Goal: Task Accomplishment & Management: Manage account settings

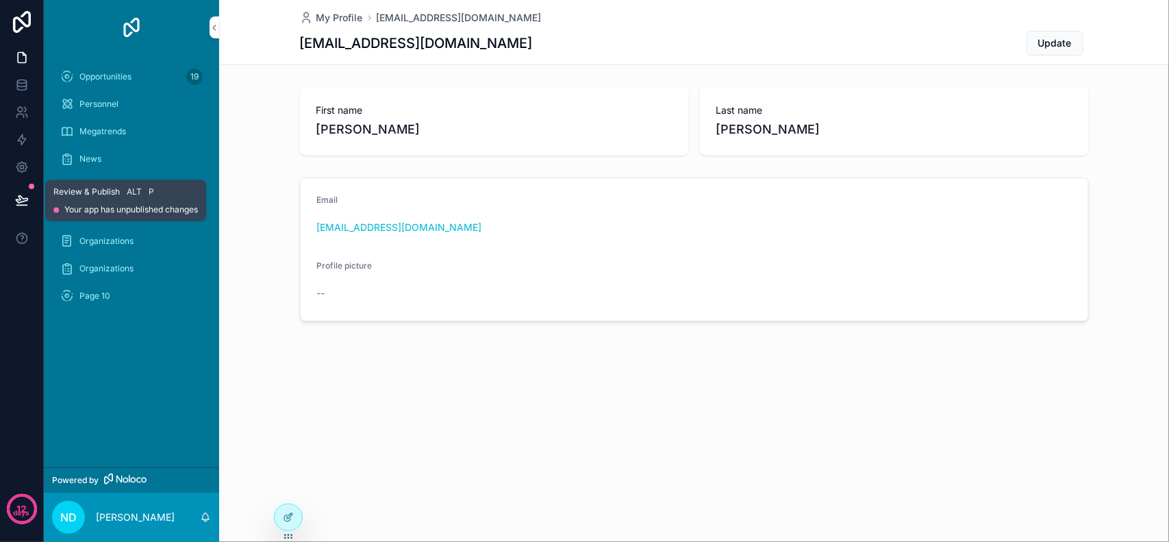
click at [15, 203] on icon at bounding box center [22, 200] width 14 height 14
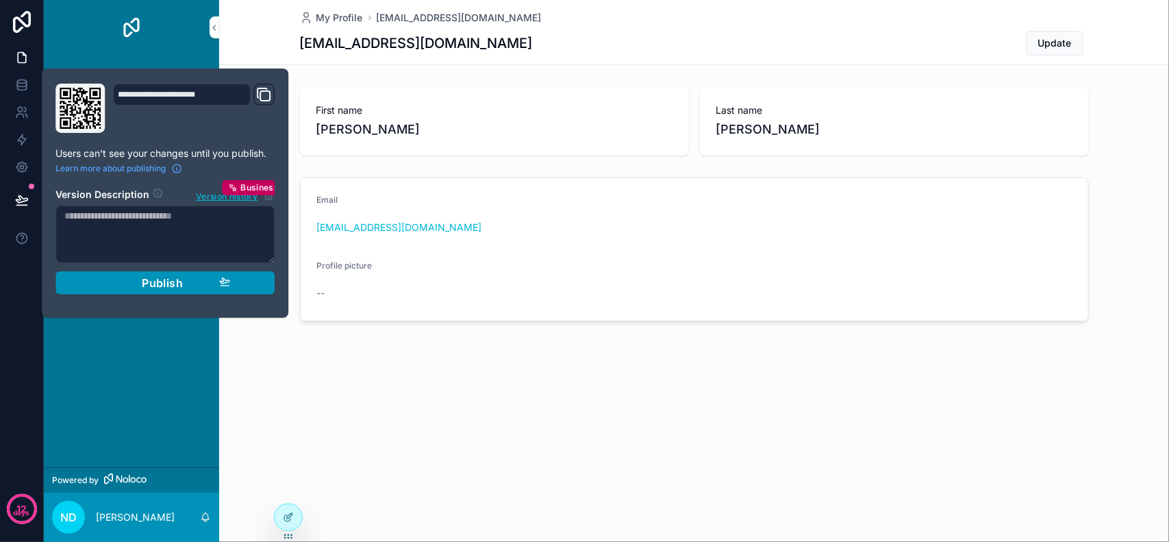
click at [172, 289] on span "Publish" at bounding box center [162, 283] width 41 height 14
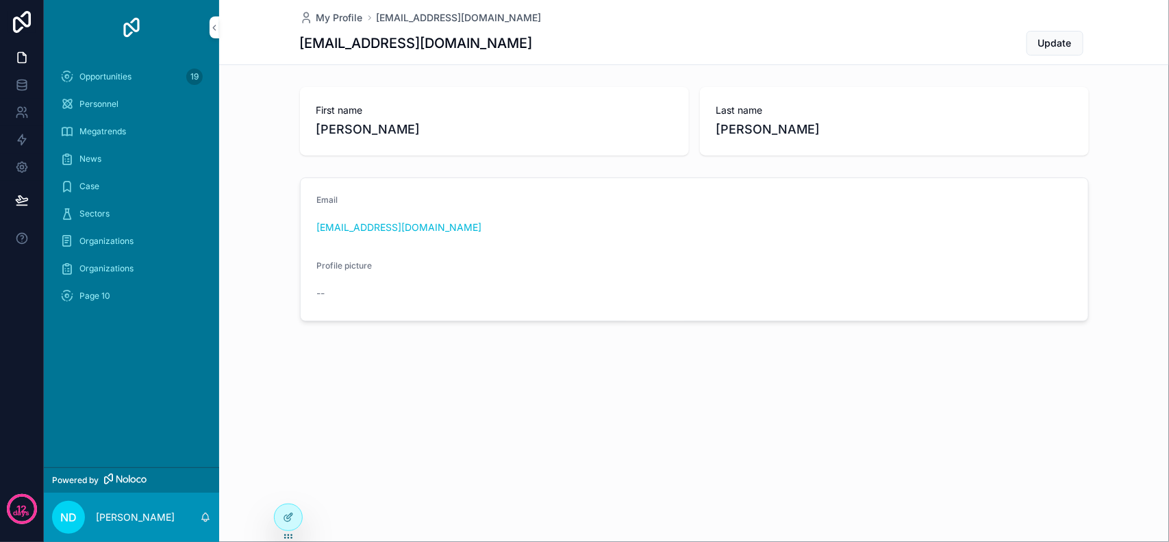
click at [524, 17] on div "My Profile [PERSON_NAME][EMAIL_ADDRESS][DOMAIN_NAME]" at bounding box center [694, 18] width 789 height 14
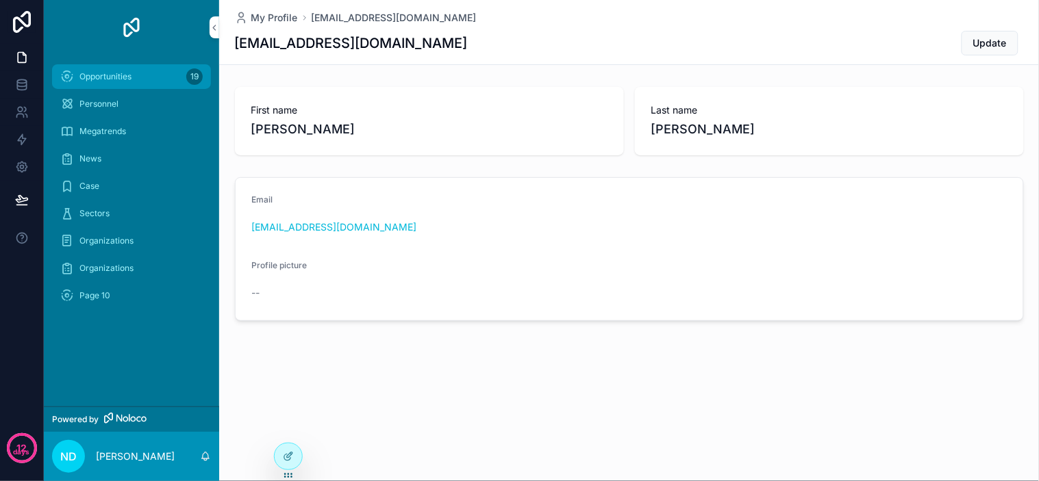
click at [112, 81] on span "Opportunities" at bounding box center [105, 76] width 52 height 11
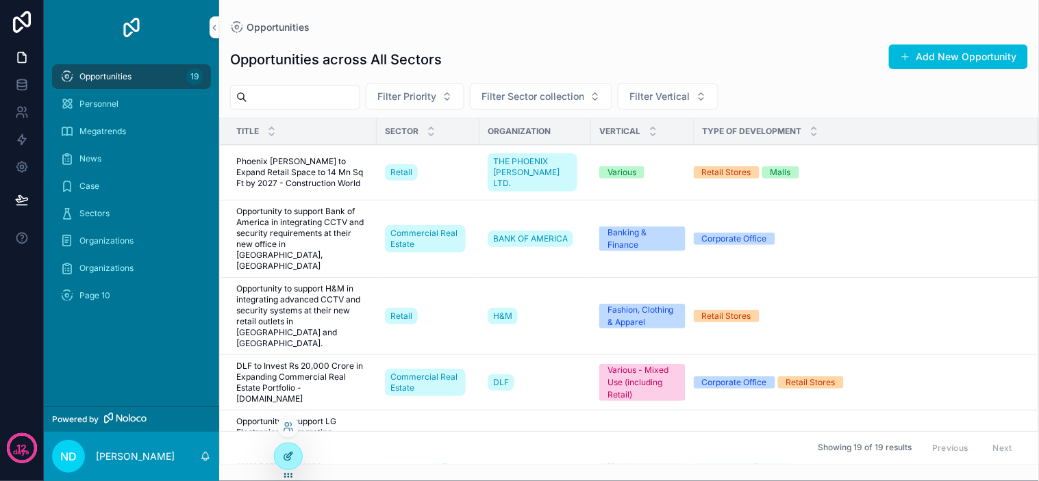
click at [277, 453] on div at bounding box center [288, 457] width 27 height 26
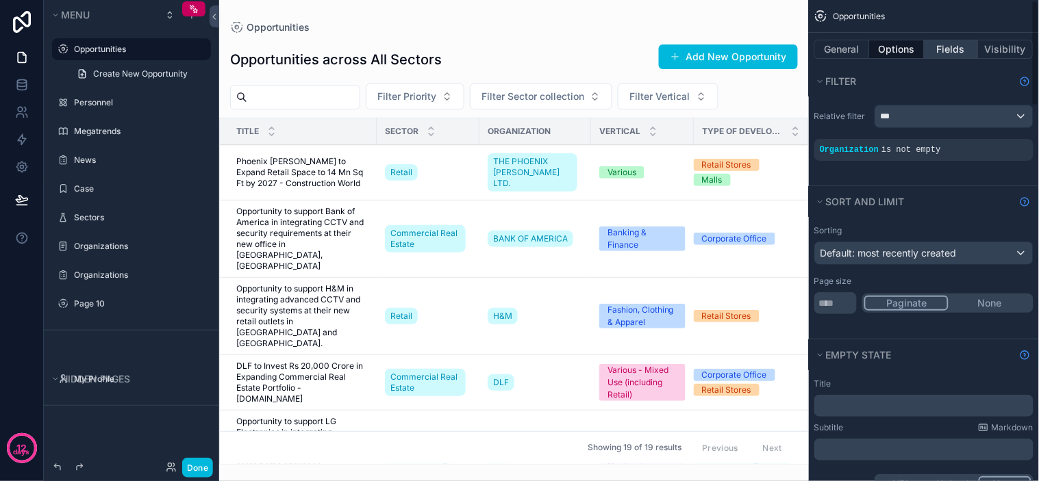
click at [945, 43] on button "Fields" at bounding box center [952, 49] width 55 height 19
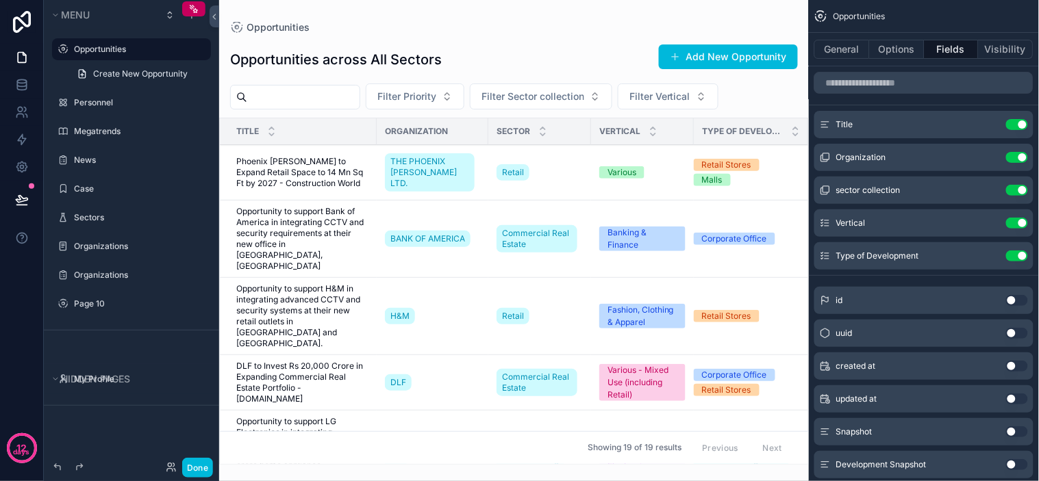
drag, startPoint x: 799, startPoint y: 220, endPoint x: 803, endPoint y: 244, distance: 24.3
click at [803, 244] on div "scrollable content" at bounding box center [514, 240] width 590 height 481
click at [590, 40] on div "Opportunities across All Sectors Add New Opportunity Filter Priority Filter Sec…" at bounding box center [514, 249] width 590 height 432
click at [553, 35] on div "Opportunities across All Sectors Add New Opportunity Filter Priority Filter Sec…" at bounding box center [514, 249] width 590 height 432
click at [577, 31] on div "Opportunities" at bounding box center [514, 27] width 568 height 11
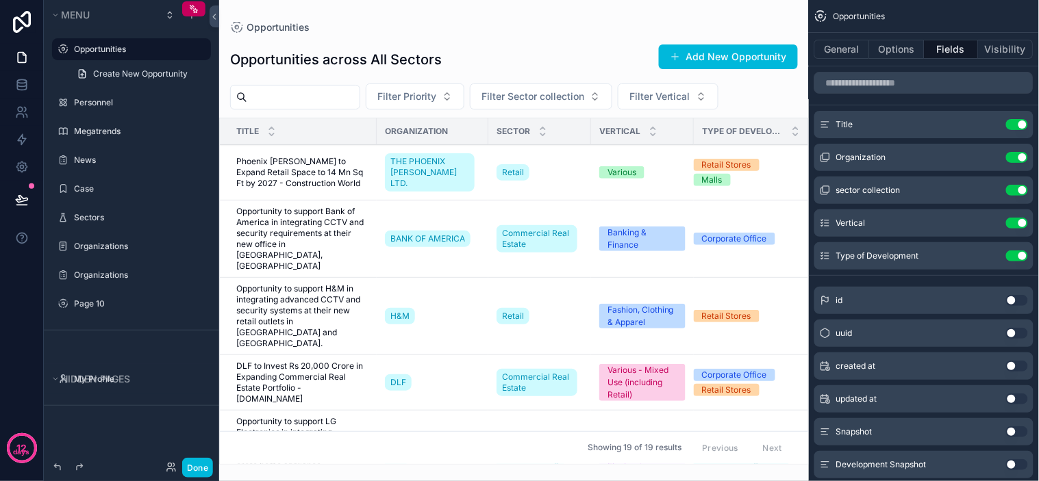
click at [595, 18] on div "Opportunities Opportunities across All Sectors Add New Opportunity Filter Prior…" at bounding box center [514, 232] width 590 height 465
drag, startPoint x: 555, startPoint y: 58, endPoint x: 574, endPoint y: 47, distance: 21.9
click at [555, 58] on div "Opportunities across All Sectors Add New Opportunity" at bounding box center [514, 60] width 568 height 32
click at [590, 33] on div "Opportunities across All Sectors Add New Opportunity Filter Priority Filter Sec…" at bounding box center [514, 249] width 590 height 432
click at [637, 11] on div "Opportunities Opportunities across All Sectors Add New Opportunity Filter Prior…" at bounding box center [514, 232] width 590 height 465
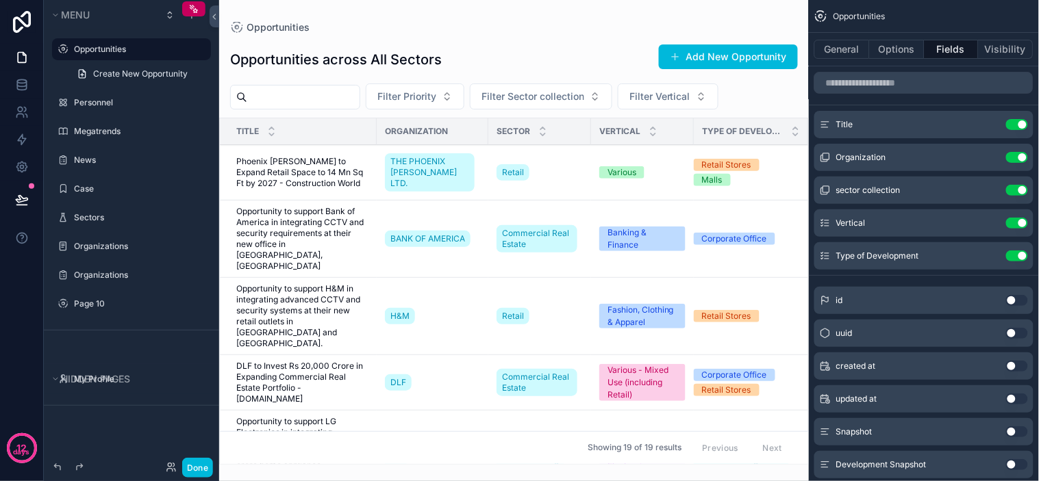
click at [653, 10] on div "Opportunities Opportunities across All Sectors Add New Opportunity Filter Prior…" at bounding box center [514, 232] width 590 height 465
click at [665, 3] on div "Opportunities Opportunities across All Sectors Add New Opportunity Filter Prior…" at bounding box center [514, 232] width 590 height 465
click at [711, 11] on div "Opportunities Opportunities across All Sectors Add New Opportunity Filter Prior…" at bounding box center [514, 232] width 590 height 465
click at [727, 19] on div "Opportunities Opportunities across All Sectors Add New Opportunity Filter Prior…" at bounding box center [514, 232] width 590 height 465
drag, startPoint x: 736, startPoint y: 21, endPoint x: 745, endPoint y: 21, distance: 9.6
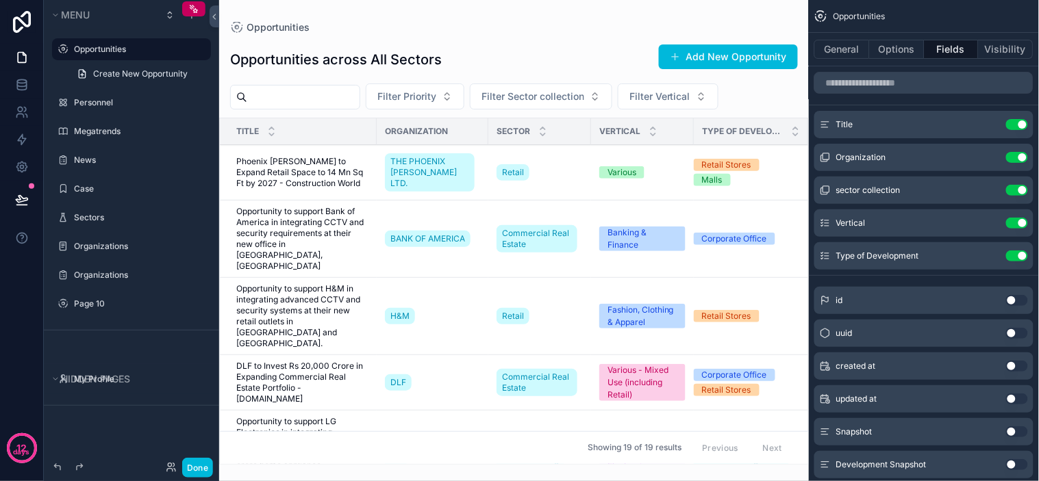
click at [737, 23] on div "Opportunities" at bounding box center [514, 27] width 568 height 11
click at [750, 19] on div "Opportunities Opportunities across All Sectors Add New Opportunity Filter Prior…" at bounding box center [514, 232] width 590 height 465
click at [751, 18] on div "Opportunities Opportunities across All Sectors Add New Opportunity Filter Prior…" at bounding box center [514, 232] width 590 height 465
click at [753, 18] on div "Opportunities Opportunities across All Sectors Add New Opportunity Filter Prior…" at bounding box center [514, 232] width 590 height 465
click at [611, 8] on div "Opportunities Opportunities across All Sectors Add New Opportunity Filter Prior…" at bounding box center [514, 232] width 590 height 465
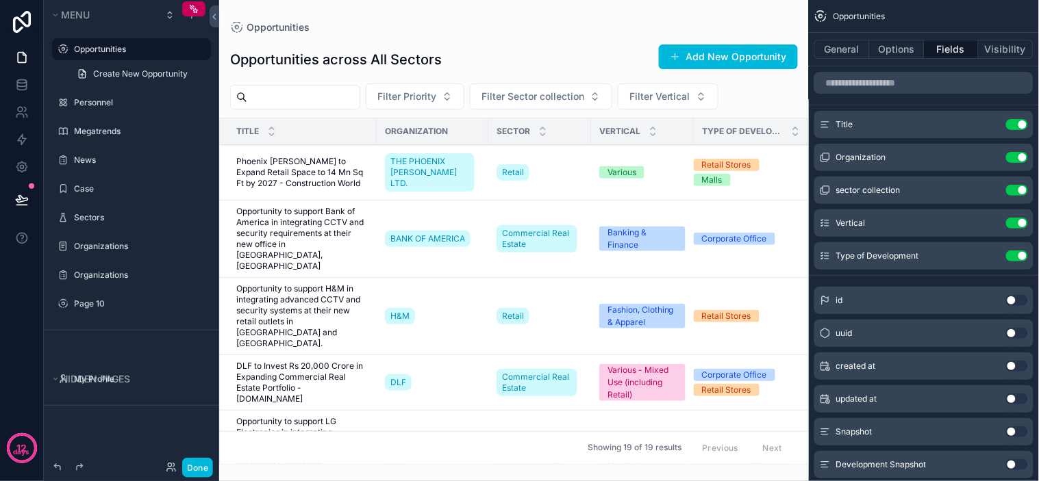
click at [635, 5] on div "Opportunities Opportunities across All Sectors Add New Opportunity Filter Prior…" at bounding box center [514, 232] width 590 height 465
click at [467, 29] on div "Opportunities" at bounding box center [514, 27] width 568 height 11
click at [521, 29] on div "Opportunities" at bounding box center [514, 27] width 568 height 11
click at [563, 26] on div "Opportunities" at bounding box center [514, 27] width 568 height 11
click at [97, 296] on div "Page 10" at bounding box center [131, 304] width 115 height 16
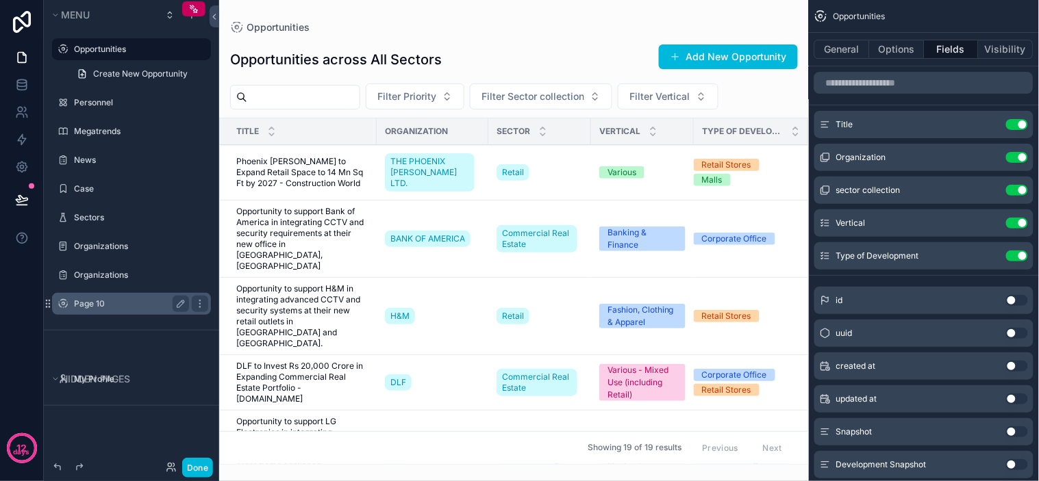
click at [95, 310] on div "Page 10" at bounding box center [131, 304] width 115 height 16
click at [90, 305] on label "Page 10" at bounding box center [129, 304] width 110 height 11
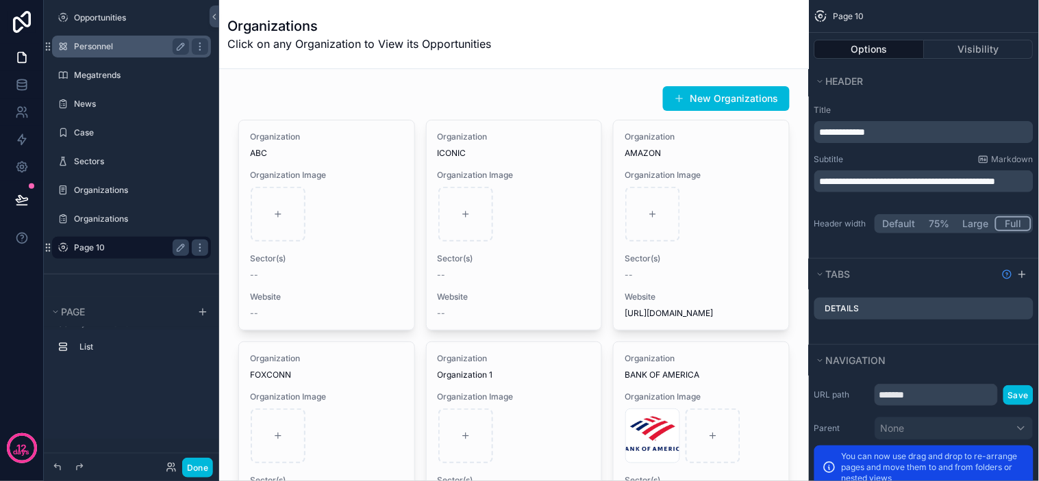
click at [106, 42] on label "Personnel" at bounding box center [129, 46] width 110 height 11
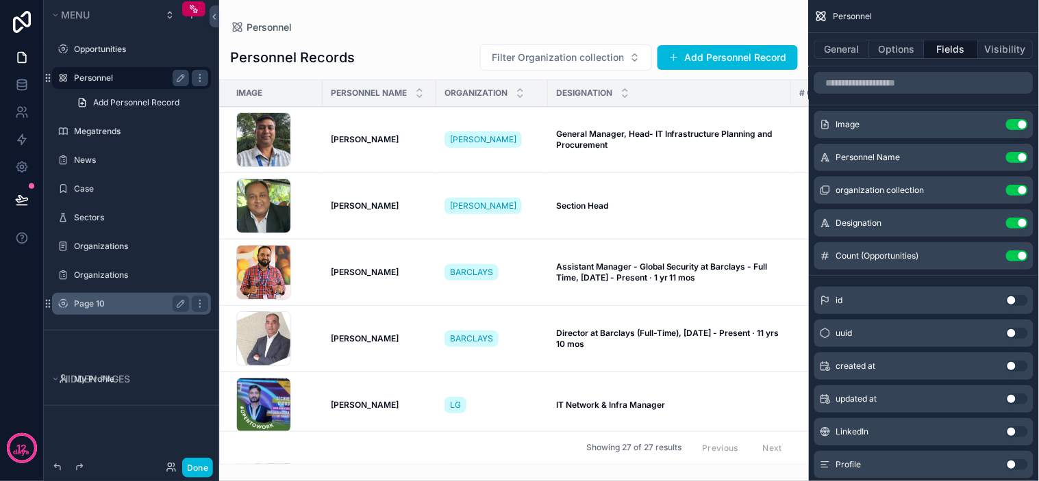
click at [781, 108] on div "scrollable content" at bounding box center [514, 240] width 590 height 481
click at [987, 192] on icon "scrollable content" at bounding box center [989, 191] width 6 height 6
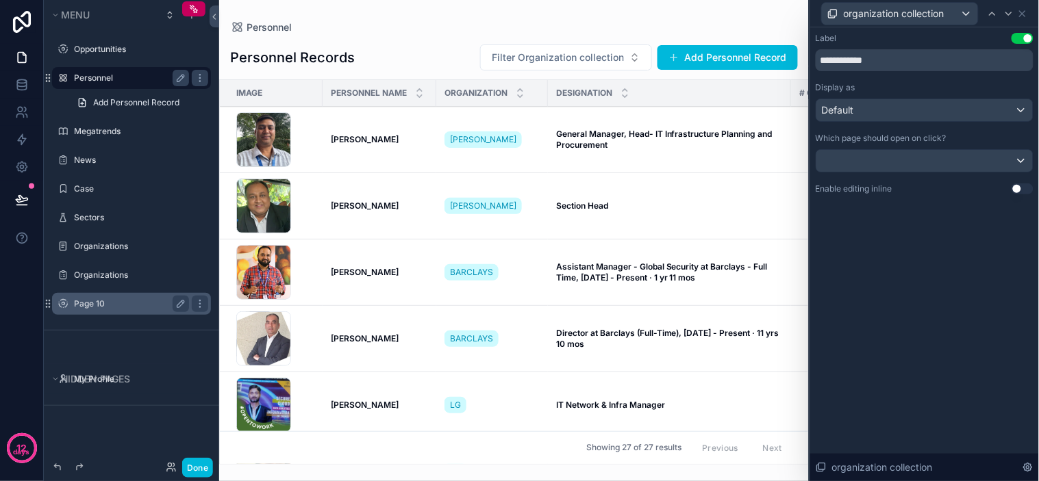
click at [946, 214] on div "**********" at bounding box center [924, 127] width 229 height 200
click at [970, 226] on div "**********" at bounding box center [924, 127] width 229 height 200
click at [988, 211] on div "**********" at bounding box center [924, 127] width 229 height 200
click at [990, 211] on div "**********" at bounding box center [924, 127] width 229 height 200
click at [990, 209] on div "**********" at bounding box center [924, 127] width 229 height 200
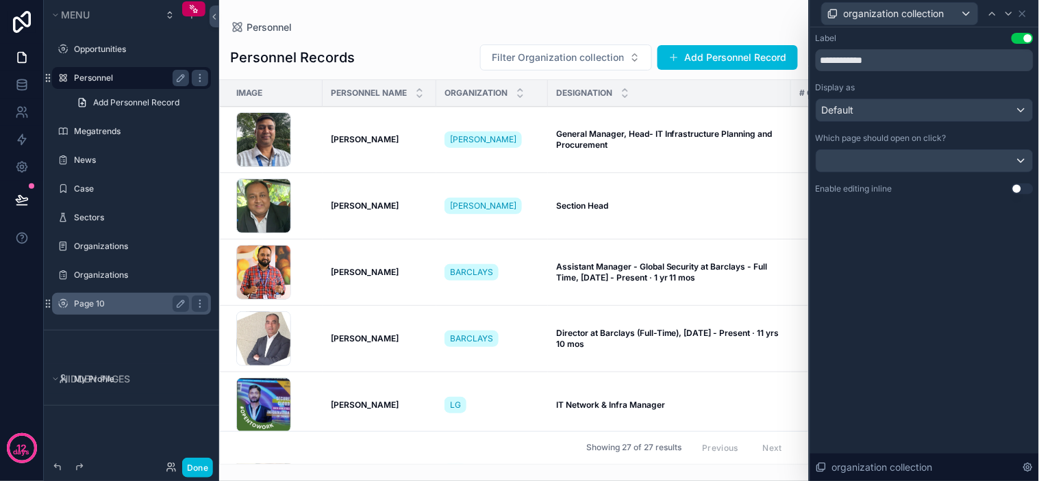
click at [989, 208] on div "**********" at bounding box center [924, 127] width 229 height 200
click at [951, 158] on div at bounding box center [924, 161] width 216 height 22
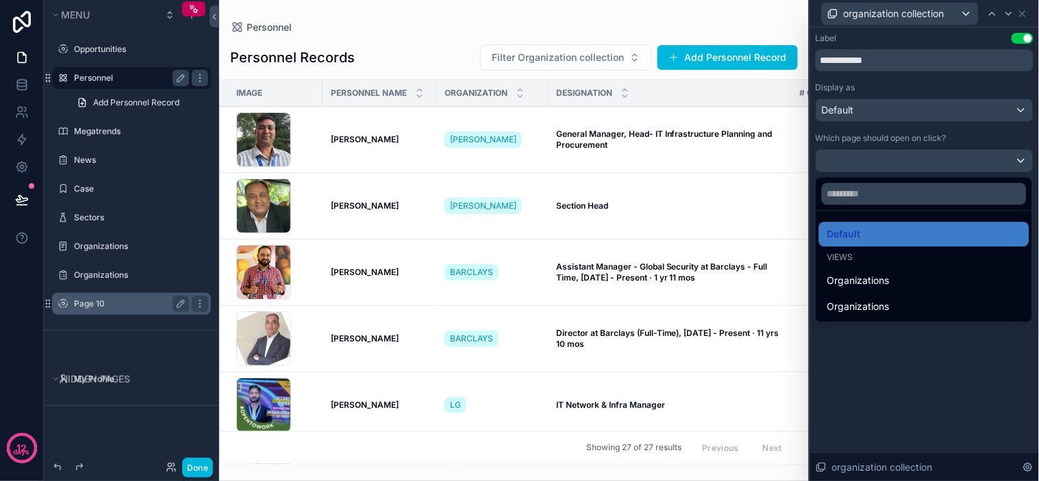
click at [951, 158] on div at bounding box center [924, 240] width 229 height 481
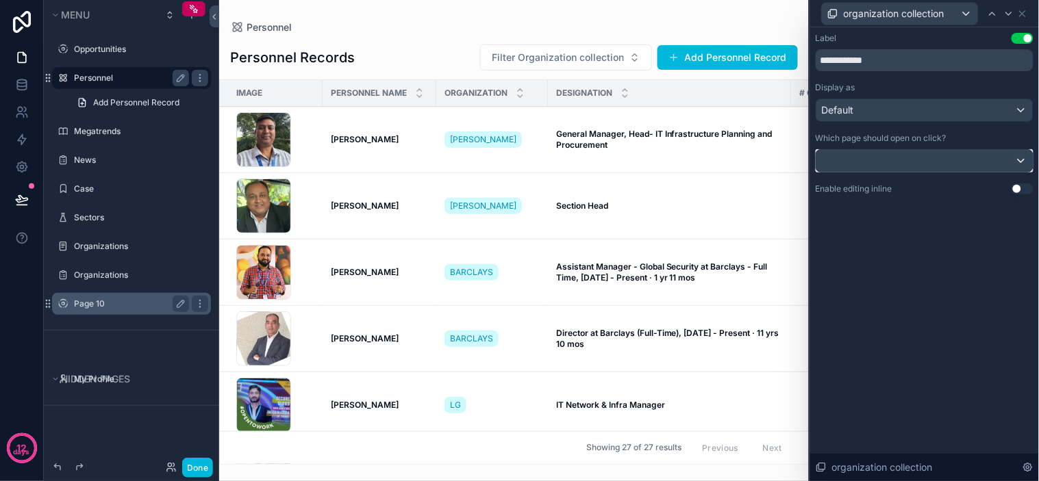
click at [955, 158] on div at bounding box center [924, 161] width 216 height 22
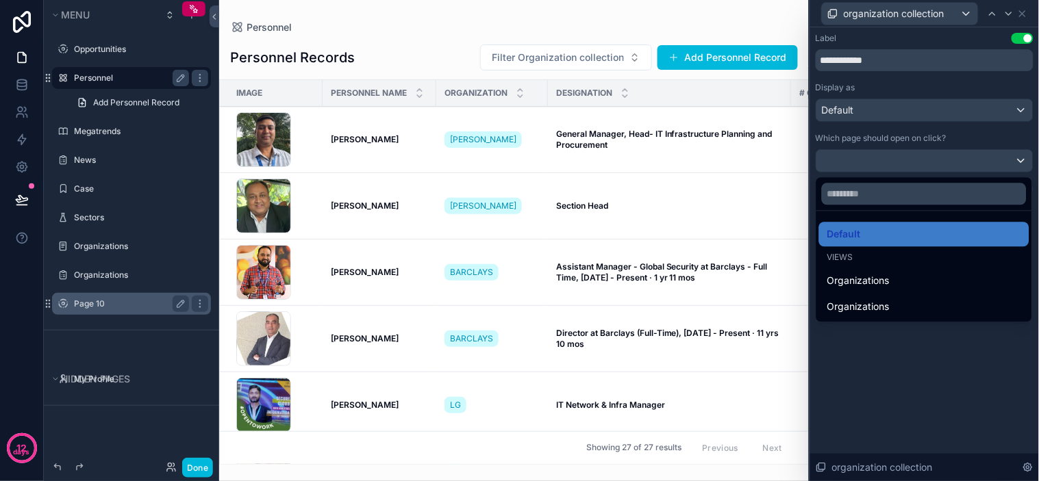
click at [947, 158] on div at bounding box center [924, 240] width 229 height 481
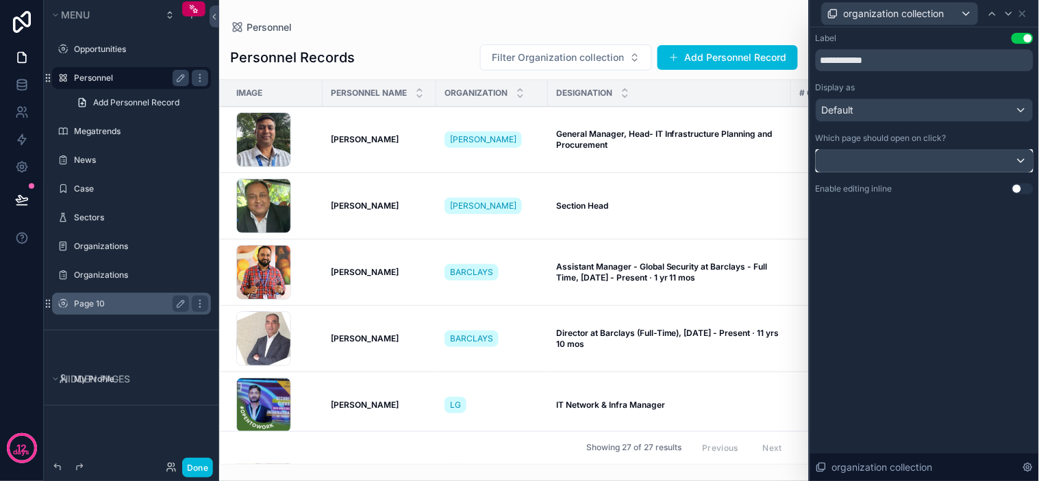
click at [949, 158] on div at bounding box center [924, 161] width 216 height 22
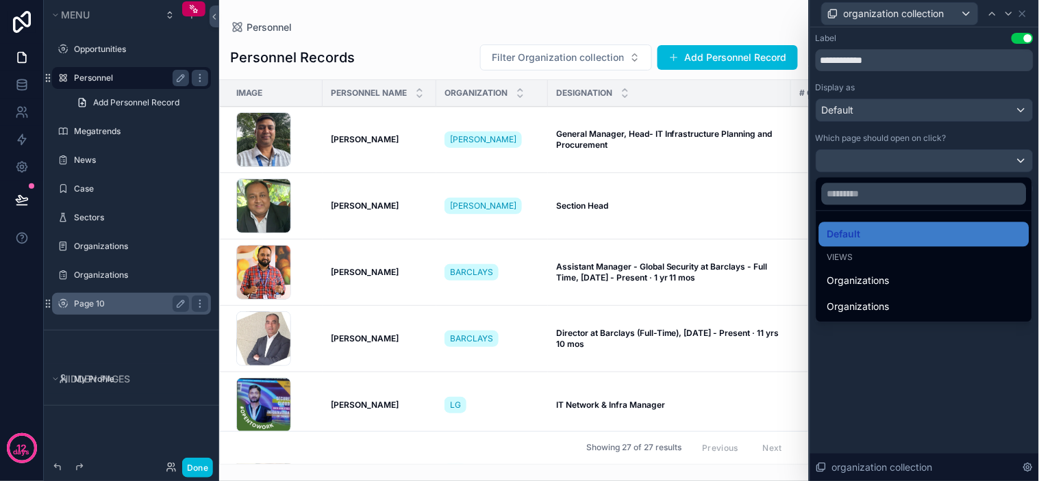
click at [1017, 155] on div at bounding box center [924, 240] width 229 height 481
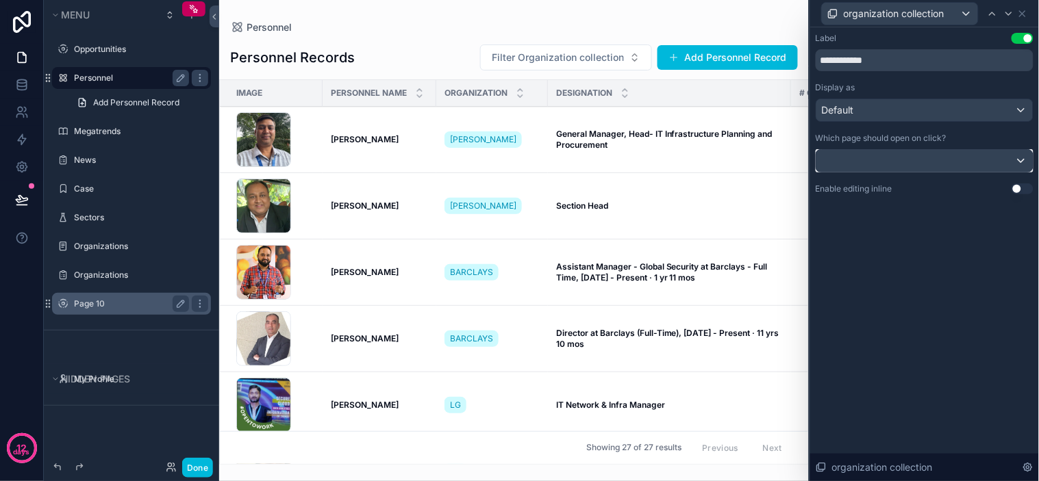
click at [1011, 159] on div at bounding box center [924, 161] width 216 height 22
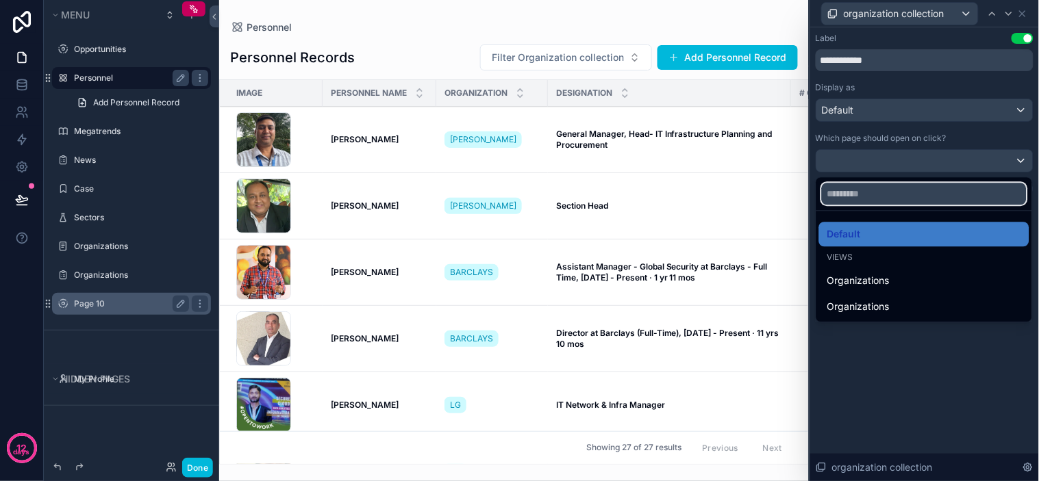
click at [893, 199] on input "text" at bounding box center [924, 194] width 205 height 22
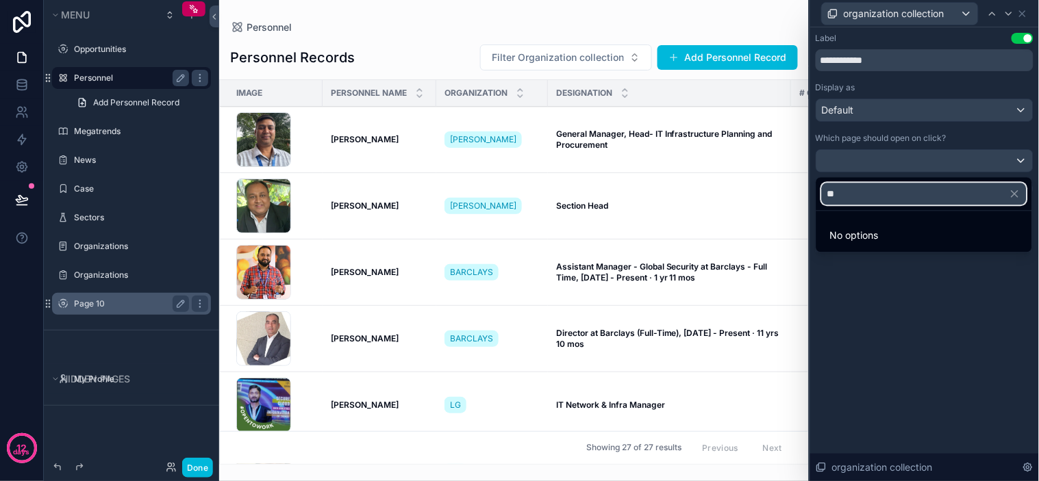
type input "*"
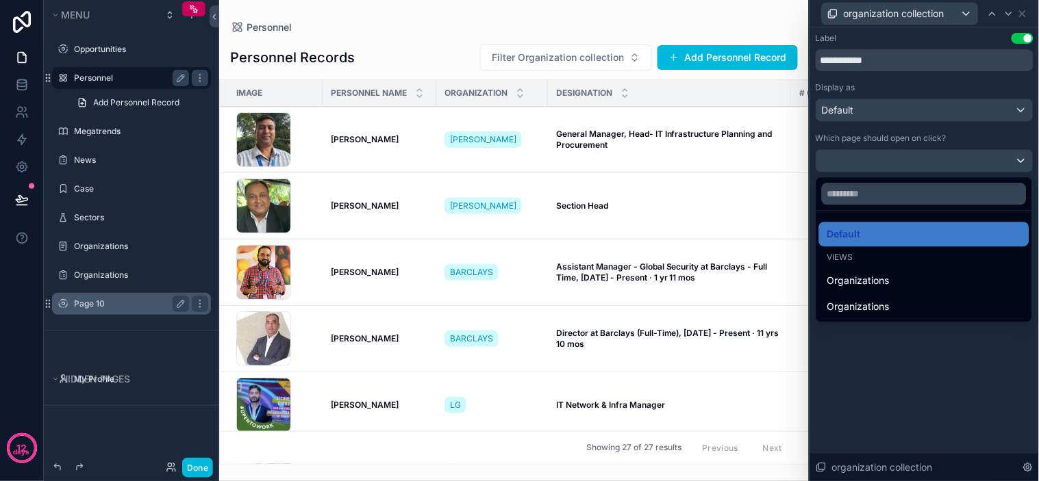
click at [911, 377] on div at bounding box center [924, 240] width 229 height 481
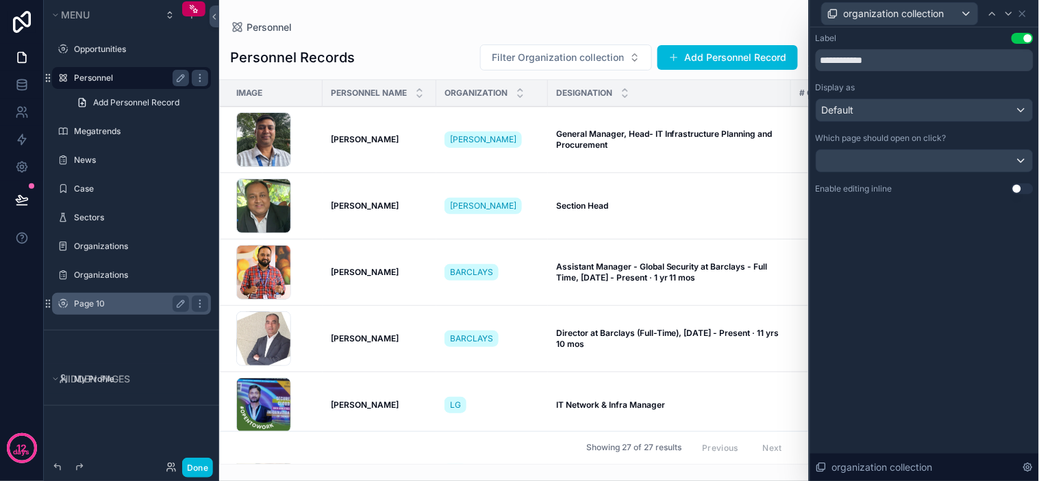
click at [882, 235] on div "**********" at bounding box center [924, 254] width 229 height 454
drag, startPoint x: 896, startPoint y: 231, endPoint x: 905, endPoint y: 224, distance: 11.2
click at [899, 230] on div "**********" at bounding box center [924, 254] width 229 height 454
drag, startPoint x: 927, startPoint y: 236, endPoint x: 929, endPoint y: 221, distance: 14.5
click at [929, 230] on div "**********" at bounding box center [924, 254] width 229 height 454
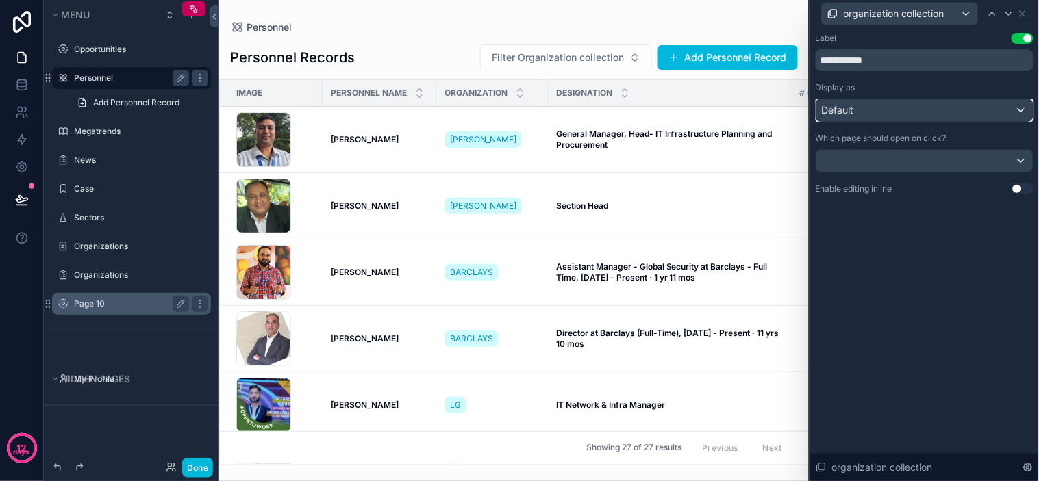
click at [925, 108] on div "Default" at bounding box center [924, 110] width 216 height 22
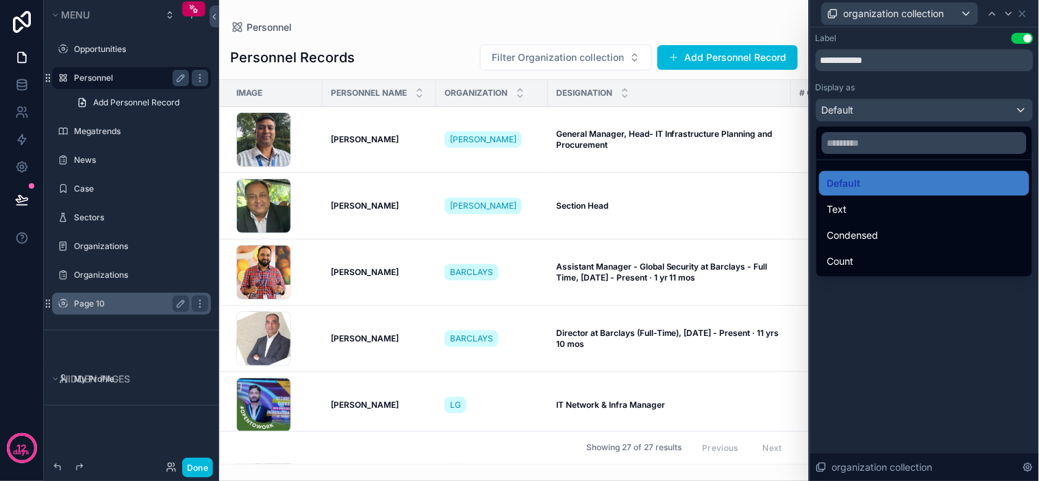
click at [918, 108] on div at bounding box center [924, 240] width 229 height 481
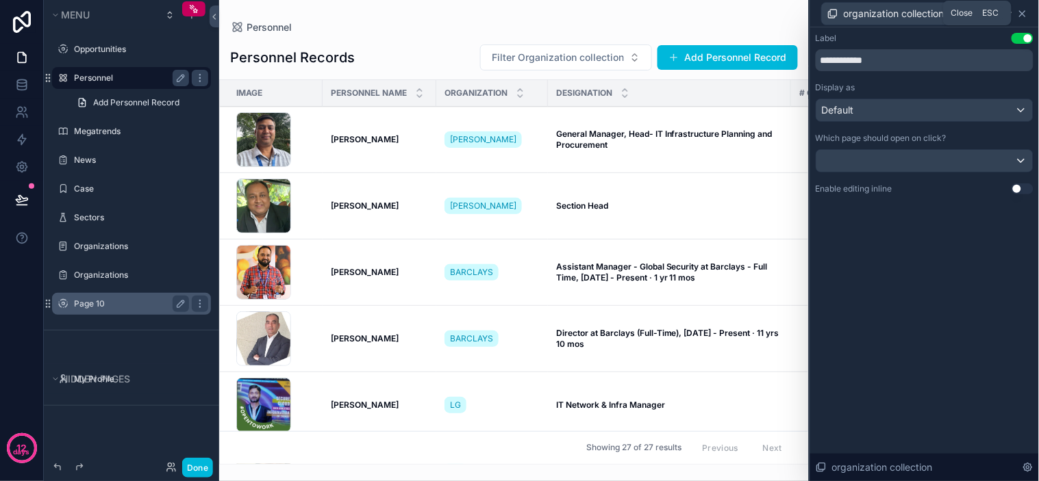
click at [1023, 12] on icon at bounding box center [1022, 13] width 5 height 5
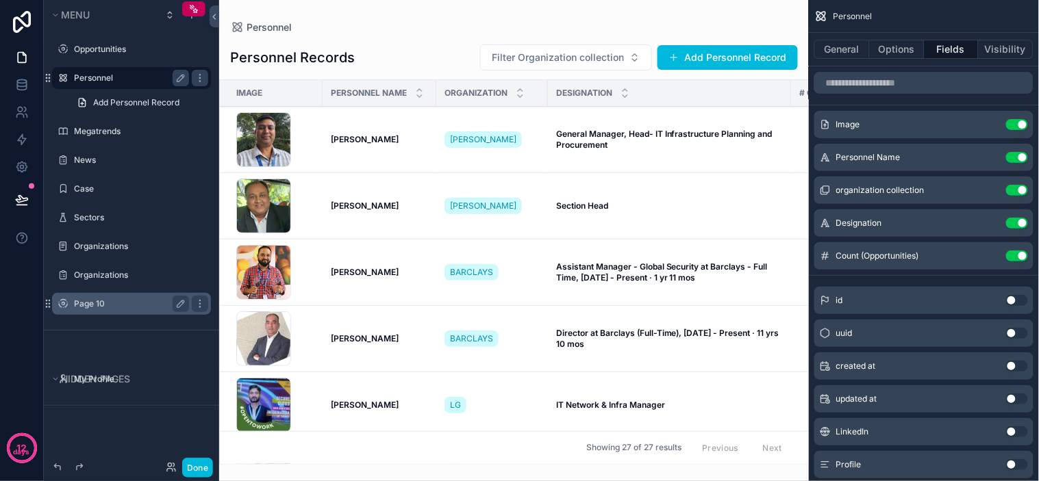
click at [448, 27] on div "Personnel" at bounding box center [514, 27] width 568 height 11
click at [107, 306] on label "Page 10" at bounding box center [129, 304] width 110 height 11
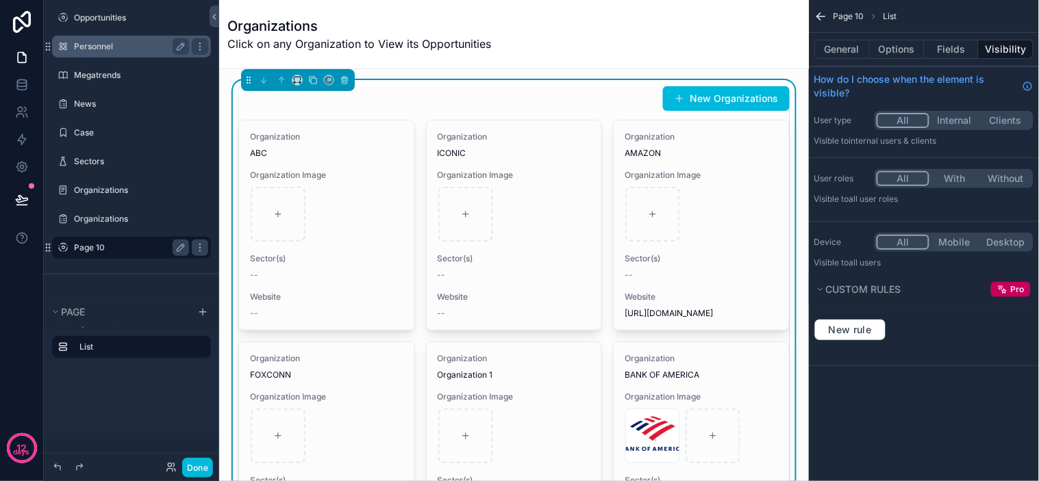
click at [349, 223] on div "scrollable content" at bounding box center [327, 214] width 152 height 55
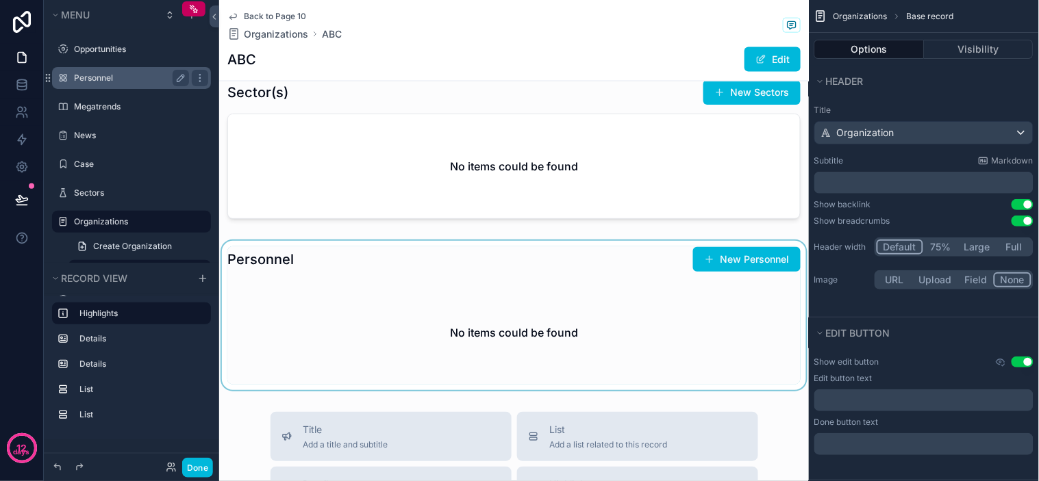
scroll to position [626, 0]
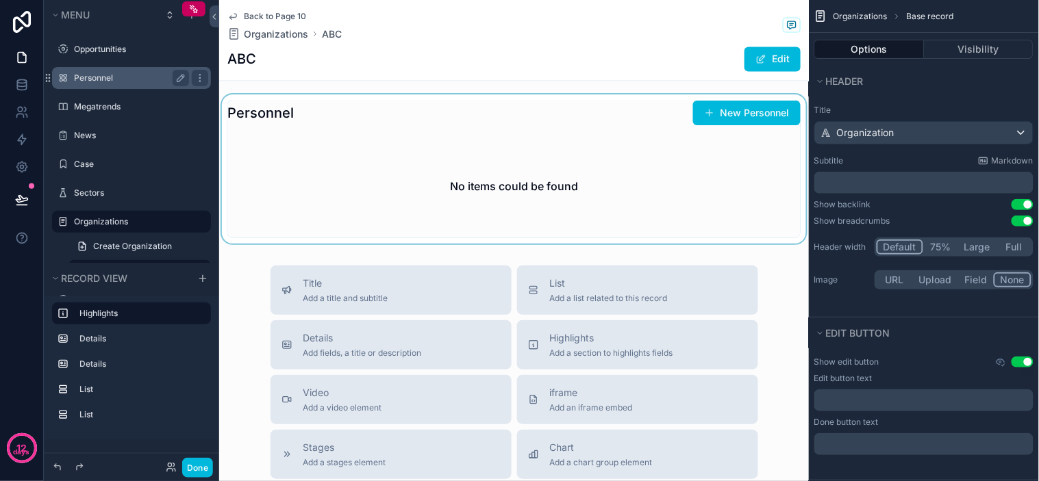
click at [512, 188] on div "scrollable content" at bounding box center [514, 169] width 590 height 149
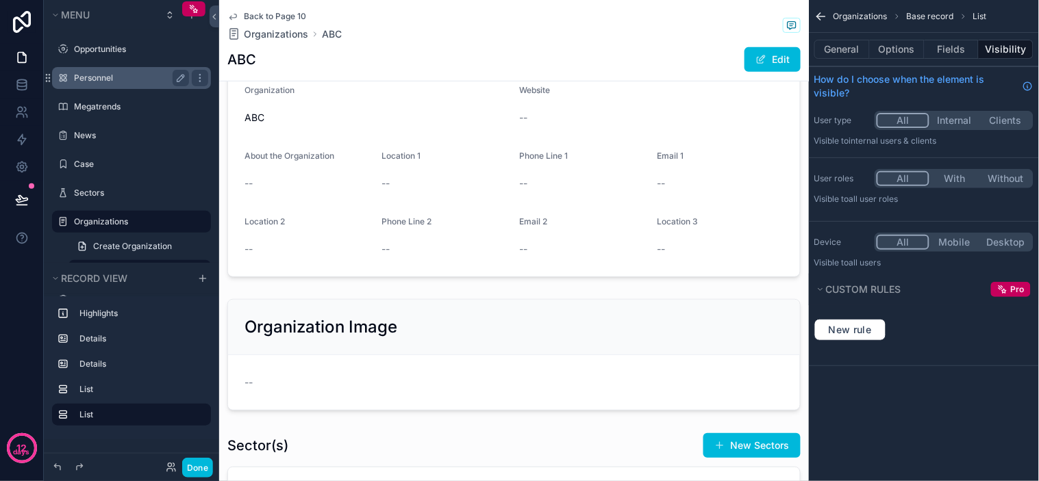
scroll to position [0, 0]
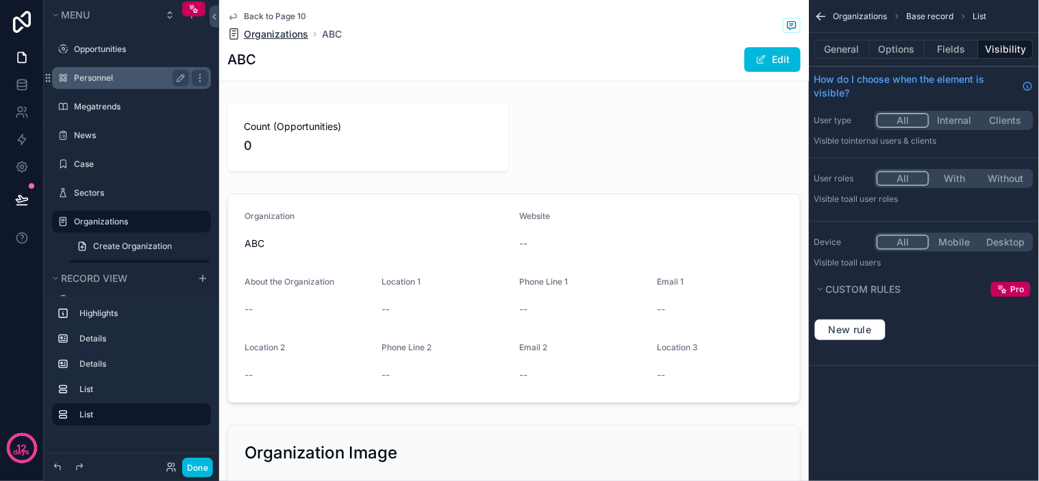
click at [295, 31] on span "Organizations" at bounding box center [276, 34] width 64 height 14
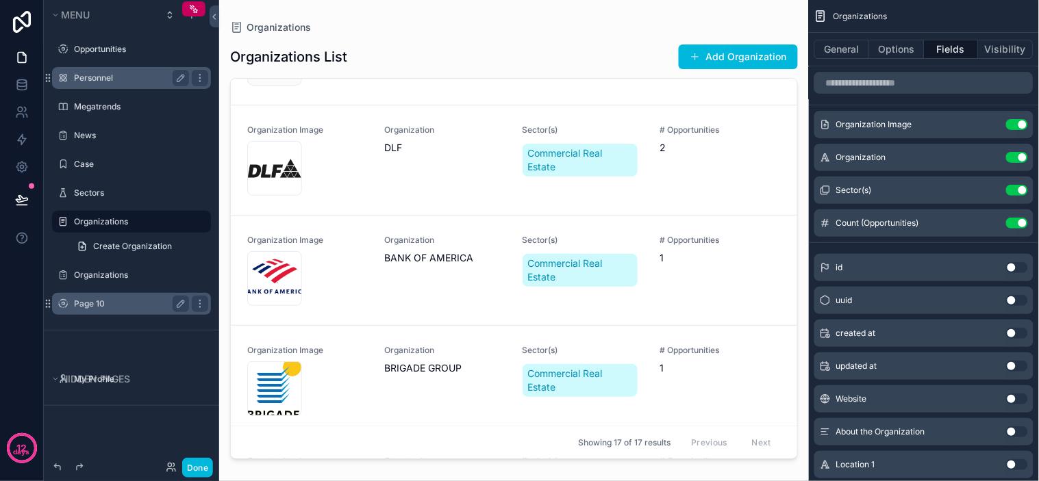
scroll to position [76, 0]
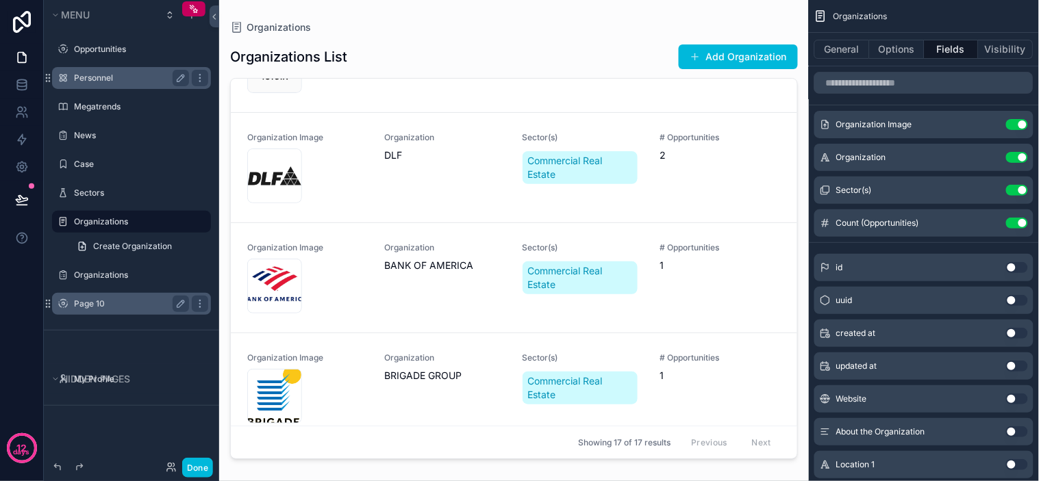
click at [318, 197] on div "DLF-logo-01 .png" at bounding box center [307, 176] width 121 height 55
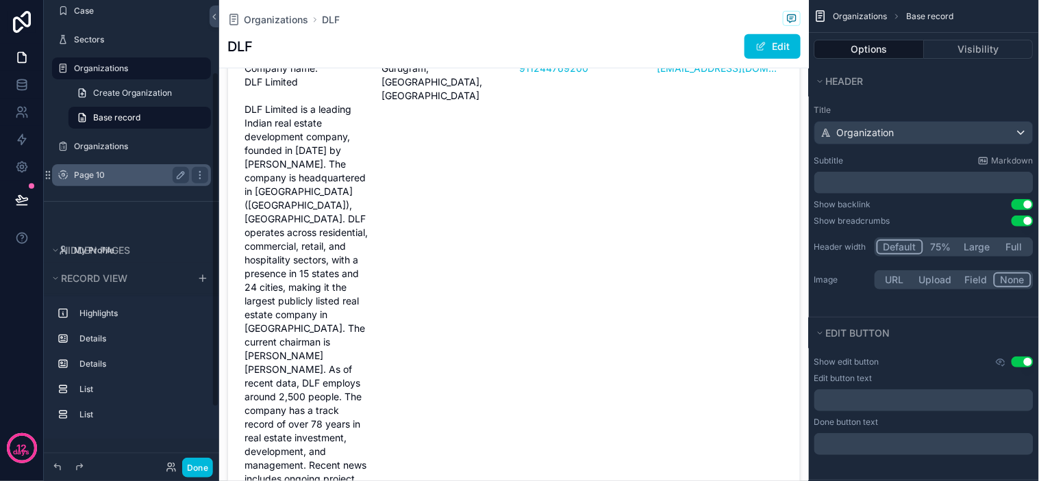
scroll to position [179, 0]
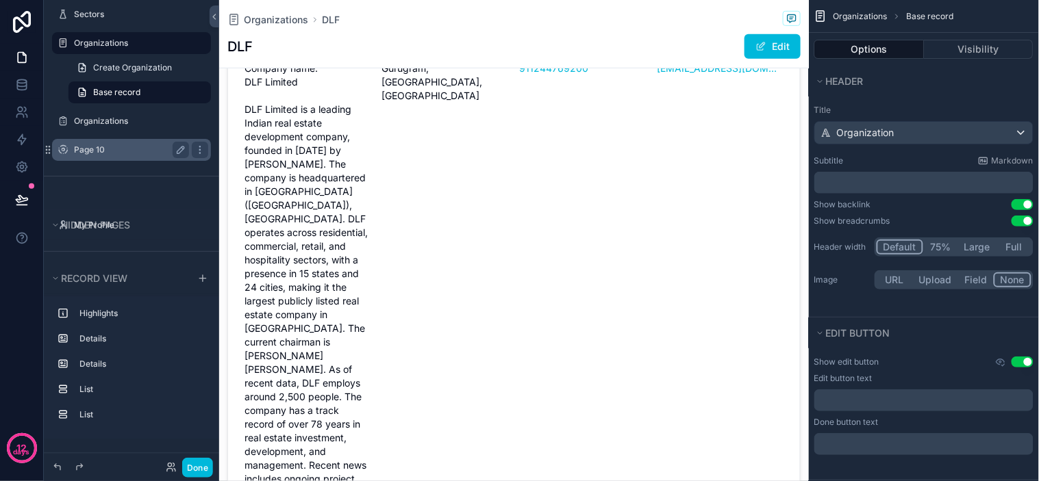
click at [95, 148] on label "Page 10" at bounding box center [129, 150] width 110 height 11
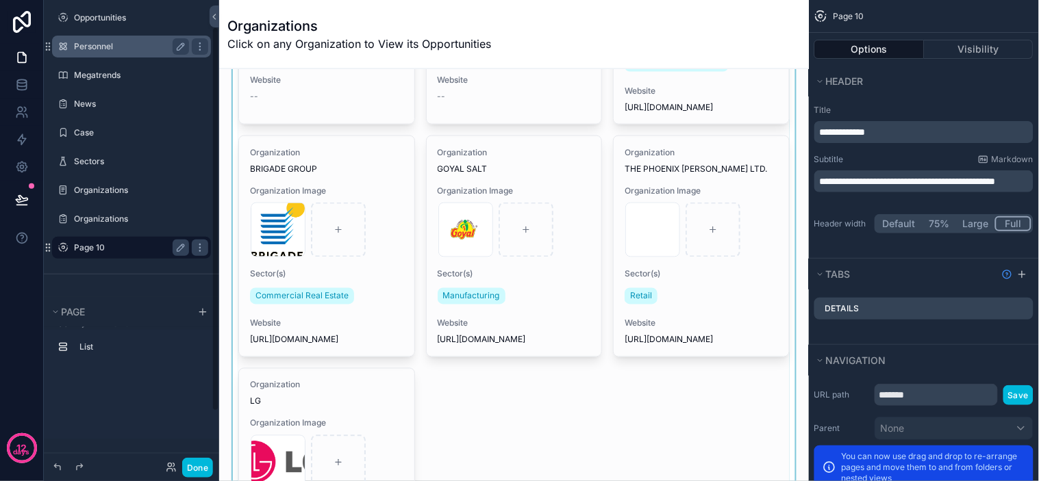
scroll to position [456, 0]
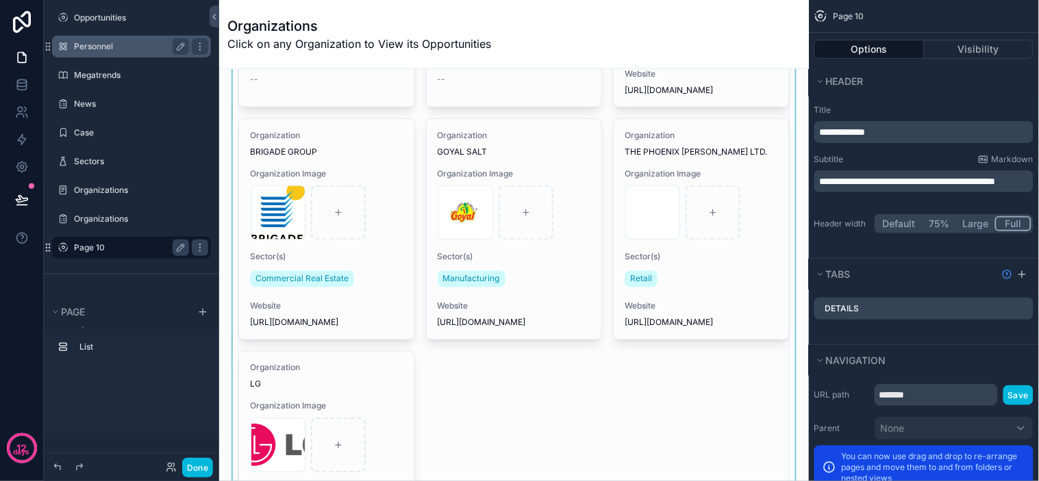
click at [301, 169] on div "scrollable content" at bounding box center [514, 123] width 568 height 998
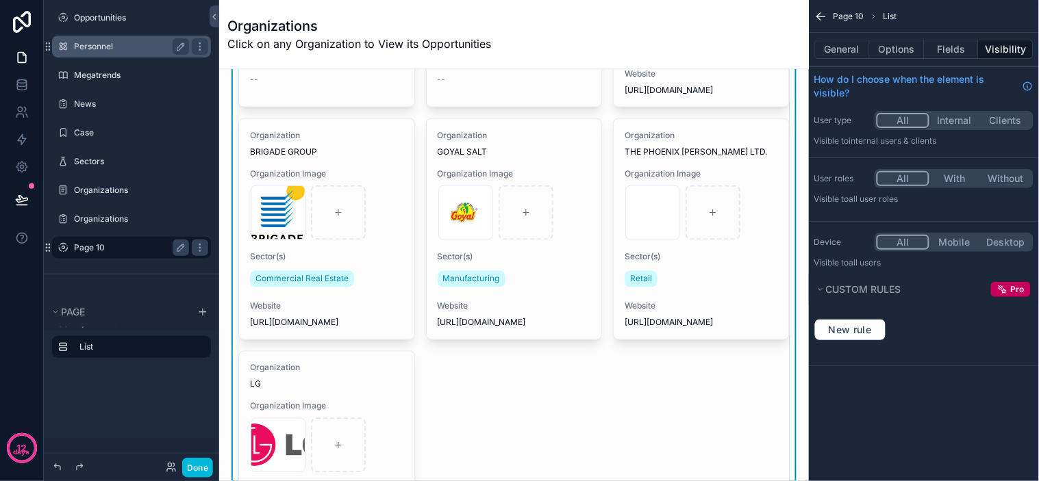
click at [291, 158] on span "BRIGADE GROUP" at bounding box center [326, 152] width 153 height 11
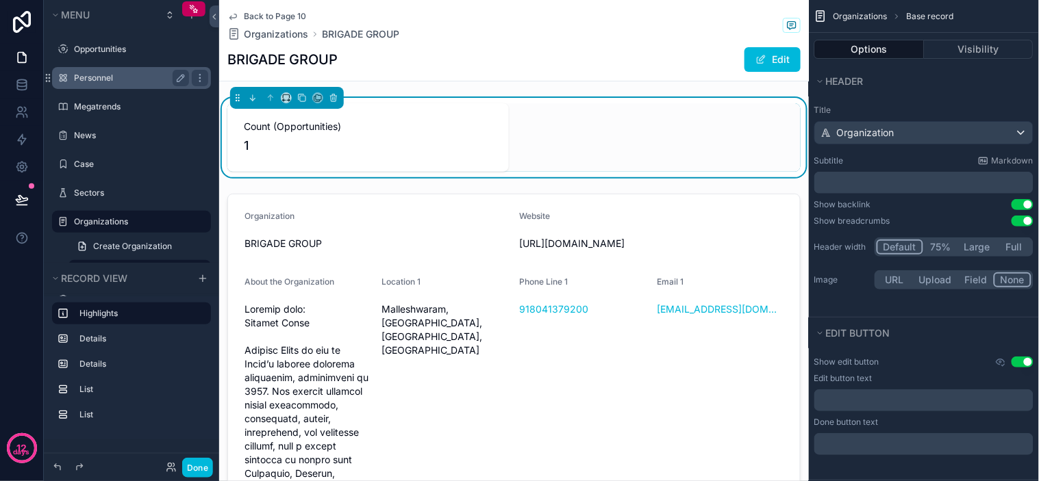
click at [275, 11] on span "Back to Page 10" at bounding box center [275, 16] width 62 height 11
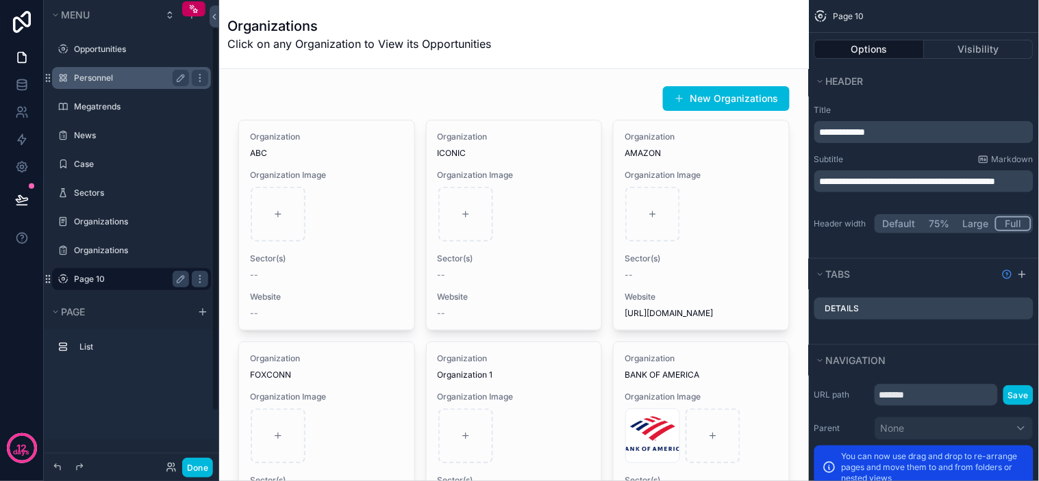
scroll to position [32, 0]
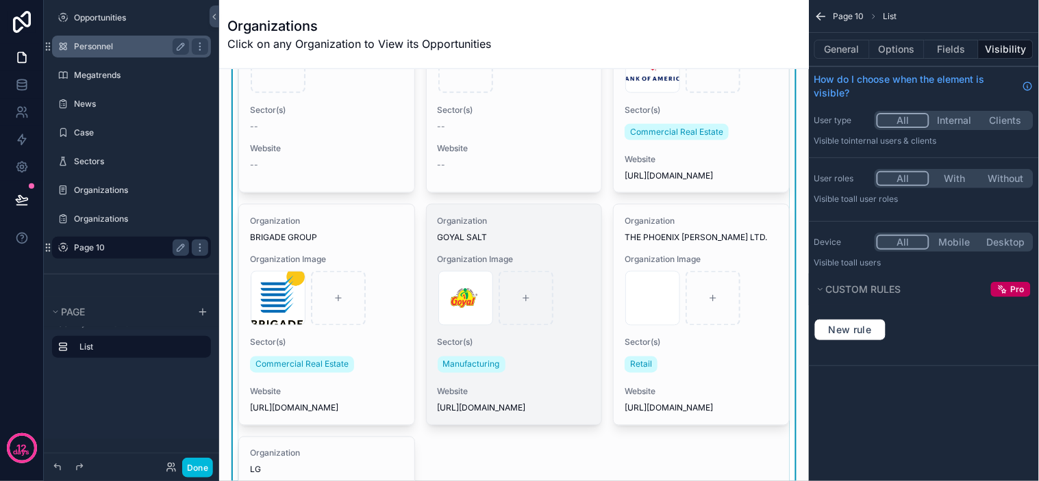
scroll to position [0, 0]
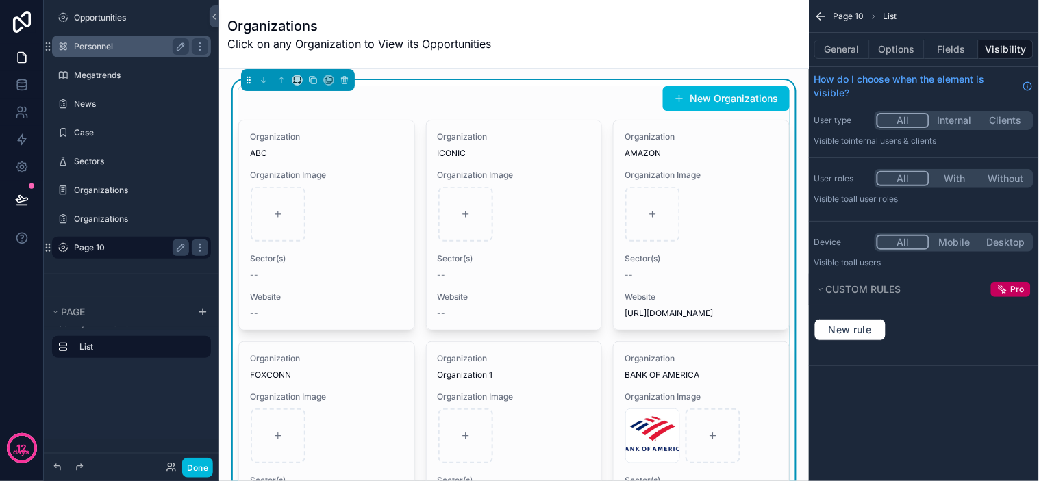
click at [722, 45] on div "Organizations Click on any Organization to View its Opportunities" at bounding box center [513, 34] width 573 height 36
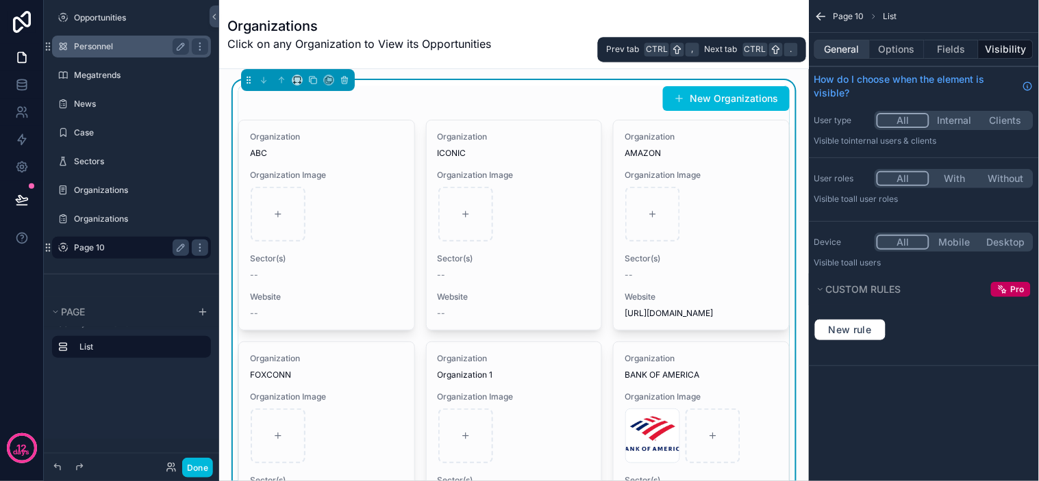
click at [860, 53] on button "General" at bounding box center [841, 49] width 55 height 19
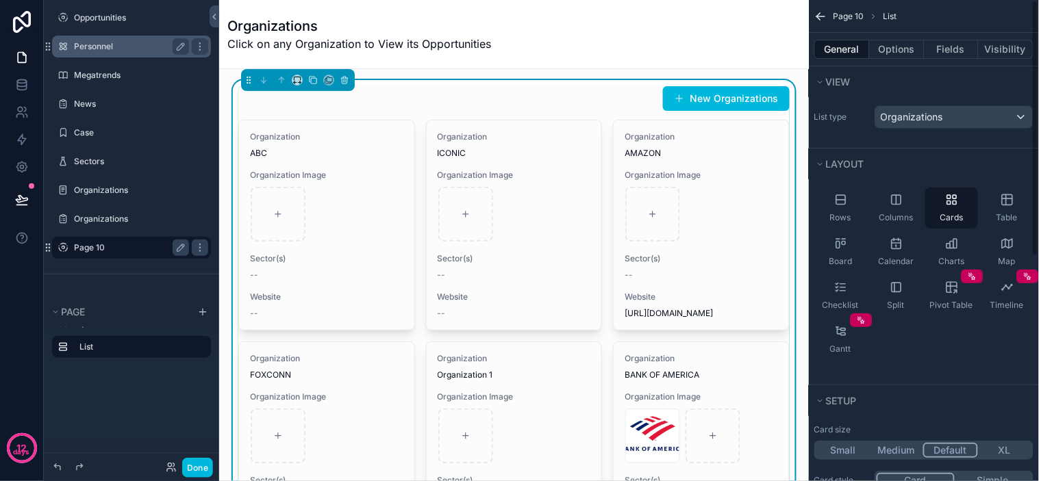
click at [783, 51] on div "Organizations Click on any Organization to View its Opportunities" at bounding box center [513, 34] width 573 height 36
click at [852, 14] on span "Page 10" at bounding box center [849, 16] width 31 height 11
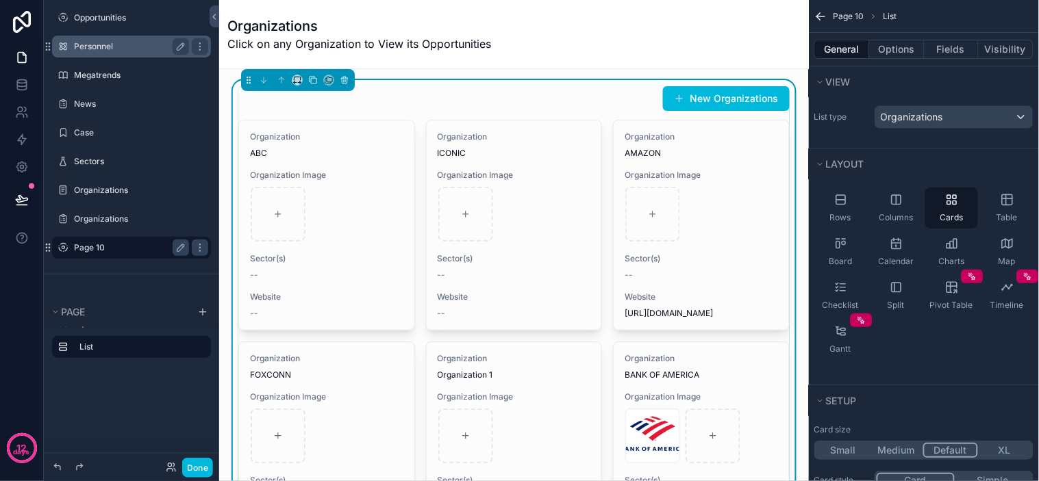
click at [822, 16] on icon "scrollable content" at bounding box center [821, 16] width 8 height 0
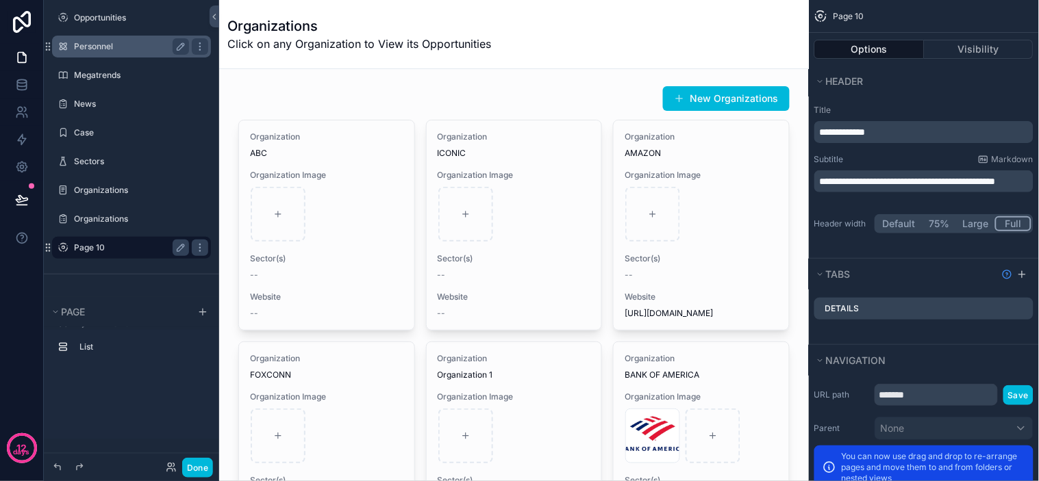
click at [705, 33] on div "Organizations Click on any Organization to View its Opportunities" at bounding box center [513, 34] width 573 height 36
click at [127, 188] on label "Organizations" at bounding box center [129, 190] width 110 height 11
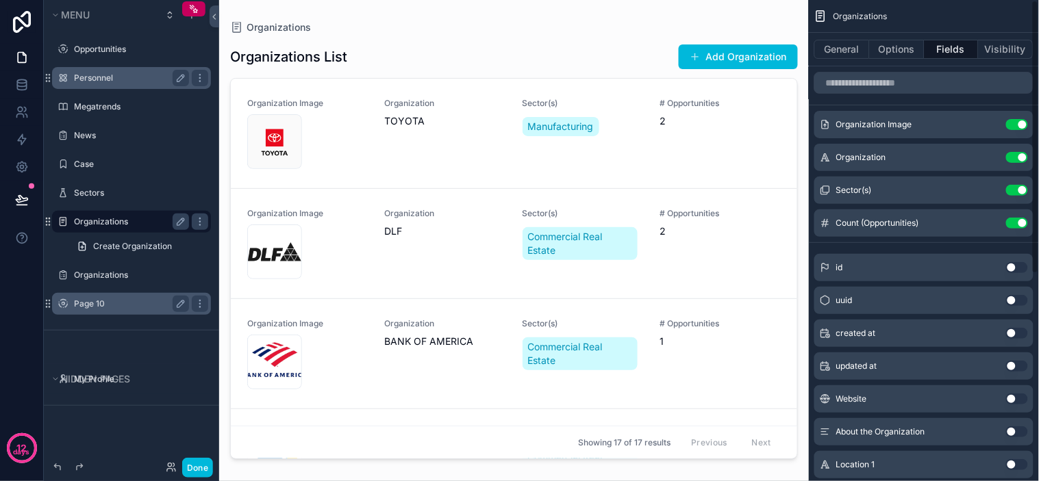
click at [838, 14] on span "Organizations" at bounding box center [861, 16] width 54 height 11
click at [822, 16] on icon "scrollable content" at bounding box center [820, 17] width 13 height 14
click at [840, 16] on span "Organizations" at bounding box center [861, 16] width 54 height 11
click at [851, 14] on span "Organizations" at bounding box center [861, 16] width 54 height 11
click at [866, 14] on span "Organizations" at bounding box center [861, 16] width 54 height 11
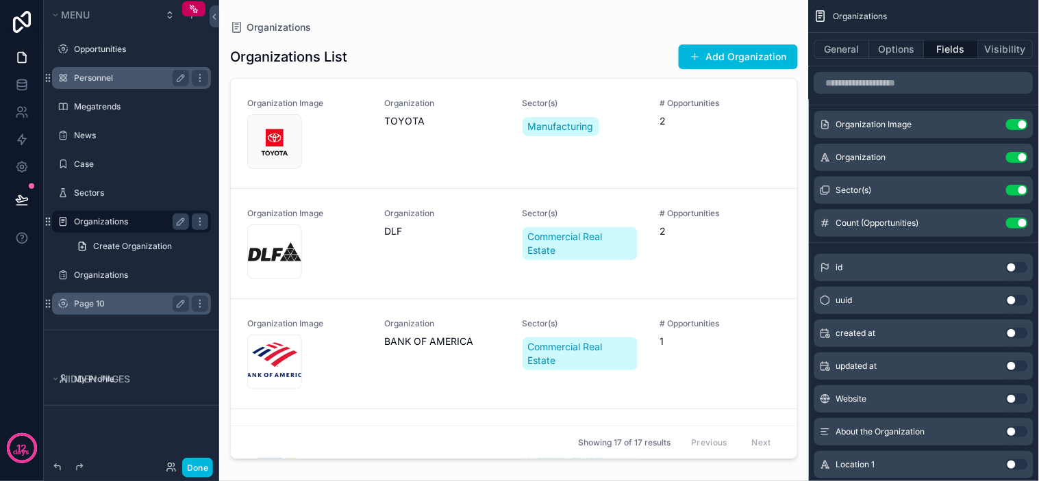
click at [770, 179] on div "scrollable content" at bounding box center [514, 232] width 590 height 465
click at [99, 73] on label "Personnel" at bounding box center [129, 78] width 110 height 11
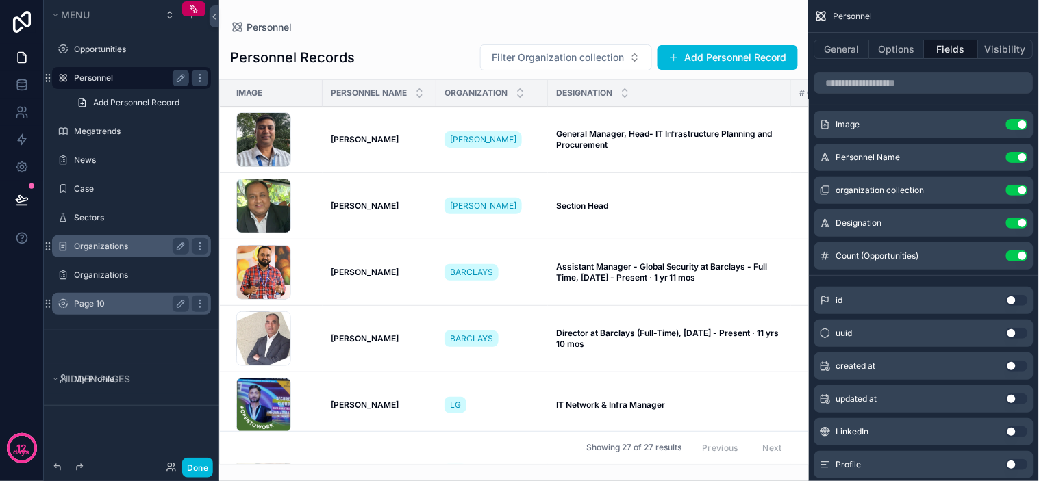
click at [105, 248] on label "Organizations" at bounding box center [129, 246] width 110 height 11
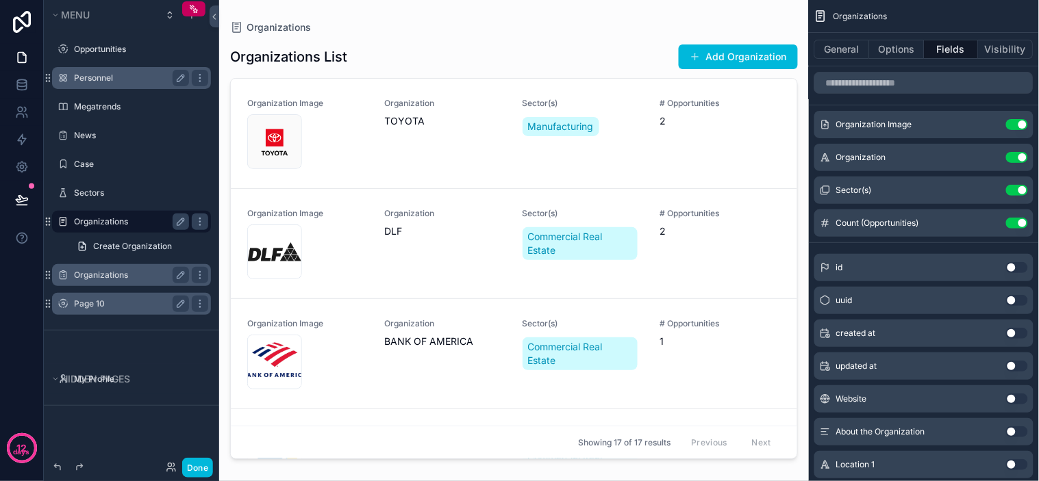
click at [108, 275] on label "Organizations" at bounding box center [129, 275] width 110 height 11
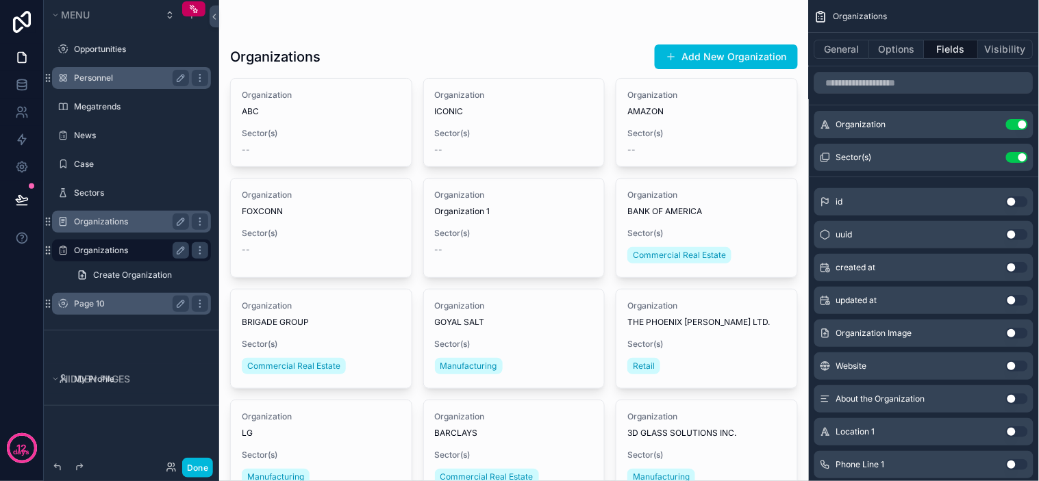
click at [840, 16] on span "Organizations" at bounding box center [861, 16] width 54 height 11
click at [822, 12] on icon "scrollable content" at bounding box center [821, 17] width 14 height 14
click at [147, 21] on button "Menu" at bounding box center [102, 14] width 107 height 19
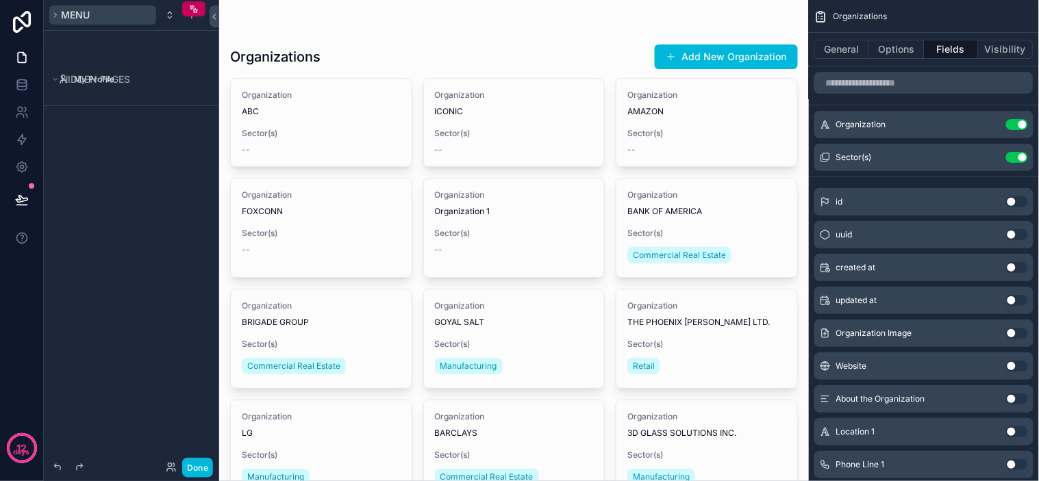
click at [141, 14] on button "Menu" at bounding box center [102, 14] width 107 height 19
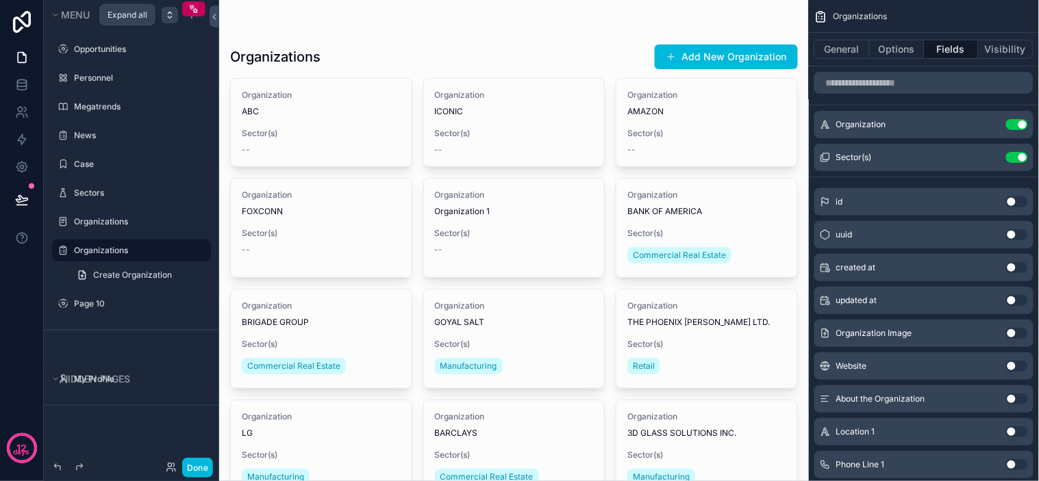
click at [166, 10] on icon "scrollable content" at bounding box center [169, 15] width 11 height 11
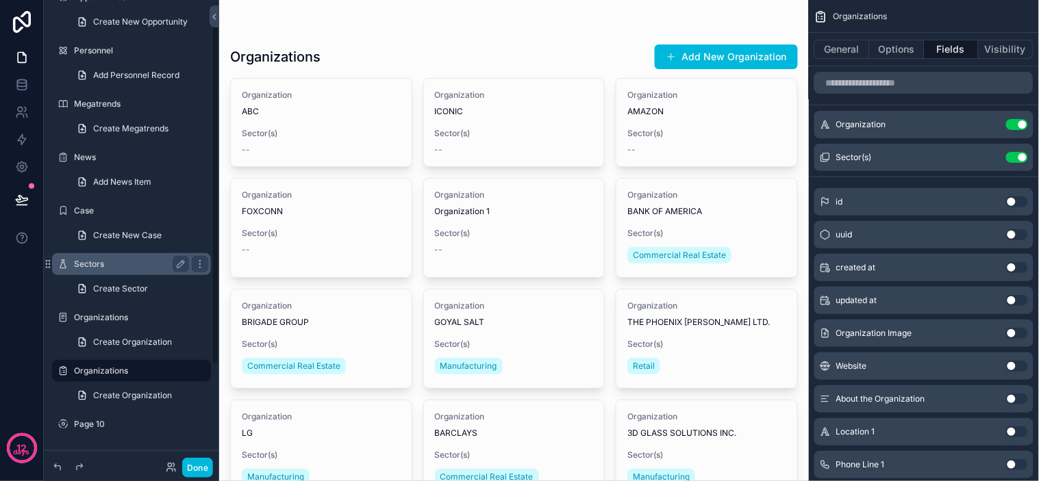
scroll to position [152, 0]
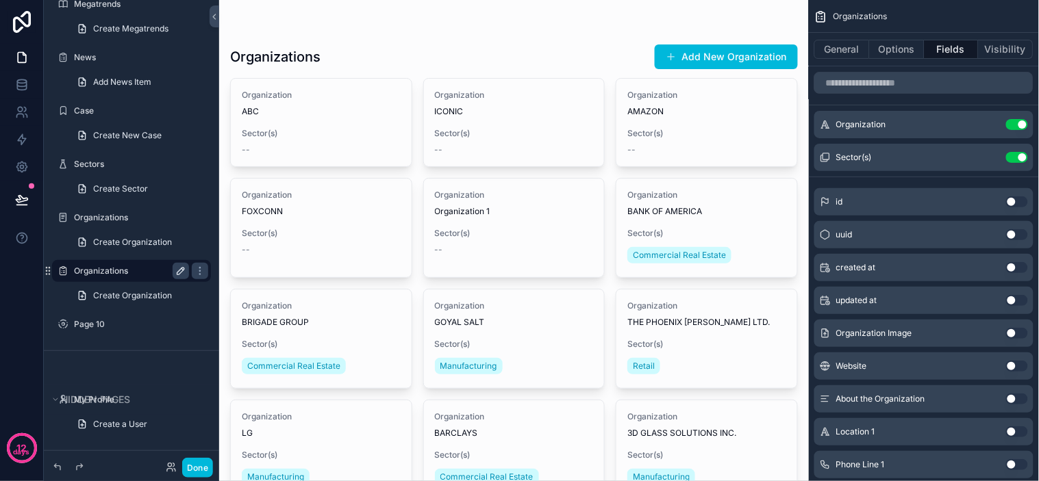
click at [179, 272] on icon "scrollable content" at bounding box center [180, 271] width 11 height 11
click at [181, 271] on icon "scrollable content" at bounding box center [180, 271] width 11 height 11
click at [200, 271] on icon "scrollable content" at bounding box center [199, 271] width 1 height 1
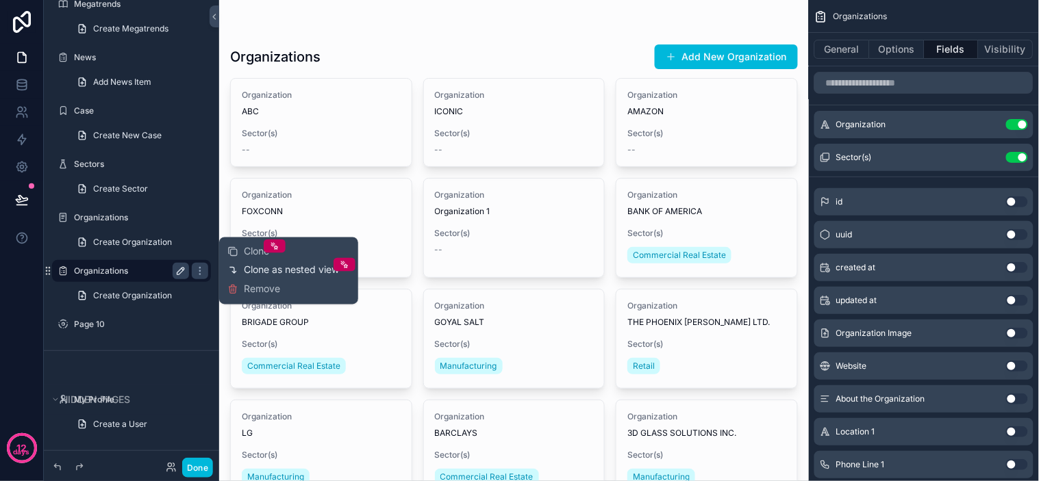
click at [322, 267] on span "Clone as nested view" at bounding box center [291, 271] width 95 height 14
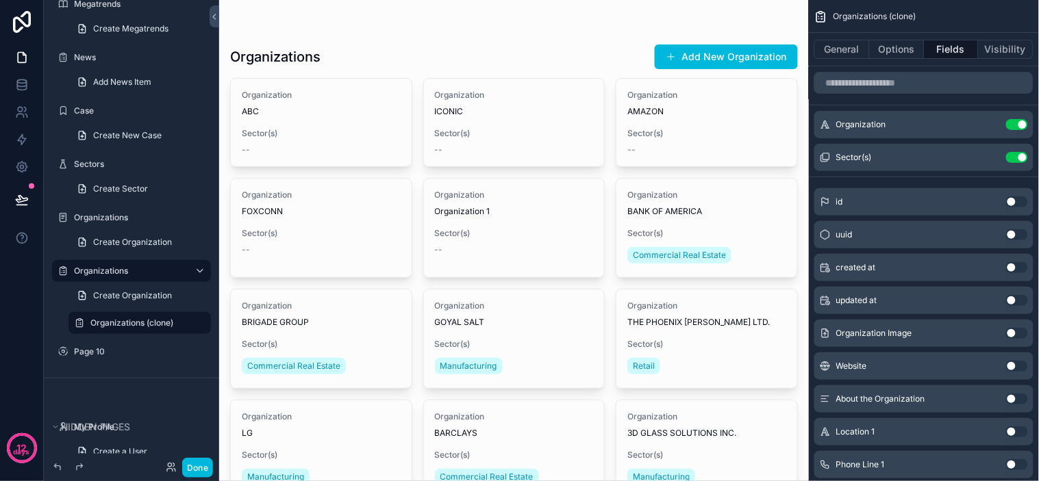
drag, startPoint x: 781, startPoint y: 25, endPoint x: 874, endPoint y: 24, distance: 92.5
click at [881, 18] on span "Organizations (clone)" at bounding box center [875, 16] width 83 height 11
click at [893, 17] on span "Organizations (clone)" at bounding box center [875, 16] width 83 height 11
click at [872, 28] on div "Organizations (clone)" at bounding box center [924, 16] width 230 height 33
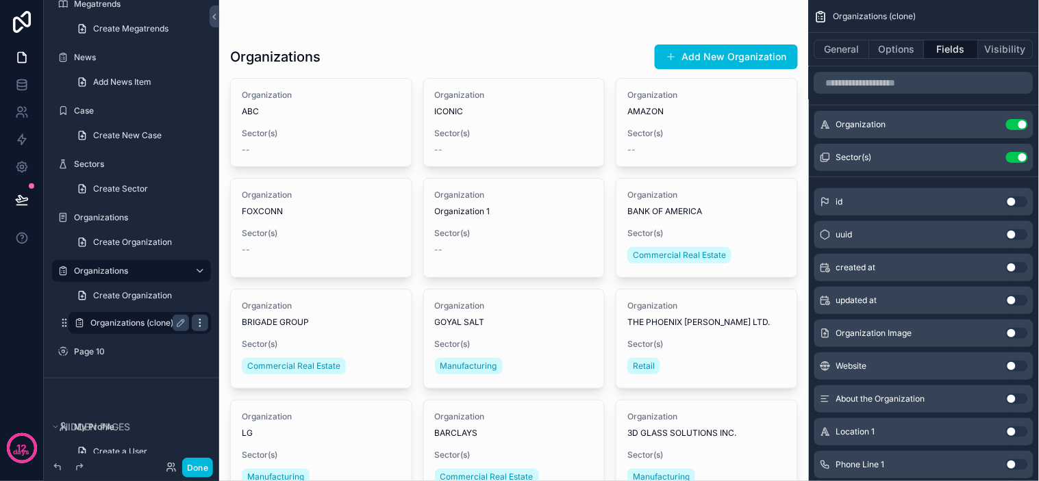
click at [197, 318] on icon "scrollable content" at bounding box center [200, 323] width 11 height 11
click at [237, 334] on icon at bounding box center [232, 332] width 11 height 11
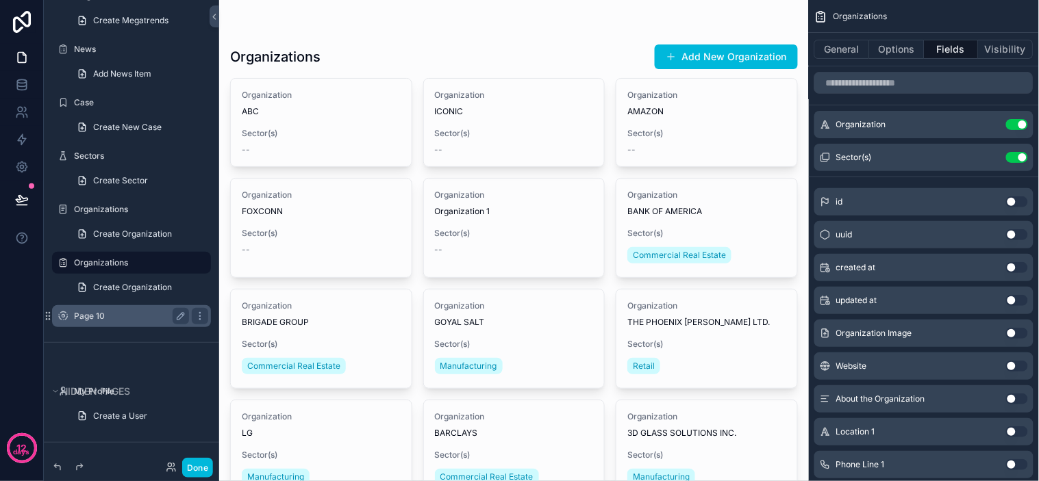
click at [90, 316] on label "Page 10" at bounding box center [129, 316] width 110 height 11
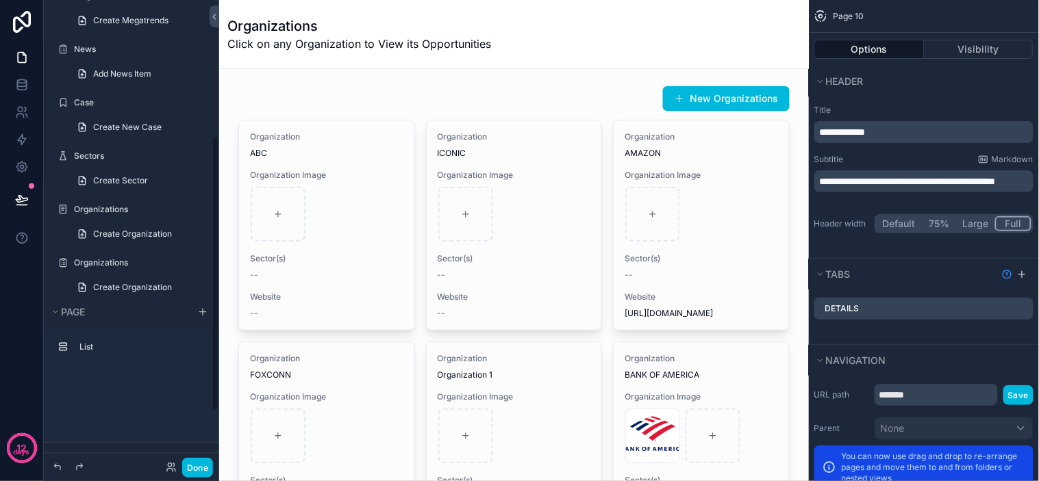
scroll to position [229, 0]
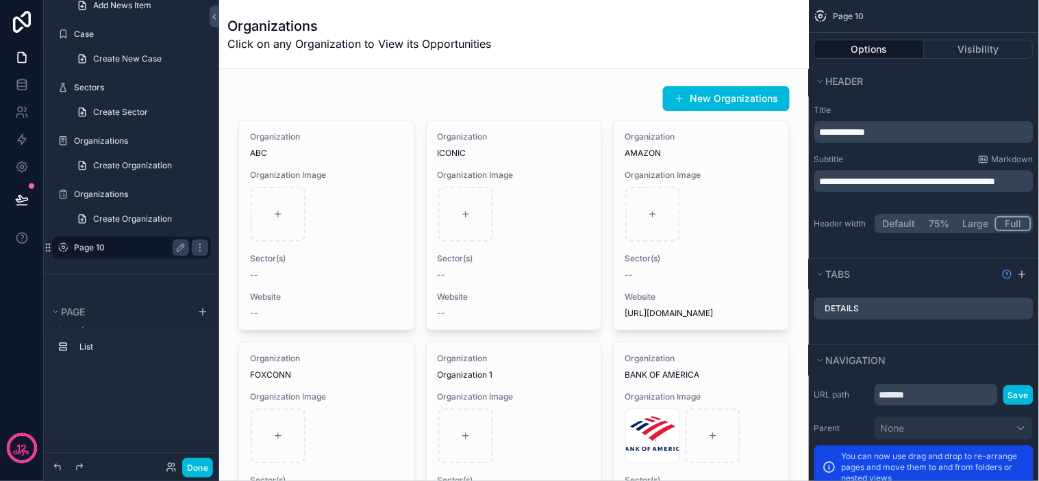
click at [521, 51] on div "Organizations Click on any Organization to View its Opportunities" at bounding box center [513, 34] width 573 height 36
click at [611, 36] on div "Organizations Click on any Organization to View its Opportunities" at bounding box center [513, 34] width 573 height 36
click at [640, 38] on div "Organizations Click on any Organization to View its Opportunities" at bounding box center [513, 34] width 573 height 36
click at [614, 41] on div "Organizations Click on any Organization to View its Opportunities" at bounding box center [513, 34] width 573 height 36
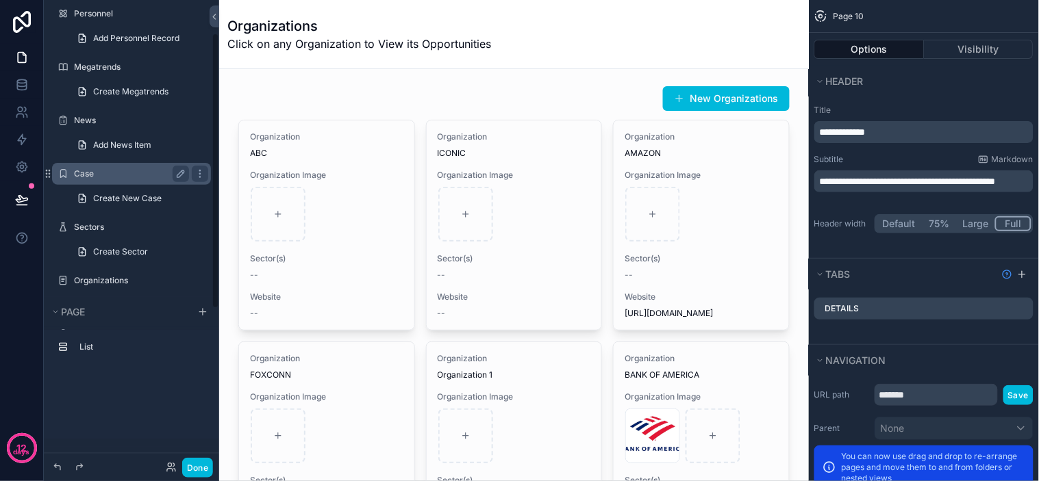
scroll to position [318, 0]
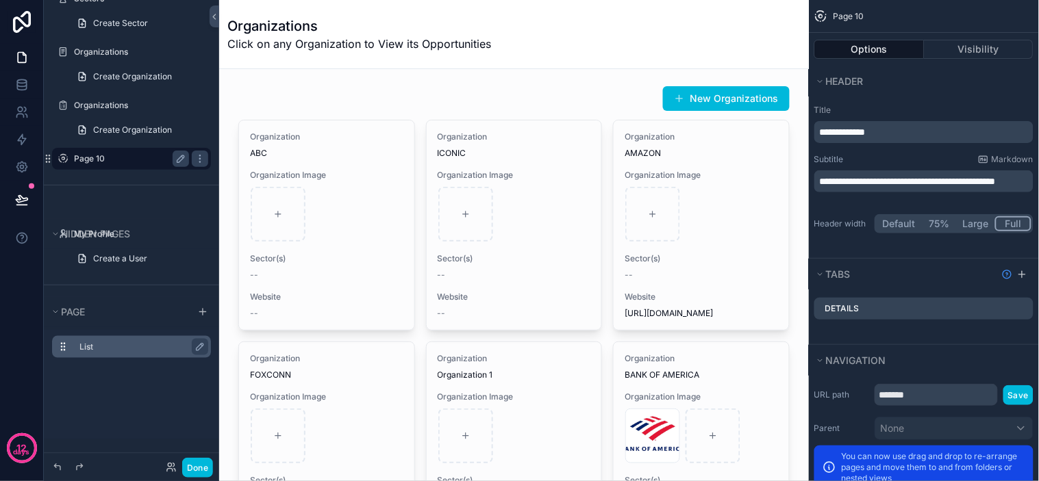
click at [74, 344] on div "List" at bounding box center [131, 347] width 159 height 22
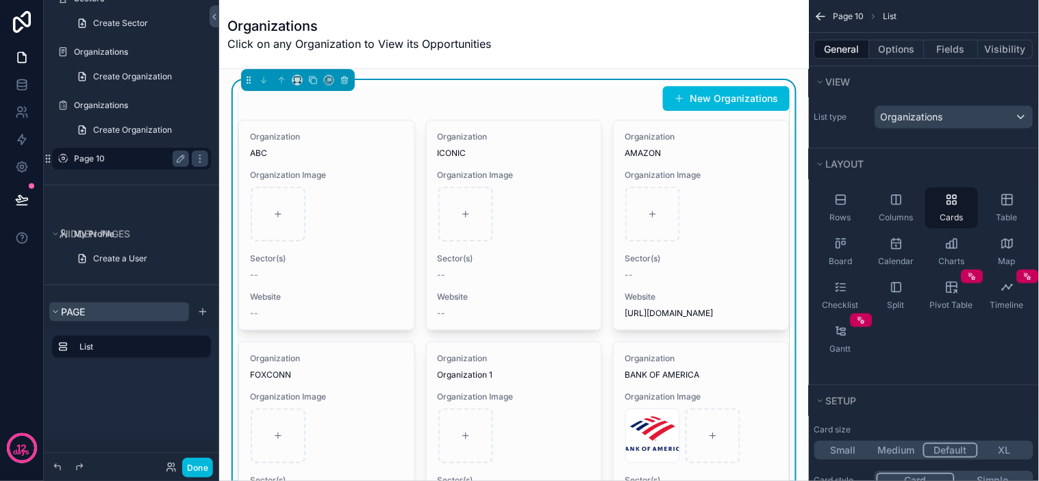
click at [58, 305] on button "Page" at bounding box center [119, 312] width 140 height 19
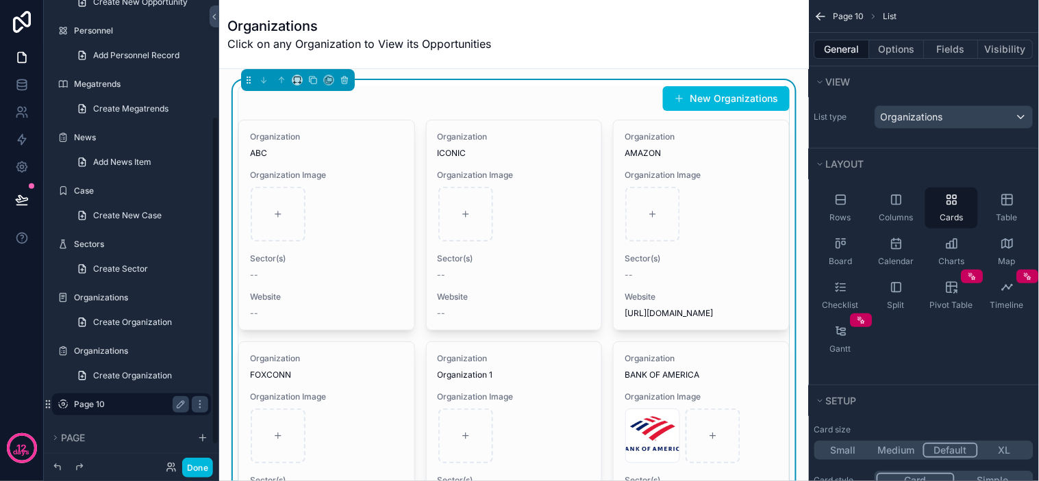
scroll to position [192, 0]
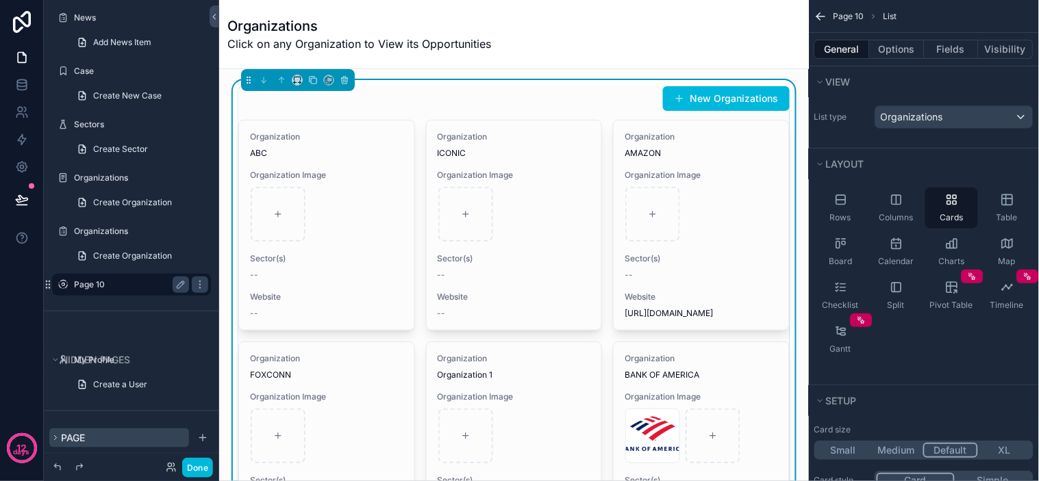
click at [80, 438] on span "Page" at bounding box center [73, 438] width 24 height 12
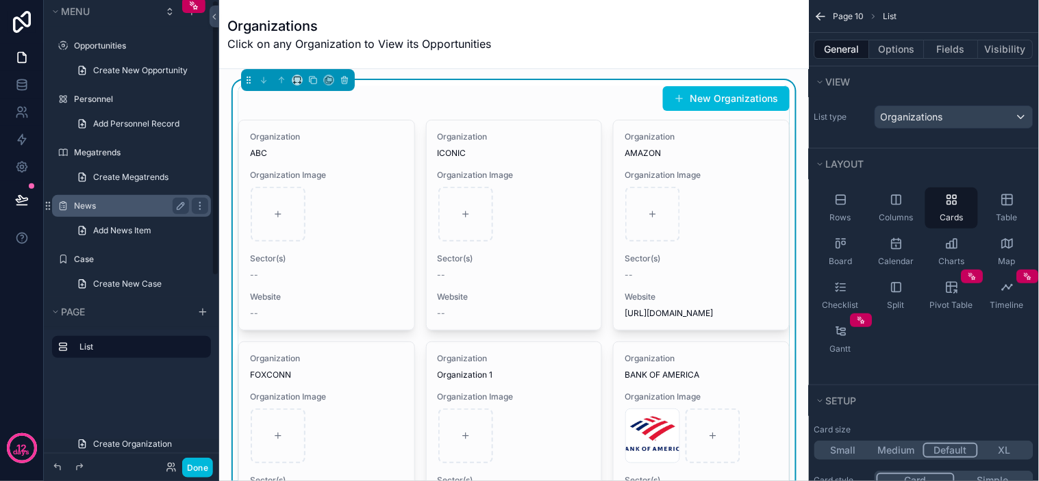
scroll to position [0, 0]
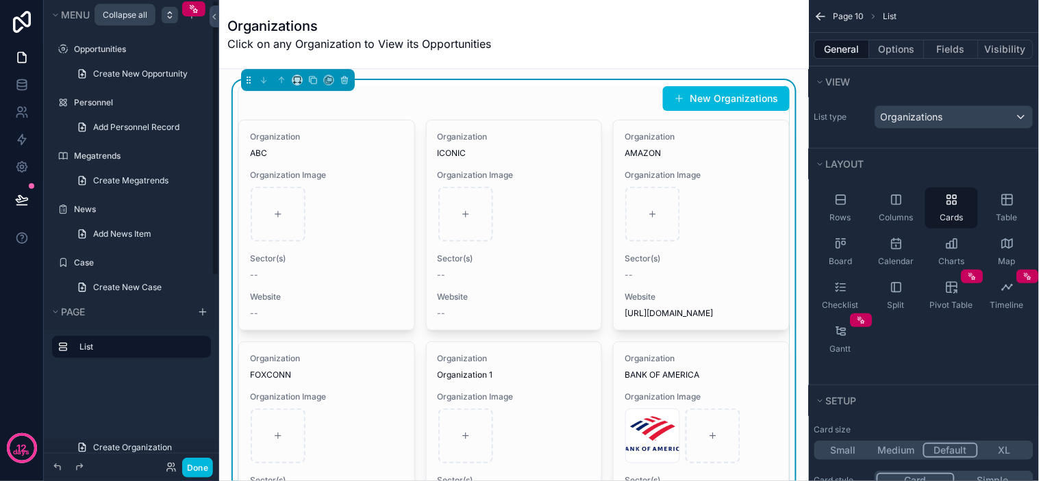
click at [167, 14] on icon "scrollable content" at bounding box center [169, 15] width 11 height 11
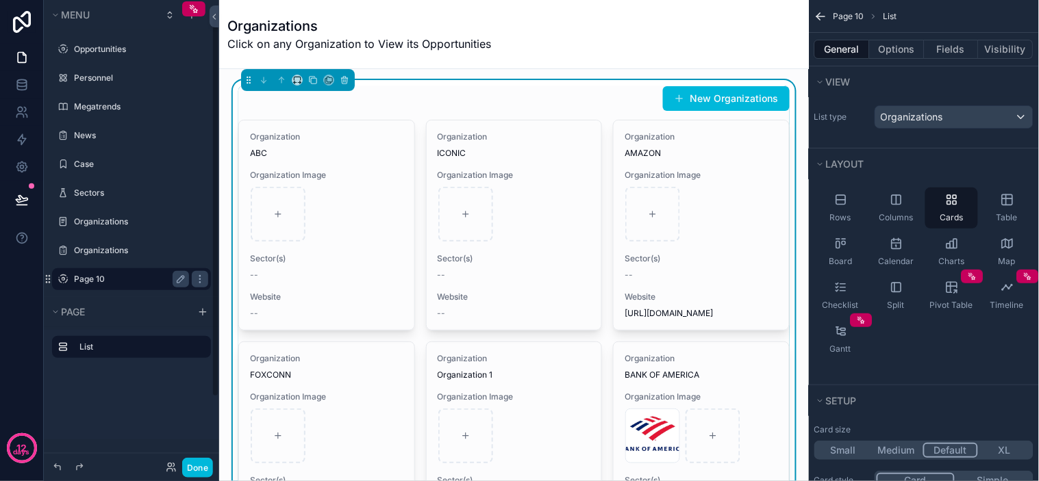
scroll to position [96, 0]
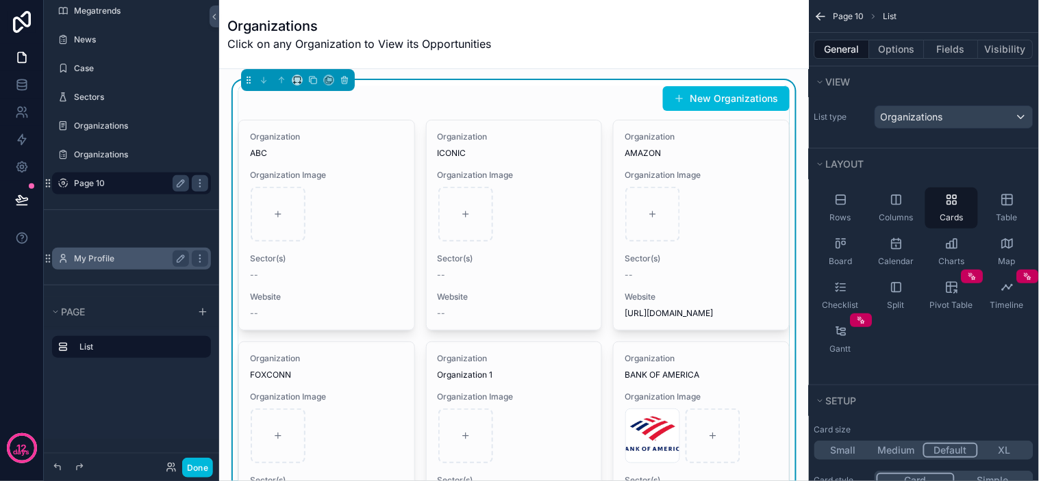
click at [101, 262] on label "My Profile" at bounding box center [129, 258] width 110 height 11
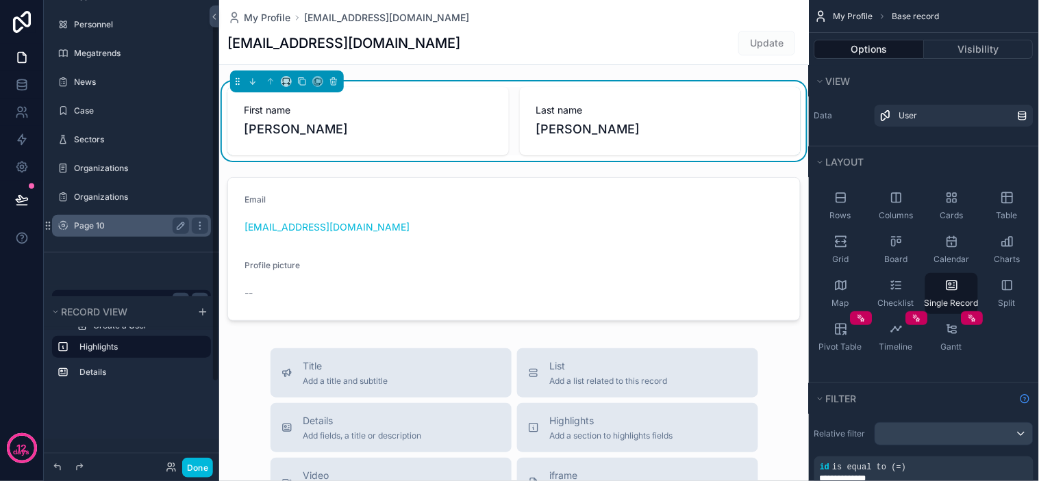
scroll to position [121, 0]
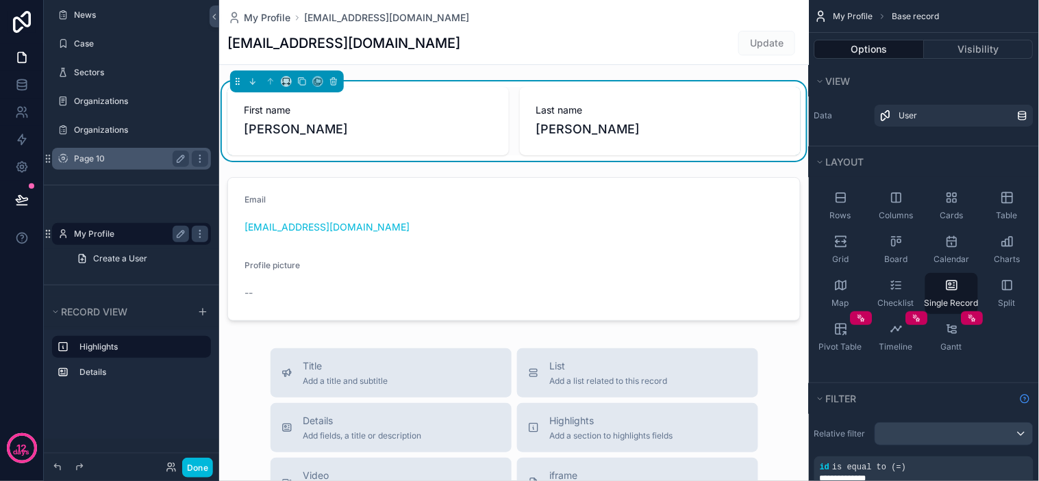
click at [99, 184] on div "Opportunities Personnel Megatrends News Case Sectors Organizations Organization…" at bounding box center [131, 47] width 175 height 275
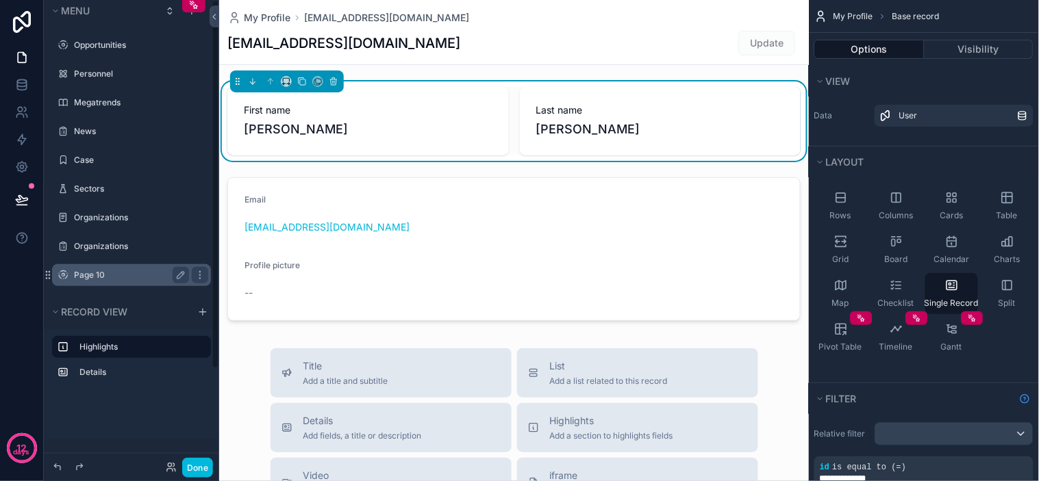
scroll to position [0, 0]
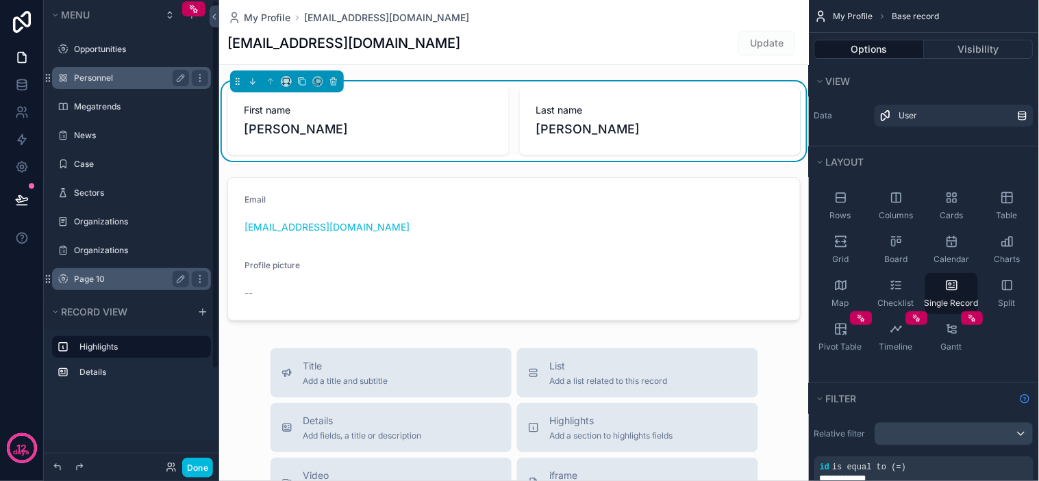
click at [86, 73] on label "Personnel" at bounding box center [129, 78] width 110 height 11
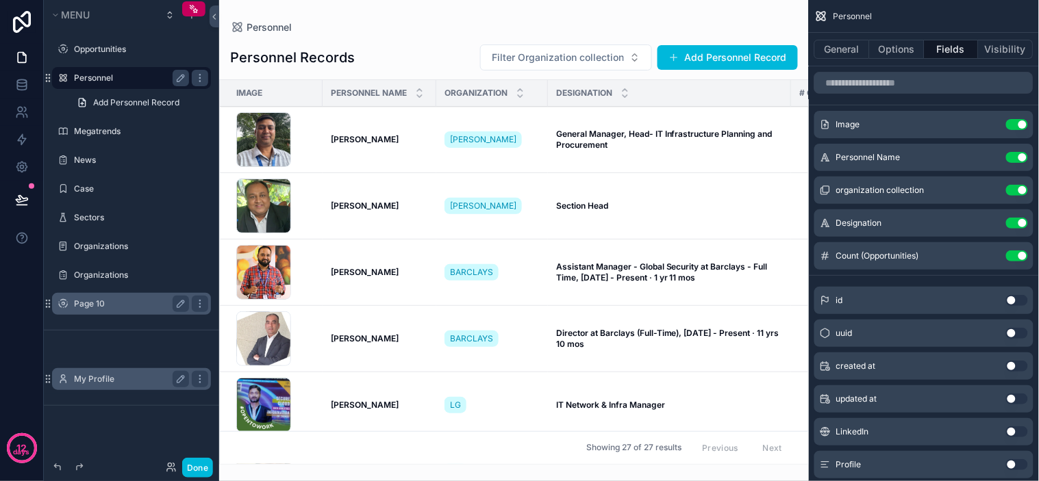
click at [92, 299] on label "Page 10" at bounding box center [129, 304] width 110 height 11
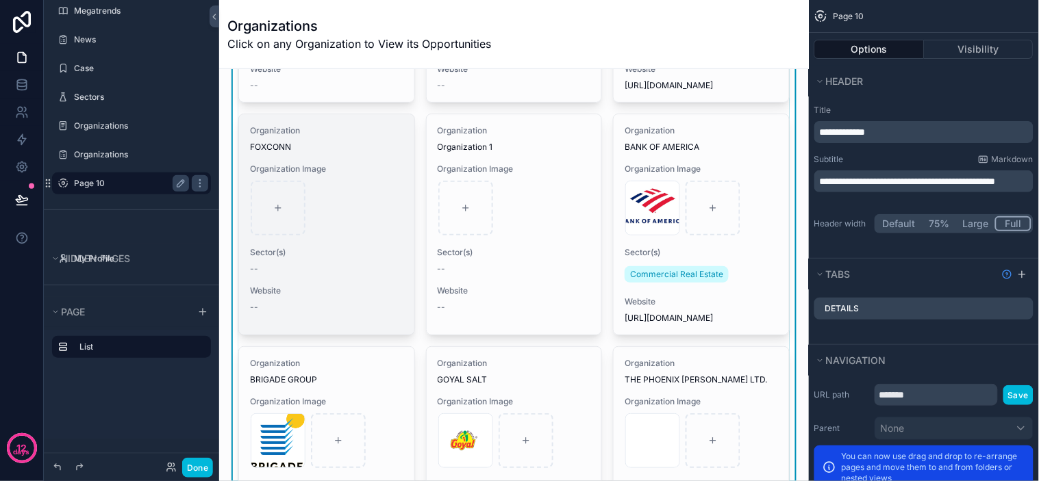
scroll to position [129, 0]
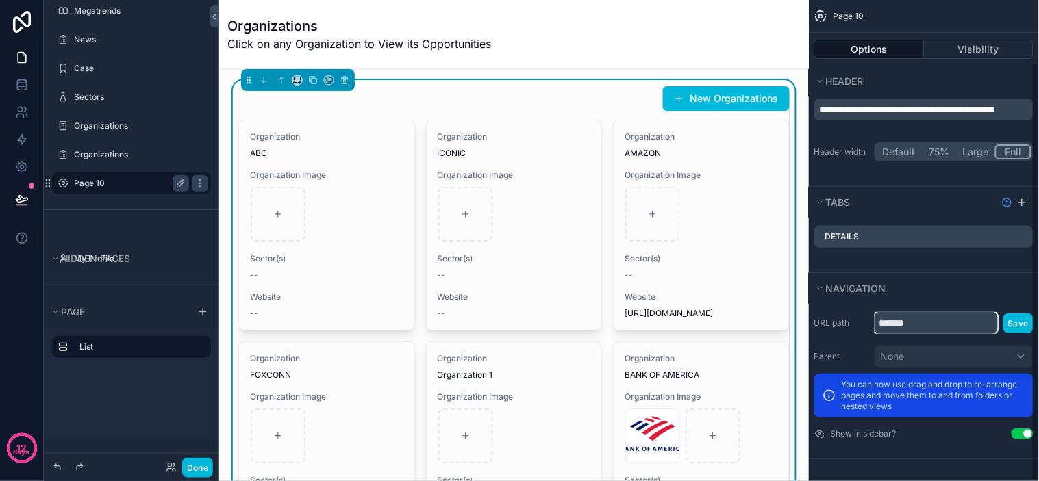
click at [923, 327] on input "*******" at bounding box center [936, 323] width 123 height 22
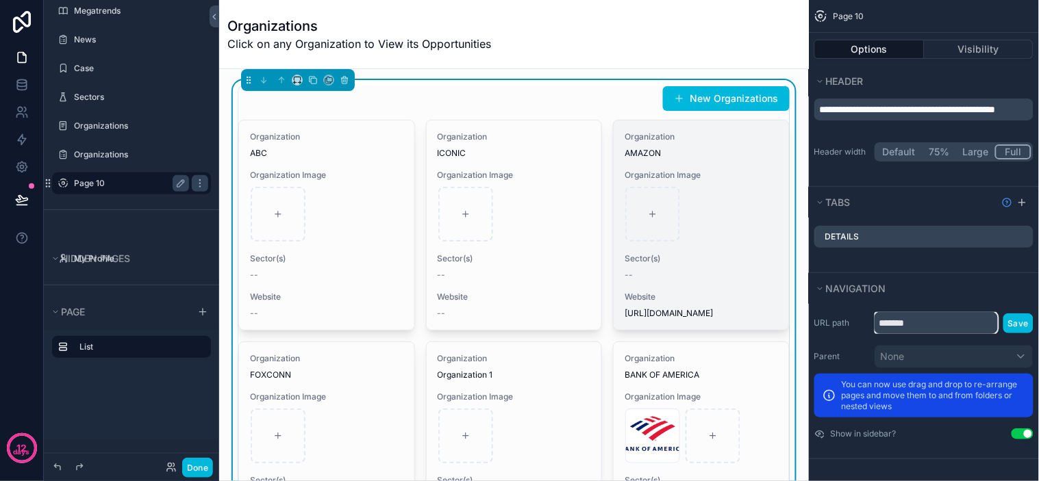
drag, startPoint x: 945, startPoint y: 323, endPoint x: 712, endPoint y: 327, distance: 232.9
click at [712, 327] on div "Opportunities 19 Personnel Megatrends News Case Sectors Organizations Organizat…" at bounding box center [629, 240] width 820 height 481
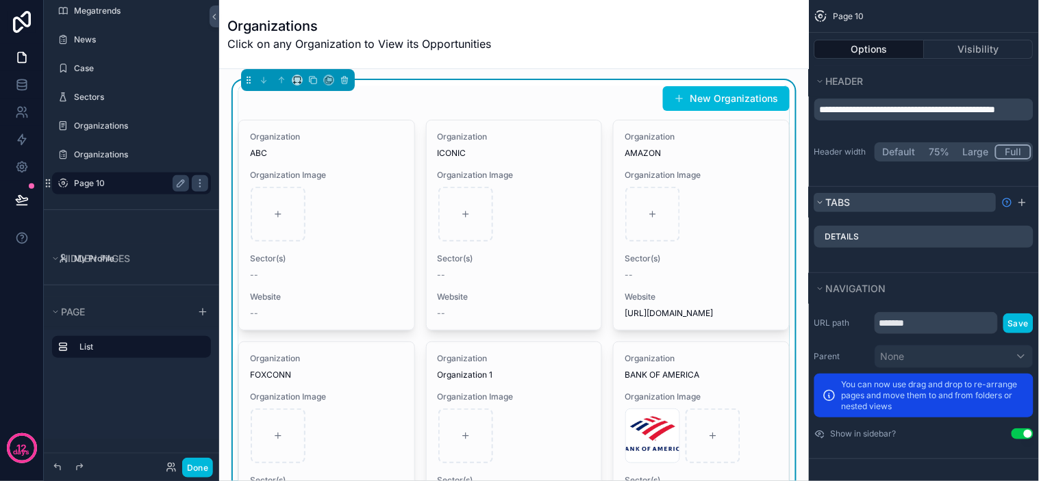
click at [912, 201] on button "Tabs" at bounding box center [905, 202] width 182 height 19
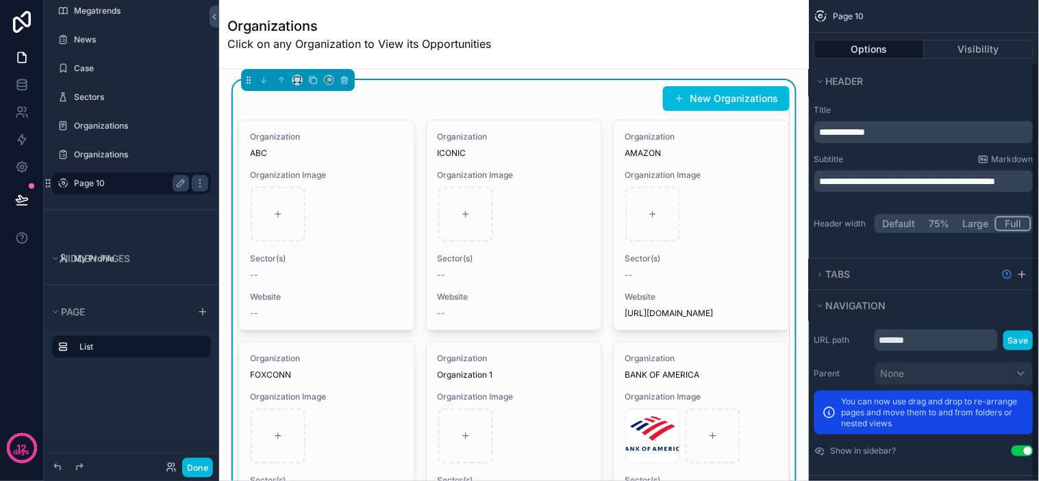
scroll to position [0, 0]
click at [894, 281] on button "Tabs" at bounding box center [905, 274] width 182 height 19
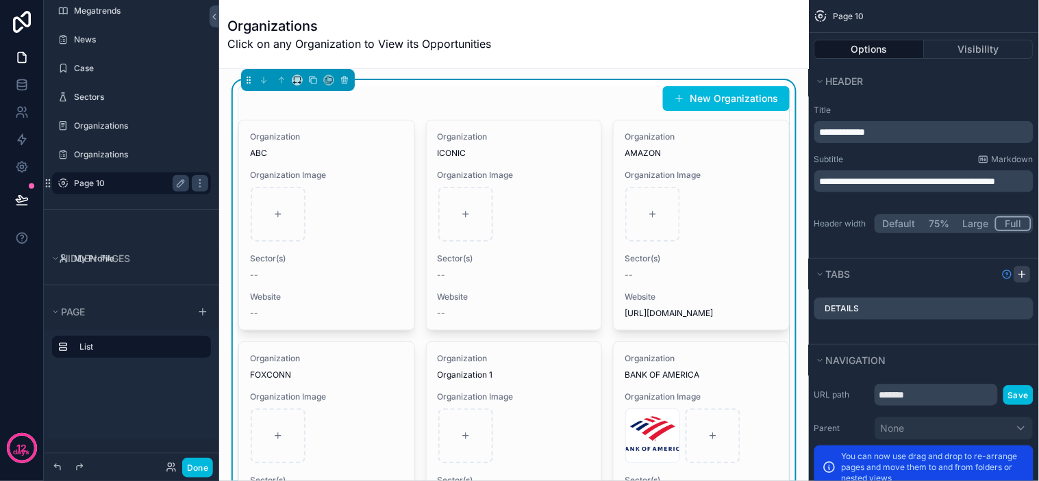
click at [1024, 276] on icon "scrollable content" at bounding box center [1022, 274] width 11 height 11
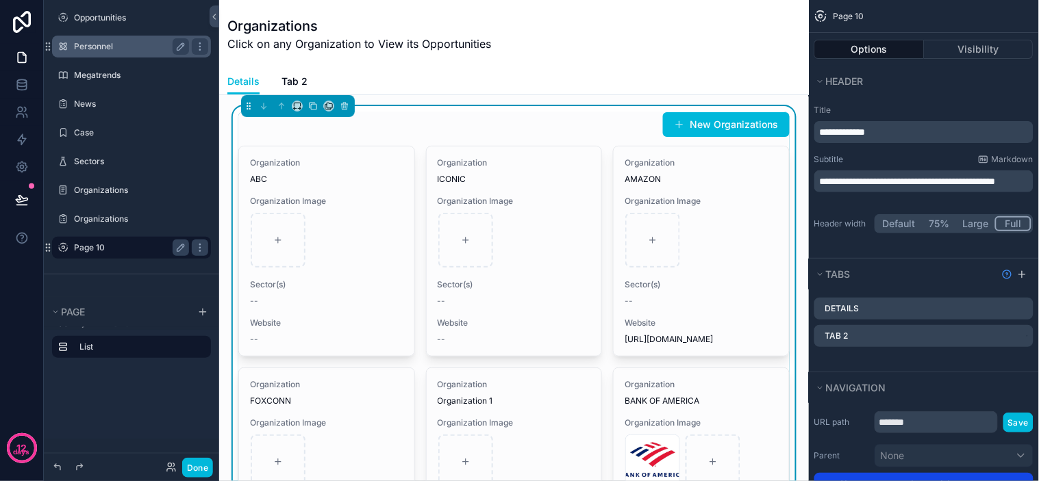
drag, startPoint x: 247, startPoint y: 87, endPoint x: 485, endPoint y: 71, distance: 238.2
click at [485, 71] on div "Details Tab 2" at bounding box center [513, 81] width 573 height 26
click at [348, 107] on icon "scrollable content" at bounding box center [345, 106] width 10 height 10
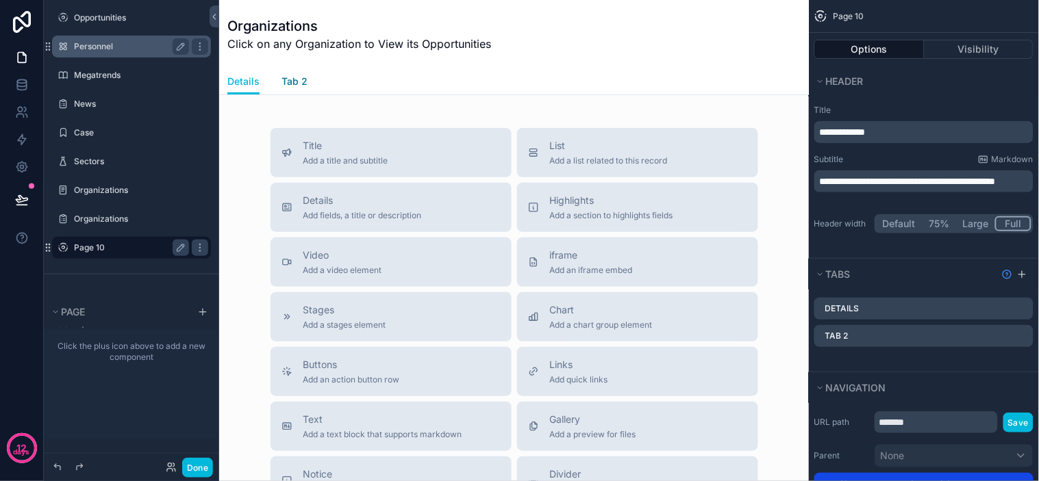
click at [295, 86] on span "Tab 2" at bounding box center [294, 82] width 26 height 14
click at [242, 83] on span "Details" at bounding box center [243, 82] width 32 height 14
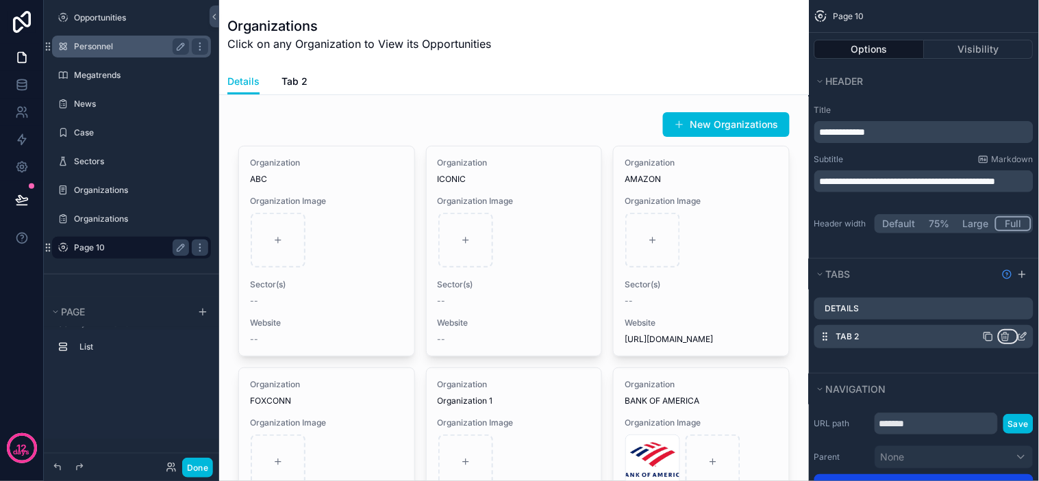
click at [1008, 335] on icon "scrollable content" at bounding box center [1006, 335] width 8 height 0
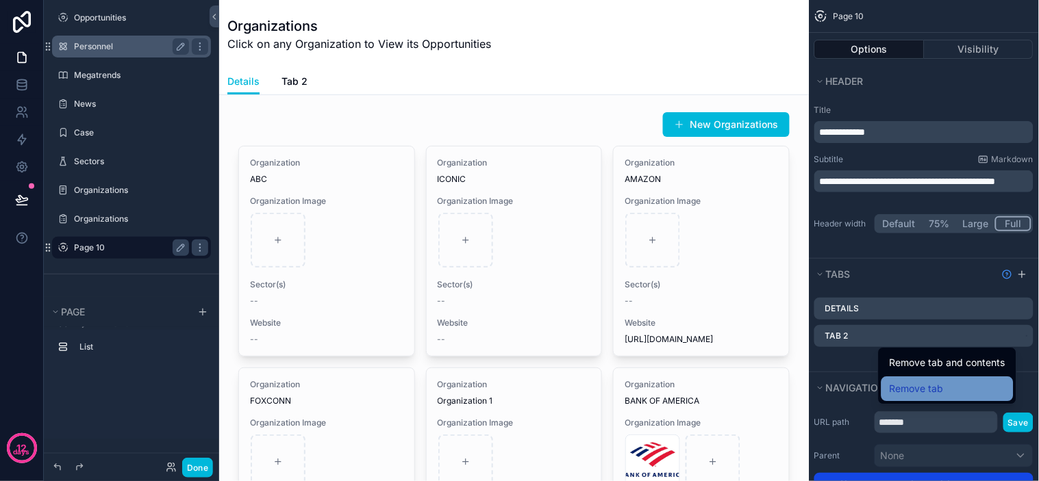
click at [926, 390] on span "Remove tab" at bounding box center [917, 389] width 54 height 16
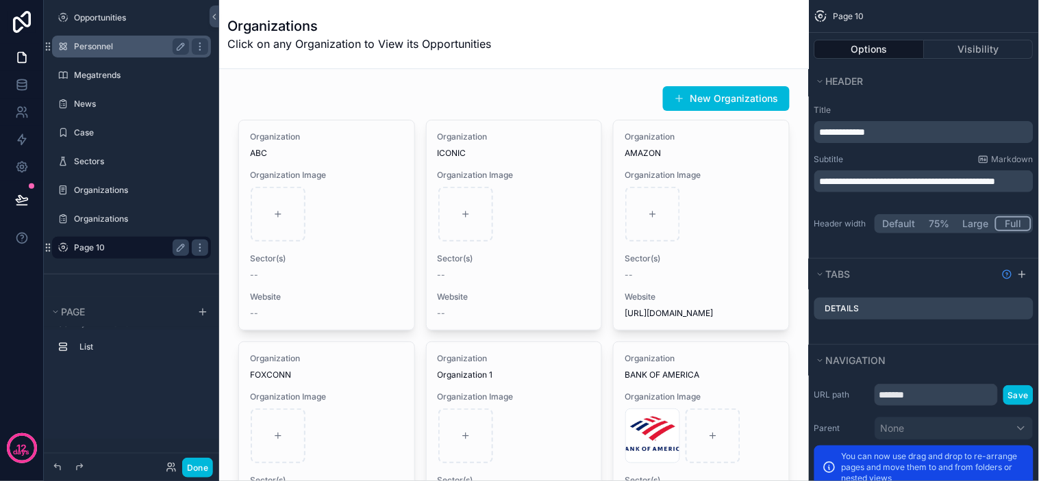
click at [483, 45] on span "Click on any Organization to View its Opportunities" at bounding box center [359, 44] width 264 height 16
click at [533, 45] on div "Organizations Click on any Organization to View its Opportunities" at bounding box center [513, 34] width 573 height 36
click at [570, 45] on div "Organizations Click on any Organization to View its Opportunities" at bounding box center [513, 34] width 573 height 36
click at [574, 45] on div "Organizations Click on any Organization to View its Opportunities" at bounding box center [513, 34] width 573 height 36
click at [868, 92] on div "Header" at bounding box center [924, 81] width 230 height 31
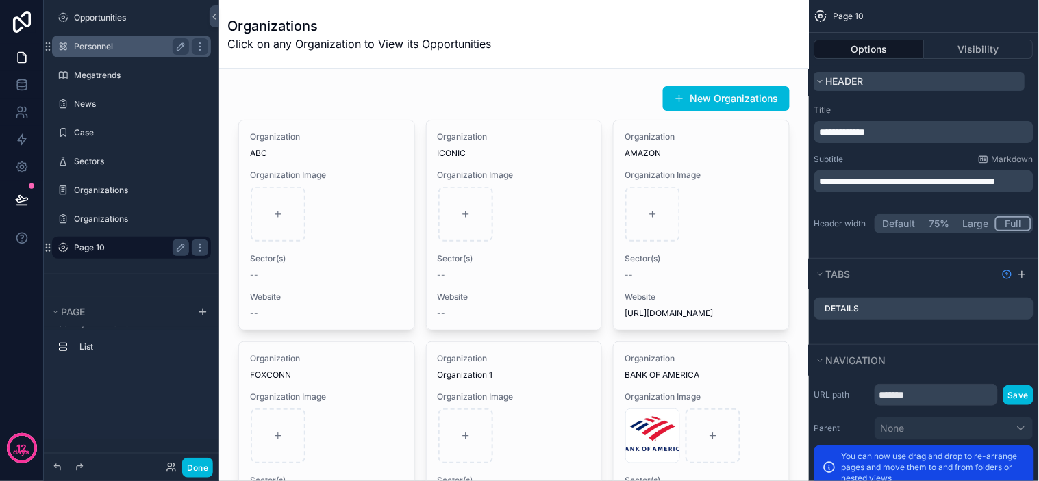
drag, startPoint x: 887, startPoint y: 90, endPoint x: 916, endPoint y: 88, distance: 29.6
click at [889, 90] on button "Header" at bounding box center [919, 81] width 211 height 19
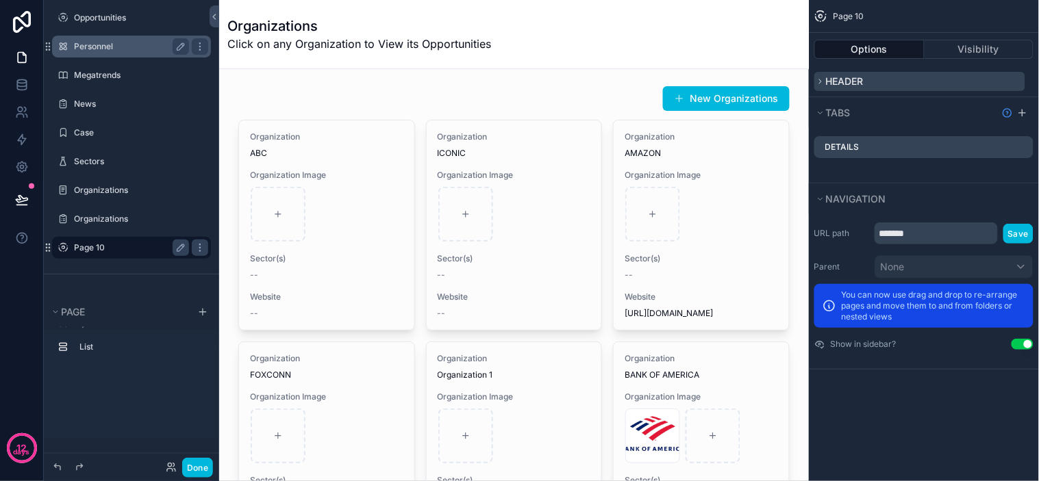
click at [927, 87] on button "Header" at bounding box center [919, 81] width 211 height 19
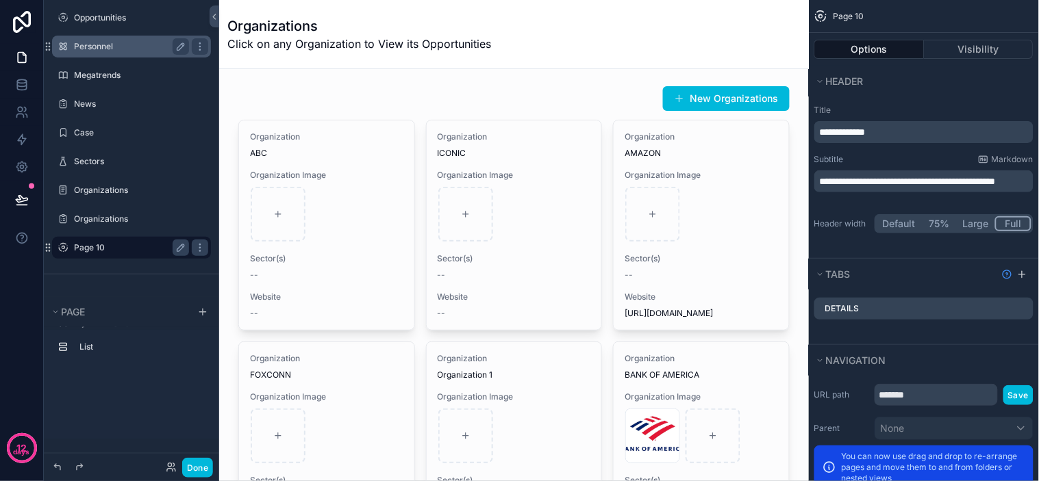
click at [817, 15] on icon "scrollable content" at bounding box center [821, 17] width 14 height 14
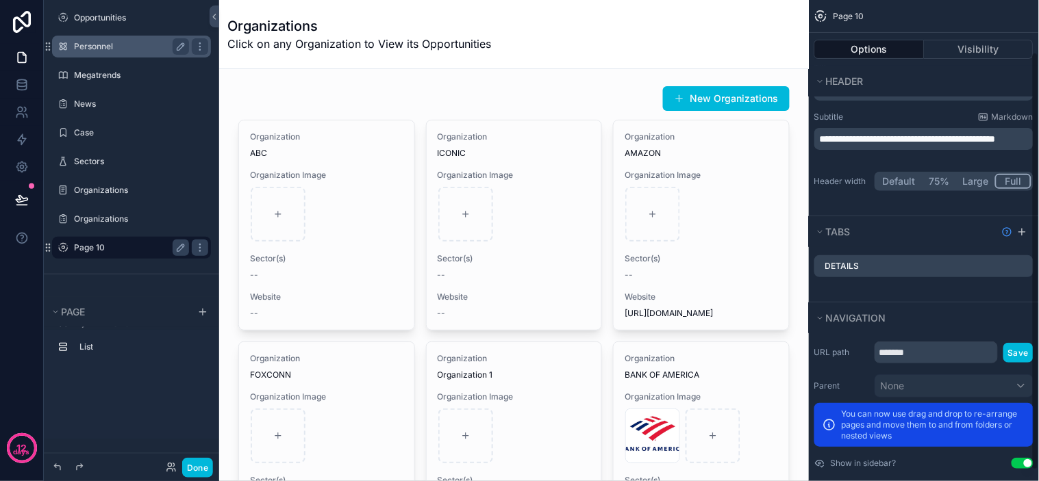
scroll to position [72, 0]
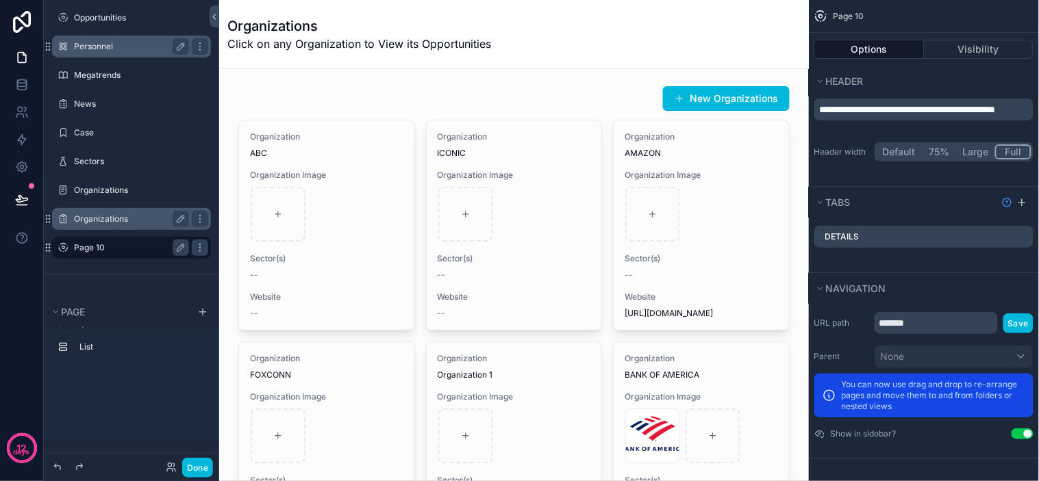
click at [94, 224] on div "Organizations" at bounding box center [131, 219] width 115 height 16
click at [93, 222] on label "Organizations" at bounding box center [129, 219] width 110 height 11
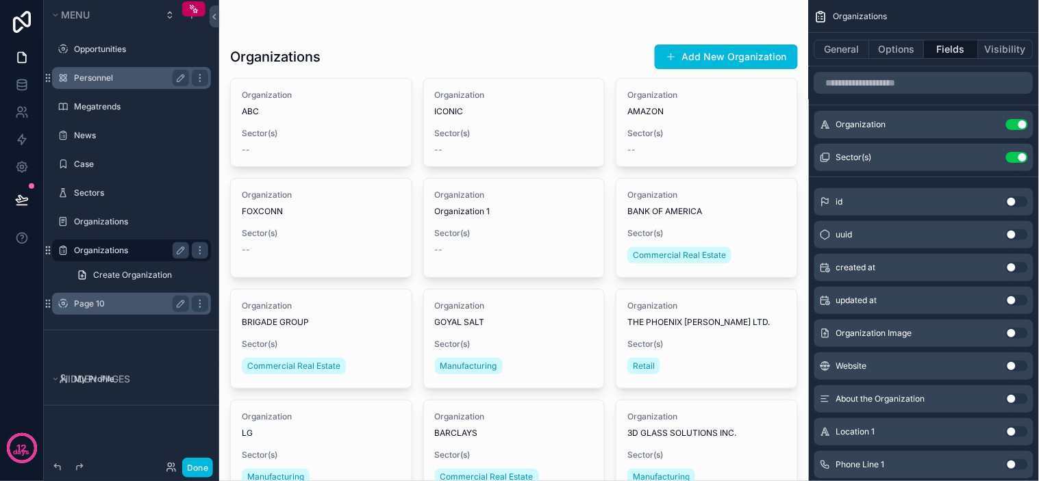
click at [866, 14] on span "Organizations" at bounding box center [861, 16] width 54 height 11
click at [188, 19] on icon "scrollable content" at bounding box center [191, 15] width 11 height 11
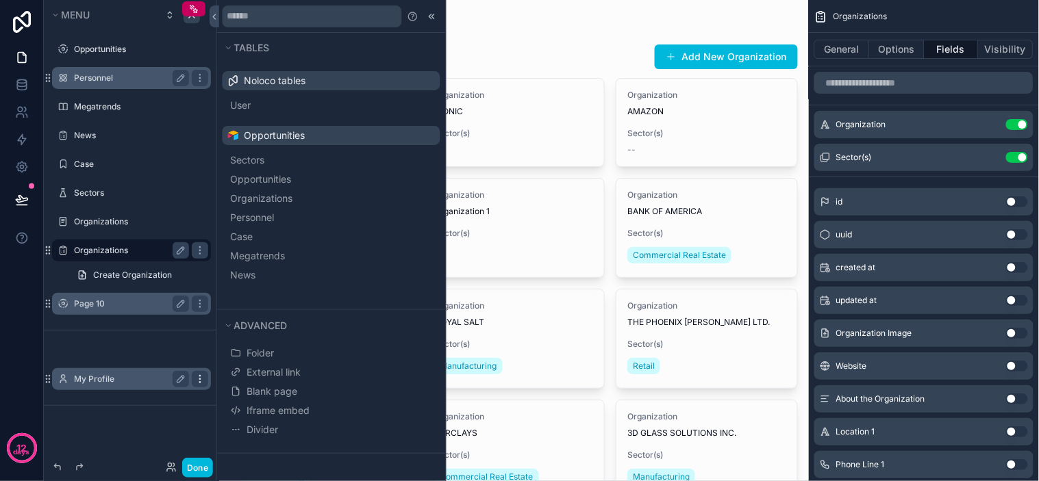
click at [202, 381] on icon "scrollable content" at bounding box center [200, 379] width 11 height 11
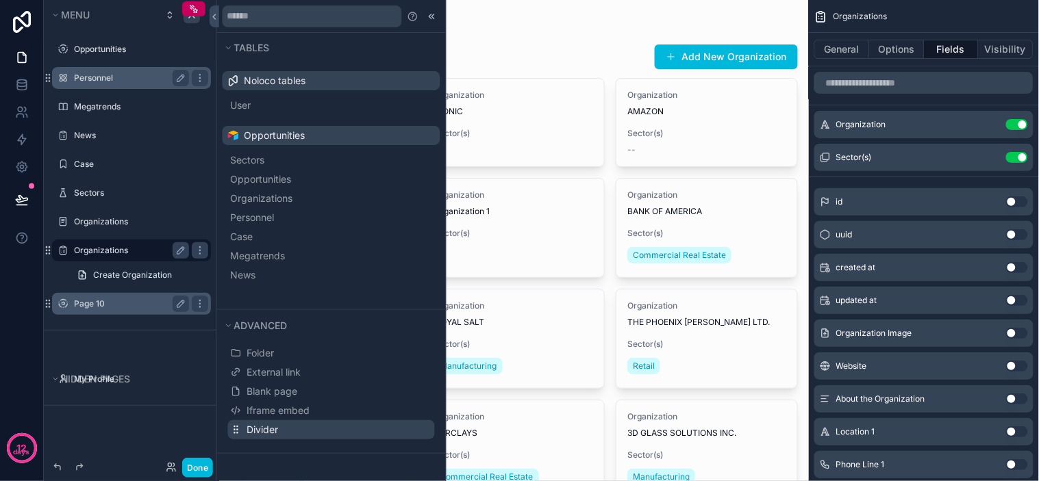
click at [253, 427] on span "Divider" at bounding box center [263, 430] width 32 height 14
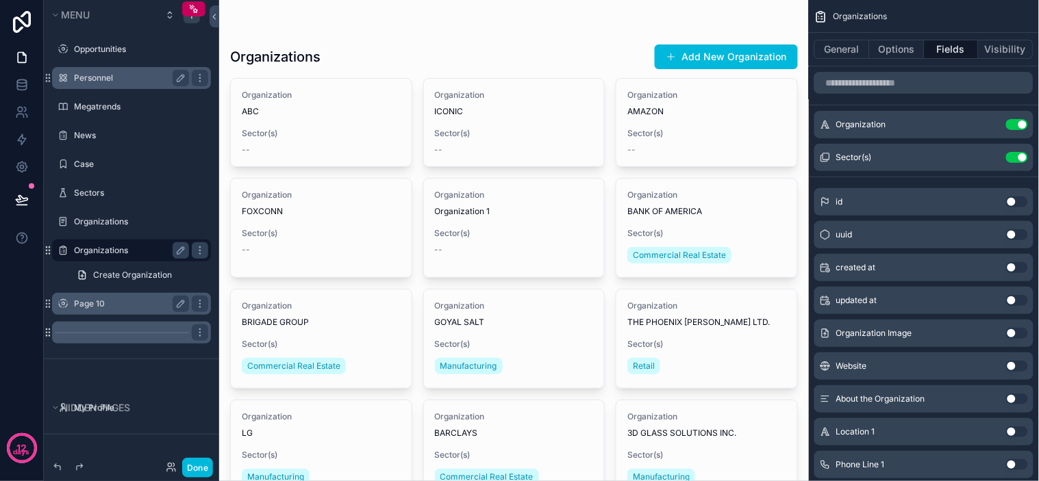
click at [147, 334] on div "scrollable content" at bounding box center [131, 333] width 159 height 22
click at [201, 337] on icon "scrollable content" at bounding box center [200, 332] width 11 height 11
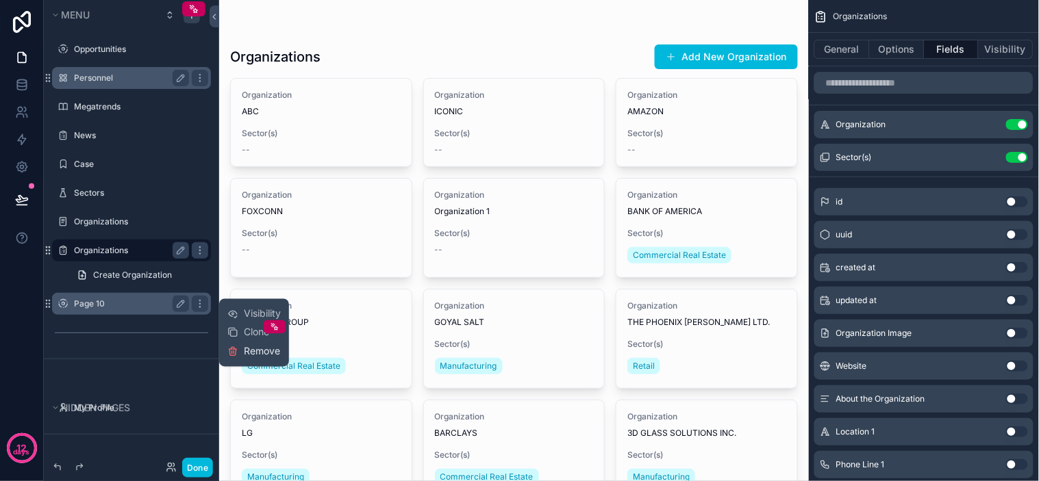
click at [234, 351] on icon at bounding box center [232, 352] width 11 height 11
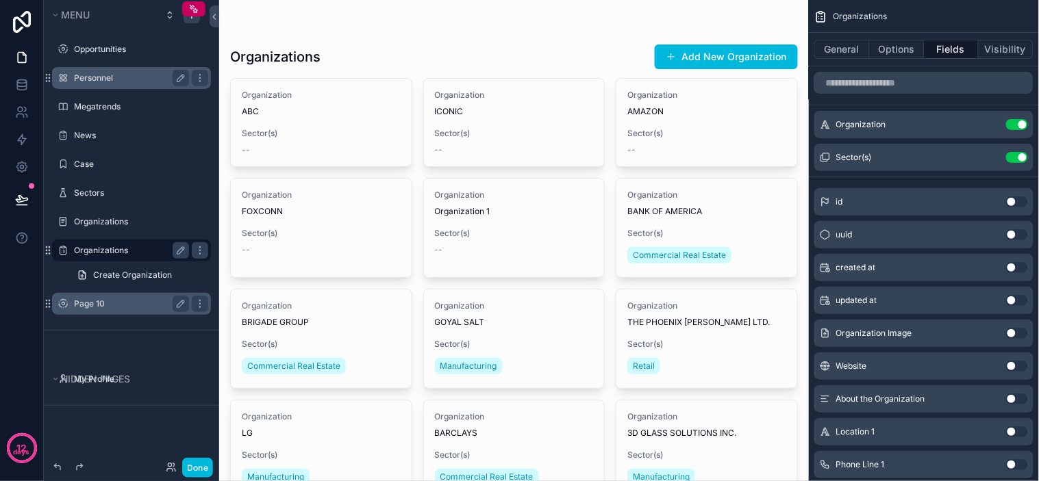
click at [89, 306] on label "Page 10" at bounding box center [129, 304] width 110 height 11
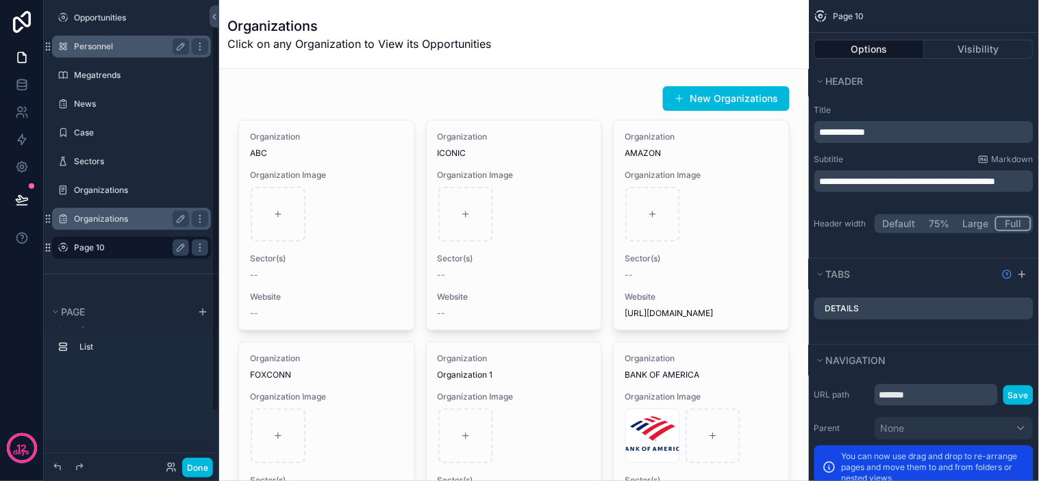
click at [80, 214] on label "Organizations" at bounding box center [129, 219] width 110 height 11
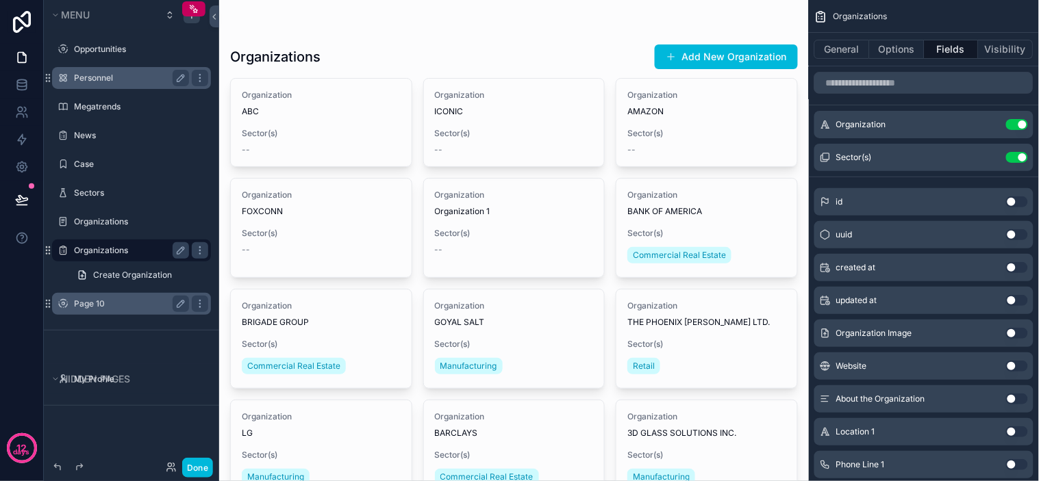
click at [121, 301] on label "Page 10" at bounding box center [129, 304] width 110 height 11
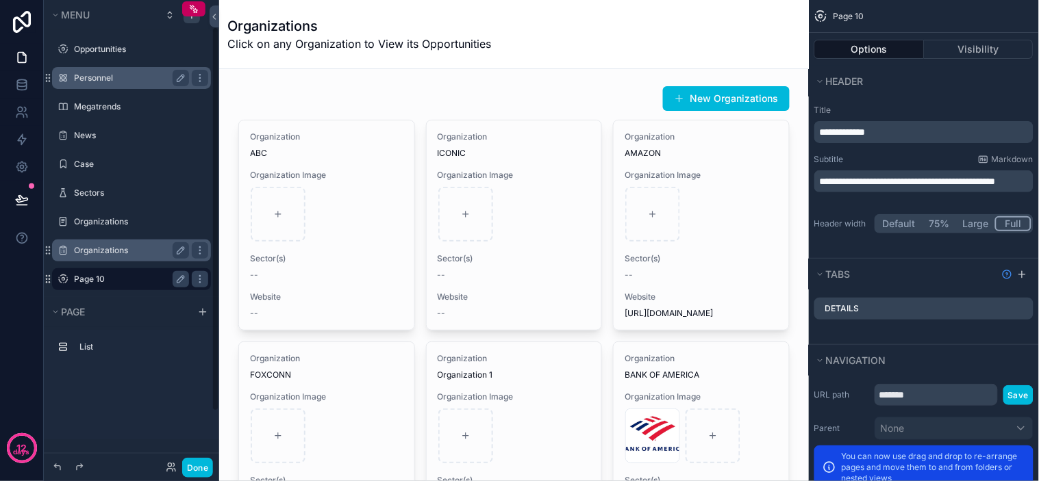
scroll to position [32, 0]
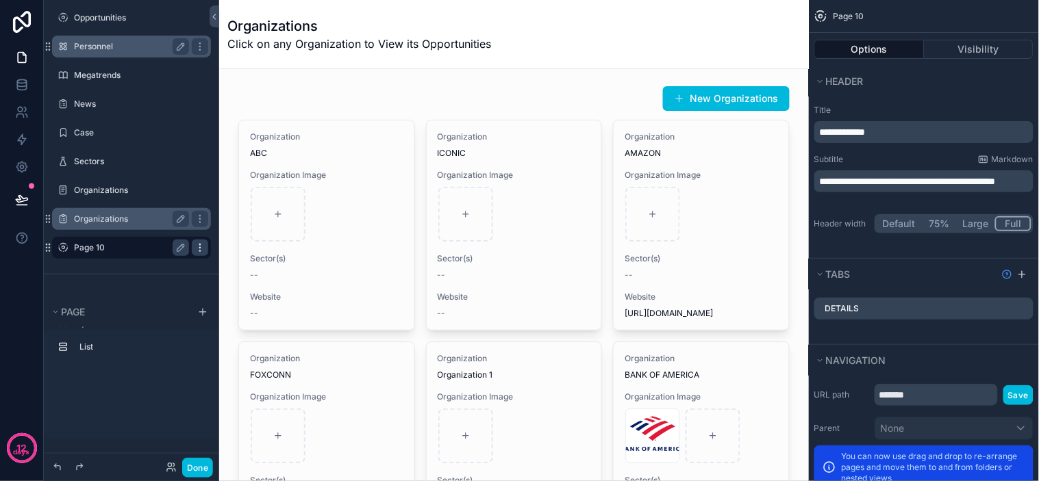
click at [195, 249] on icon "scrollable content" at bounding box center [200, 247] width 11 height 11
click at [236, 285] on icon at bounding box center [232, 280] width 11 height 11
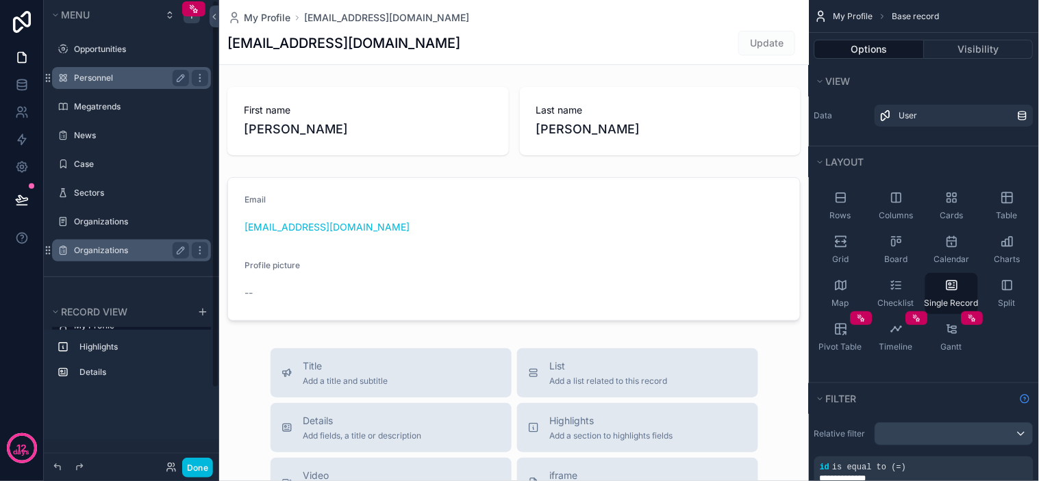
click at [122, 242] on div "Organizations" at bounding box center [131, 250] width 115 height 16
click at [180, 248] on icon "scrollable content" at bounding box center [180, 250] width 11 height 11
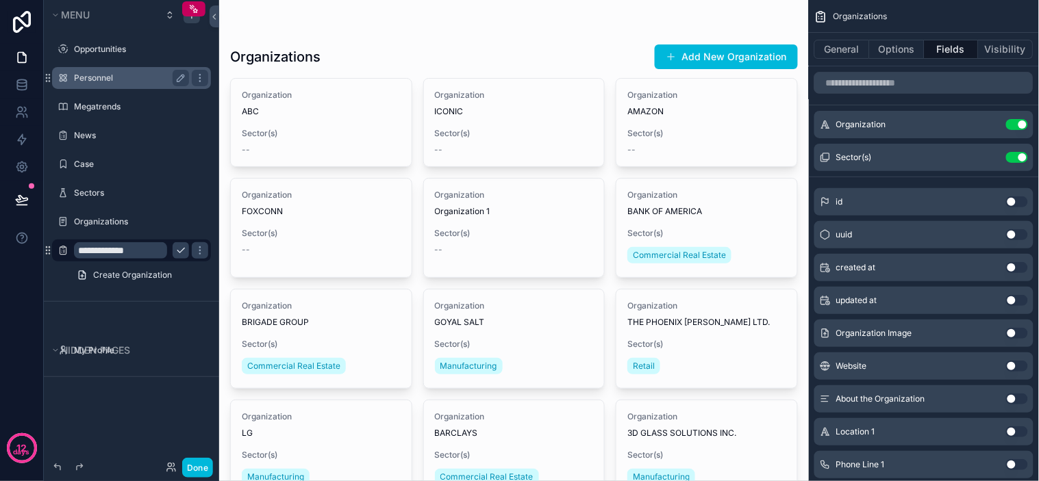
click at [156, 251] on input "**********" at bounding box center [120, 250] width 93 height 16
type input "**********"
click at [177, 251] on icon "scrollable content" at bounding box center [180, 250] width 11 height 11
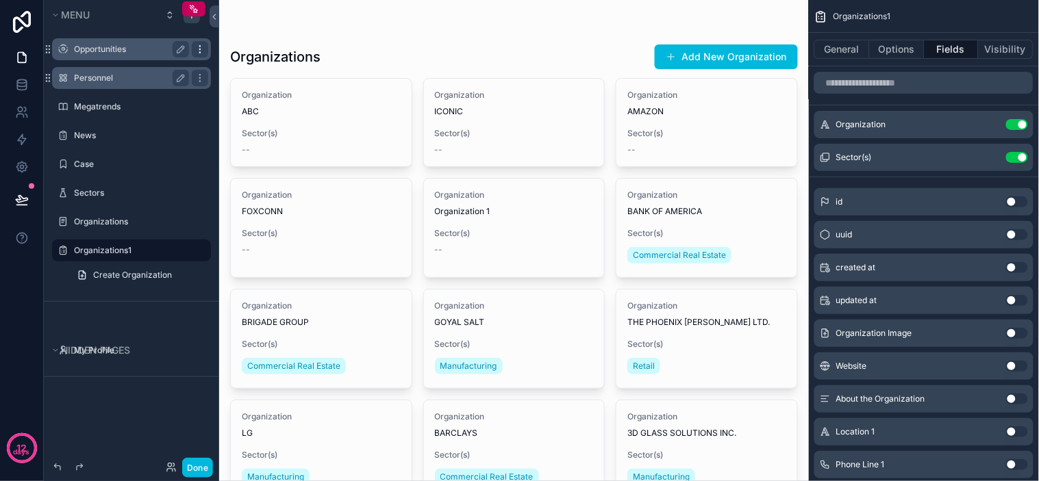
click at [193, 50] on div "scrollable content" at bounding box center [200, 49] width 16 height 16
click at [196, 49] on icon "scrollable content" at bounding box center [200, 49] width 11 height 11
click at [111, 47] on label "Opportunities" at bounding box center [129, 49] width 110 height 11
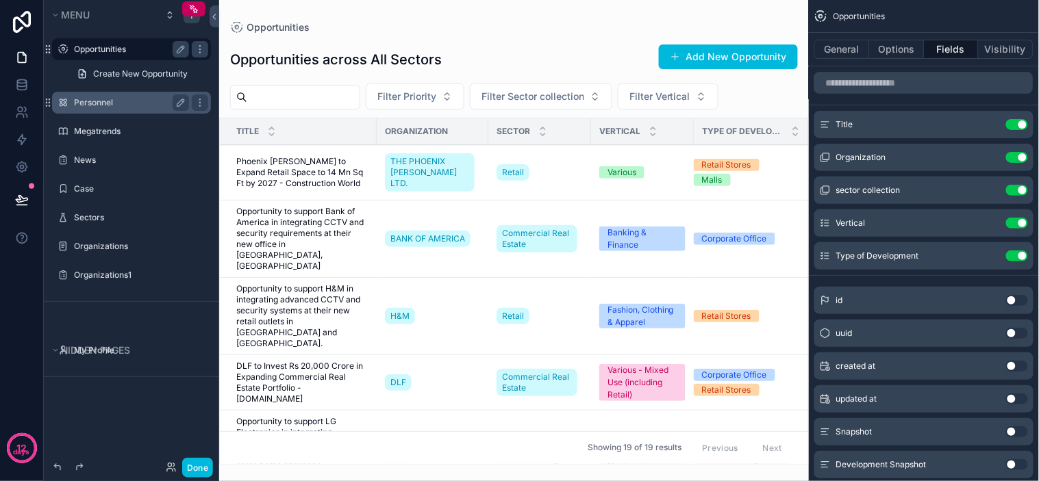
click at [308, 229] on div "scrollable content" at bounding box center [514, 240] width 590 height 481
click at [613, 37] on div "Opportunities across All Sectors Add New Opportunity Filter Priority Filter Sec…" at bounding box center [514, 249] width 590 height 432
click at [503, 50] on div "Opportunities across All Sectors Add New Opportunity" at bounding box center [514, 60] width 568 height 32
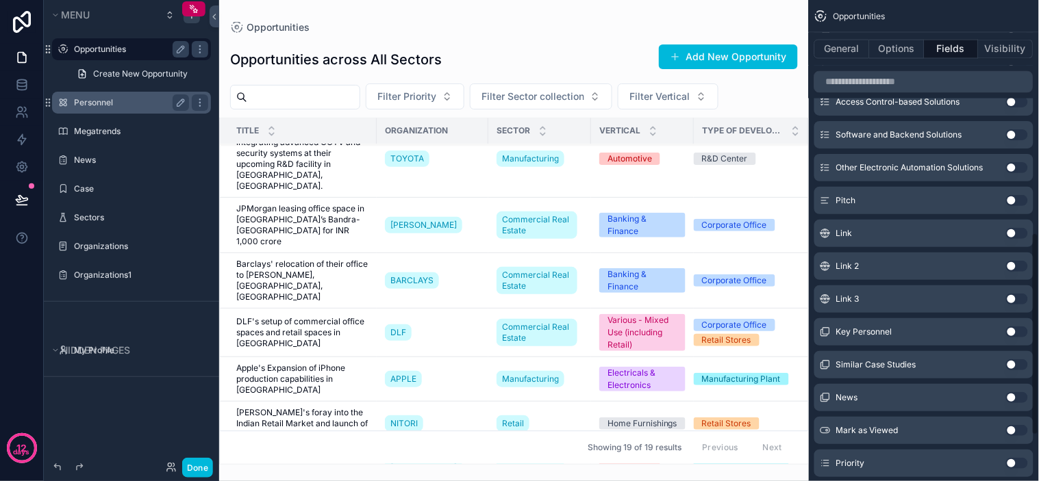
scroll to position [660, 0]
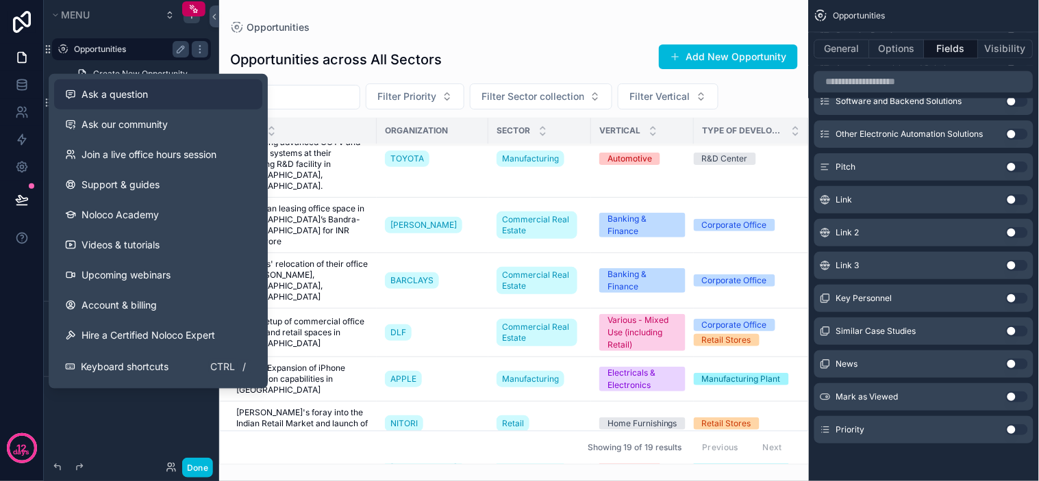
click at [134, 96] on span "Ask a question" at bounding box center [115, 95] width 66 height 14
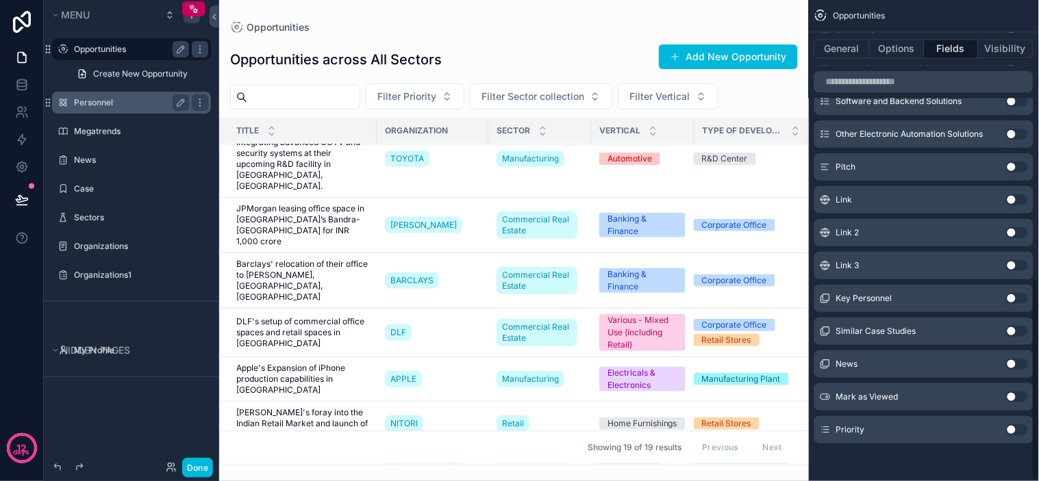
click at [503, 44] on div "Opportunities across All Sectors Add New Opportunity" at bounding box center [514, 60] width 568 height 32
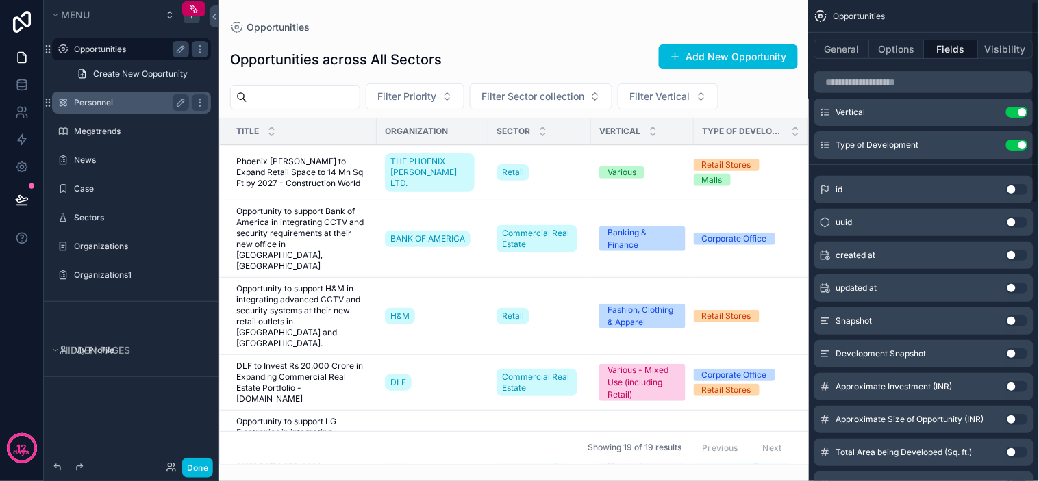
scroll to position [0, 0]
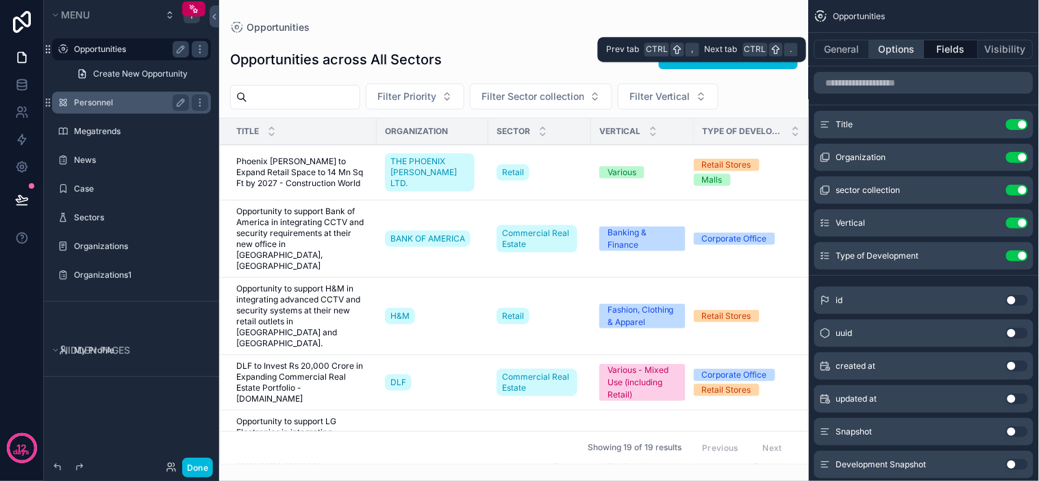
click at [898, 52] on button "Options" at bounding box center [897, 49] width 55 height 19
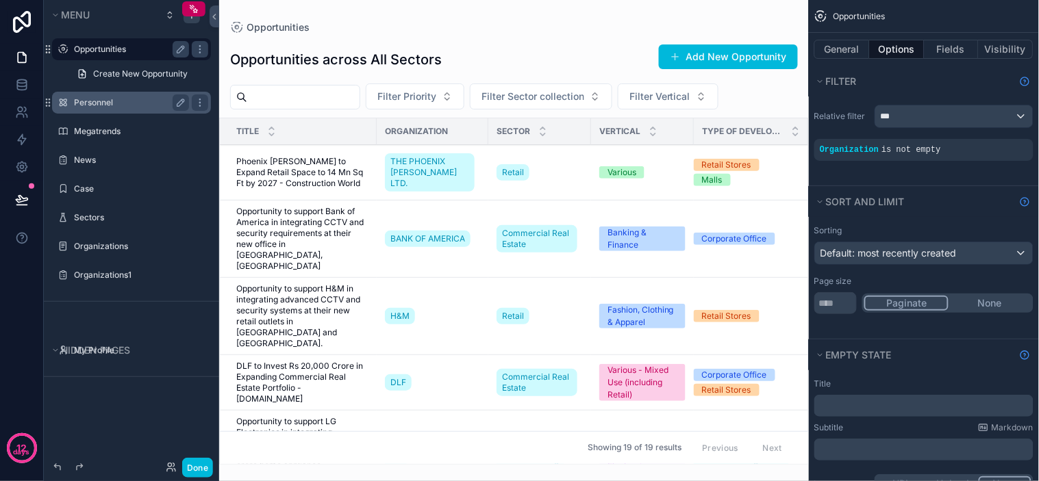
click at [916, 17] on div "Opportunities" at bounding box center [924, 16] width 230 height 33
click at [928, 12] on div "Opportunities" at bounding box center [924, 16] width 230 height 33
drag, startPoint x: 942, startPoint y: 12, endPoint x: 937, endPoint y: 35, distance: 23.8
click at [943, 12] on div "Opportunities" at bounding box center [924, 16] width 230 height 33
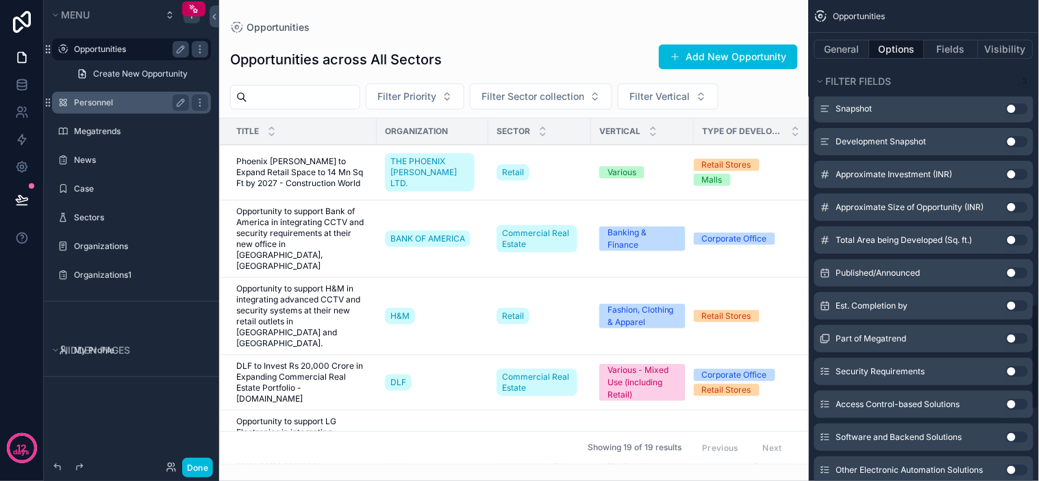
scroll to position [1688, 0]
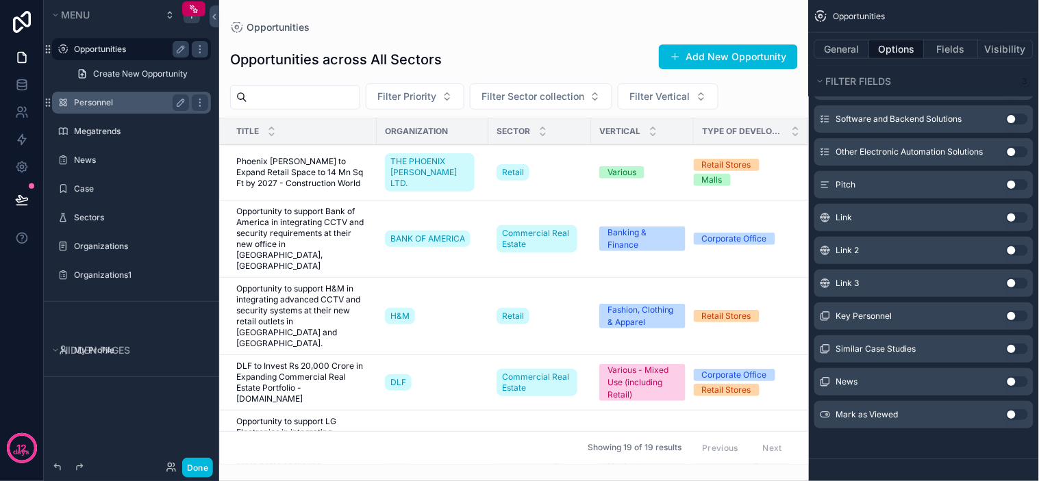
click at [473, 46] on div "Opportunities across All Sectors Add New Opportunity" at bounding box center [514, 60] width 568 height 32
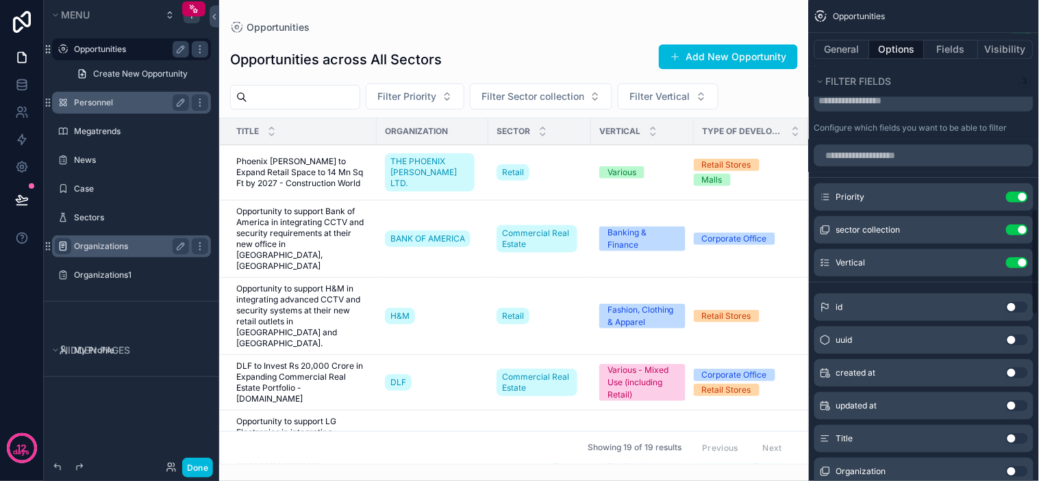
scroll to position [942, 0]
click at [519, 22] on div "Opportunities" at bounding box center [514, 27] width 568 height 11
click at [301, 23] on span "Opportunities" at bounding box center [278, 28] width 63 height 14
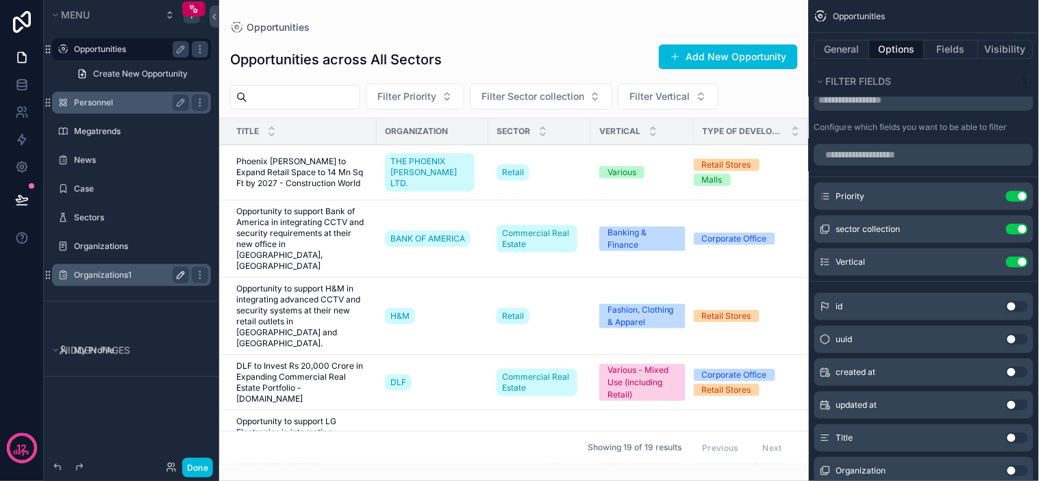
click at [126, 276] on label "Organizations1" at bounding box center [129, 275] width 110 height 11
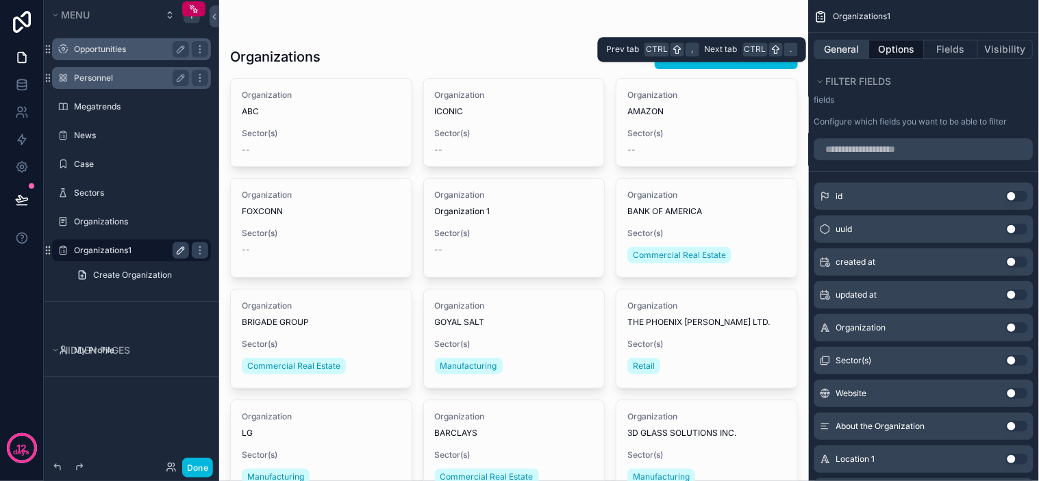
click at [852, 45] on button "General" at bounding box center [841, 49] width 55 height 19
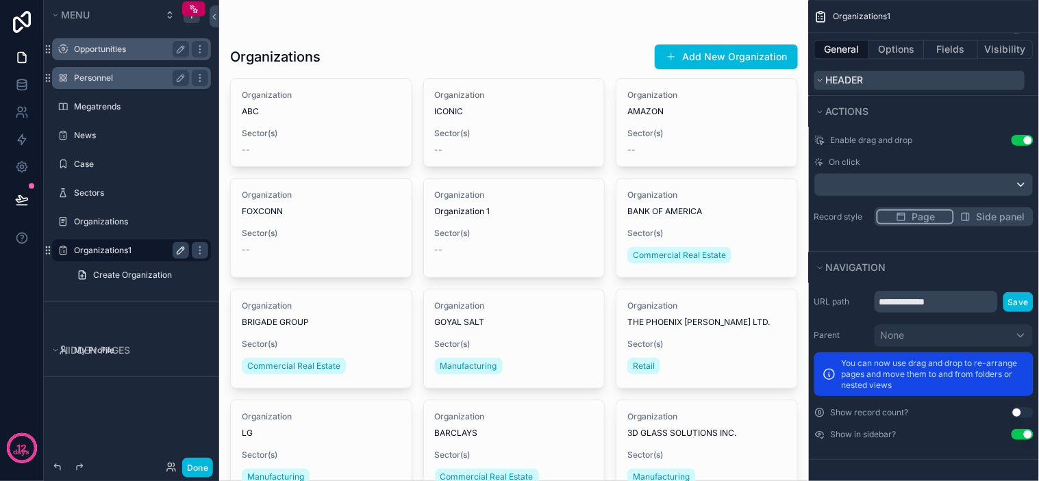
click at [853, 85] on span "Header" at bounding box center [845, 80] width 38 height 14
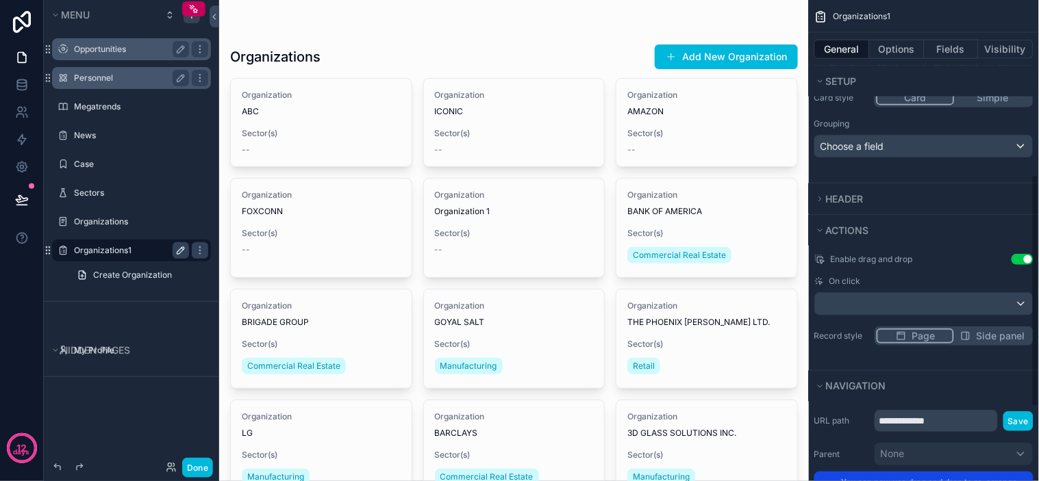
scroll to position [360, 0]
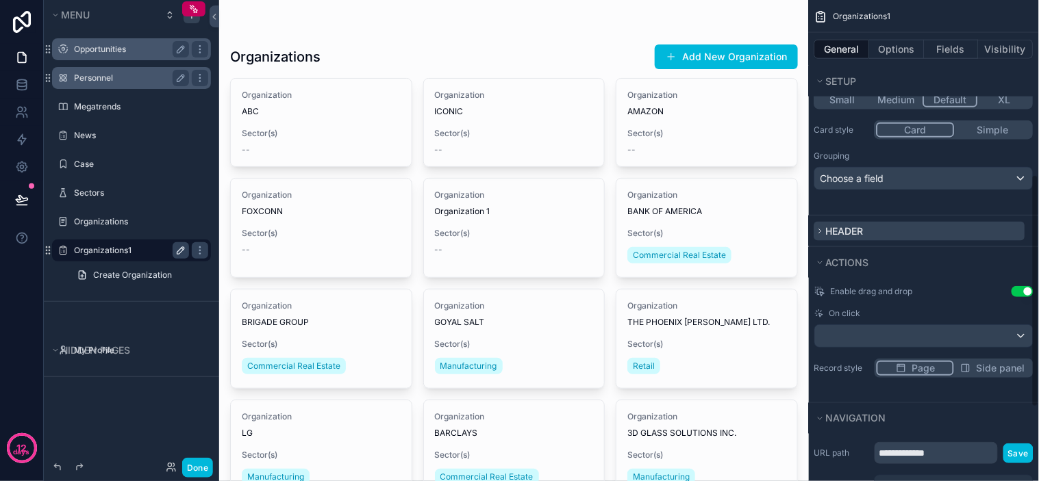
click at [843, 227] on span "Header" at bounding box center [845, 231] width 38 height 12
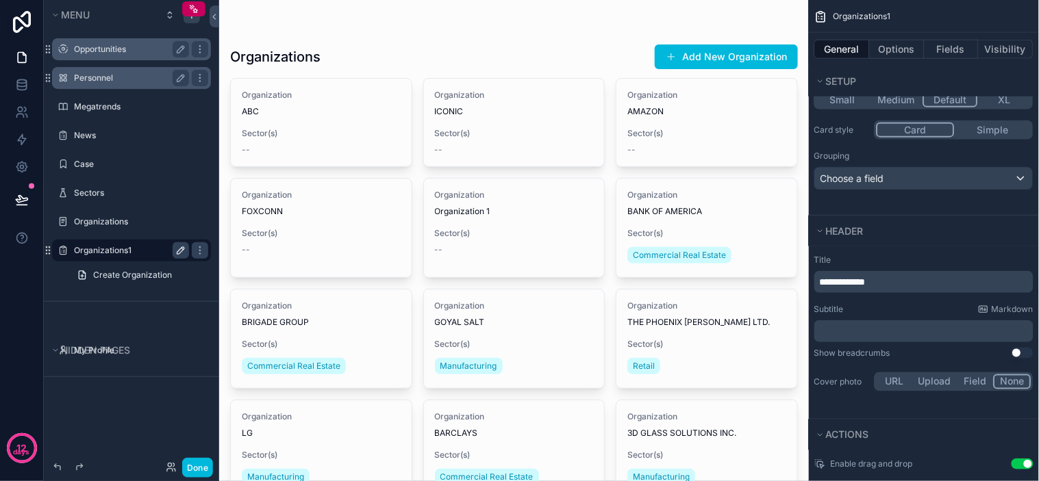
click at [889, 282] on p "**********" at bounding box center [925, 282] width 211 height 14
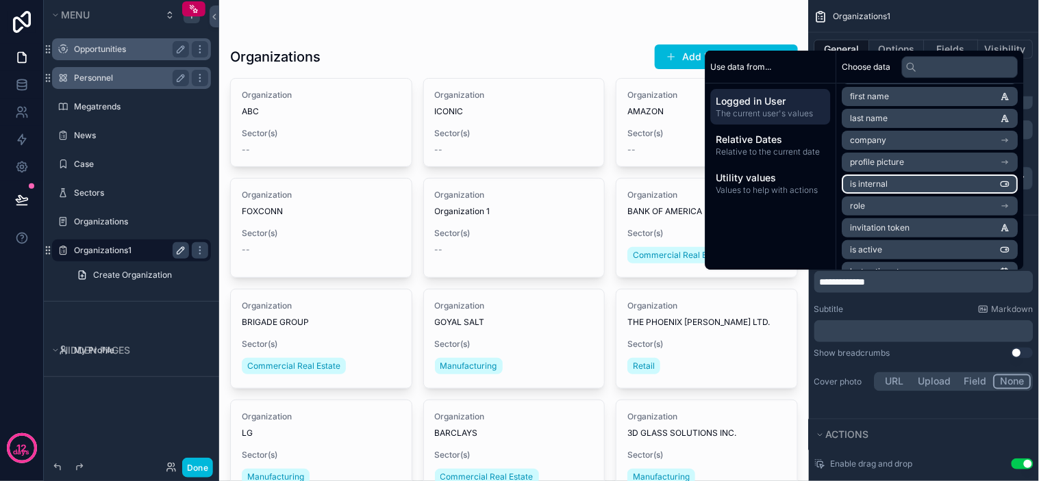
scroll to position [76, 0]
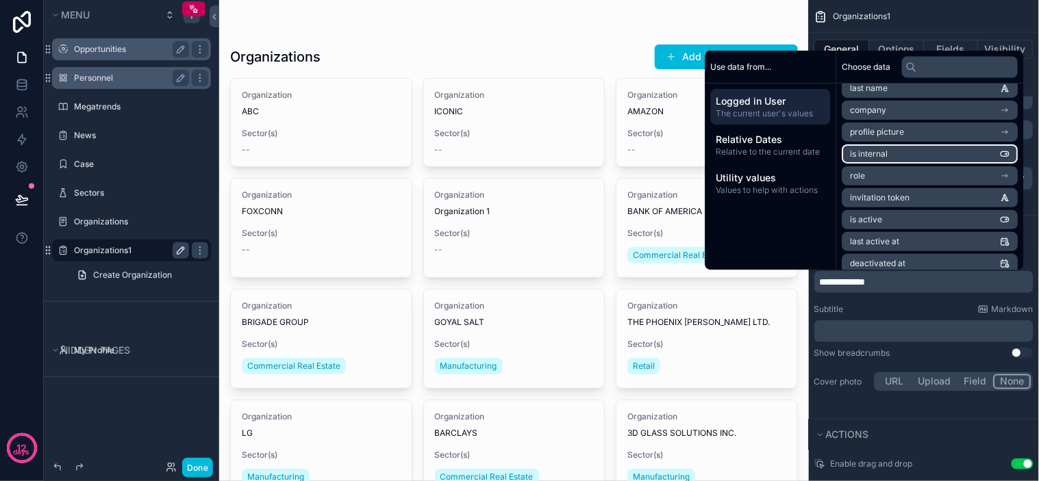
click at [919, 155] on li "is internal" at bounding box center [930, 154] width 176 height 19
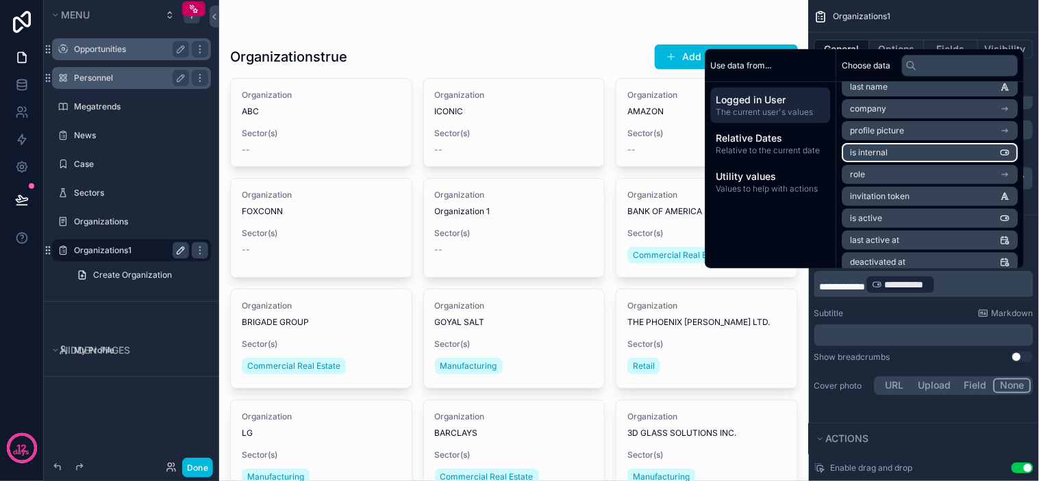
click at [949, 156] on li "is internal" at bounding box center [930, 152] width 176 height 19
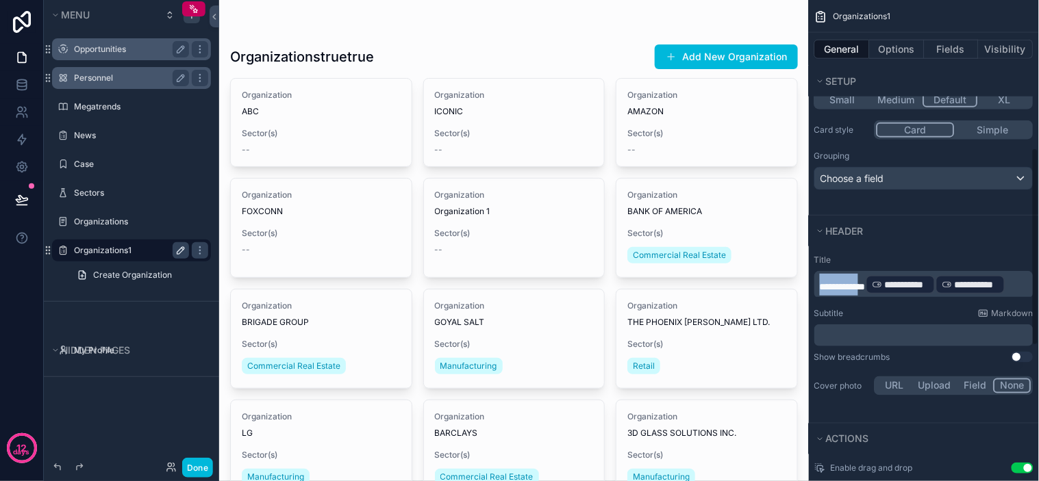
drag, startPoint x: 822, startPoint y: 286, endPoint x: 1038, endPoint y: 298, distance: 216.8
click at [1038, 298] on div "**********" at bounding box center [924, 326] width 230 height 155
click at [866, 290] on span "**********" at bounding box center [843, 287] width 46 height 10
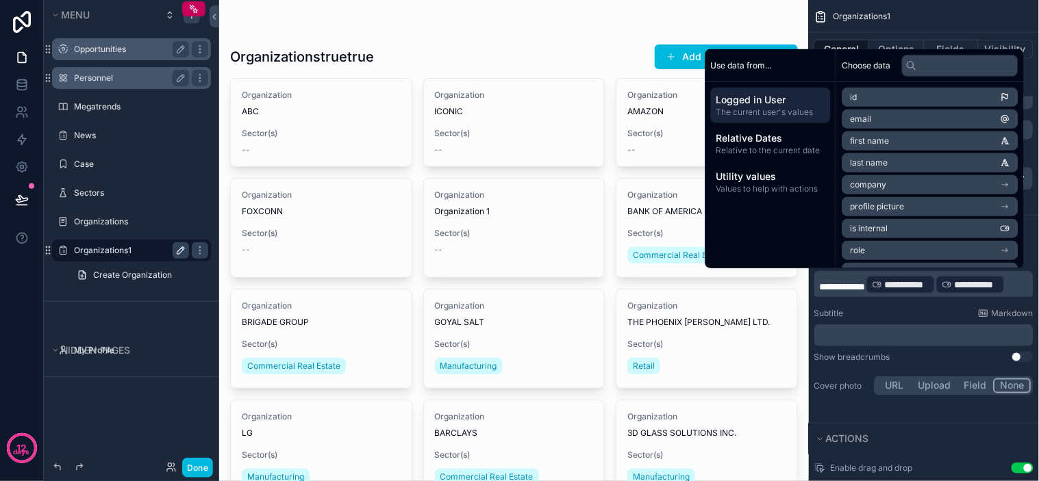
click at [866, 288] on span "**********" at bounding box center [843, 287] width 46 height 10
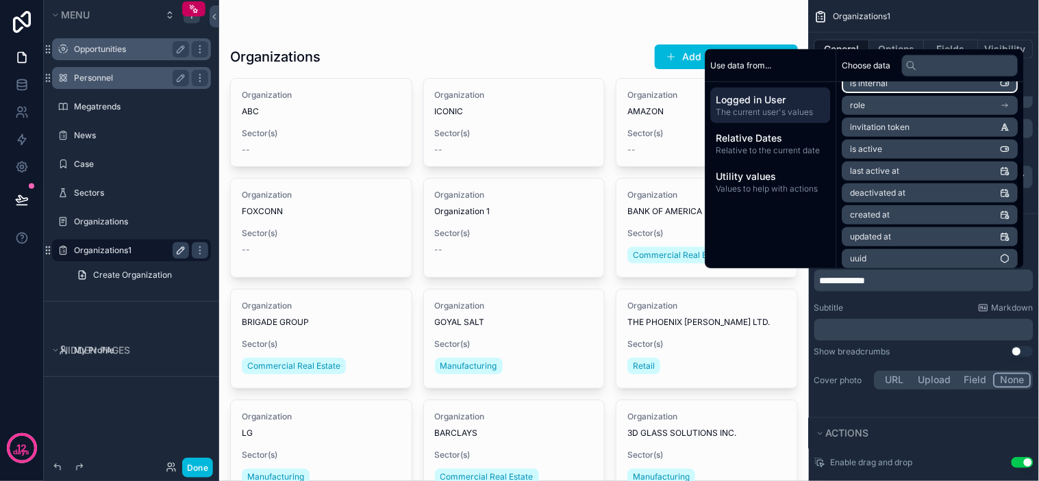
scroll to position [149, 0]
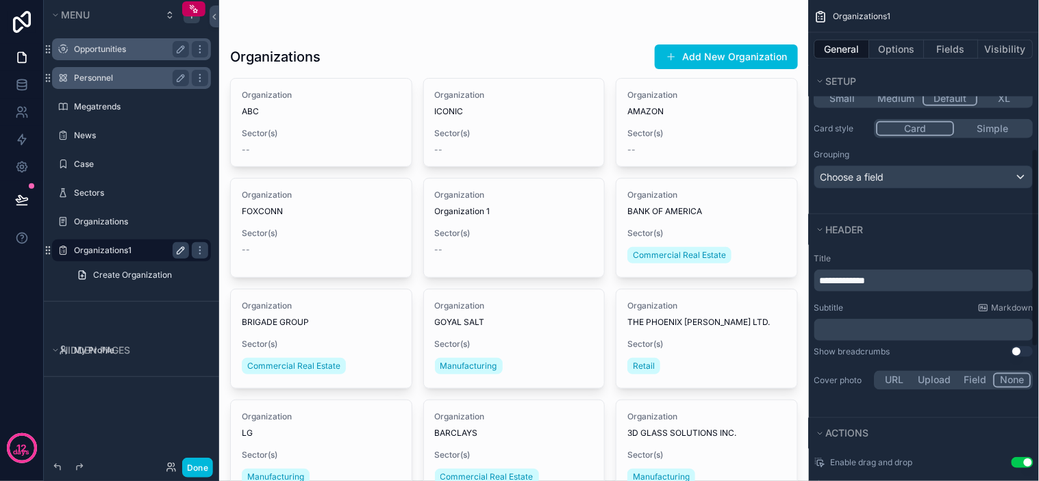
click at [902, 306] on div "Subtitle Markdown" at bounding box center [923, 308] width 219 height 11
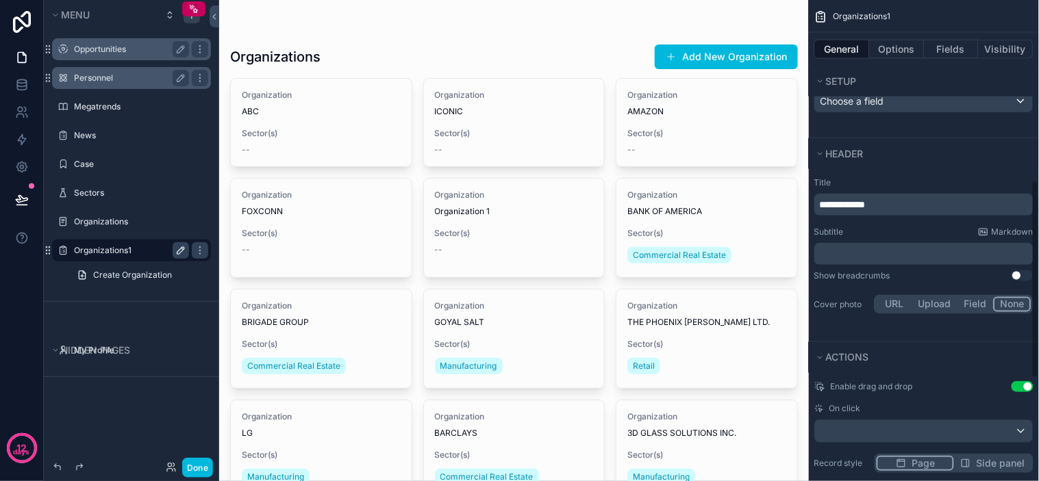
click at [1017, 272] on button "Use setting" at bounding box center [1023, 276] width 22 height 11
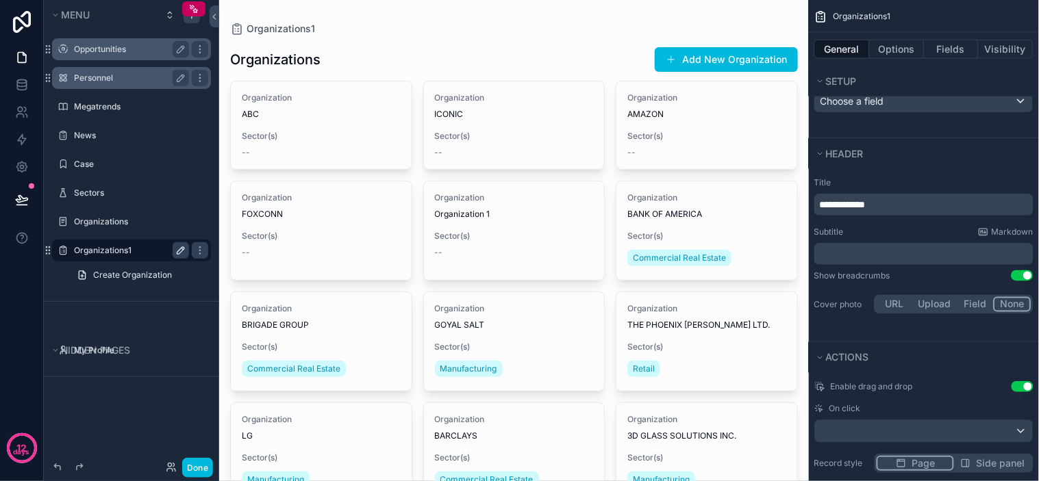
click at [1021, 277] on button "Use setting" at bounding box center [1023, 276] width 22 height 11
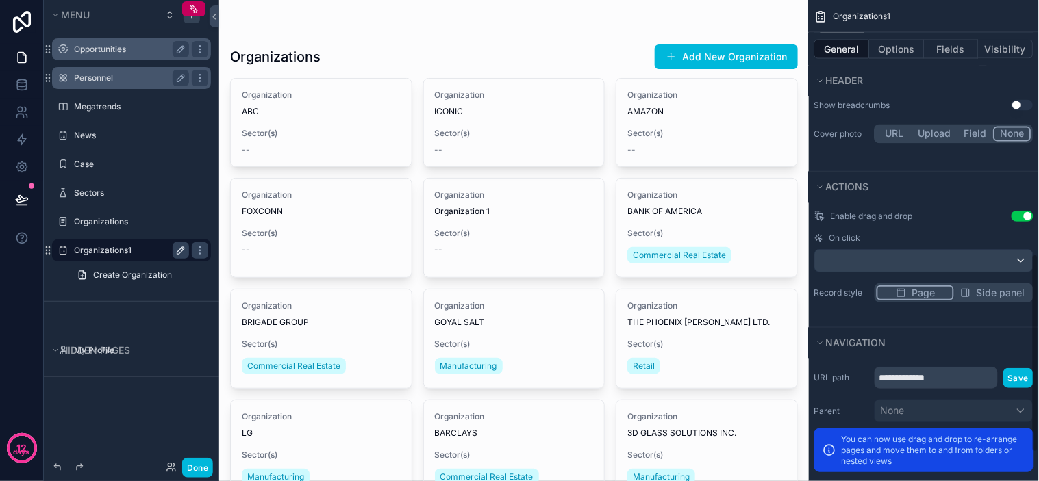
scroll to position [684, 0]
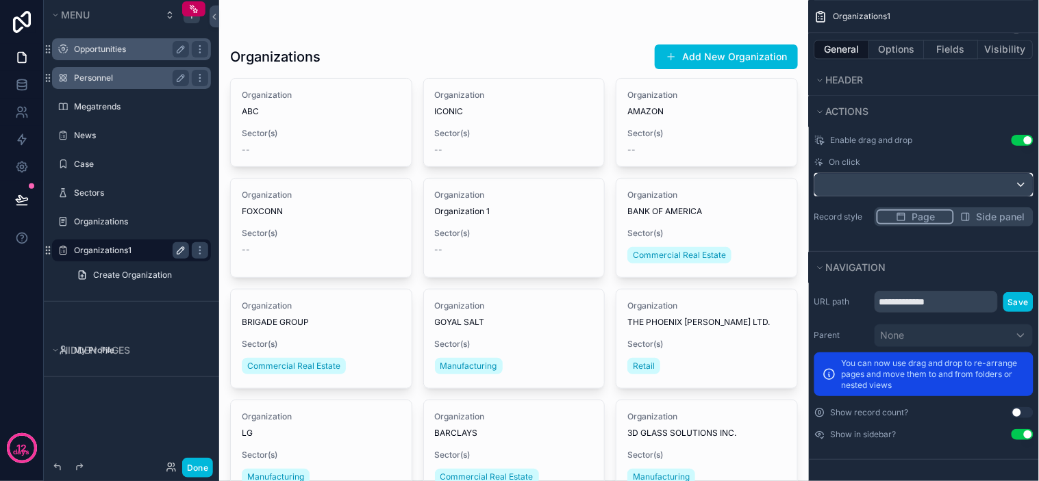
click at [949, 178] on div "scrollable content" at bounding box center [924, 185] width 218 height 22
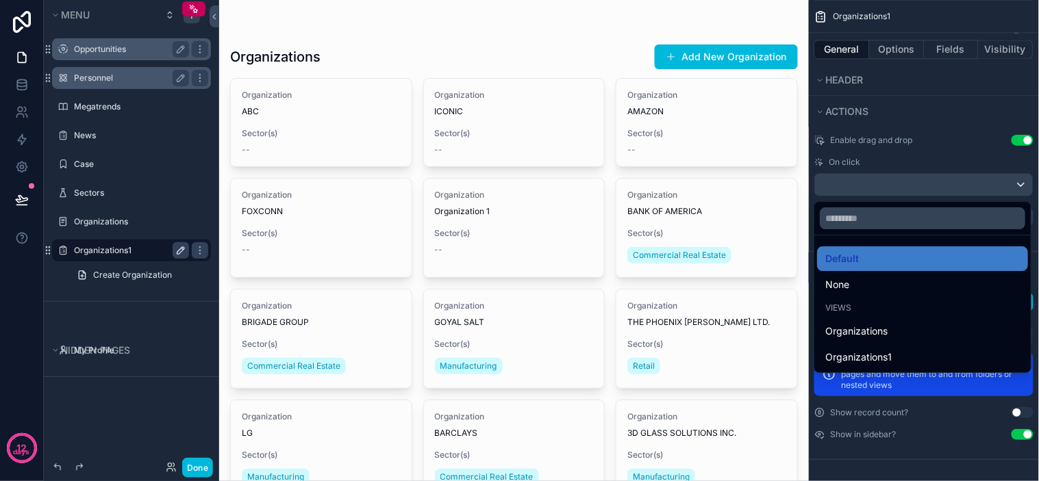
click at [949, 178] on div "scrollable content" at bounding box center [519, 240] width 1039 height 481
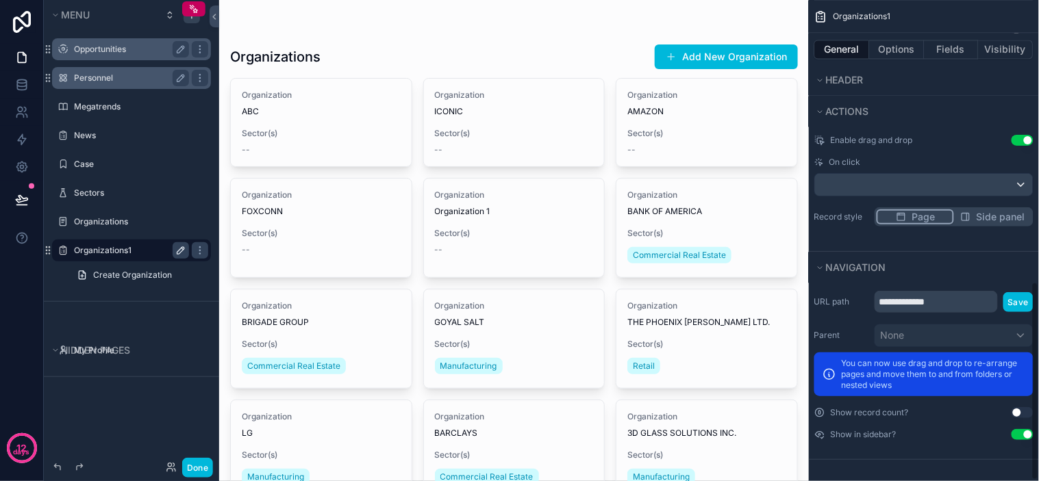
click at [988, 219] on span "Side panel" at bounding box center [1001, 217] width 49 height 14
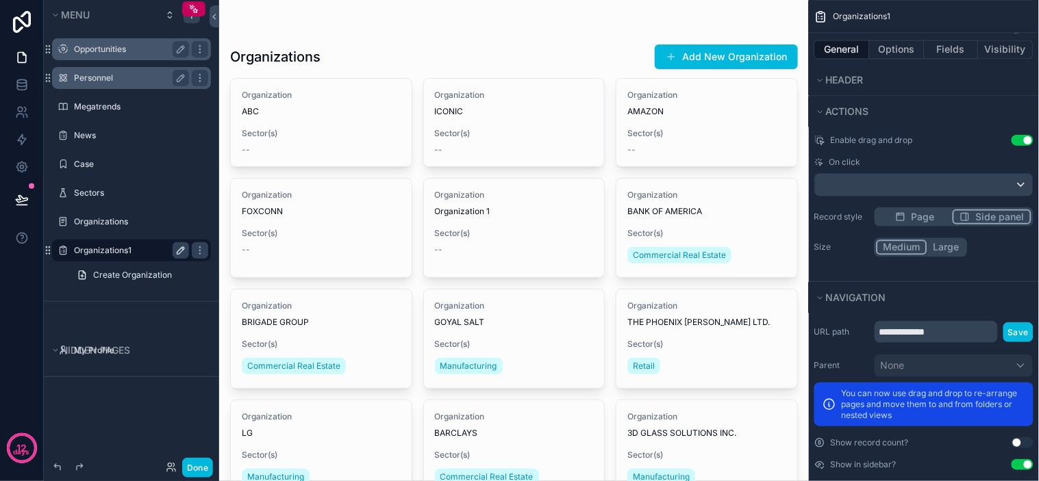
click at [931, 241] on button "Large" at bounding box center [946, 247] width 38 height 15
click at [906, 244] on button "Medium" at bounding box center [901, 247] width 49 height 15
click at [928, 221] on span "Page" at bounding box center [923, 217] width 23 height 14
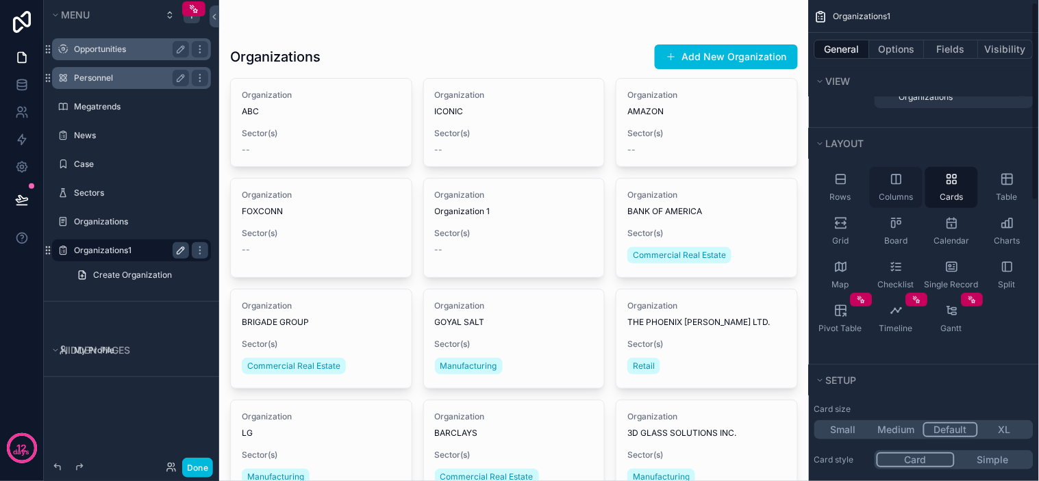
scroll to position [0, 0]
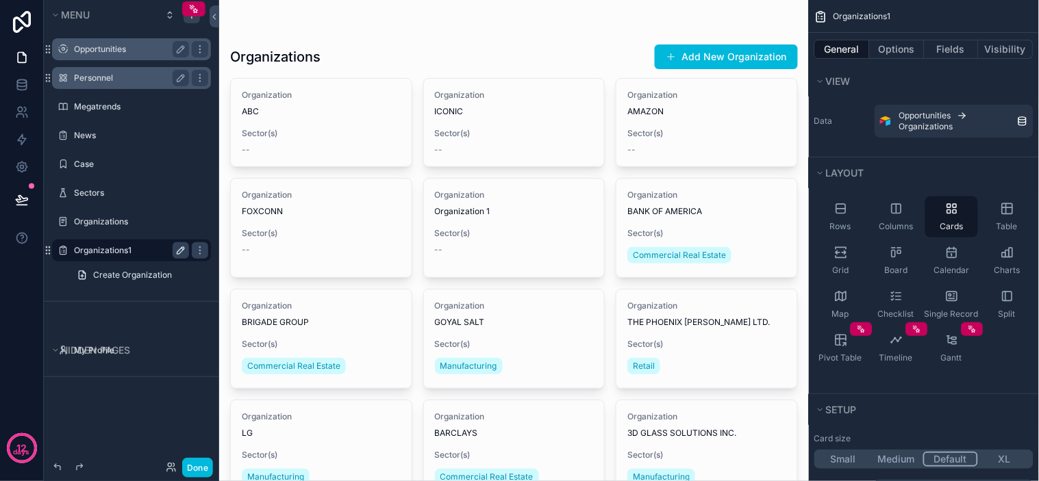
click at [871, 12] on span "Organizations1" at bounding box center [863, 16] width 58 height 11
click at [888, 11] on span "Organizations1" at bounding box center [863, 16] width 58 height 11
click at [899, 10] on div "Organizations1" at bounding box center [924, 16] width 230 height 33
click at [895, 10] on div "Organizations1" at bounding box center [924, 16] width 230 height 33
click at [909, 10] on div "Organizations1" at bounding box center [924, 16] width 230 height 33
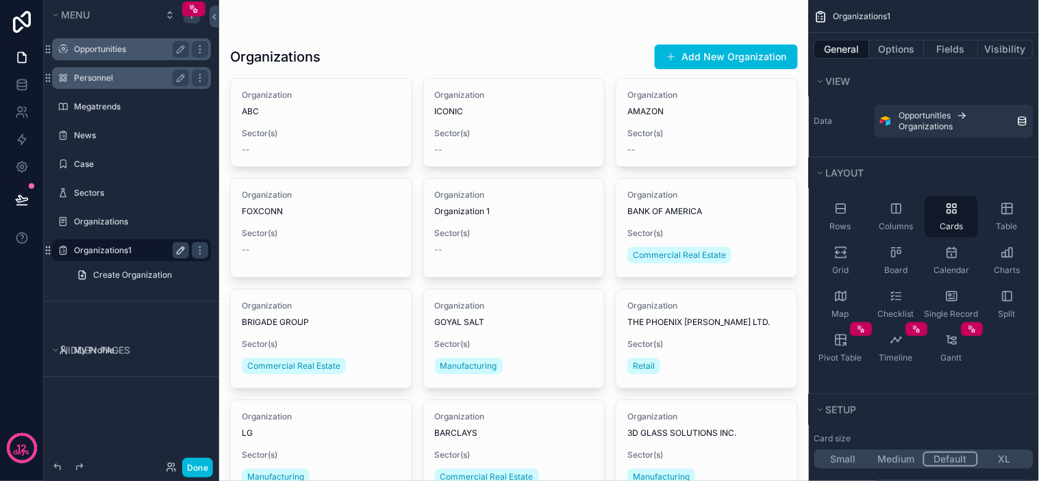
click at [920, 9] on div "Organizations1" at bounding box center [924, 16] width 230 height 33
click at [927, 9] on div "Organizations1" at bounding box center [924, 16] width 230 height 33
click at [931, 10] on div "Organizations1" at bounding box center [924, 16] width 230 height 33
click at [936, 12] on div "Organizations1" at bounding box center [924, 16] width 230 height 33
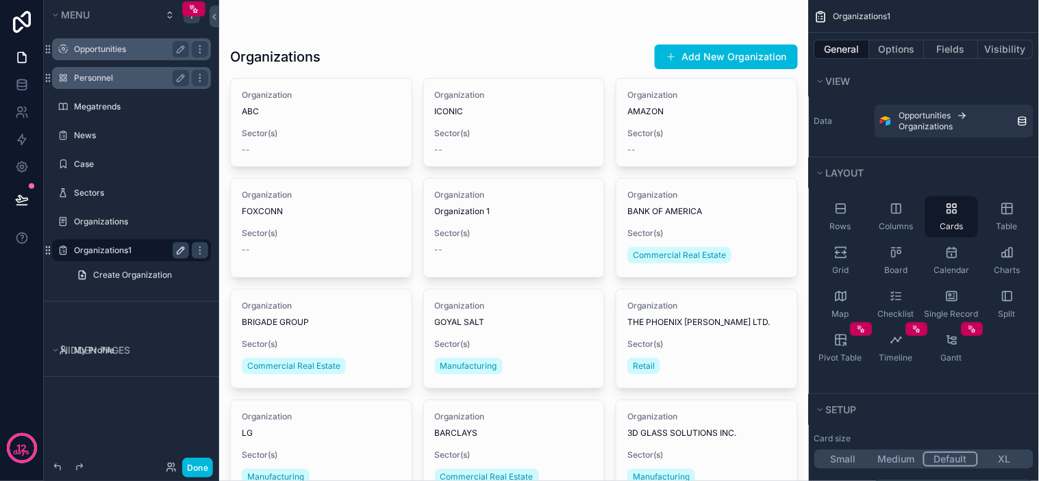
click at [940, 12] on div "Organizations1" at bounding box center [924, 16] width 230 height 33
click at [927, 14] on div "Organizations1" at bounding box center [924, 16] width 230 height 33
click at [933, 14] on div "Organizations1" at bounding box center [924, 16] width 230 height 33
click at [130, 271] on span "Create Organization" at bounding box center [132, 275] width 79 height 11
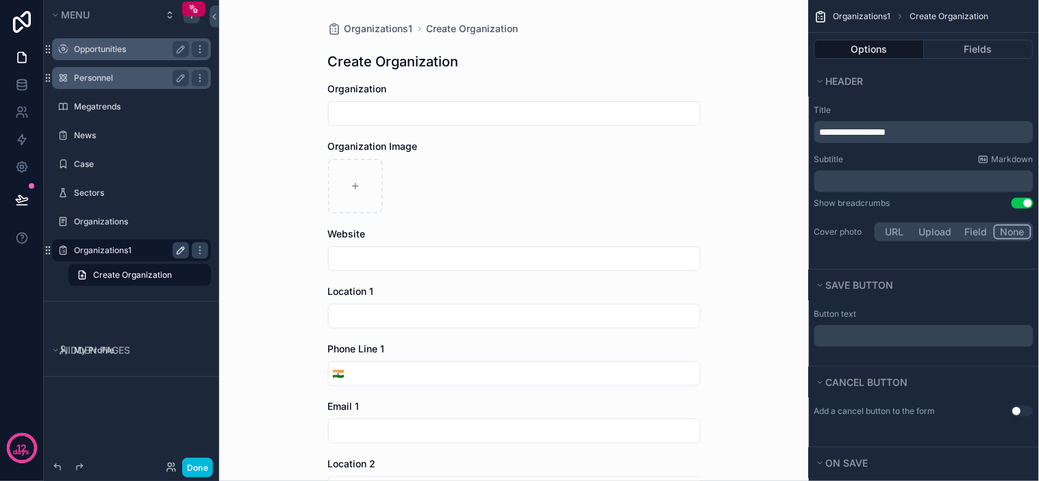
click at [864, 11] on span "Organizations1" at bounding box center [863, 16] width 58 height 11
click at [863, 16] on span "Organizations1" at bounding box center [863, 16] width 58 height 11
click at [829, 16] on div "Organizations1 Create Organization" at bounding box center [924, 16] width 230 height 33
click at [825, 14] on icon "scrollable content" at bounding box center [821, 17] width 14 height 14
click at [84, 249] on label "Organizations1" at bounding box center [129, 250] width 110 height 11
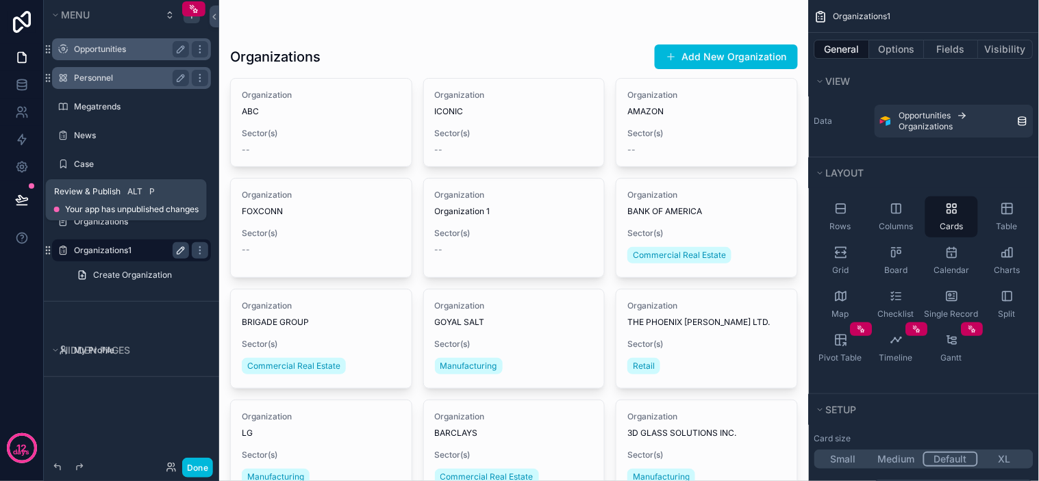
click at [23, 197] on icon at bounding box center [22, 200] width 14 height 14
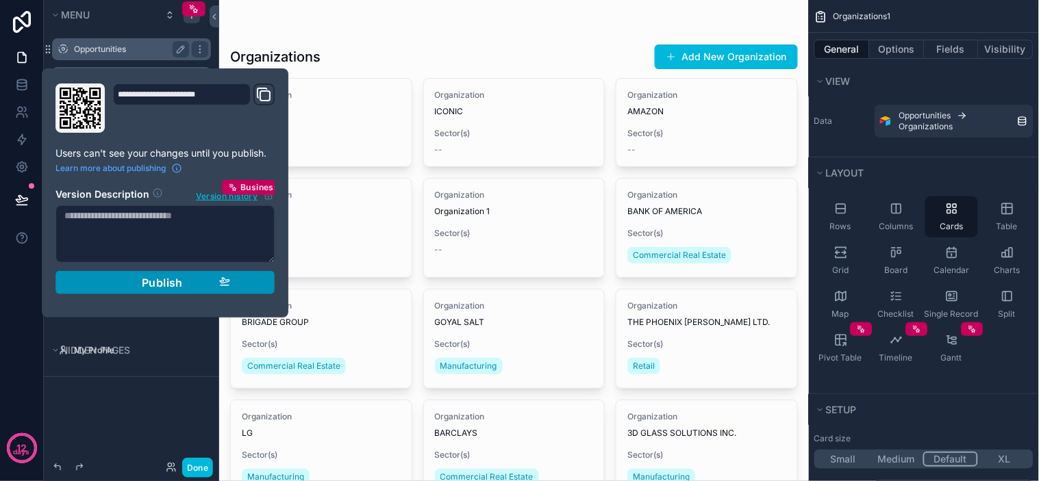
click at [231, 281] on button "Publish" at bounding box center [164, 282] width 219 height 23
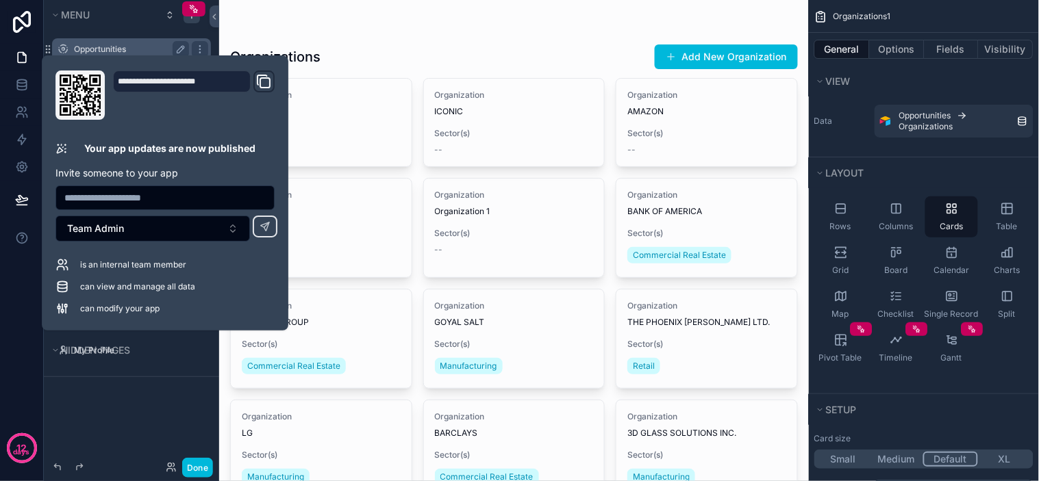
click at [23, 271] on div "12 days" at bounding box center [22, 240] width 44 height 481
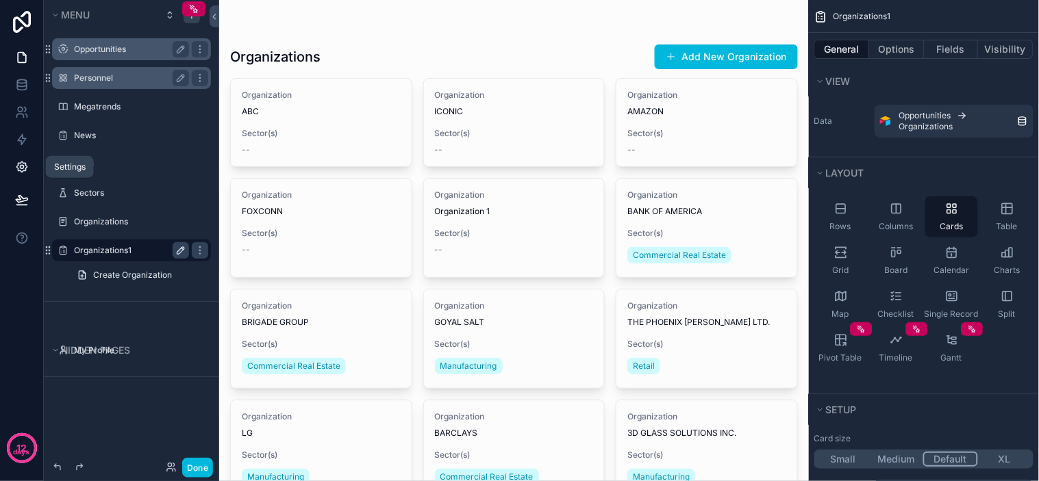
click at [15, 160] on icon at bounding box center [22, 167] width 14 height 14
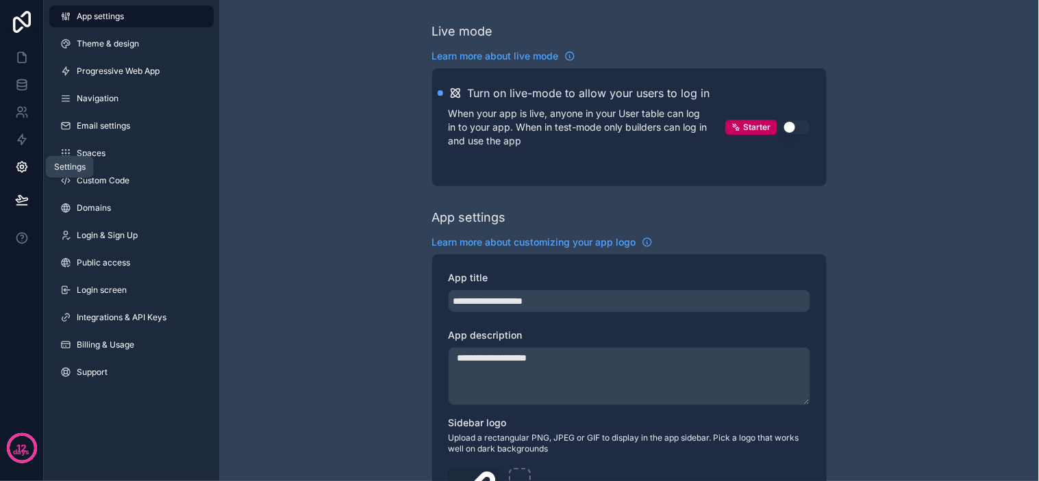
click at [24, 172] on icon at bounding box center [22, 167] width 14 height 14
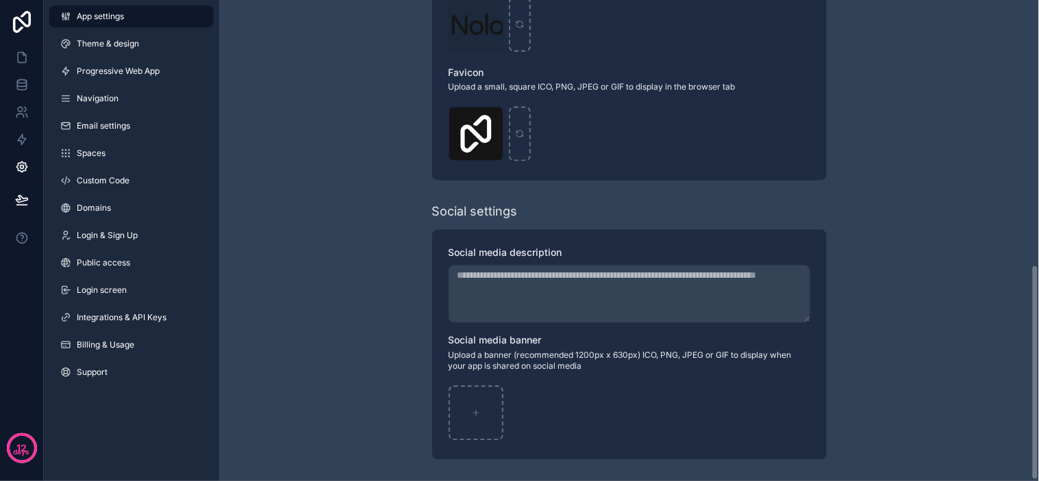
scroll to position [364, 0]
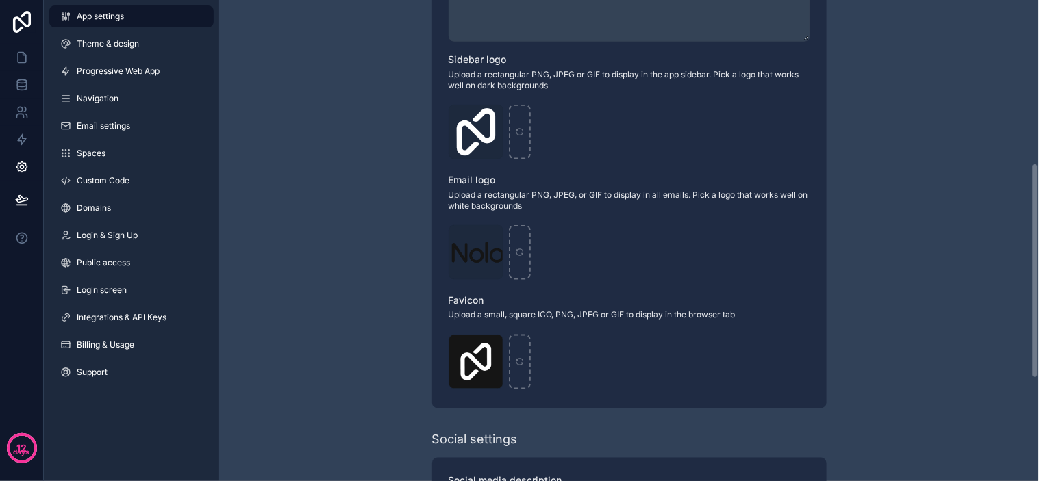
click at [429, 210] on div "**********" at bounding box center [629, 173] width 820 height 1074
drag, startPoint x: 429, startPoint y: 210, endPoint x: 387, endPoint y: 165, distance: 61.1
click at [387, 165] on div "**********" at bounding box center [629, 173] width 820 height 1074
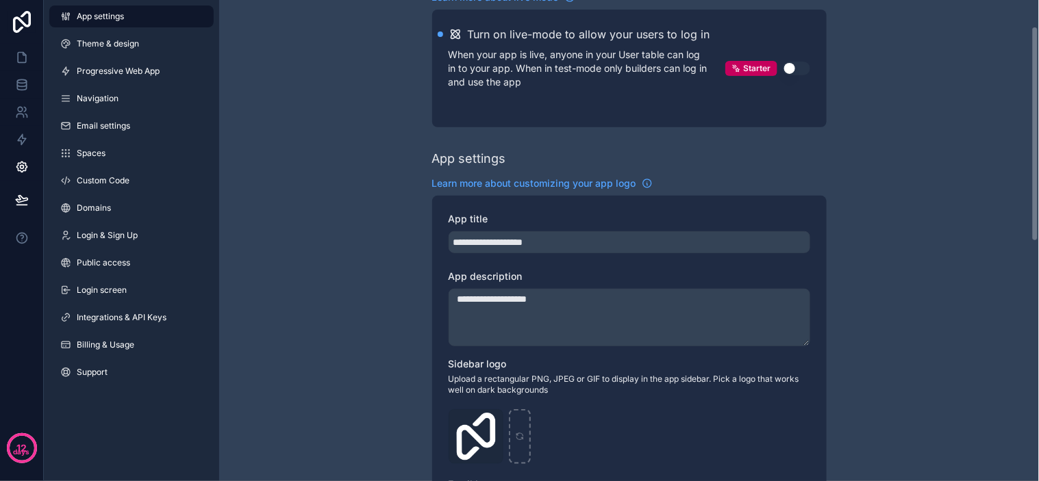
click at [374, 227] on div "**********" at bounding box center [629, 478] width 820 height 1074
click at [384, 214] on div "**********" at bounding box center [629, 478] width 820 height 1074
click at [389, 203] on div "**********" at bounding box center [629, 478] width 820 height 1074
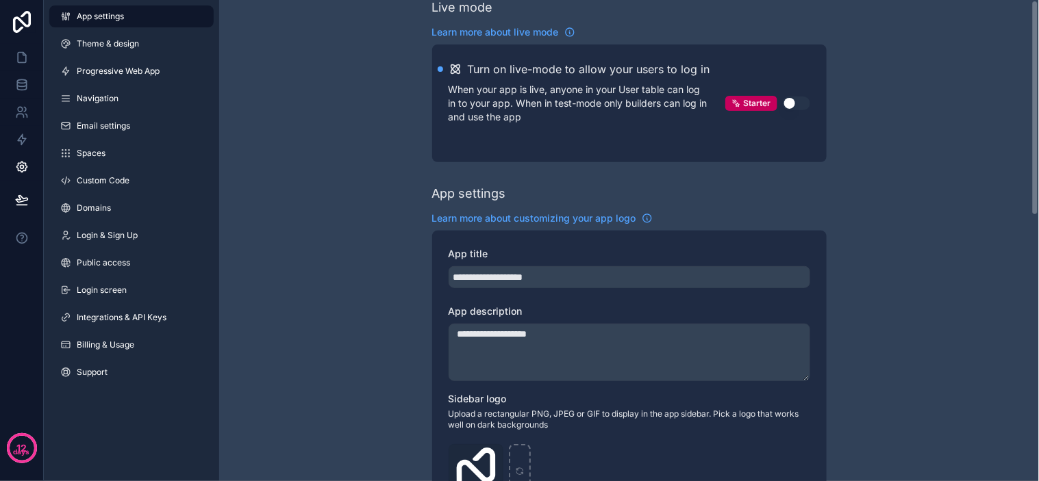
scroll to position [0, 0]
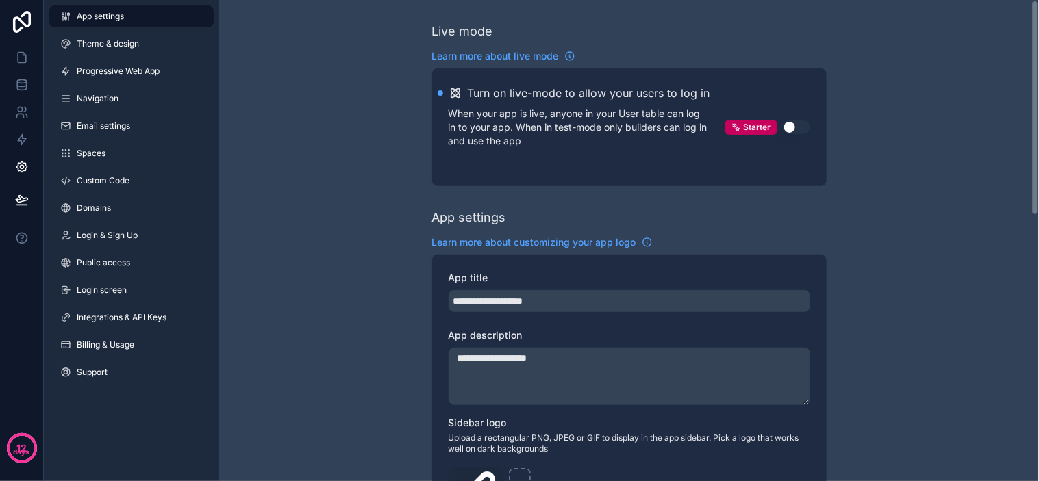
click at [438, 92] on div "scrollable content" at bounding box center [440, 92] width 5 height 5
drag, startPoint x: 867, startPoint y: 140, endPoint x: 879, endPoint y: 140, distance: 11.7
drag, startPoint x: 889, startPoint y: 140, endPoint x: 909, endPoint y: 137, distance: 20.1
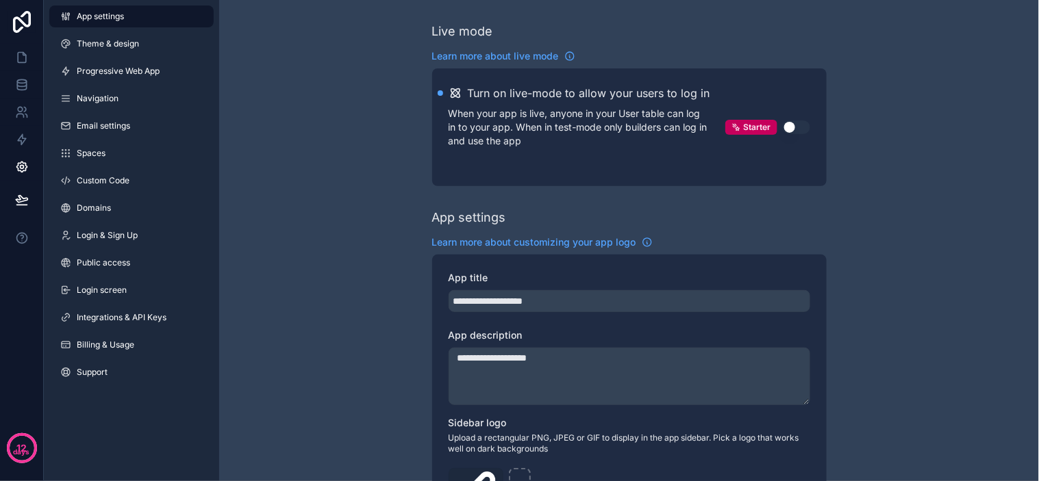
drag, startPoint x: 913, startPoint y: 134, endPoint x: 909, endPoint y: 70, distance: 63.8
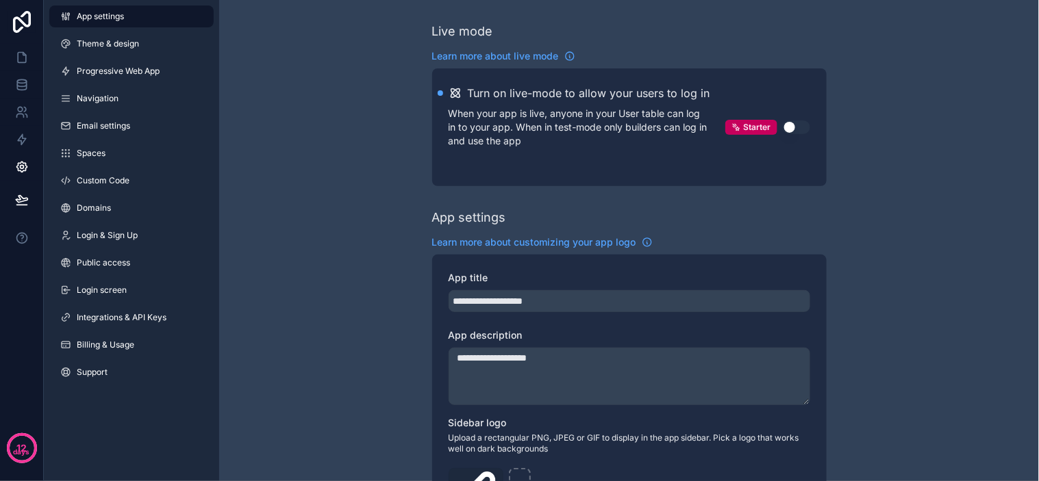
click at [803, 126] on button "Use setting" at bounding box center [796, 128] width 27 height 14
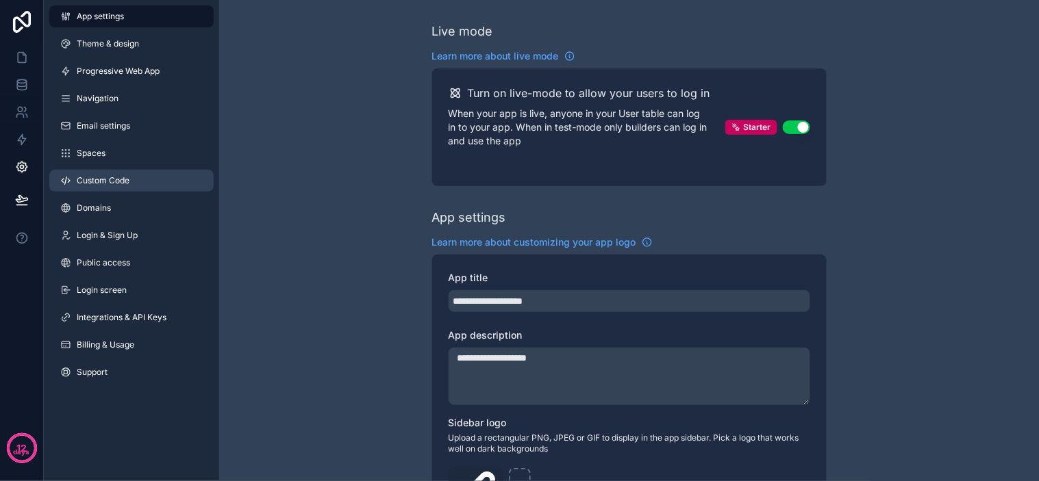
click at [108, 178] on span "Custom Code" at bounding box center [103, 180] width 53 height 11
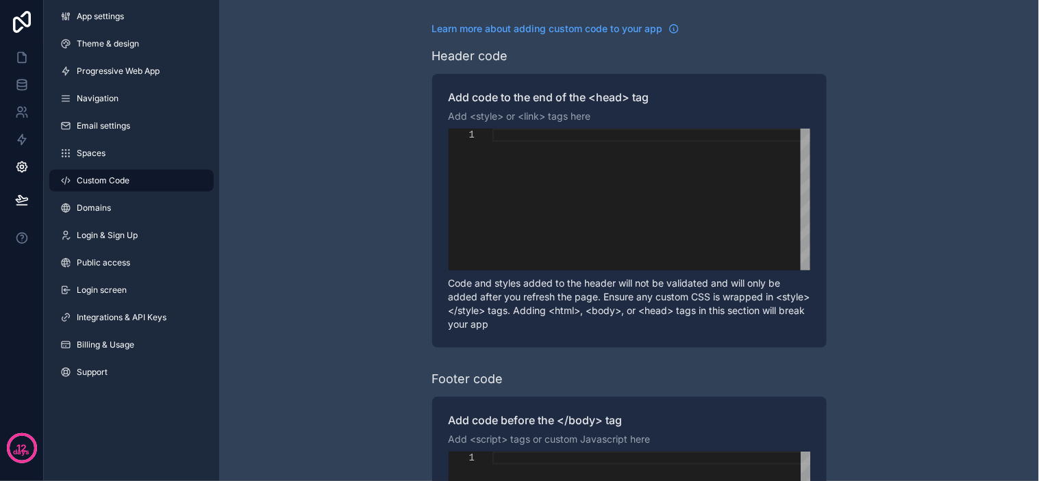
click at [497, 92] on label "Add code to the end of the <head> tag" at bounding box center [630, 97] width 362 height 14
click at [510, 140] on div "scrollable content" at bounding box center [651, 135] width 318 height 13
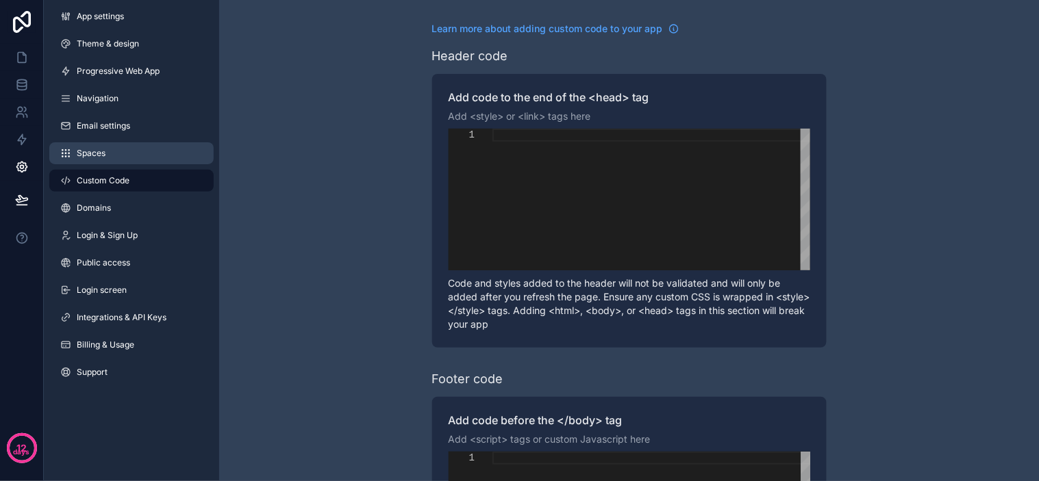
click at [127, 160] on link "Spaces" at bounding box center [131, 153] width 164 height 22
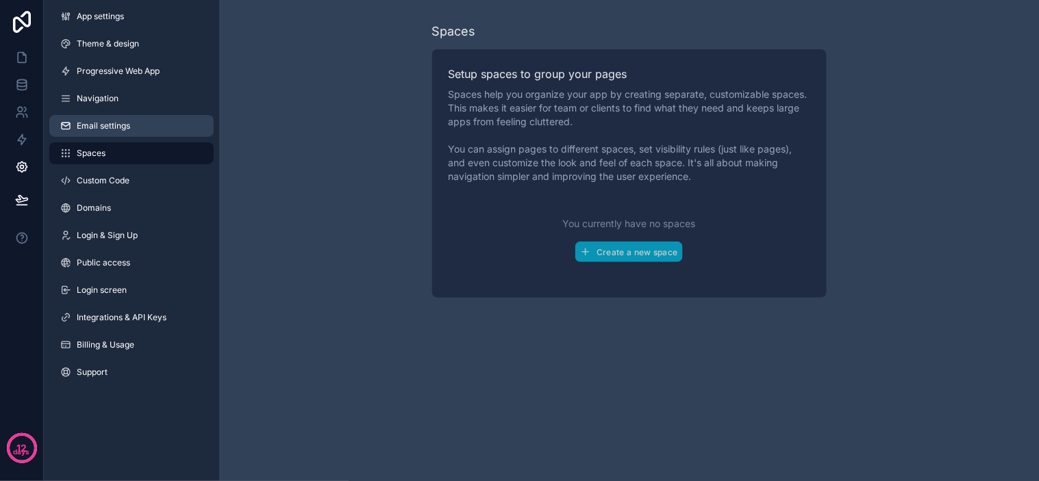
click at [140, 126] on link "Email settings" at bounding box center [131, 126] width 164 height 22
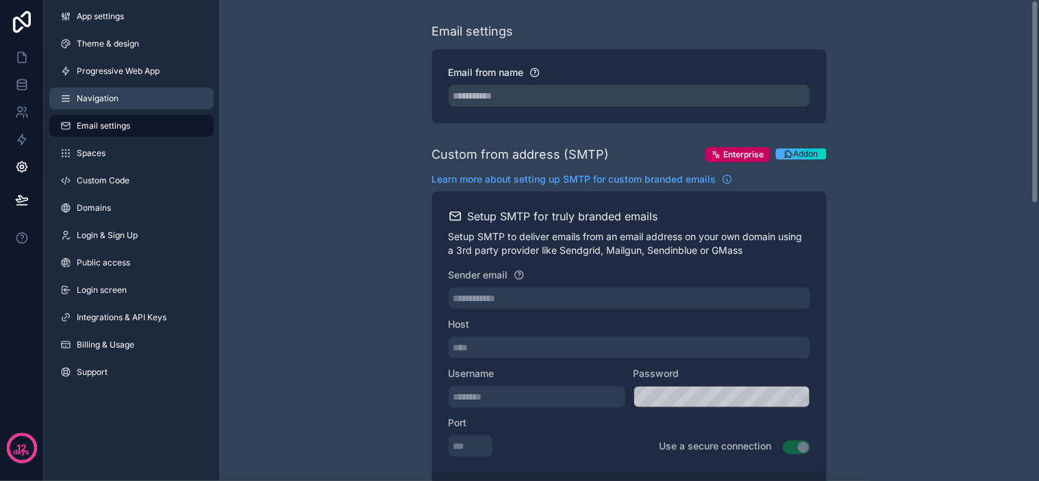
click at [106, 101] on span "Navigation" at bounding box center [98, 98] width 42 height 11
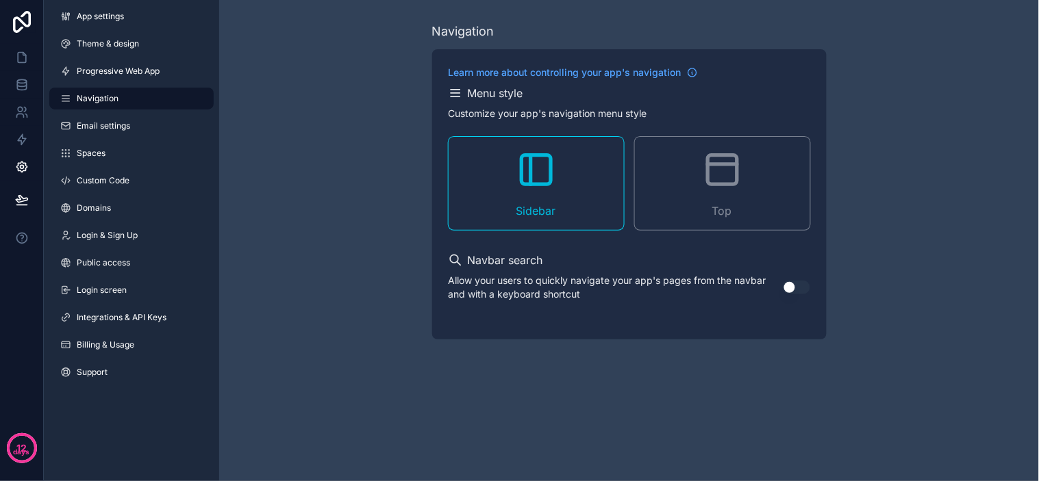
click at [360, 86] on div "Navigation Learn more about controlling your app's navigation Menu style Custom…" at bounding box center [629, 181] width 820 height 362
drag, startPoint x: 453, startPoint y: 94, endPoint x: 473, endPoint y: 94, distance: 19.2
click at [453, 94] on icon "scrollable content" at bounding box center [456, 93] width 14 height 14
click at [473, 94] on h2 "Menu style" at bounding box center [495, 93] width 55 height 16
click at [501, 92] on h2 "Menu style" at bounding box center [495, 93] width 55 height 16
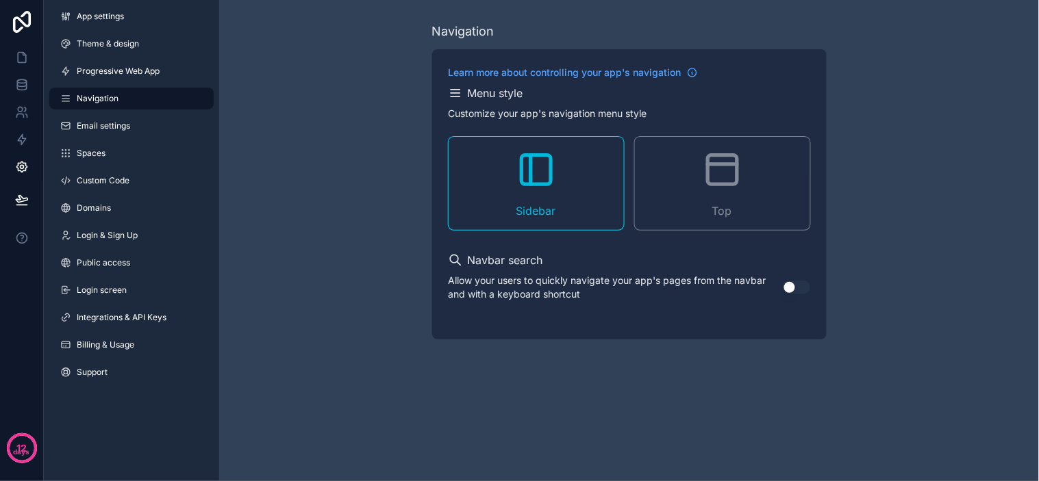
click at [528, 104] on div "Menu style Customize your app's navigation menu style Sidebar Top" at bounding box center [630, 157] width 362 height 145
click at [539, 104] on div "Menu style Customize your app's navigation menu style Sidebar Top" at bounding box center [630, 157] width 362 height 145
click at [548, 103] on div "Menu style Customize your app's navigation menu style Sidebar Top" at bounding box center [630, 157] width 362 height 145
click at [754, 200] on div "Top" at bounding box center [722, 183] width 175 height 93
click at [373, 225] on div "Navigation Learn more about controlling your app's navigation Menu style Custom…" at bounding box center [629, 181] width 820 height 362
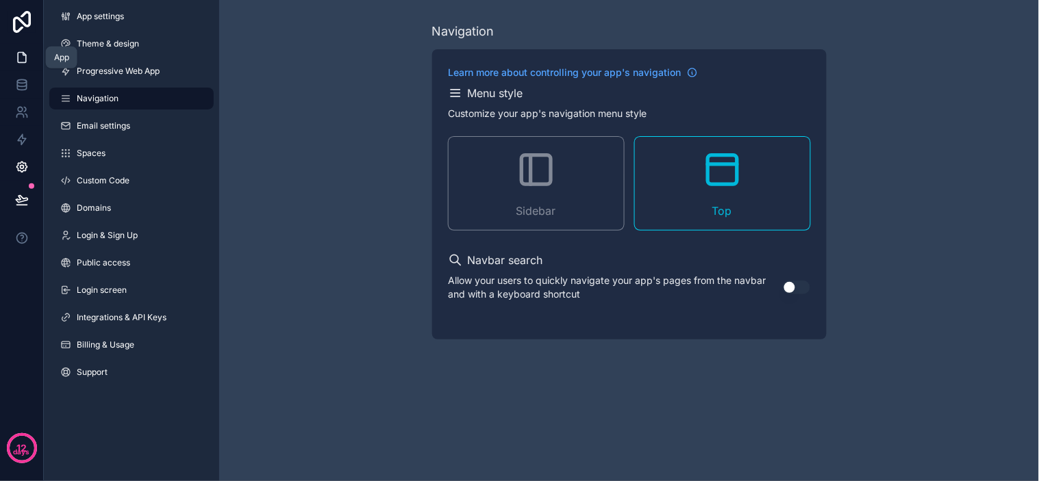
click at [25, 53] on icon at bounding box center [22, 58] width 14 height 14
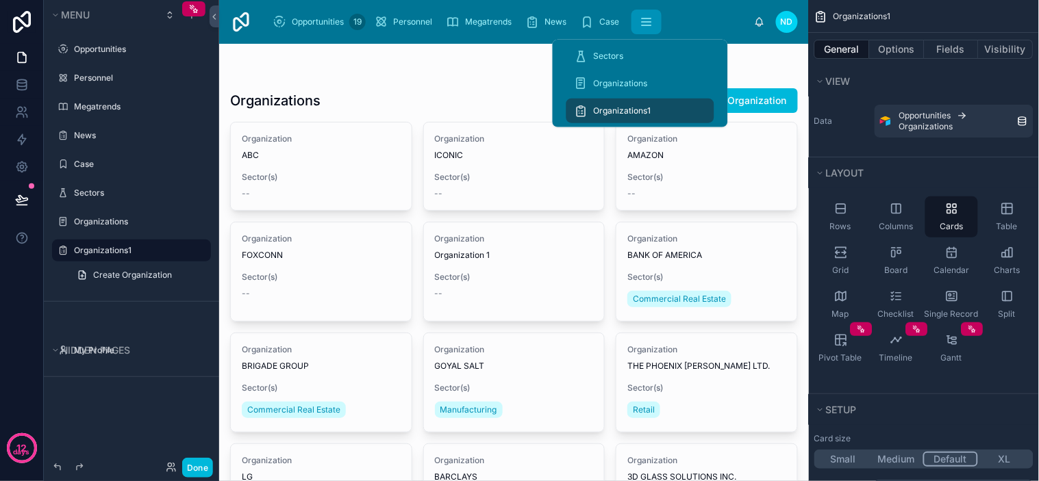
click at [642, 24] on icon "scrollable content" at bounding box center [647, 22] width 14 height 14
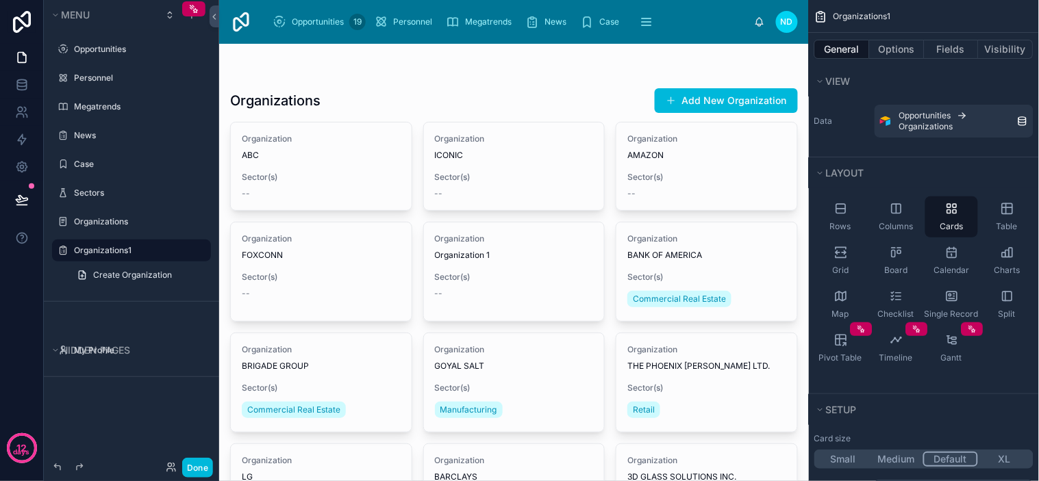
click at [196, 468] on button "Done" at bounding box center [197, 468] width 31 height 20
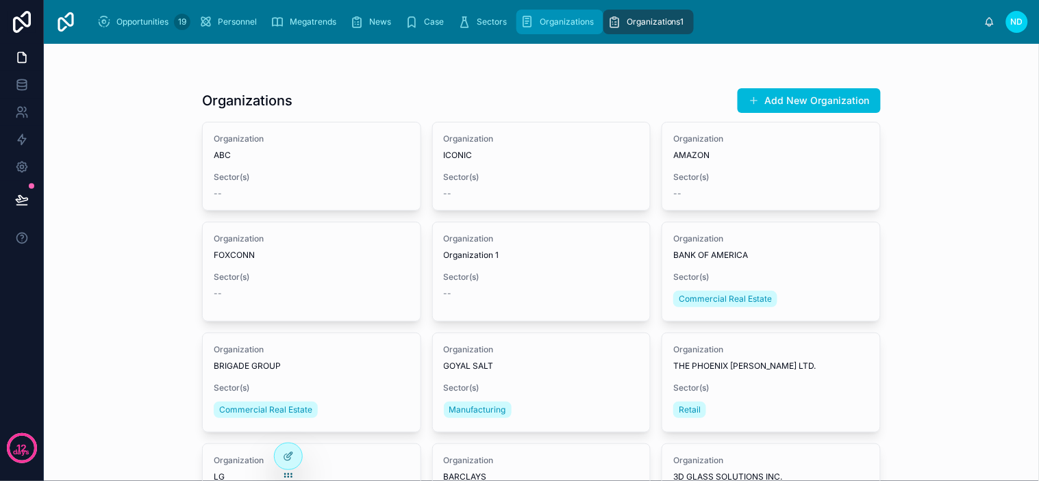
click at [518, 22] on link "Organizations" at bounding box center [559, 22] width 87 height 25
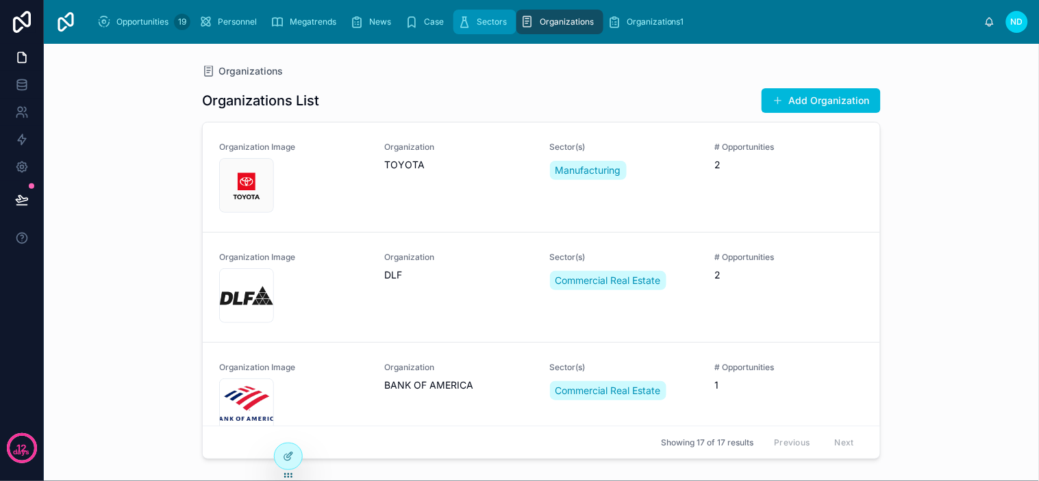
click at [484, 21] on span "Sectors" at bounding box center [492, 21] width 30 height 11
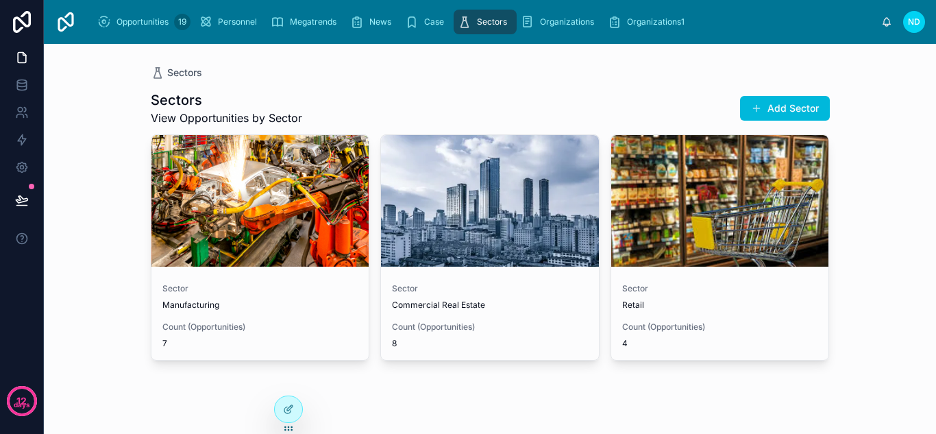
click at [88, 87] on div "Sectors Sectors View Opportunities by Sector Add Sector Sector Manufacturing Co…" at bounding box center [490, 239] width 892 height 390
click at [134, 24] on span "Opportunities" at bounding box center [142, 21] width 52 height 11
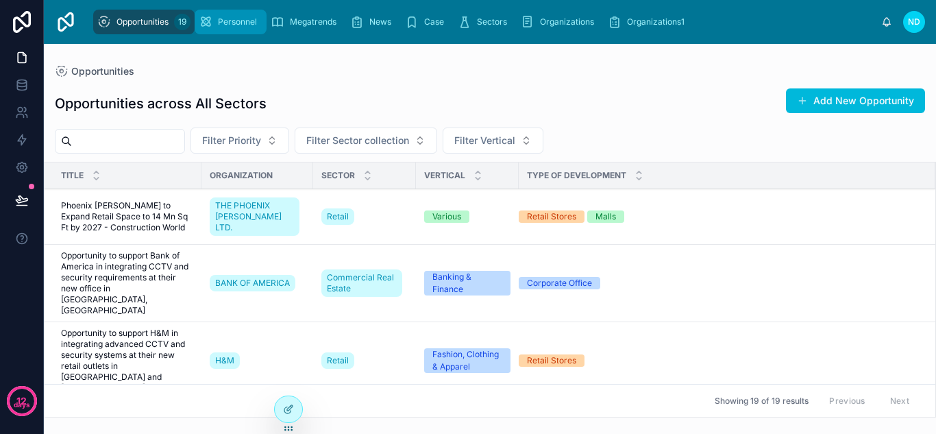
click at [225, 25] on span "Personnel" at bounding box center [237, 21] width 39 height 11
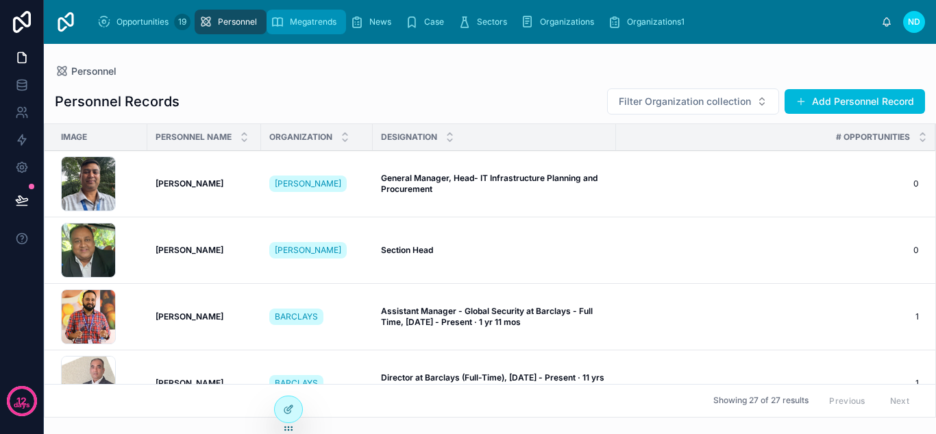
click at [299, 12] on div "Megatrends" at bounding box center [306, 22] width 71 height 22
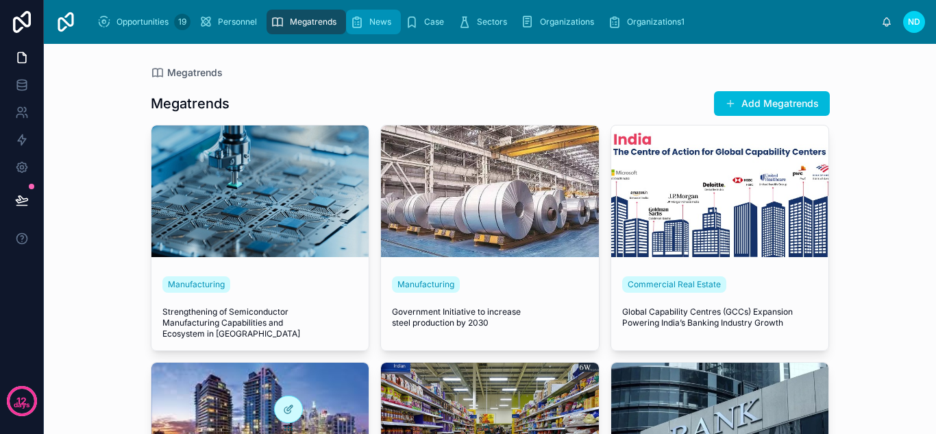
click at [374, 15] on div "News" at bounding box center [373, 22] width 47 height 22
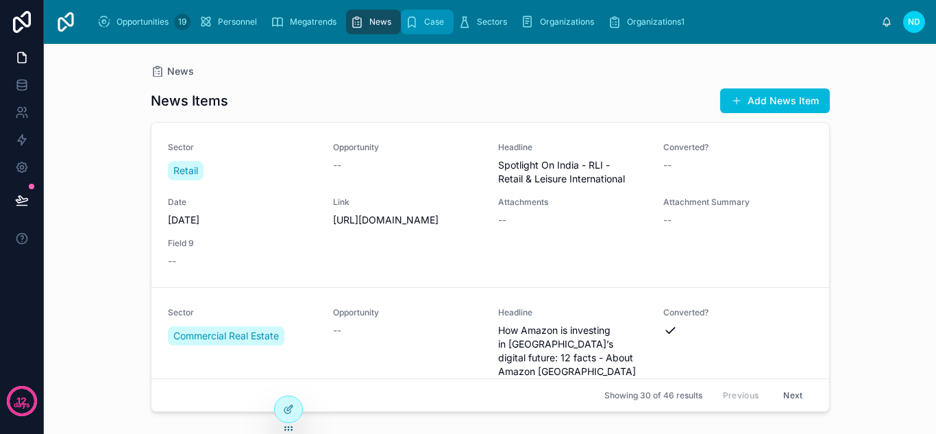
click at [426, 10] on link "Case" at bounding box center [427, 22] width 53 height 25
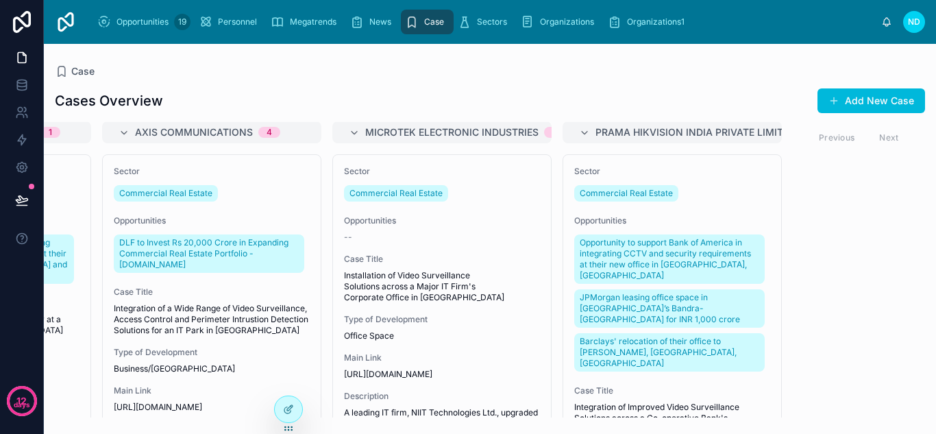
scroll to position [11, 0]
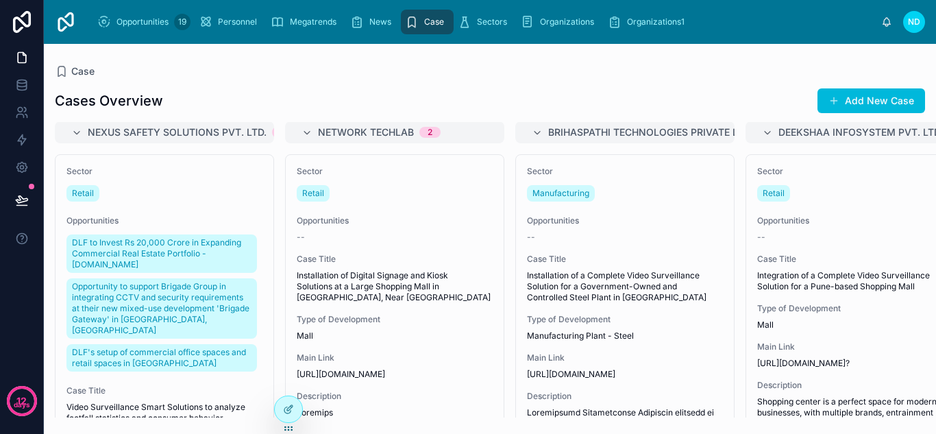
click at [503, 64] on div "Case Cases Overview Add New Case Nexus Safety Solutions Pvt. Ltd. 1 Sector Reta…" at bounding box center [490, 230] width 892 height 373
click at [494, 21] on span "Sectors" at bounding box center [492, 21] width 30 height 11
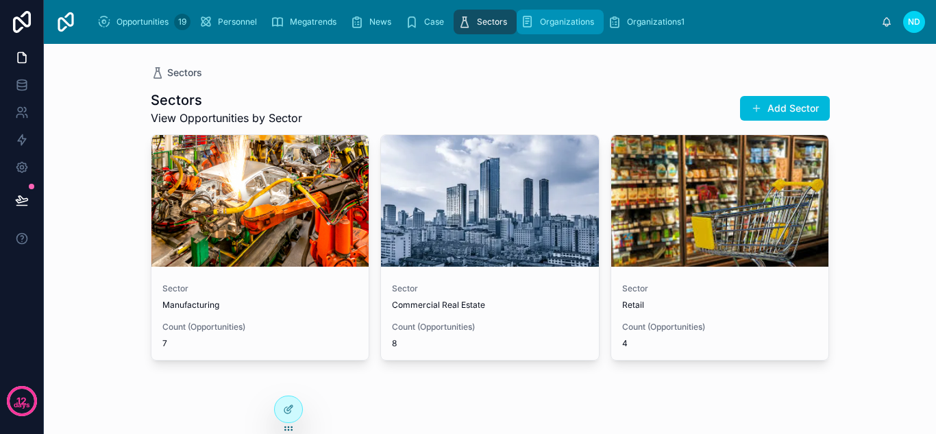
click at [585, 21] on span "Organizations" at bounding box center [567, 21] width 54 height 11
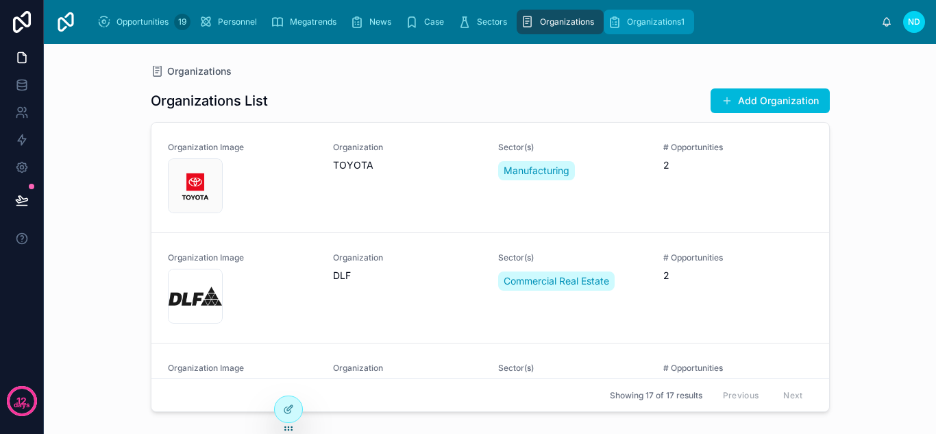
click at [647, 26] on span "Organizations1" at bounding box center [656, 21] width 58 height 11
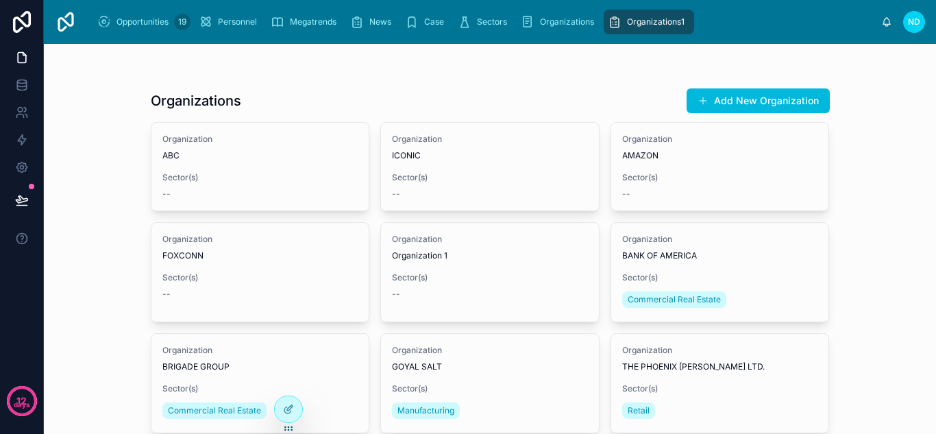
click at [914, 27] on span "ND" at bounding box center [914, 21] width 12 height 11
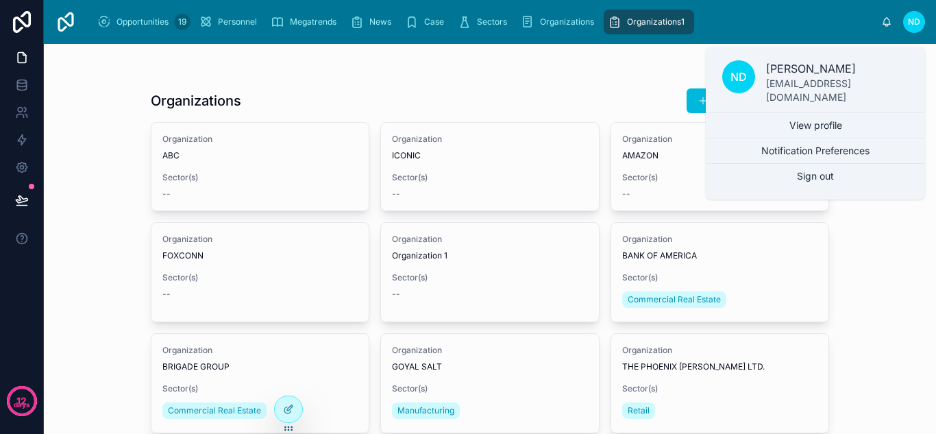
click at [879, 238] on div "Organizations Add New Organization Organization ABC Sector(s) -- Organization I…" at bounding box center [490, 239] width 892 height 390
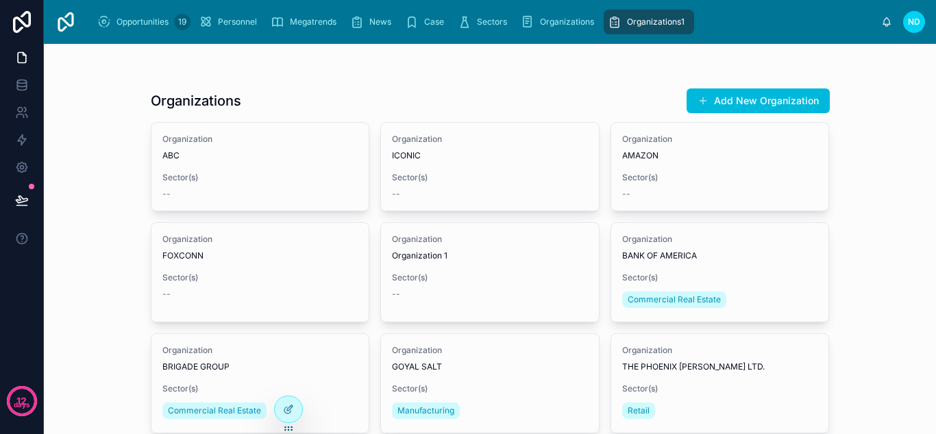
drag, startPoint x: 884, startPoint y: 203, endPoint x: 894, endPoint y: 185, distance: 21.2
click at [884, 203] on div "Organizations Add New Organization Organization ABC Sector(s) -- Organization I…" at bounding box center [490, 239] width 892 height 390
click at [894, 182] on div "Organizations Add New Organization Organization ABC Sector(s) -- Organization I…" at bounding box center [490, 239] width 892 height 390
click at [288, 405] on icon at bounding box center [288, 408] width 11 height 11
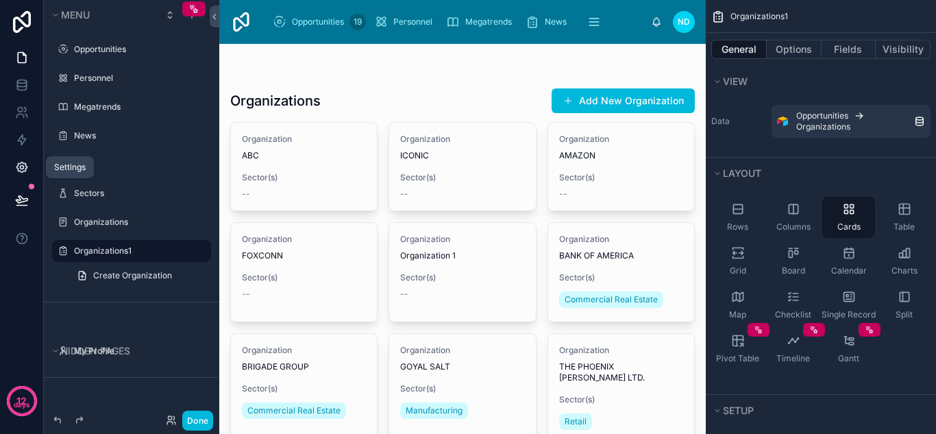
click at [16, 171] on icon at bounding box center [22, 167] width 14 height 14
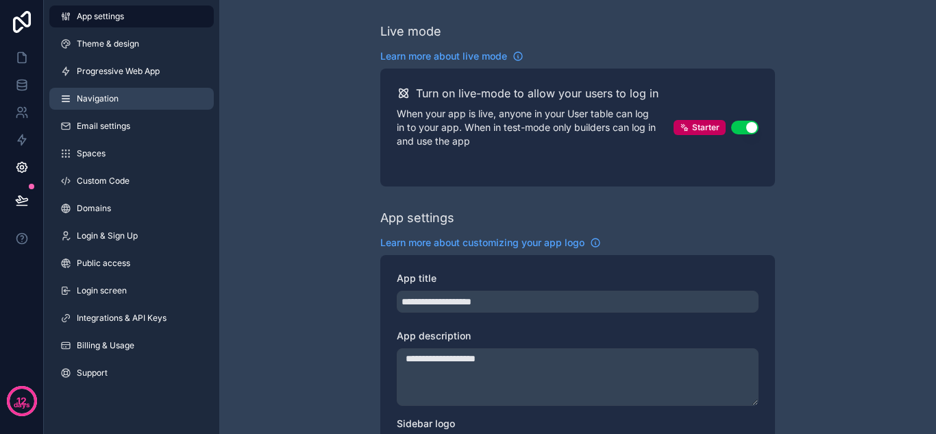
click at [114, 101] on span "Navigation" at bounding box center [98, 98] width 42 height 11
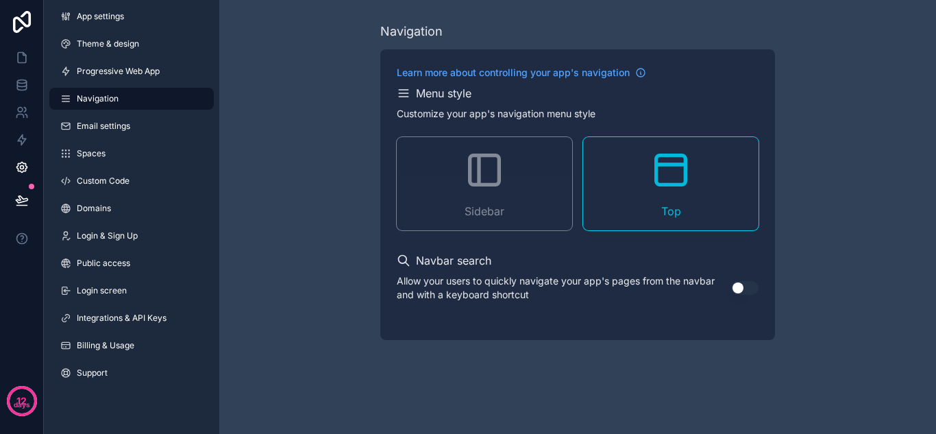
click at [525, 183] on div "Sidebar" at bounding box center [484, 183] width 175 height 93
click at [337, 197] on div "Navigation Learn more about controlling your app's navigation Menu style Custom…" at bounding box center [577, 181] width 716 height 362
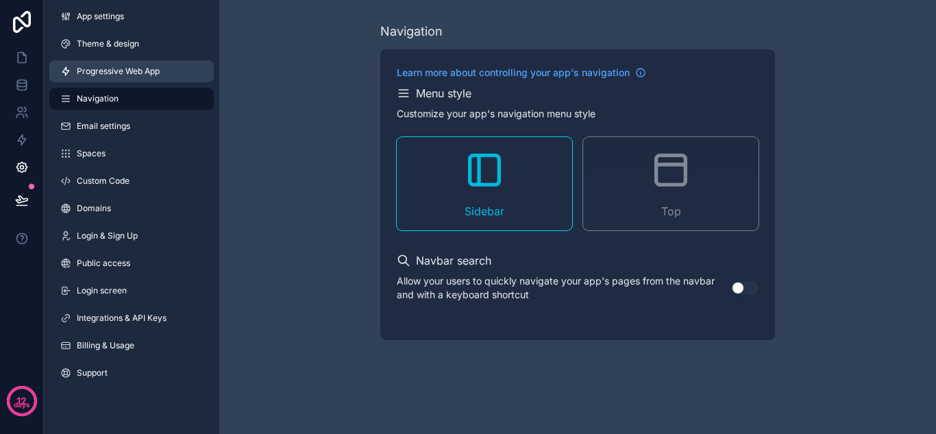
click at [145, 66] on span "Progressive Web App" at bounding box center [118, 71] width 83 height 11
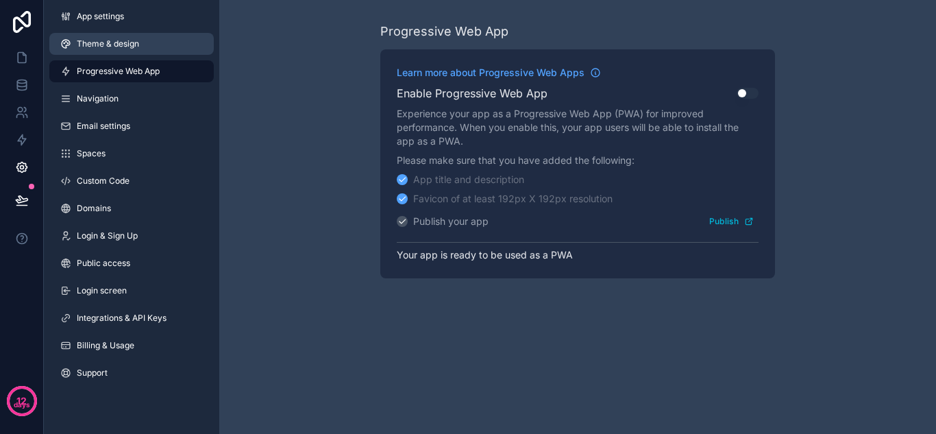
click at [138, 38] on span "Theme & design" at bounding box center [108, 43] width 62 height 11
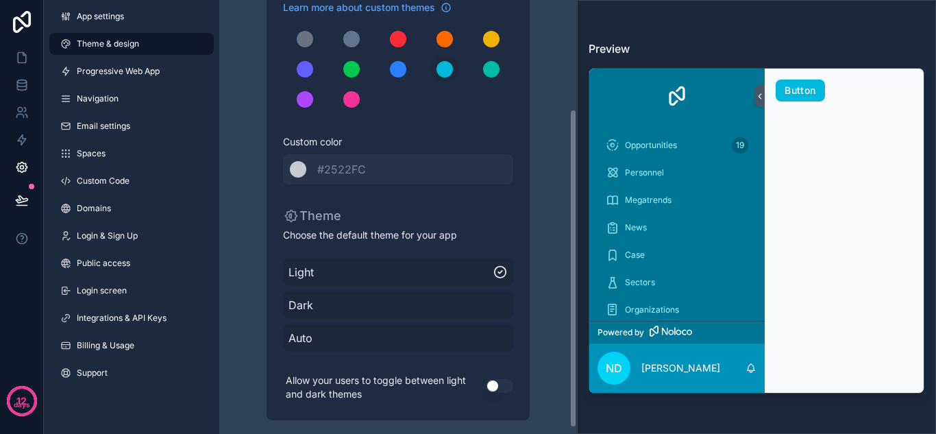
scroll to position [155, 0]
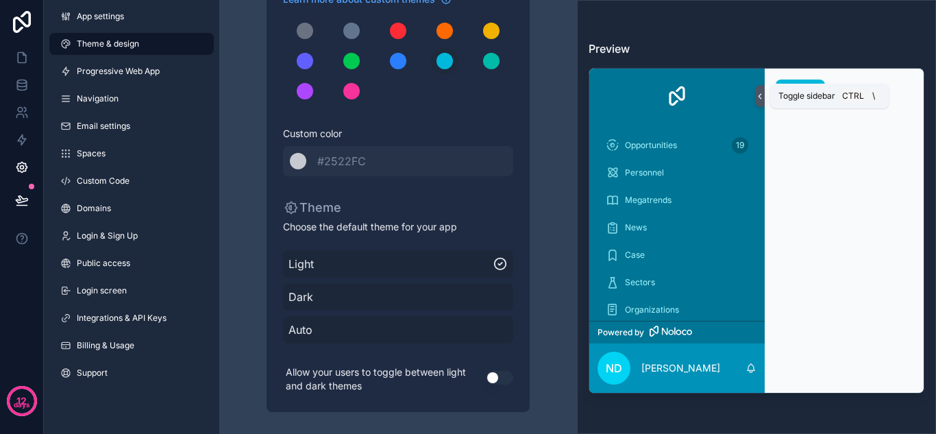
click at [756, 95] on icon at bounding box center [760, 96] width 10 height 10
click at [762, 95] on icon at bounding box center [760, 96] width 10 height 10
click at [805, 96] on button "Button" at bounding box center [799, 90] width 49 height 22
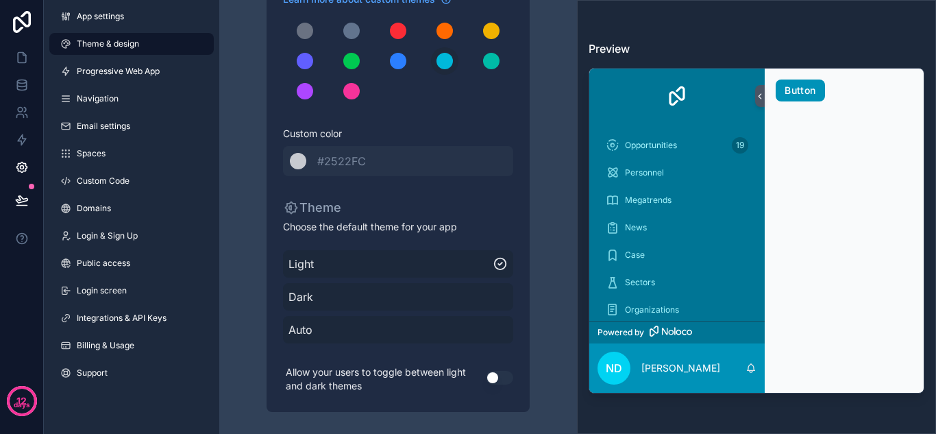
click at [793, 90] on button "Button" at bounding box center [799, 90] width 49 height 22
click at [664, 332] on icon at bounding box center [670, 330] width 42 height 11
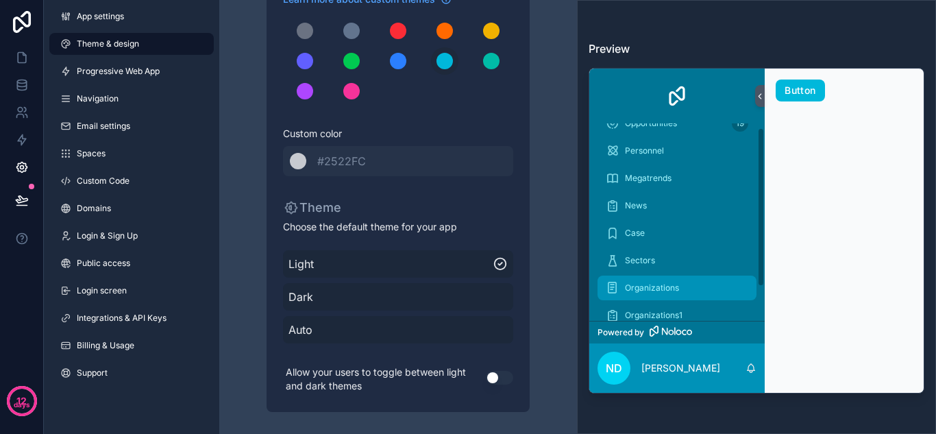
scroll to position [47, 0]
click at [659, 288] on span "Organizations1" at bounding box center [654, 290] width 58 height 11
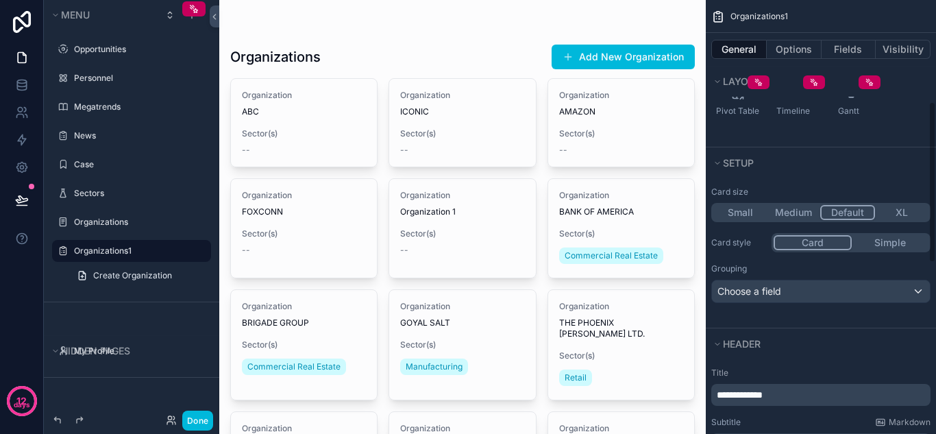
scroll to position [274, 0]
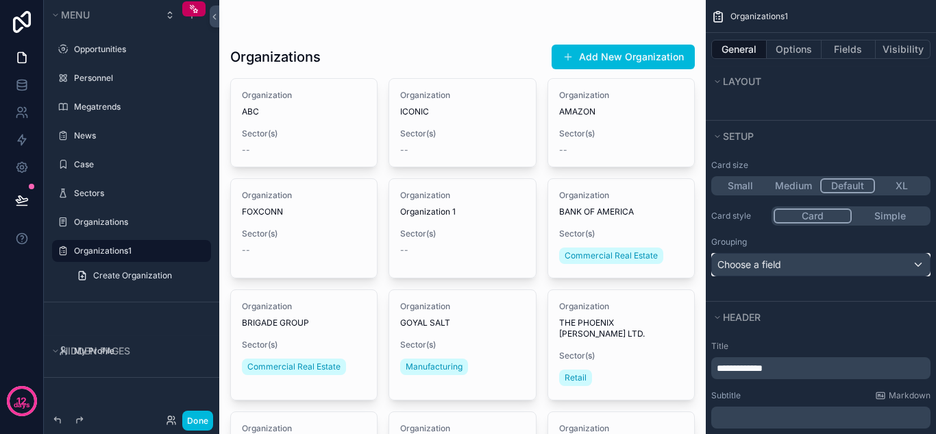
click at [814, 270] on div "Choose a field" at bounding box center [821, 264] width 218 height 22
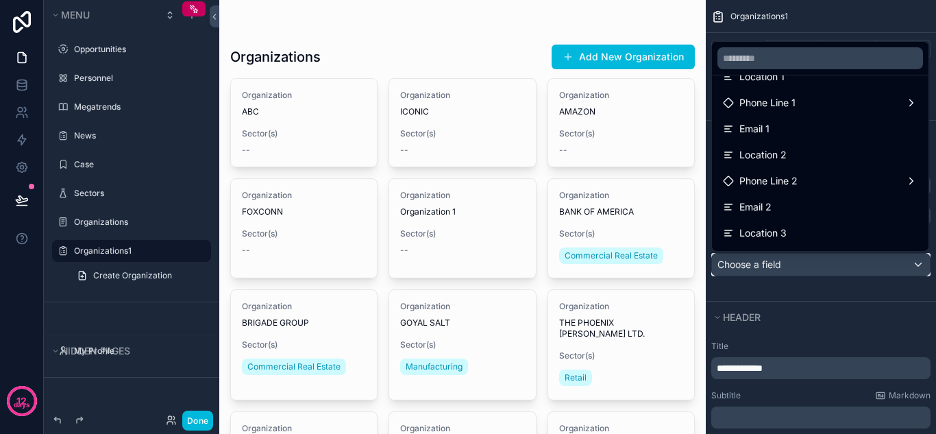
scroll to position [0, 0]
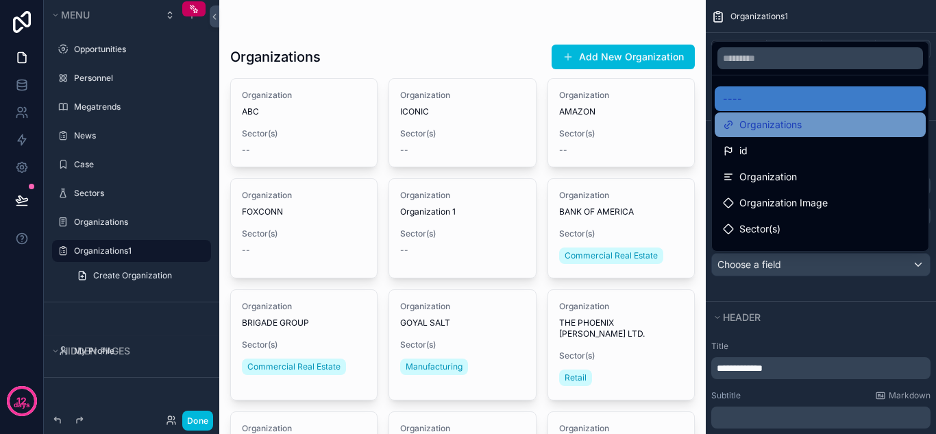
click at [737, 123] on div "Organizations" at bounding box center [762, 124] width 79 height 16
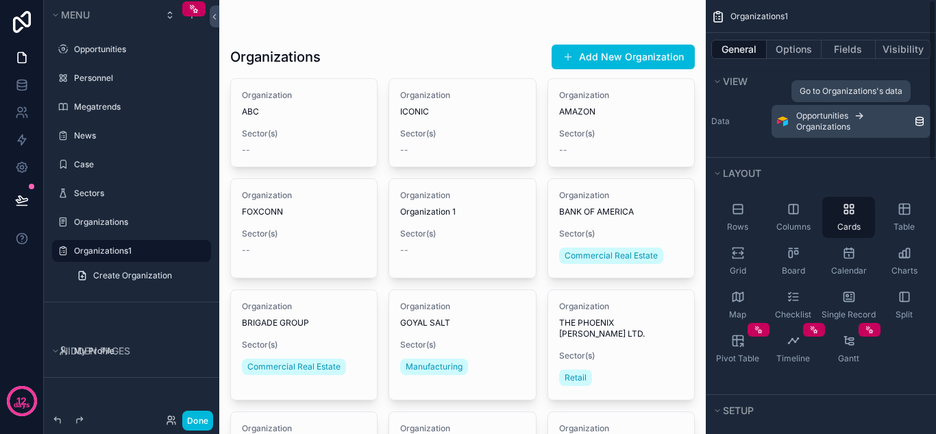
click at [849, 123] on span "Organizations" at bounding box center [823, 126] width 54 height 11
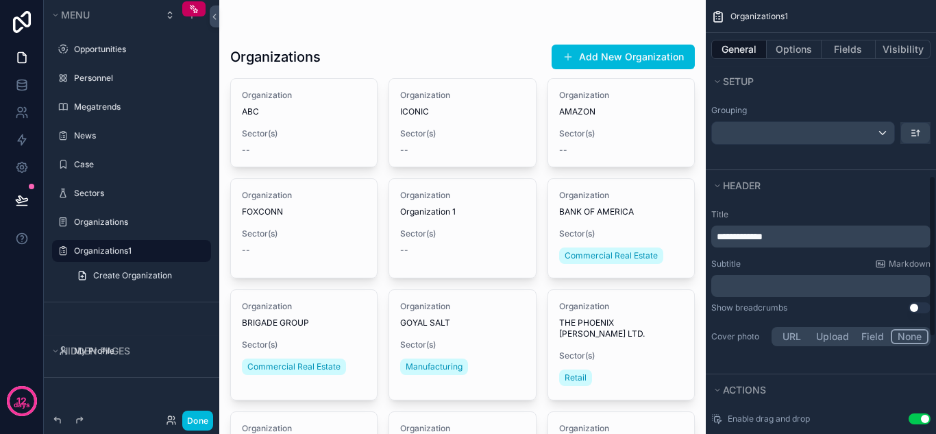
scroll to position [479, 0]
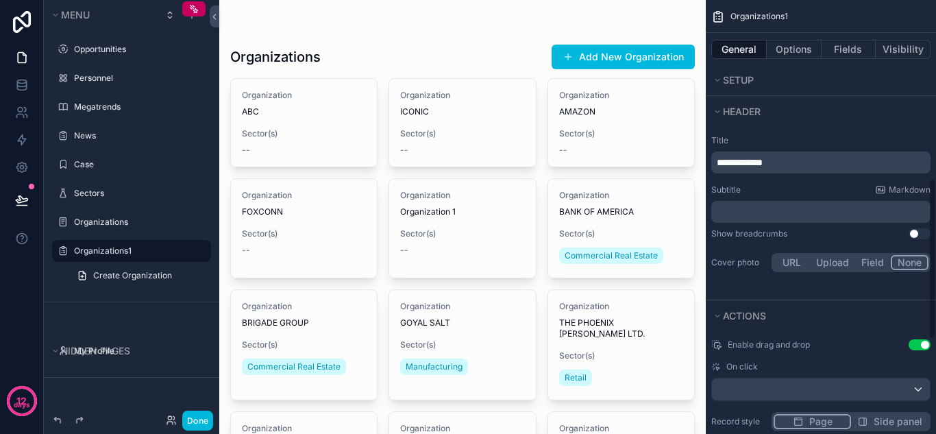
click at [799, 163] on p "**********" at bounding box center [821, 162] width 211 height 14
click at [842, 132] on div "**********" at bounding box center [820, 204] width 230 height 151
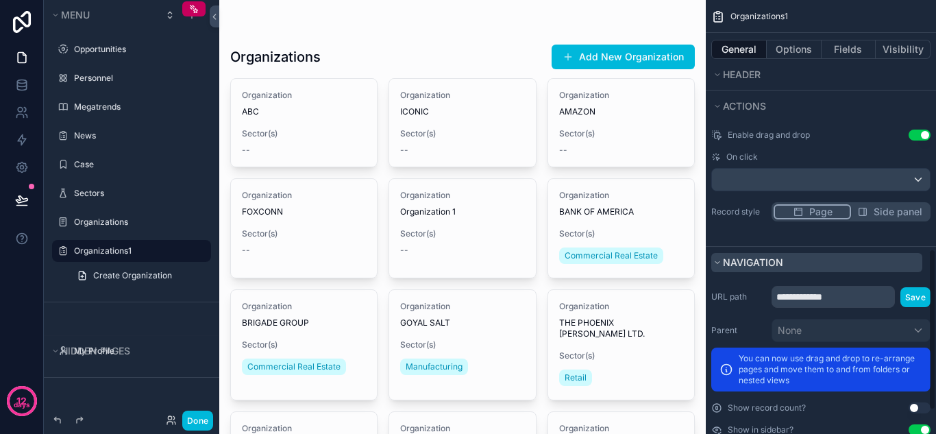
scroll to position [664, 0]
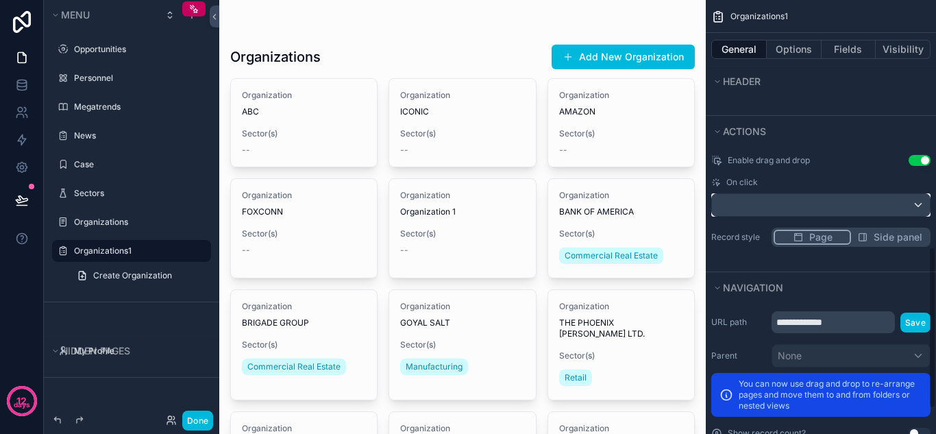
click at [817, 208] on div "scrollable content" at bounding box center [821, 205] width 218 height 22
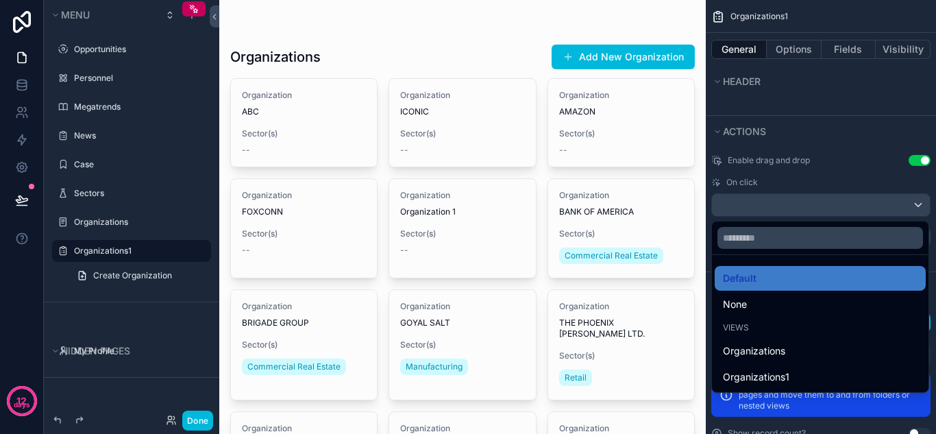
click at [854, 116] on div "scrollable content" at bounding box center [468, 217] width 936 height 434
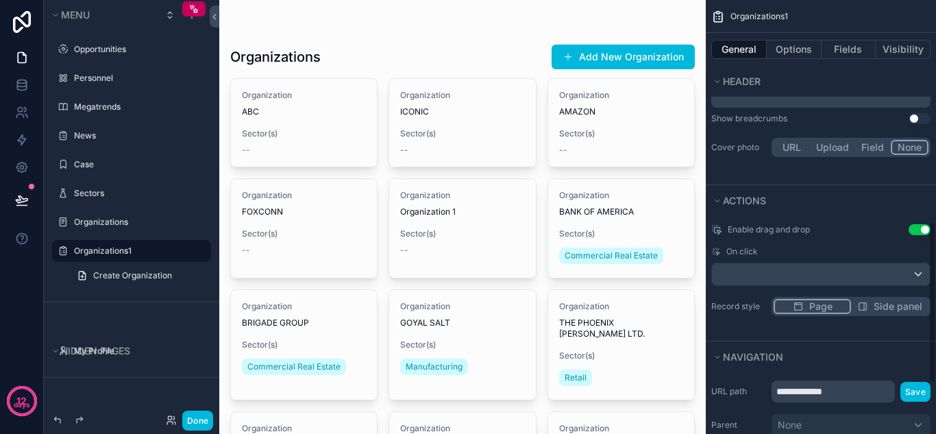
scroll to position [595, 0]
click at [812, 173] on div "**********" at bounding box center [820, 97] width 230 height 173
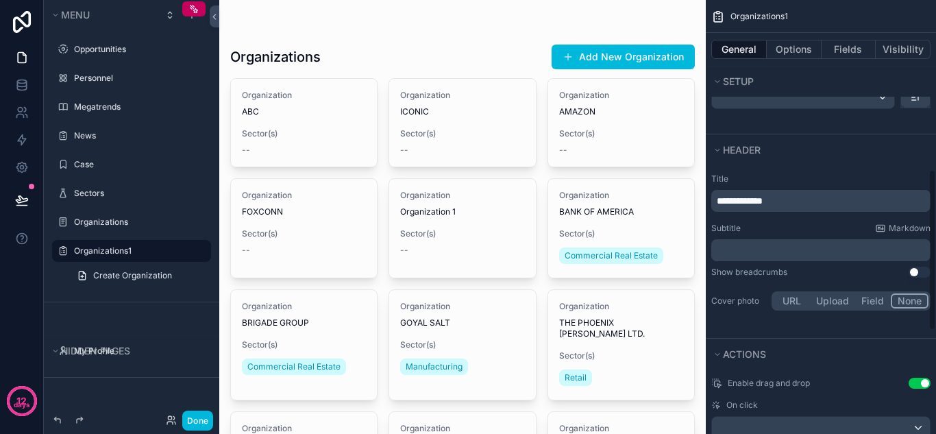
scroll to position [458, 0]
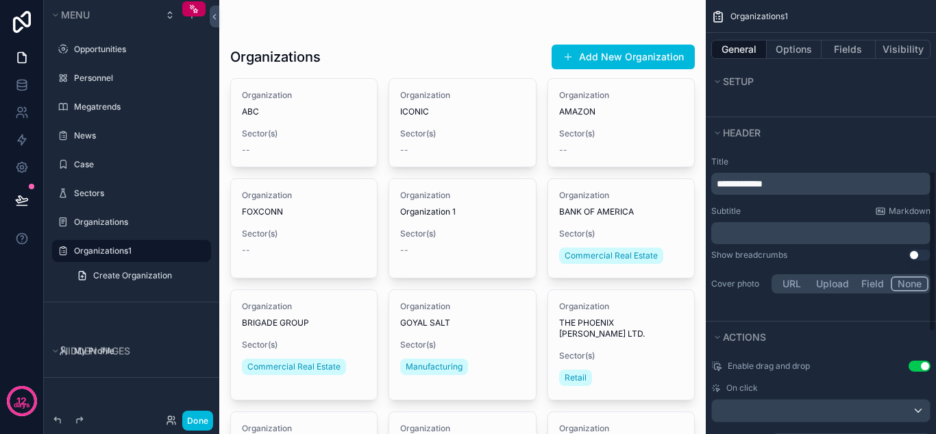
click at [915, 258] on button "Use setting" at bounding box center [919, 254] width 22 height 11
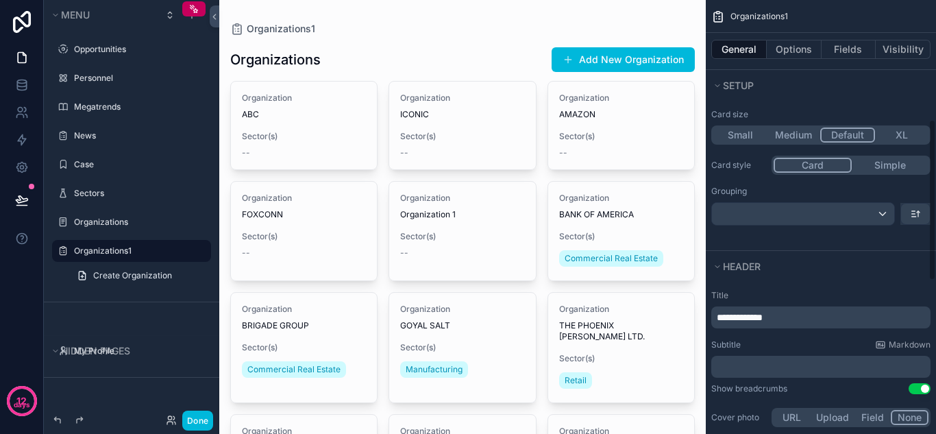
scroll to position [321, 0]
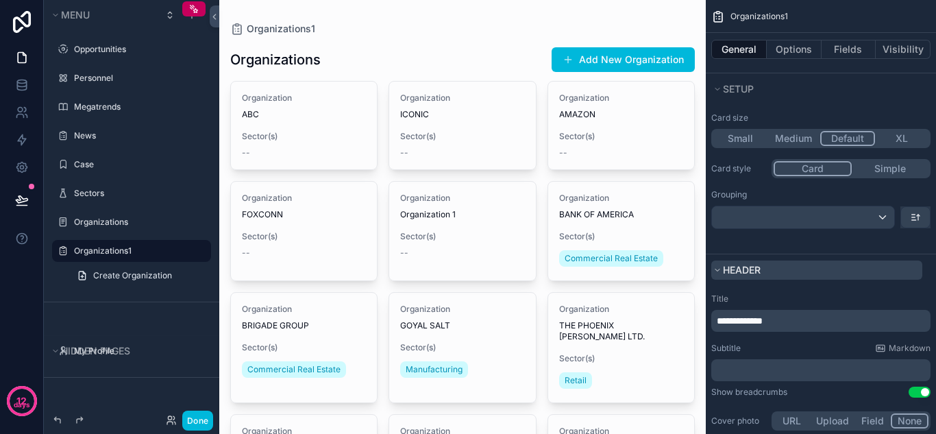
click at [757, 273] on span "Header" at bounding box center [742, 270] width 38 height 12
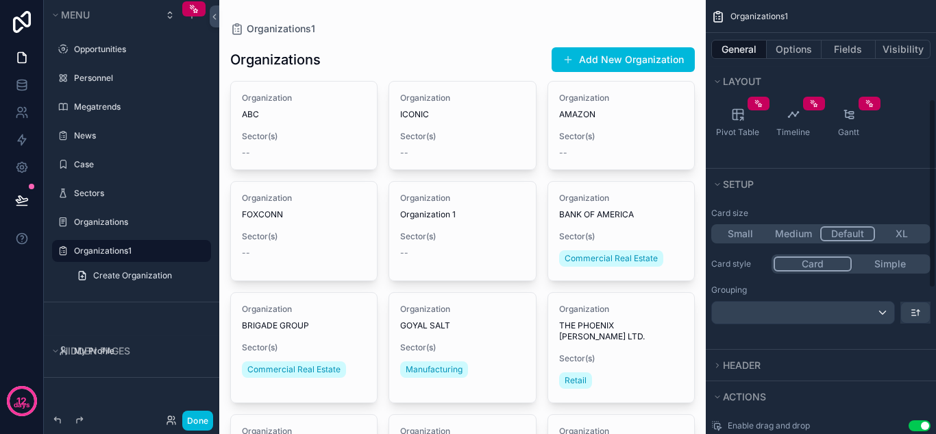
scroll to position [212, 0]
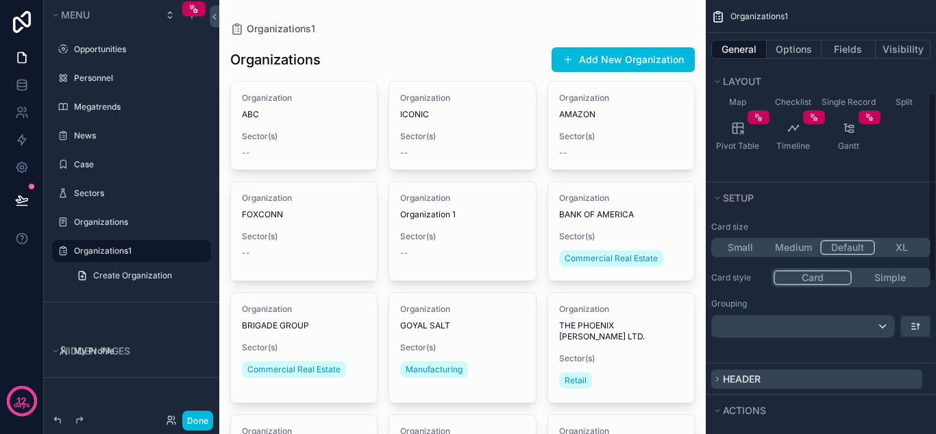
click at [747, 376] on span "Header" at bounding box center [742, 379] width 38 height 12
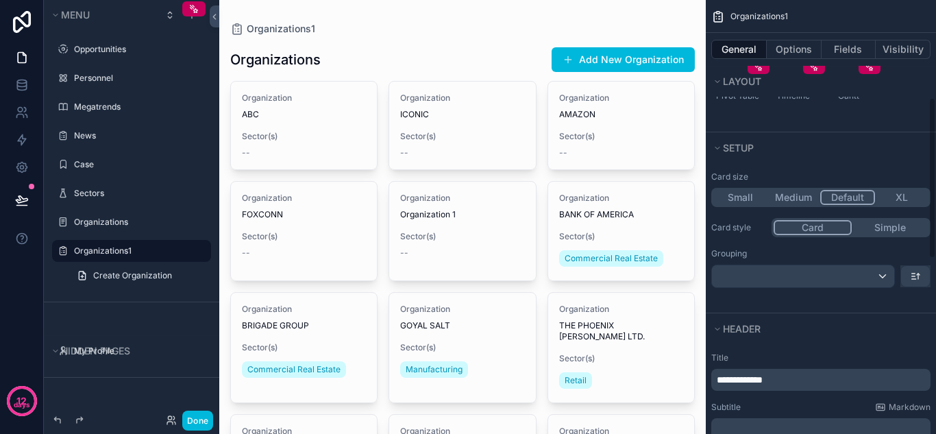
scroll to position [349, 0]
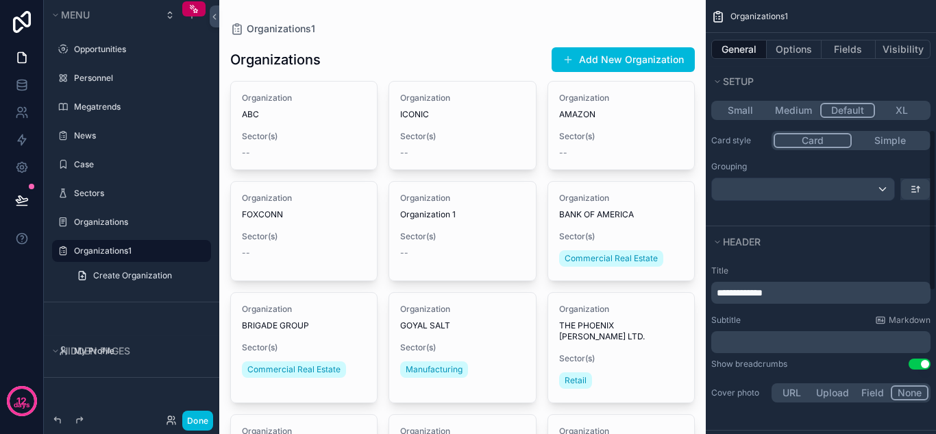
click at [786, 294] on p "**********" at bounding box center [821, 293] width 211 height 14
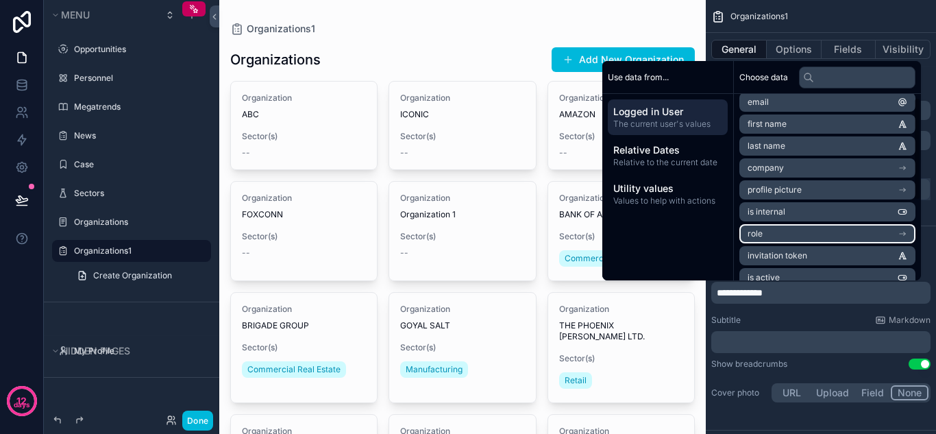
scroll to position [0, 0]
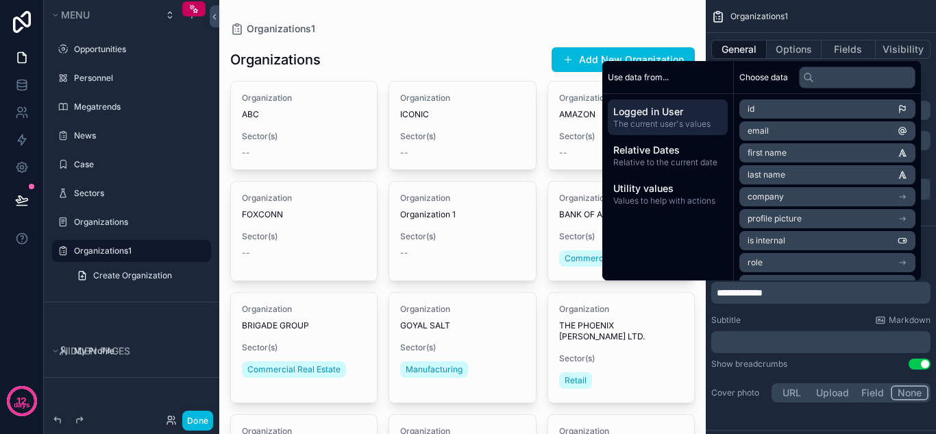
click at [703, 79] on div "Use data from..." at bounding box center [667, 77] width 131 height 33
click at [759, 78] on span "Choose data" at bounding box center [763, 77] width 49 height 11
click at [825, 84] on input "text" at bounding box center [857, 77] width 116 height 22
click at [769, 78] on span "Choose data" at bounding box center [763, 77] width 49 height 11
click at [665, 239] on div "Use data from... Logged in User The current user's values Relative Dates Relati…" at bounding box center [668, 170] width 132 height 219
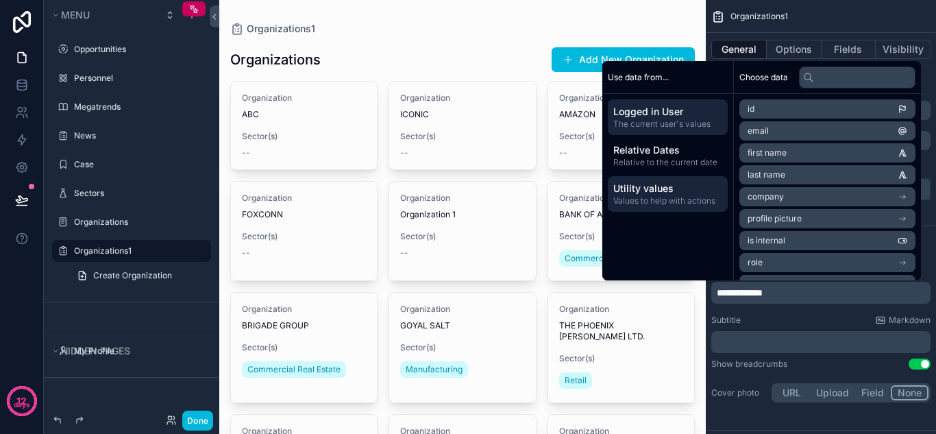
click at [638, 192] on span "Utility values" at bounding box center [667, 189] width 109 height 14
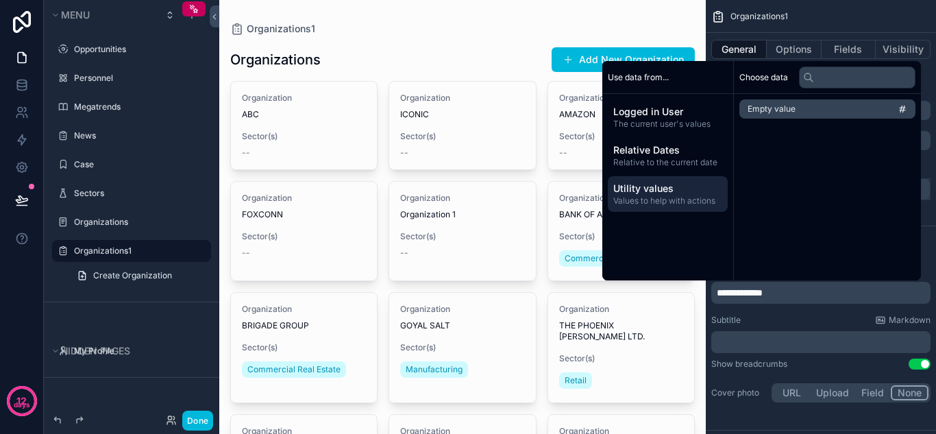
click at [781, 168] on div "Choose data Empty value" at bounding box center [827, 170] width 187 height 219
drag, startPoint x: 776, startPoint y: 149, endPoint x: 829, endPoint y: 135, distance: 54.7
click at [781, 148] on div "Choose data Empty value" at bounding box center [827, 170] width 187 height 219
drag, startPoint x: 832, startPoint y: 134, endPoint x: 847, endPoint y: 125, distance: 17.2
click at [838, 132] on div "Choose data Empty value" at bounding box center [827, 170] width 187 height 219
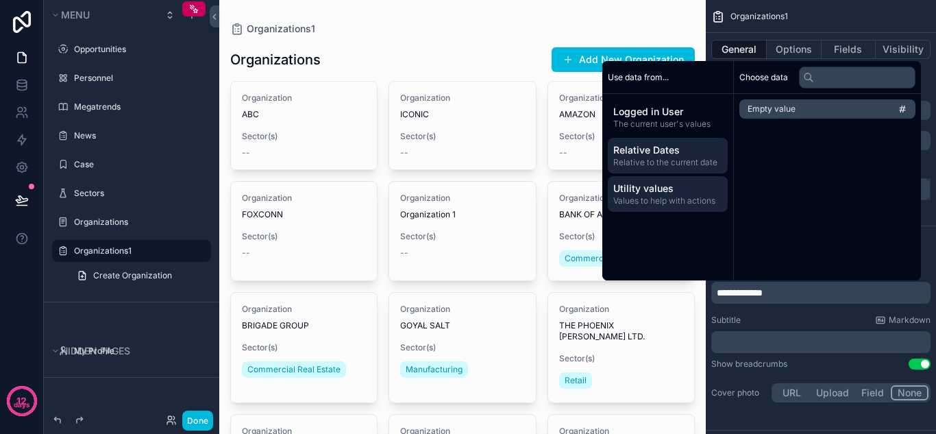
drag, startPoint x: 806, startPoint y: 172, endPoint x: 684, endPoint y: 163, distance: 122.9
click at [804, 173] on div "Choose data Empty value" at bounding box center [827, 170] width 187 height 219
click at [662, 157] on span "Relative to the current date" at bounding box center [667, 162] width 109 height 11
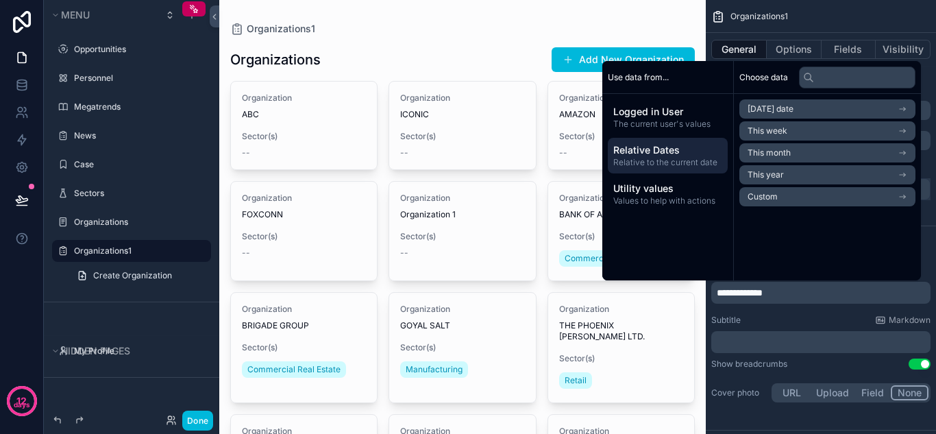
click at [830, 246] on div "Choose data [DATE] date This week This month This year Custom" at bounding box center [827, 170] width 187 height 219
click at [638, 119] on span "The current user's values" at bounding box center [667, 123] width 109 height 11
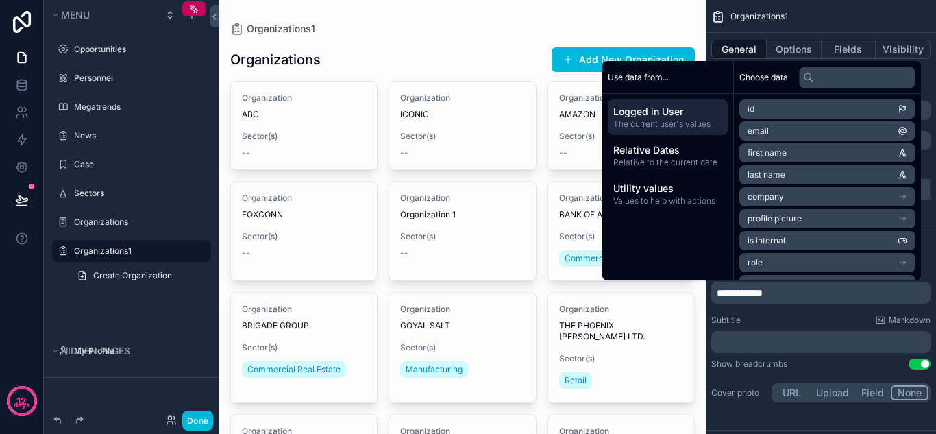
click at [754, 79] on span "Choose data" at bounding box center [763, 77] width 49 height 11
click at [803, 16] on div "Organizations1" at bounding box center [820, 16] width 230 height 33
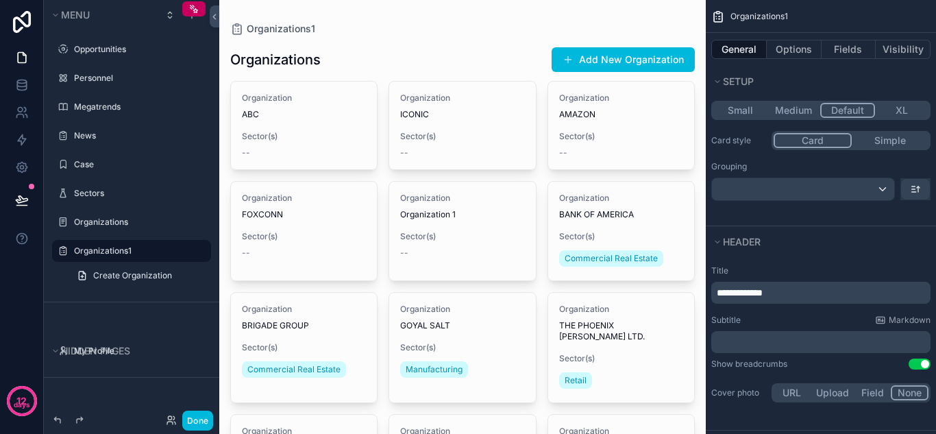
drag, startPoint x: 433, startPoint y: 24, endPoint x: 403, endPoint y: 40, distance: 34.3
click at [310, 35] on span "Organizations1" at bounding box center [281, 29] width 68 height 14
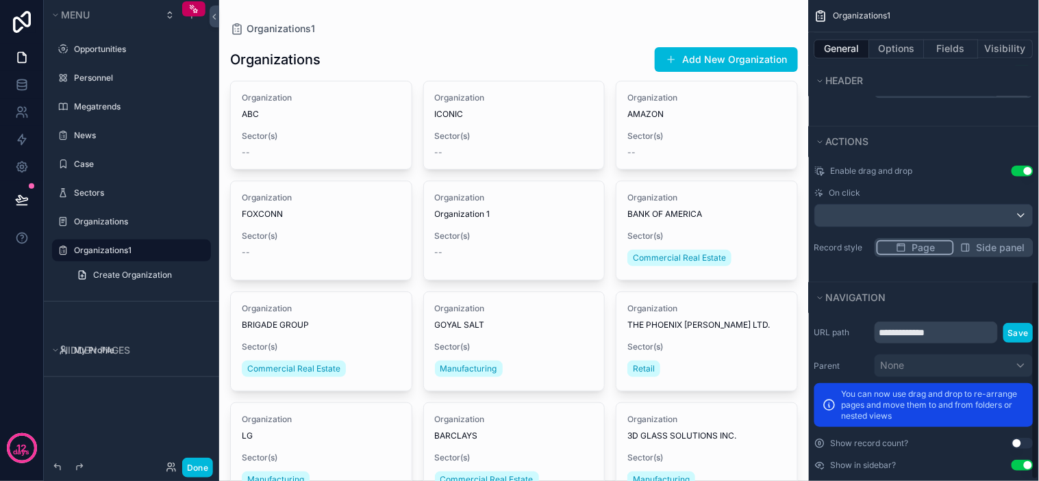
scroll to position [684, 0]
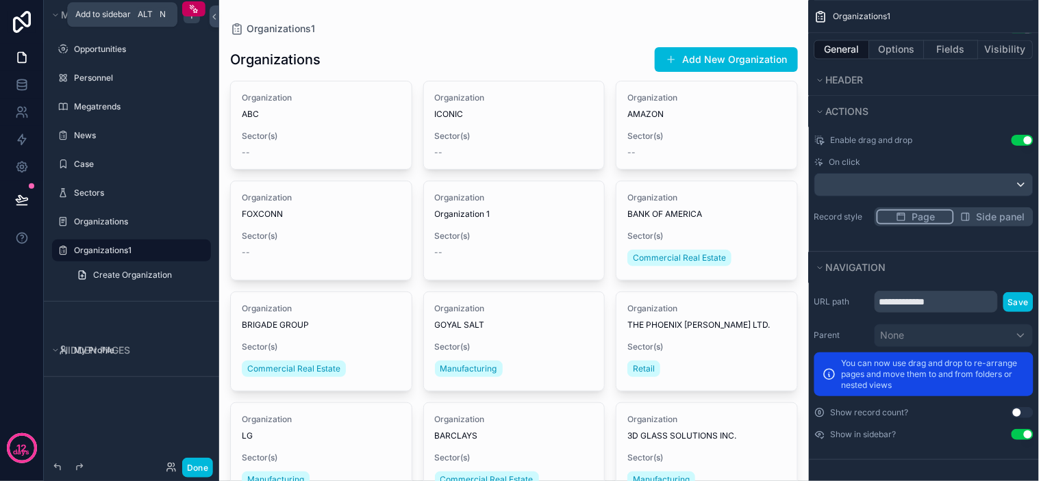
click at [188, 21] on div "scrollable content" at bounding box center [192, 15] width 16 height 16
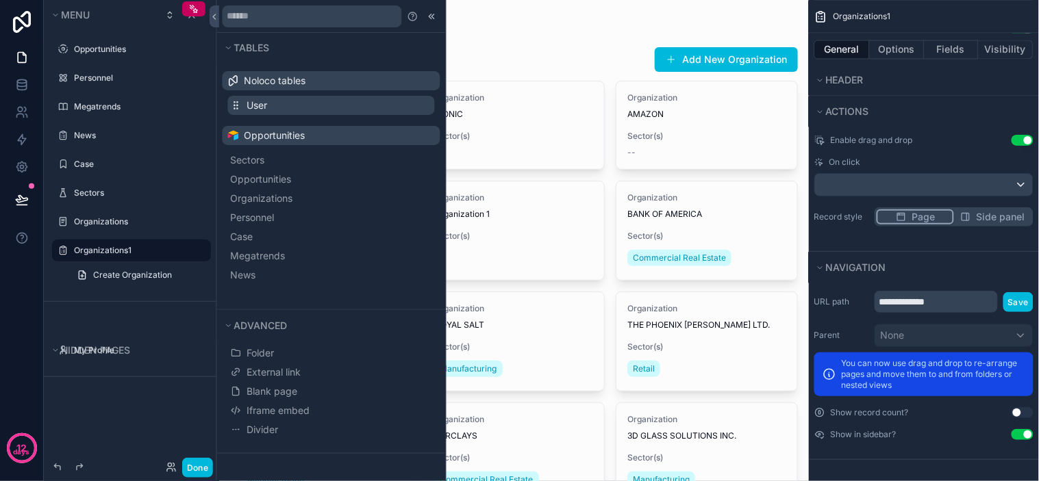
click at [257, 103] on span "User" at bounding box center [257, 106] width 21 height 14
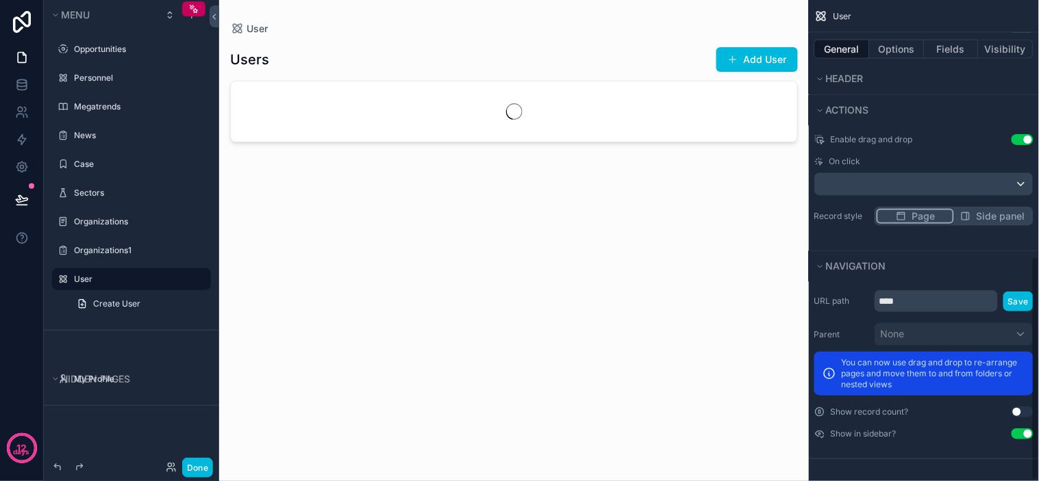
scroll to position [597, 0]
click at [196, 277] on icon "scrollable content" at bounding box center [200, 279] width 11 height 11
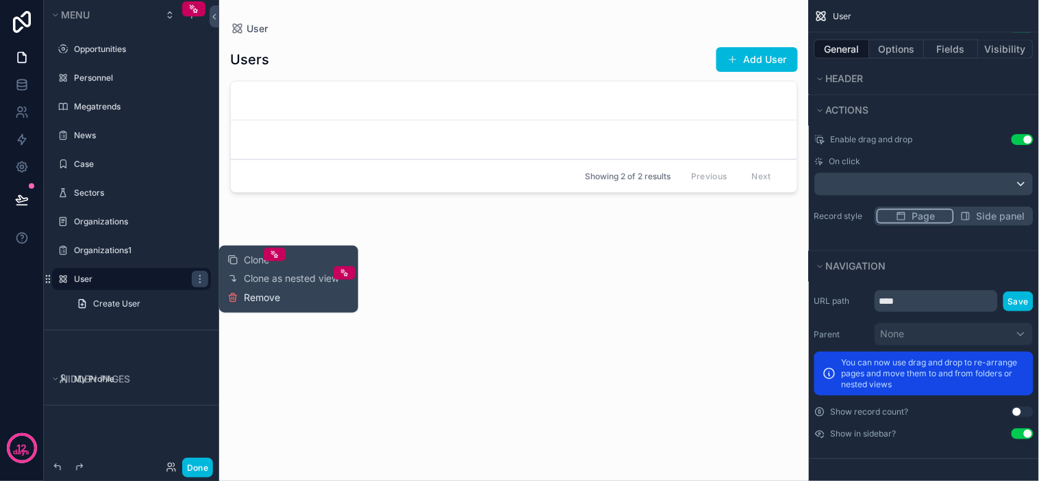
click at [245, 302] on span "Remove" at bounding box center [262, 298] width 36 height 14
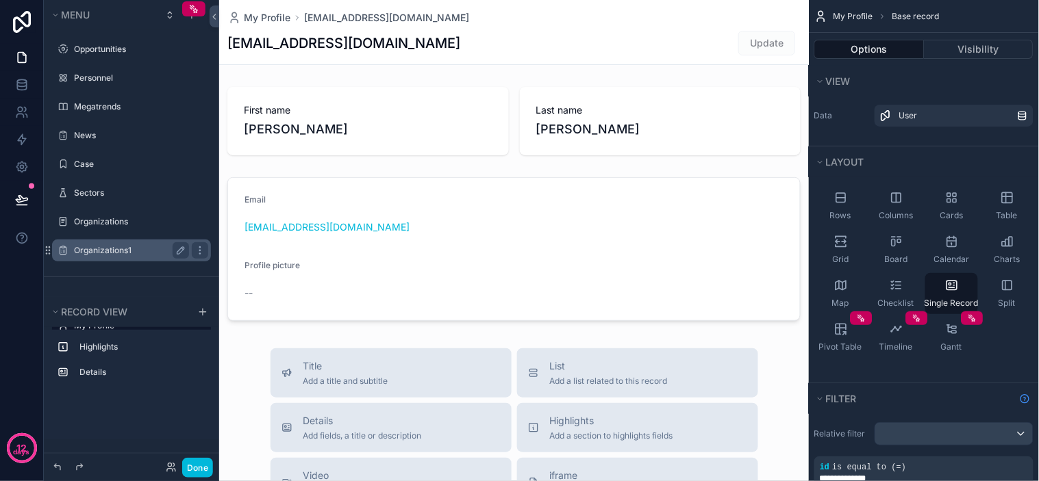
click at [118, 256] on div "Organizations1" at bounding box center [131, 250] width 115 height 16
click at [112, 249] on label "Organizations1" at bounding box center [129, 250] width 110 height 11
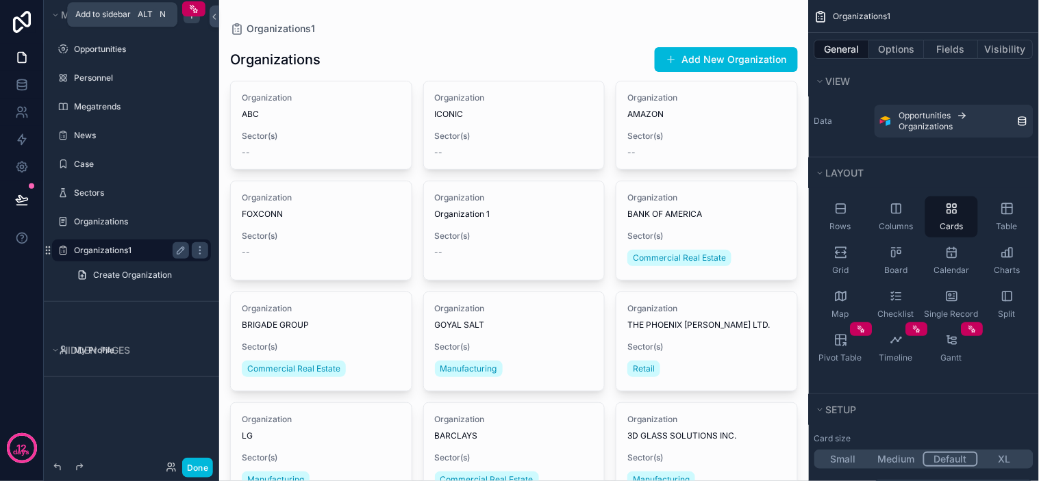
click at [192, 18] on icon "scrollable content" at bounding box center [191, 15] width 11 height 11
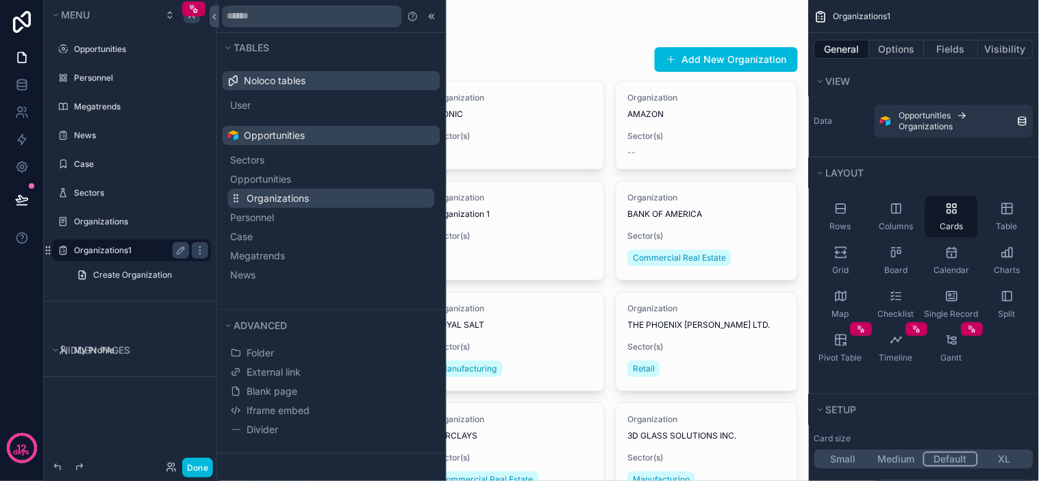
click at [297, 192] on span "Organizations" at bounding box center [278, 199] width 62 height 14
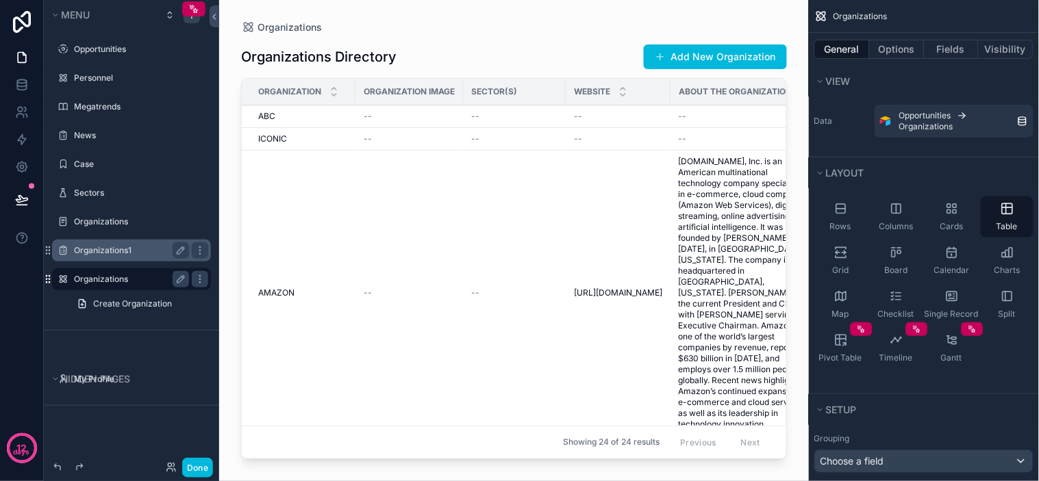
click at [48, 279] on icon "scrollable content" at bounding box center [47, 279] width 11 height 11
click at [91, 19] on button "Menu" at bounding box center [102, 14] width 107 height 19
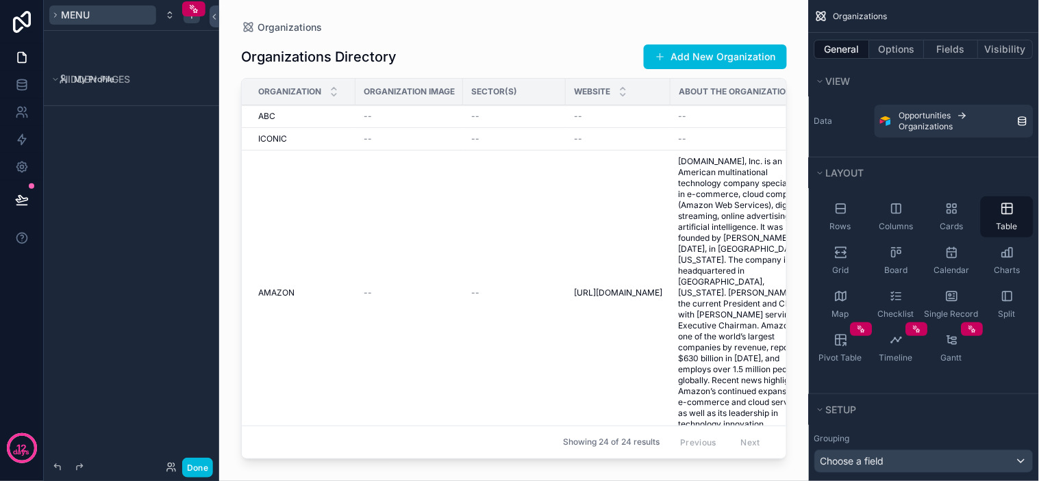
click at [93, 18] on button "Menu" at bounding box center [102, 14] width 107 height 19
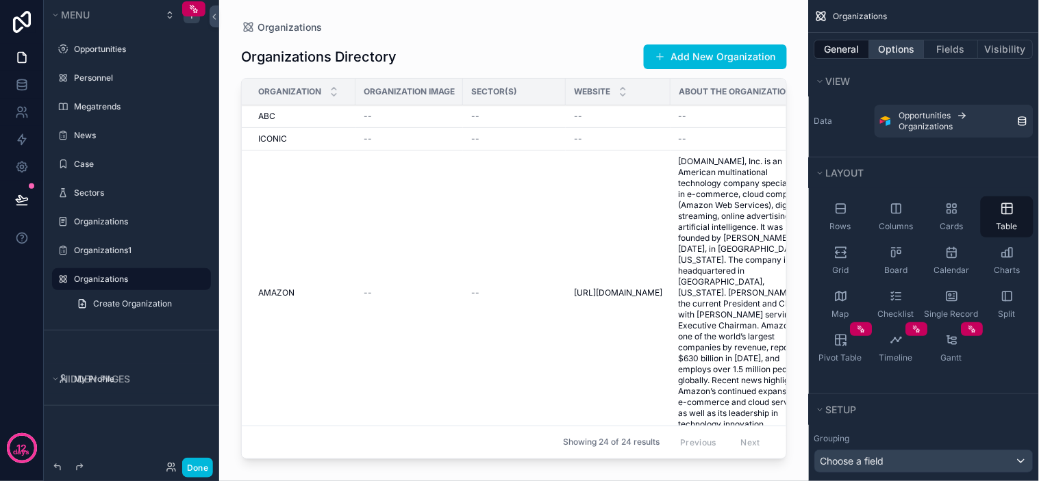
click at [898, 52] on button "Options" at bounding box center [897, 49] width 55 height 19
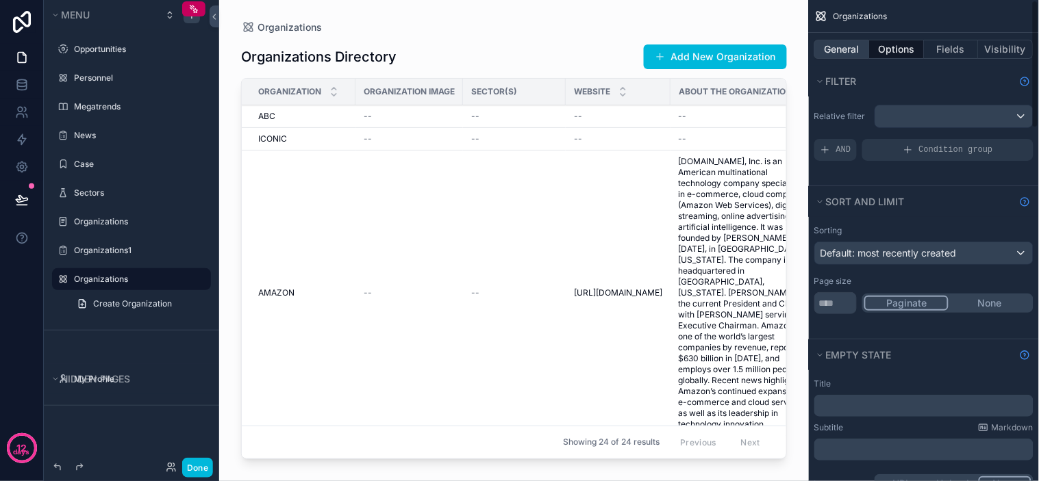
click at [840, 41] on button "General" at bounding box center [841, 49] width 55 height 19
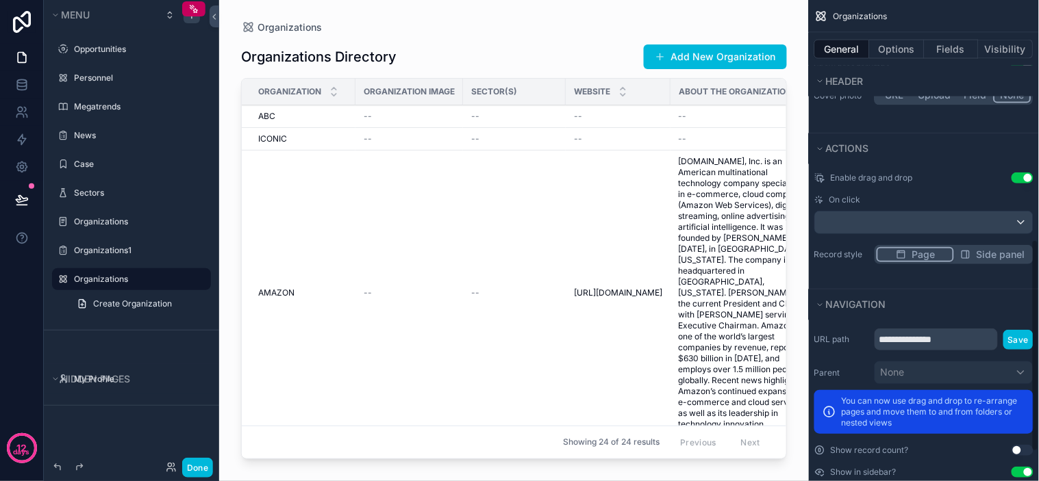
scroll to position [608, 0]
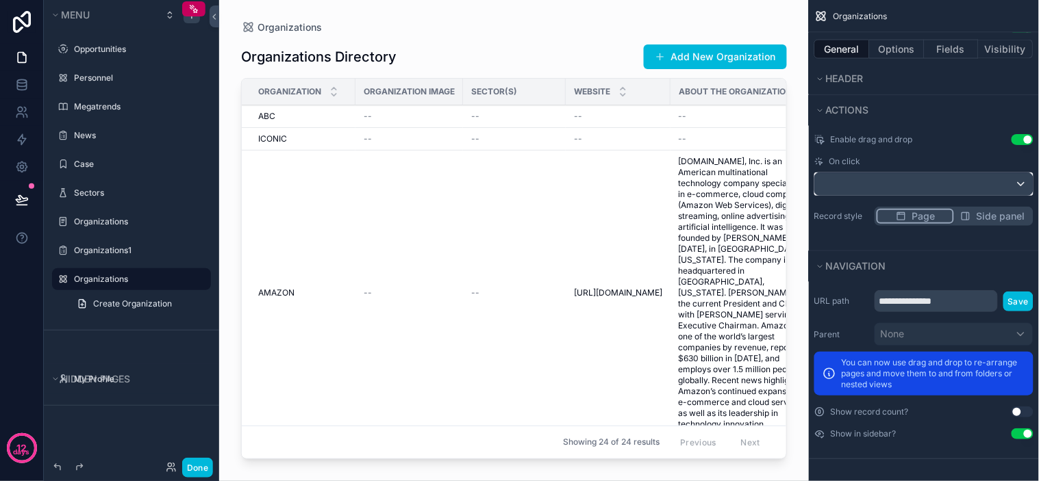
click at [863, 173] on div "scrollable content" at bounding box center [924, 184] width 218 height 22
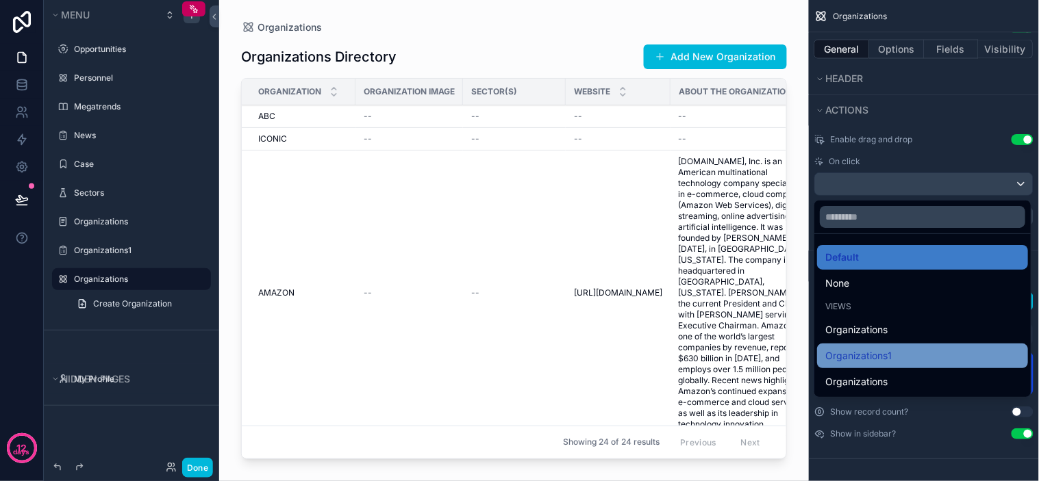
click at [865, 360] on span "Organizations1" at bounding box center [859, 357] width 66 height 16
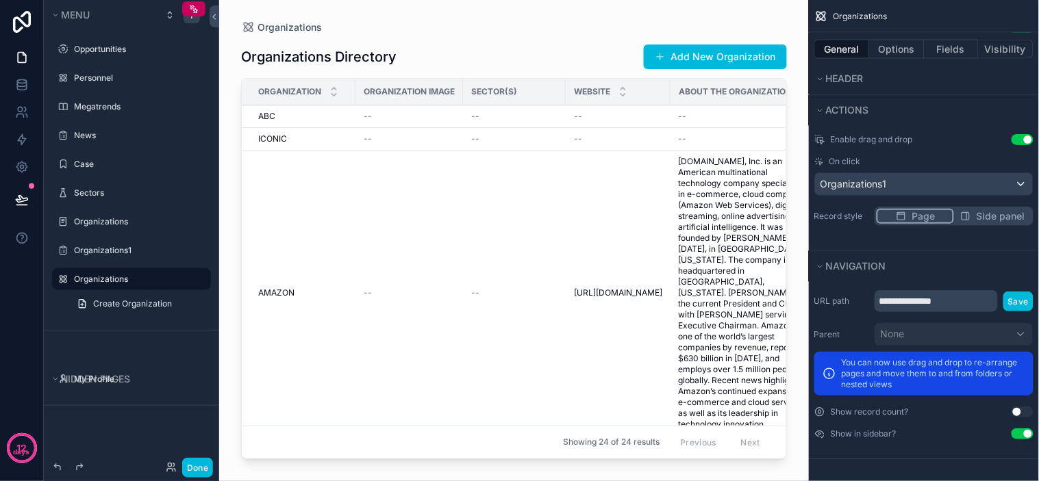
click at [836, 228] on div "Enable drag and drop Use setting On click Organizations1 Record style Page Side…" at bounding box center [924, 180] width 230 height 103
click at [905, 303] on input "**********" at bounding box center [936, 301] width 123 height 22
click at [964, 295] on input "**********" at bounding box center [936, 301] width 123 height 22
click at [841, 237] on div "Enable drag and drop Use setting On click Organizations1 Record style Page Side…" at bounding box center [924, 188] width 230 height 125
click at [879, 183] on span "Organizations1" at bounding box center [854, 184] width 66 height 14
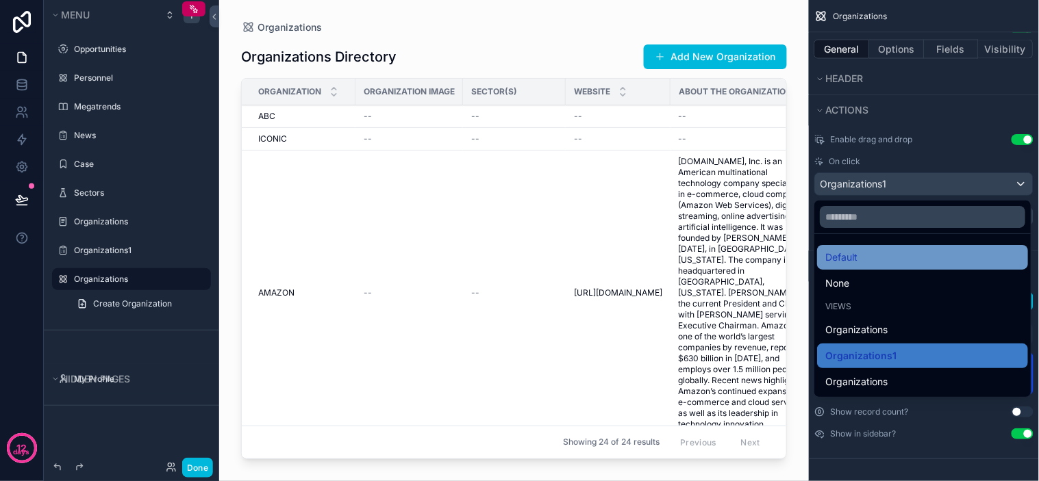
click at [859, 260] on div "Default" at bounding box center [923, 258] width 195 height 16
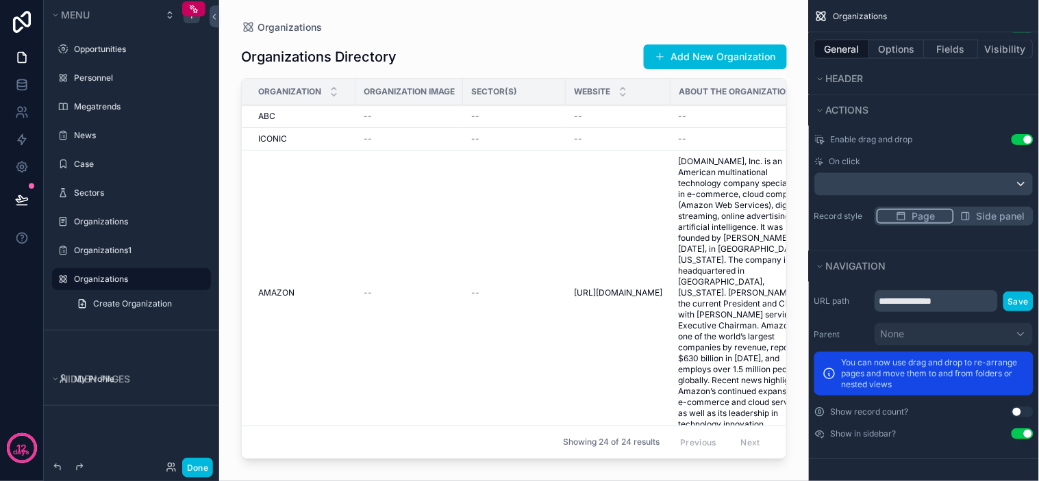
click at [854, 229] on div "Enable drag and drop Use setting On click Record style Page Side panel" at bounding box center [924, 180] width 230 height 103
click at [957, 297] on input "**********" at bounding box center [936, 301] width 123 height 22
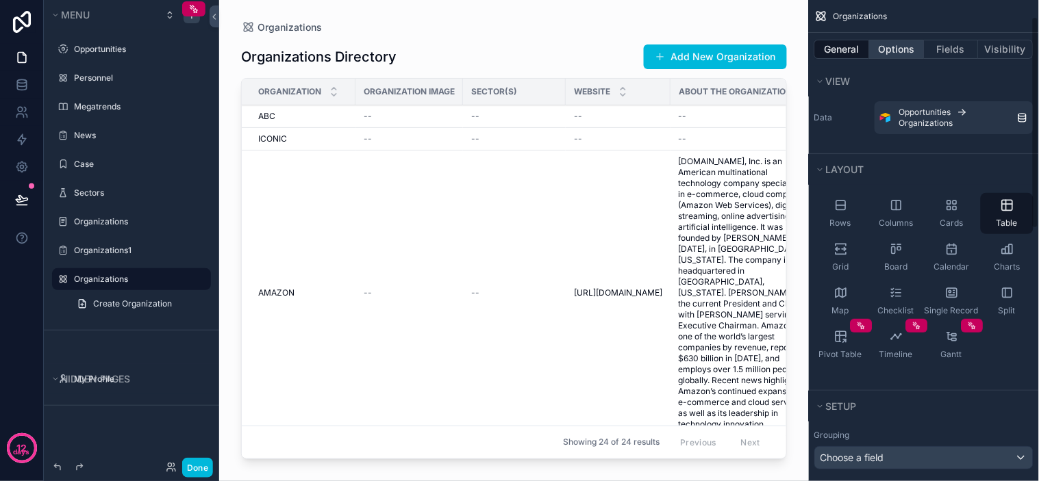
scroll to position [0, 0]
click at [902, 51] on button "Options" at bounding box center [897, 49] width 55 height 19
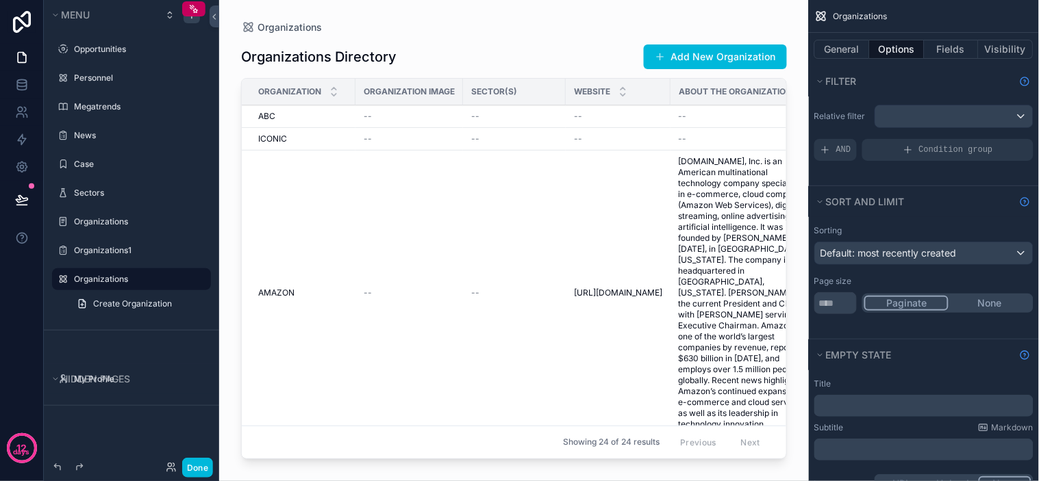
click at [361, 147] on div "scrollable content" at bounding box center [514, 232] width 590 height 465
click at [949, 40] on button "Fields" at bounding box center [952, 49] width 55 height 19
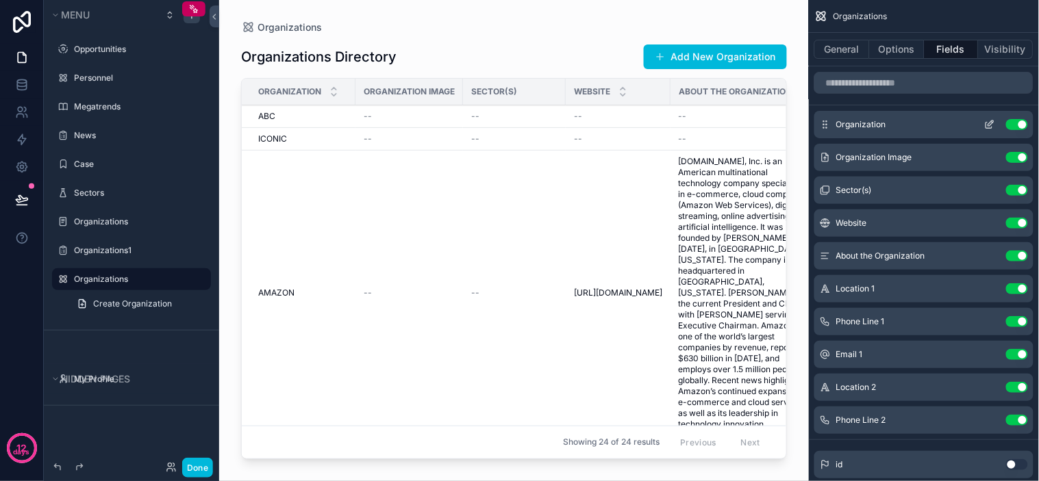
click at [989, 126] on icon "scrollable content" at bounding box center [990, 123] width 5 height 5
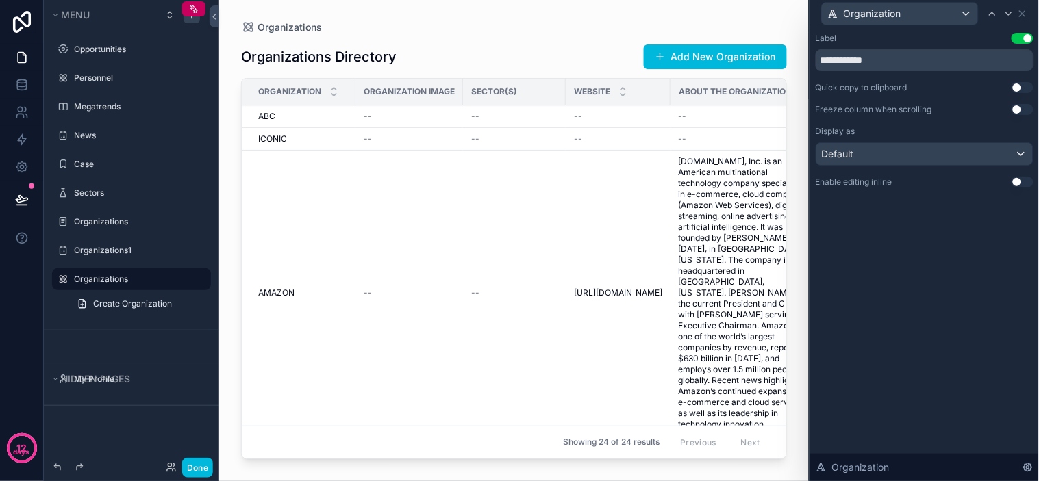
click at [1023, 112] on button "Use setting" at bounding box center [1023, 109] width 22 height 11
drag, startPoint x: 1016, startPoint y: 110, endPoint x: 970, endPoint y: 151, distance: 62.1
click at [1016, 110] on button "Use setting" at bounding box center [1023, 109] width 22 height 11
click at [970, 151] on div "Default" at bounding box center [924, 154] width 216 height 22
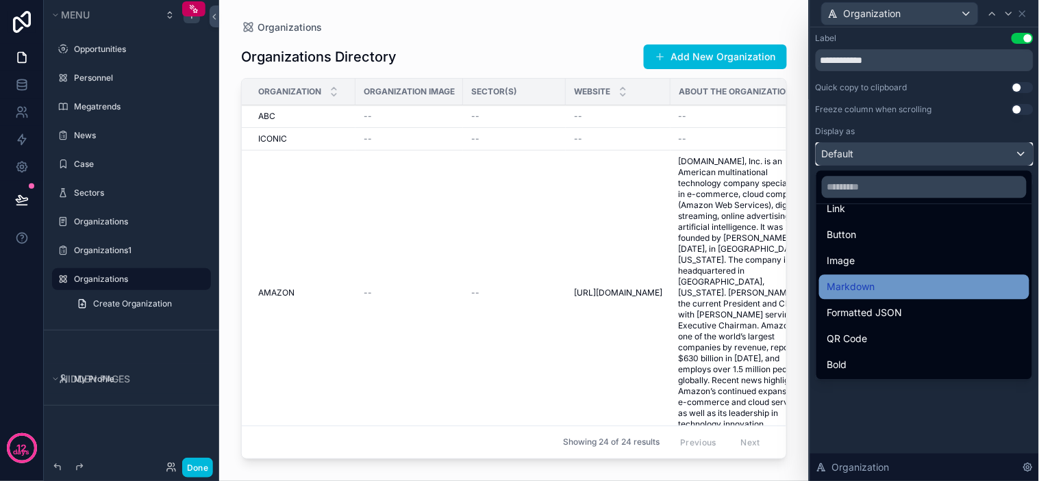
scroll to position [76, 0]
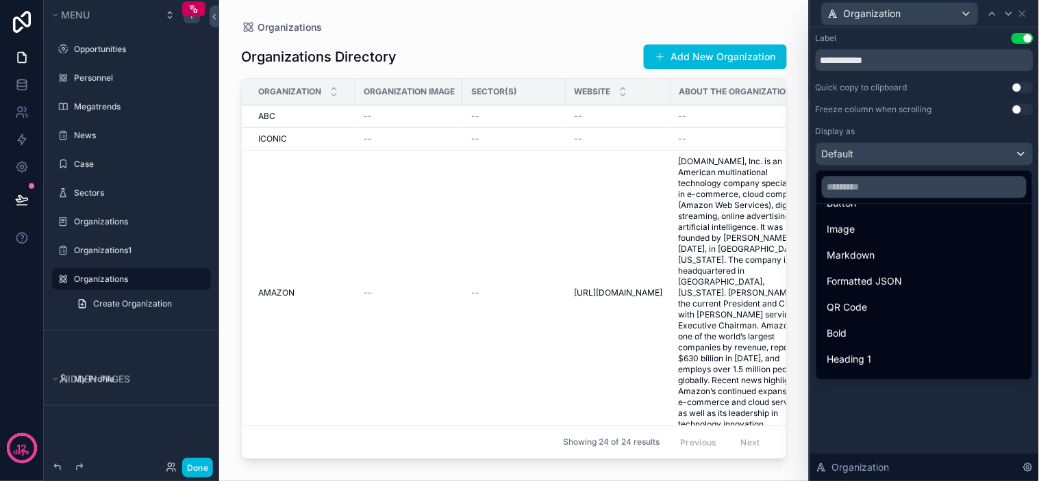
click at [930, 398] on div at bounding box center [924, 240] width 229 height 481
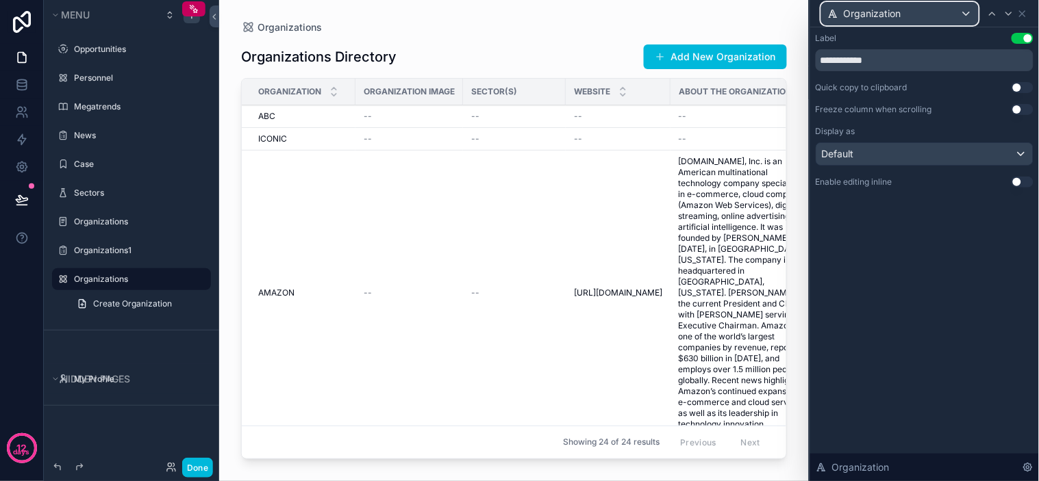
click at [949, 18] on div "Organization" at bounding box center [900, 14] width 156 height 22
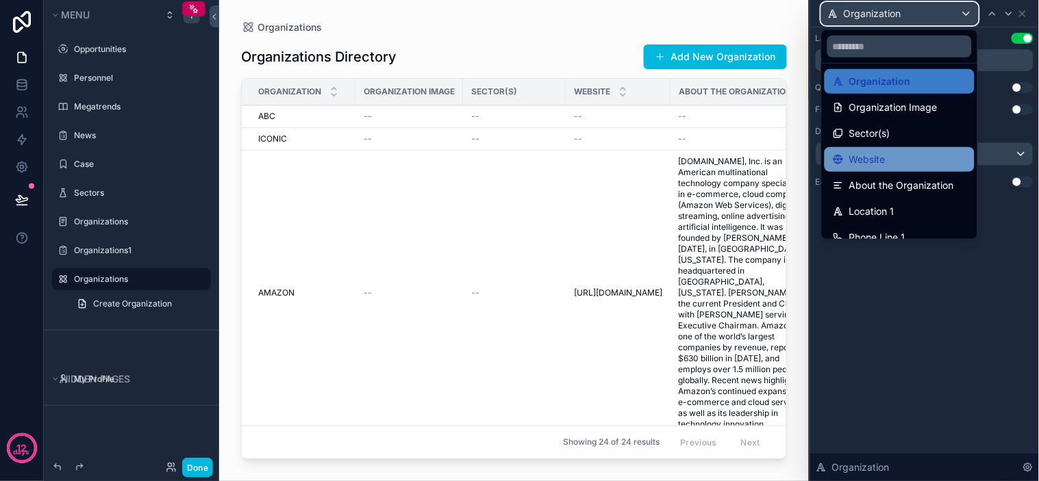
scroll to position [0, 0]
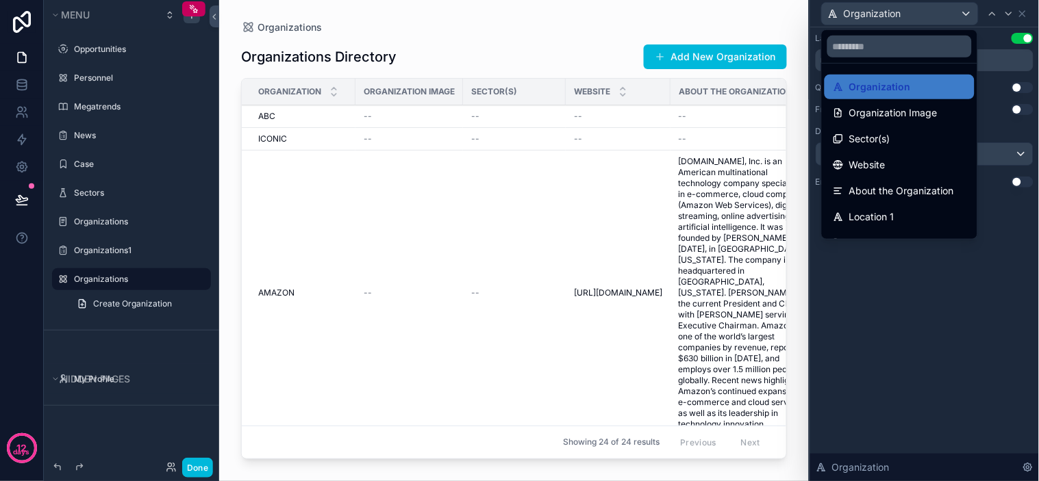
click at [947, 279] on div at bounding box center [924, 240] width 229 height 481
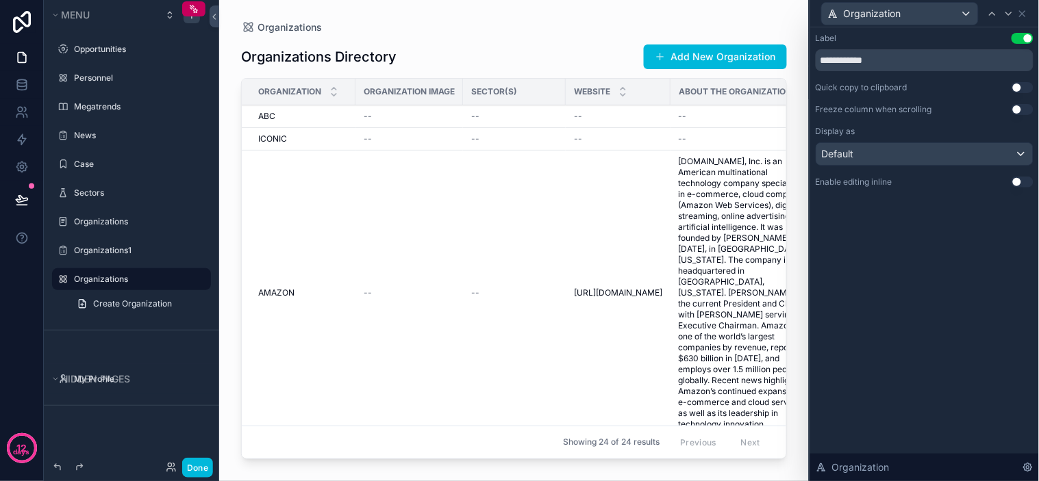
click at [968, 268] on div "**********" at bounding box center [924, 254] width 229 height 454
drag, startPoint x: 984, startPoint y: 249, endPoint x: 1024, endPoint y: 101, distance: 153.4
click at [984, 247] on div "**********" at bounding box center [924, 254] width 229 height 454
click at [1021, 10] on icon at bounding box center [1022, 13] width 11 height 11
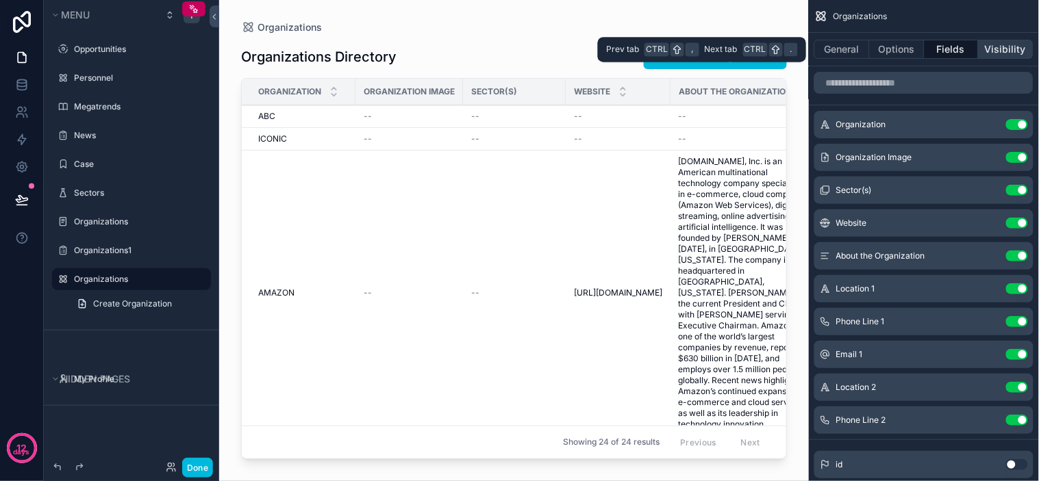
click at [990, 45] on button "Visibility" at bounding box center [1006, 49] width 55 height 19
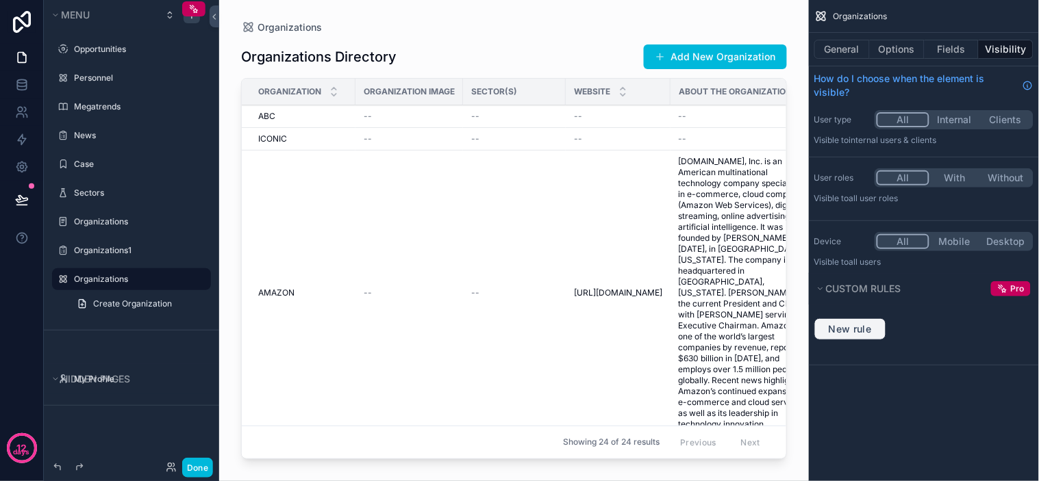
click at [868, 329] on span "New rule" at bounding box center [850, 329] width 54 height 12
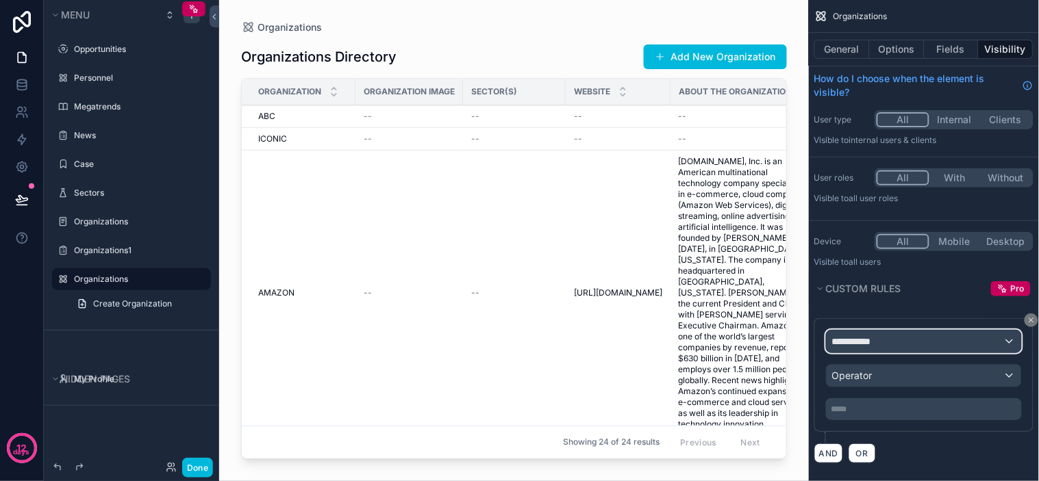
click at [910, 341] on div "**********" at bounding box center [924, 342] width 195 height 22
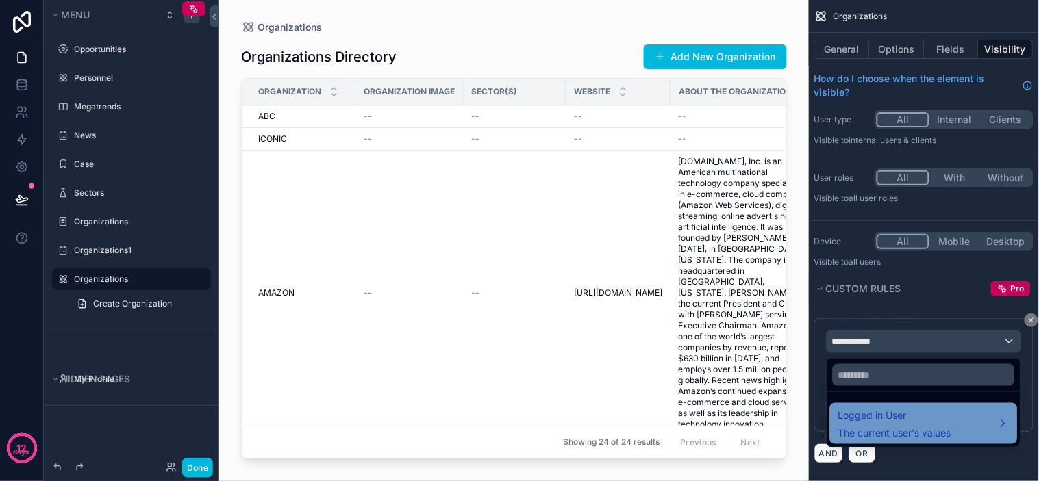
click at [913, 416] on span "Logged in User" at bounding box center [894, 416] width 113 height 16
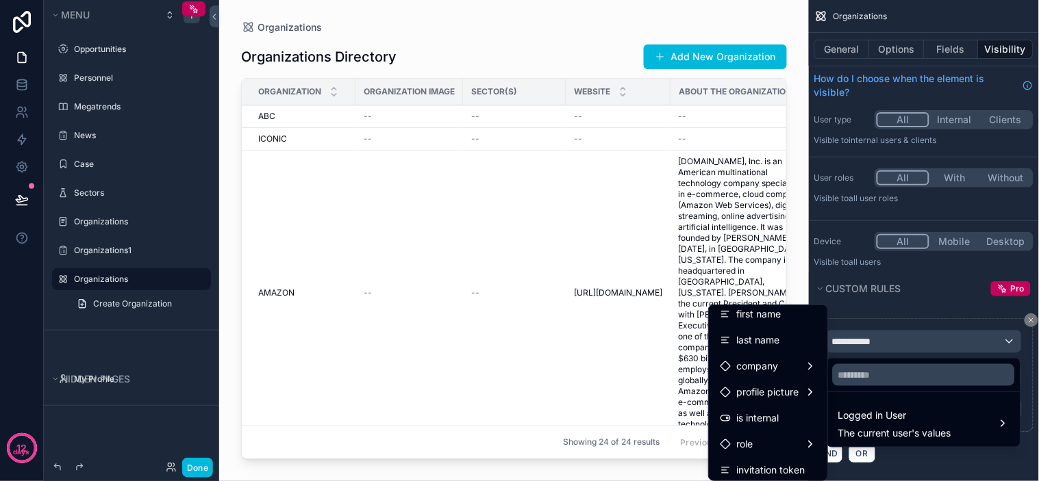
scroll to position [219, 0]
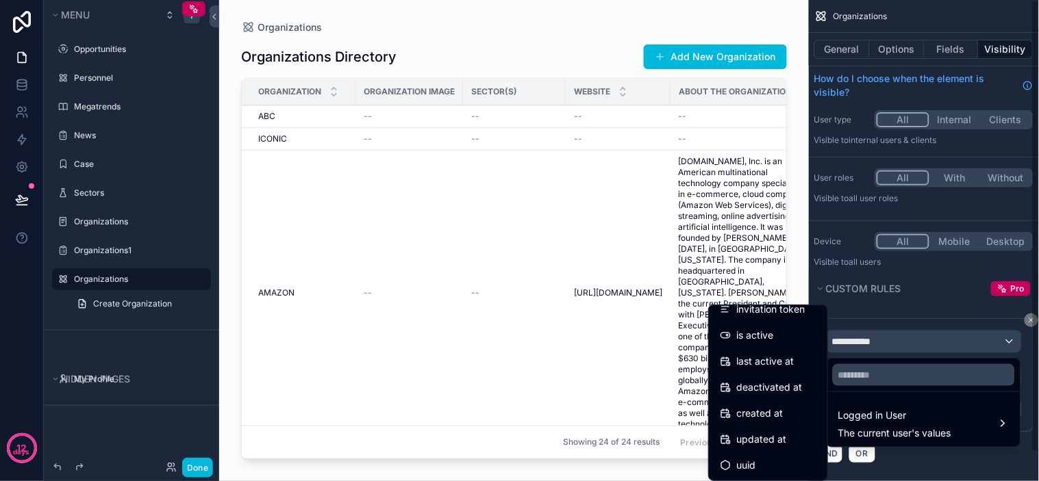
click at [936, 317] on div "scrollable content" at bounding box center [519, 240] width 1039 height 481
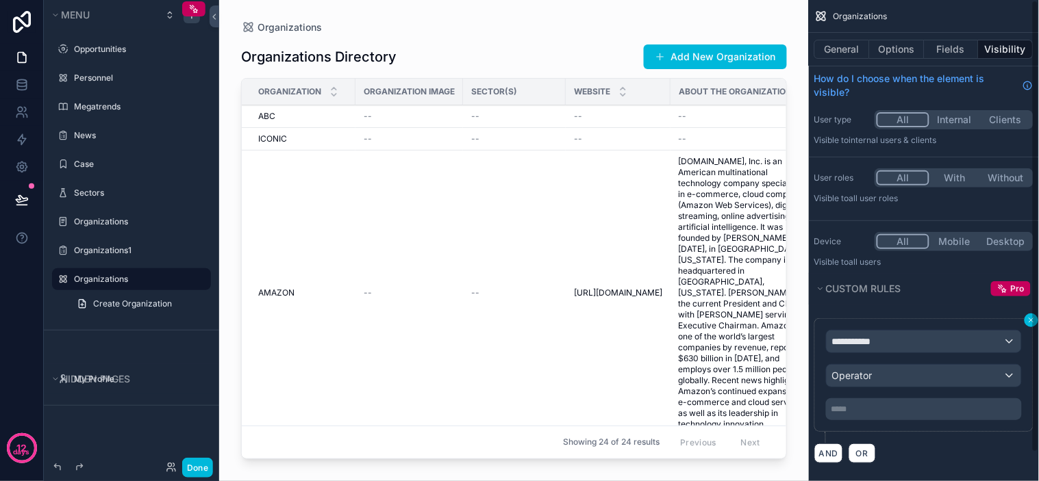
click at [1032, 319] on div "**********" at bounding box center [924, 240] width 230 height 481
click at [1030, 318] on icon "scrollable content" at bounding box center [1031, 320] width 4 height 4
click at [1030, 318] on div "**********" at bounding box center [923, 390] width 219 height 145
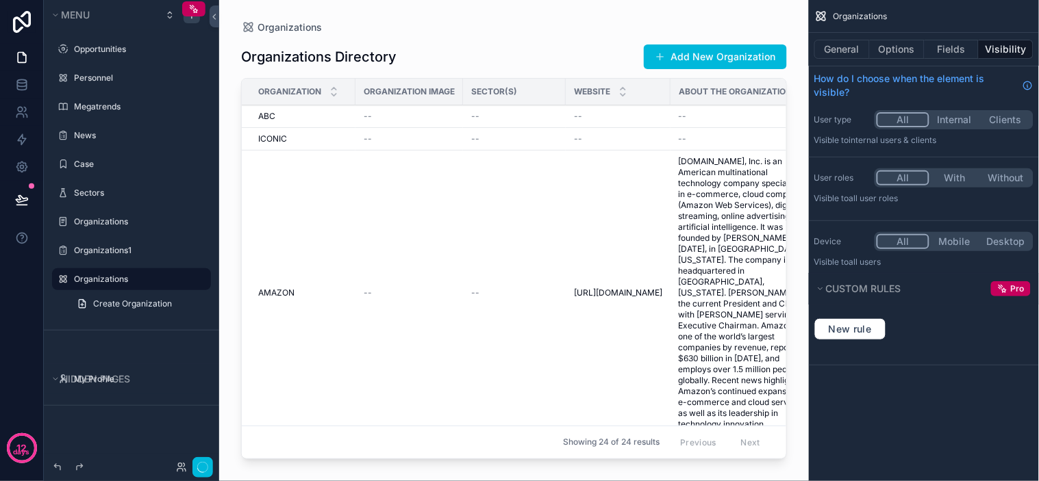
click at [1030, 318] on div "New rule" at bounding box center [923, 329] width 219 height 22
click at [978, 336] on div "New rule" at bounding box center [923, 329] width 219 height 22
click at [997, 332] on div "New rule" at bounding box center [923, 329] width 219 height 22
click at [1010, 331] on div "New rule" at bounding box center [923, 329] width 219 height 22
click at [1005, 327] on div "New rule" at bounding box center [923, 329] width 219 height 22
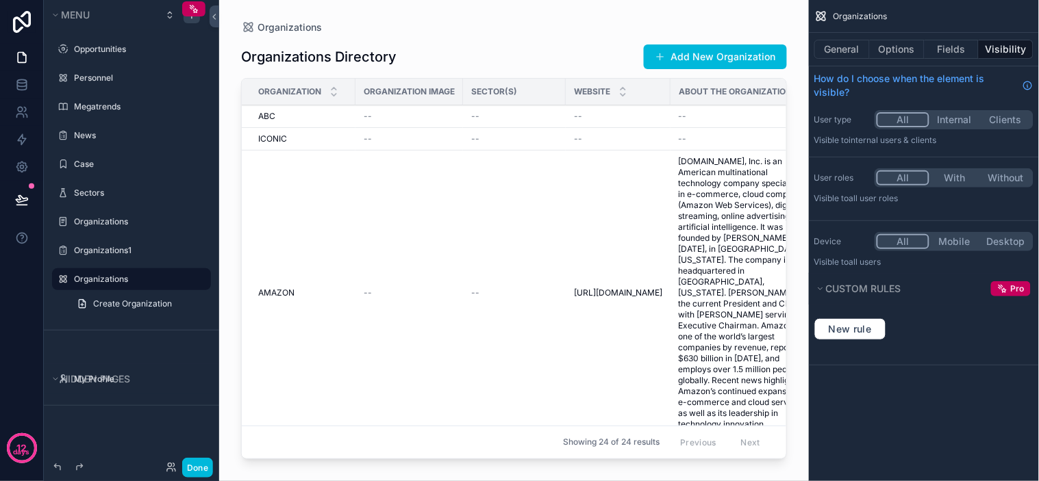
click at [1015, 324] on div "New rule" at bounding box center [923, 329] width 219 height 22
click at [1022, 325] on div "New rule" at bounding box center [923, 329] width 219 height 22
click at [1005, 329] on div "New rule" at bounding box center [923, 329] width 219 height 22
click at [1012, 330] on div "New rule" at bounding box center [923, 329] width 219 height 22
click at [1015, 330] on div "New rule" at bounding box center [923, 329] width 219 height 22
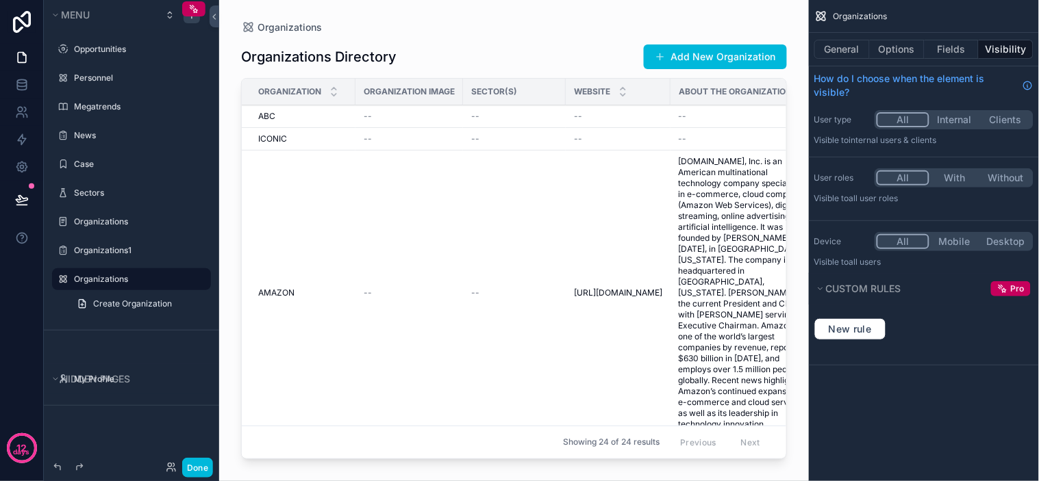
click at [1016, 329] on div "New rule" at bounding box center [923, 329] width 219 height 22
click at [1017, 329] on div "New rule" at bounding box center [923, 329] width 219 height 22
click at [983, 341] on div "New rule" at bounding box center [924, 330] width 230 height 44
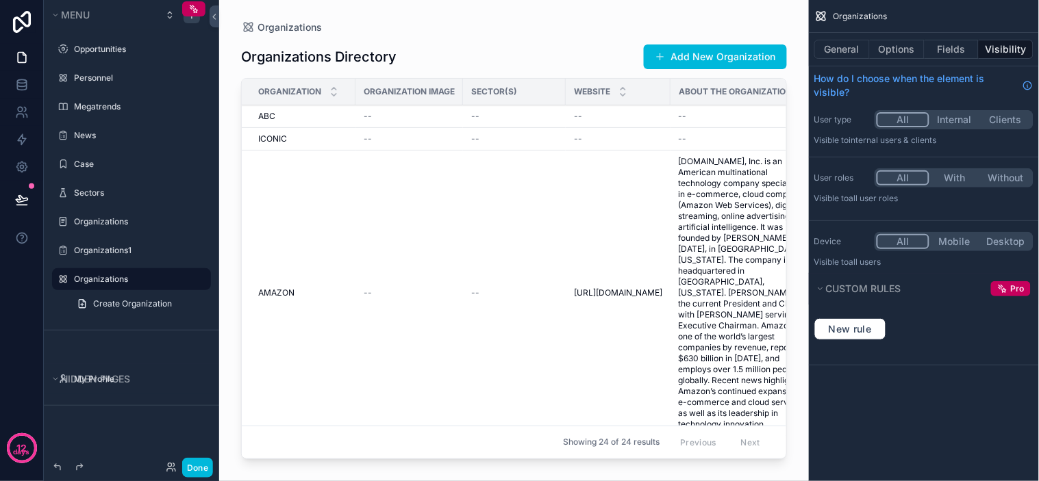
click at [990, 341] on div "New rule" at bounding box center [924, 330] width 230 height 44
click at [998, 336] on div "New rule" at bounding box center [923, 329] width 219 height 22
click at [916, 324] on div "New rule" at bounding box center [923, 329] width 219 height 22
drag, startPoint x: 936, startPoint y: 324, endPoint x: 947, endPoint y: 323, distance: 10.3
click at [940, 324] on div "New rule" at bounding box center [923, 329] width 219 height 22
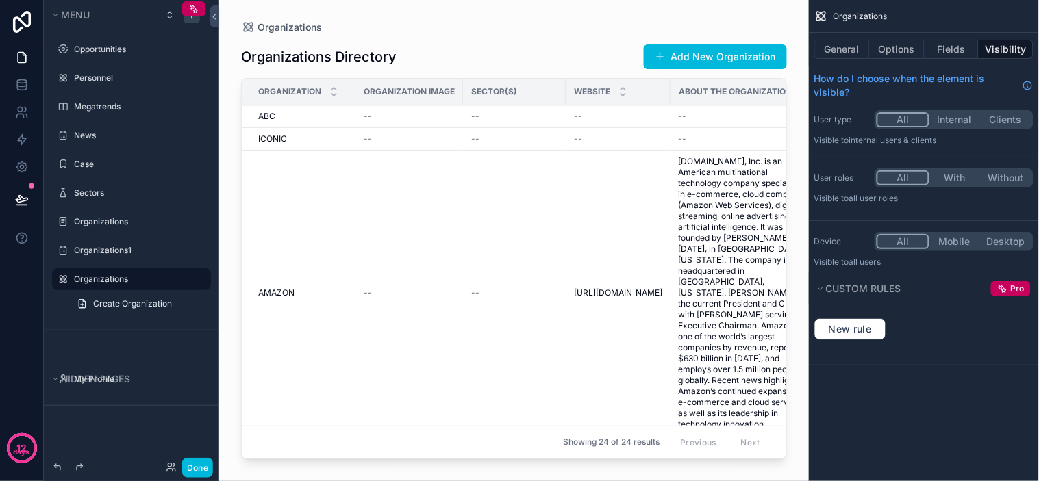
click at [952, 323] on div "New rule" at bounding box center [923, 329] width 219 height 22
click at [957, 322] on div "New rule" at bounding box center [923, 329] width 219 height 22
click at [960, 321] on div "New rule" at bounding box center [923, 329] width 219 height 22
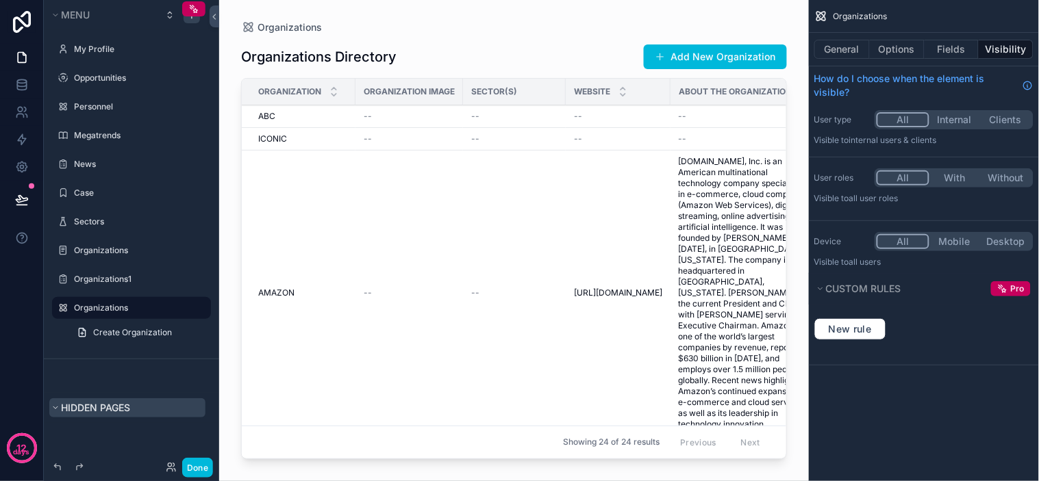
click at [108, 407] on span "Hidden pages" at bounding box center [95, 408] width 69 height 12
click at [131, 418] on div "Hidden pages" at bounding box center [131, 407] width 175 height 31
click at [126, 408] on span "Hidden pages" at bounding box center [95, 408] width 69 height 12
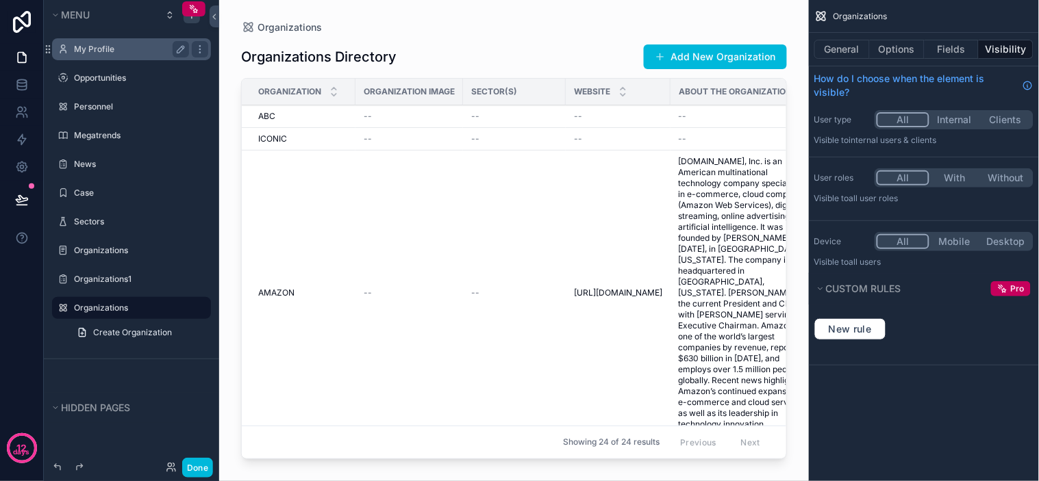
click at [90, 48] on label "My Profile" at bounding box center [129, 49] width 110 height 11
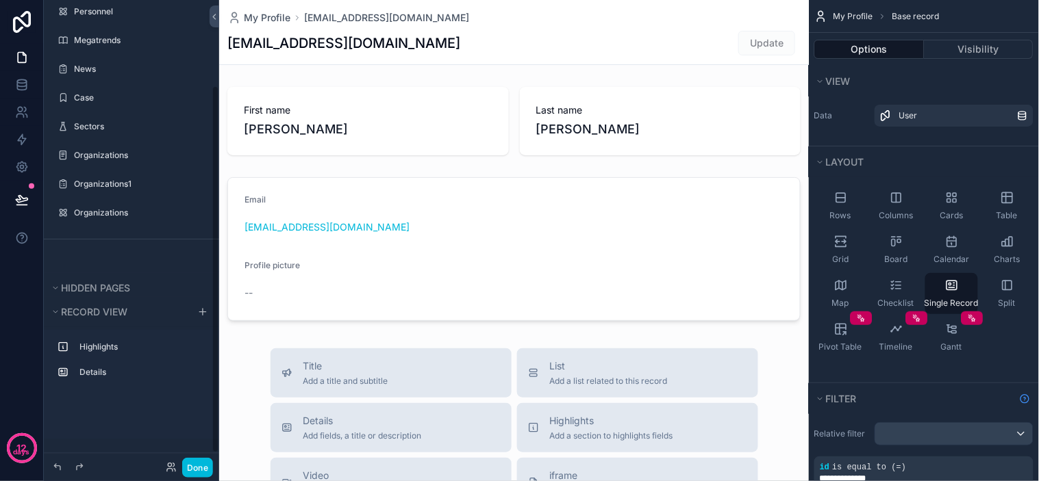
scroll to position [121, 0]
click at [76, 293] on button "Hidden pages" at bounding box center [127, 286] width 156 height 19
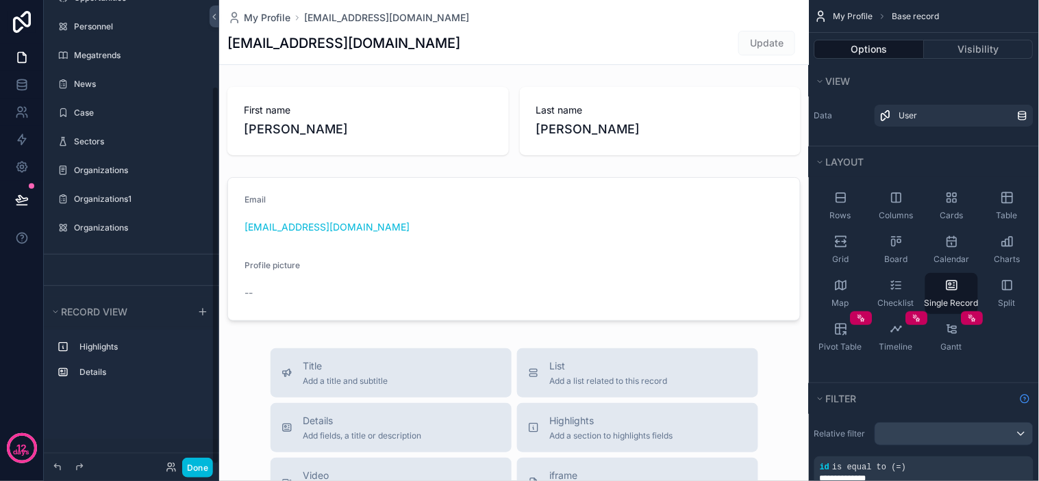
scroll to position [105, 0]
click at [110, 272] on div "Hidden pages" at bounding box center [131, 270] width 175 height 32
click at [101, 352] on label "Highlights" at bounding box center [139, 347] width 121 height 11
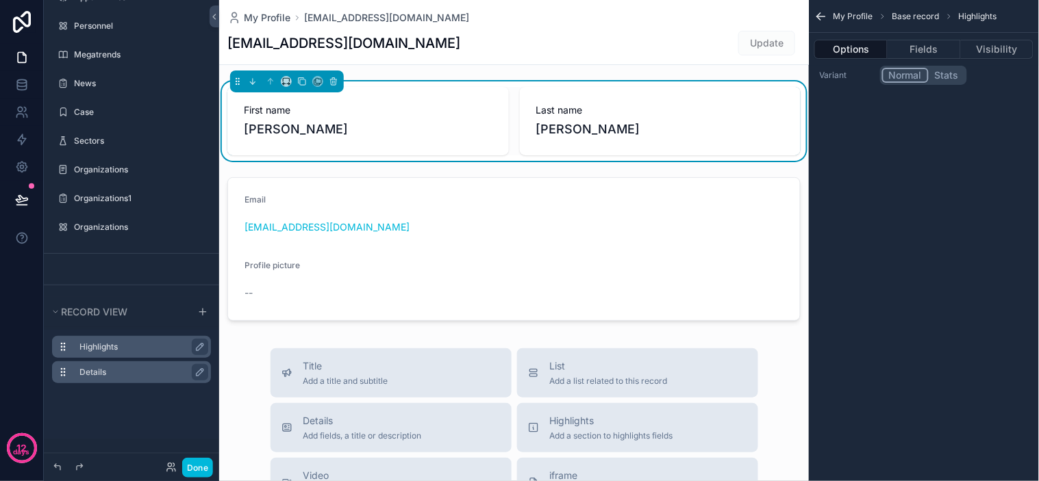
click at [104, 368] on label "Details" at bounding box center [139, 372] width 121 height 11
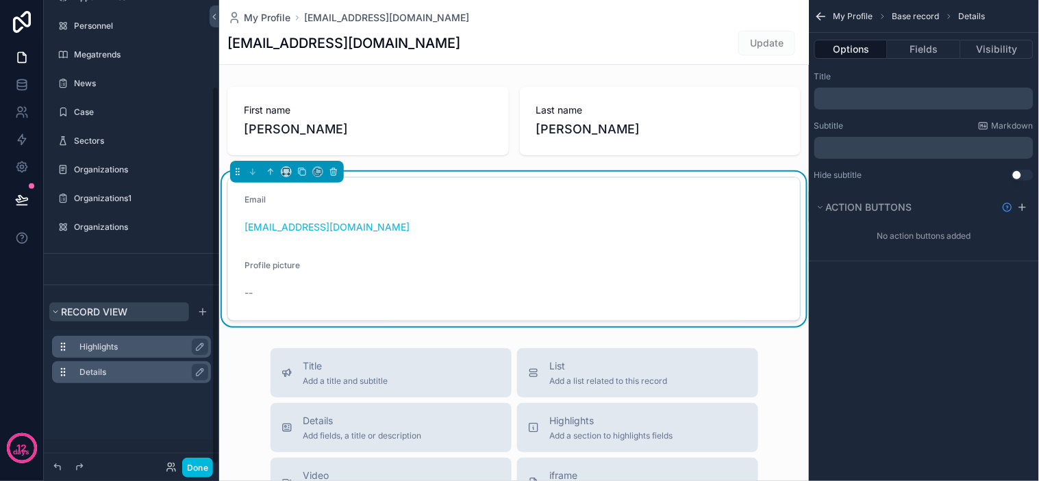
click at [103, 318] on span "Record view" at bounding box center [94, 312] width 66 height 14
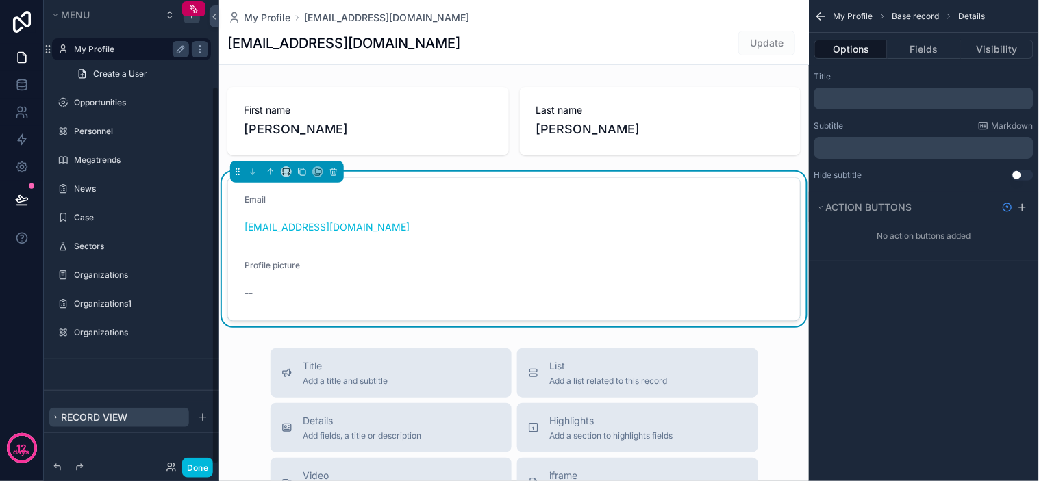
scroll to position [0, 0]
click at [112, 411] on span "Record view" at bounding box center [94, 418] width 66 height 14
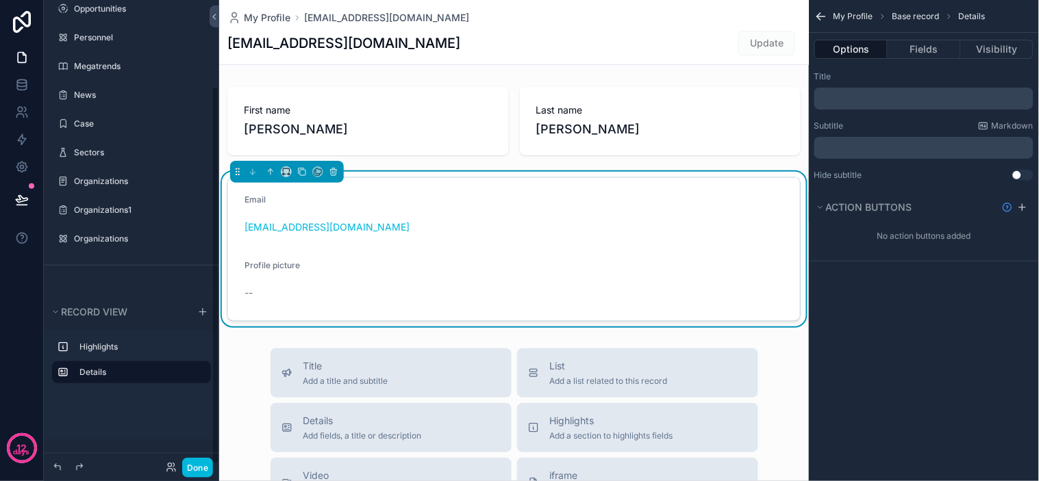
scroll to position [105, 0]
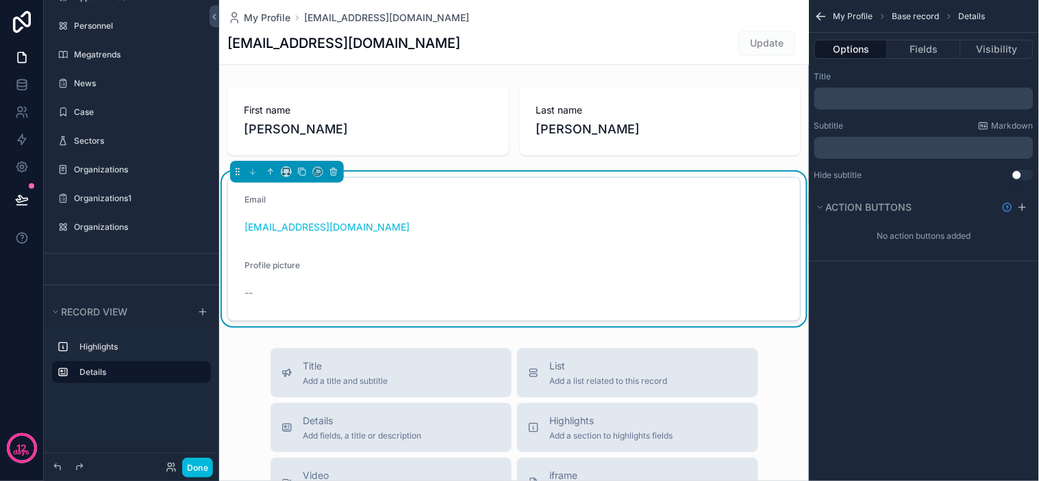
click at [145, 278] on div "Hidden pages" at bounding box center [131, 270] width 175 height 32
drag, startPoint x: 121, startPoint y: 264, endPoint x: 134, endPoint y: 293, distance: 31.3
click at [134, 286] on div "Hidden pages" at bounding box center [131, 270] width 175 height 32
drag, startPoint x: 97, startPoint y: 275, endPoint x: 105, endPoint y: 281, distance: 10.7
click at [105, 281] on div "Hidden pages" at bounding box center [131, 270] width 175 height 32
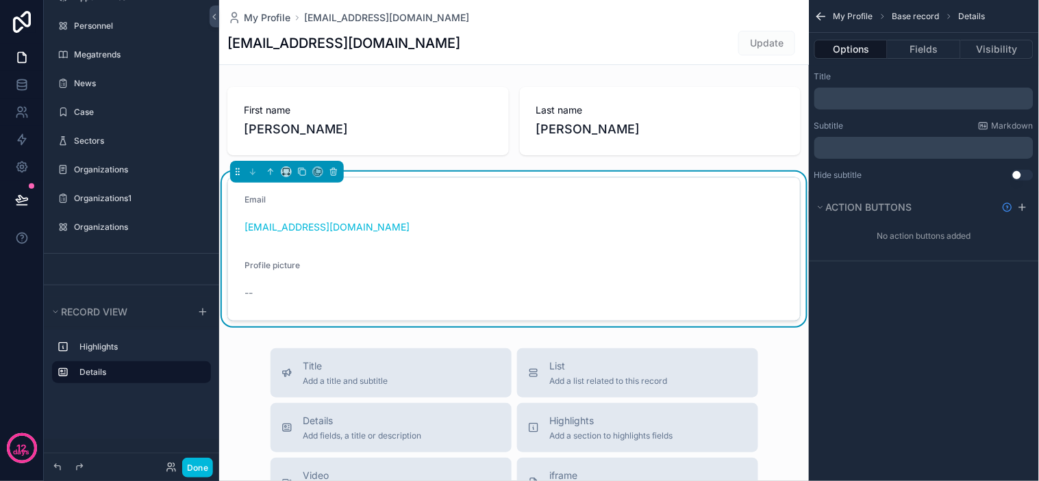
drag, startPoint x: 93, startPoint y: 304, endPoint x: 115, endPoint y: 331, distance: 34.6
click at [101, 358] on div "Record view Highlights Details" at bounding box center [131, 376] width 175 height 158
click at [195, 469] on button "Done" at bounding box center [197, 468] width 31 height 20
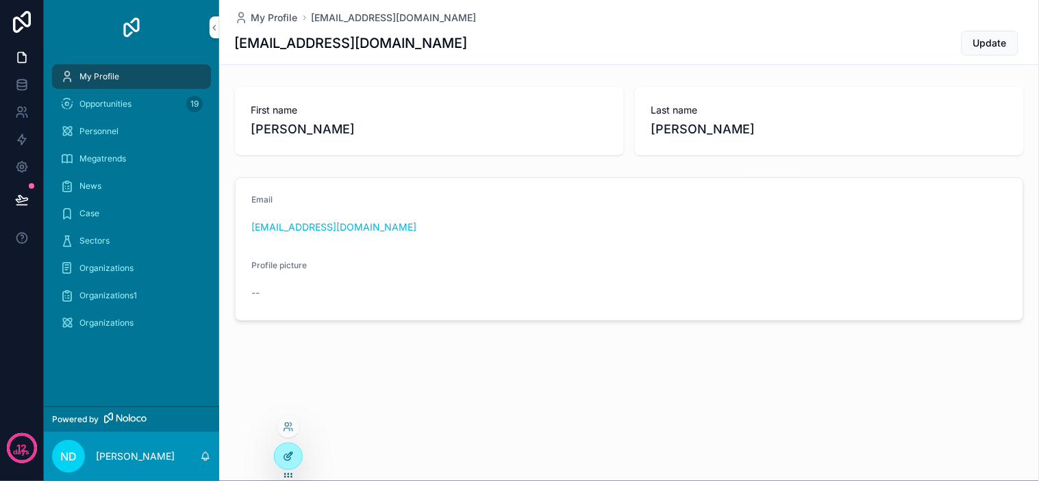
click at [290, 455] on icon at bounding box center [288, 456] width 11 height 11
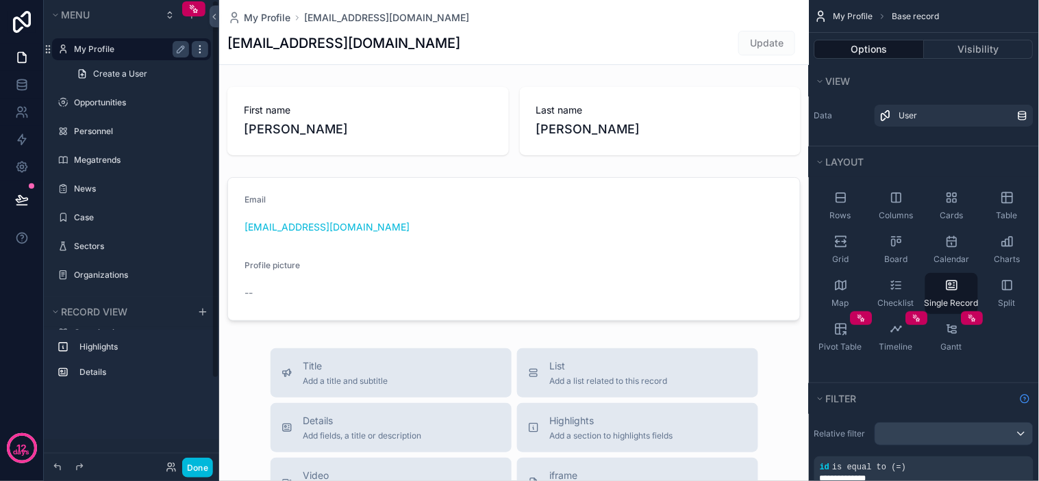
click at [201, 45] on icon "scrollable content" at bounding box center [200, 49] width 11 height 11
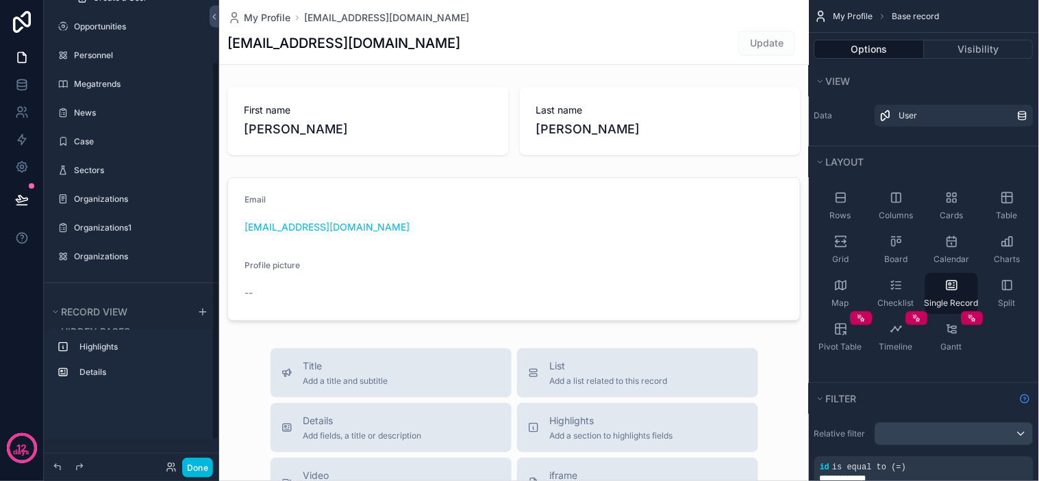
scroll to position [0, 0]
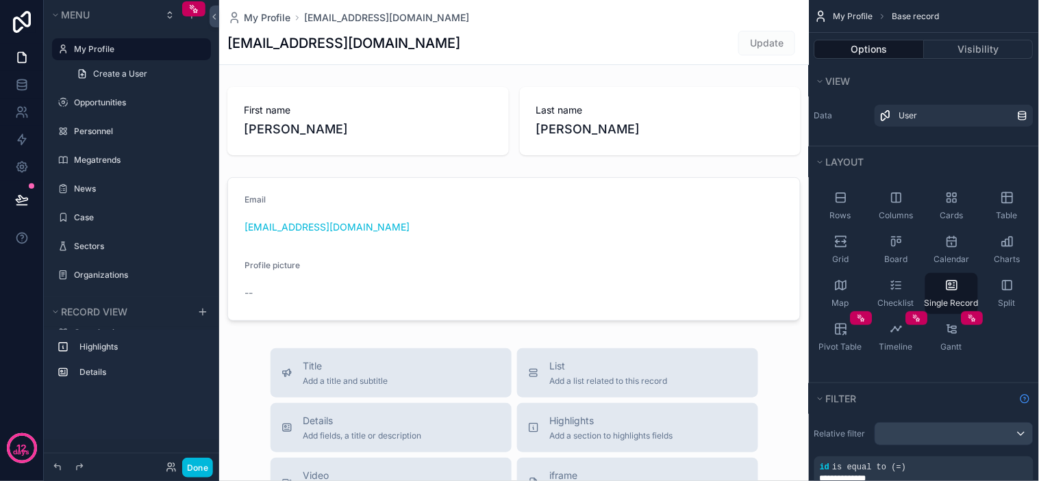
click at [357, 112] on div "scrollable content" at bounding box center [514, 473] width 590 height 946
click at [169, 18] on icon "scrollable content" at bounding box center [169, 17] width 3 height 2
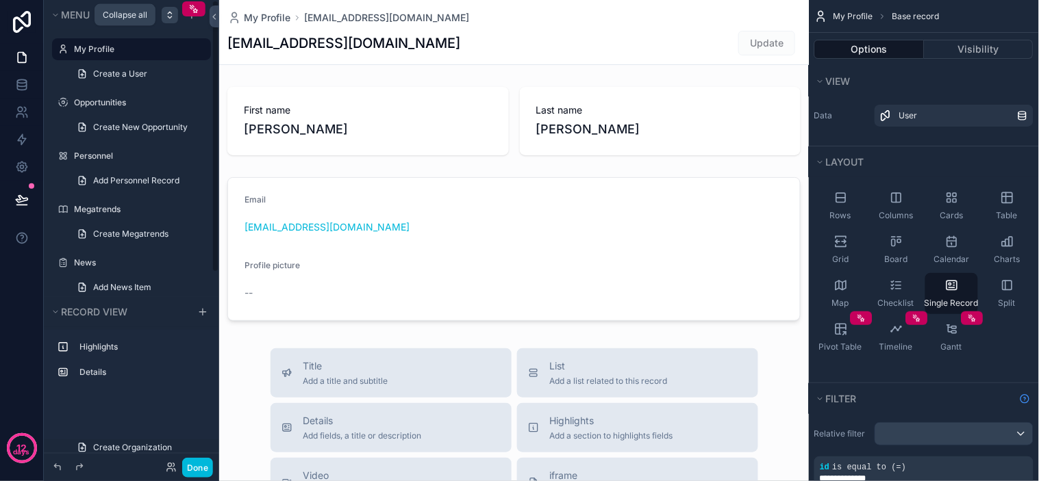
click at [166, 12] on icon "scrollable content" at bounding box center [169, 15] width 11 height 11
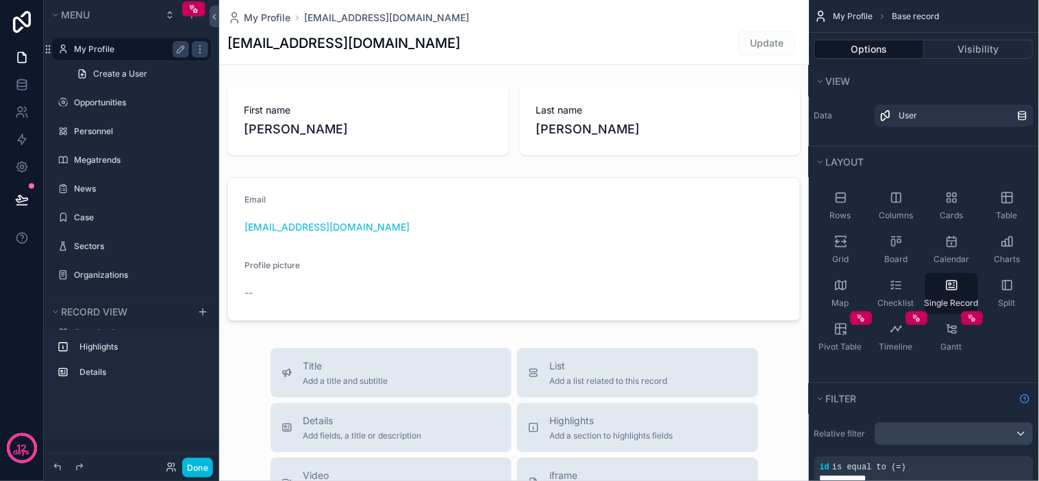
click at [112, 51] on label "My Profile" at bounding box center [129, 49] width 110 height 11
click at [497, 42] on div "[EMAIL_ADDRESS][DOMAIN_NAME] Update" at bounding box center [513, 43] width 573 height 26
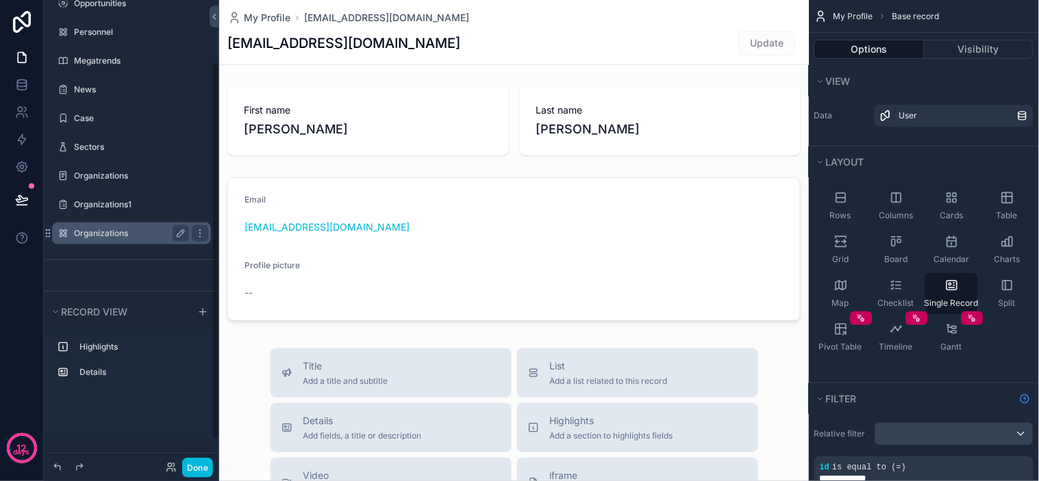
scroll to position [105, 0]
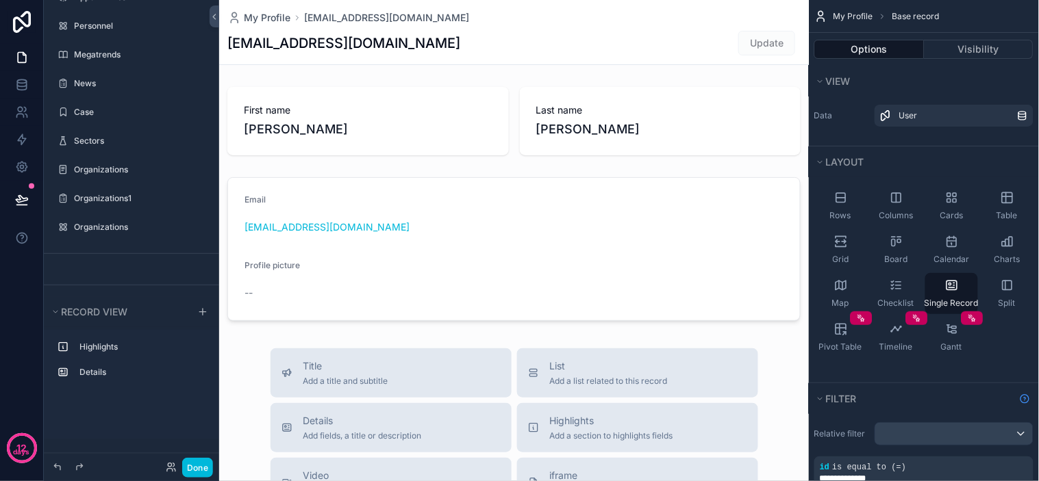
click at [110, 270] on div "Hidden pages" at bounding box center [131, 270] width 175 height 32
drag, startPoint x: 131, startPoint y: 267, endPoint x: 140, endPoint y: 281, distance: 16.3
click at [133, 267] on div "Hidden pages" at bounding box center [131, 270] width 175 height 32
click at [119, 295] on button "Hidden pages" at bounding box center [127, 302] width 156 height 19
drag, startPoint x: 119, startPoint y: 295, endPoint x: 138, endPoint y: 285, distance: 20.8
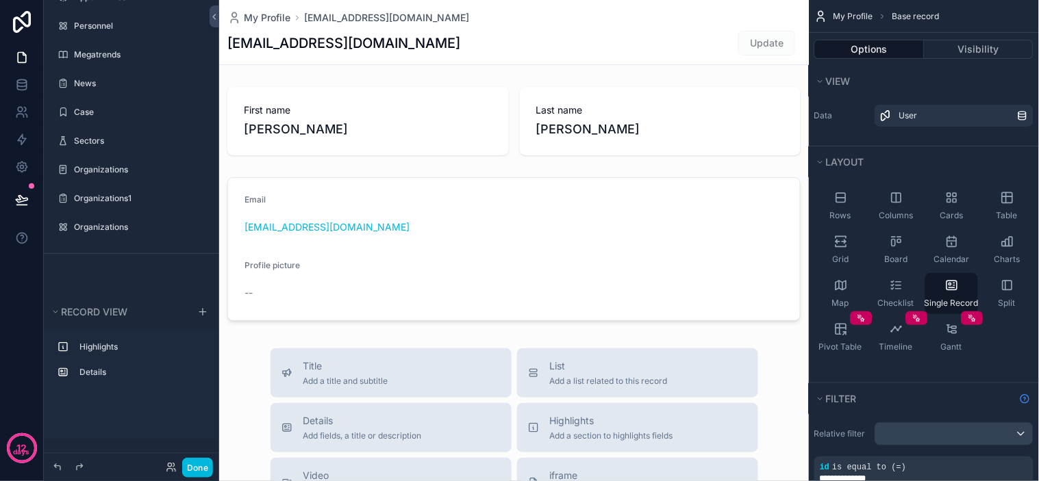
click at [142, 281] on div "Hidden pages" at bounding box center [131, 278] width 175 height 48
click at [130, 296] on span "Hidden pages" at bounding box center [95, 303] width 69 height 14
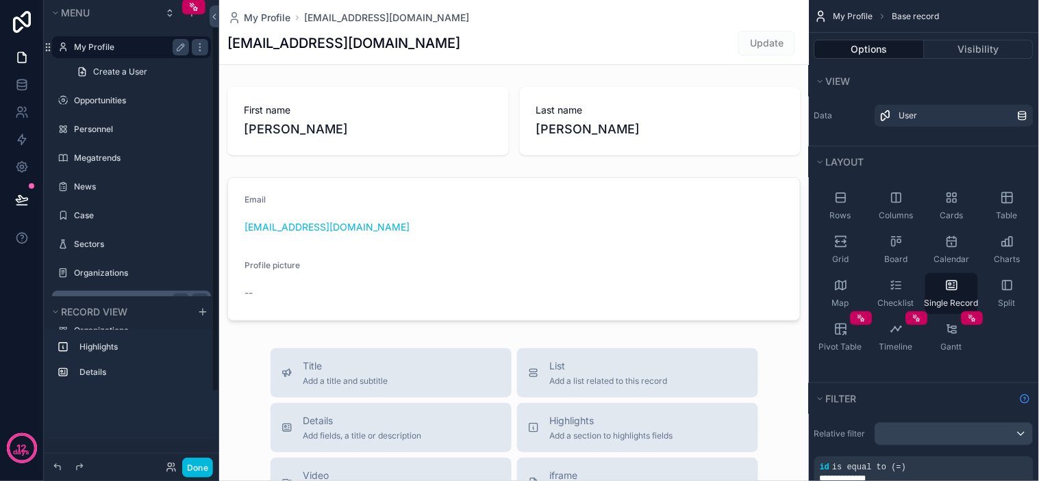
click at [131, 295] on div "My Profile Create a User Opportunities Personnel Megatrends News Case Sectors O…" at bounding box center [131, 187] width 175 height 312
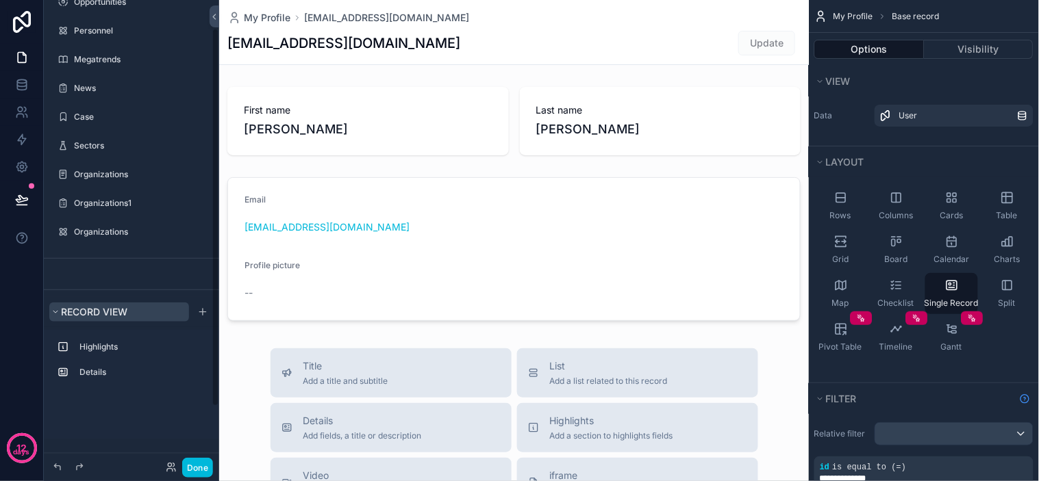
scroll to position [105, 0]
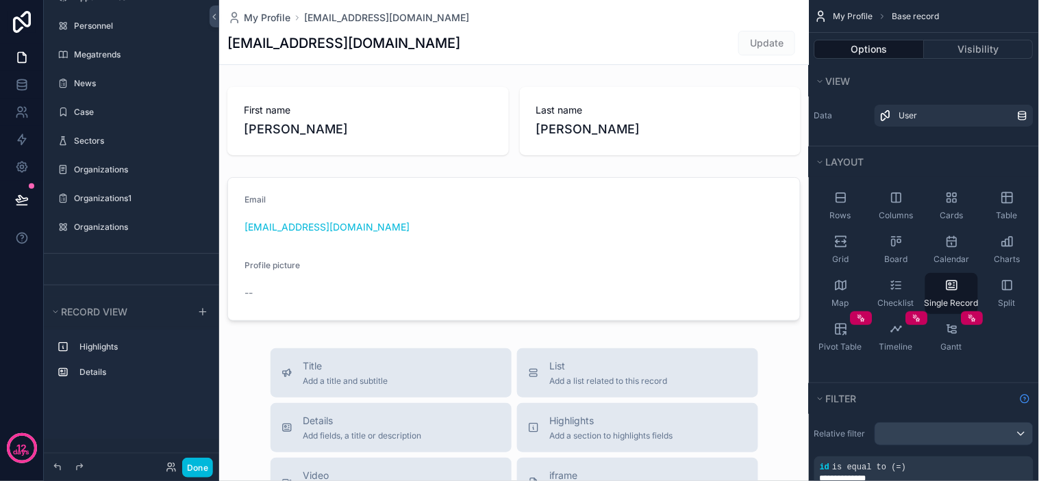
click at [129, 263] on div "Hidden pages" at bounding box center [131, 270] width 175 height 32
click at [132, 263] on div "Hidden pages" at bounding box center [131, 270] width 175 height 32
click at [142, 251] on div "My Profile Create a User Opportunities Personnel Megatrends News Case Sectors O…" at bounding box center [131, 89] width 175 height 329
click at [145, 273] on div "Hidden pages" at bounding box center [131, 270] width 175 height 32
click at [152, 279] on div "Hidden pages" at bounding box center [131, 270] width 175 height 32
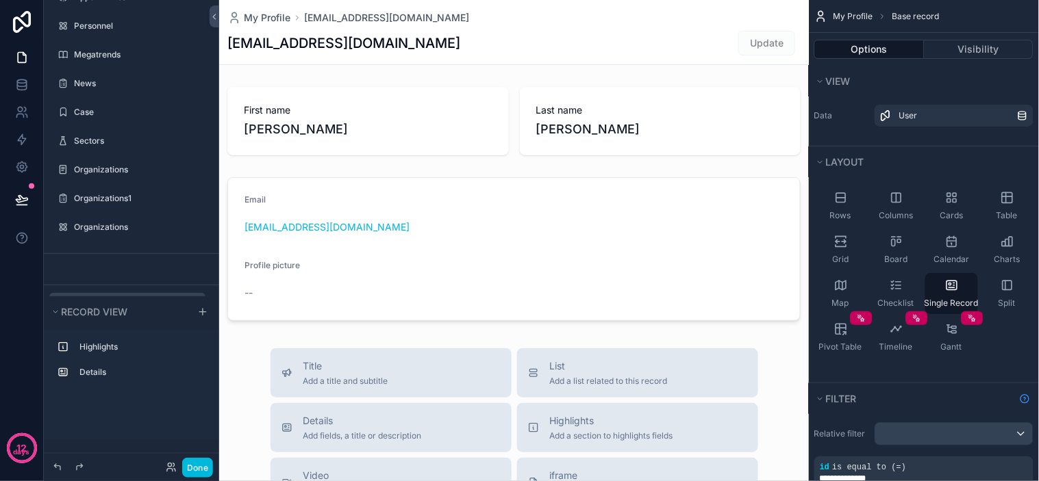
click at [162, 295] on button "Hidden pages" at bounding box center [127, 302] width 156 height 19
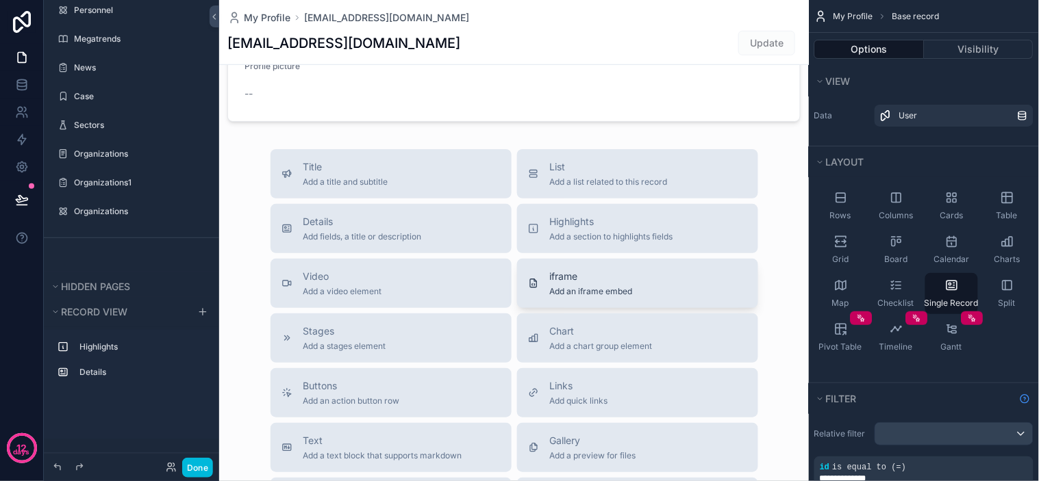
scroll to position [0, 0]
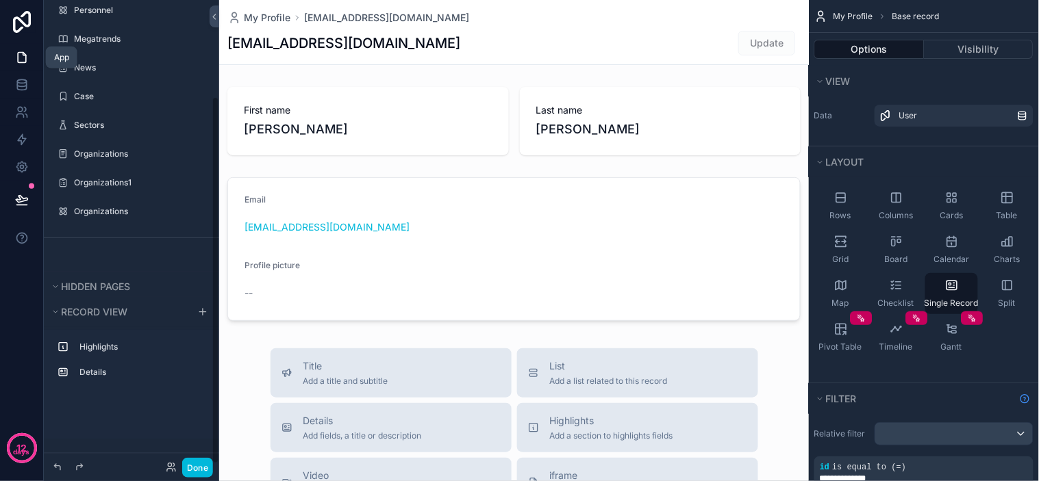
click at [24, 56] on icon at bounding box center [22, 58] width 14 height 14
click at [99, 11] on label "Personnel" at bounding box center [129, 10] width 110 height 11
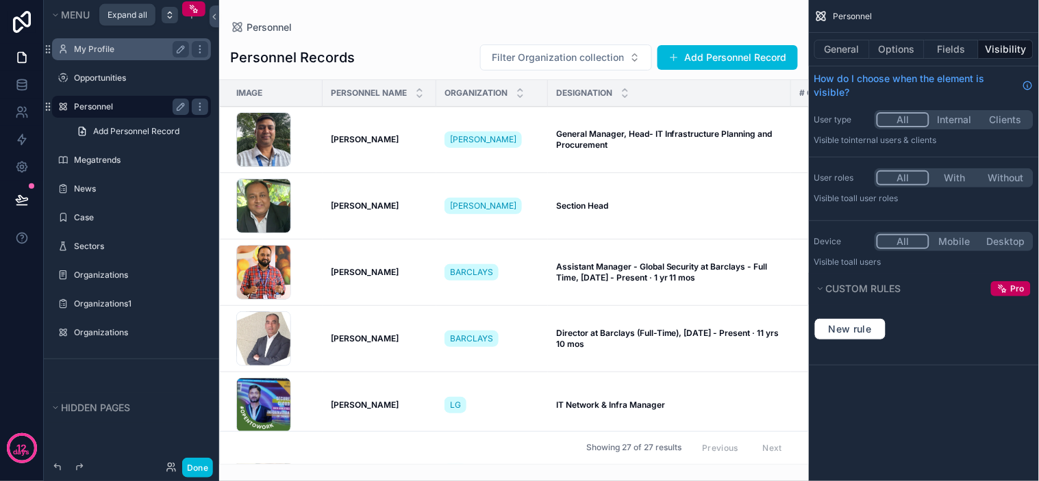
click at [173, 18] on icon "scrollable content" at bounding box center [169, 15] width 11 height 11
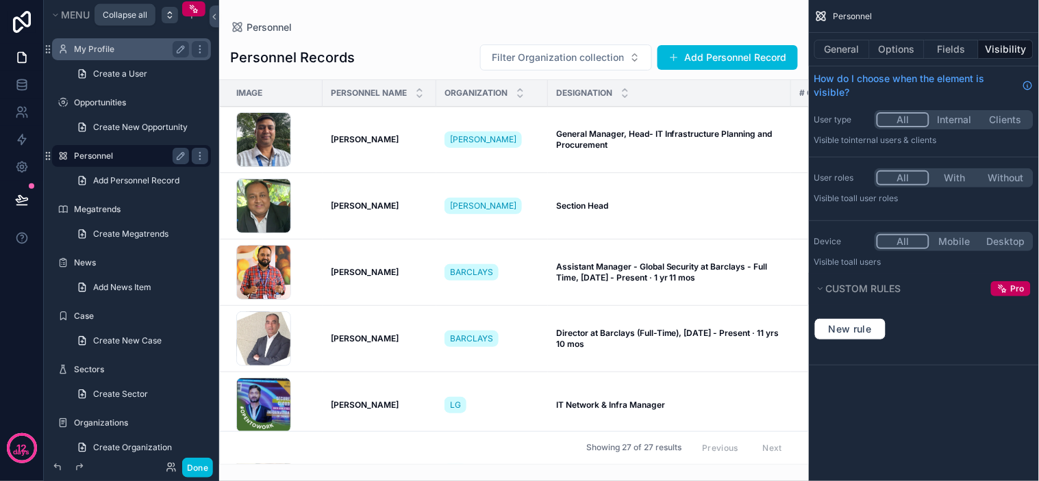
click at [166, 11] on icon "scrollable content" at bounding box center [169, 15] width 11 height 11
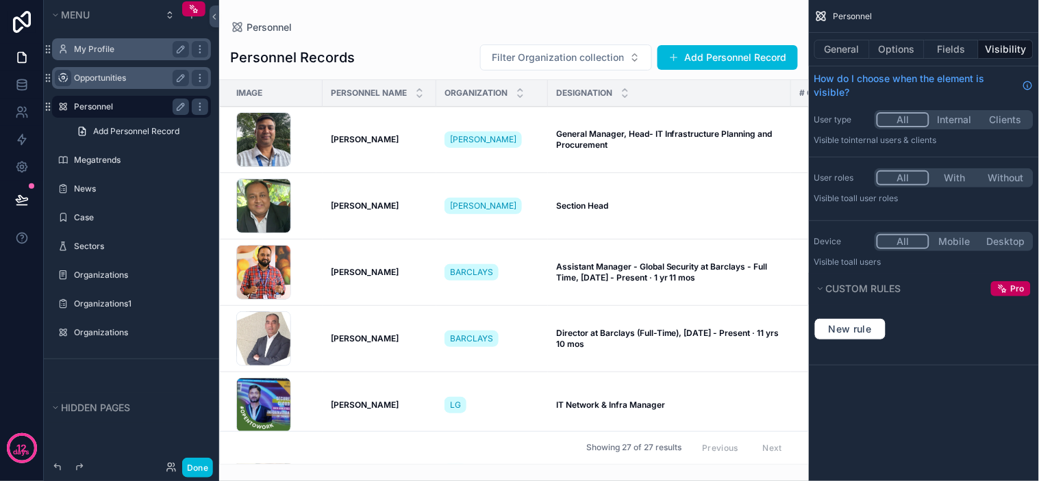
click at [70, 83] on div "scrollable content" at bounding box center [63, 78] width 16 height 16
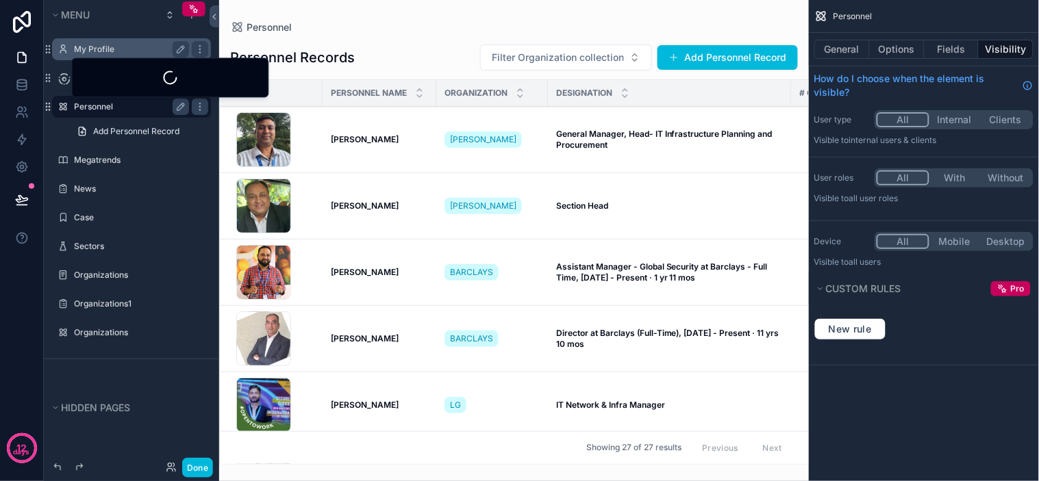
click at [91, 79] on div at bounding box center [170, 77] width 174 height 16
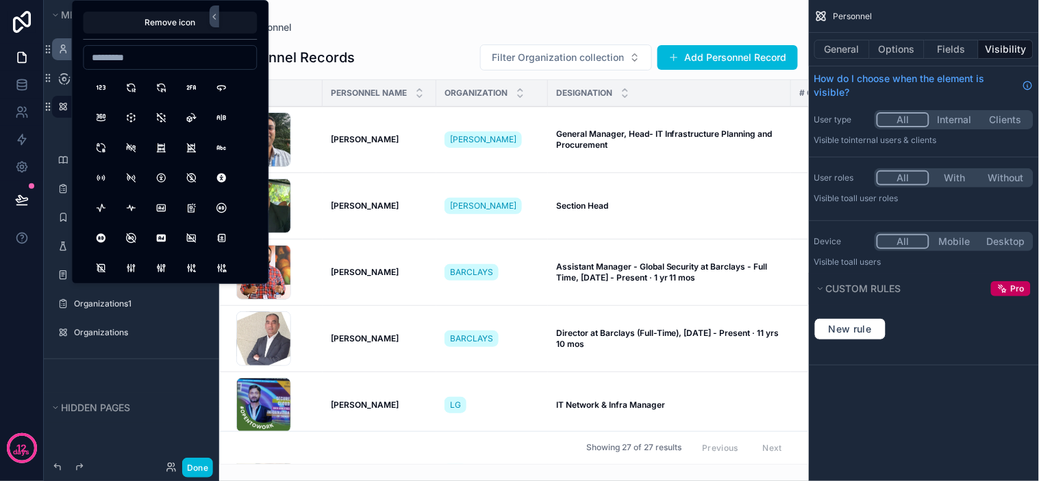
click at [398, 10] on div "scrollable content" at bounding box center [514, 240] width 590 height 481
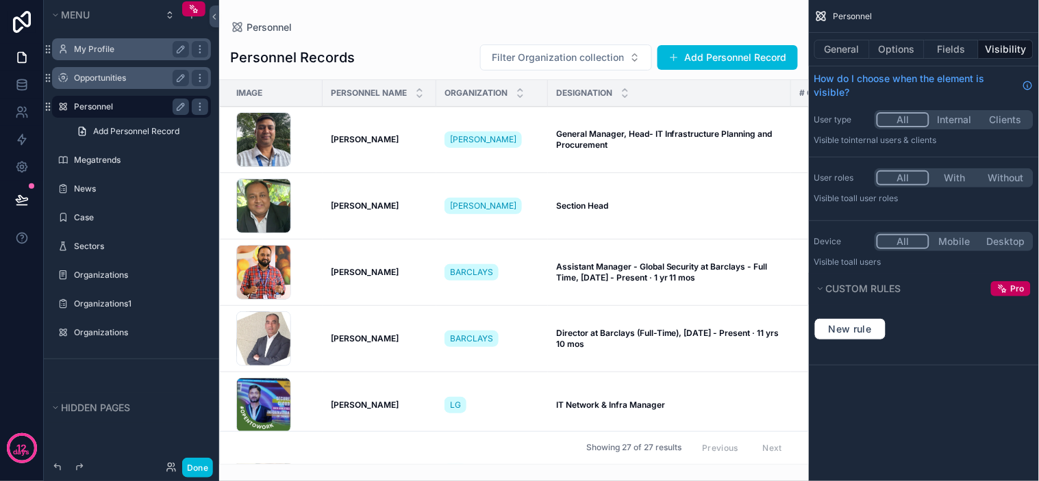
click at [119, 77] on label "Opportunities" at bounding box center [129, 78] width 110 height 11
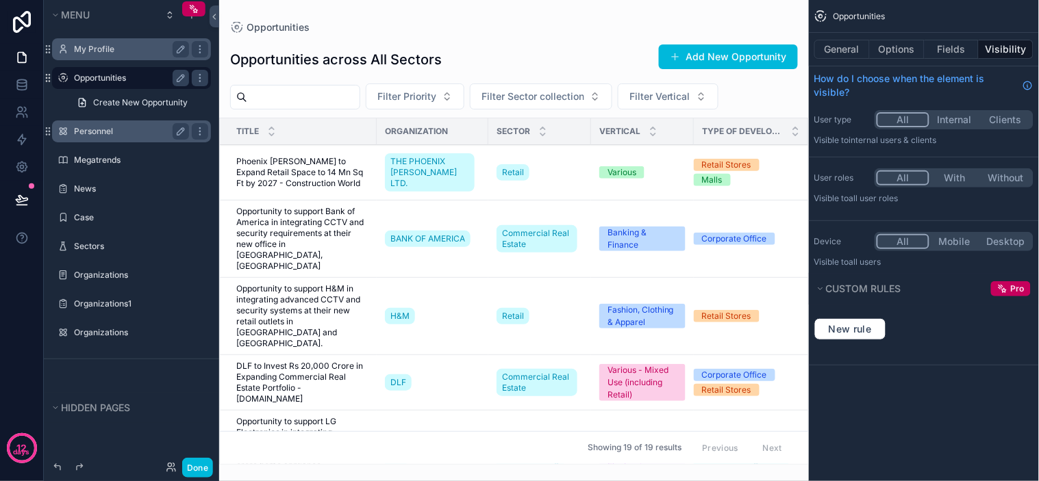
click at [99, 51] on label "My Profile" at bounding box center [129, 49] width 110 height 11
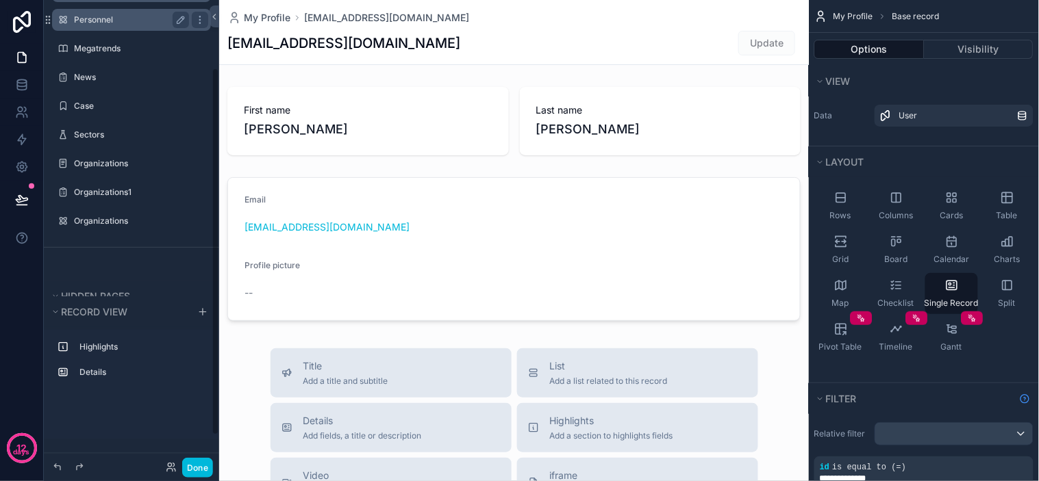
scroll to position [121, 0]
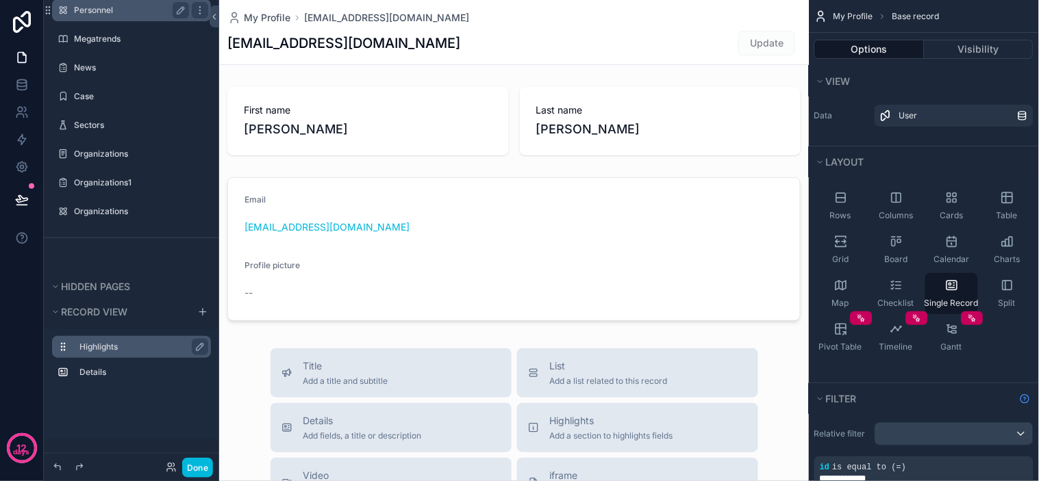
click at [113, 346] on label "Highlights" at bounding box center [139, 347] width 121 height 11
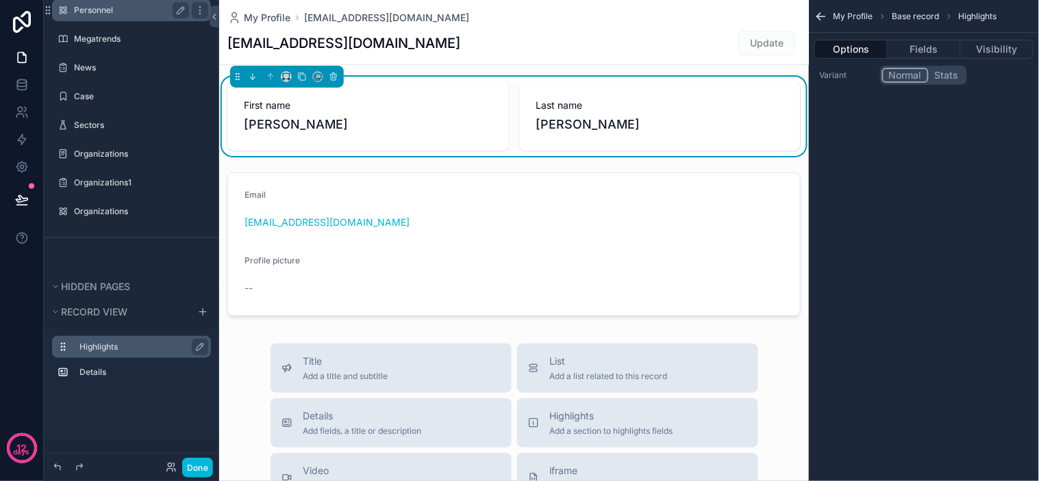
scroll to position [0, 0]
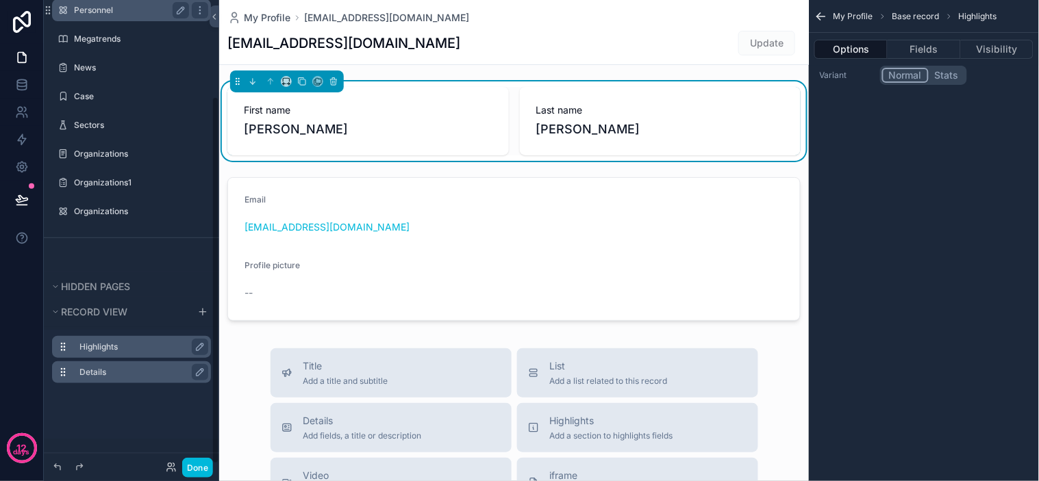
click at [101, 371] on label "Details" at bounding box center [139, 372] width 121 height 11
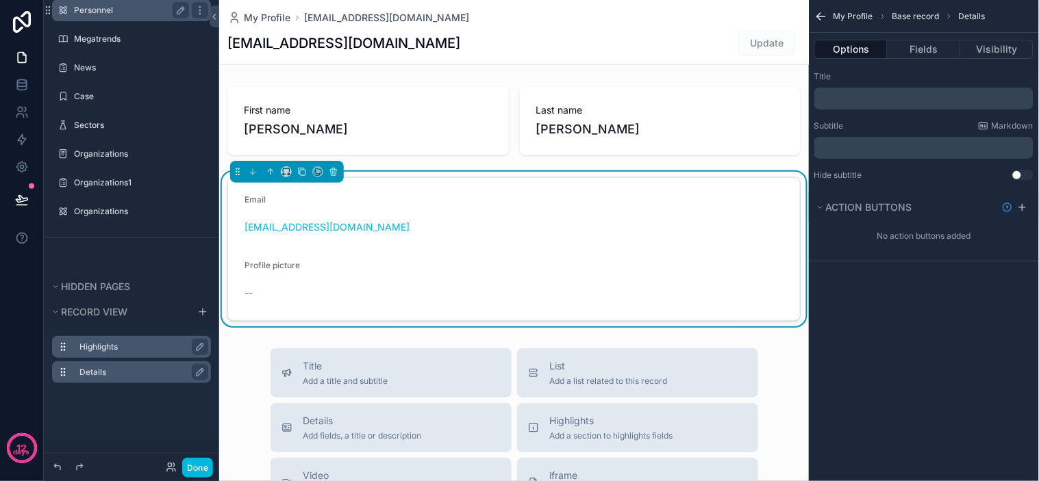
click at [858, 87] on div "12 days Menu My Profile Create a User Opportunities Personnel Megatrends News C…" at bounding box center [519, 240] width 1039 height 481
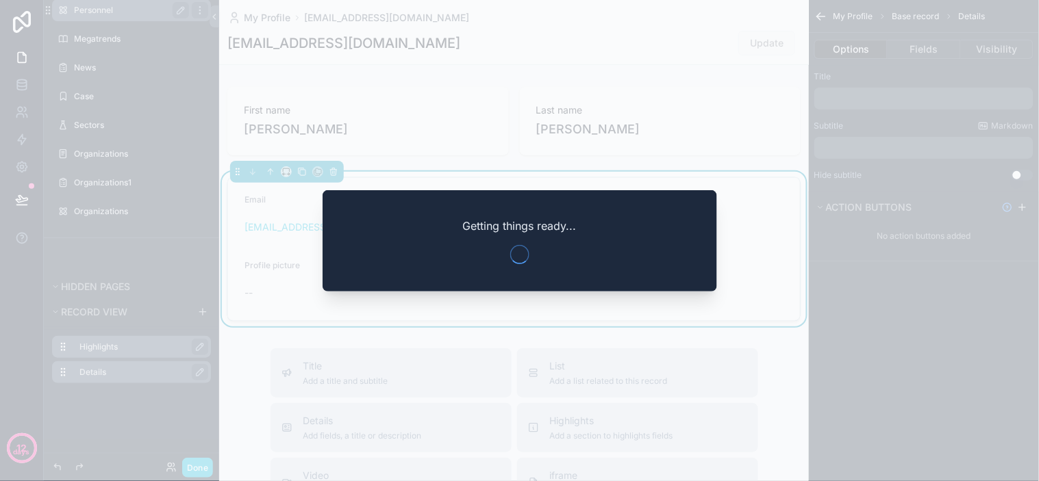
click at [858, 92] on div at bounding box center [519, 240] width 1039 height 481
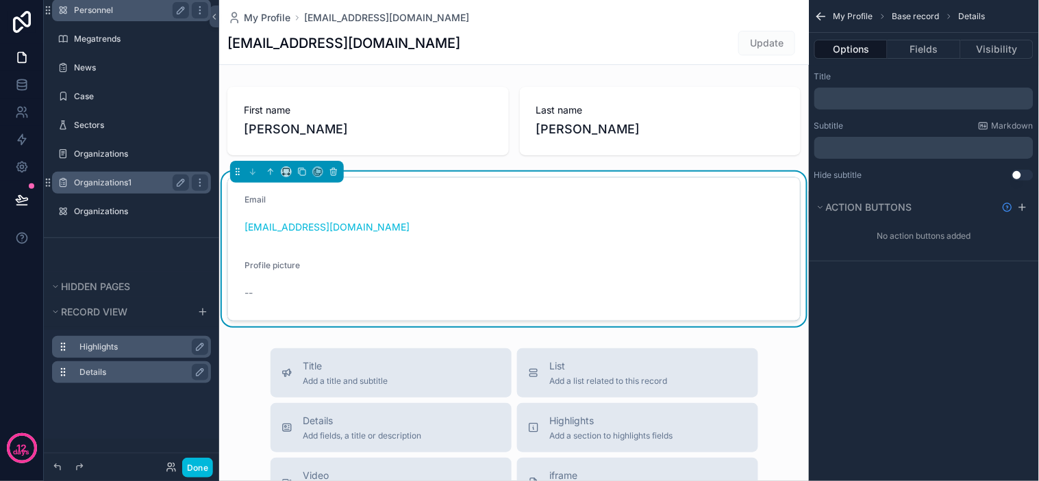
click at [122, 181] on label "Organizations1" at bounding box center [129, 182] width 110 height 11
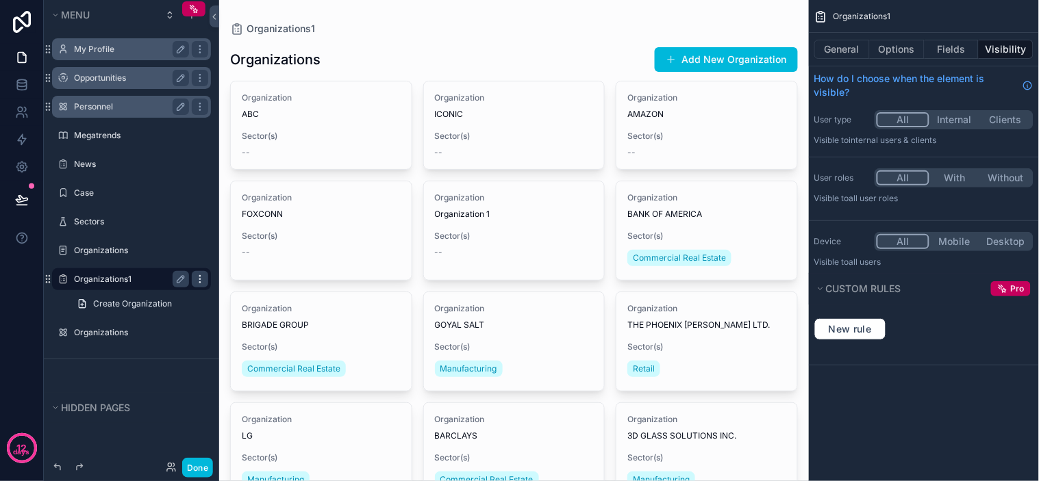
click at [201, 281] on icon "scrollable content" at bounding box center [200, 279] width 11 height 11
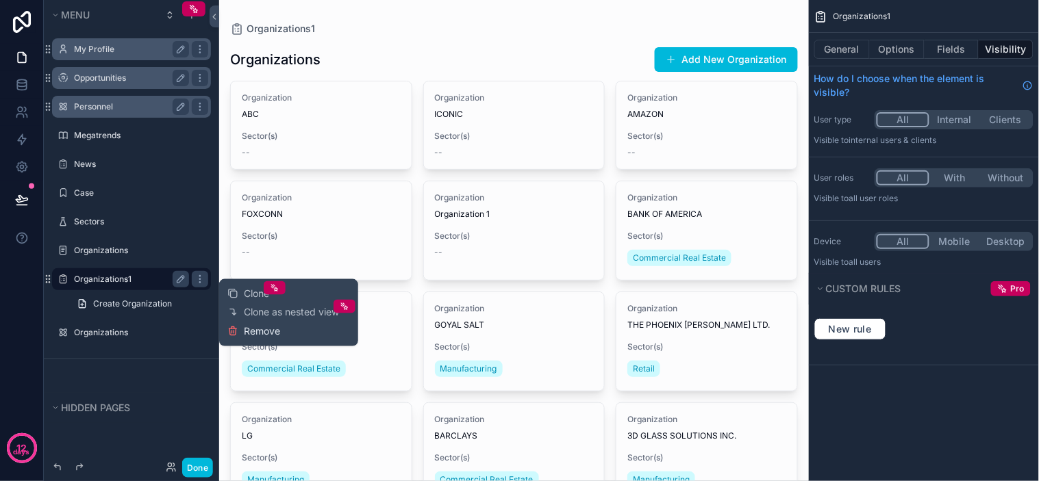
click at [247, 329] on span "Remove" at bounding box center [262, 332] width 36 height 14
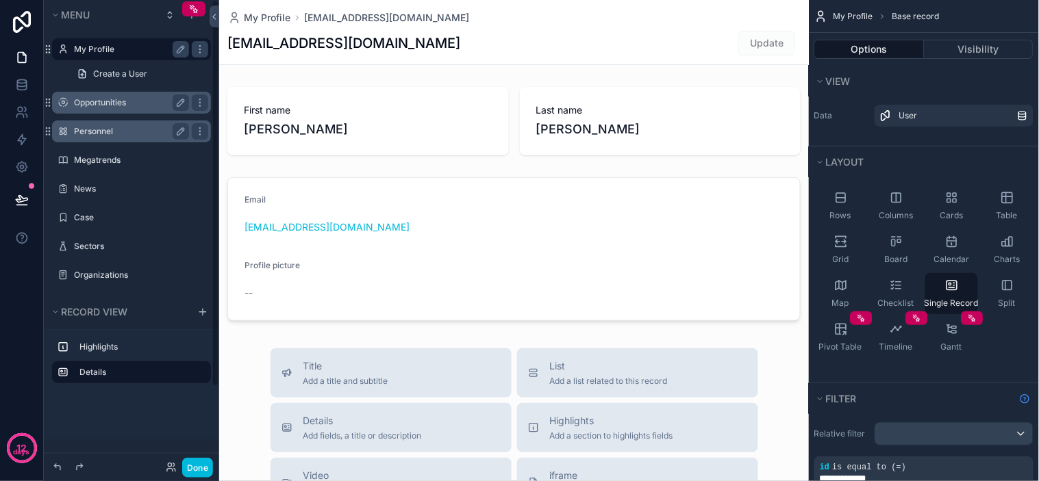
click at [112, 270] on label "Organizations" at bounding box center [138, 275] width 129 height 11
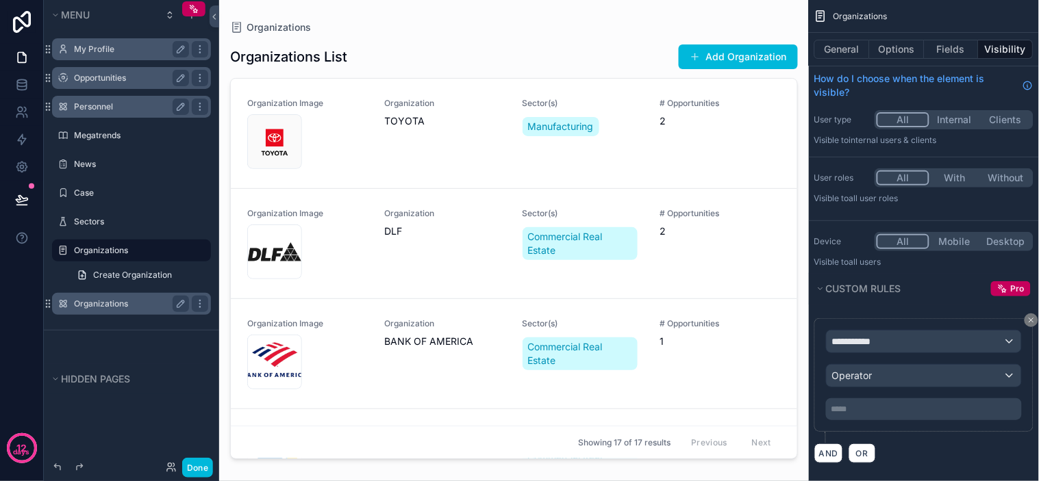
click at [110, 299] on label "Organizations" at bounding box center [129, 304] width 110 height 11
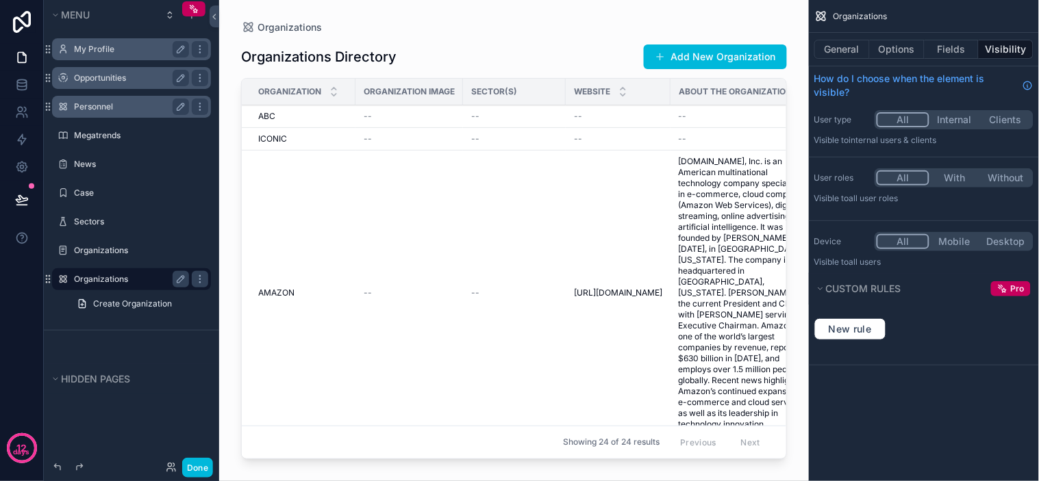
click at [501, 265] on div "scrollable content" at bounding box center [514, 232] width 590 height 465
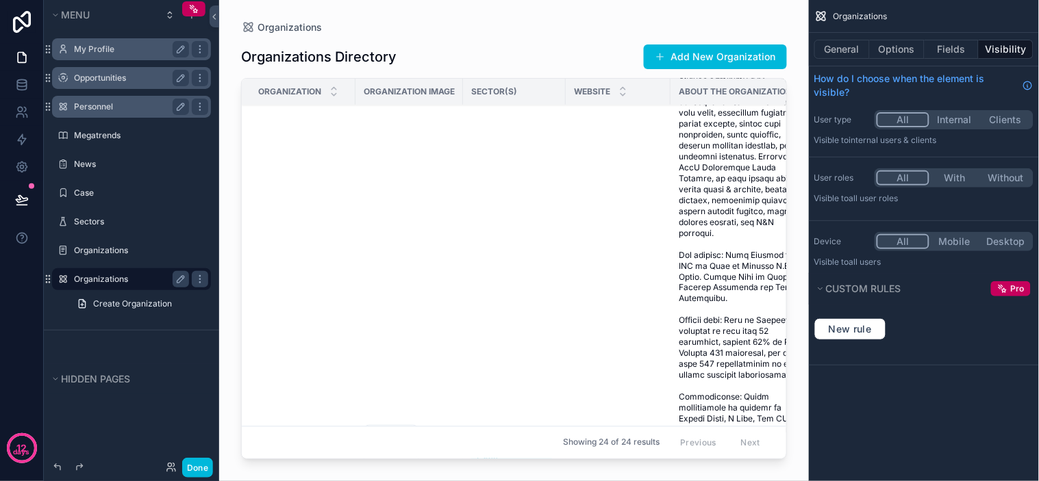
scroll to position [837, 0]
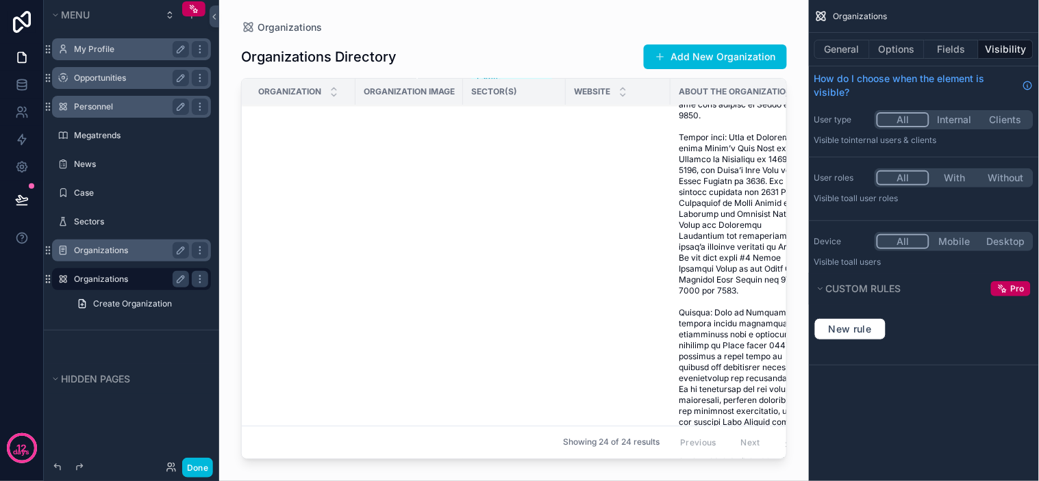
click at [108, 247] on label "Organizations" at bounding box center [129, 250] width 110 height 11
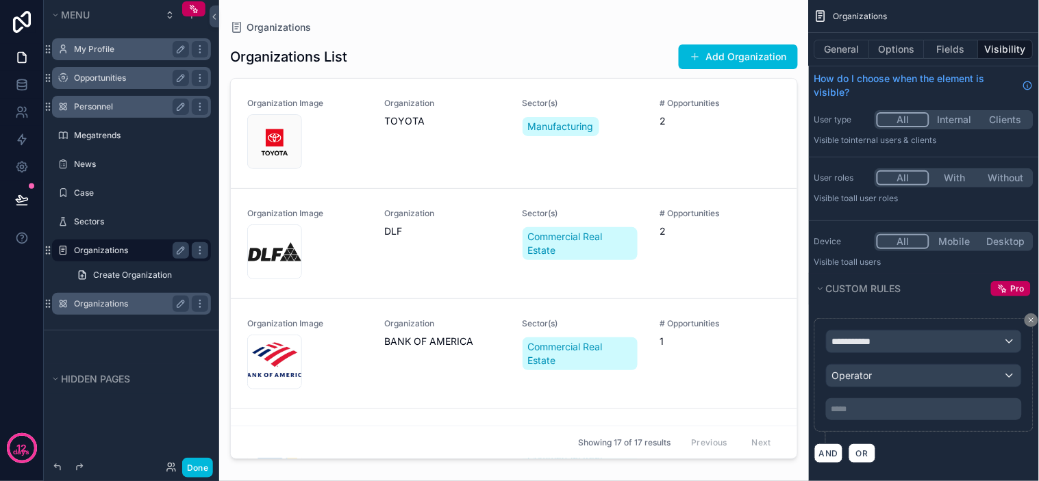
click at [478, 234] on div "scrollable content" at bounding box center [514, 232] width 590 height 465
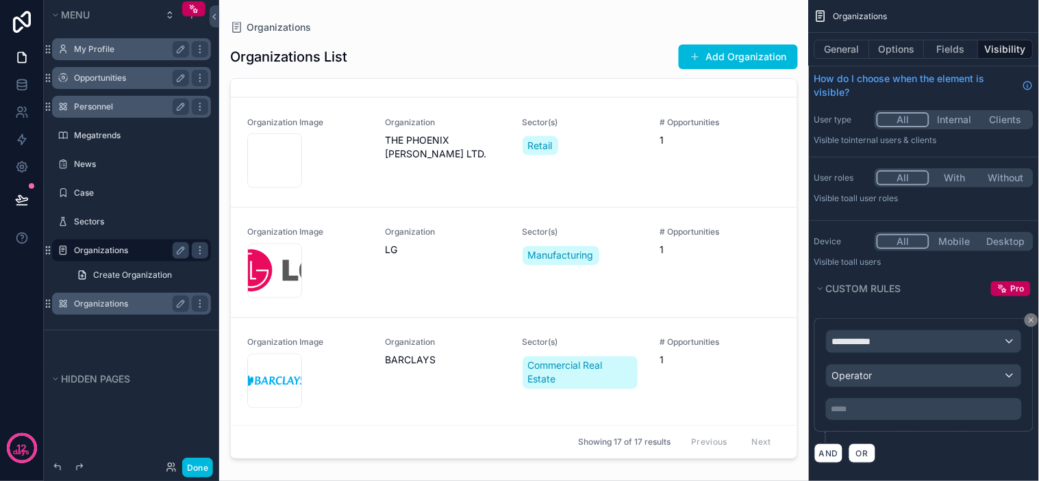
click at [124, 297] on div "Organizations" at bounding box center [131, 304] width 115 height 16
click at [115, 306] on label "Organizations" at bounding box center [129, 304] width 110 height 11
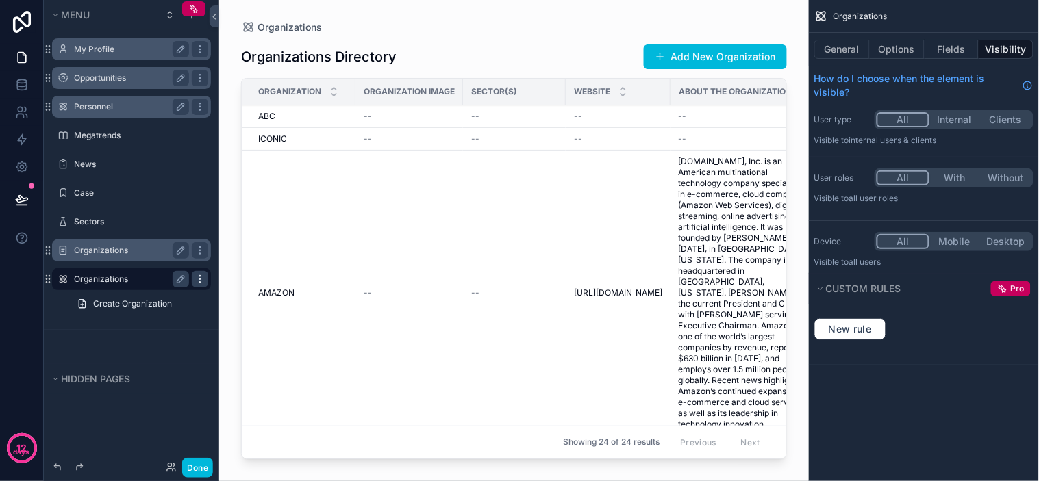
click at [199, 281] on icon "scrollable content" at bounding box center [200, 279] width 11 height 11
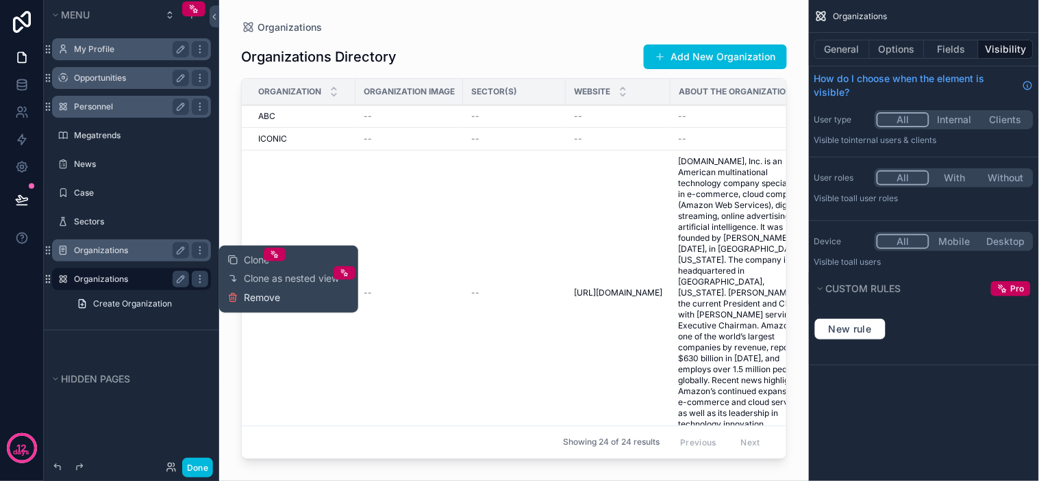
click at [273, 299] on span "Remove" at bounding box center [262, 298] width 36 height 14
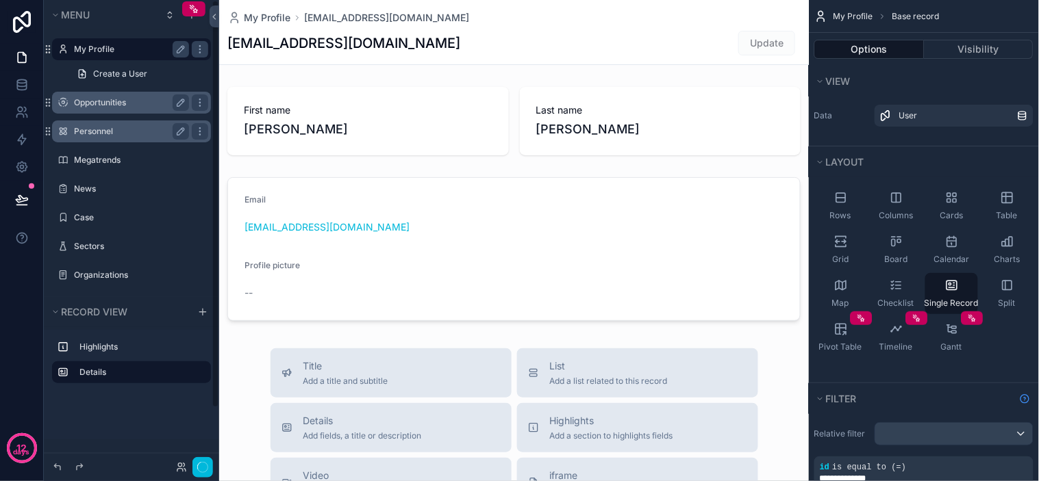
scroll to position [64, 0]
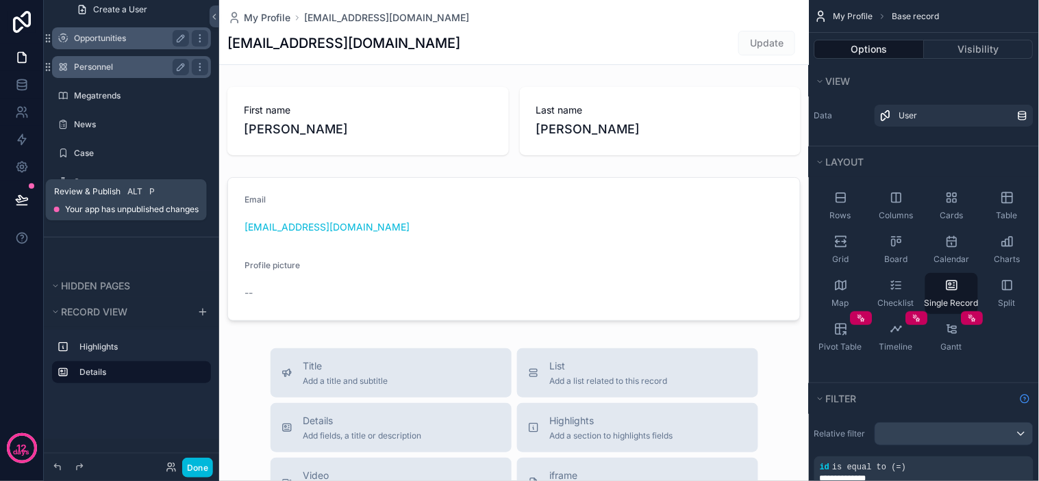
click at [29, 192] on button at bounding box center [22, 200] width 30 height 38
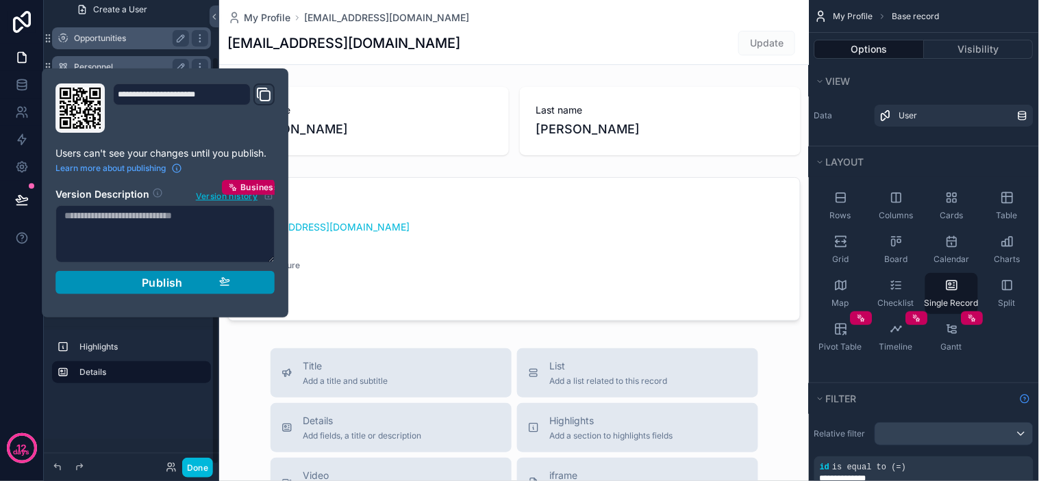
click at [185, 286] on div "Publish" at bounding box center [165, 283] width 130 height 14
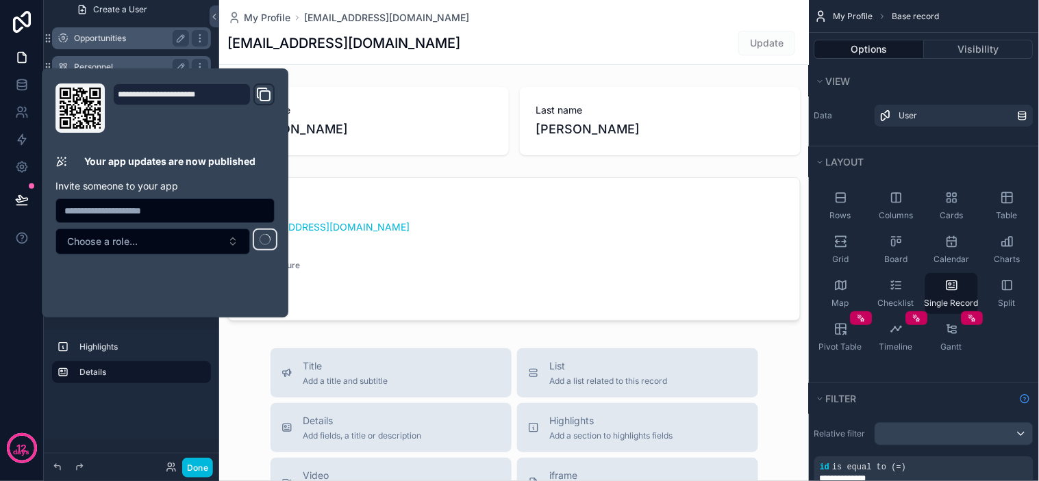
click at [5, 270] on div "12 days" at bounding box center [22, 240] width 44 height 481
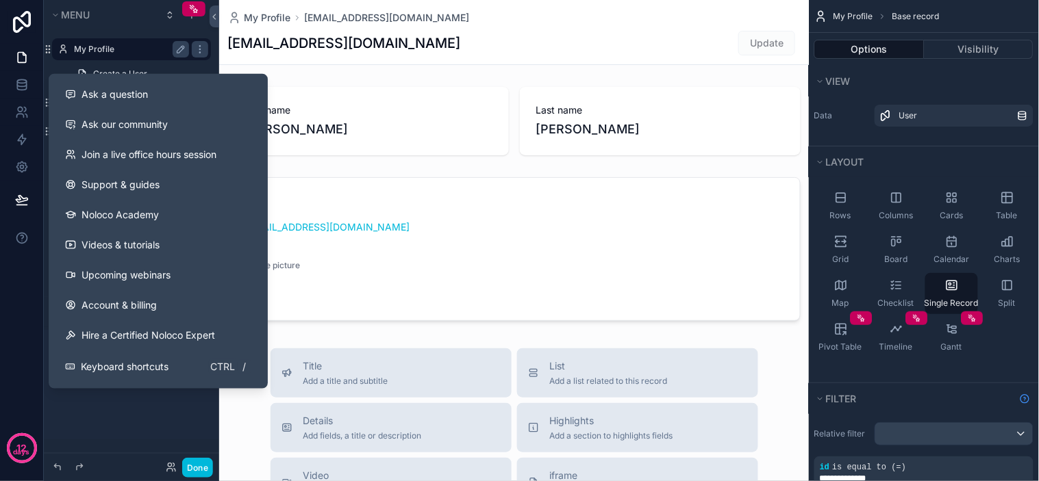
click at [1, 275] on div "12 days" at bounding box center [22, 240] width 44 height 481
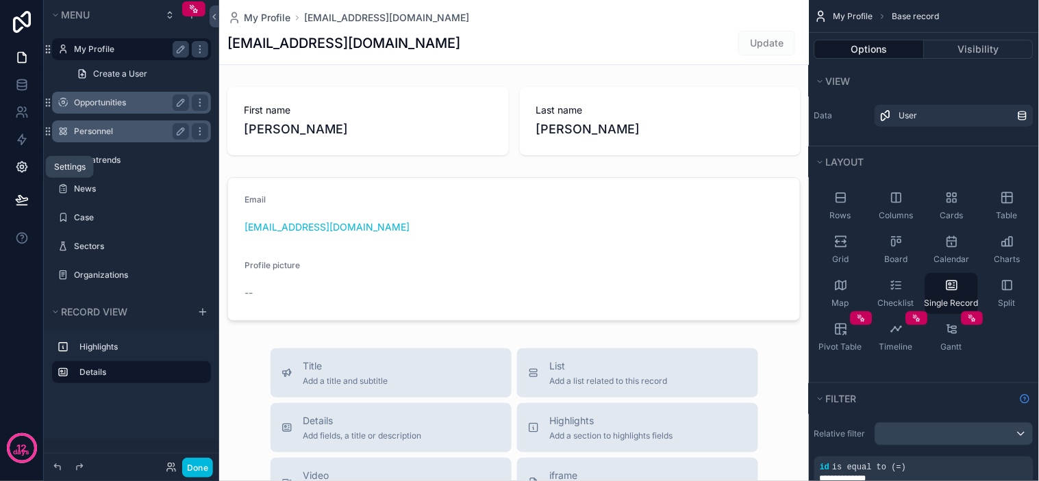
click at [29, 164] on link at bounding box center [21, 166] width 43 height 27
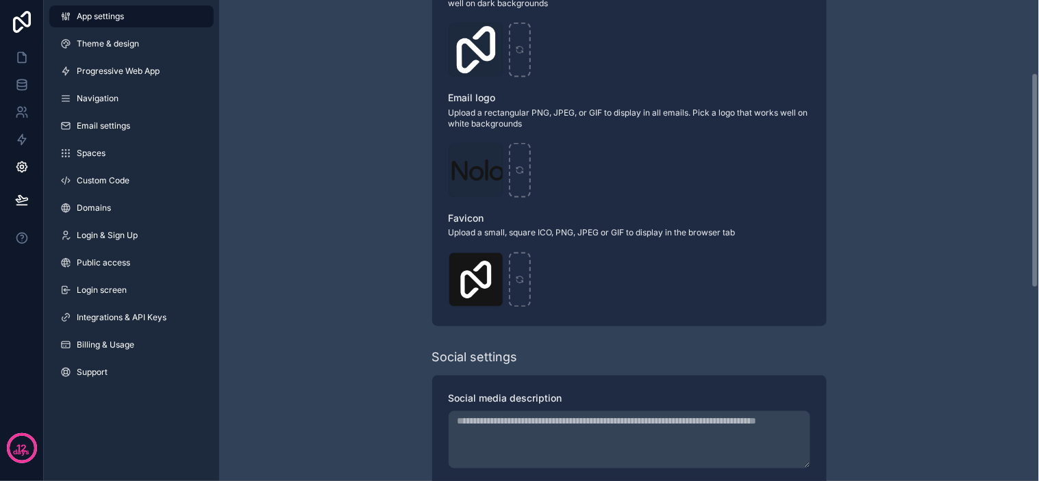
scroll to position [135, 0]
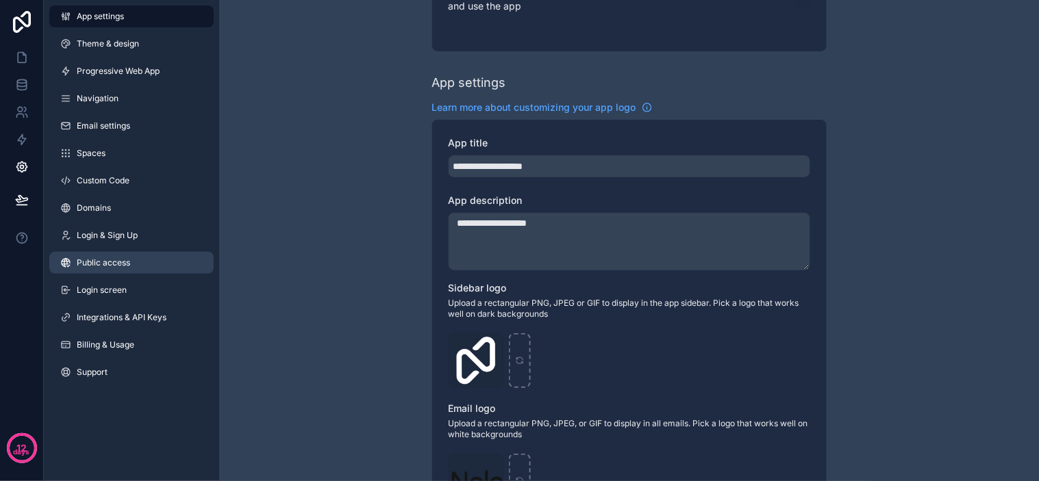
click at [97, 263] on span "Public access" at bounding box center [103, 263] width 53 height 11
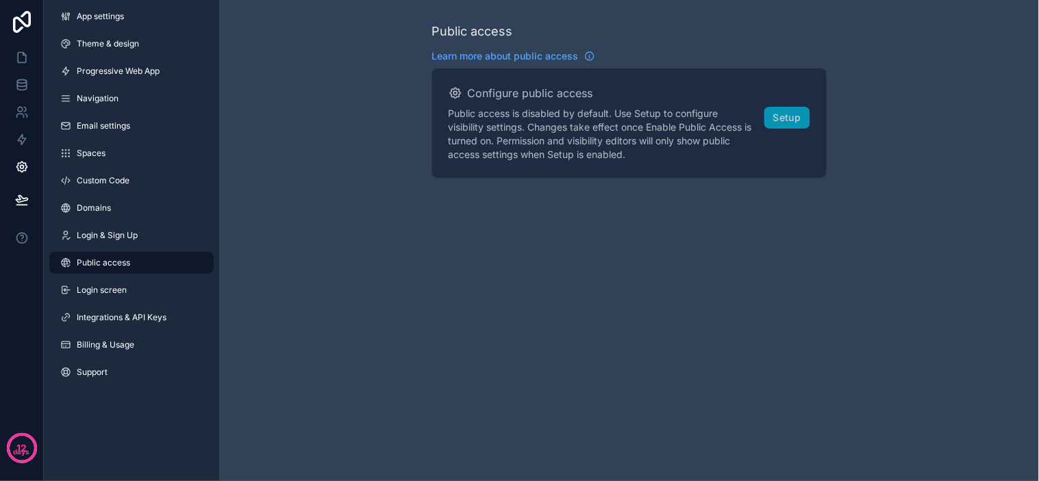
drag, startPoint x: 902, startPoint y: 141, endPoint x: 908, endPoint y: 136, distance: 8.2
click at [904, 140] on div "Public access Learn more about public access Configure public access Public acc…" at bounding box center [629, 100] width 820 height 200
click at [914, 182] on div "Public access Learn more about public access Configure public access Public acc…" at bounding box center [629, 100] width 820 height 200
drag, startPoint x: 929, startPoint y: 158, endPoint x: 937, endPoint y: 146, distance: 13.9
click at [936, 147] on div "Public access Learn more about public access Configure public access Public acc…" at bounding box center [629, 100] width 820 height 200
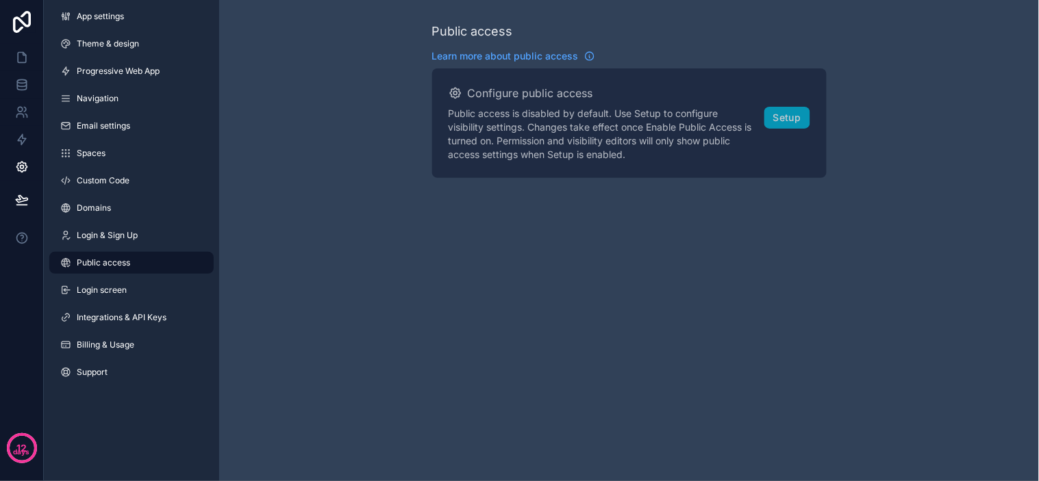
click at [929, 148] on div "Public access Learn more about public access Configure public access Public acc…" at bounding box center [629, 100] width 820 height 200
click at [935, 142] on div "Public access Learn more about public access Configure public access Public acc…" at bounding box center [629, 100] width 820 height 200
drag, startPoint x: 937, startPoint y: 140, endPoint x: 944, endPoint y: 130, distance: 12.3
click at [940, 137] on div "Public access Learn more about public access Configure public access Public acc…" at bounding box center [629, 100] width 820 height 200
click at [944, 130] on div "Public access Learn more about public access Configure public access Public acc…" at bounding box center [629, 100] width 820 height 200
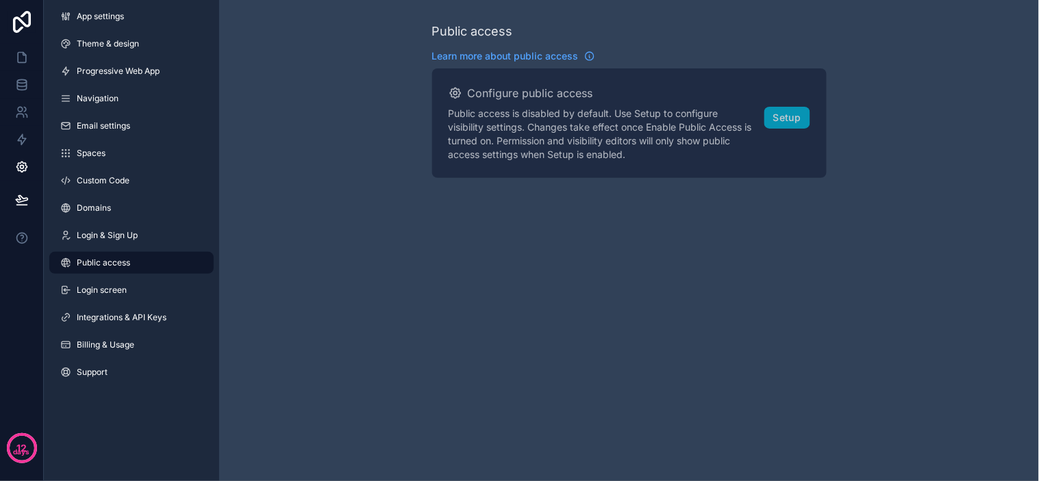
click at [934, 132] on div "Public access Learn more about public access Configure public access Public acc…" at bounding box center [629, 100] width 820 height 200
drag, startPoint x: 942, startPoint y: 125, endPoint x: 949, endPoint y: 121, distance: 7.8
click at [944, 124] on div "Public access Learn more about public access Configure public access Public acc…" at bounding box center [629, 100] width 820 height 200
click at [950, 119] on div "Public access Learn more about public access Configure public access Public acc…" at bounding box center [629, 100] width 820 height 200
click at [943, 119] on div "Public access Learn more about public access Configure public access Public acc…" at bounding box center [629, 100] width 820 height 200
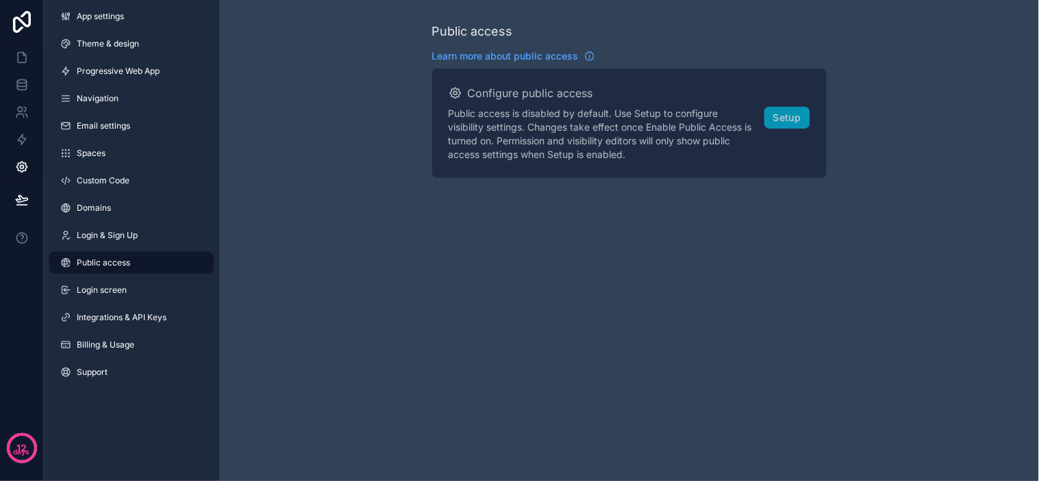
drag, startPoint x: 943, startPoint y: 119, endPoint x: 936, endPoint y: 117, distance: 7.8
click at [966, 100] on div "Public access Learn more about public access Configure public access Public acc…" at bounding box center [629, 100] width 820 height 200
click at [928, 132] on div "Public access Learn more about public access Configure public access Public acc…" at bounding box center [629, 100] width 820 height 200
drag, startPoint x: 940, startPoint y: 128, endPoint x: 946, endPoint y: 123, distance: 7.8
click at [940, 127] on div "Public access Learn more about public access Configure public access Public acc…" at bounding box center [629, 100] width 820 height 200
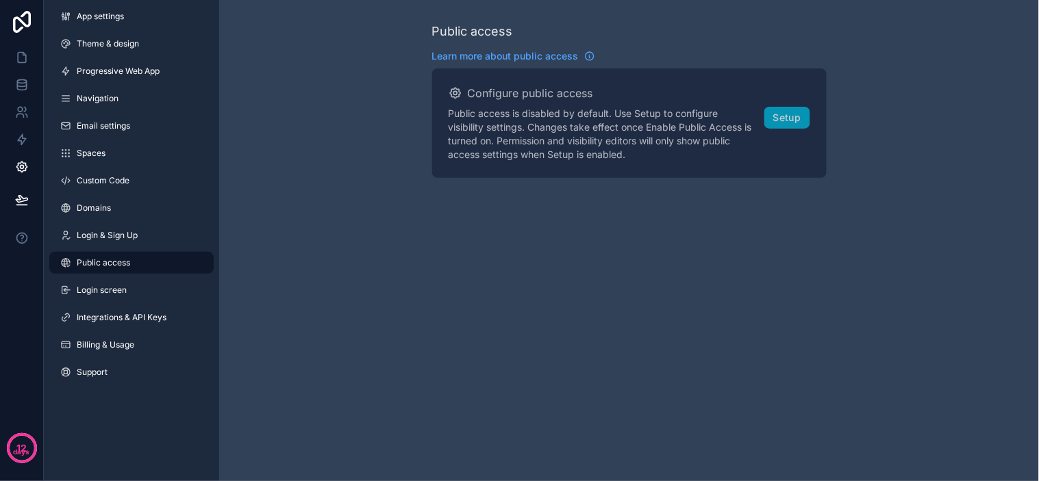
click at [946, 123] on div "Public access Learn more about public access Configure public access Public acc…" at bounding box center [629, 100] width 820 height 200
click at [947, 123] on div "Public access Learn more about public access Configure public access Public acc…" at bounding box center [629, 100] width 820 height 200
click at [947, 121] on div "Public access Learn more about public access Configure public access Public acc…" at bounding box center [629, 100] width 820 height 200
click at [948, 120] on div "Public access Learn more about public access Configure public access Public acc…" at bounding box center [629, 100] width 820 height 200
drag, startPoint x: 949, startPoint y: 118, endPoint x: 959, endPoint y: 113, distance: 11.6
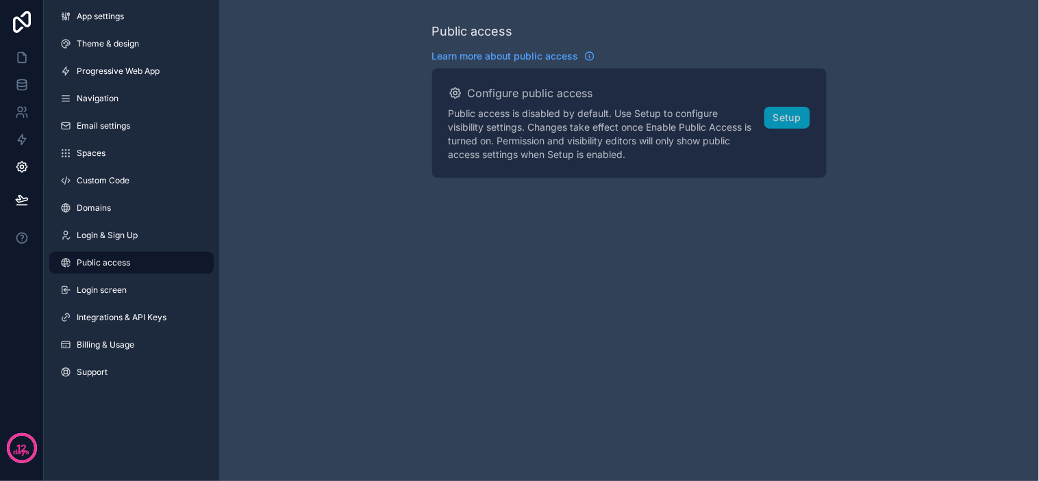
click at [953, 116] on div "Public access Learn more about public access Configure public access Public acc…" at bounding box center [629, 100] width 820 height 200
click at [964, 107] on div "Public access Learn more about public access Configure public access Public acc…" at bounding box center [629, 100] width 820 height 200
click at [967, 103] on div "Public access Learn more about public access Configure public access Public acc…" at bounding box center [629, 100] width 820 height 200
click at [967, 98] on div "Public access Learn more about public access Configure public access Public acc…" at bounding box center [629, 100] width 820 height 200
click at [968, 95] on div "Public access Learn more about public access Configure public access Public acc…" at bounding box center [629, 100] width 820 height 200
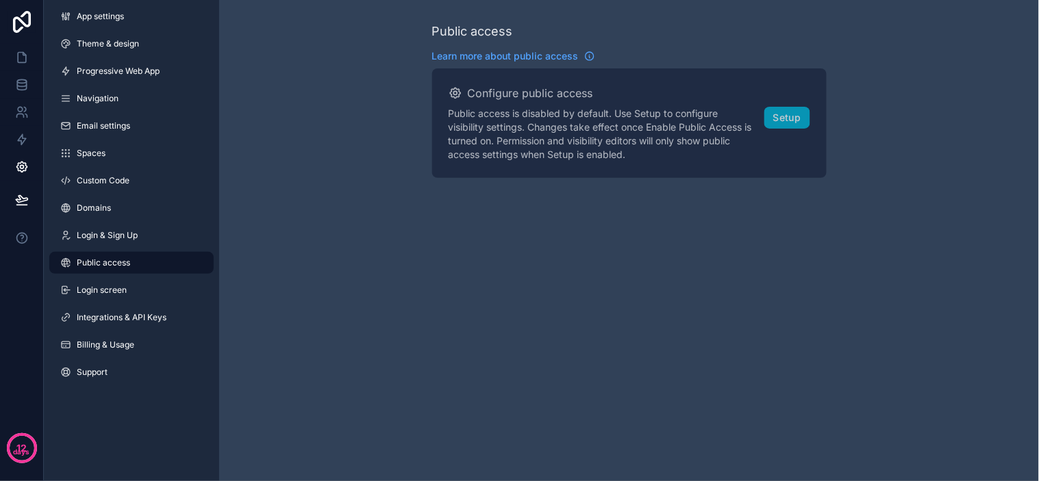
drag, startPoint x: 899, startPoint y: 149, endPoint x: 905, endPoint y: 145, distance: 7.7
click at [901, 149] on div "Public access Learn more about public access Configure public access Public acc…" at bounding box center [629, 100] width 820 height 200
drag, startPoint x: 905, startPoint y: 145, endPoint x: 925, endPoint y: 121, distance: 31.2
click at [913, 134] on div "Public access Learn more about public access Configure public access Public acc…" at bounding box center [629, 100] width 820 height 200
click at [925, 120] on div "Public access Learn more about public access Configure public access Public acc…" at bounding box center [629, 100] width 820 height 200
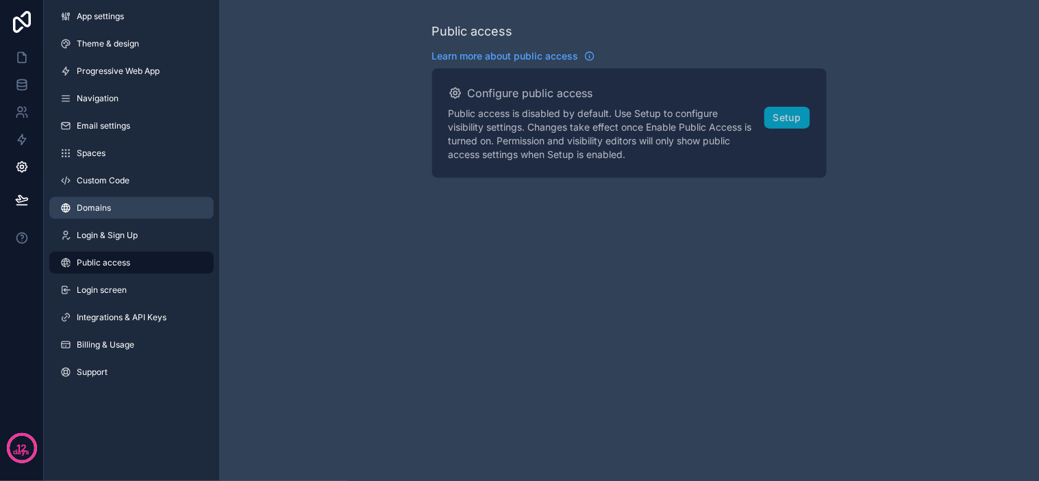
click at [86, 208] on span "Domains" at bounding box center [94, 208] width 34 height 11
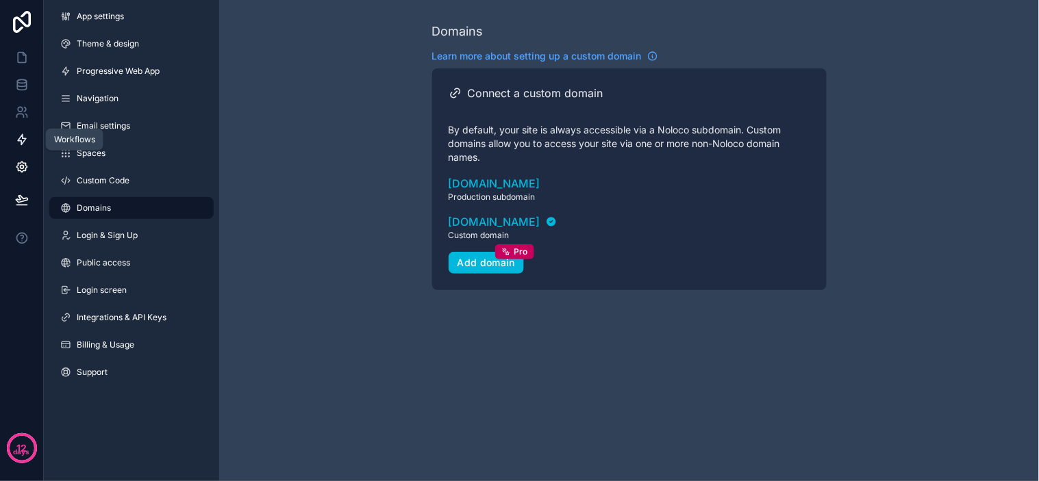
click at [23, 142] on icon at bounding box center [22, 140] width 14 height 14
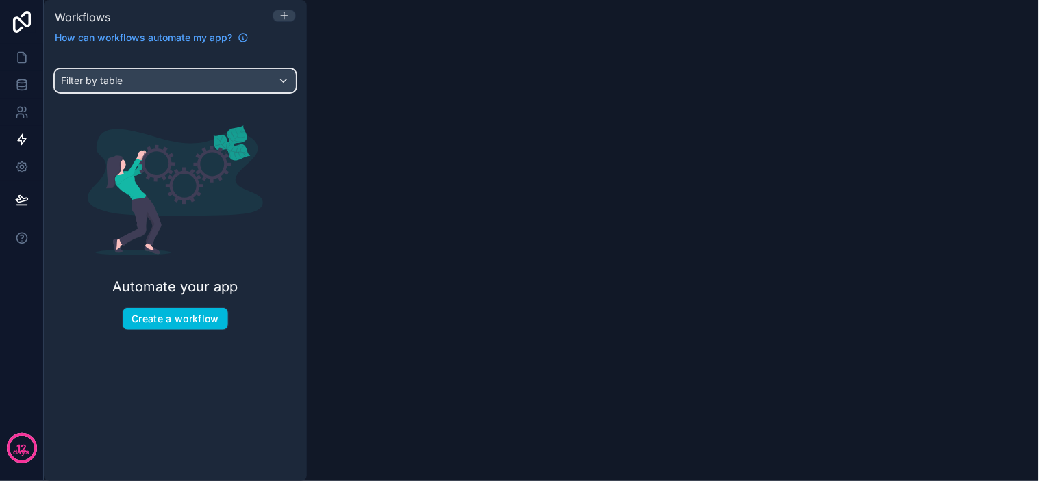
click at [207, 72] on div "Filter by table" at bounding box center [175, 81] width 240 height 22
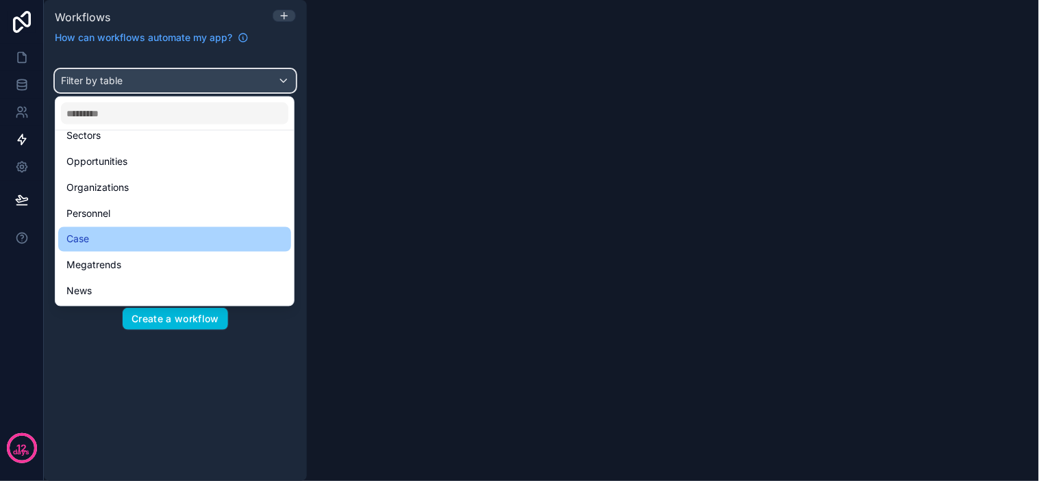
scroll to position [10, 0]
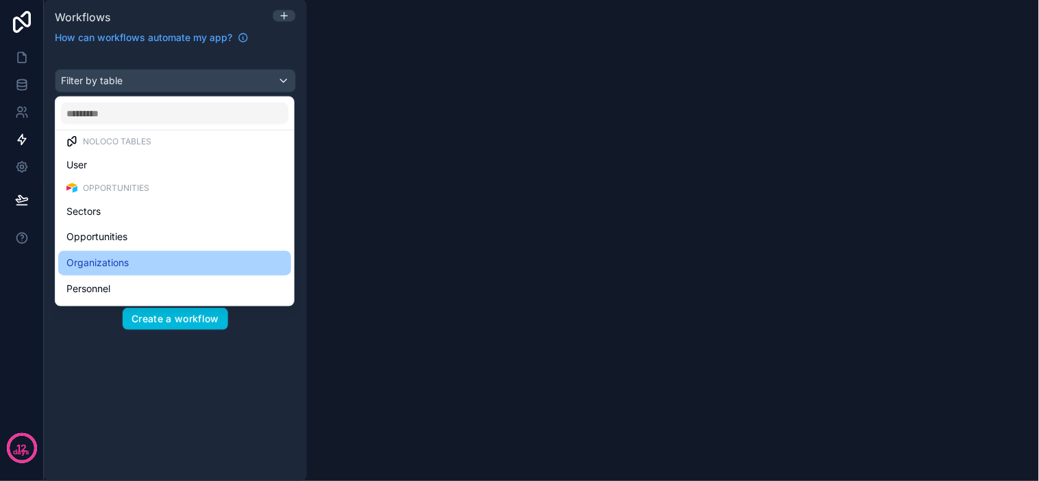
click at [129, 263] on div "Organizations" at bounding box center [174, 263] width 216 height 16
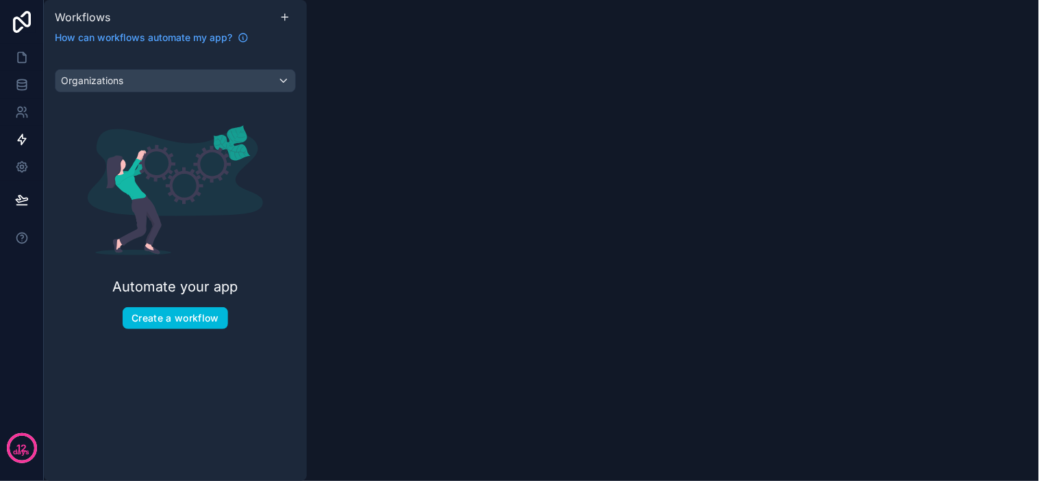
click at [311, 226] on div "Workflows How can workflows automate my app? Organizations Automate your app Cr…" at bounding box center [541, 240] width 995 height 481
click at [264, 238] on div "Automate your app Create a workflow" at bounding box center [175, 227] width 241 height 248
click at [286, 263] on div "Automate your app Create a workflow" at bounding box center [175, 227] width 241 height 248
click at [151, 87] on div "Organizations" at bounding box center [175, 81] width 240 height 22
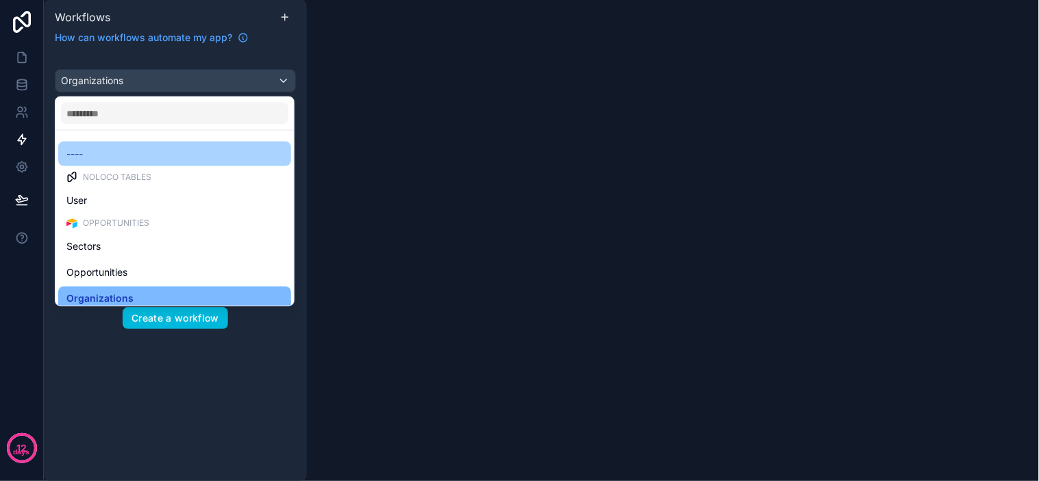
click at [106, 161] on div "----" at bounding box center [174, 154] width 216 height 16
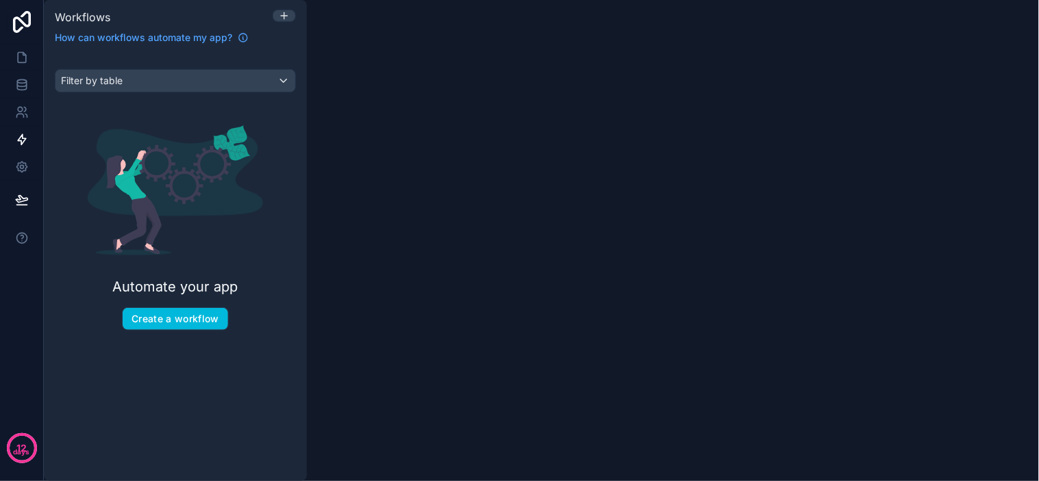
click at [245, 183] on img "scrollable content" at bounding box center [175, 190] width 175 height 130
click at [15, 53] on icon at bounding box center [22, 58] width 14 height 14
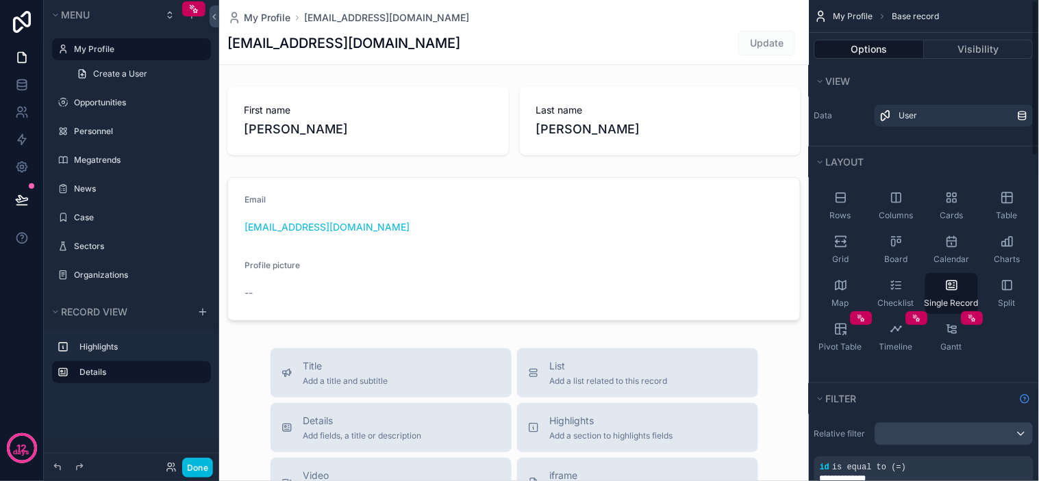
click at [858, 15] on span "My Profile" at bounding box center [854, 16] width 40 height 11
click at [909, 18] on span "Base record" at bounding box center [915, 16] width 47 height 11
drag, startPoint x: 906, startPoint y: 14, endPoint x: 841, endPoint y: 10, distance: 65.2
click at [901, 14] on span "Base record" at bounding box center [915, 16] width 47 height 11
drag, startPoint x: 834, startPoint y: 11, endPoint x: 820, endPoint y: 14, distance: 14.8
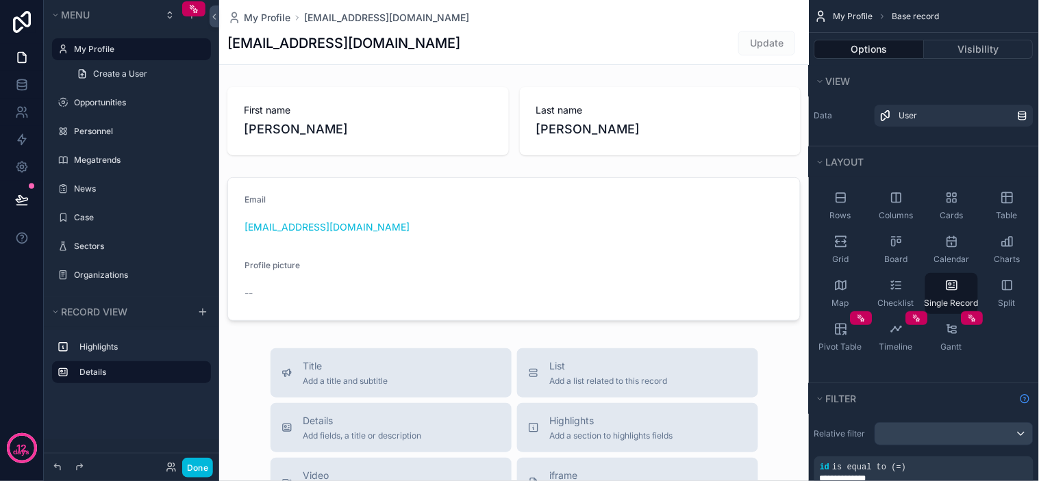
click at [832, 12] on div "My Profile Base record" at bounding box center [924, 16] width 230 height 33
drag, startPoint x: 820, startPoint y: 14, endPoint x: 829, endPoint y: 18, distance: 10.4
click at [820, 15] on icon "scrollable content" at bounding box center [821, 17] width 14 height 14
click at [854, 16] on span "My Profile" at bounding box center [854, 16] width 40 height 11
click at [861, 16] on span "My Profile" at bounding box center [854, 16] width 40 height 11
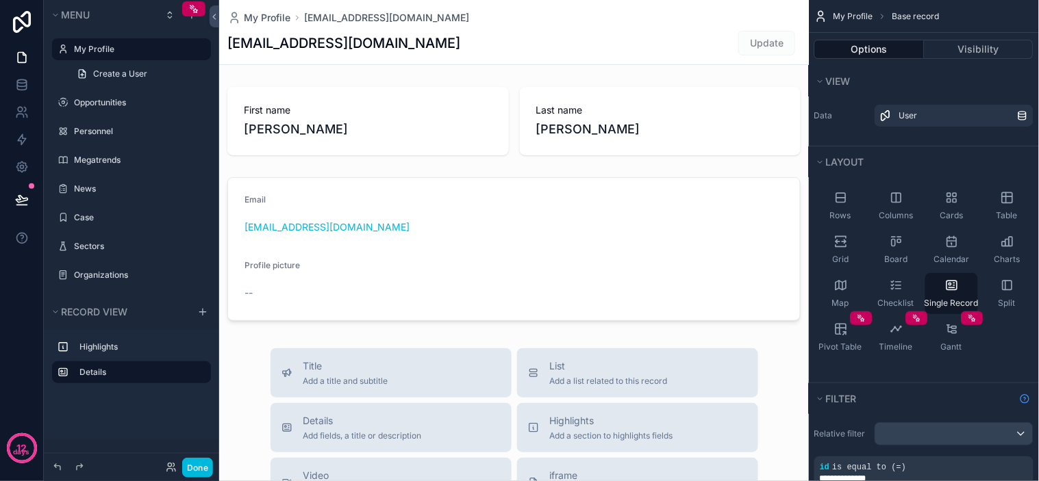
click at [866, 16] on span "My Profile" at bounding box center [854, 16] width 40 height 11
click at [384, 15] on span "[EMAIL_ADDRESS][DOMAIN_NAME]" at bounding box center [386, 18] width 165 height 14
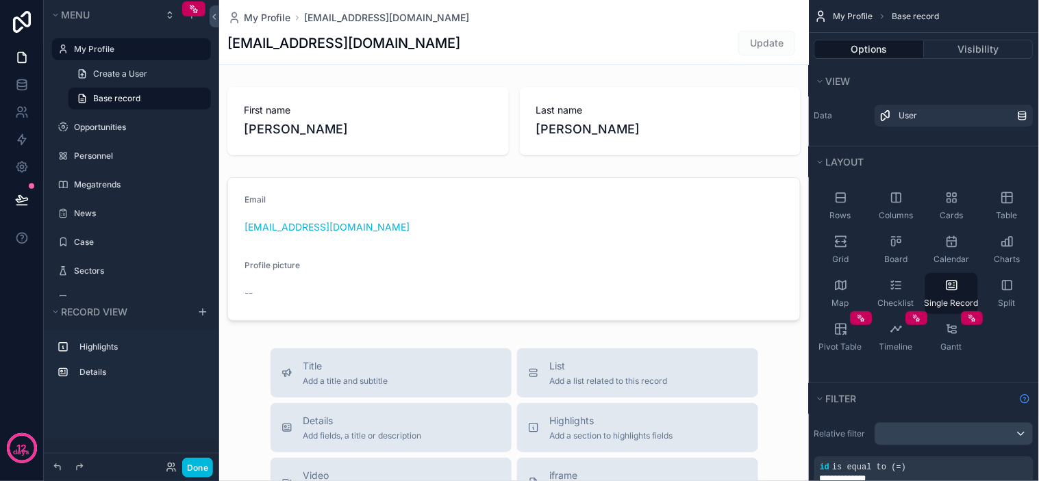
click at [529, 16] on div "My Profile [PERSON_NAME][EMAIL_ADDRESS][DOMAIN_NAME]" at bounding box center [513, 18] width 573 height 14
click at [542, 16] on div "My Profile [PERSON_NAME][EMAIL_ADDRESS][DOMAIN_NAME]" at bounding box center [513, 18] width 573 height 14
drag, startPoint x: 555, startPoint y: 17, endPoint x: 564, endPoint y: 23, distance: 11.4
click at [555, 17] on div "My Profile [PERSON_NAME][EMAIL_ADDRESS][DOMAIN_NAME]" at bounding box center [513, 18] width 573 height 14
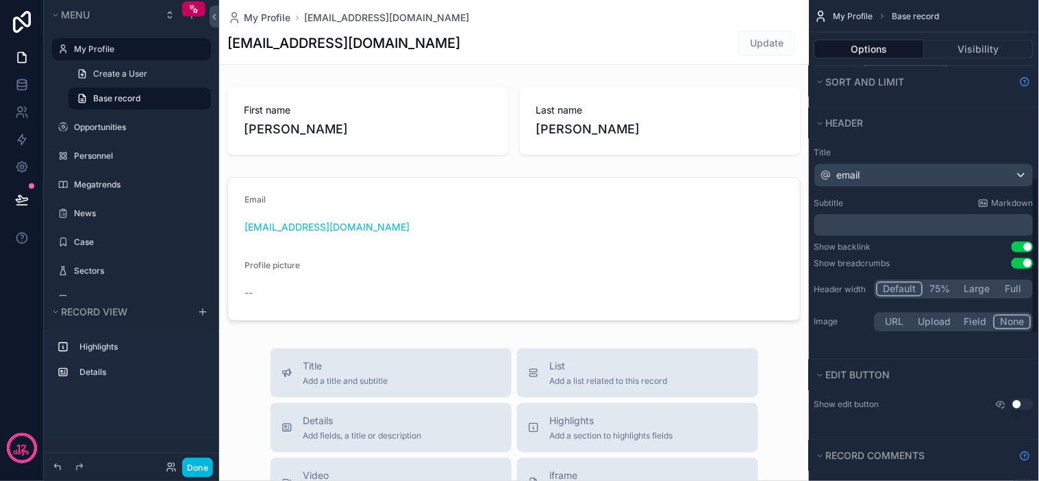
scroll to position [608, 0]
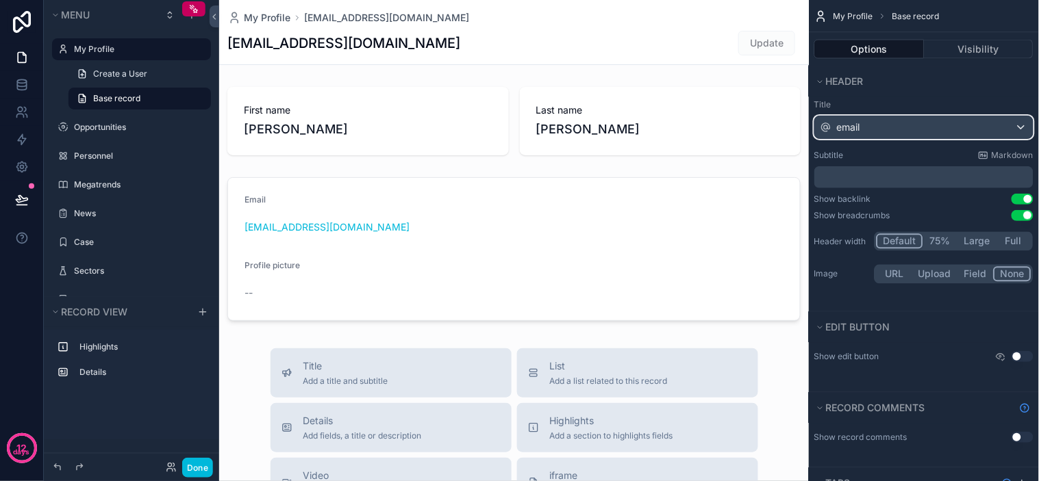
click at [875, 134] on div "email" at bounding box center [924, 127] width 218 height 22
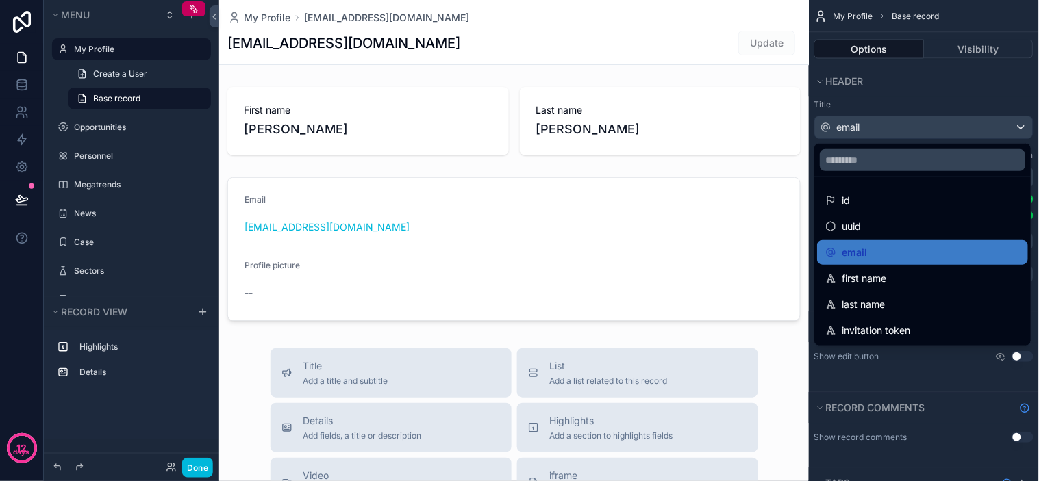
click at [698, 45] on div "Update" at bounding box center [749, 43] width 103 height 26
click at [99, 50] on div "scrollable content" at bounding box center [519, 240] width 1039 height 481
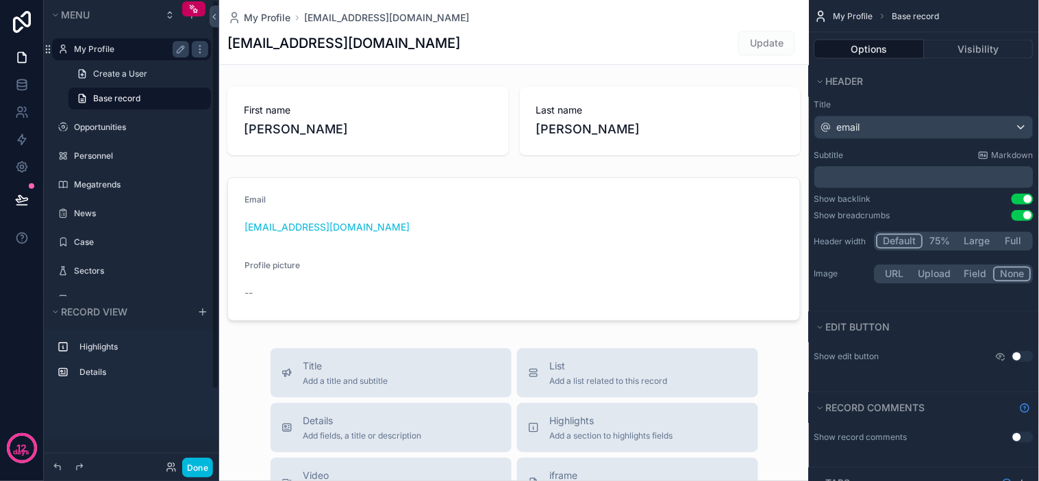
click at [96, 47] on label "My Profile" at bounding box center [129, 49] width 110 height 11
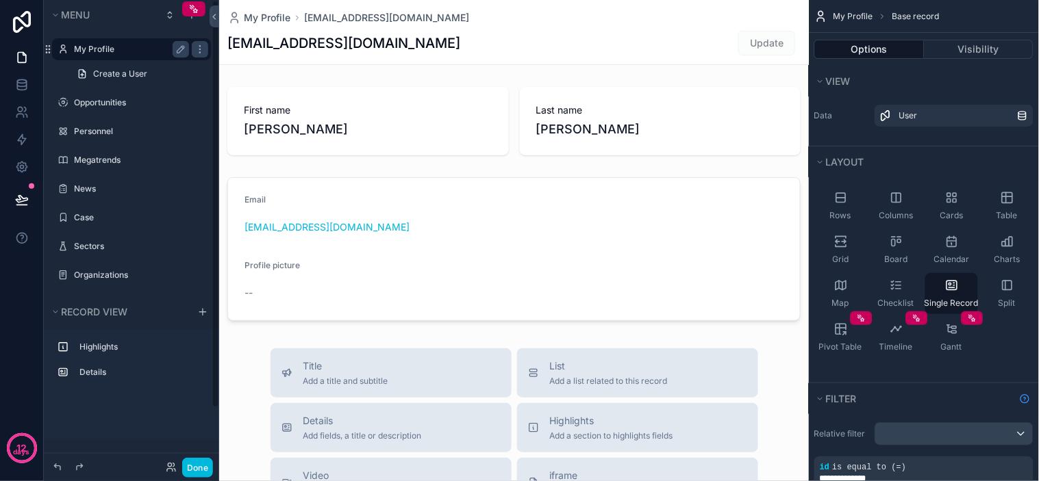
click at [91, 48] on label "My Profile" at bounding box center [129, 49] width 110 height 11
click at [97, 159] on label "Megatrends" at bounding box center [129, 160] width 110 height 11
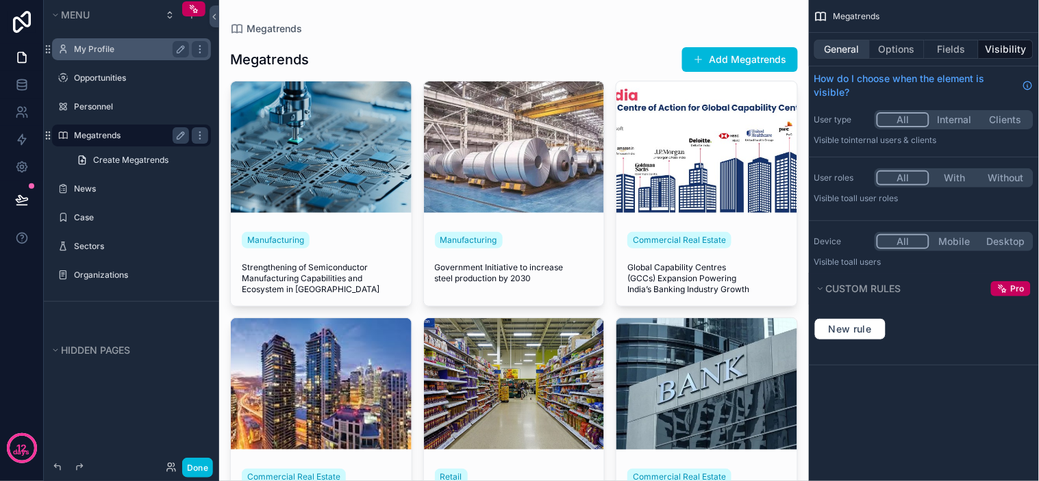
click at [845, 48] on button "General" at bounding box center [841, 49] width 55 height 19
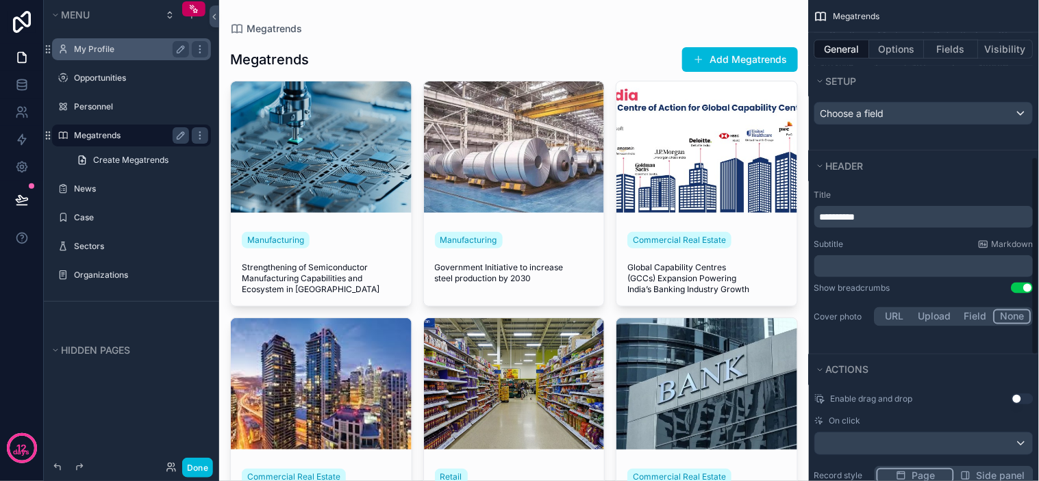
scroll to position [456, 0]
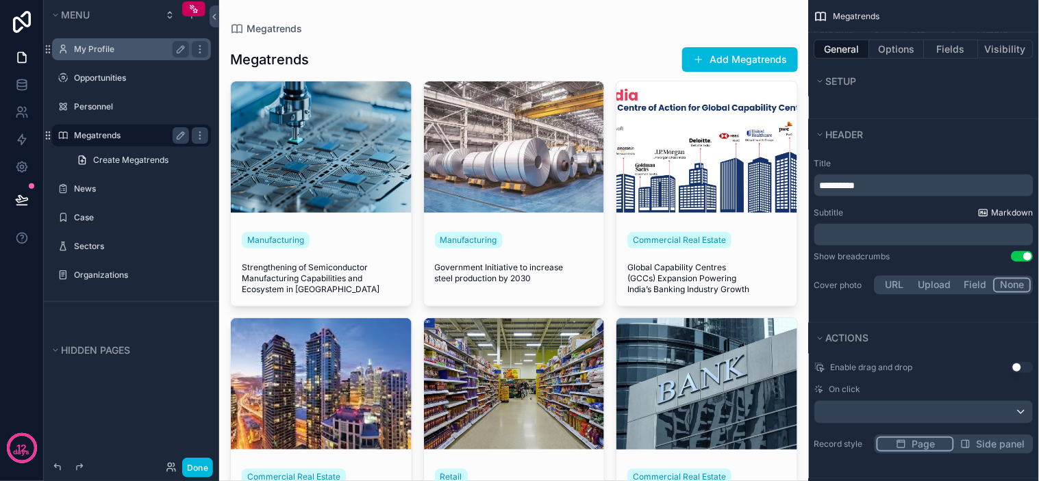
click at [1012, 214] on span "Markdown" at bounding box center [1013, 213] width 42 height 11
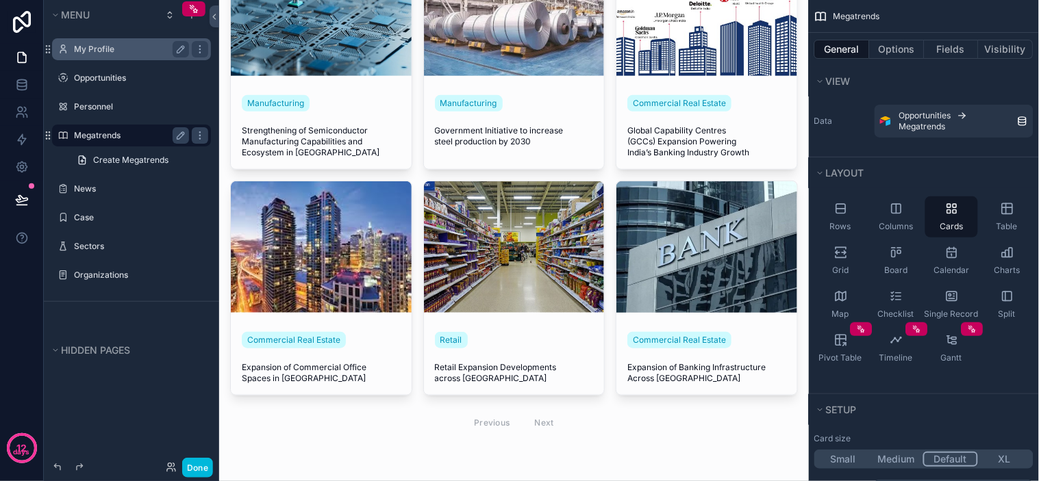
scroll to position [0, 0]
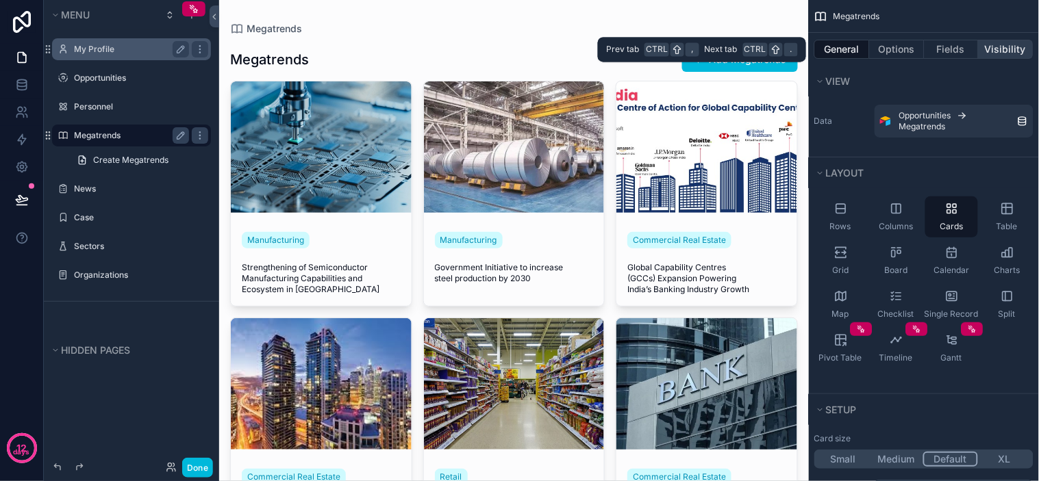
click at [996, 51] on button "Visibility" at bounding box center [1006, 49] width 55 height 19
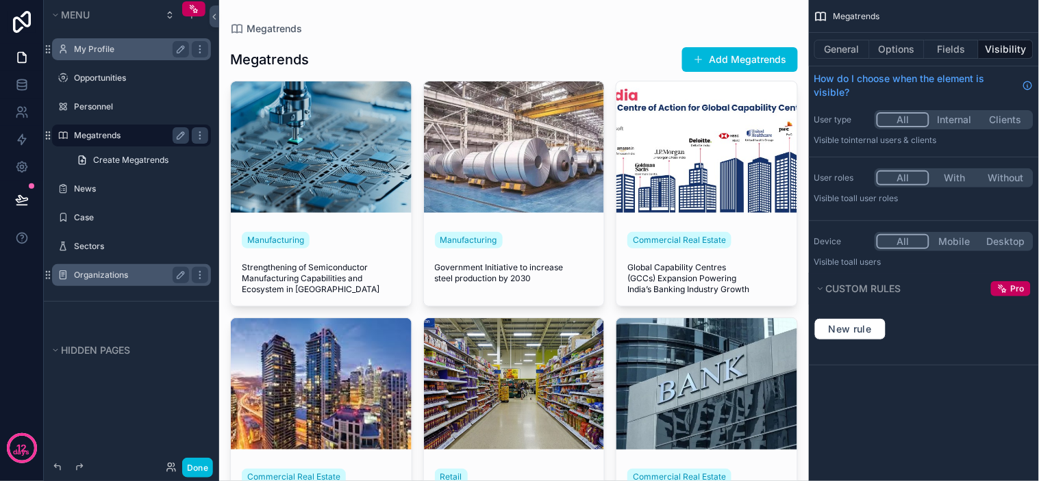
click at [103, 270] on label "Organizations" at bounding box center [129, 275] width 110 height 11
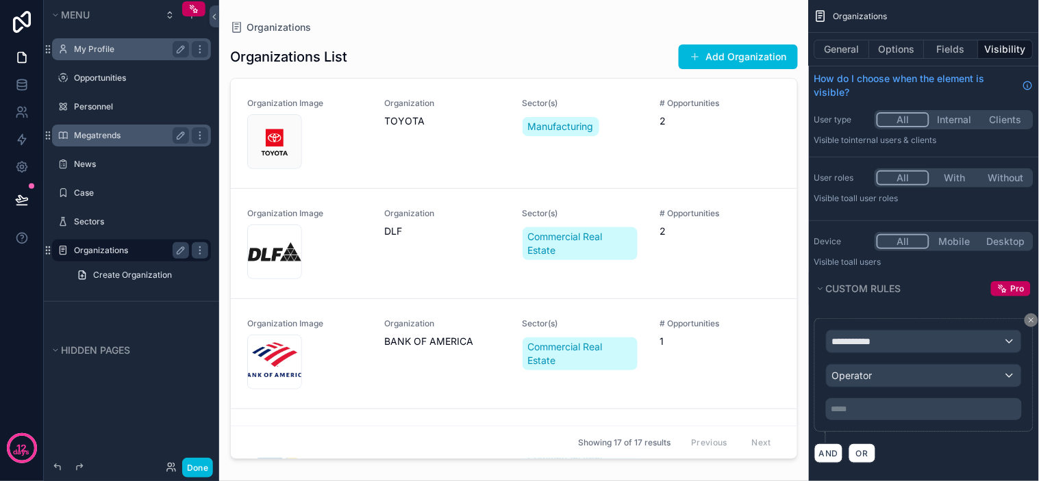
click at [491, 190] on div "scrollable content" at bounding box center [514, 232] width 590 height 465
click at [1028, 319] on icon "scrollable content" at bounding box center [1031, 320] width 8 height 8
click at [1028, 319] on div "**********" at bounding box center [923, 390] width 219 height 145
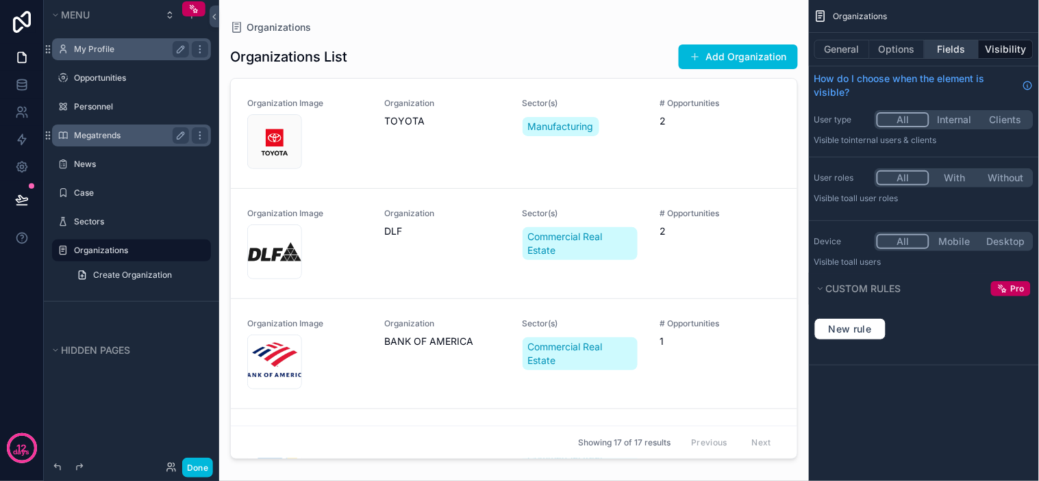
click at [953, 58] on button "Fields" at bounding box center [952, 49] width 55 height 19
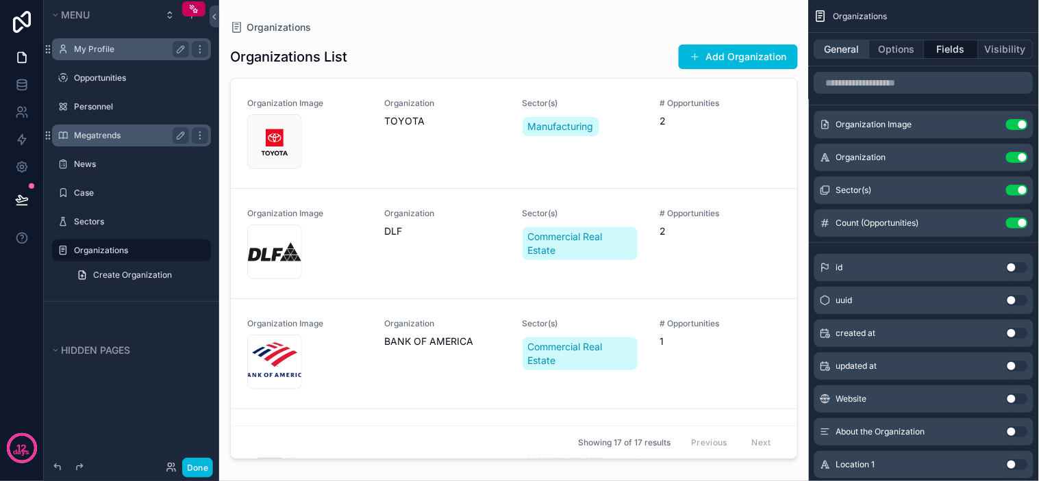
click at [848, 50] on button "General" at bounding box center [841, 49] width 55 height 19
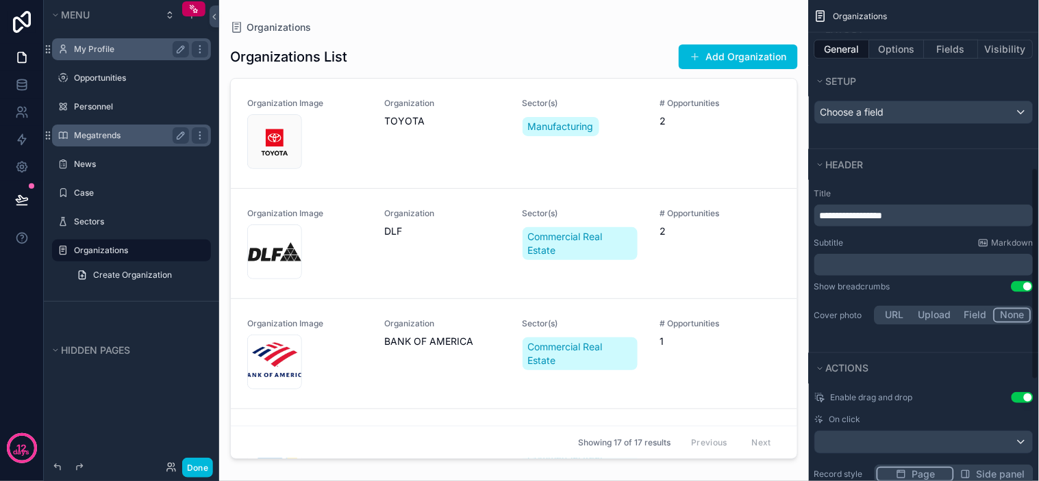
scroll to position [380, 0]
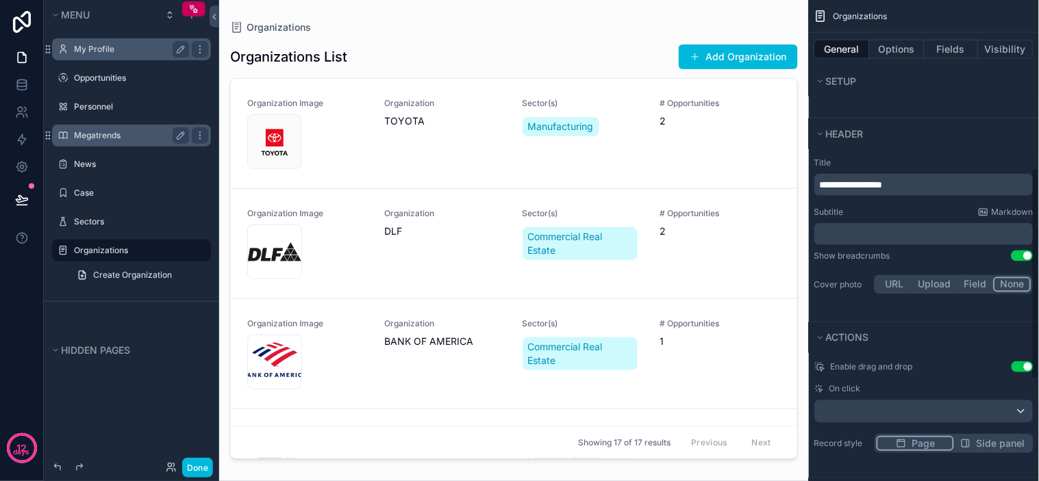
click at [879, 185] on span "**********" at bounding box center [851, 185] width 63 height 10
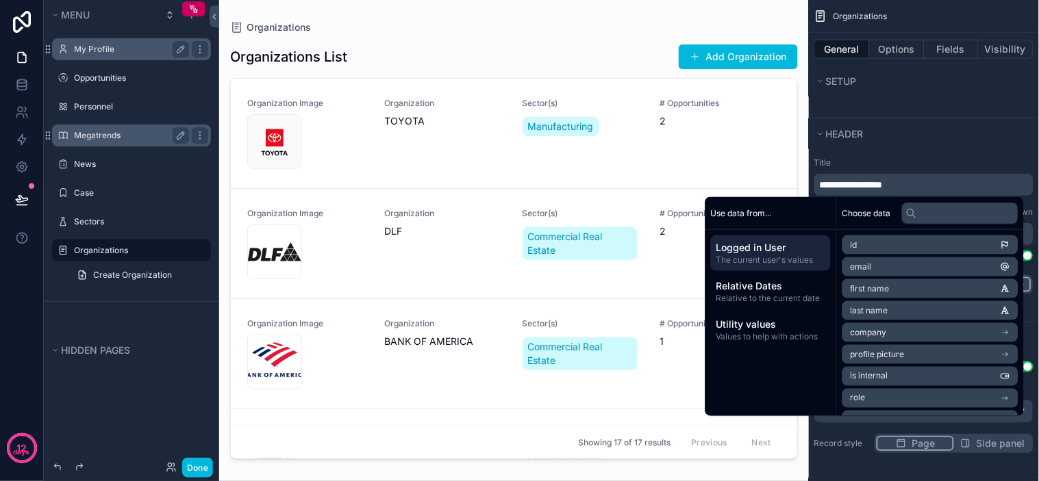
click at [920, 184] on p "**********" at bounding box center [925, 185] width 211 height 14
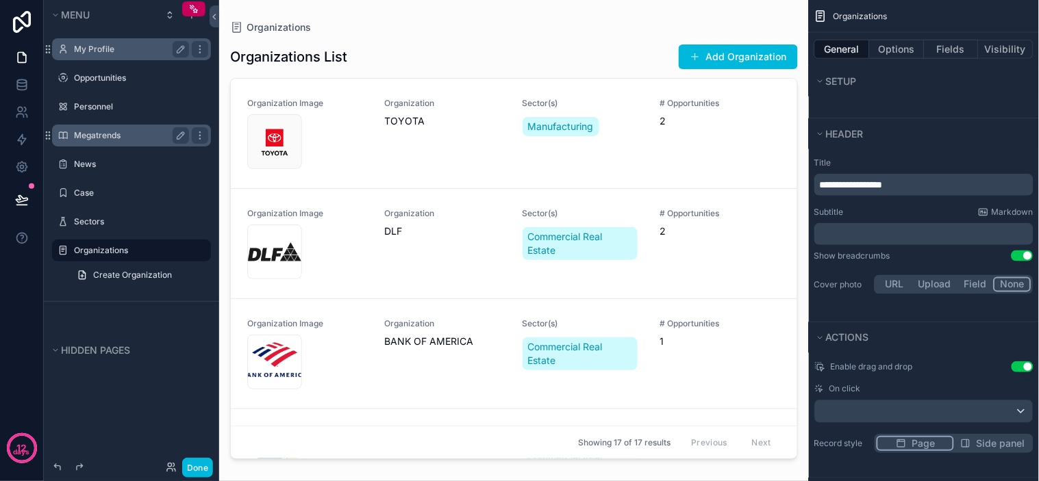
click at [919, 158] on label "Title" at bounding box center [923, 163] width 219 height 11
click at [946, 208] on div "Subtitle Markdown" at bounding box center [923, 212] width 219 height 11
click at [921, 152] on div "**********" at bounding box center [924, 227] width 230 height 151
click at [922, 152] on div "**********" at bounding box center [924, 227] width 230 height 151
click at [935, 147] on div "Header" at bounding box center [924, 133] width 230 height 31
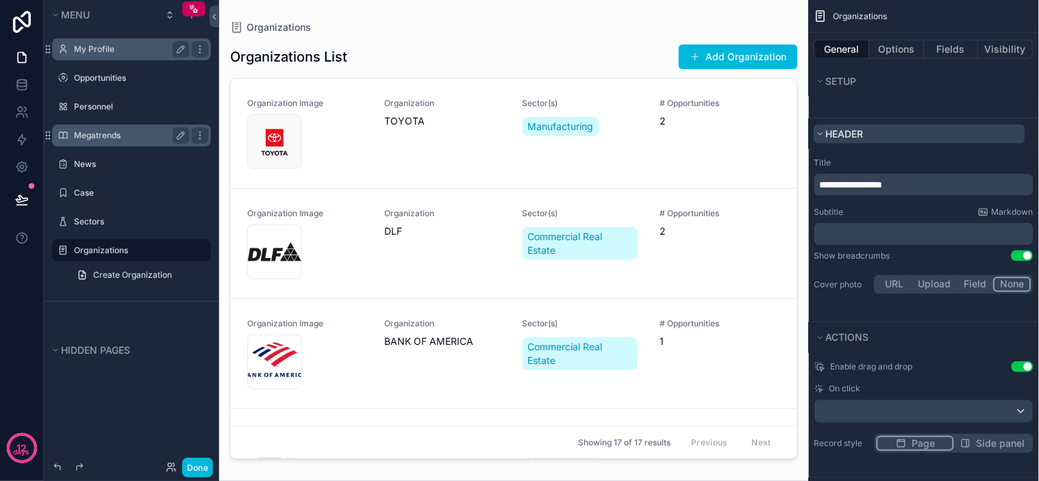
click at [931, 138] on button "Header" at bounding box center [919, 134] width 211 height 19
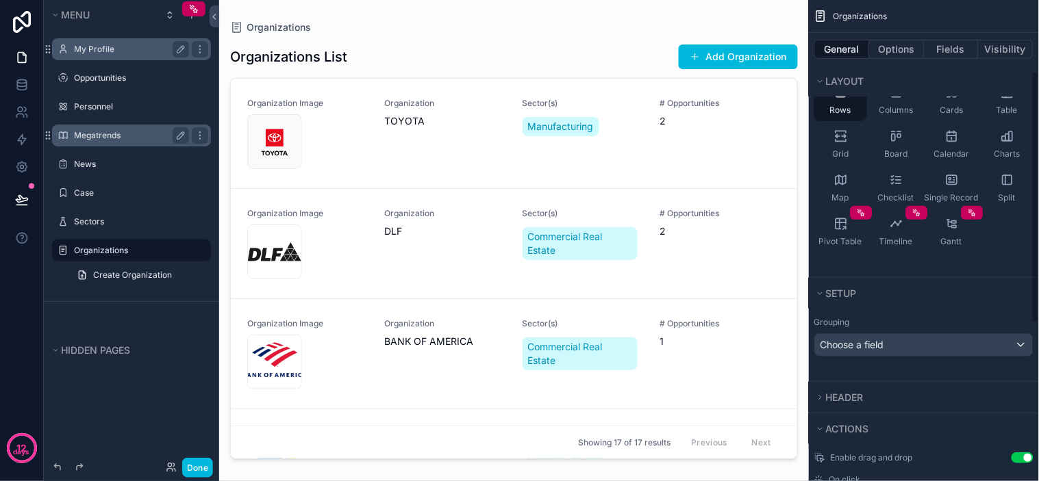
scroll to position [377, 0]
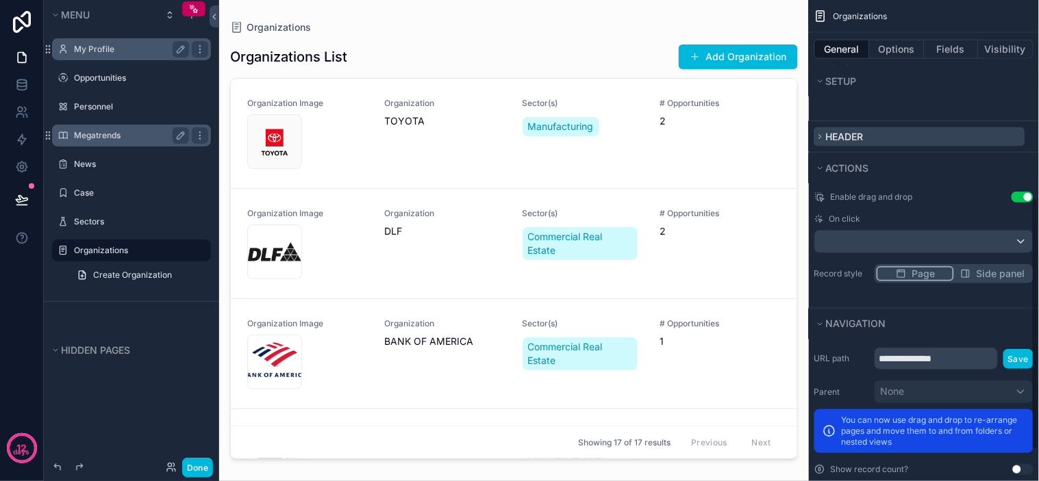
click at [910, 134] on button "Header" at bounding box center [919, 136] width 211 height 19
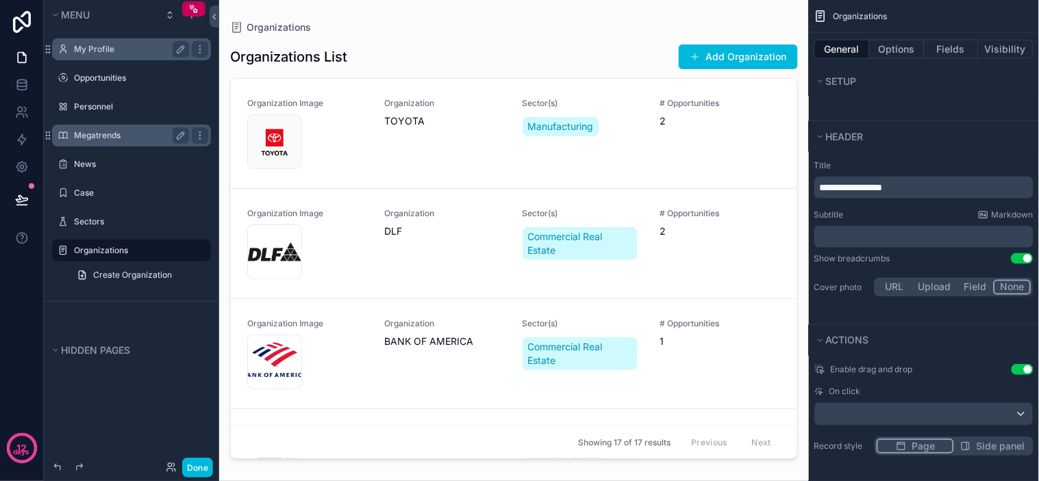
click at [918, 167] on label "Title" at bounding box center [923, 165] width 219 height 11
click at [923, 166] on label "Title" at bounding box center [923, 165] width 219 height 11
click at [927, 165] on label "Title" at bounding box center [923, 165] width 219 height 11
click at [931, 161] on label "Title" at bounding box center [923, 165] width 219 height 11
click at [932, 160] on label "Title" at bounding box center [923, 165] width 219 height 11
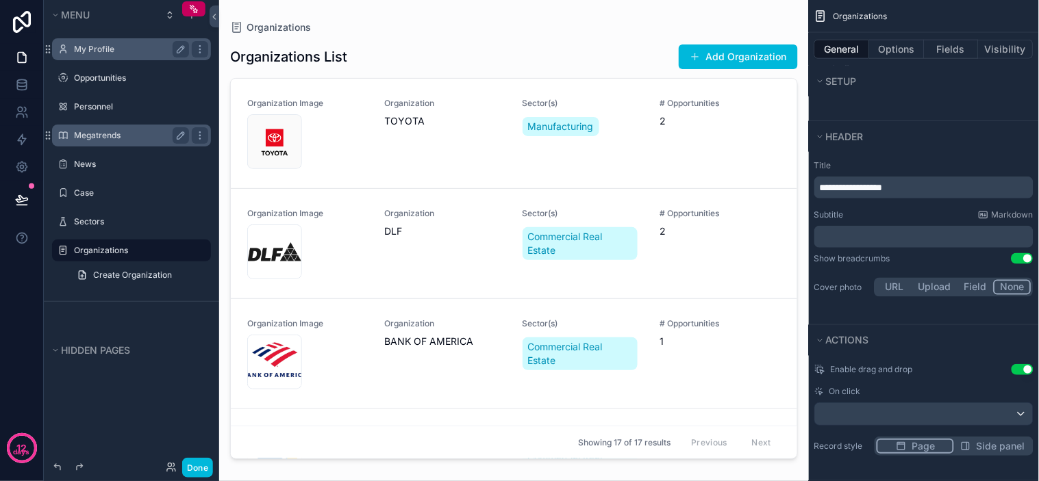
click at [936, 155] on div "**********" at bounding box center [924, 230] width 230 height 151
click at [936, 153] on div "**********" at bounding box center [924, 238] width 230 height 173
drag, startPoint x: 909, startPoint y: 163, endPoint x: 921, endPoint y: 165, distance: 11.8
click at [913, 166] on label "Title" at bounding box center [923, 165] width 219 height 11
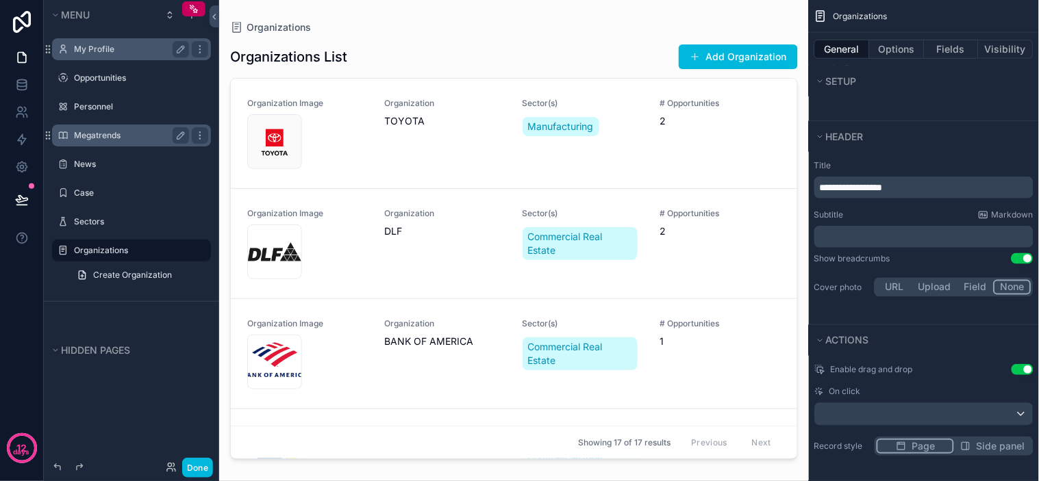
click at [923, 164] on label "Title" at bounding box center [923, 165] width 219 height 11
click at [938, 153] on div "**********" at bounding box center [924, 238] width 230 height 173
click at [503, 16] on div "Organizations Organizations List Add Organization Organization Image images Org…" at bounding box center [514, 232] width 590 height 465
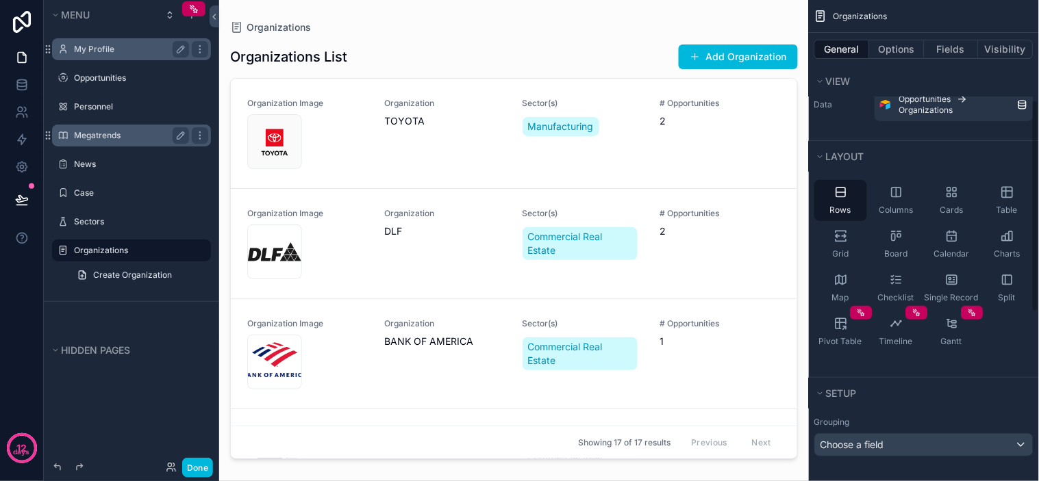
scroll to position [0, 0]
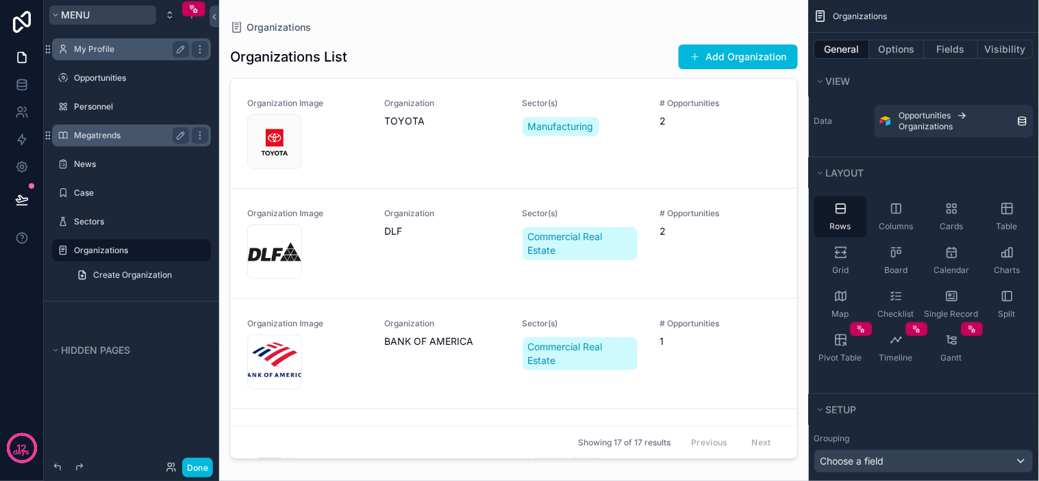
click at [134, 18] on button "Menu" at bounding box center [102, 14] width 107 height 19
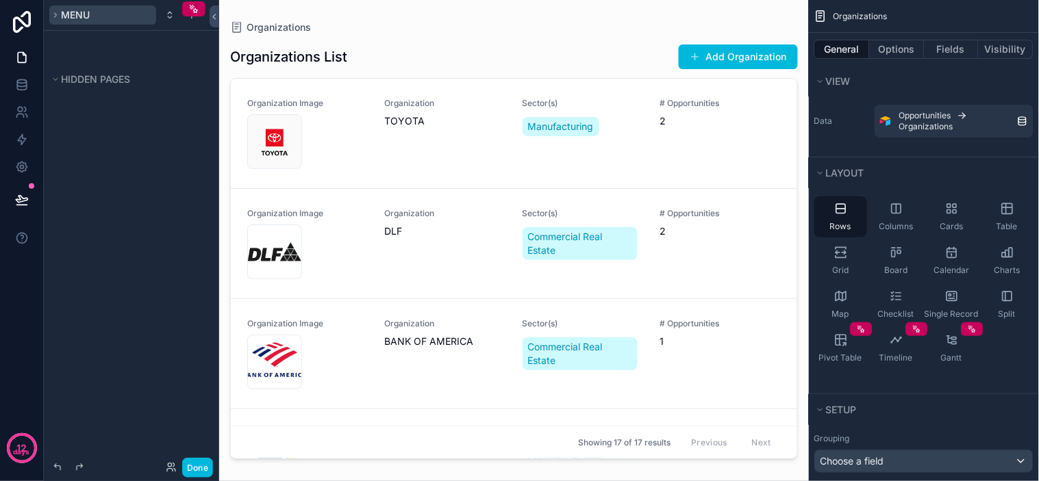
click at [134, 18] on button "Menu" at bounding box center [102, 14] width 107 height 19
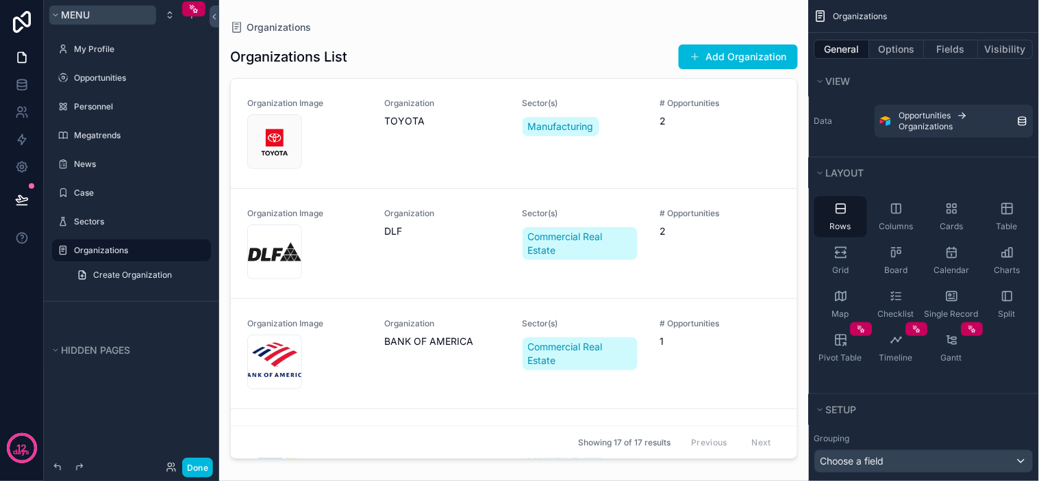
click at [130, 10] on button "Menu" at bounding box center [102, 14] width 107 height 19
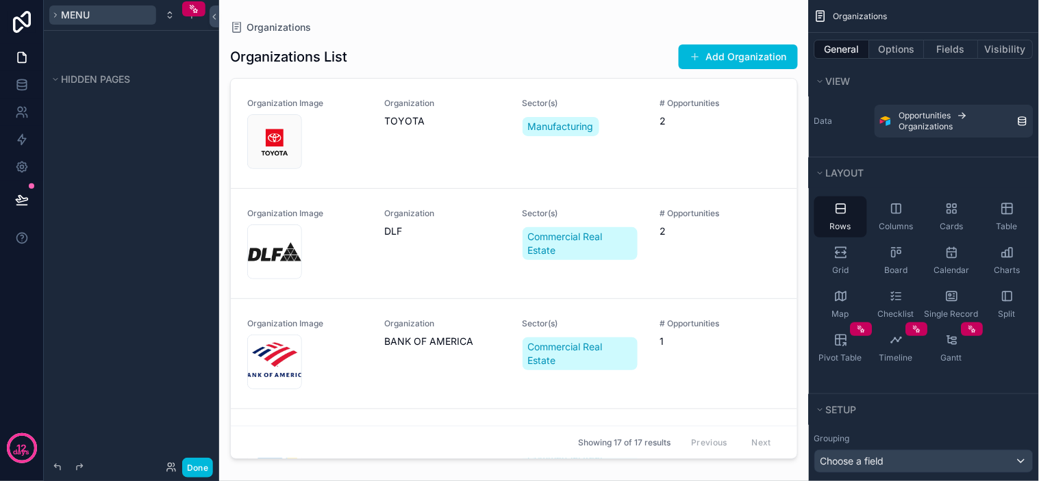
click at [117, 19] on button "Menu" at bounding box center [102, 14] width 107 height 19
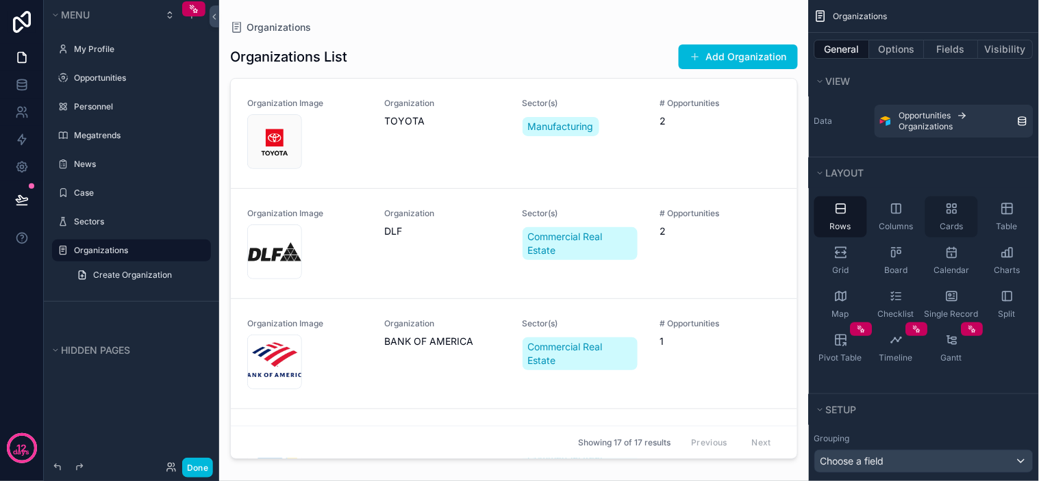
click at [950, 221] on span "Cards" at bounding box center [951, 226] width 23 height 11
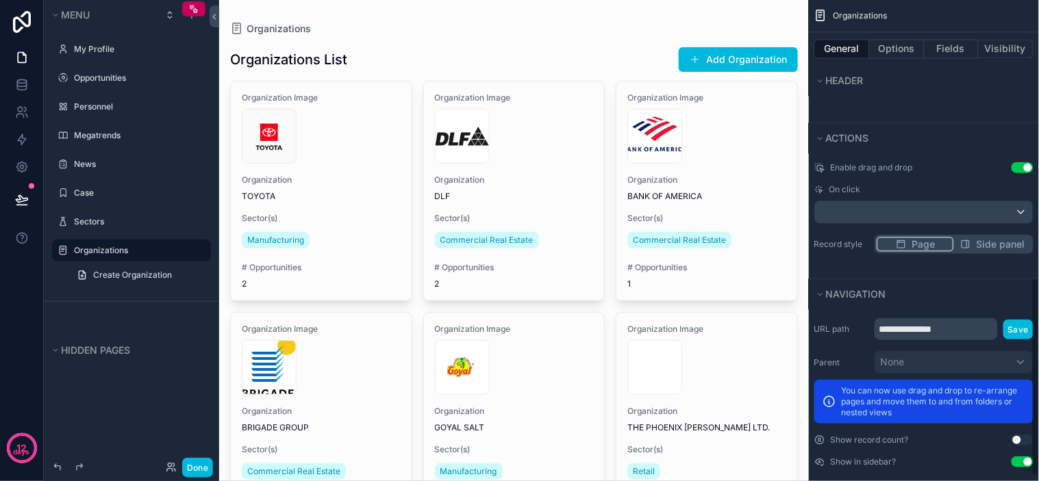
scroll to position [684, 0]
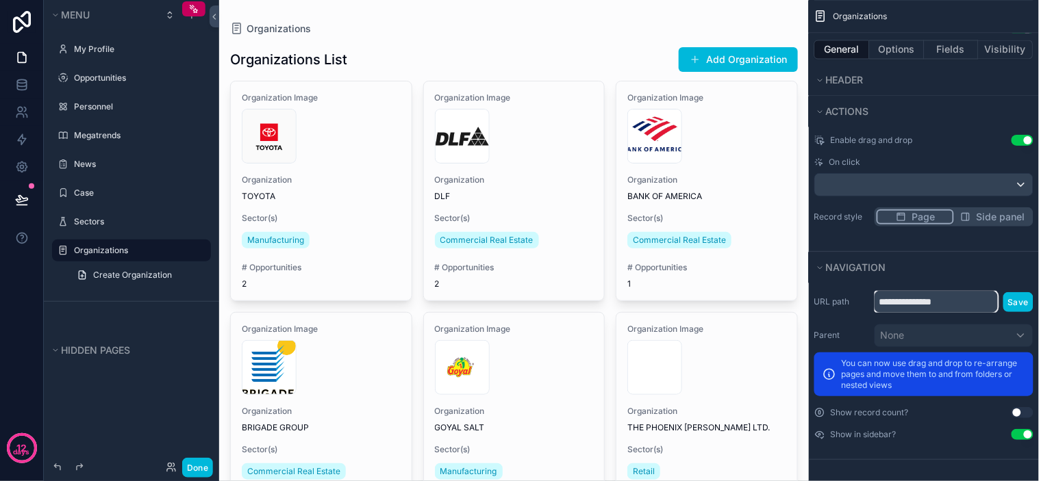
click at [966, 303] on input "**********" at bounding box center [936, 302] width 123 height 22
click at [840, 310] on div "**********" at bounding box center [923, 302] width 219 height 22
click at [193, 21] on div "scrollable content" at bounding box center [192, 15] width 16 height 16
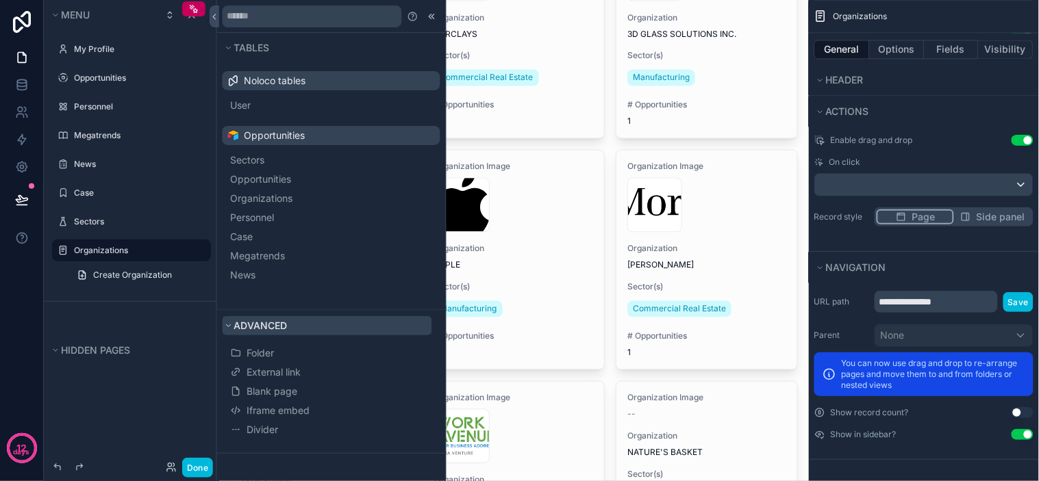
scroll to position [685, 0]
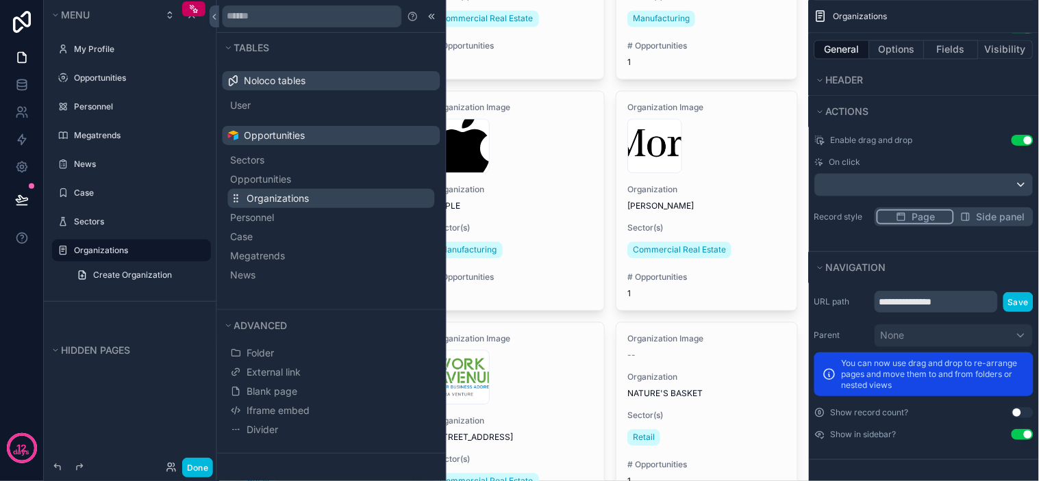
click at [293, 203] on span "Organizations" at bounding box center [278, 199] width 62 height 14
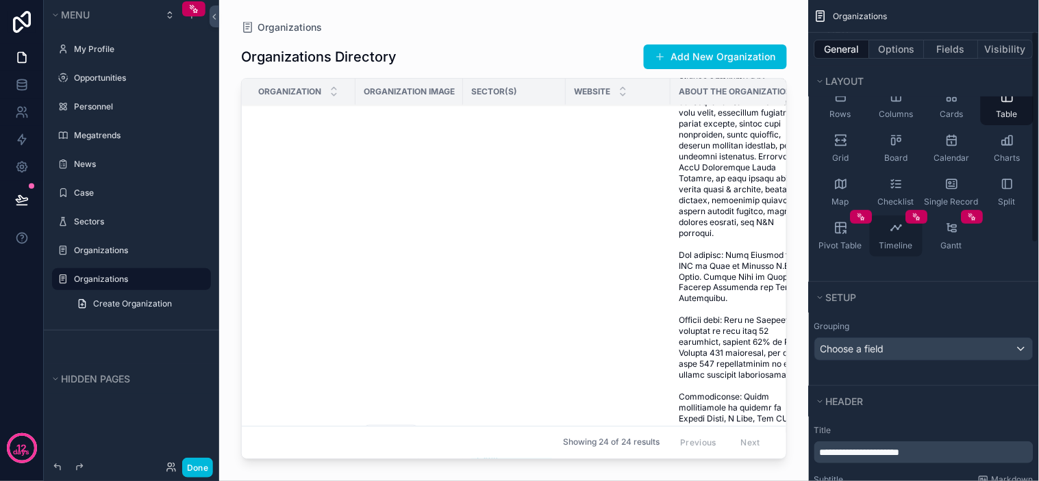
scroll to position [152, 0]
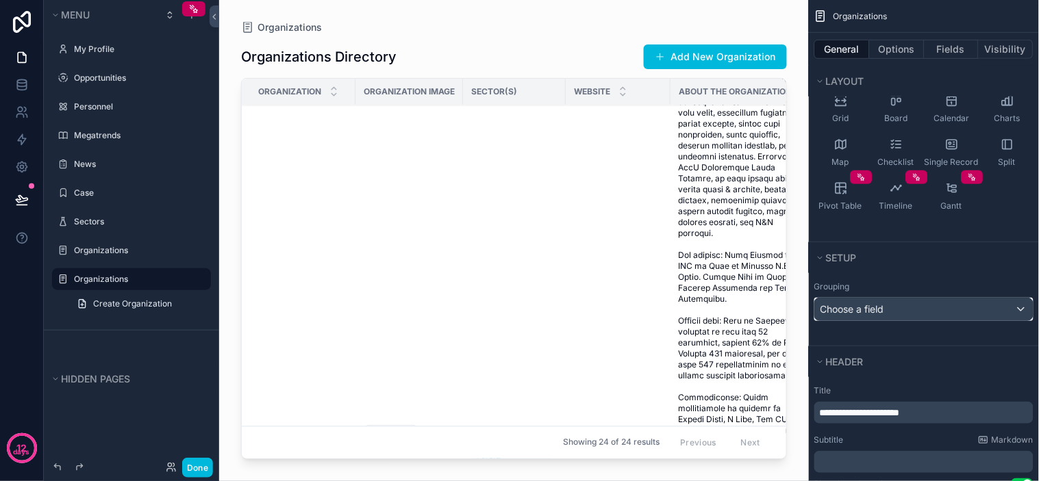
click at [872, 305] on span "Choose a field" at bounding box center [853, 309] width 64 height 12
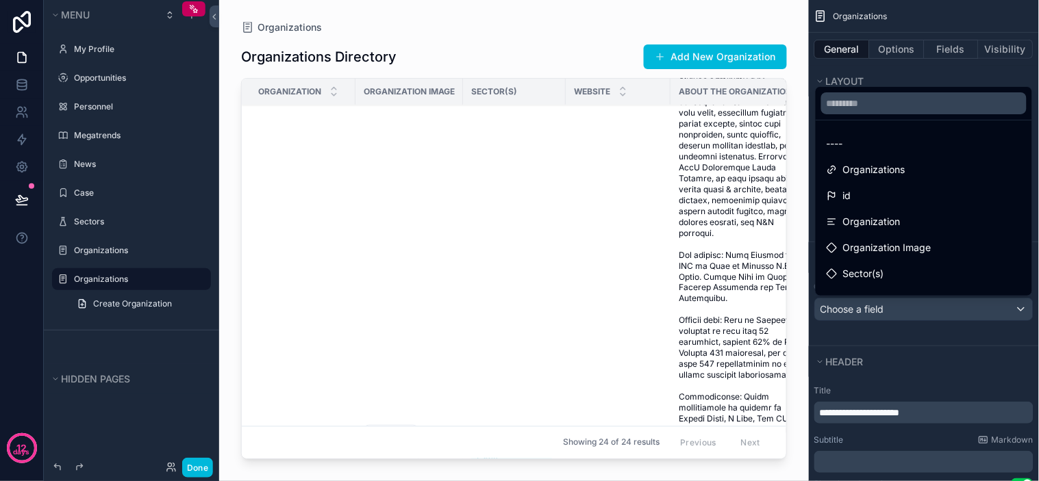
click at [886, 305] on div "scrollable content" at bounding box center [519, 240] width 1039 height 481
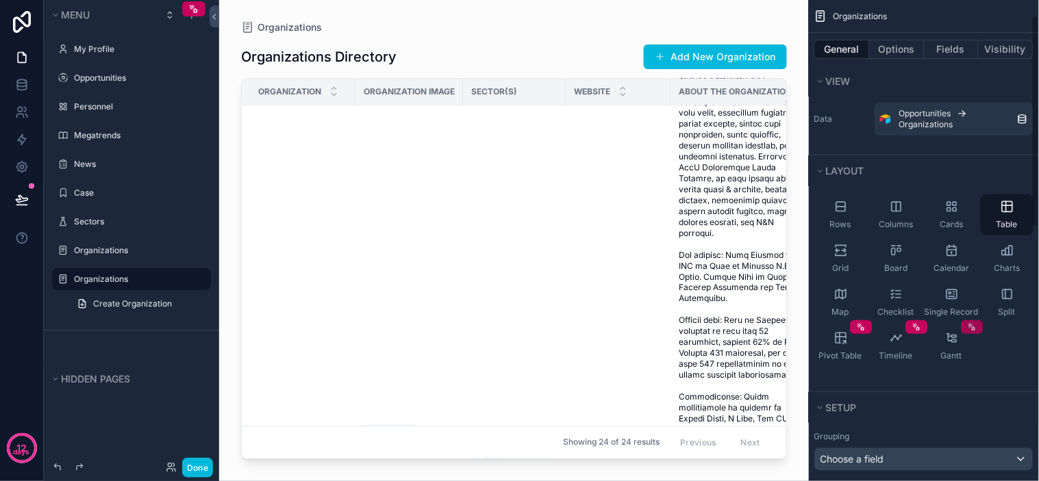
scroll to position [0, 0]
click at [1011, 361] on div "Rows Columns Cards Table Grid Board Calendar Charts Map Checklist Single Record…" at bounding box center [924, 283] width 230 height 184
click at [943, 51] on button "Fields" at bounding box center [952, 49] width 55 height 19
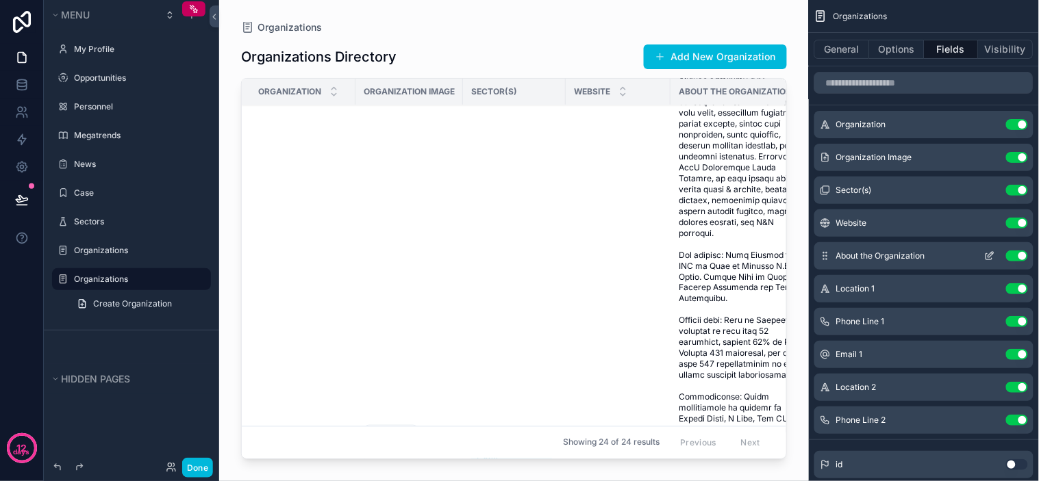
click at [1014, 255] on button "Use setting" at bounding box center [1017, 256] width 22 height 11
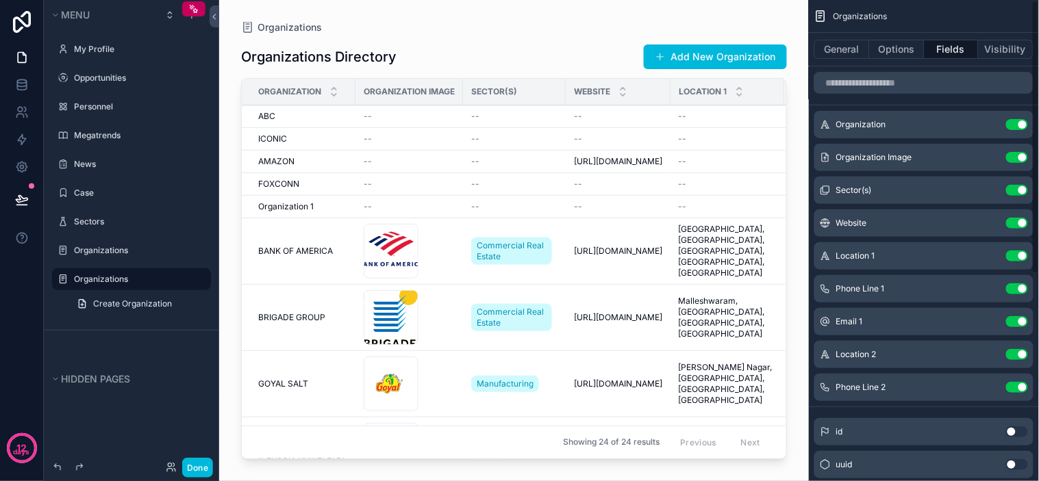
click at [1014, 255] on button "Use setting" at bounding box center [1017, 256] width 22 height 11
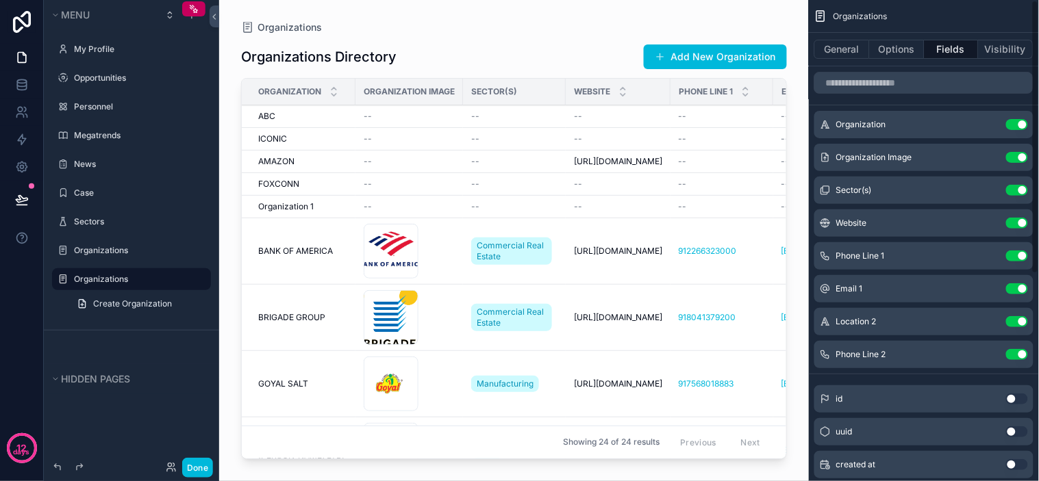
click at [1014, 255] on button "Use setting" at bounding box center [1017, 256] width 22 height 11
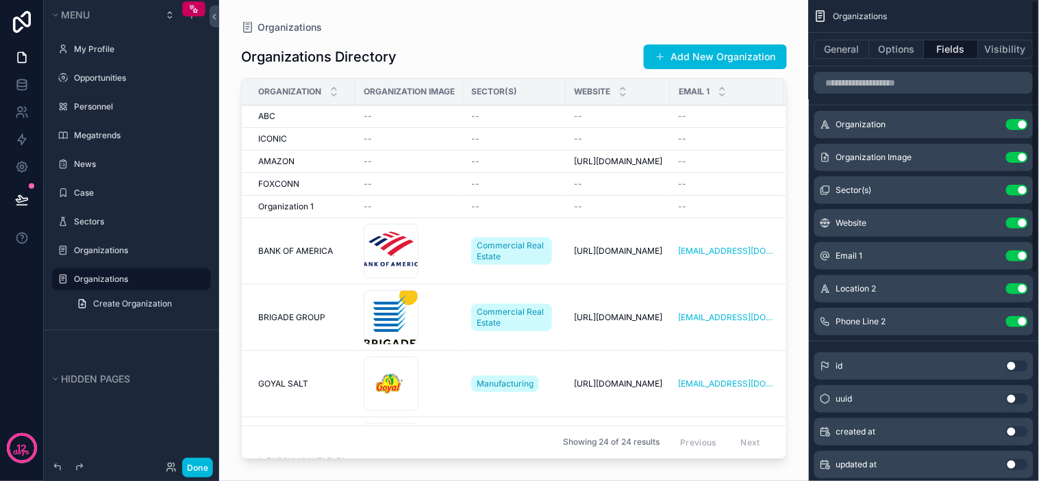
click at [1014, 255] on button "Use setting" at bounding box center [1017, 256] width 22 height 11
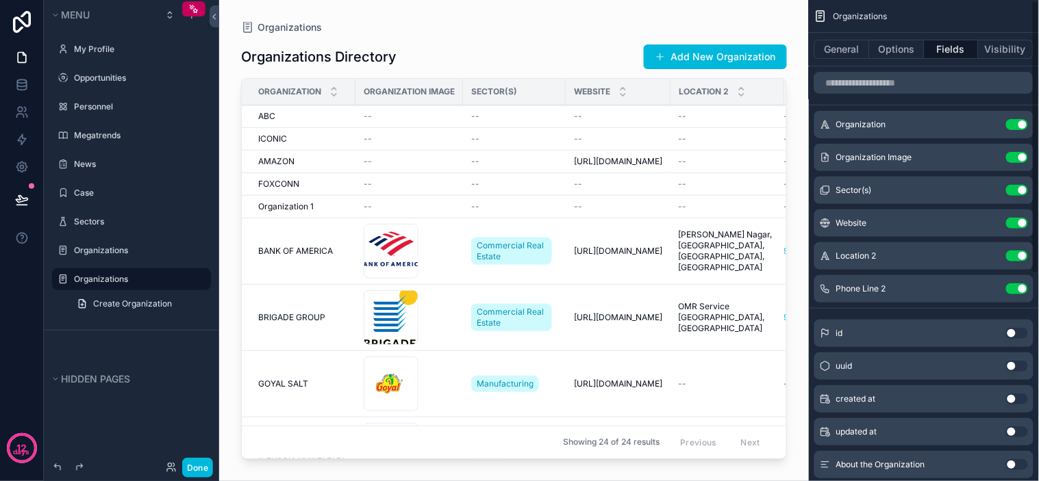
click at [1014, 255] on button "Use setting" at bounding box center [1017, 256] width 22 height 11
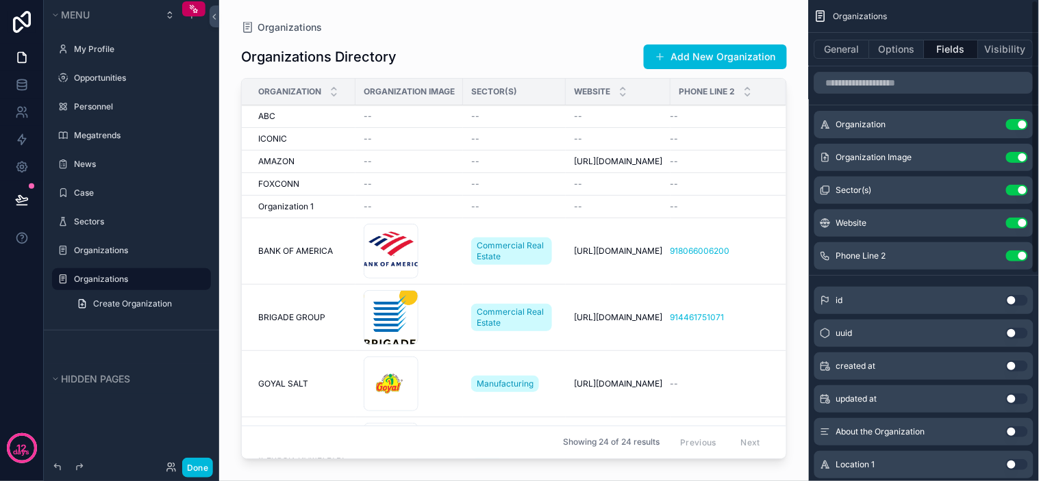
click at [1014, 255] on button "Use setting" at bounding box center [1017, 256] width 22 height 11
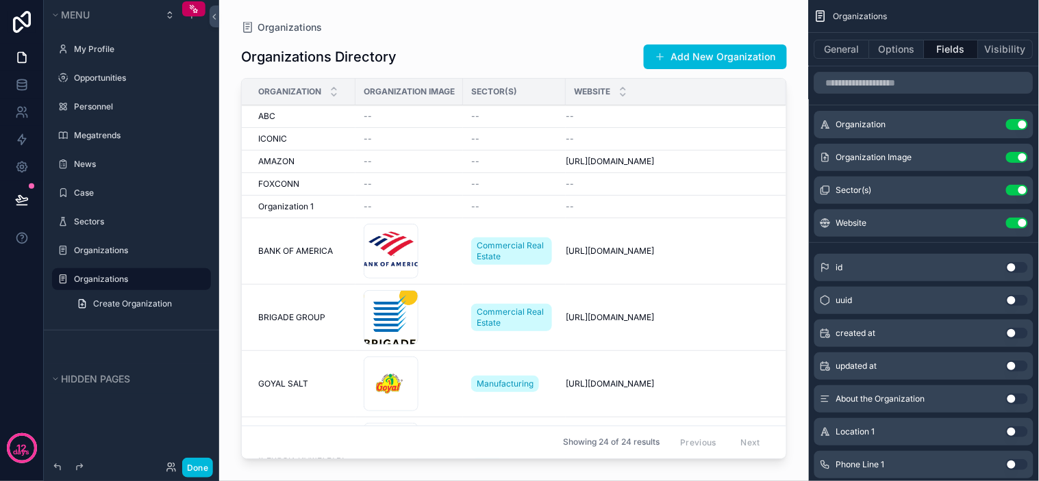
click at [678, 217] on div "scrollable content" at bounding box center [514, 232] width 590 height 465
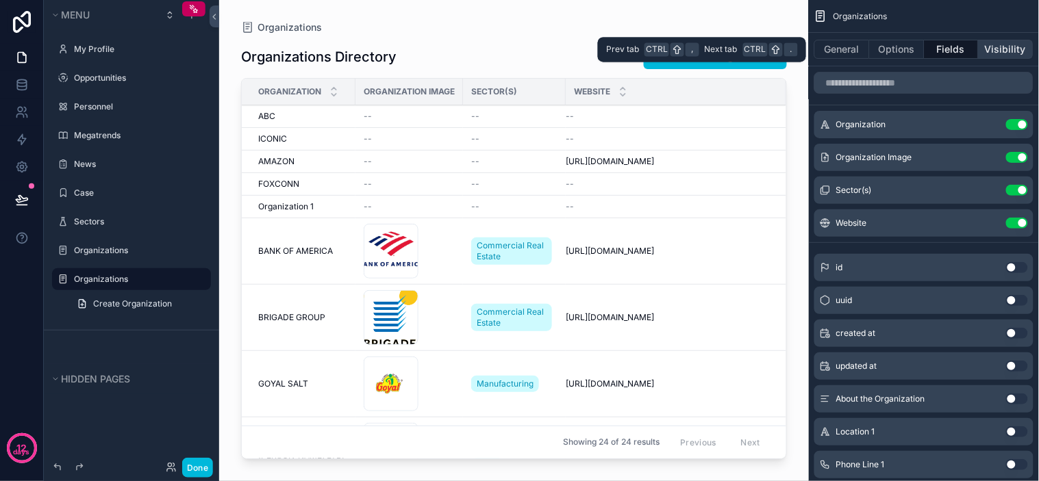
click at [994, 55] on button "Visibility" at bounding box center [1006, 49] width 55 height 19
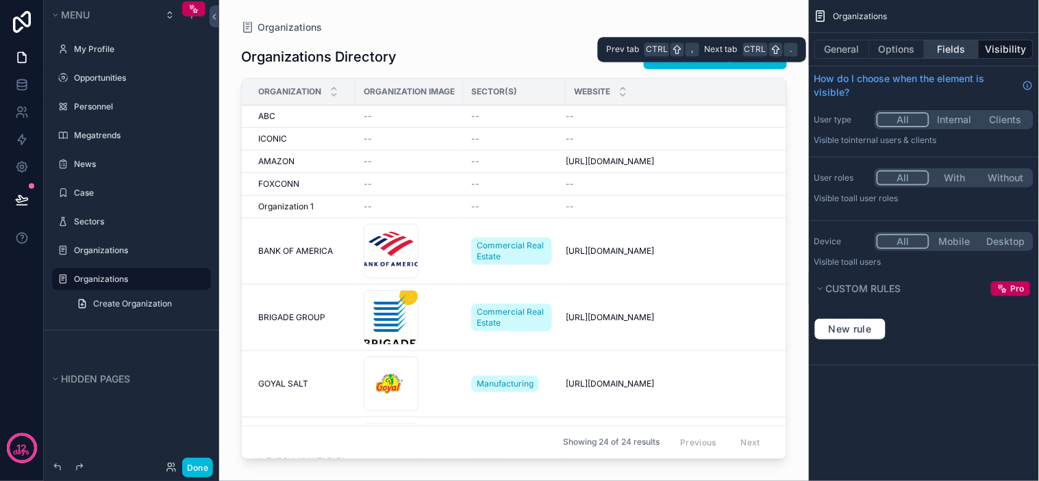
click at [932, 55] on button "Fields" at bounding box center [952, 49] width 55 height 19
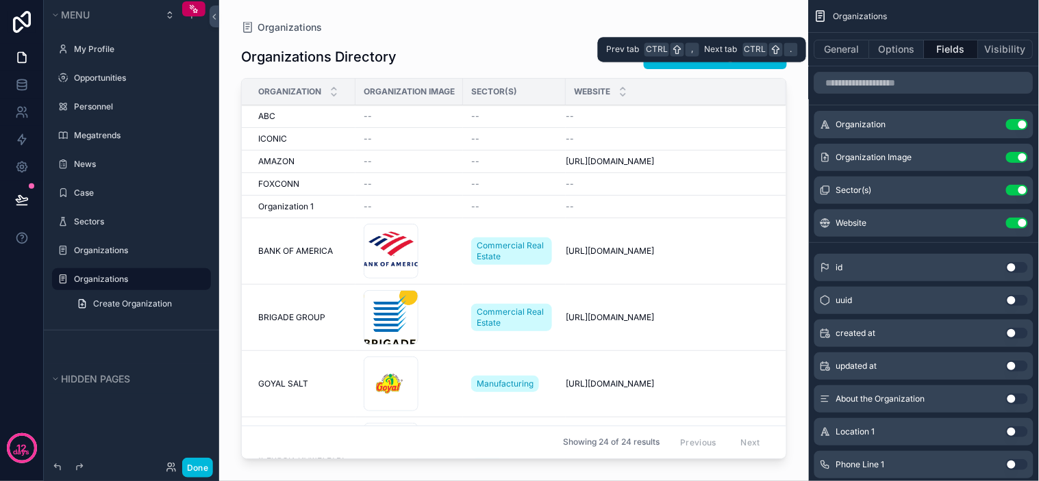
drag, startPoint x: 912, startPoint y: 52, endPoint x: 927, endPoint y: 55, distance: 14.6
click at [912, 52] on button "Options" at bounding box center [897, 49] width 55 height 19
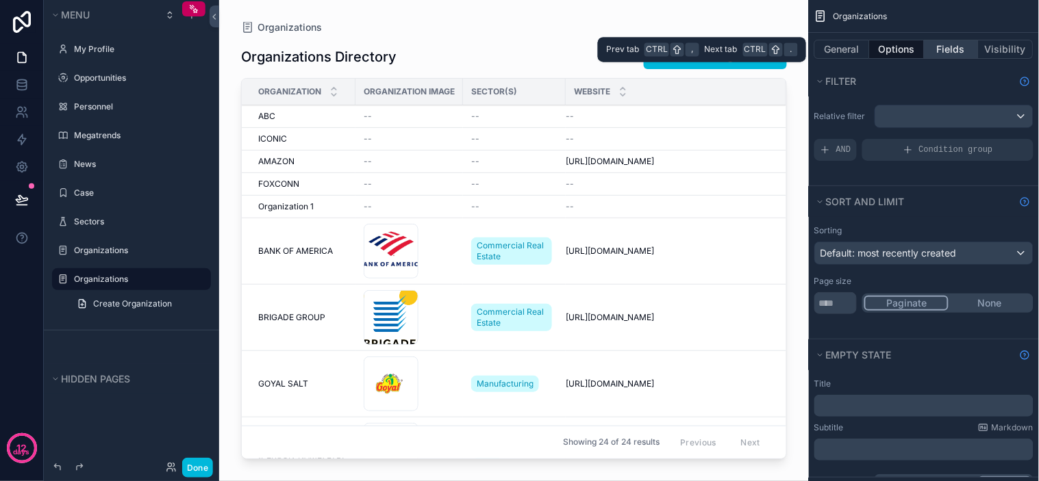
click at [929, 56] on button "Fields" at bounding box center [952, 49] width 55 height 19
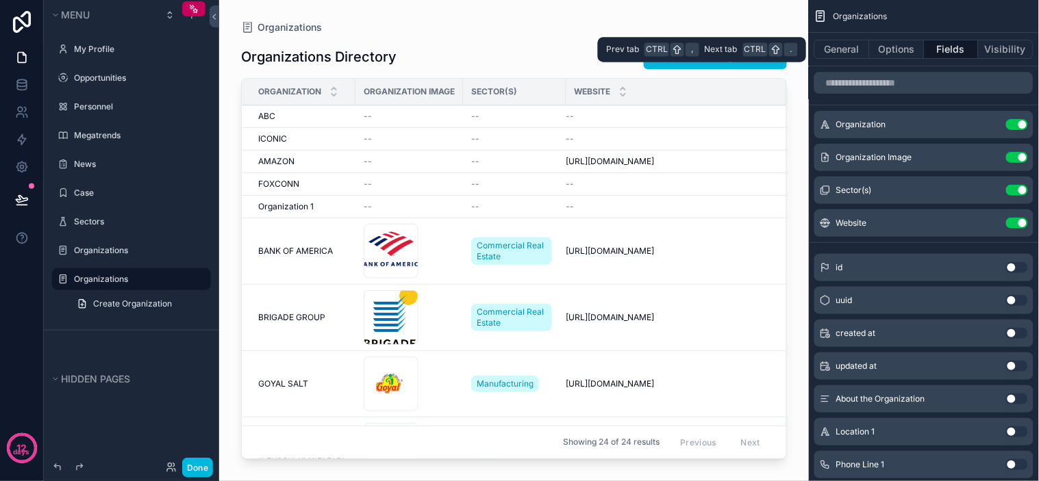
click at [929, 55] on button "Fields" at bounding box center [952, 49] width 55 height 19
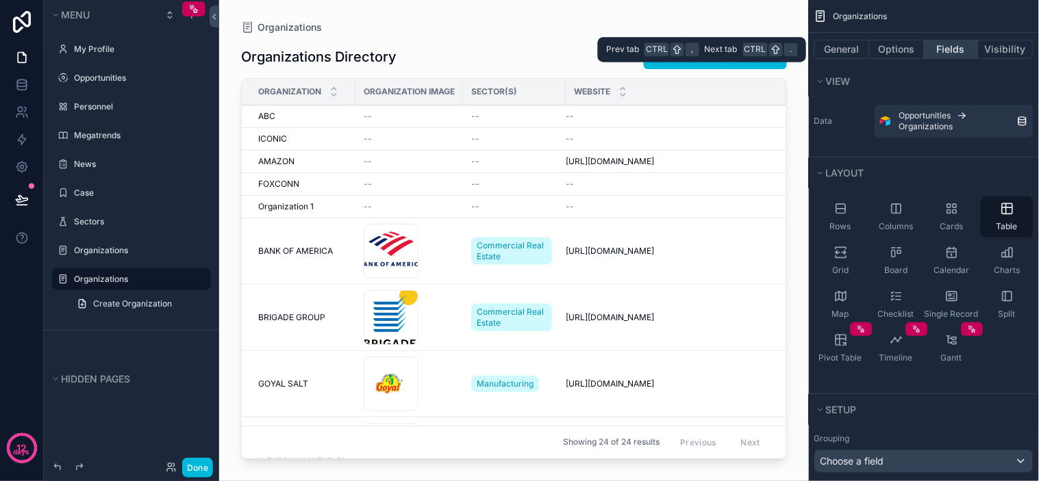
click at [932, 55] on button "Fields" at bounding box center [952, 49] width 55 height 19
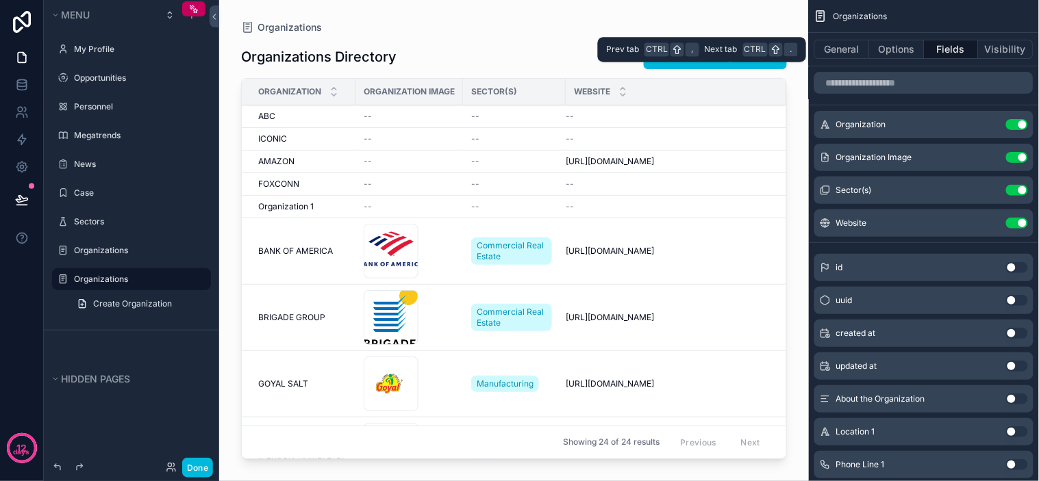
click at [934, 55] on button "Fields" at bounding box center [952, 49] width 55 height 19
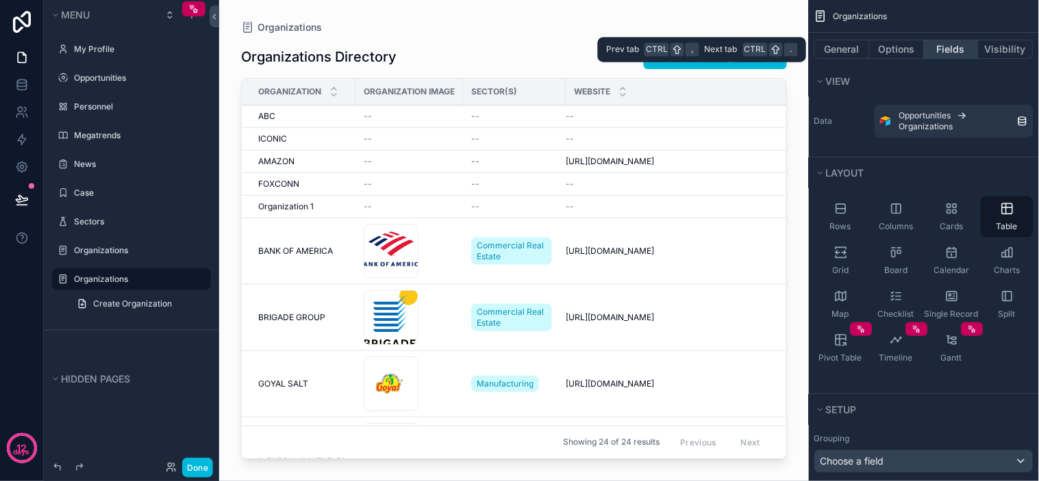
click at [936, 55] on button "Fields" at bounding box center [952, 49] width 55 height 19
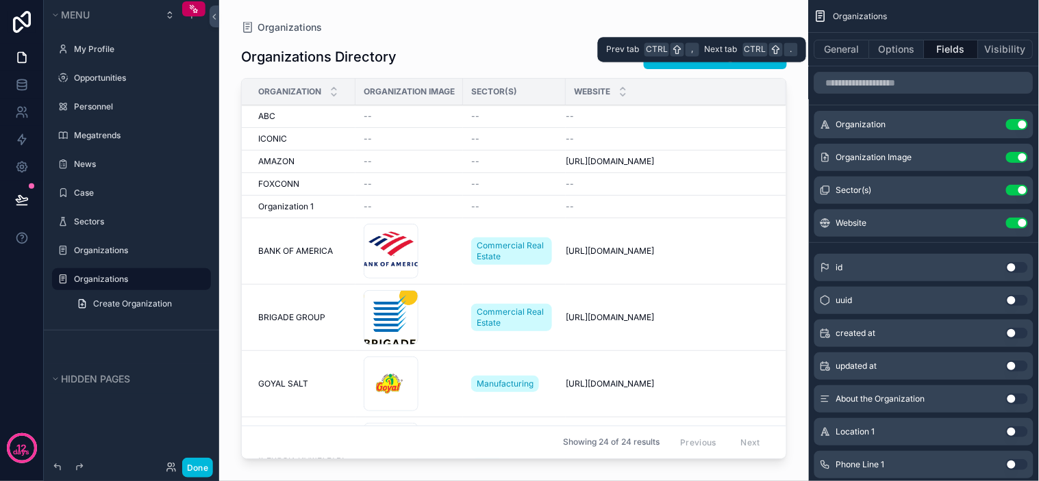
click at [937, 55] on button "Fields" at bounding box center [952, 49] width 55 height 19
click at [938, 53] on button "Fields" at bounding box center [952, 49] width 55 height 19
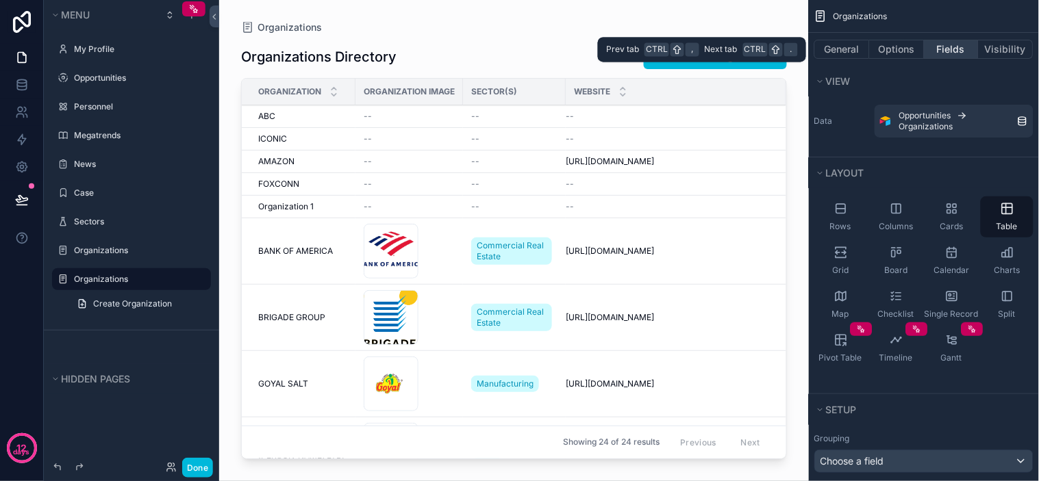
click at [938, 53] on button "Fields" at bounding box center [952, 49] width 55 height 19
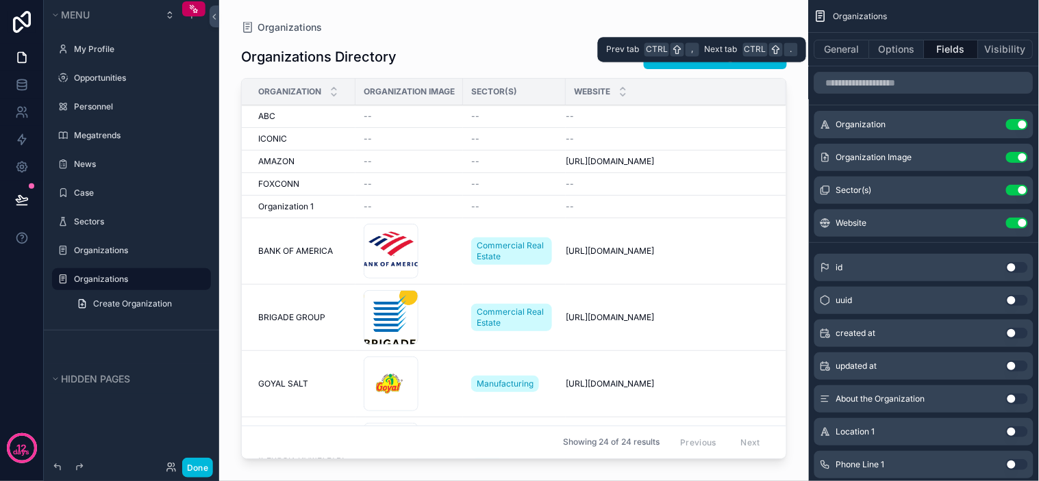
click at [938, 53] on button "Fields" at bounding box center [952, 49] width 55 height 19
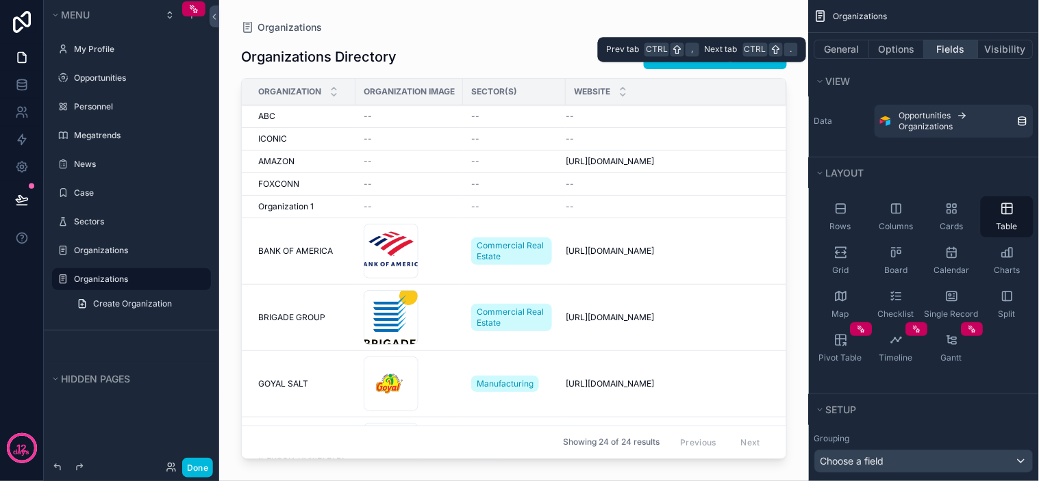
click at [935, 51] on button "Fields" at bounding box center [952, 49] width 55 height 19
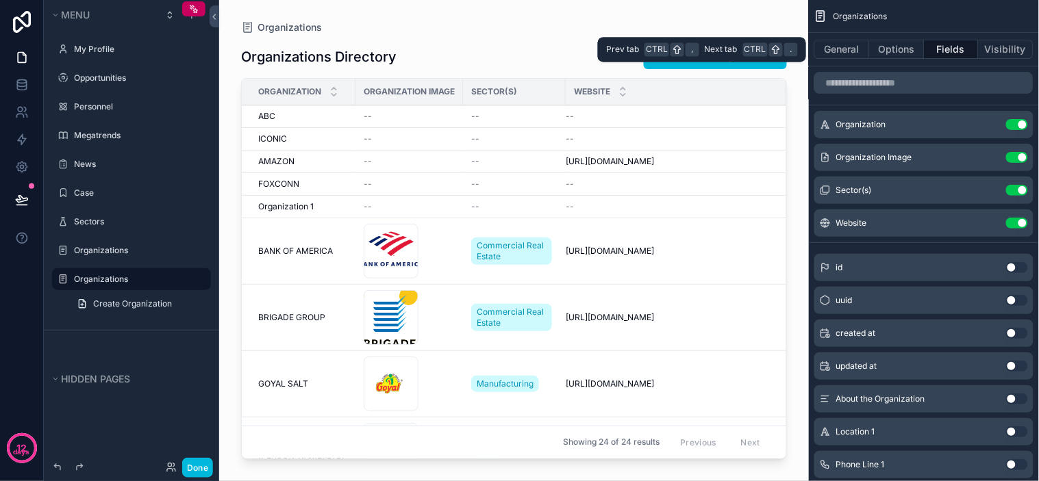
click at [946, 50] on button "Fields" at bounding box center [952, 49] width 55 height 19
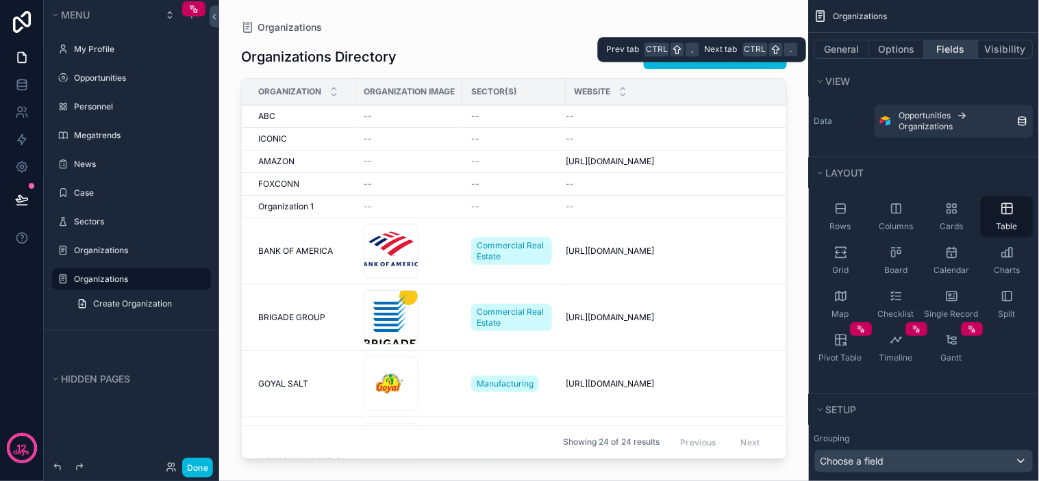
click at [946, 50] on button "Fields" at bounding box center [952, 49] width 55 height 19
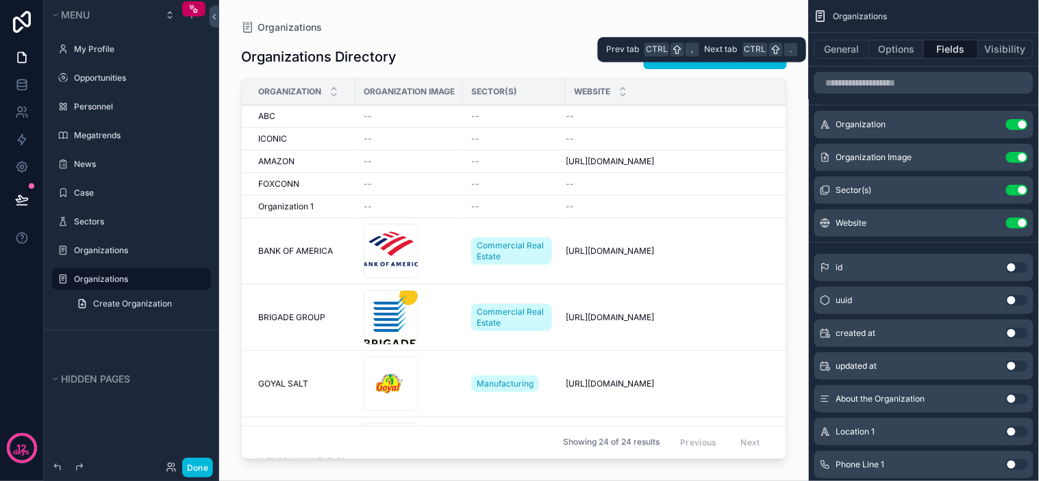
click at [946, 51] on button "Fields" at bounding box center [952, 49] width 55 height 19
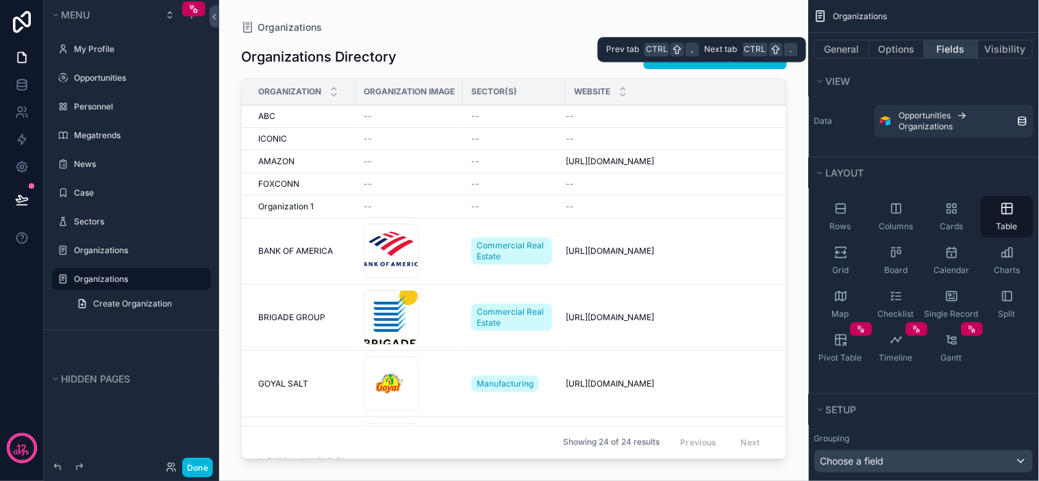
click at [946, 51] on button "Fields" at bounding box center [952, 49] width 55 height 19
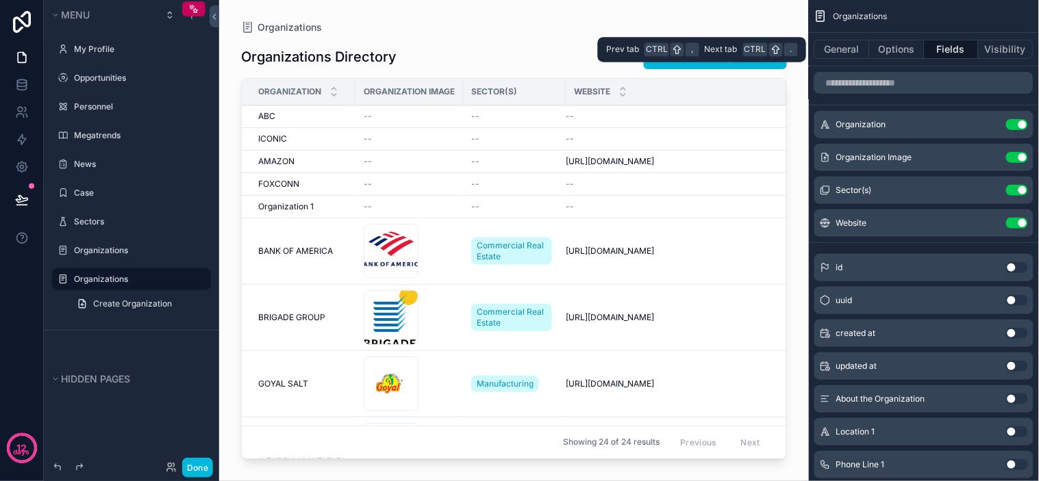
click at [946, 51] on button "Fields" at bounding box center [952, 49] width 55 height 19
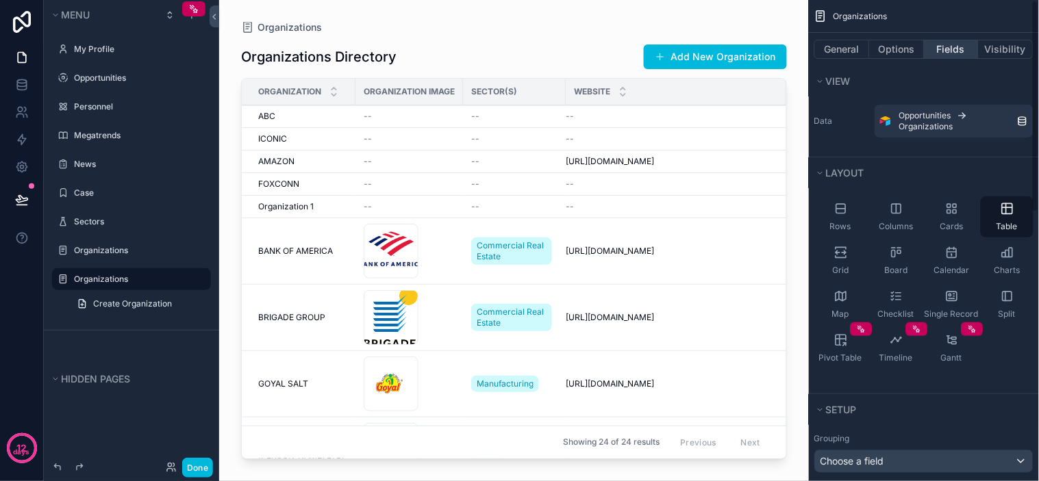
click at [955, 58] on button "Fields" at bounding box center [952, 49] width 55 height 19
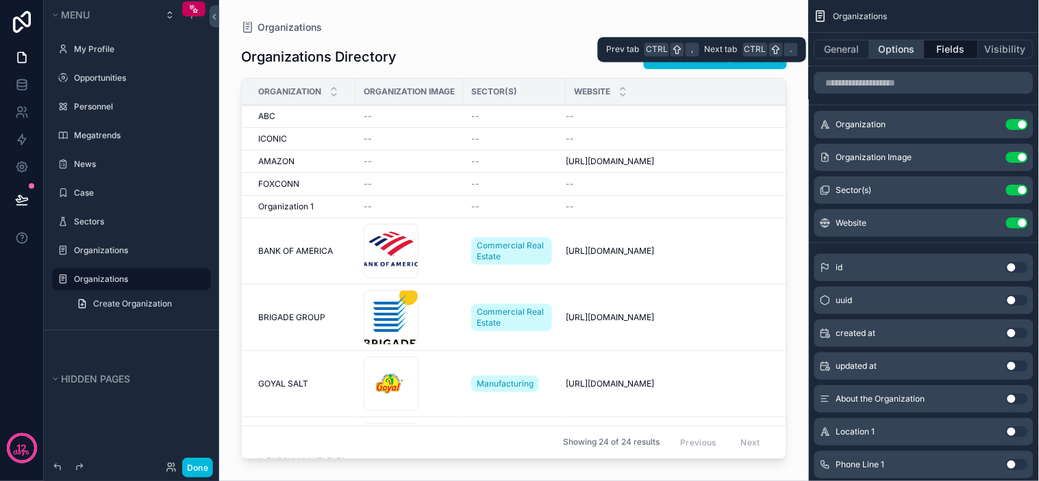
click at [899, 40] on button "Options" at bounding box center [897, 49] width 55 height 19
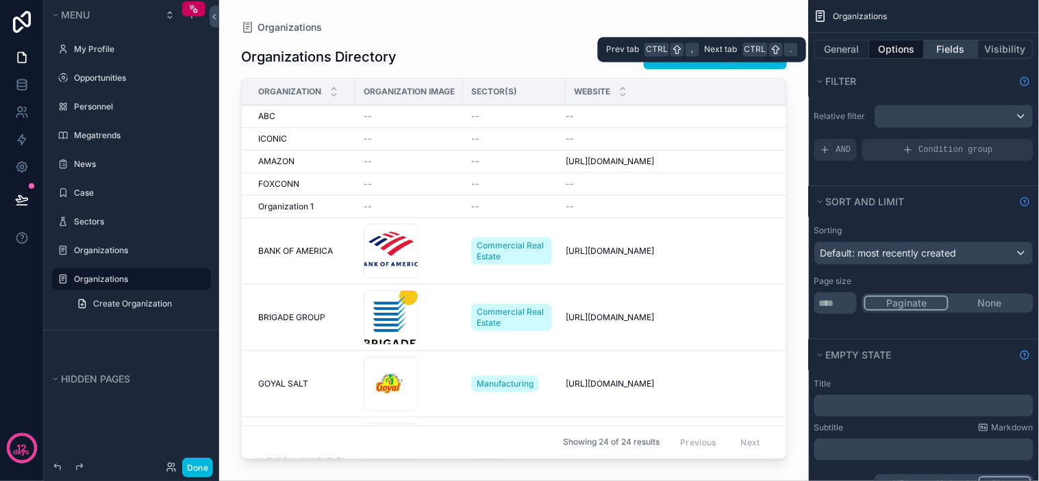
click at [945, 47] on button "Fields" at bounding box center [952, 49] width 55 height 19
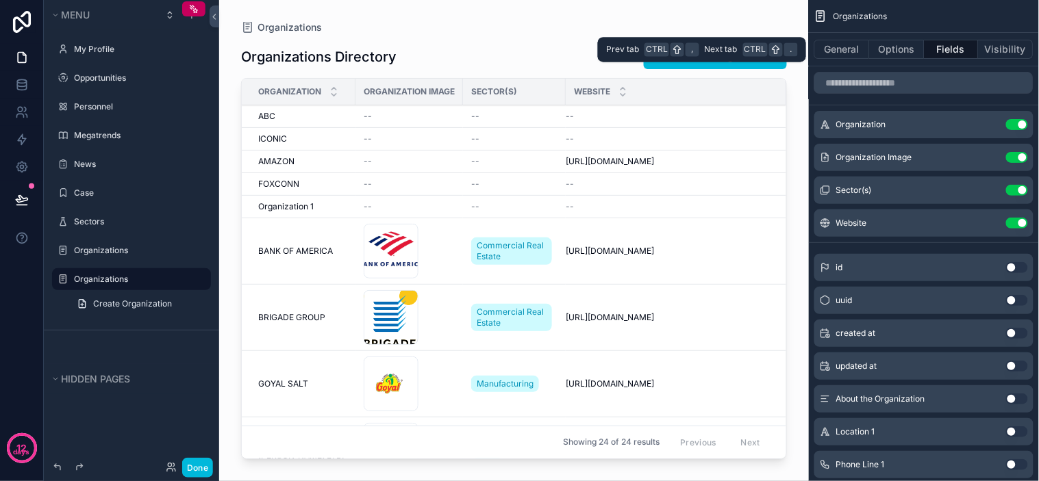
click at [959, 51] on button "Fields" at bounding box center [952, 49] width 55 height 19
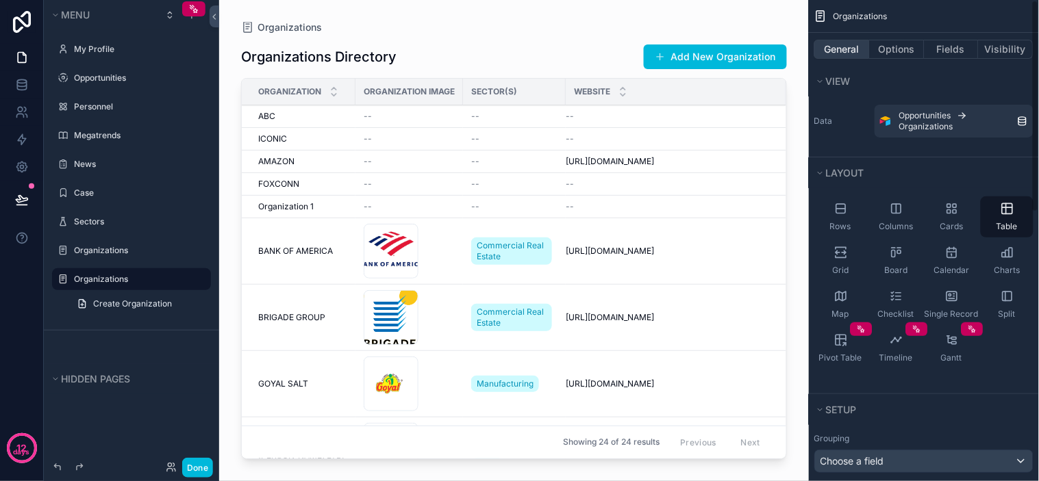
click at [856, 46] on button "General" at bounding box center [841, 49] width 55 height 19
click at [848, 51] on button "General" at bounding box center [841, 49] width 55 height 19
click at [852, 50] on button "General" at bounding box center [841, 49] width 55 height 19
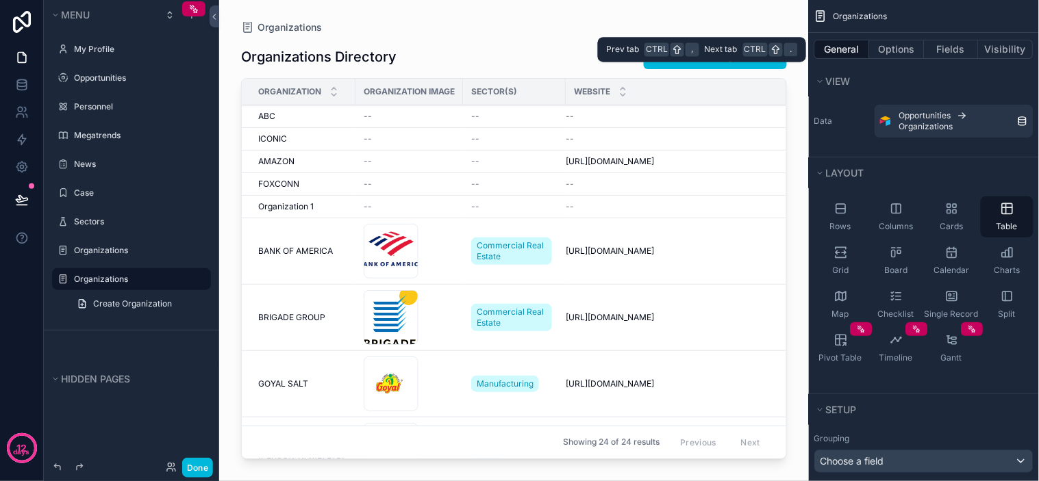
click at [858, 52] on button "General" at bounding box center [841, 49] width 55 height 19
click at [882, 47] on button "Options" at bounding box center [897, 49] width 55 height 19
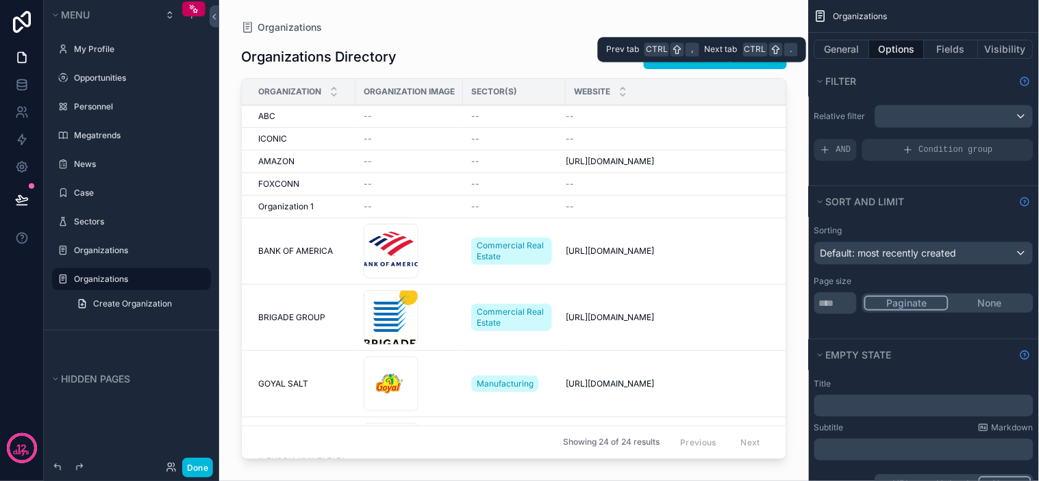
click at [886, 51] on button "Options" at bounding box center [897, 49] width 55 height 19
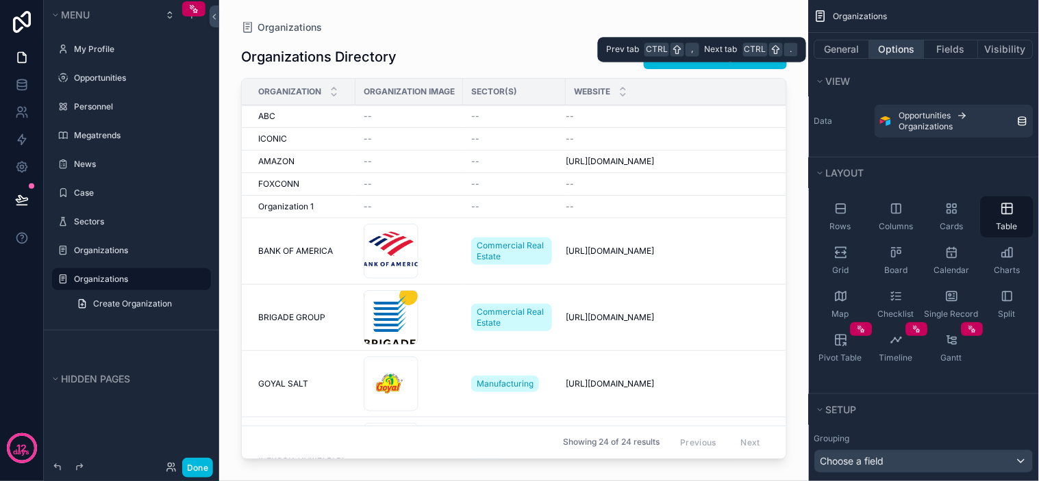
click at [886, 51] on button "Options" at bounding box center [897, 49] width 55 height 19
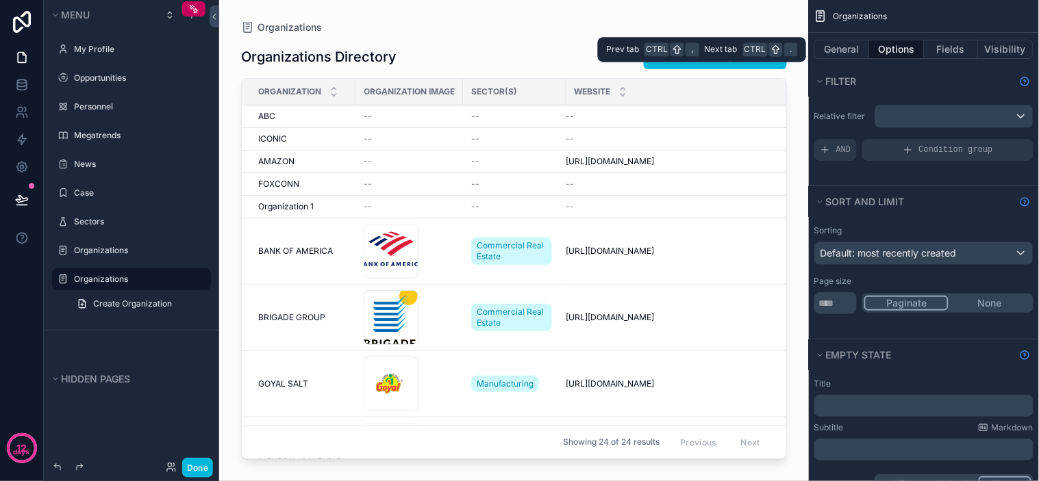
click at [886, 51] on button "Options" at bounding box center [897, 49] width 55 height 19
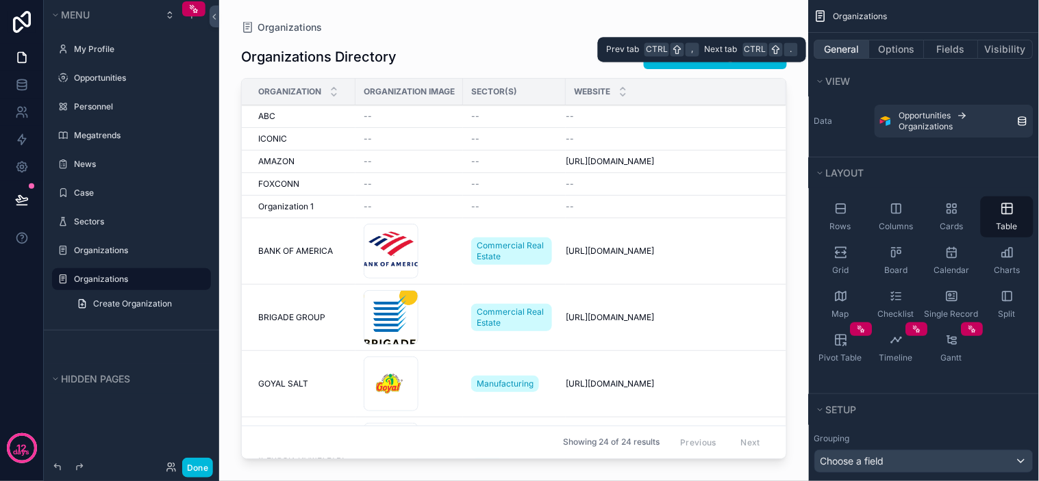
click at [859, 49] on button "General" at bounding box center [841, 49] width 55 height 19
click at [854, 48] on button "General" at bounding box center [841, 49] width 55 height 19
click at [842, 52] on button "General" at bounding box center [841, 49] width 55 height 19
click at [847, 52] on button "General" at bounding box center [841, 49] width 55 height 19
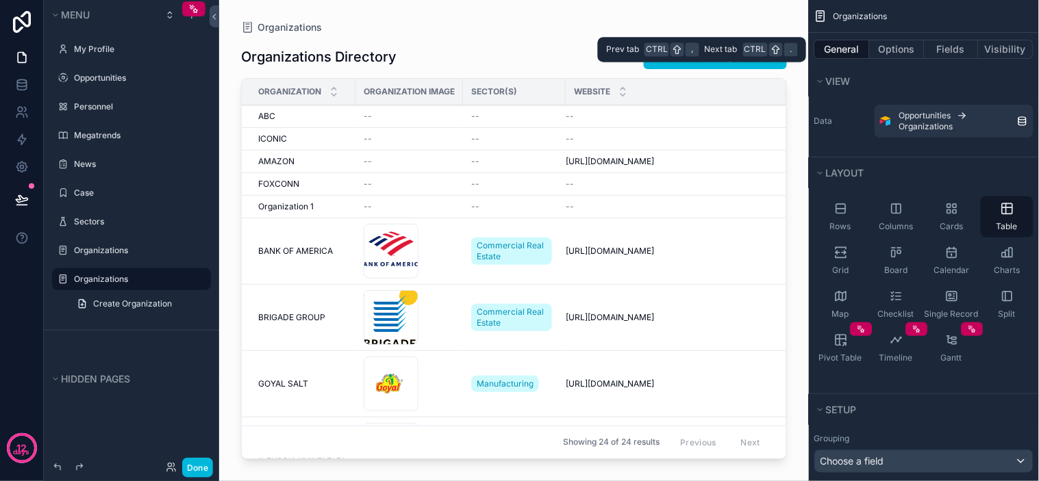
click at [843, 44] on button "General" at bounding box center [841, 49] width 55 height 19
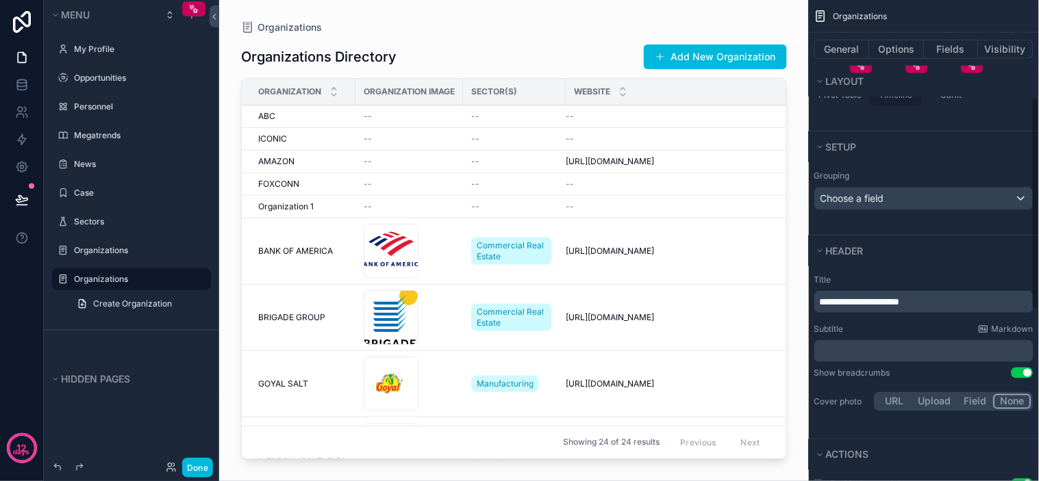
scroll to position [304, 0]
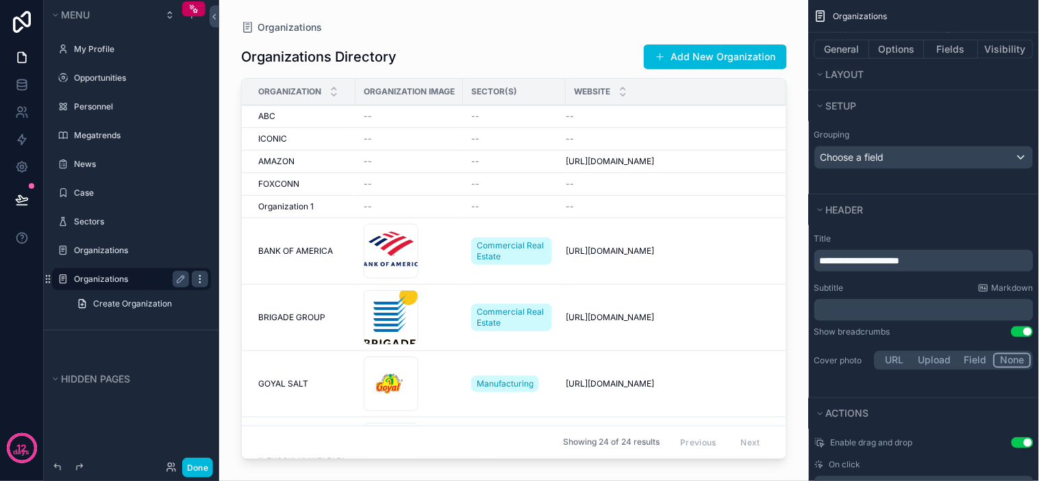
click at [204, 277] on icon "scrollable content" at bounding box center [200, 279] width 11 height 11
click at [455, 51] on div "Organizations Directory Add New Organization" at bounding box center [514, 57] width 546 height 26
click at [473, 42] on div "Organizations Directory Add New Organization Organization Organization Image Se…" at bounding box center [514, 249] width 546 height 432
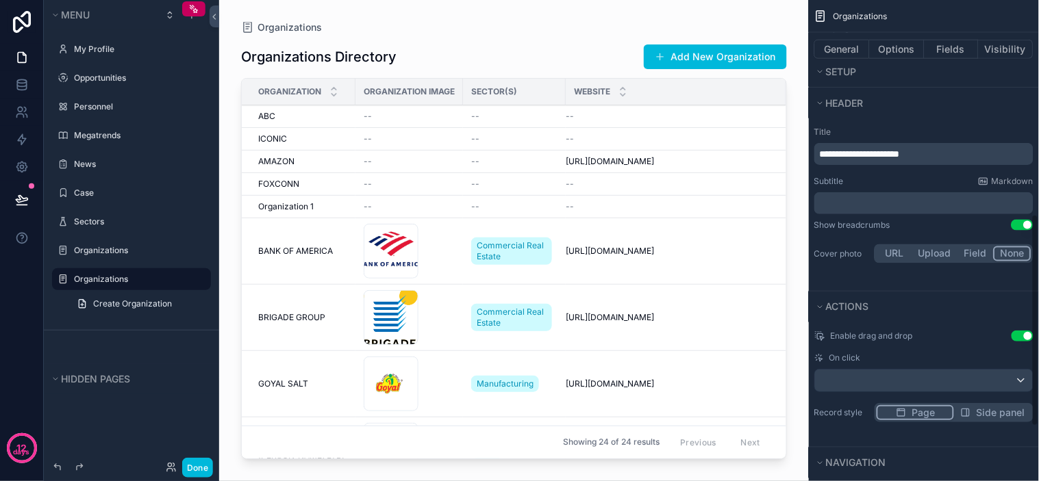
scroll to position [379, 0]
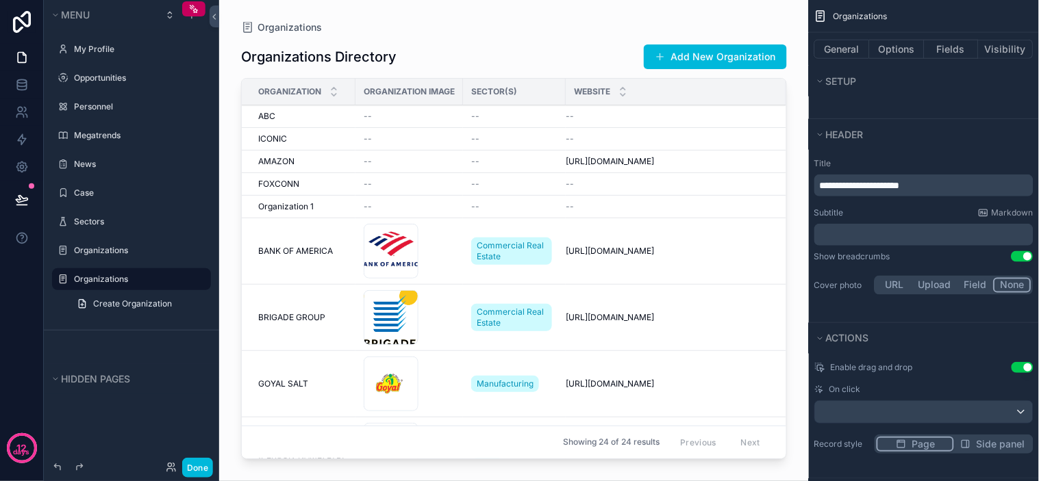
click at [969, 290] on button "Field" at bounding box center [976, 285] width 36 height 15
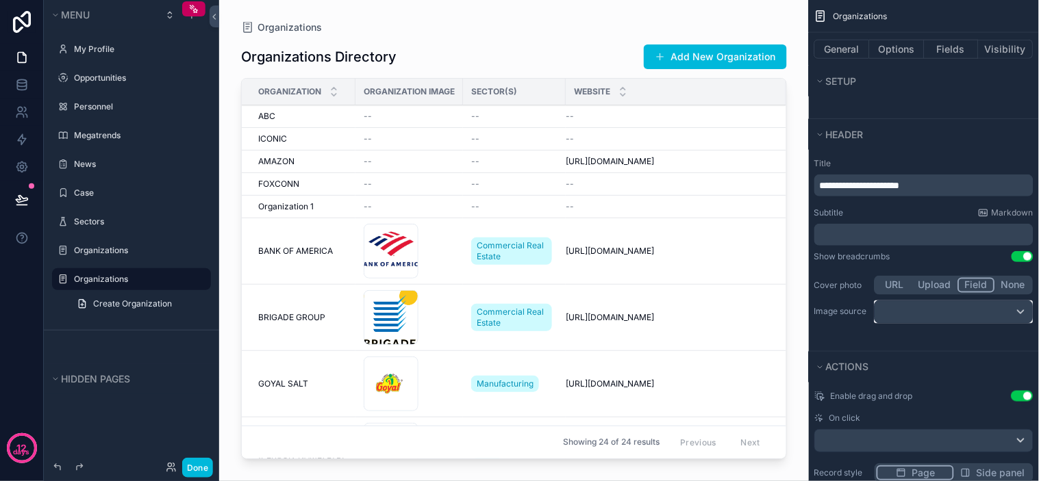
click at [894, 308] on div "scrollable content" at bounding box center [954, 312] width 158 height 22
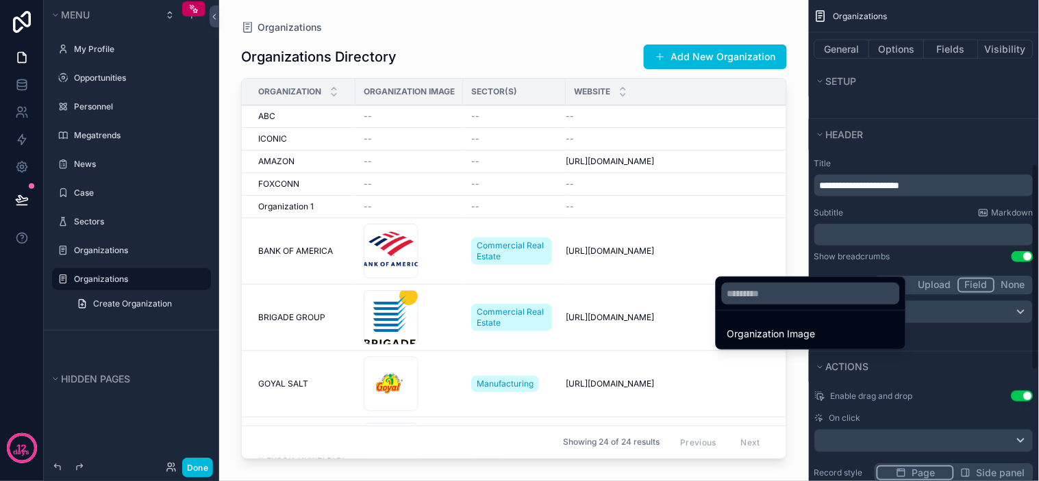
click at [922, 320] on div "scrollable content" at bounding box center [519, 240] width 1039 height 481
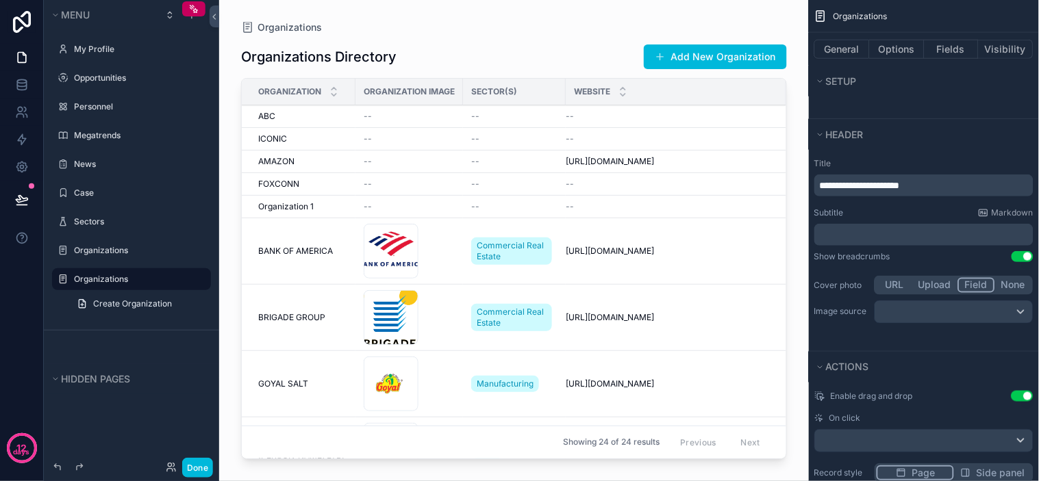
click at [1005, 282] on button "None" at bounding box center [1013, 285] width 36 height 15
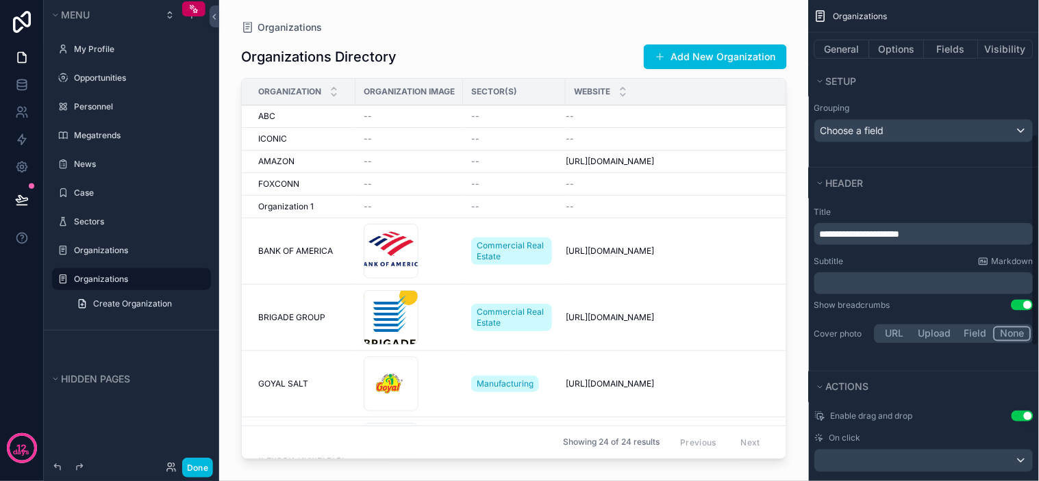
scroll to position [303, 0]
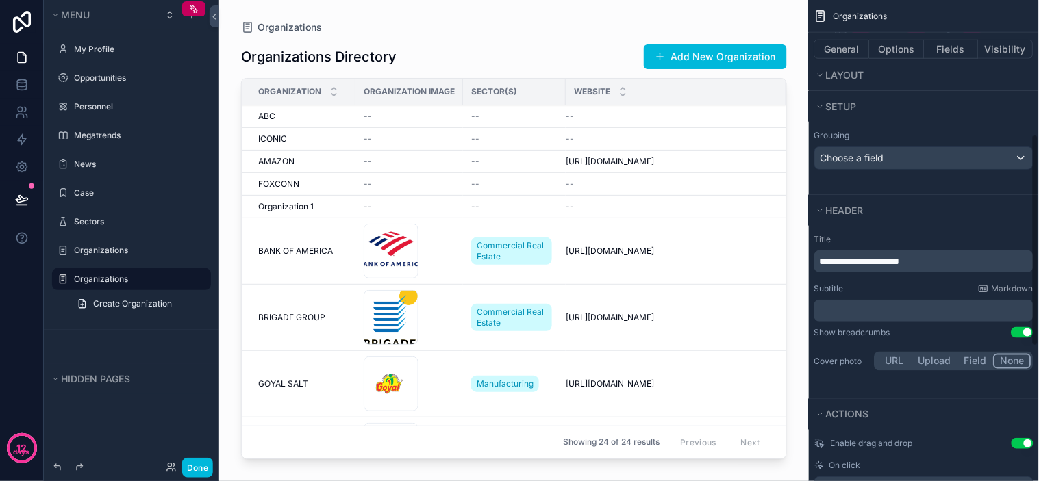
drag, startPoint x: 892, startPoint y: 332, endPoint x: 906, endPoint y: 319, distance: 18.9
click at [893, 332] on div "Show breadcrumbs Use setting" at bounding box center [923, 332] width 219 height 11
click at [892, 307] on p "﻿" at bounding box center [925, 311] width 211 height 14
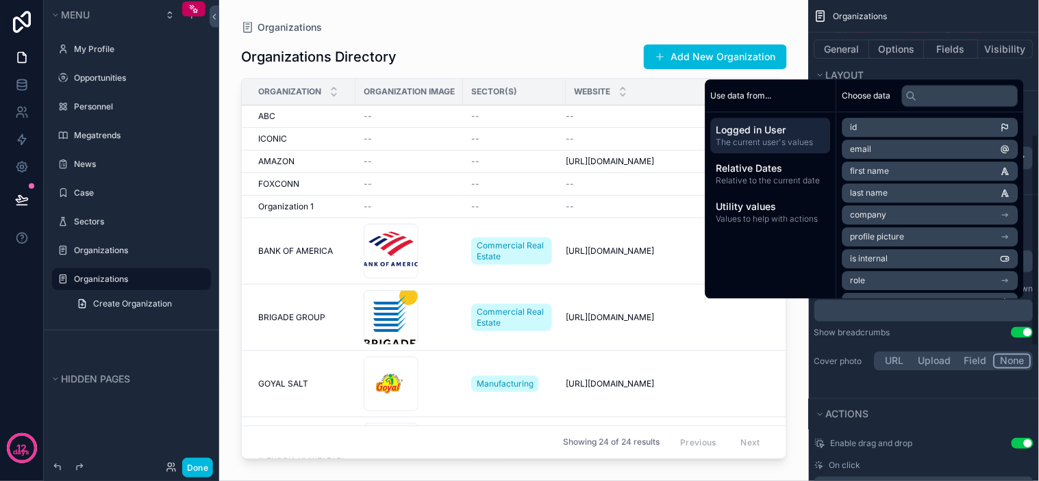
click at [860, 339] on div "**********" at bounding box center [924, 304] width 230 height 151
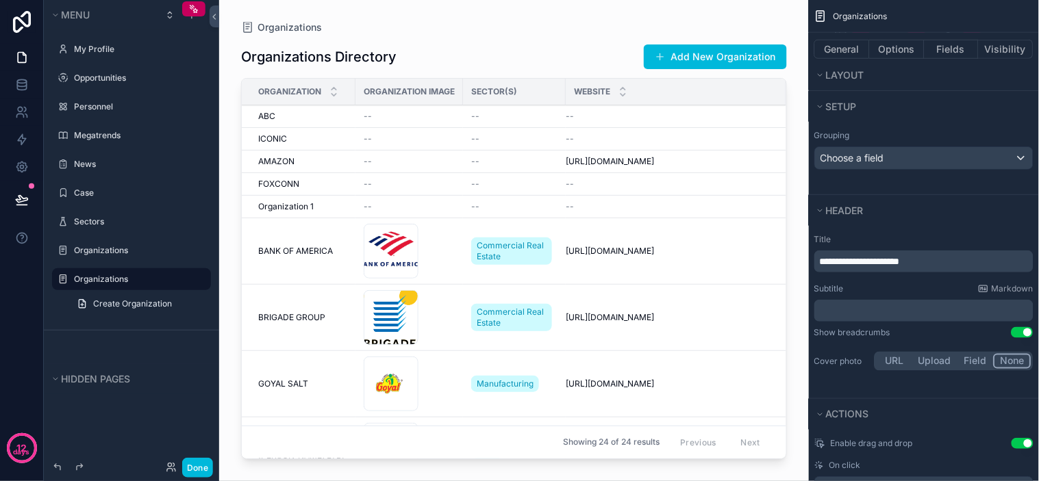
click at [980, 236] on label "Title" at bounding box center [923, 239] width 219 height 11
click at [952, 256] on p "**********" at bounding box center [925, 262] width 211 height 14
click at [1029, 230] on div "**********" at bounding box center [924, 304] width 230 height 151
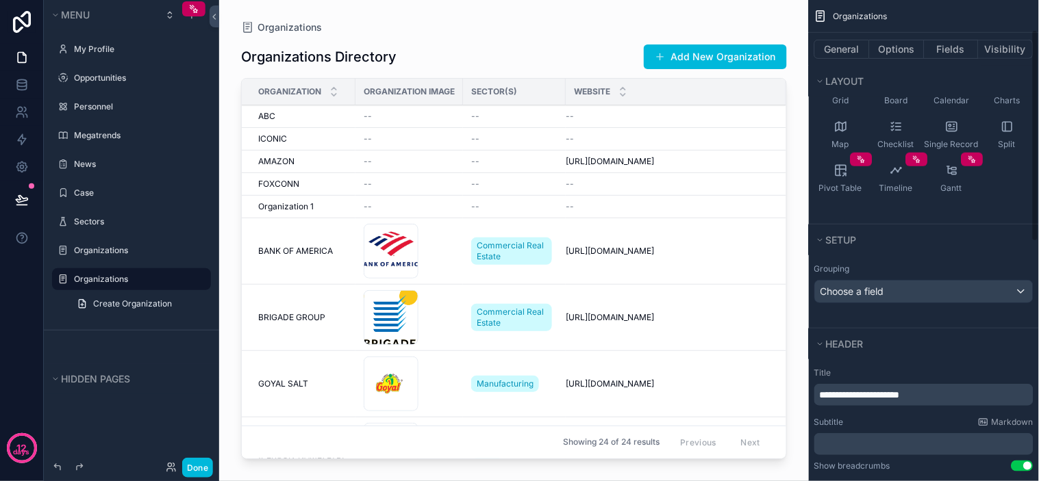
scroll to position [0, 0]
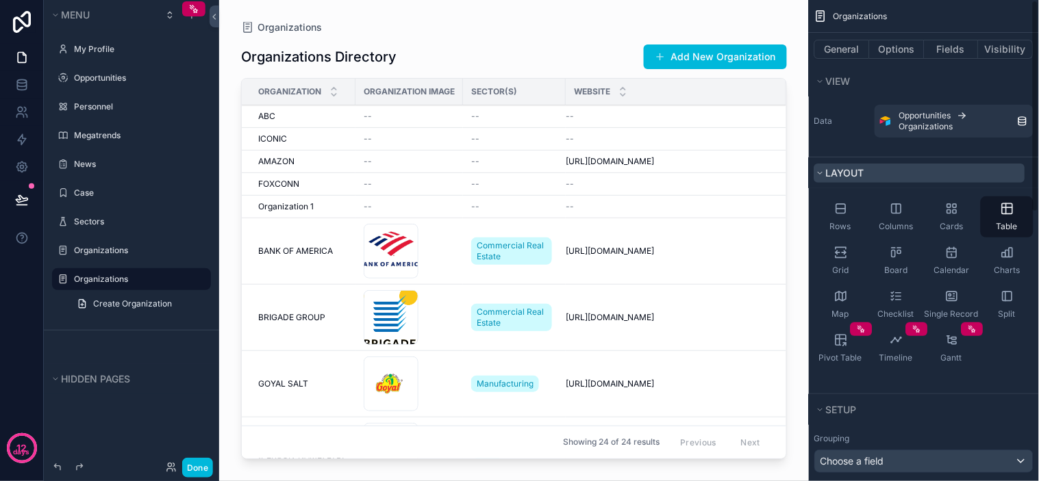
click at [973, 179] on button "Layout" at bounding box center [919, 173] width 211 height 19
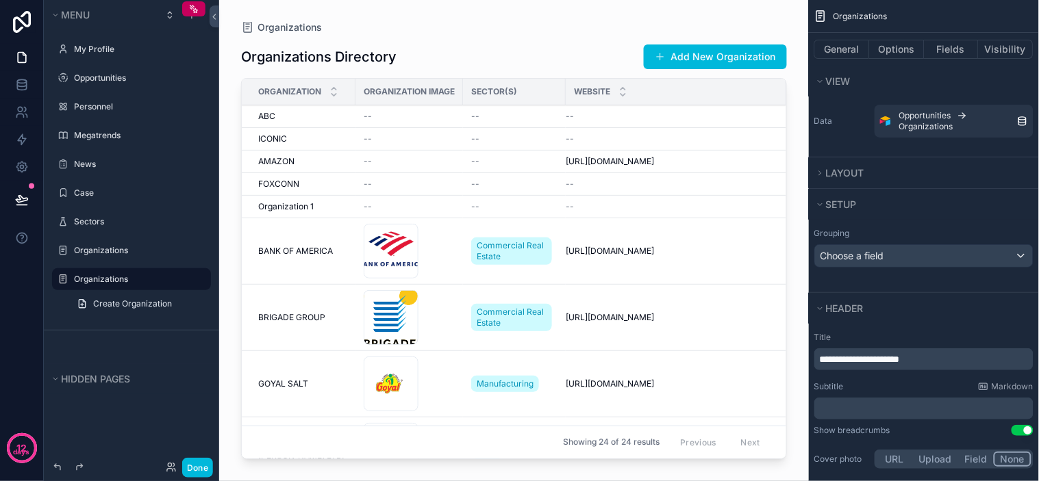
click at [969, 147] on div "Data Opportunities Organizations" at bounding box center [924, 127] width 230 height 60
click at [978, 179] on button "Layout" at bounding box center [919, 173] width 211 height 19
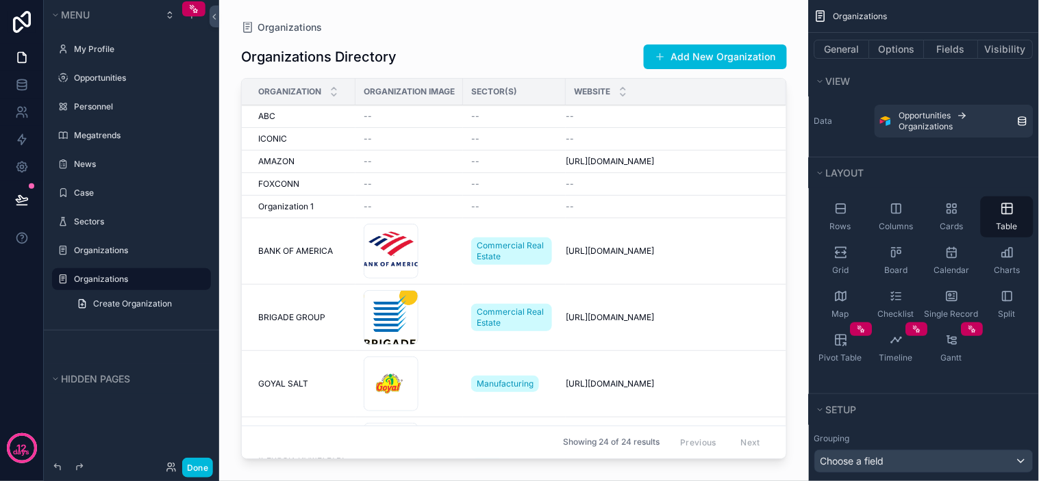
click at [848, 142] on div "Data Opportunities Organizations" at bounding box center [924, 121] width 230 height 44
click at [854, 135] on div "Data Opportunities Organizations" at bounding box center [923, 121] width 219 height 33
click at [899, 58] on button "Options" at bounding box center [897, 49] width 55 height 19
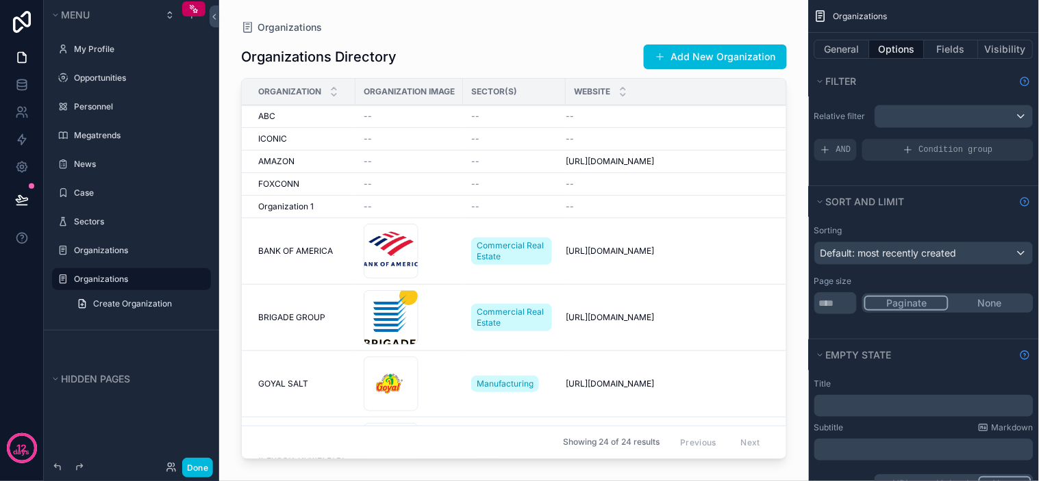
click at [867, 97] on div "Relative filter AND Condition group" at bounding box center [924, 141] width 230 height 89
click at [893, 63] on div "General Options Fields Visibility" at bounding box center [924, 49] width 230 height 33
click at [902, 64] on div "General Options Fields Visibility" at bounding box center [924, 49] width 230 height 33
click at [906, 63] on div "General Options Fields Visibility" at bounding box center [924, 49] width 230 height 33
click at [897, 64] on div "General Options Fields Visibility" at bounding box center [924, 49] width 230 height 33
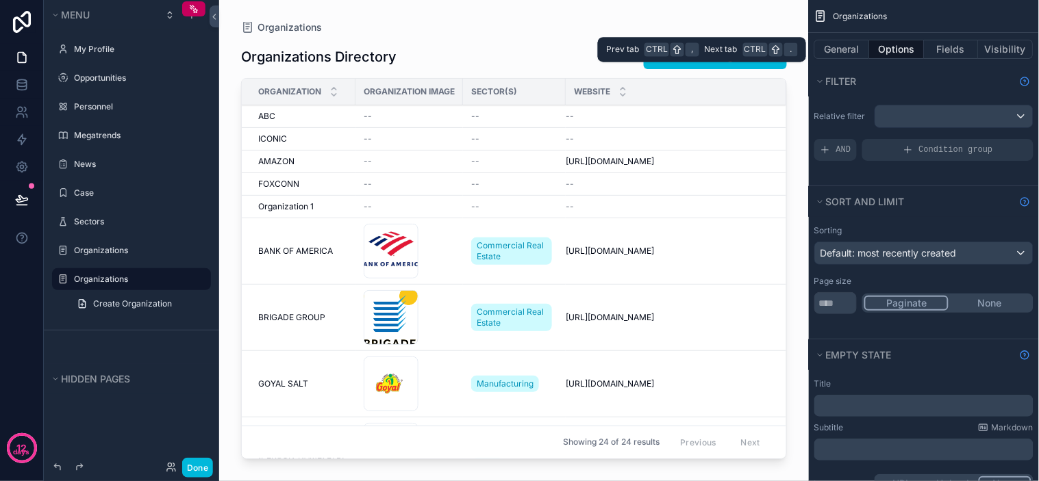
click at [898, 64] on div "General Options Fields Visibility" at bounding box center [924, 49] width 230 height 33
click at [912, 63] on div "General Options Fields Visibility" at bounding box center [924, 49] width 230 height 33
drag, startPoint x: 913, startPoint y: 63, endPoint x: 919, endPoint y: 66, distance: 7.1
click at [914, 63] on div "General Options Fields Visibility" at bounding box center [924, 49] width 230 height 33
click at [923, 68] on div "Filter" at bounding box center [924, 81] width 230 height 31
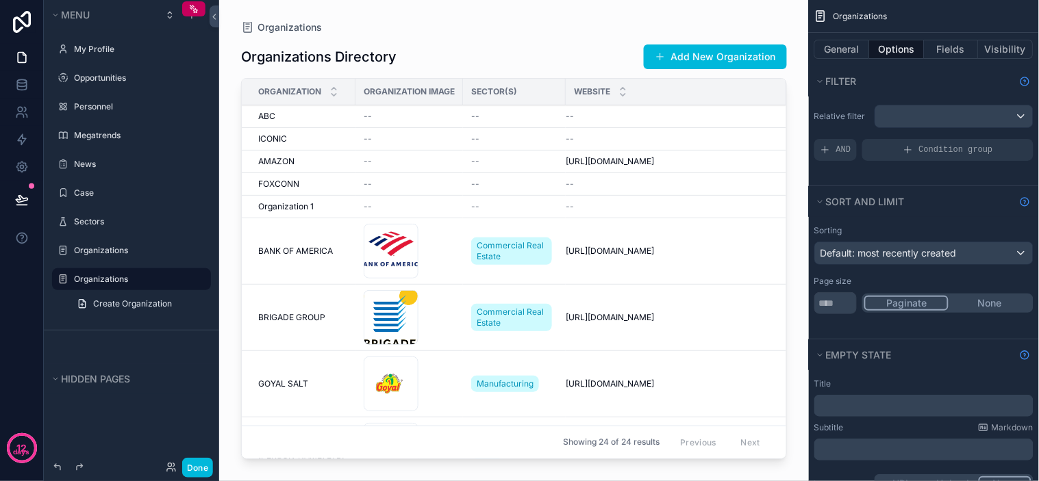
click at [923, 68] on div "Filter" at bounding box center [924, 81] width 230 height 31
click at [928, 67] on div "Filter" at bounding box center [924, 81] width 230 height 31
click at [929, 66] on div "Filter" at bounding box center [924, 81] width 230 height 31
click at [932, 66] on div "Filter" at bounding box center [924, 81] width 230 height 31
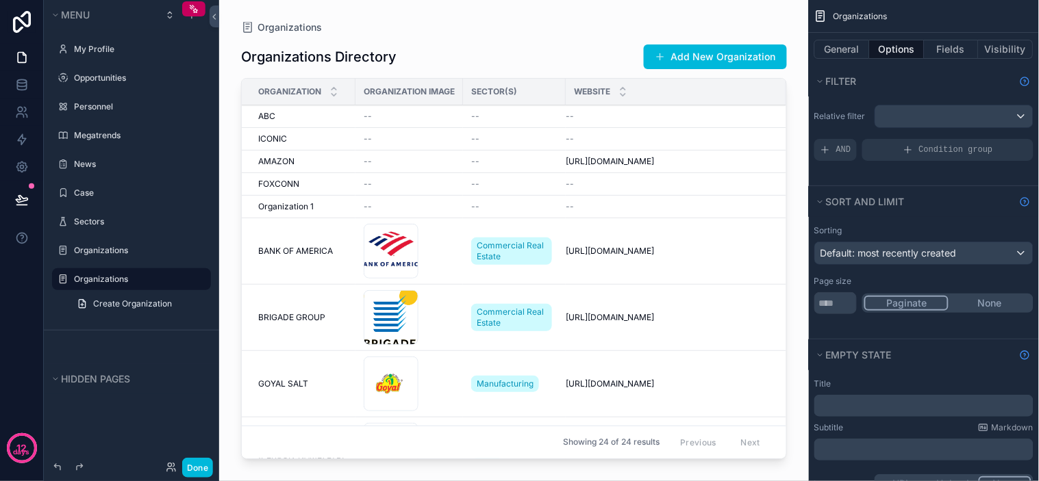
click at [934, 65] on div "General Options Fields Visibility" at bounding box center [924, 49] width 230 height 33
click at [948, 66] on div "Filter" at bounding box center [924, 81] width 230 height 31
click at [949, 66] on div "Filter" at bounding box center [924, 81] width 230 height 31
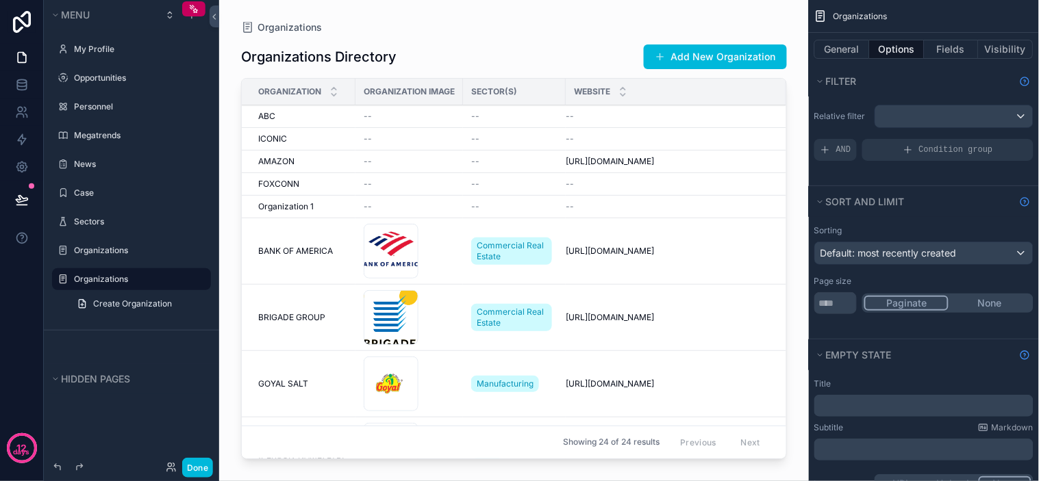
click at [949, 66] on div "Filter" at bounding box center [924, 81] width 230 height 31
click at [953, 66] on div "Filter" at bounding box center [924, 81] width 230 height 31
click at [955, 65] on div "General Options Fields Visibility" at bounding box center [924, 49] width 230 height 33
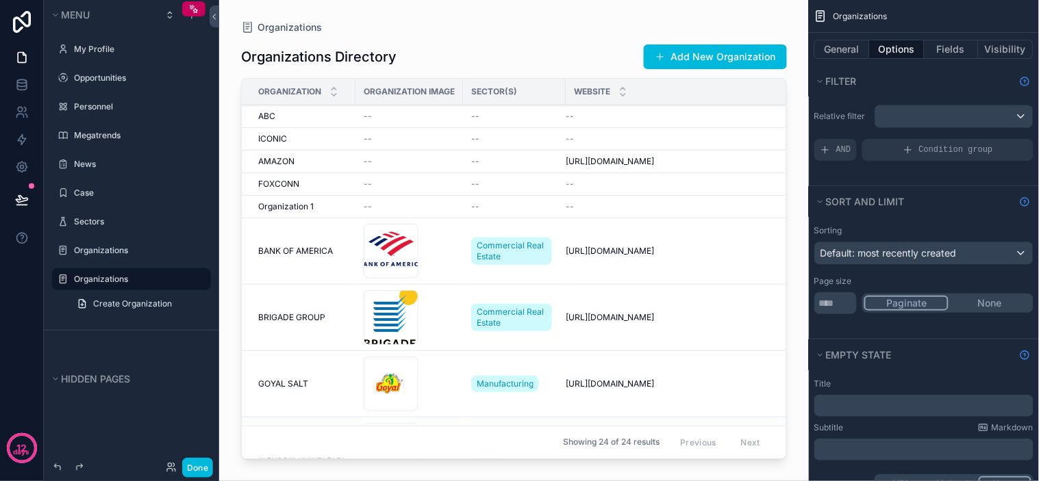
click at [962, 69] on div "Filter" at bounding box center [924, 81] width 230 height 31
click at [944, 67] on div "Filter" at bounding box center [924, 81] width 230 height 31
click at [952, 64] on div "General Options Fields Visibility" at bounding box center [924, 49] width 230 height 33
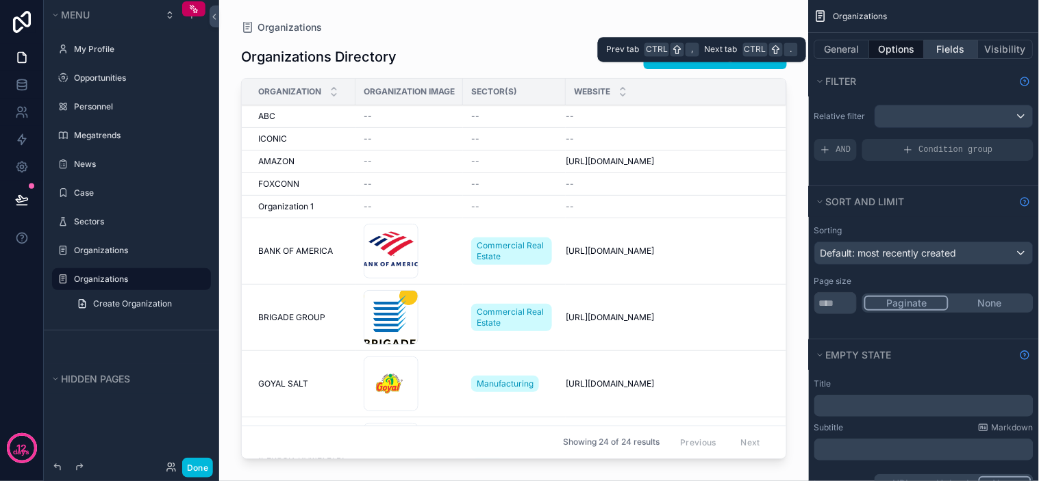
click at [947, 50] on button "Fields" at bounding box center [952, 49] width 55 height 19
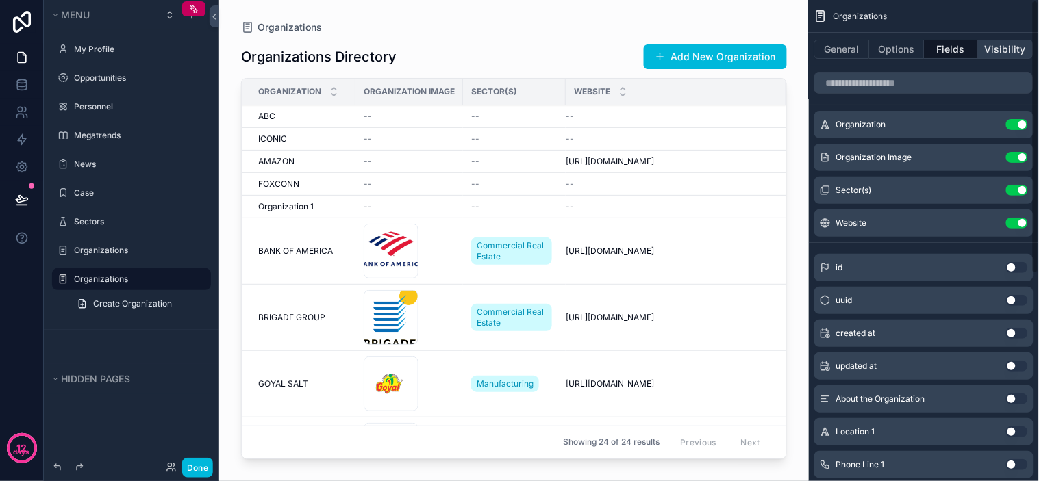
click at [1002, 58] on button "Visibility" at bounding box center [1006, 49] width 55 height 19
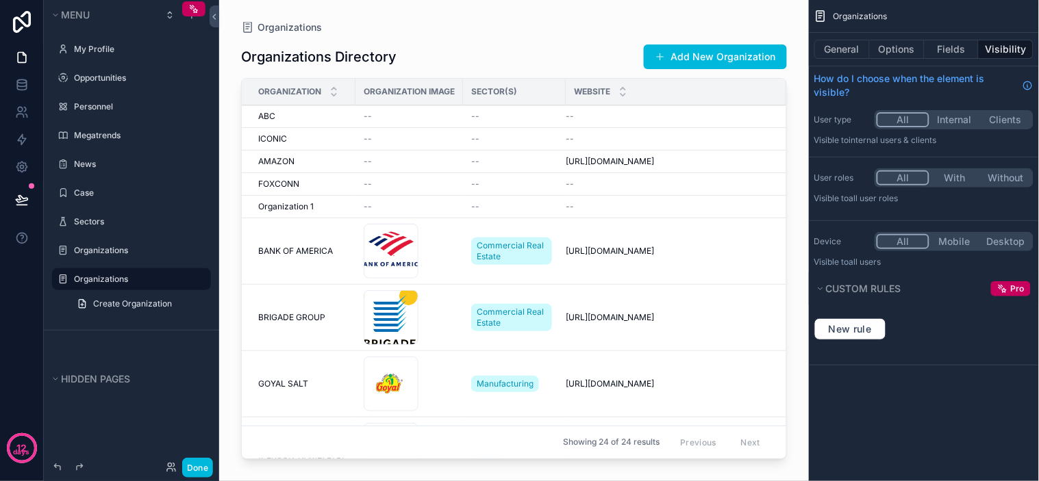
click at [580, 14] on div "Organizations Organizations Directory Add New Organization Organization Organiz…" at bounding box center [514, 232] width 590 height 465
click at [849, 14] on span "Organizations" at bounding box center [861, 16] width 54 height 11
click at [614, 8] on div "Organizations Organizations Directory Add New Organization Organization Organiz…" at bounding box center [514, 232] width 590 height 465
click at [195, 281] on icon "scrollable content" at bounding box center [200, 279] width 11 height 11
click at [179, 282] on icon "scrollable content" at bounding box center [180, 279] width 7 height 7
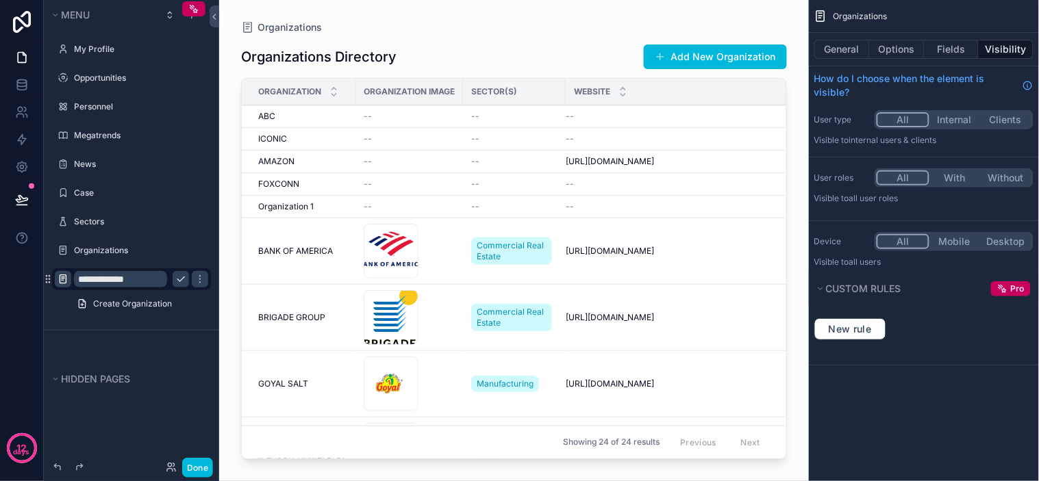
click at [63, 282] on icon "scrollable content" at bounding box center [63, 279] width 11 height 11
click at [58, 438] on div "**********" at bounding box center [131, 232] width 175 height 465
click at [179, 279] on icon "scrollable content" at bounding box center [180, 279] width 11 height 11
click at [455, 35] on div "Organizations Directory Add New Organization Organization Organization Image Se…" at bounding box center [514, 249] width 546 height 432
click at [468, 33] on div "Organizations Directory Add New Organization Organization Organization Image Se…" at bounding box center [514, 249] width 546 height 432
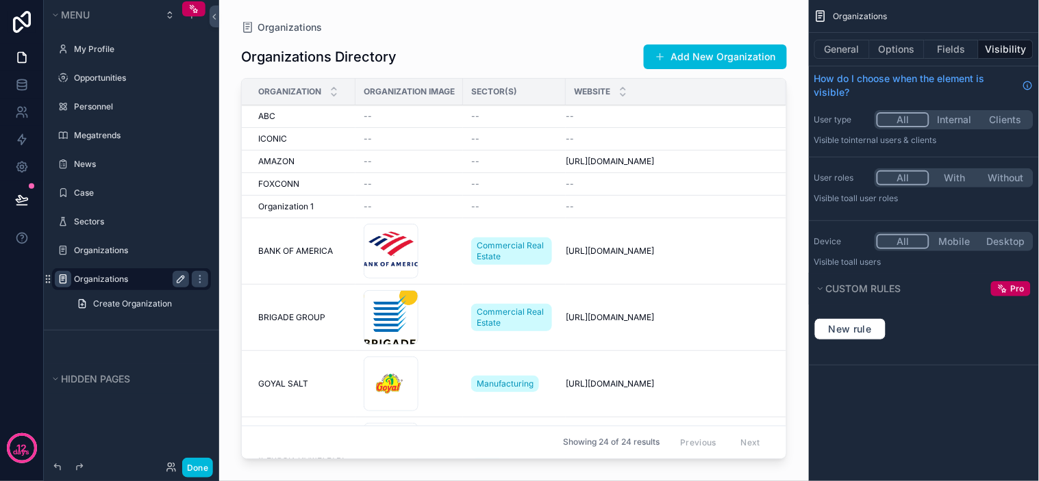
click at [505, 26] on div "Organizations" at bounding box center [514, 27] width 546 height 11
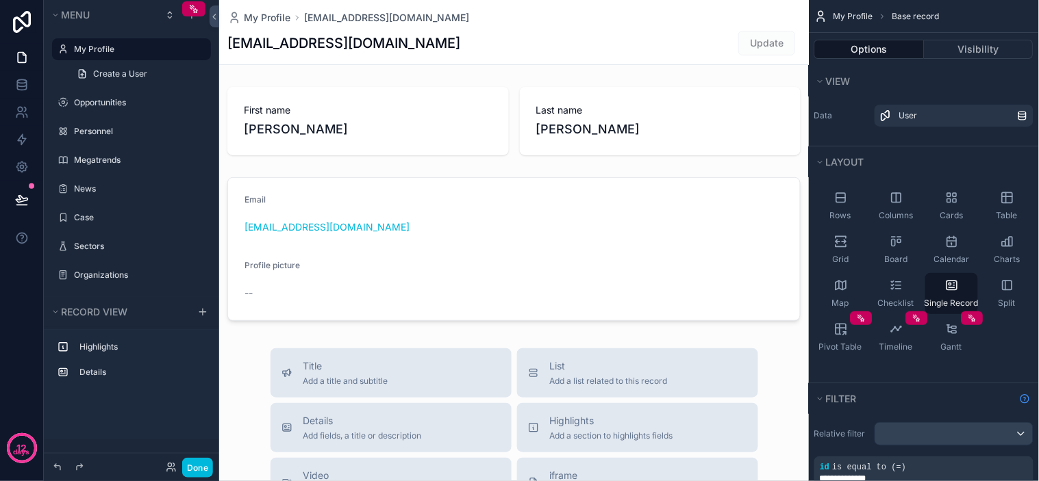
click at [604, 55] on div "[EMAIL_ADDRESS][DOMAIN_NAME] Update" at bounding box center [513, 43] width 573 height 26
click at [627, 45] on div "[EMAIL_ADDRESS][DOMAIN_NAME] Update" at bounding box center [513, 43] width 573 height 26
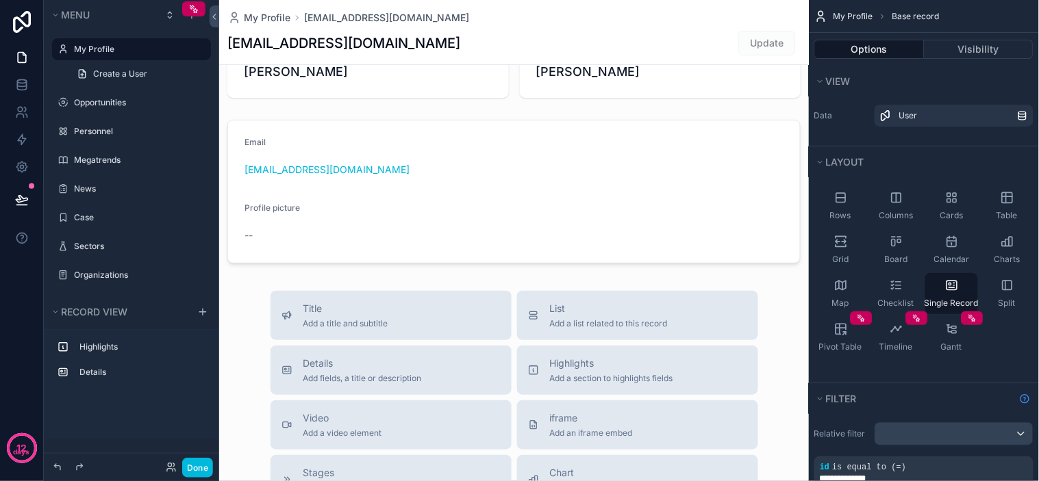
scroll to position [228, 0]
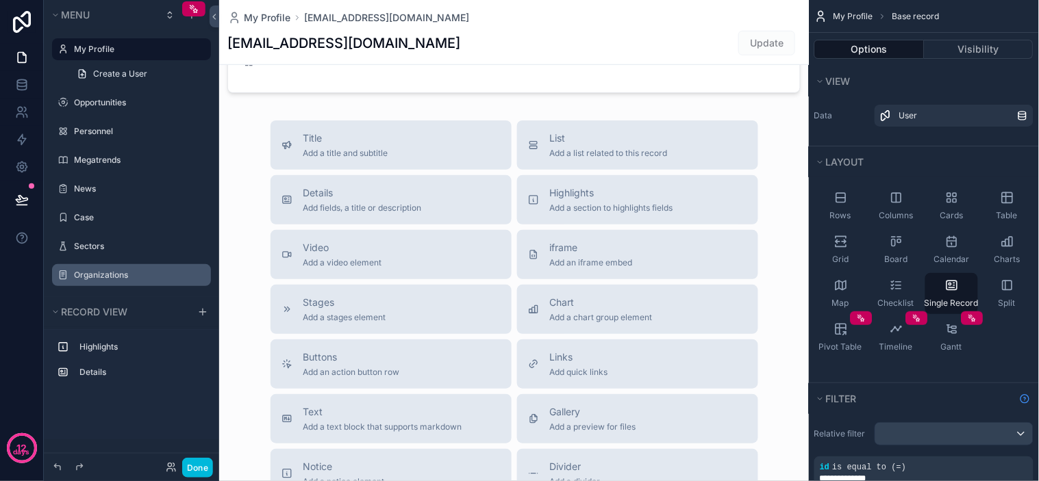
click at [121, 275] on label "Organizations" at bounding box center [138, 275] width 129 height 11
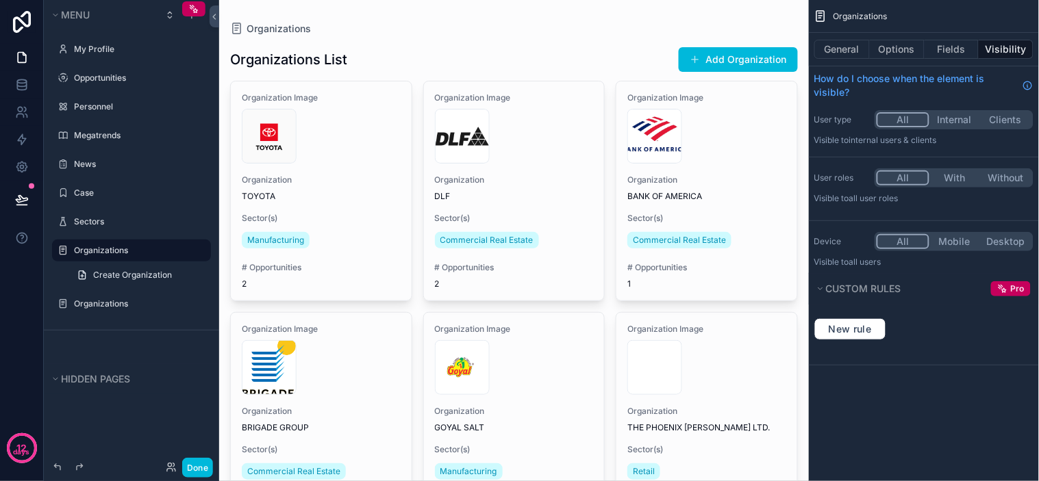
click at [958, 52] on button "Fields" at bounding box center [952, 49] width 55 height 19
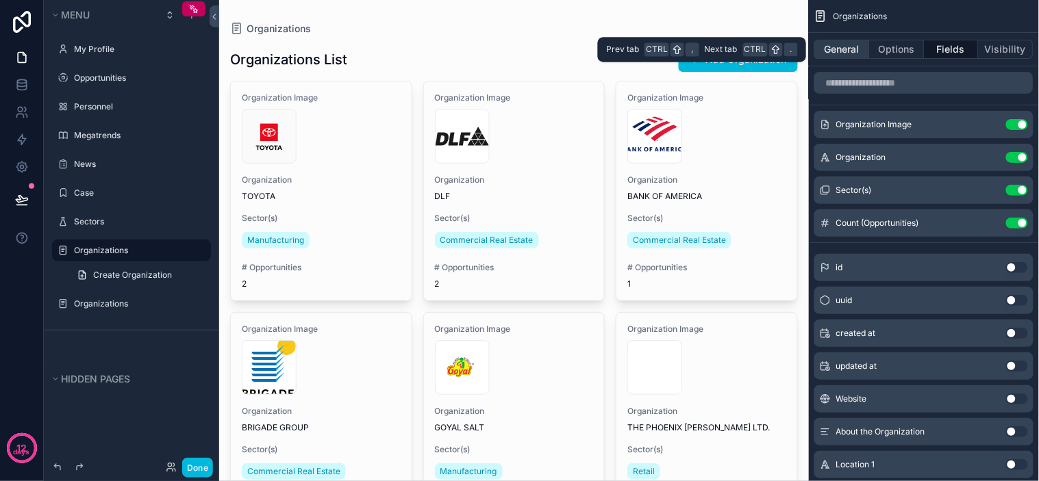
click at [852, 53] on button "General" at bounding box center [841, 49] width 55 height 19
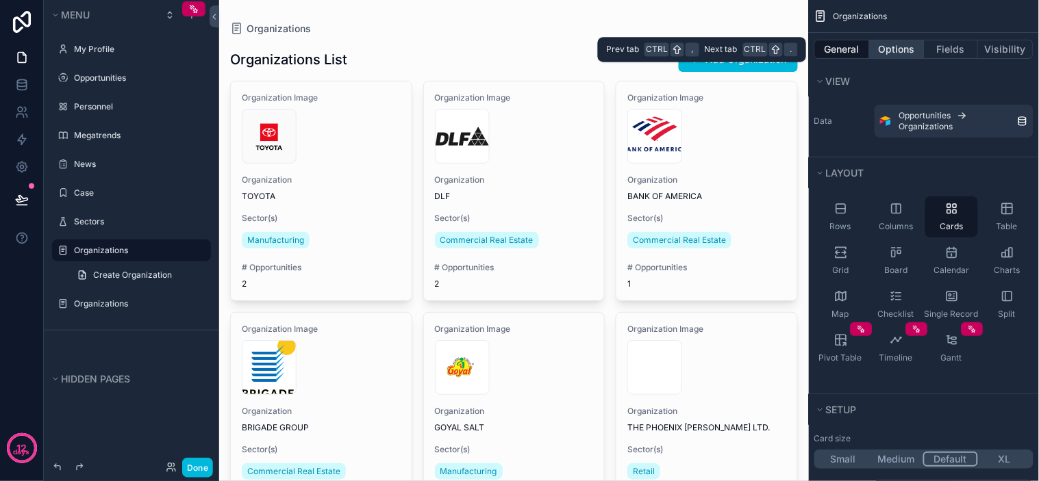
click at [890, 51] on button "Options" at bounding box center [897, 49] width 55 height 19
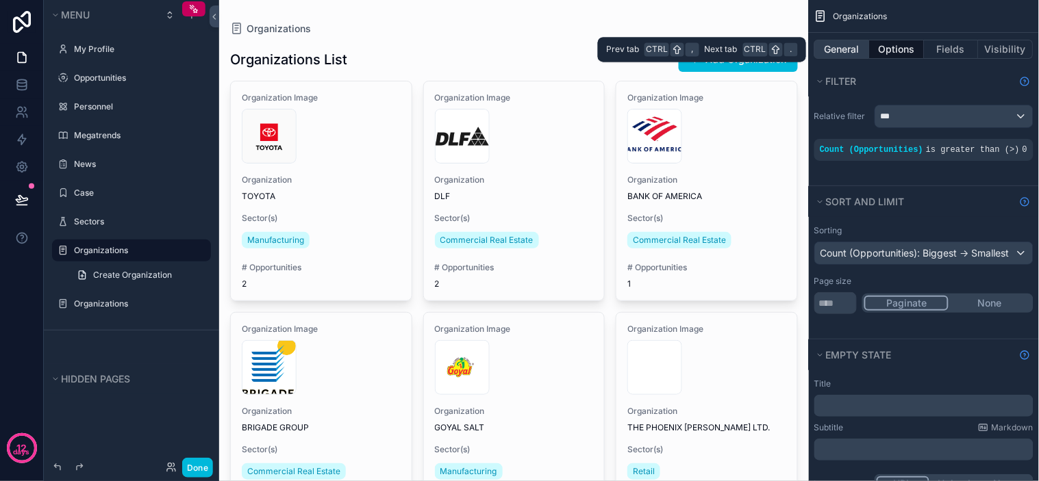
click at [822, 51] on button "General" at bounding box center [841, 49] width 55 height 19
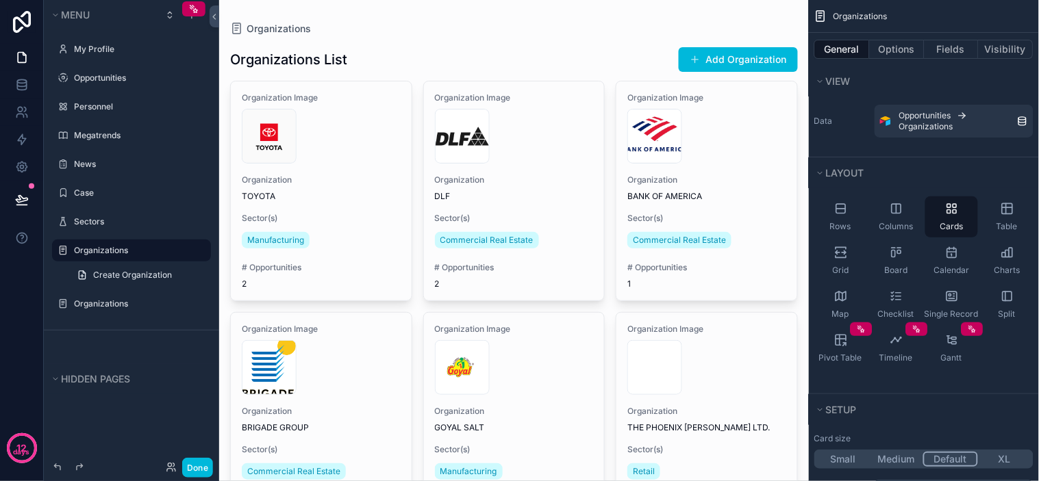
drag, startPoint x: 553, startPoint y: 28, endPoint x: 576, endPoint y: 28, distance: 22.6
click at [553, 26] on div "Organizations" at bounding box center [514, 29] width 568 height 14
drag, startPoint x: 586, startPoint y: 28, endPoint x: 617, endPoint y: 28, distance: 31.5
click at [586, 28] on div "Organizations" at bounding box center [514, 29] width 568 height 14
drag, startPoint x: 622, startPoint y: 28, endPoint x: 631, endPoint y: 27, distance: 9.6
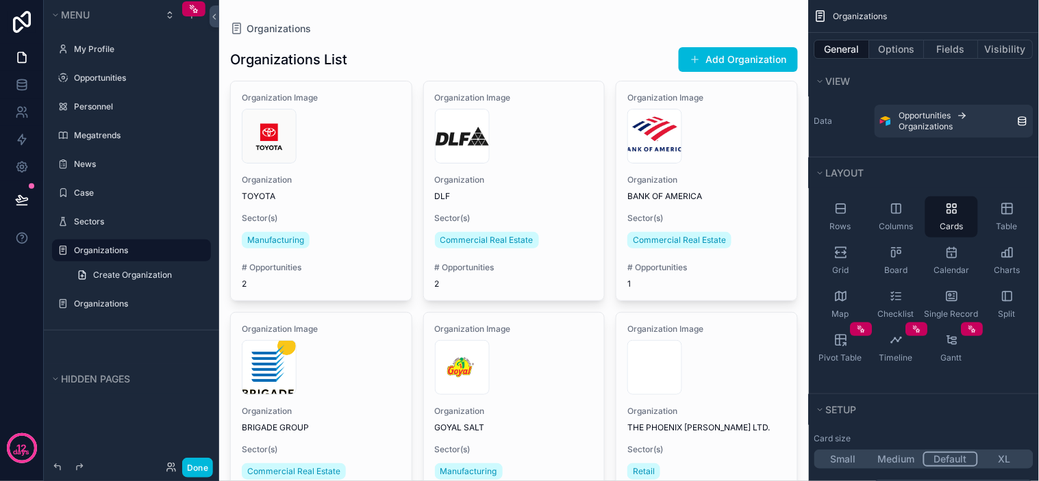
click at [624, 28] on div "Organizations" at bounding box center [514, 29] width 568 height 14
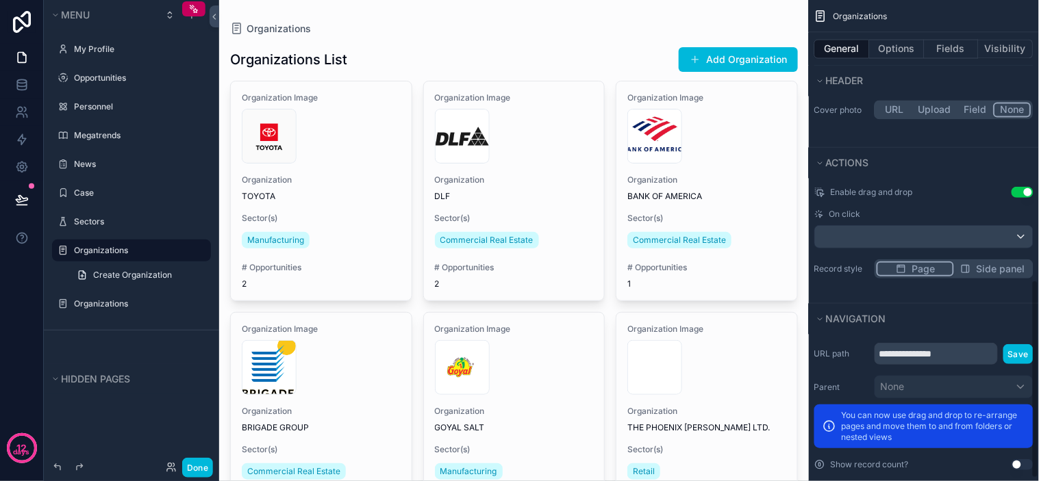
scroll to position [684, 0]
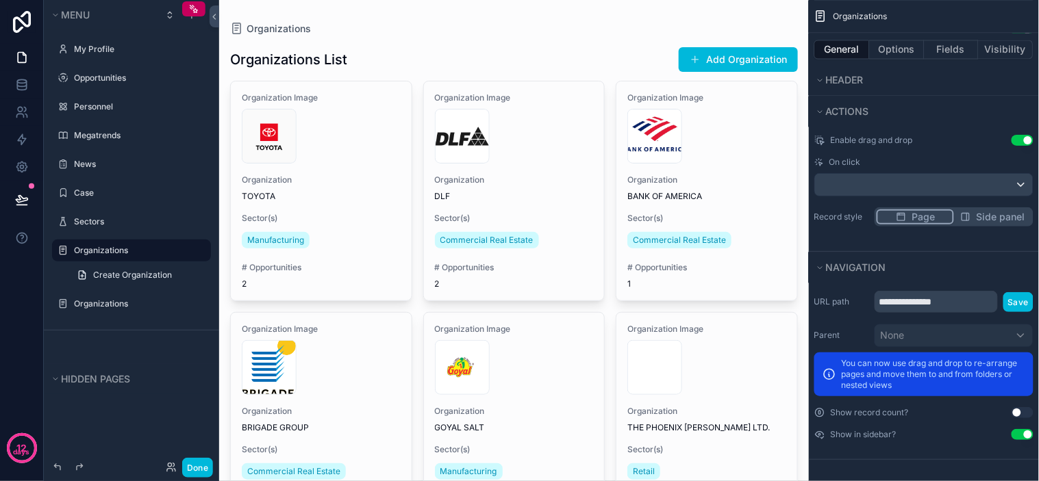
click at [851, 341] on div "Parent None" at bounding box center [923, 335] width 219 height 23
click at [858, 341] on div "Parent None" at bounding box center [923, 335] width 219 height 23
click at [860, 341] on div "Parent None" at bounding box center [923, 335] width 219 height 23
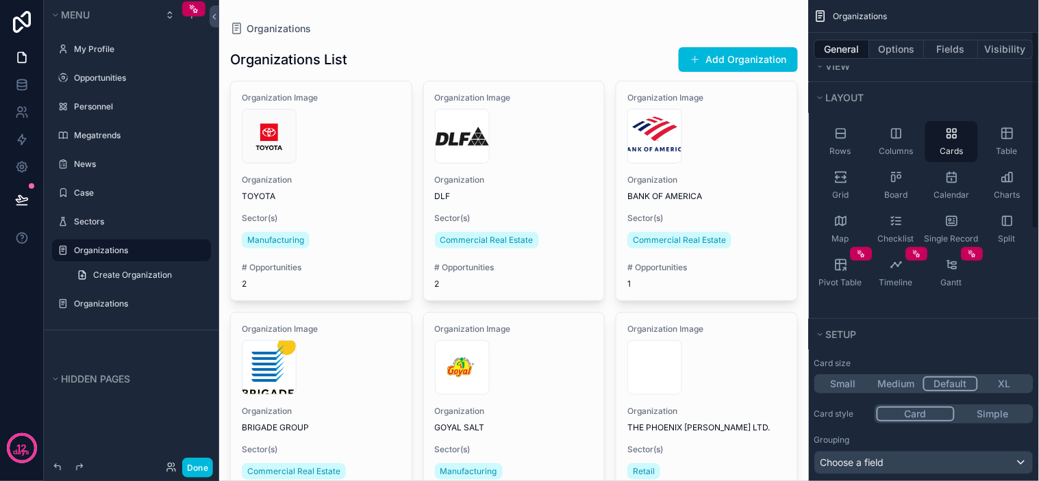
scroll to position [0, 0]
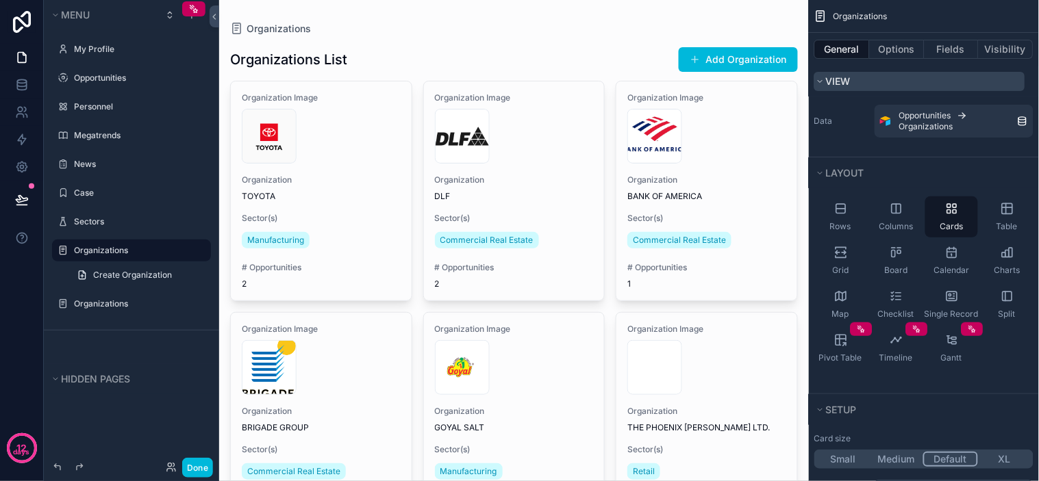
drag, startPoint x: 971, startPoint y: 76, endPoint x: 1002, endPoint y: 72, distance: 31.8
click at [1002, 72] on button "View" at bounding box center [919, 81] width 211 height 19
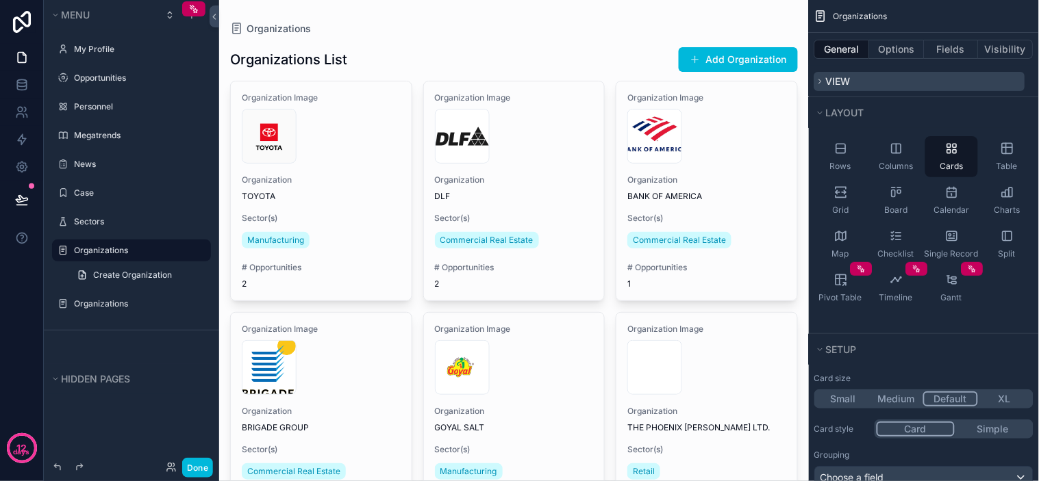
click at [908, 78] on button "View" at bounding box center [919, 81] width 211 height 19
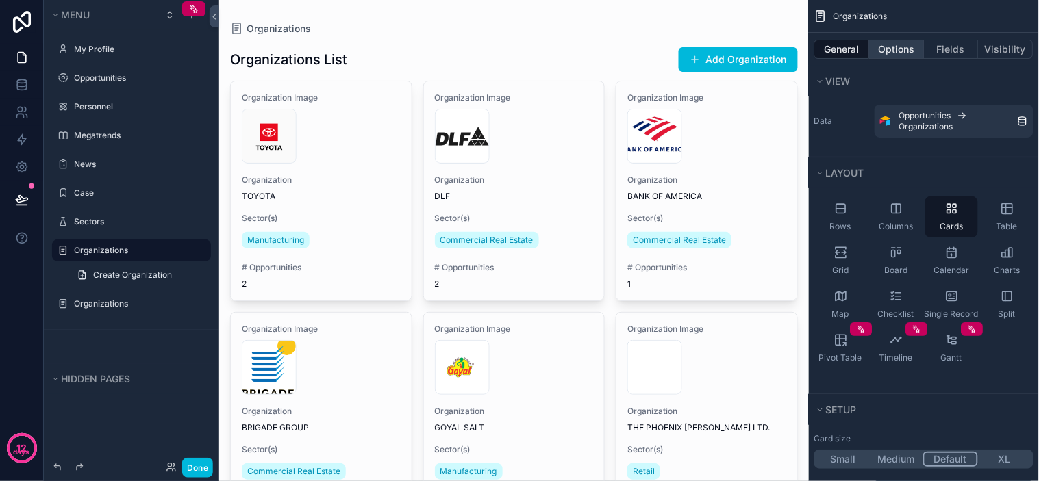
drag, startPoint x: 894, startPoint y: 55, endPoint x: 907, endPoint y: 56, distance: 13.1
click at [894, 53] on button "Options" at bounding box center [897, 49] width 55 height 19
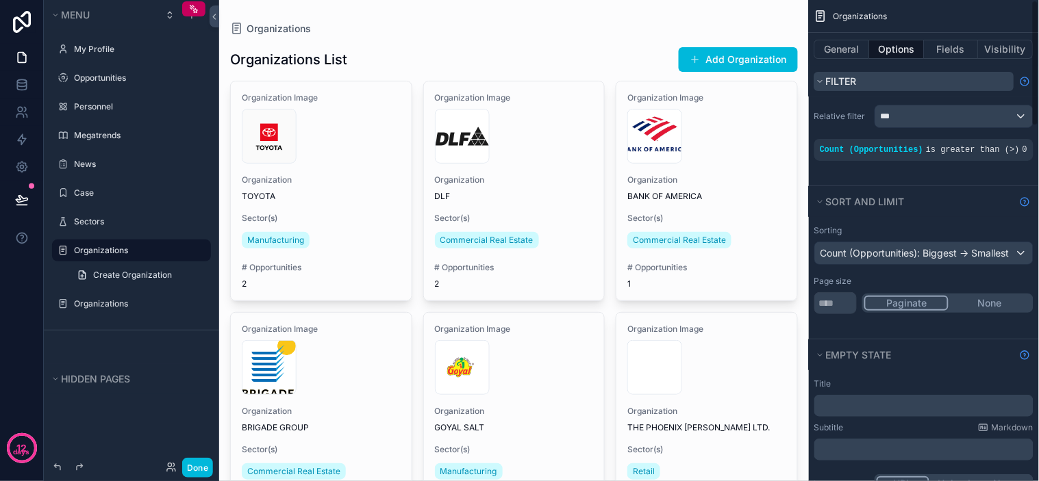
click at [914, 76] on button "Filter" at bounding box center [914, 81] width 200 height 19
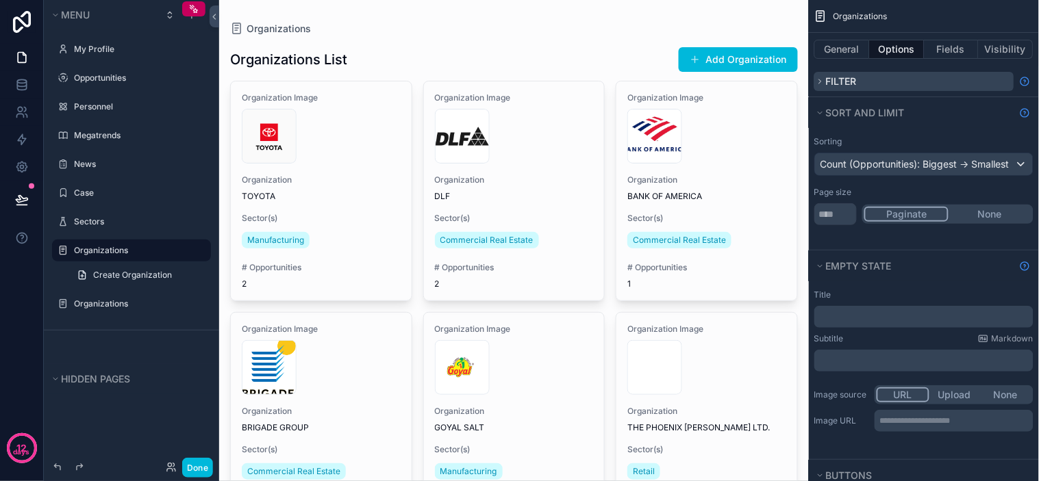
click at [923, 76] on button "Filter" at bounding box center [914, 81] width 200 height 19
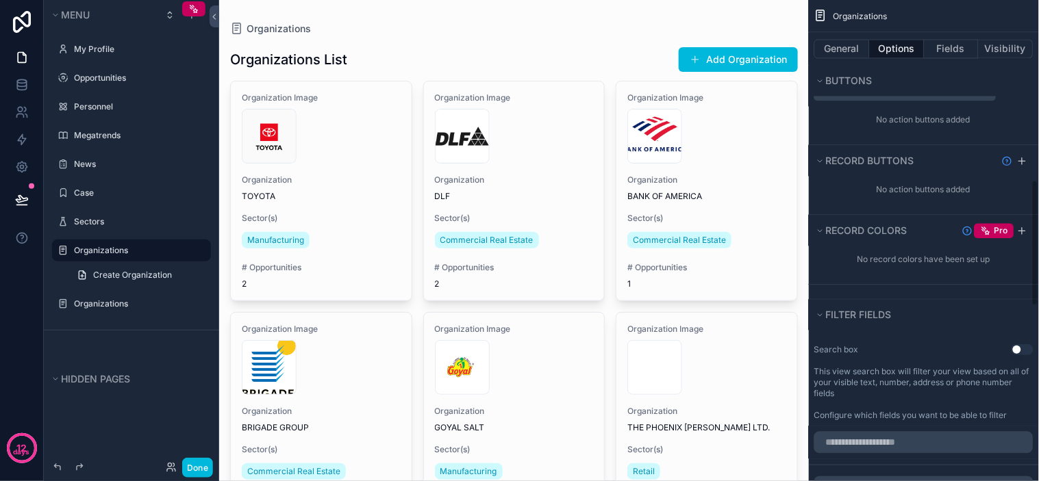
scroll to position [685, 0]
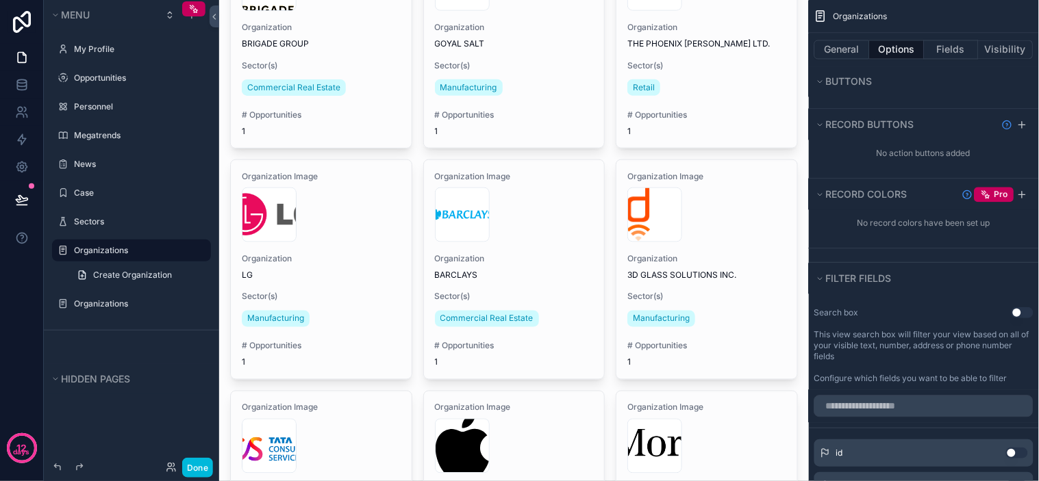
scroll to position [608, 0]
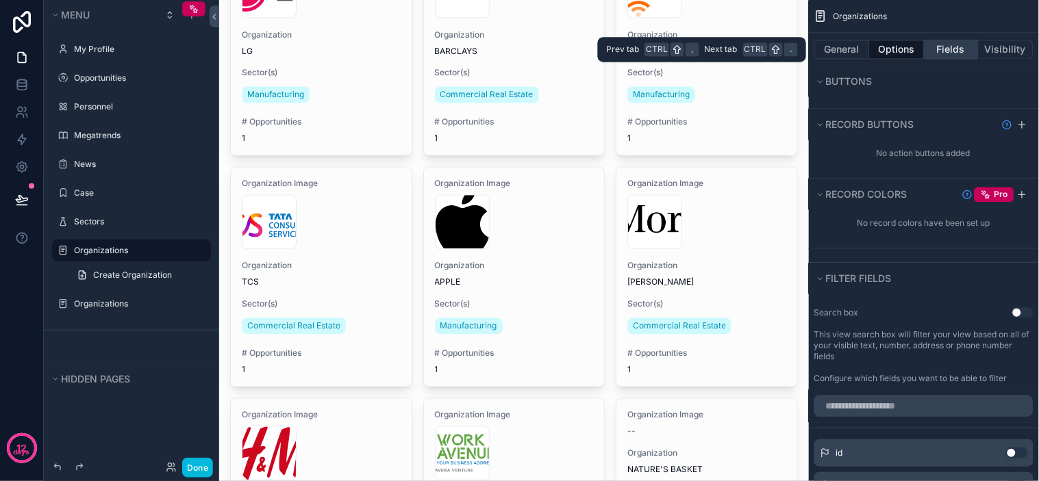
click at [942, 57] on button "Fields" at bounding box center [952, 49] width 55 height 19
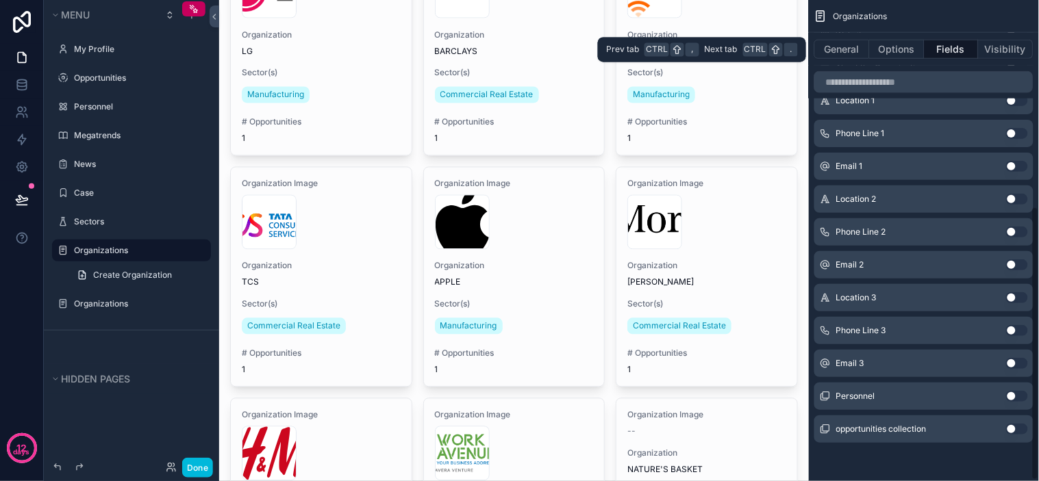
scroll to position [364, 0]
click at [1002, 49] on button "Visibility" at bounding box center [1006, 49] width 55 height 19
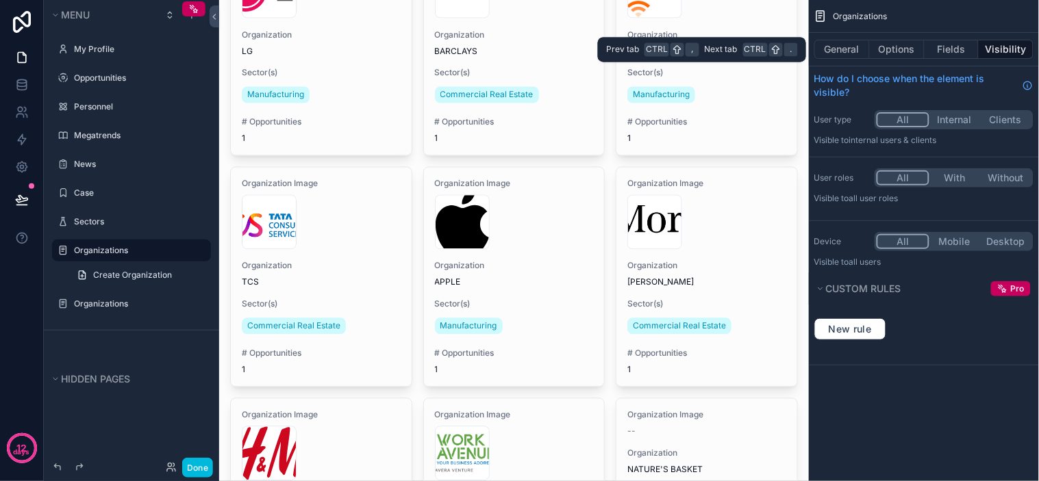
scroll to position [0, 0]
click at [955, 48] on button "Fields" at bounding box center [952, 49] width 55 height 19
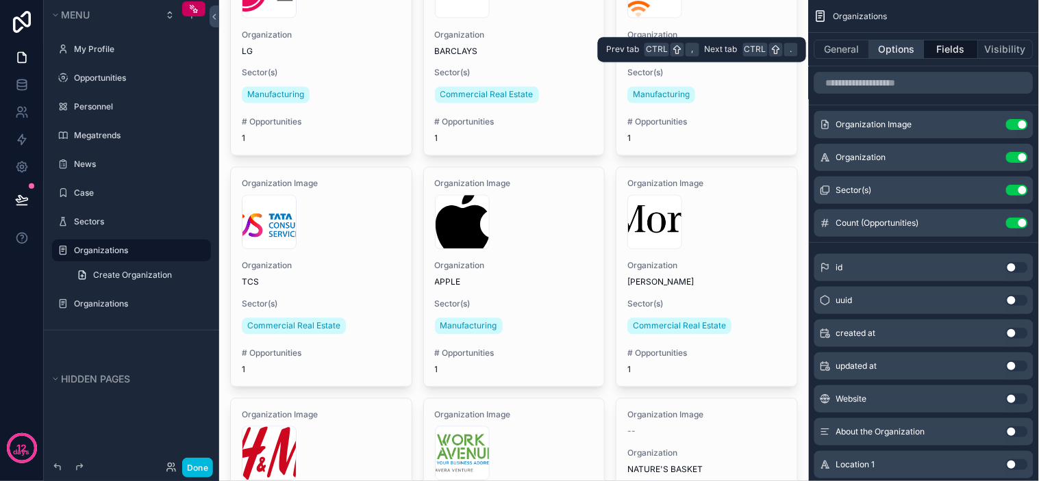
click at [908, 48] on button "Options" at bounding box center [897, 49] width 55 height 19
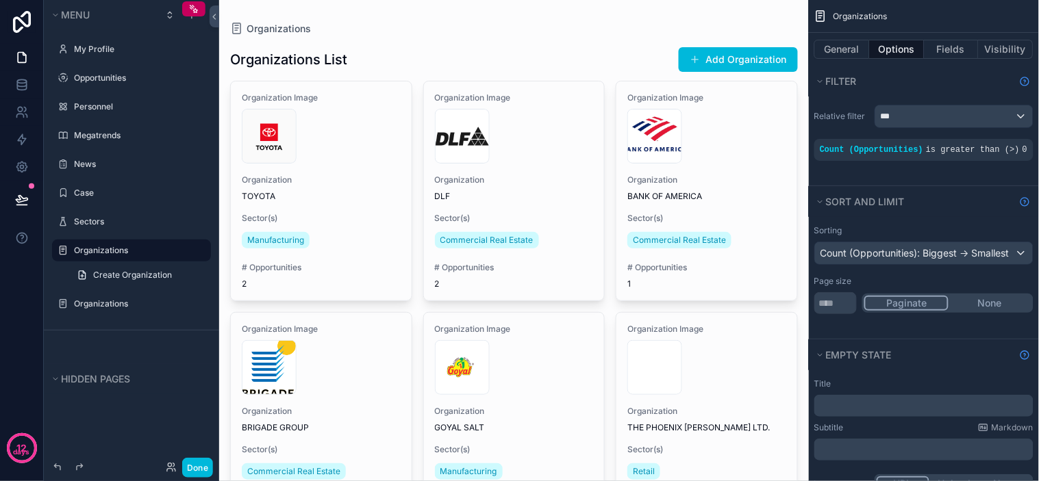
click at [503, 51] on div "Organizations List Add Organization" at bounding box center [514, 60] width 568 height 26
click at [947, 51] on button "Fields" at bounding box center [952, 49] width 55 height 19
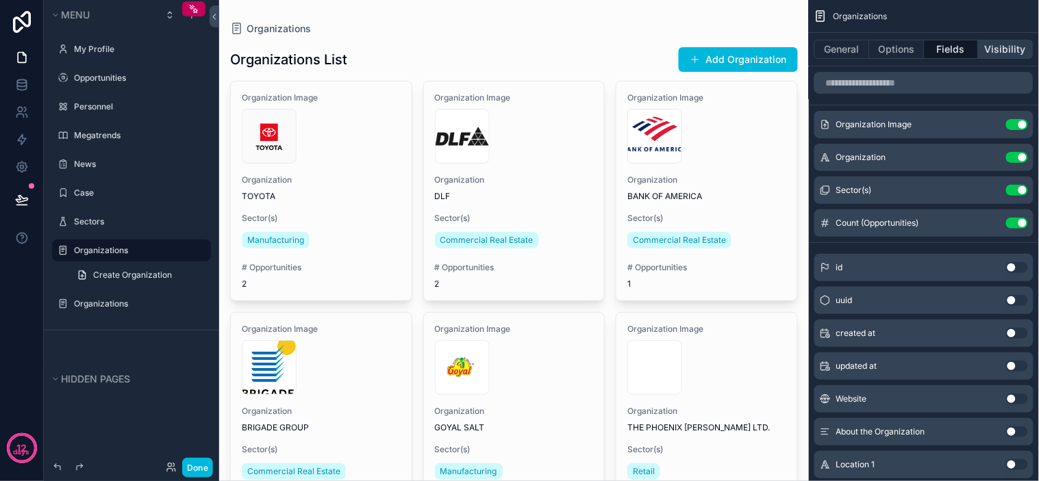
click at [1010, 50] on button "Visibility" at bounding box center [1006, 49] width 55 height 19
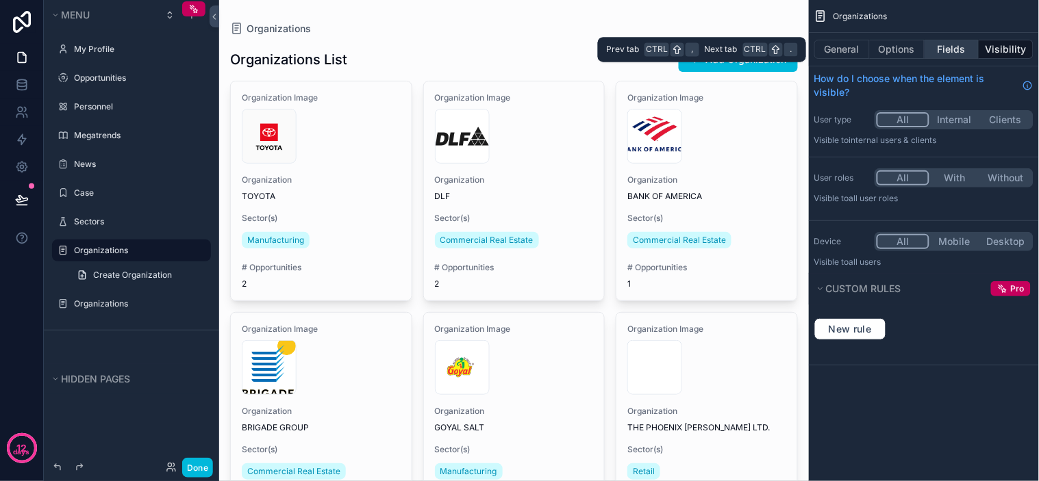
click at [934, 45] on button "Fields" at bounding box center [952, 49] width 55 height 19
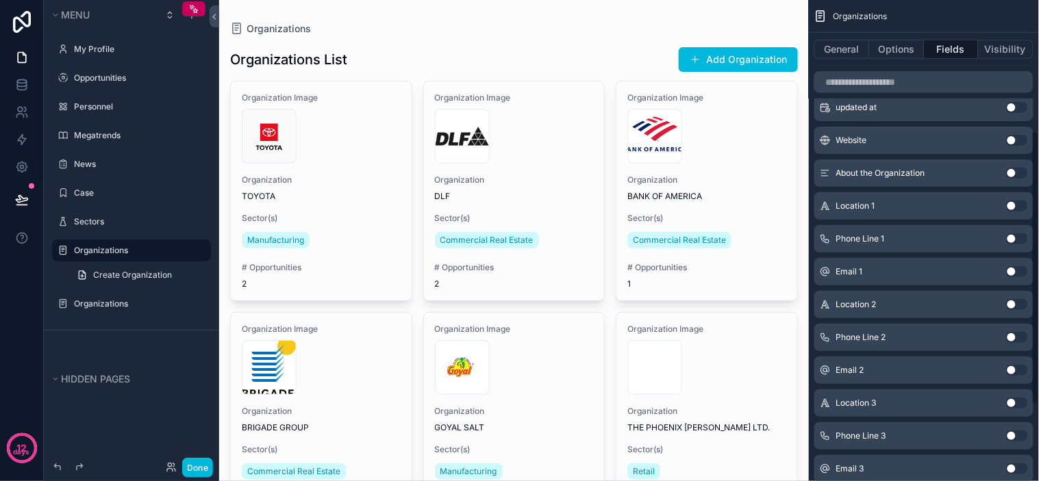
scroll to position [228, 0]
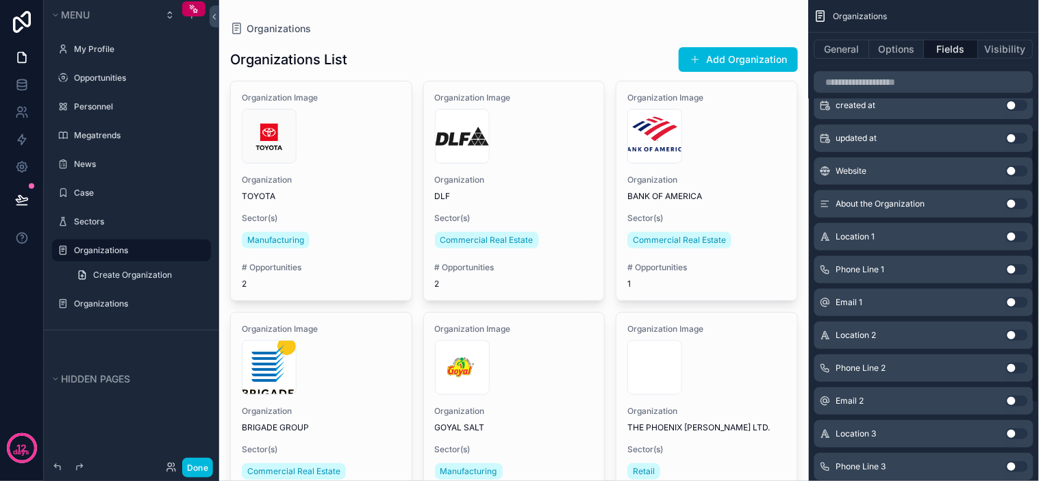
drag, startPoint x: 564, startPoint y: 16, endPoint x: 587, endPoint y: 16, distance: 22.6
click at [25, 86] on icon at bounding box center [21, 87] width 9 height 5
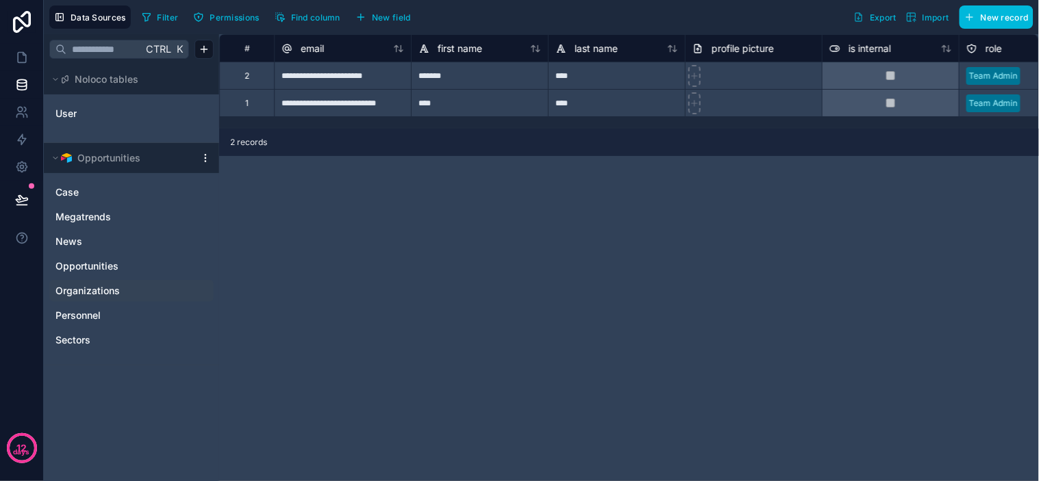
click at [105, 296] on span "Organizations" at bounding box center [87, 291] width 64 height 14
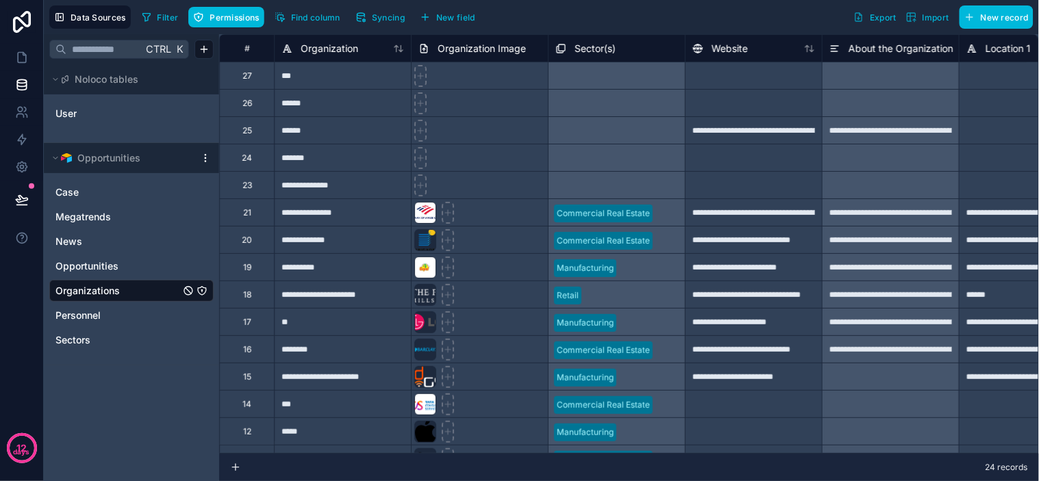
click at [466, 49] on span "Organization Image" at bounding box center [482, 49] width 88 height 14
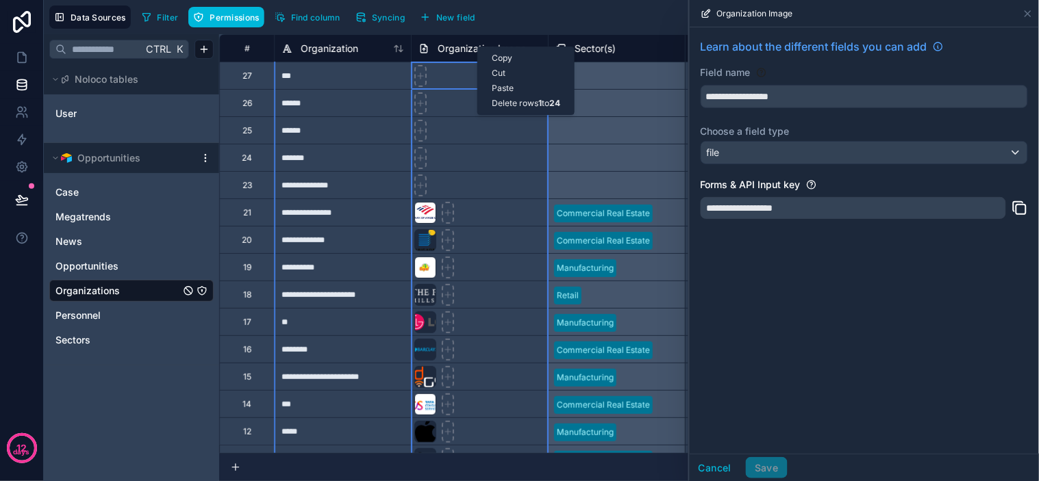
drag, startPoint x: 477, startPoint y: 47, endPoint x: 468, endPoint y: 52, distance: 10.5
click at [469, 53] on span "Organization Image" at bounding box center [482, 49] width 88 height 14
click at [844, 210] on div "**********" at bounding box center [853, 208] width 305 height 22
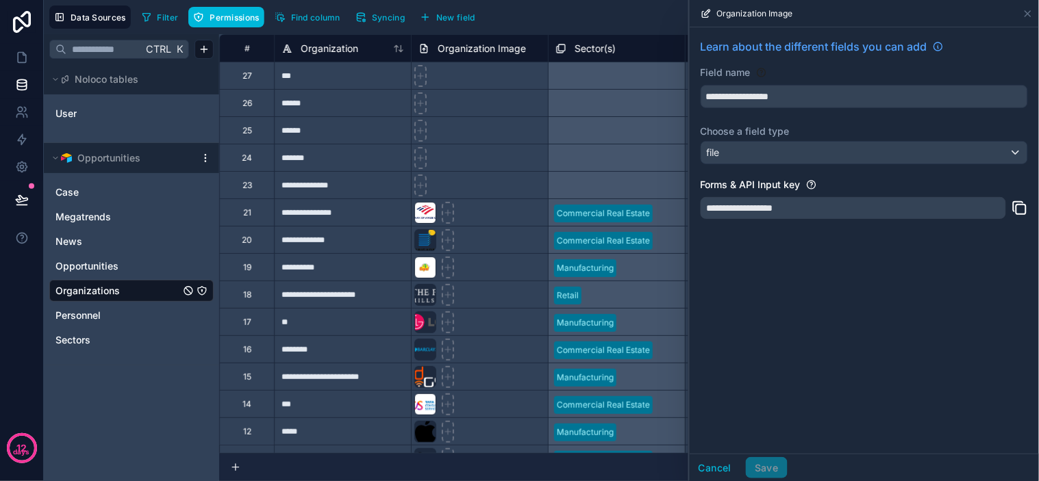
click at [840, 273] on div "**********" at bounding box center [864, 240] width 349 height 427
click at [860, 270] on div "**********" at bounding box center [864, 240] width 349 height 427
click at [871, 268] on div "**********" at bounding box center [864, 240] width 349 height 427
click at [432, 214] on div at bounding box center [425, 213] width 22 height 22
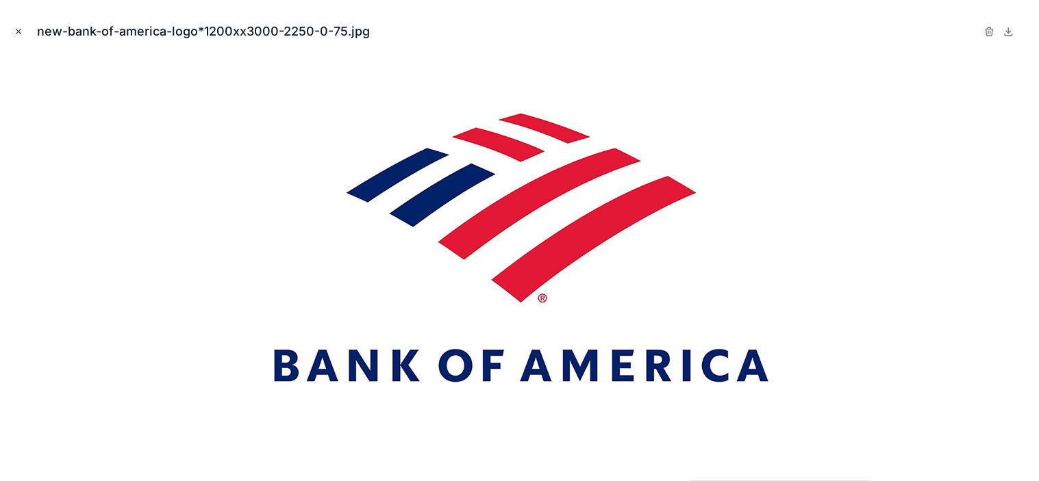
click at [17, 32] on icon "Close modal" at bounding box center [18, 31] width 5 height 5
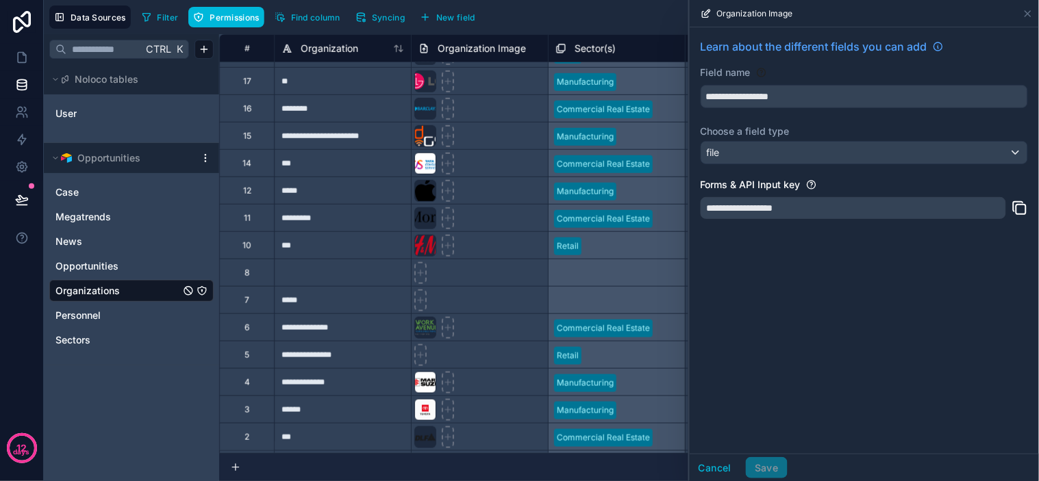
scroll to position [277, 0]
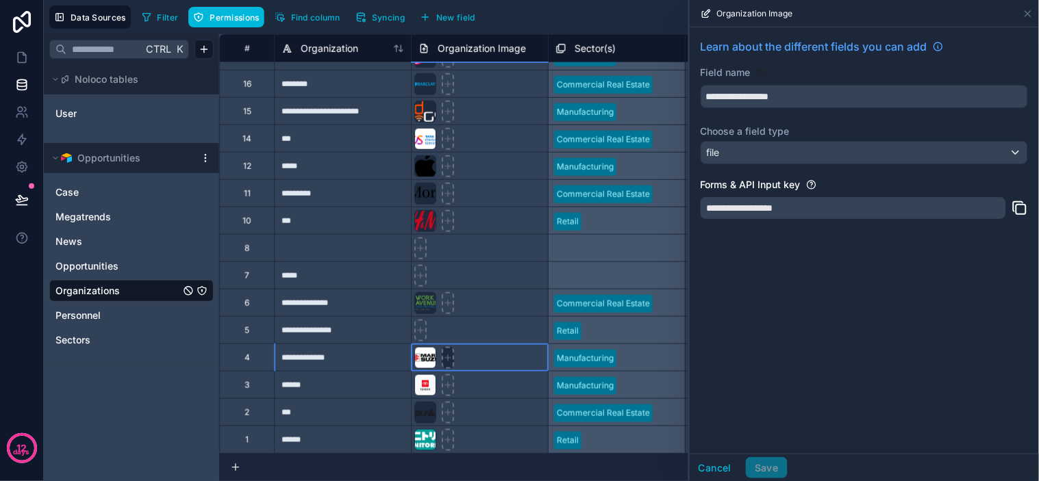
click at [450, 353] on icon at bounding box center [448, 358] width 10 height 10
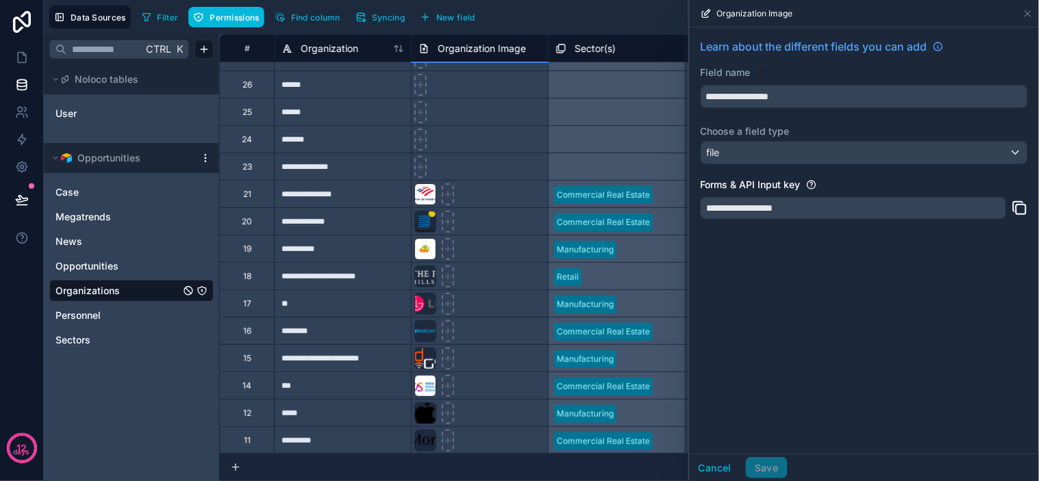
scroll to position [0, 0]
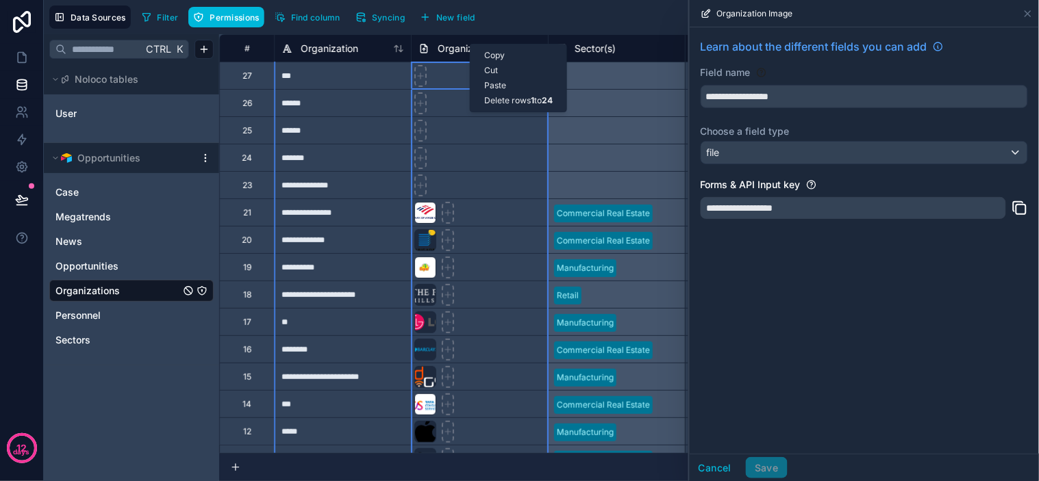
drag, startPoint x: 470, startPoint y: 44, endPoint x: 580, endPoint y: 4, distance: 117.2
click at [580, 4] on div "Data Sources Filter Permissions Find column Syncing New field Export Import New…" at bounding box center [541, 17] width 995 height 34
click at [455, 47] on span "Organization Image" at bounding box center [482, 49] width 88 height 14
click at [468, 47] on span "Organization Image" at bounding box center [482, 49] width 88 height 14
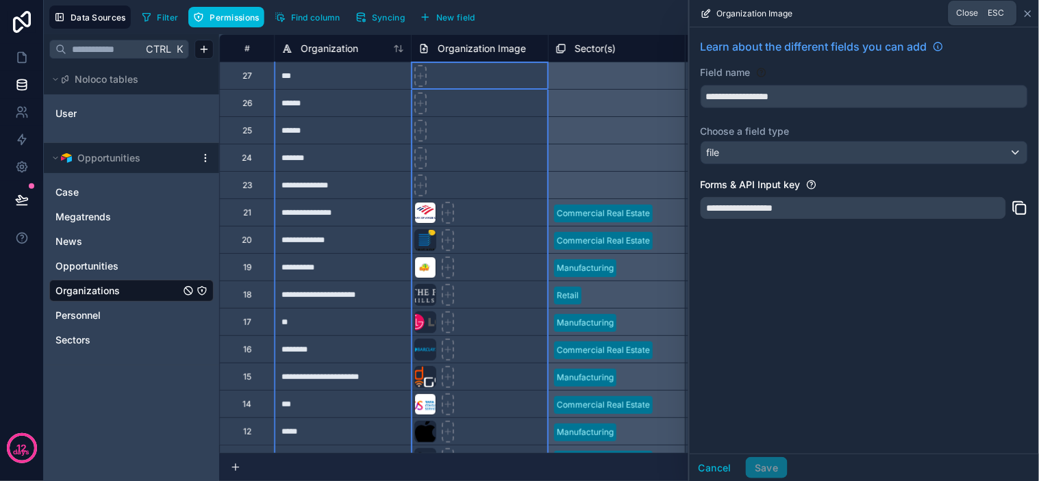
click at [1023, 11] on icon at bounding box center [1028, 13] width 11 height 11
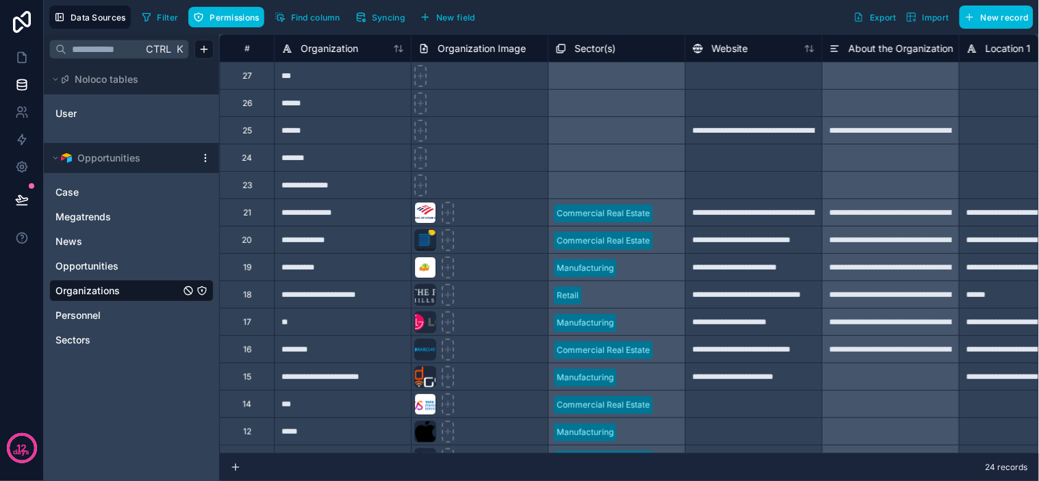
click at [558, 10] on div "Filter Permissions Find column Syncing New field Export Import New record" at bounding box center [584, 16] width 897 height 23
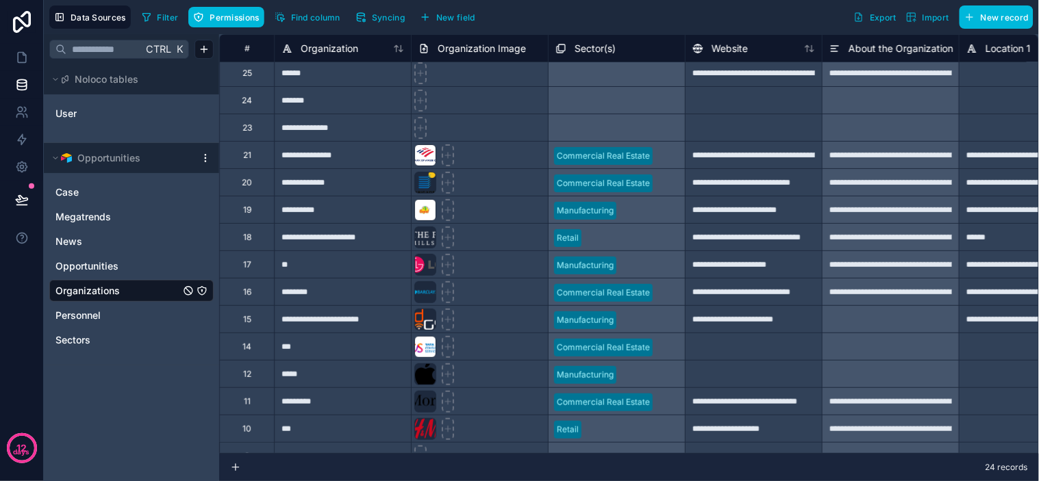
scroll to position [76, 0]
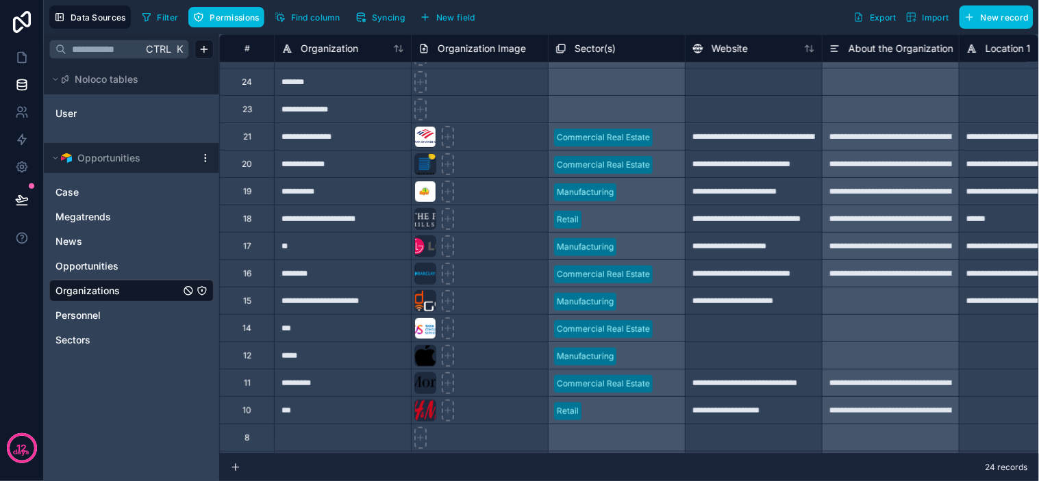
click at [442, 47] on span "Organization Image" at bounding box center [482, 49] width 88 height 14
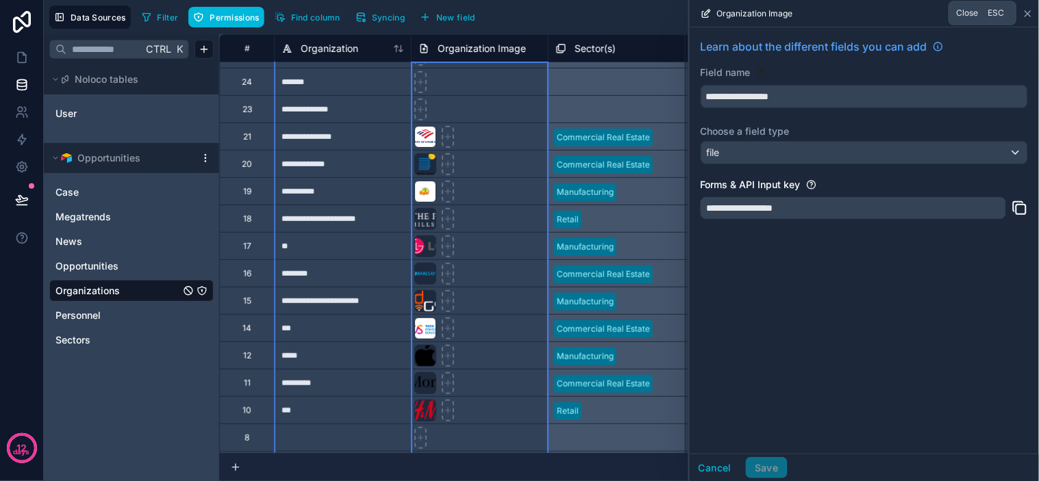
click at [1029, 12] on icon at bounding box center [1027, 13] width 5 height 5
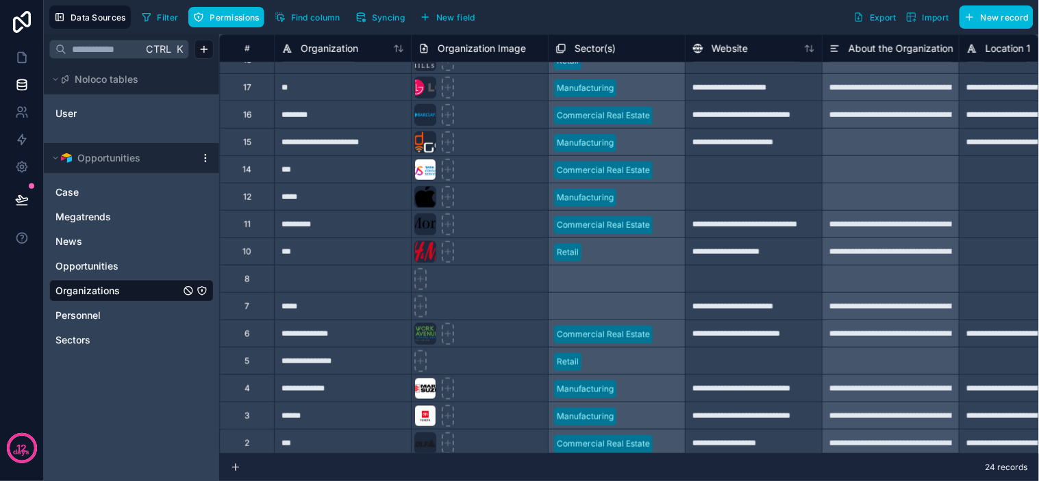
scroll to position [277, 0]
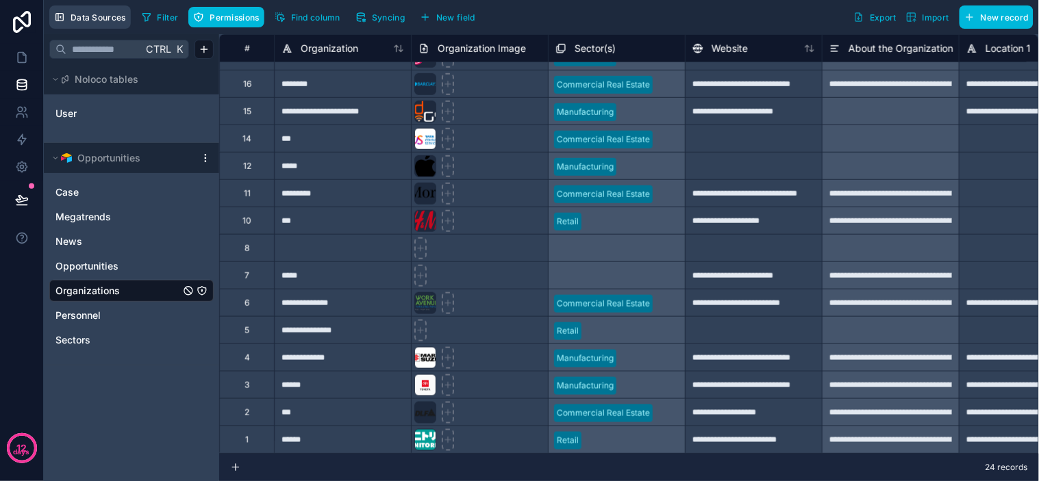
click at [114, 16] on span "Data Sources" at bounding box center [98, 17] width 55 height 10
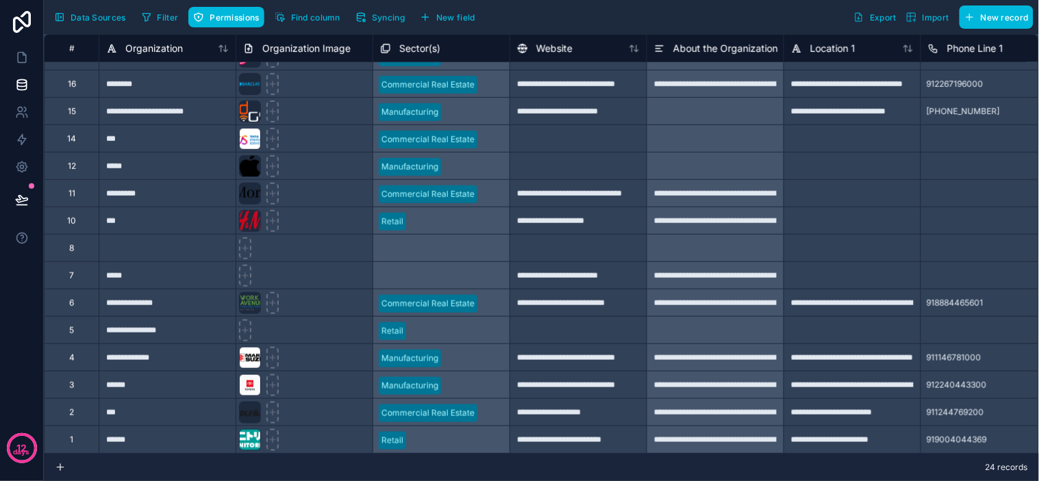
click at [114, 15] on span "Data Sources" at bounding box center [98, 17] width 55 height 10
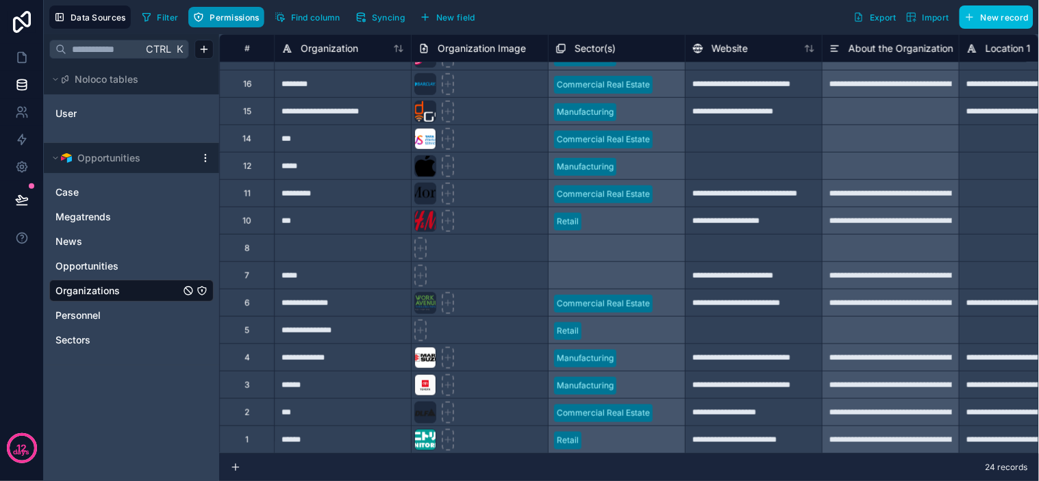
click at [231, 21] on span "Permissions" at bounding box center [234, 17] width 49 height 10
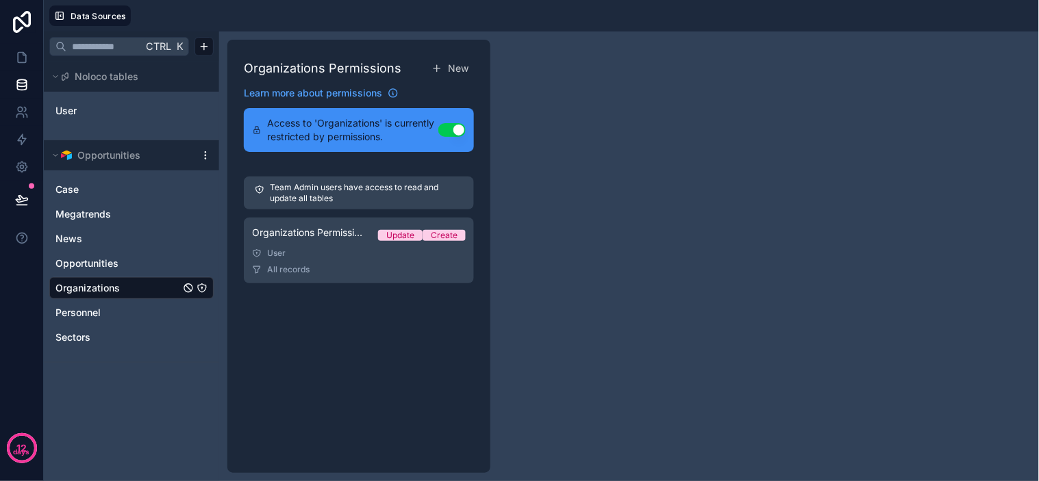
click at [449, 125] on button "Use setting" at bounding box center [451, 130] width 27 height 14
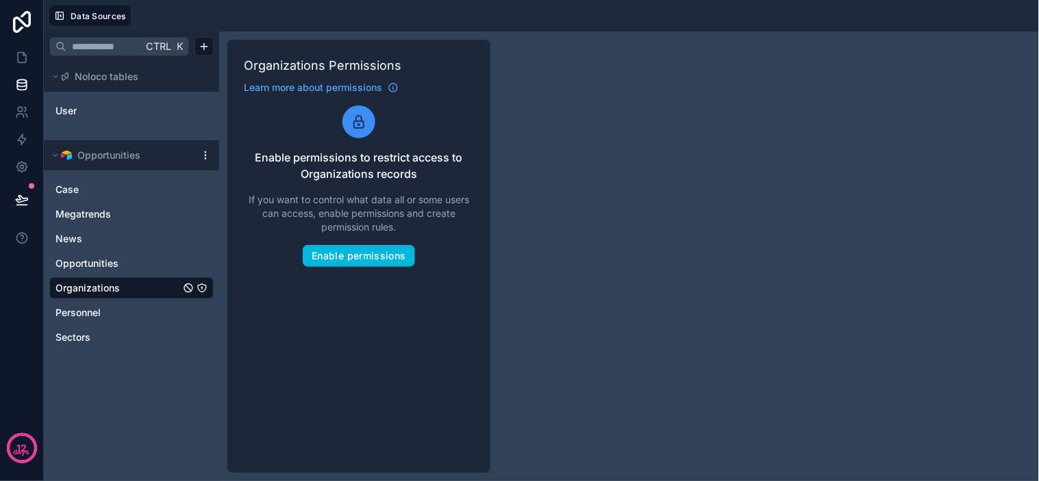
click at [358, 127] on icon at bounding box center [359, 122] width 16 height 16
click at [365, 253] on button "Enable permissions" at bounding box center [359, 256] width 112 height 22
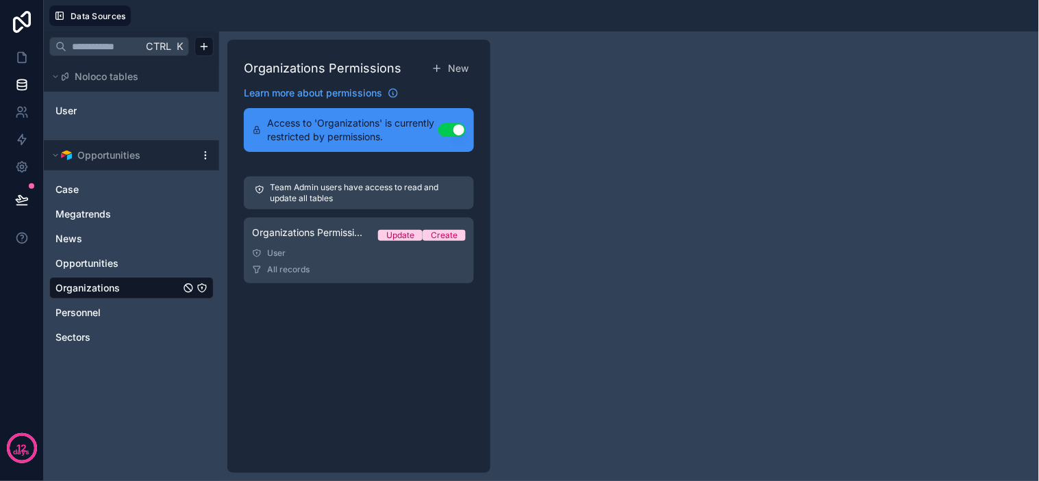
click at [316, 195] on p "Team Admin users have access to read and update all tables" at bounding box center [366, 193] width 193 height 22
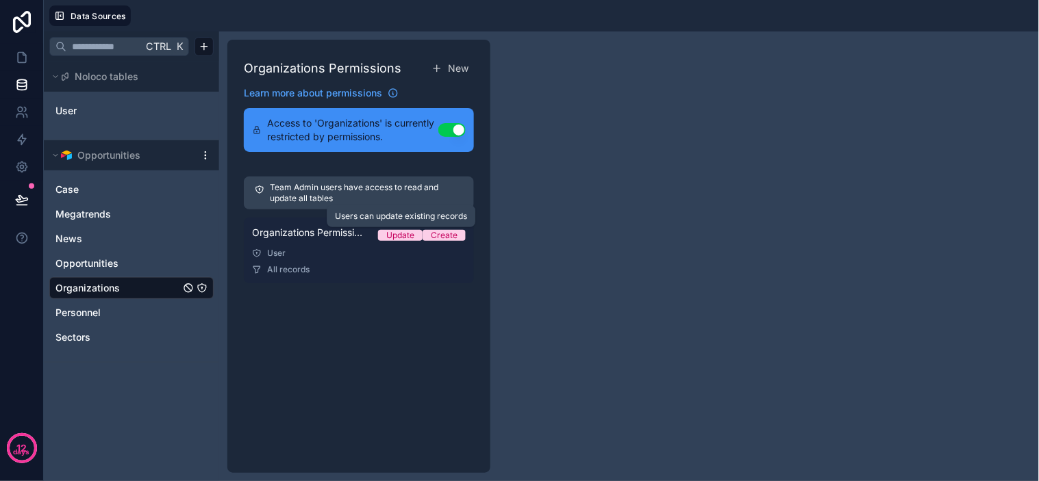
click at [395, 236] on div "Update" at bounding box center [400, 235] width 28 height 11
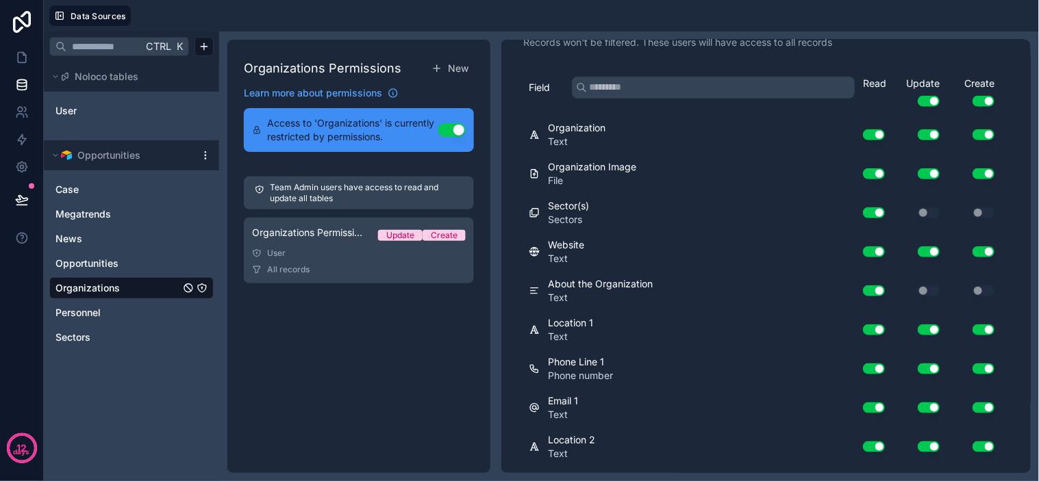
scroll to position [83, 0]
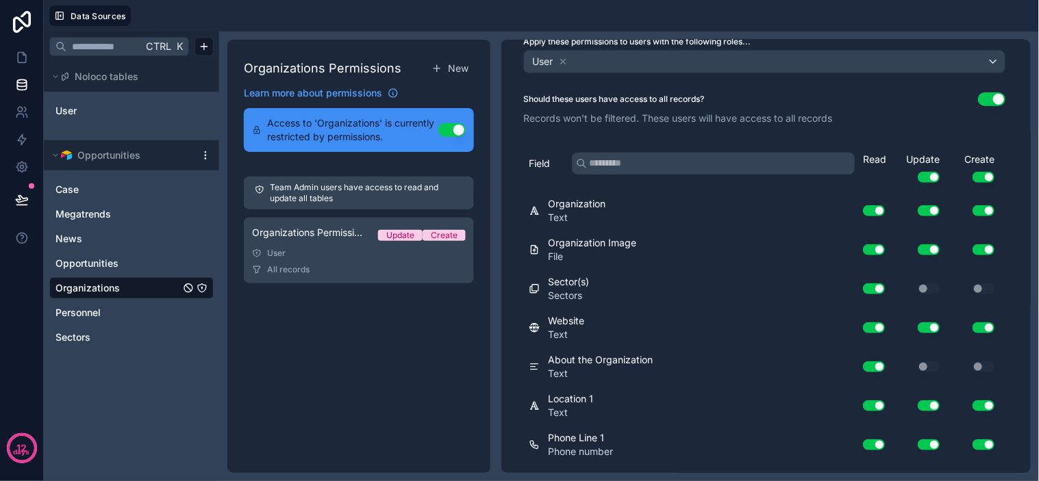
click at [571, 289] on span "Sectors" at bounding box center [568, 296] width 41 height 14
drag, startPoint x: 580, startPoint y: 238, endPoint x: 547, endPoint y: 247, distance: 34.9
click at [573, 240] on span "Organization Image" at bounding box center [592, 243] width 88 height 14
click at [548, 250] on span "File" at bounding box center [592, 257] width 88 height 14
click at [537, 249] on icon at bounding box center [534, 250] width 6 height 8
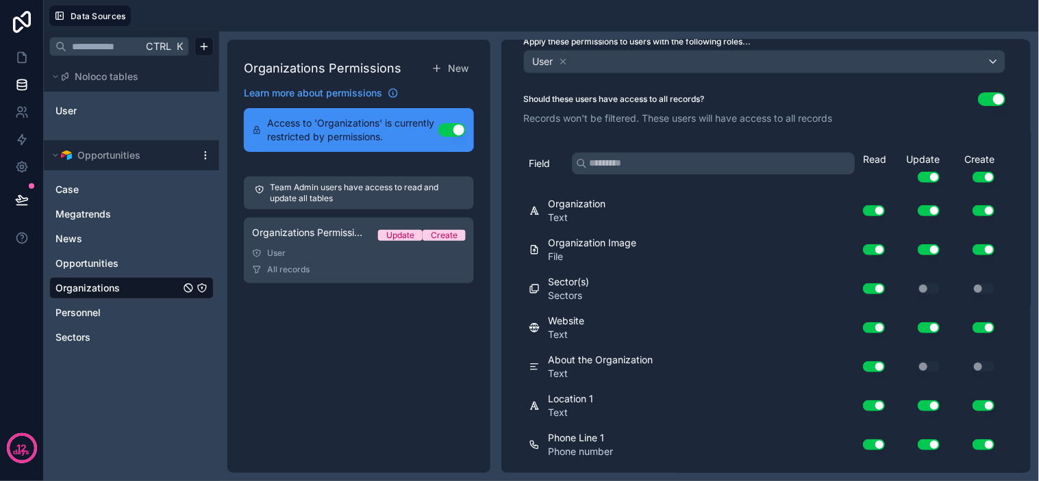
scroll to position [0, 0]
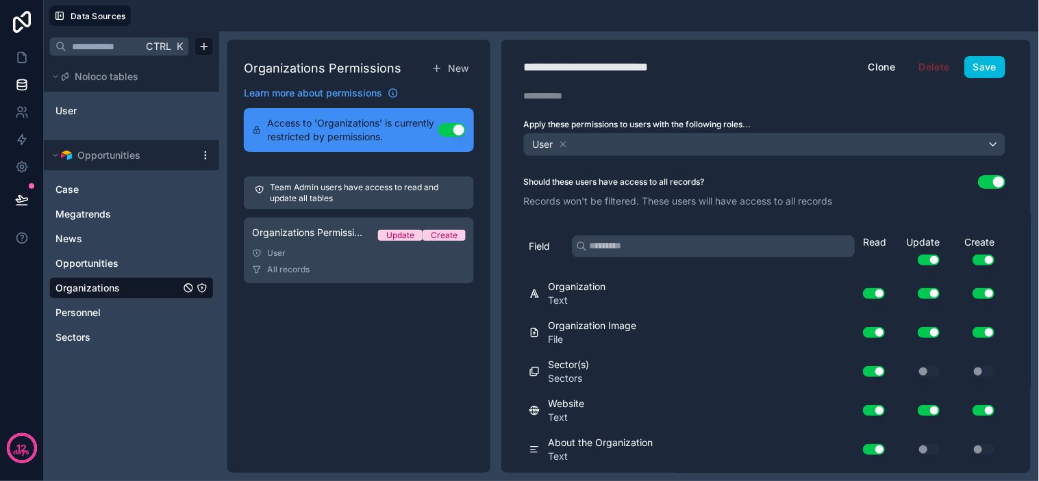
click at [772, 77] on div "**********" at bounding box center [764, 67] width 526 height 22
click at [541, 18] on div at bounding box center [584, 15] width 897 height 21
click at [392, 138] on span "Access to 'Organizations' is currently restricted by permissions." at bounding box center [352, 129] width 171 height 27
click at [28, 64] on link at bounding box center [21, 57] width 43 height 27
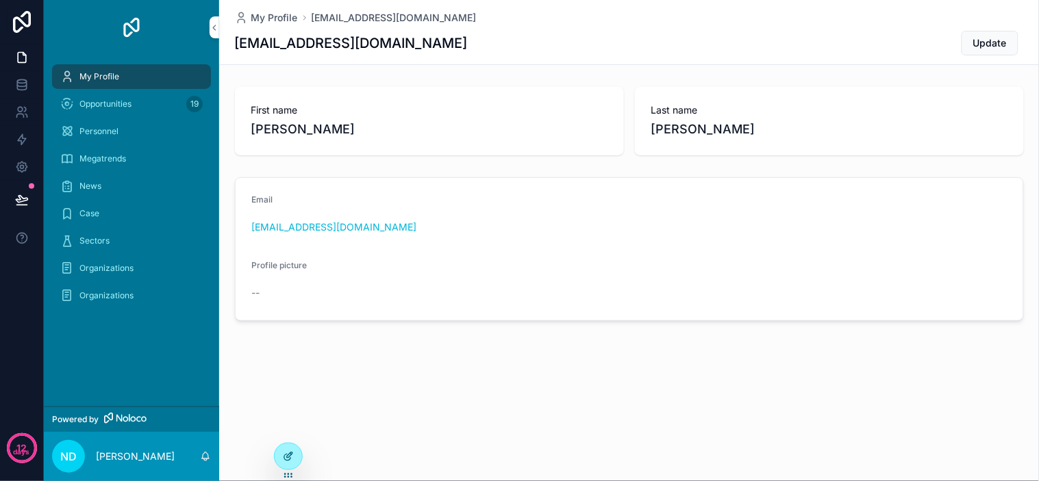
click at [292, 456] on icon at bounding box center [288, 456] width 11 height 11
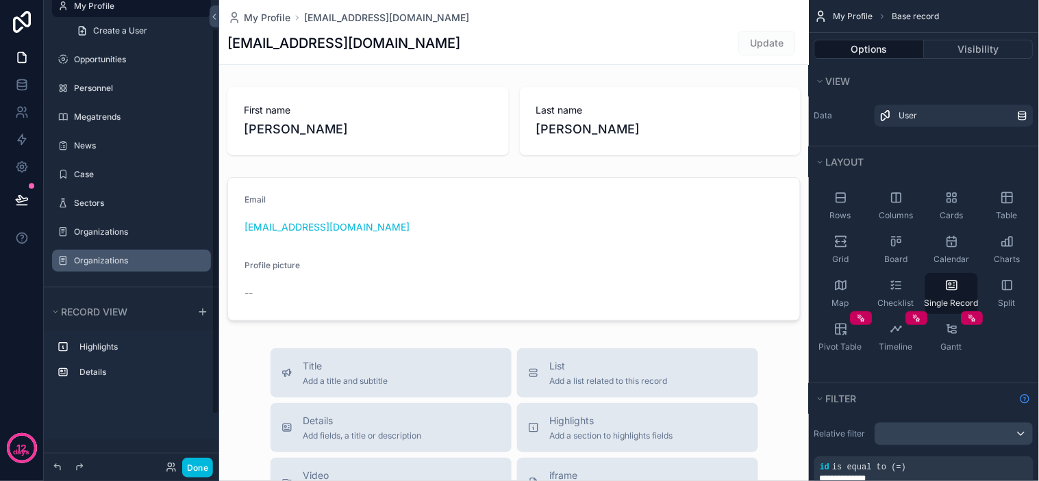
scroll to position [93, 0]
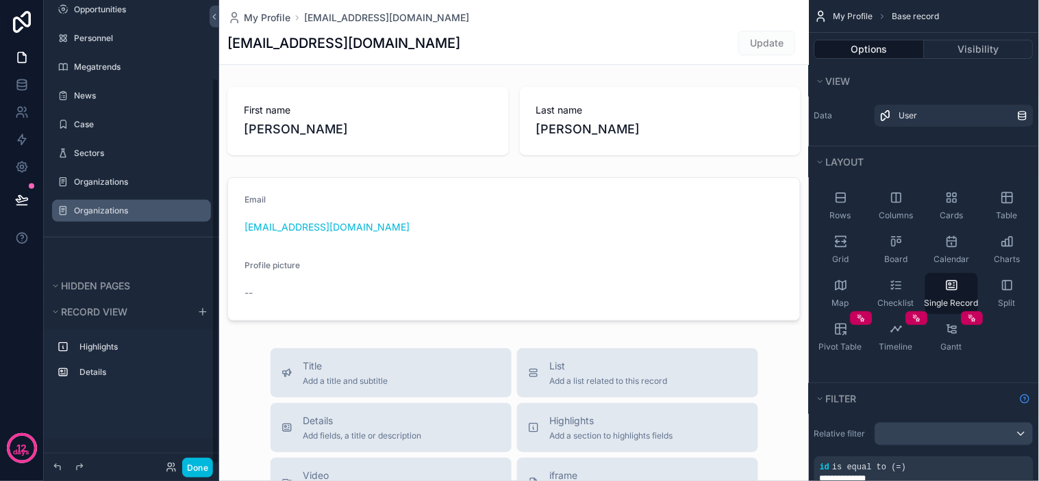
click at [112, 210] on label "Organizations" at bounding box center [138, 210] width 129 height 11
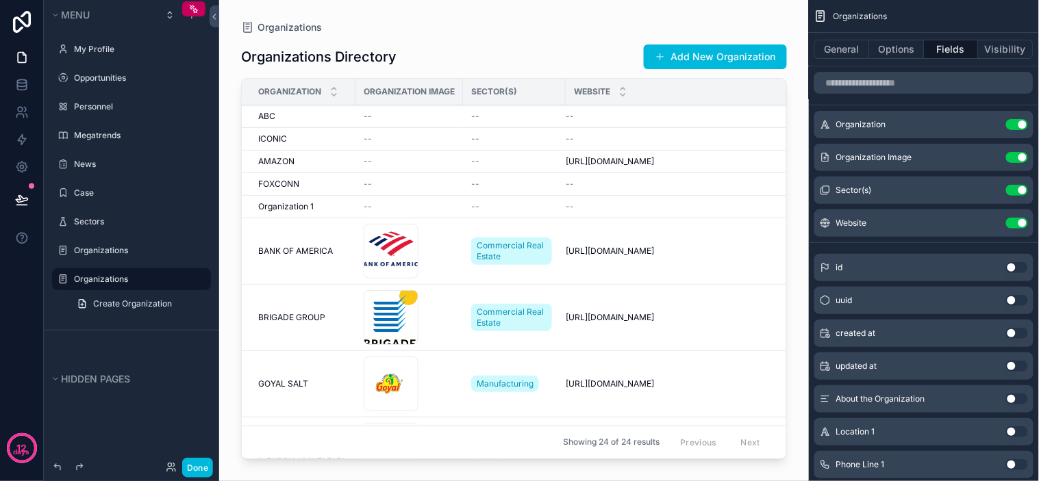
click at [229, 149] on div "scrollable content" at bounding box center [514, 232] width 590 height 465
click at [121, 245] on label "Organizations" at bounding box center [138, 250] width 129 height 11
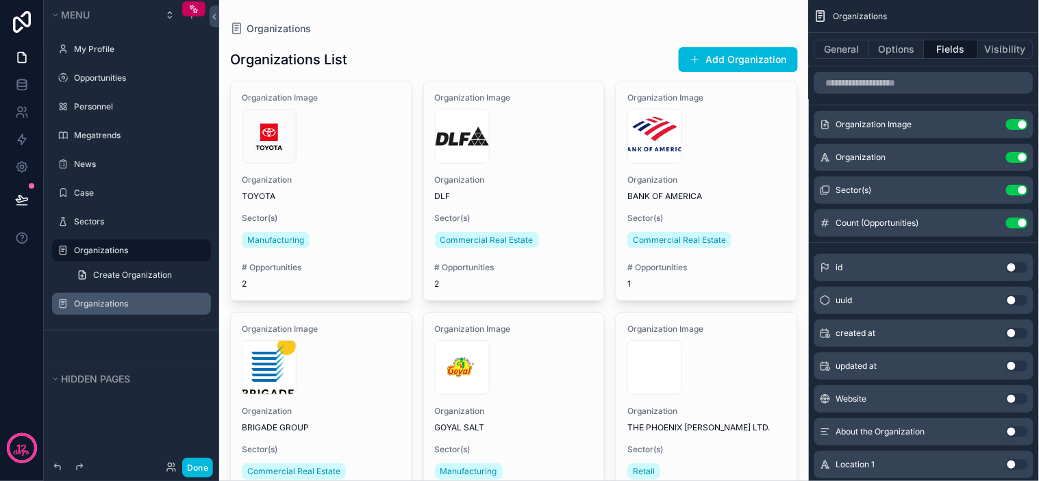
click at [125, 300] on label "Organizations" at bounding box center [138, 304] width 129 height 11
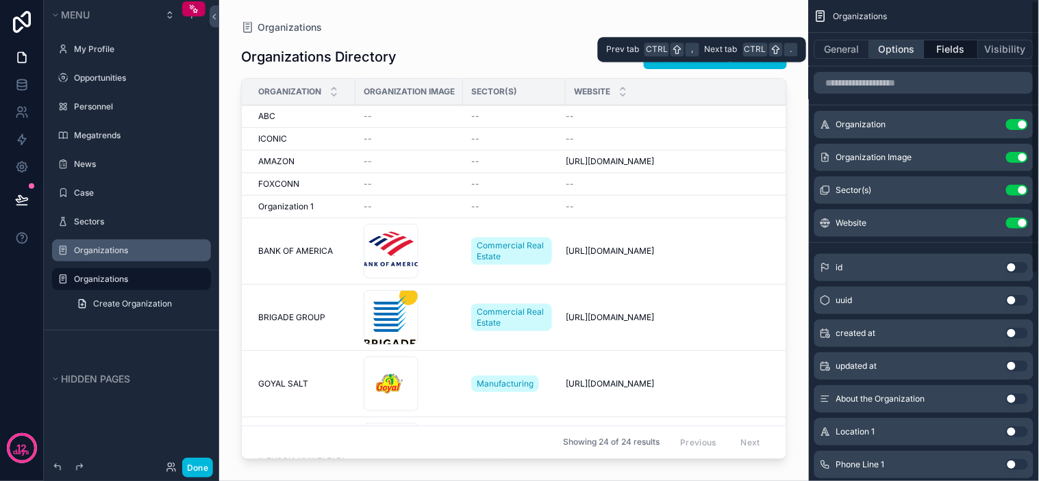
click at [896, 51] on button "Options" at bounding box center [897, 49] width 55 height 19
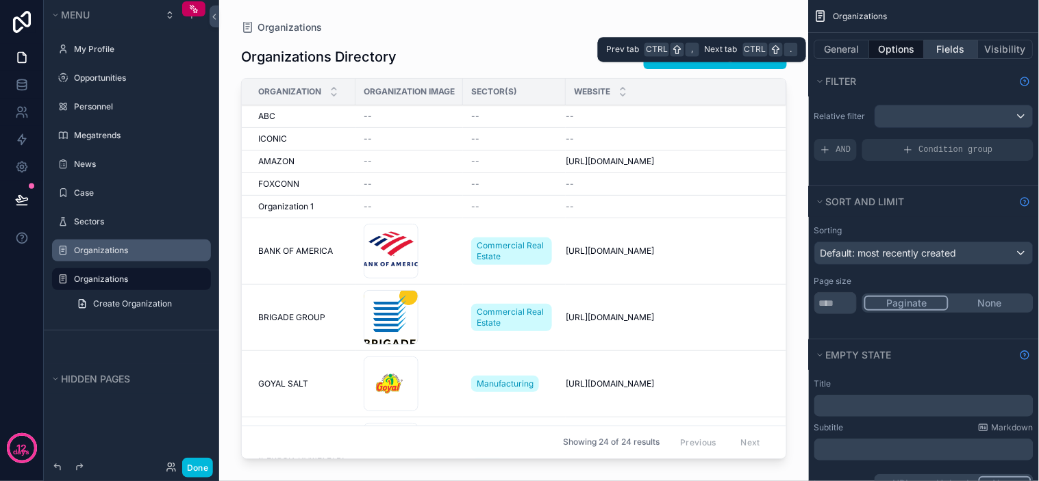
click at [949, 50] on button "Fields" at bounding box center [952, 49] width 55 height 19
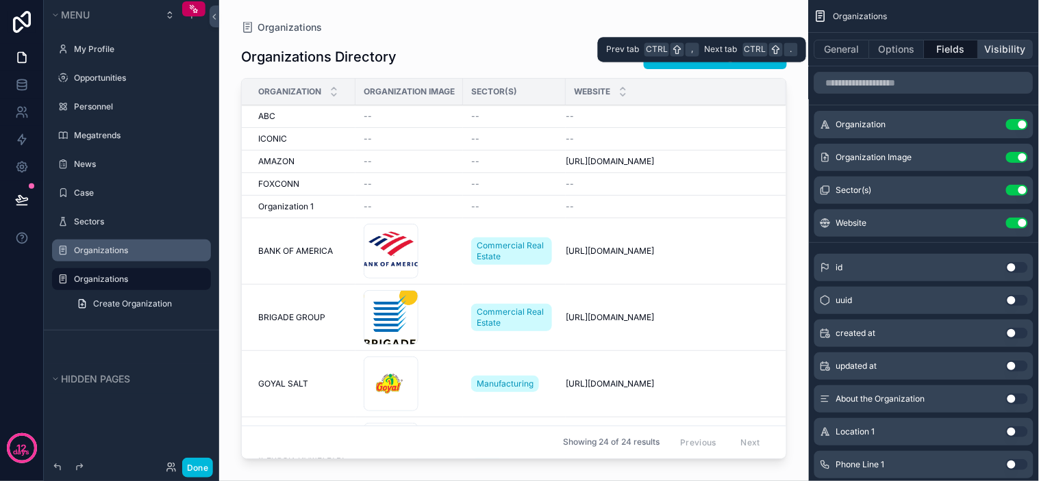
click at [1008, 46] on button "Visibility" at bounding box center [1006, 49] width 55 height 19
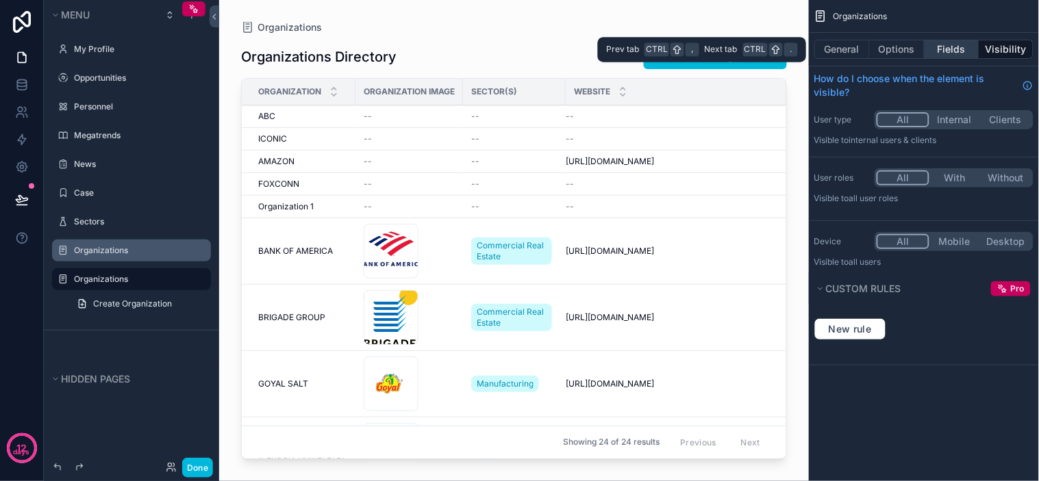
click at [957, 50] on button "Fields" at bounding box center [952, 49] width 55 height 19
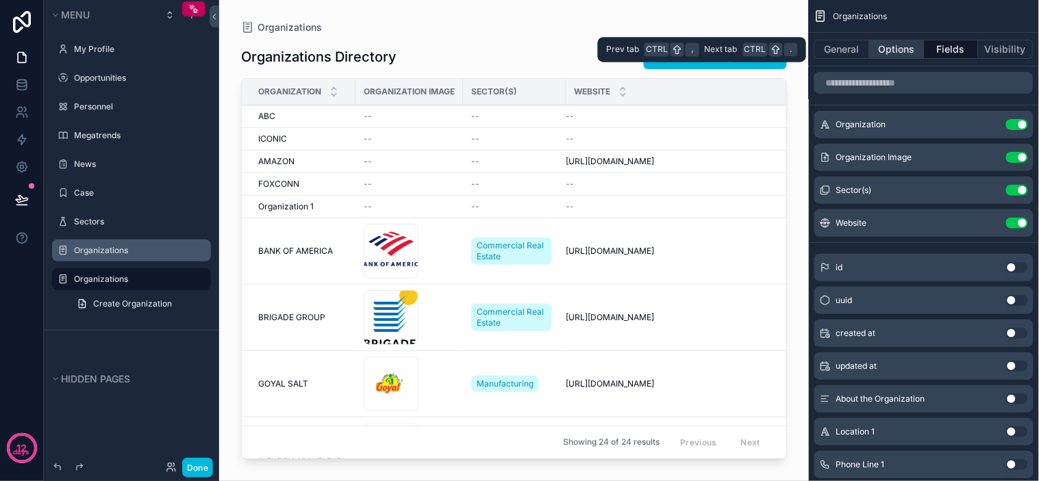
click at [908, 49] on button "Options" at bounding box center [897, 49] width 55 height 19
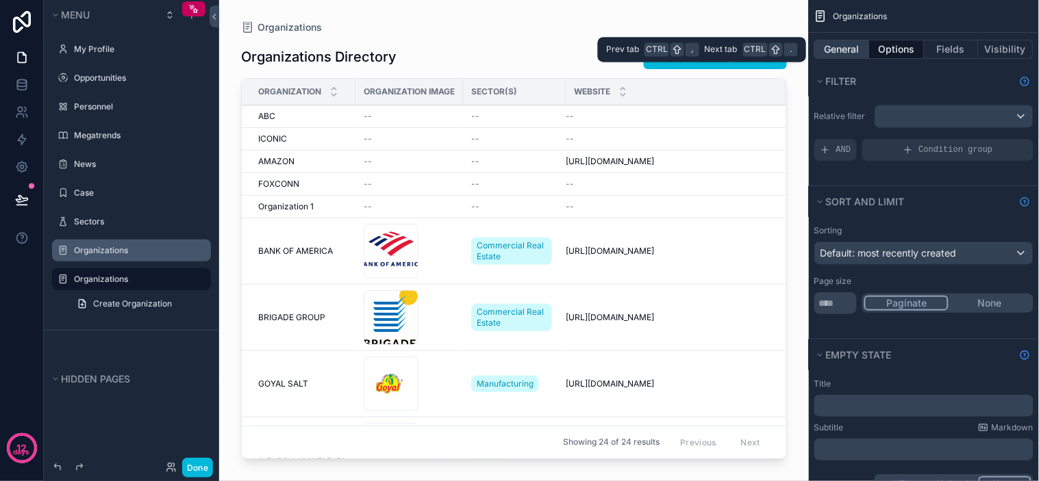
click at [837, 49] on button "General" at bounding box center [841, 49] width 55 height 19
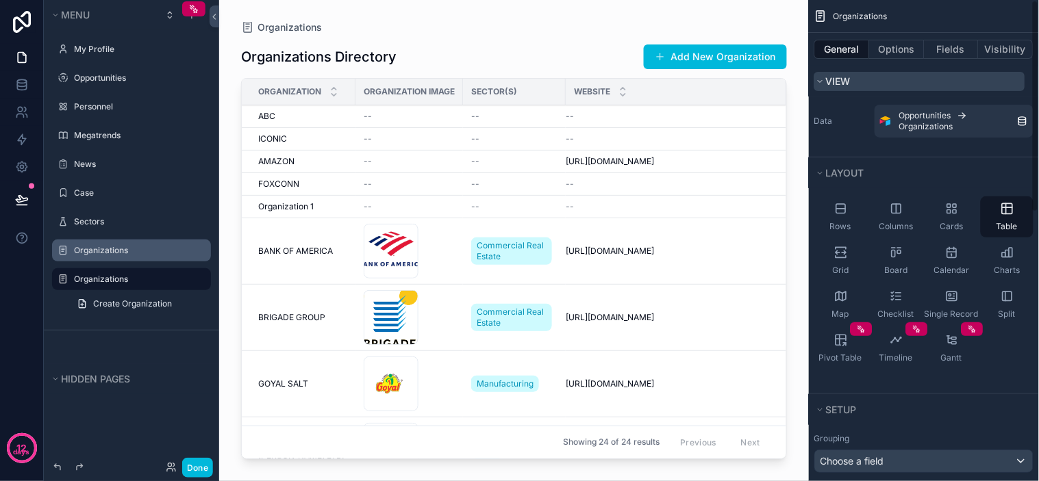
click at [843, 86] on span "View" at bounding box center [838, 81] width 25 height 12
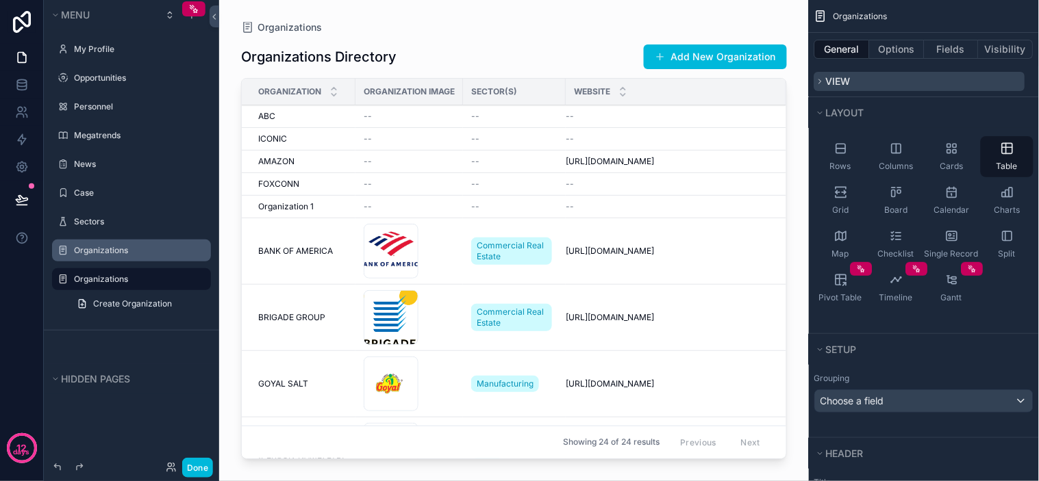
click at [848, 84] on span "View" at bounding box center [838, 81] width 25 height 12
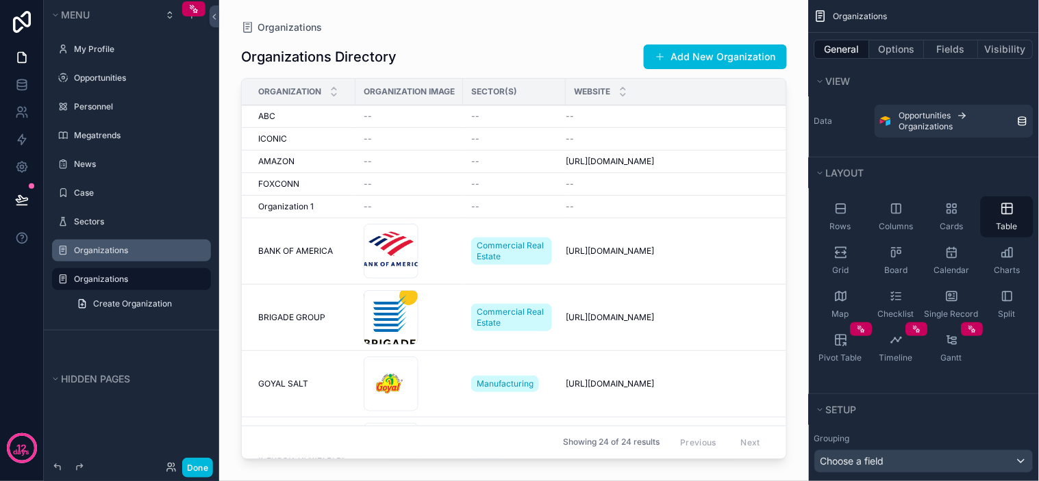
click at [0, 0] on icon "scrollable content" at bounding box center [0, 0] width 0 height 0
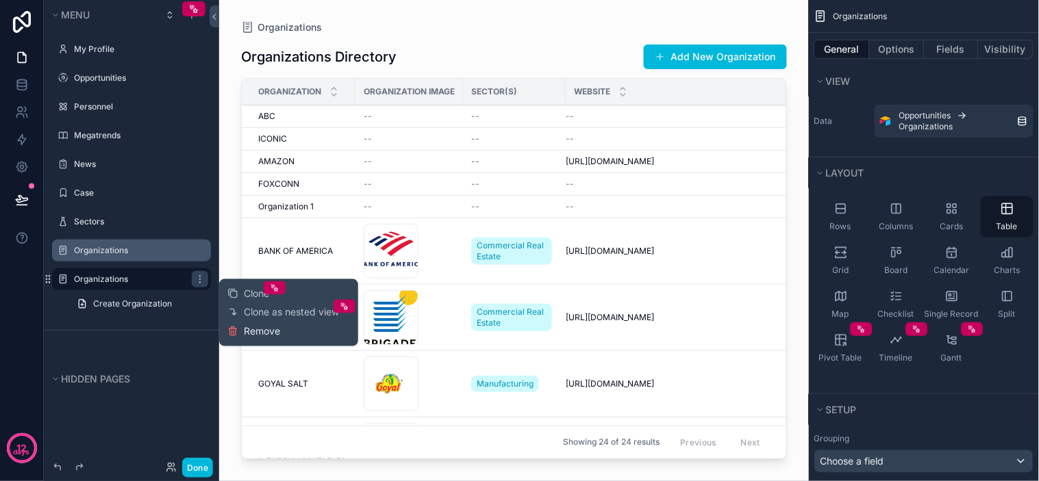
click at [270, 337] on span "Remove" at bounding box center [262, 332] width 36 height 14
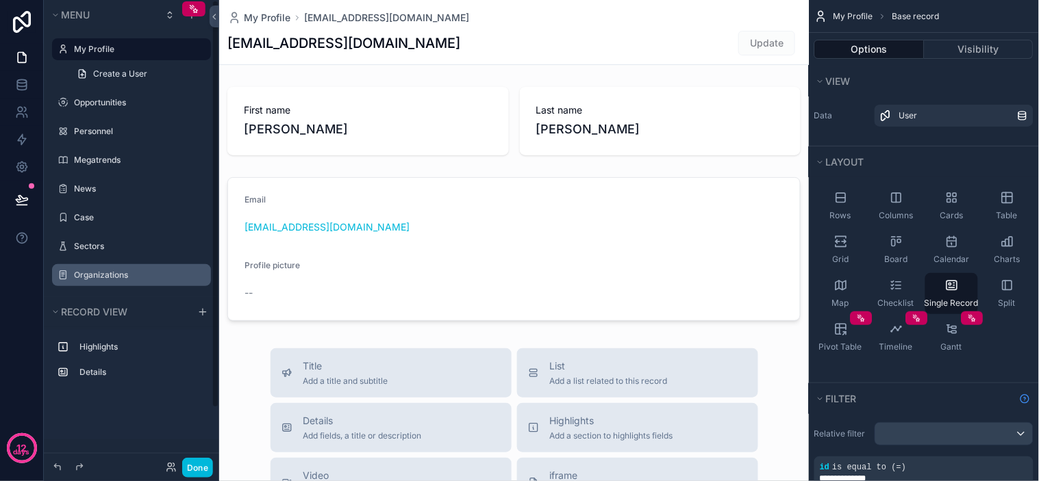
click at [127, 275] on label "Organizations" at bounding box center [138, 275] width 129 height 11
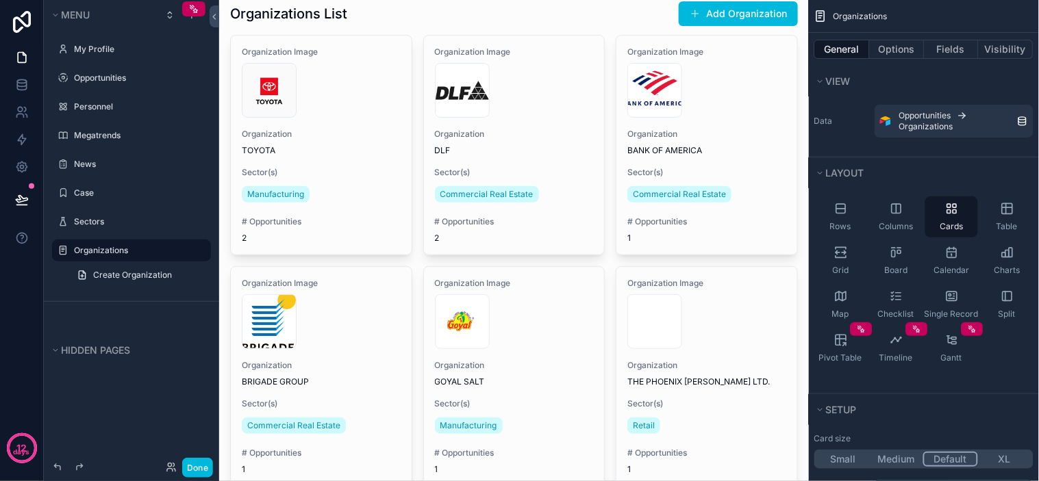
scroll to position [57, 0]
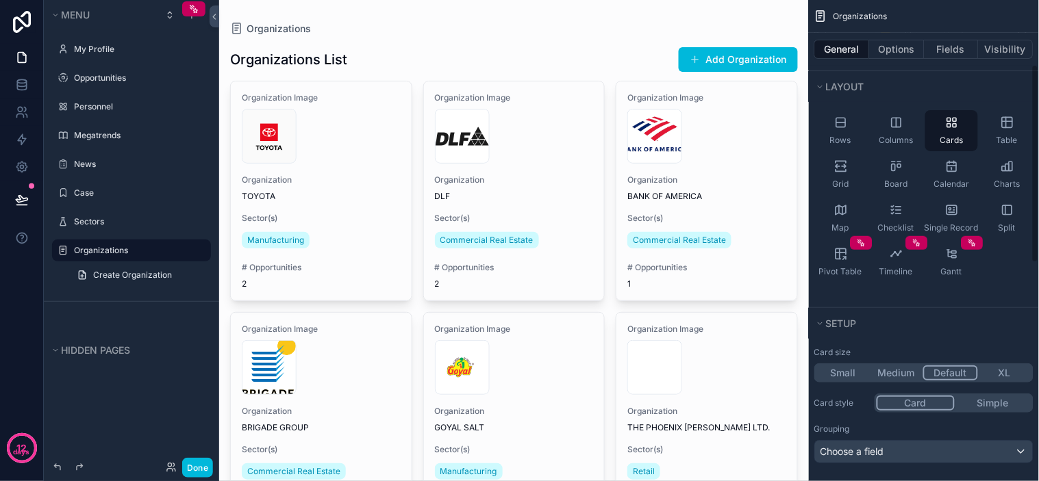
scroll to position [0, 0]
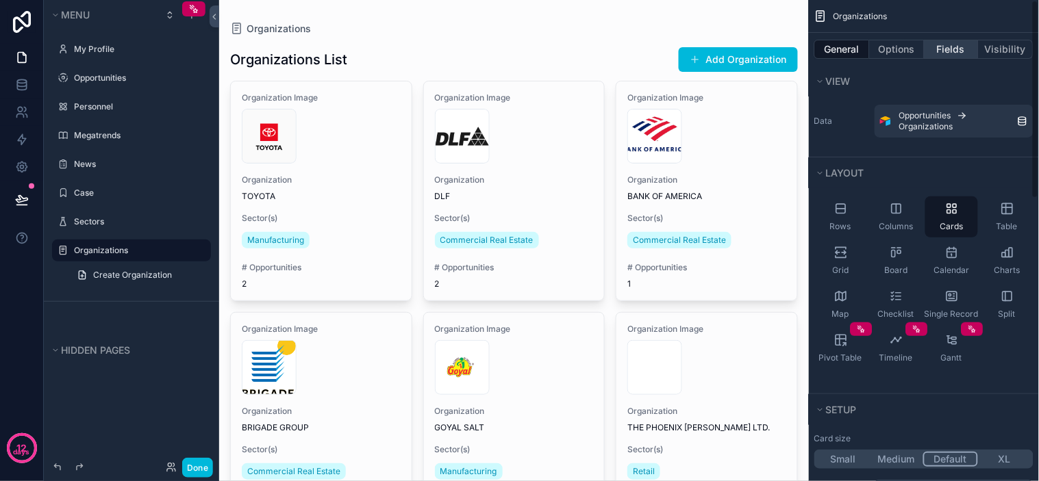
click at [929, 53] on button "Fields" at bounding box center [952, 49] width 55 height 19
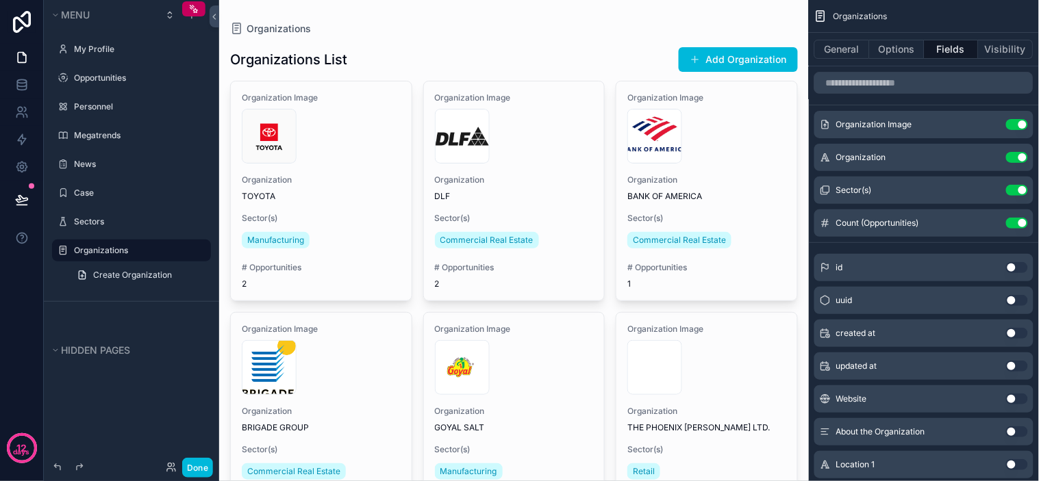
click at [0, 0] on icon "scrollable content" at bounding box center [0, 0] width 0 height 0
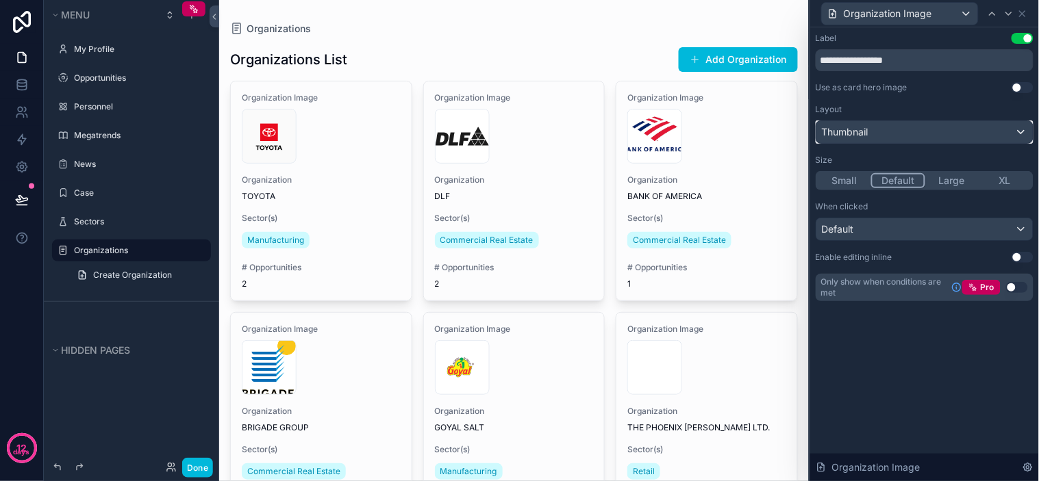
click at [969, 136] on div "Thumbnail" at bounding box center [924, 132] width 216 height 22
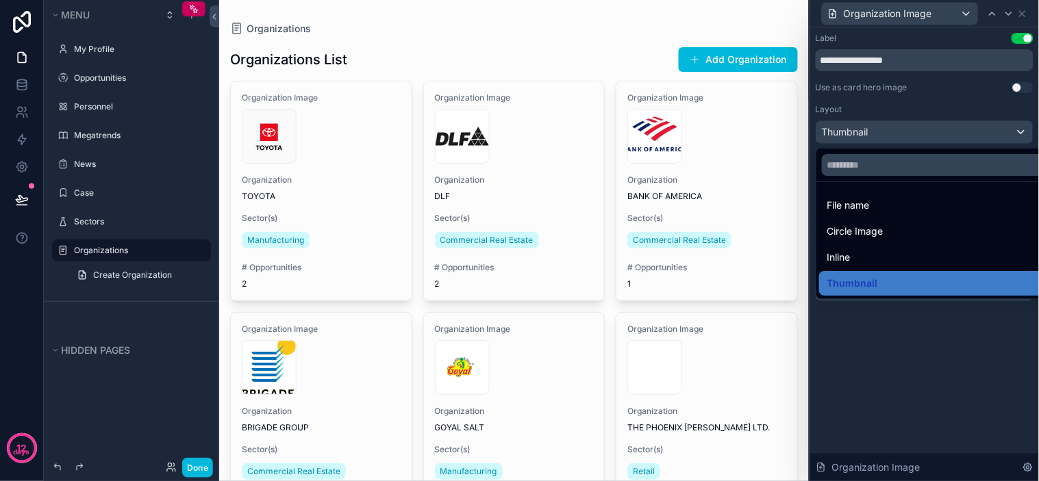
click at [1022, 88] on div at bounding box center [924, 240] width 229 height 481
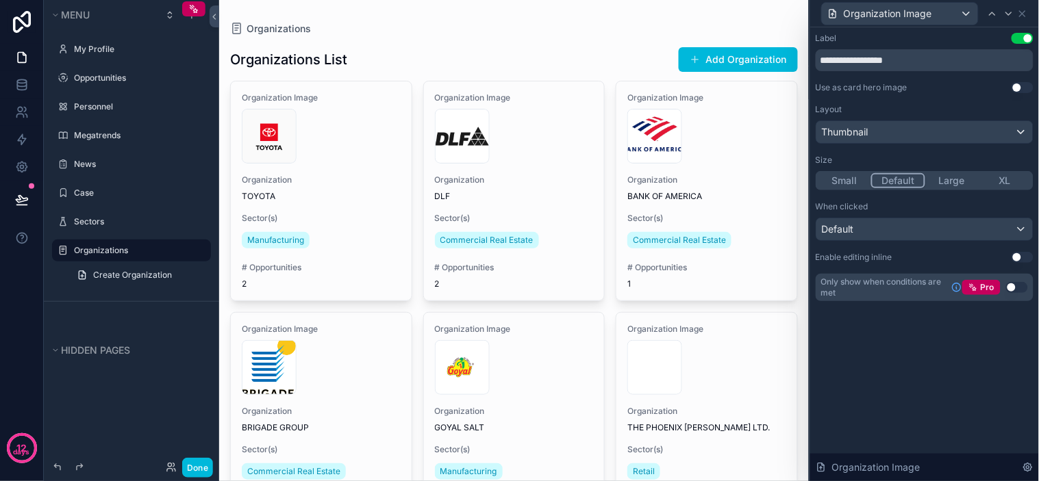
click at [1019, 86] on button "Use setting" at bounding box center [1023, 87] width 22 height 11
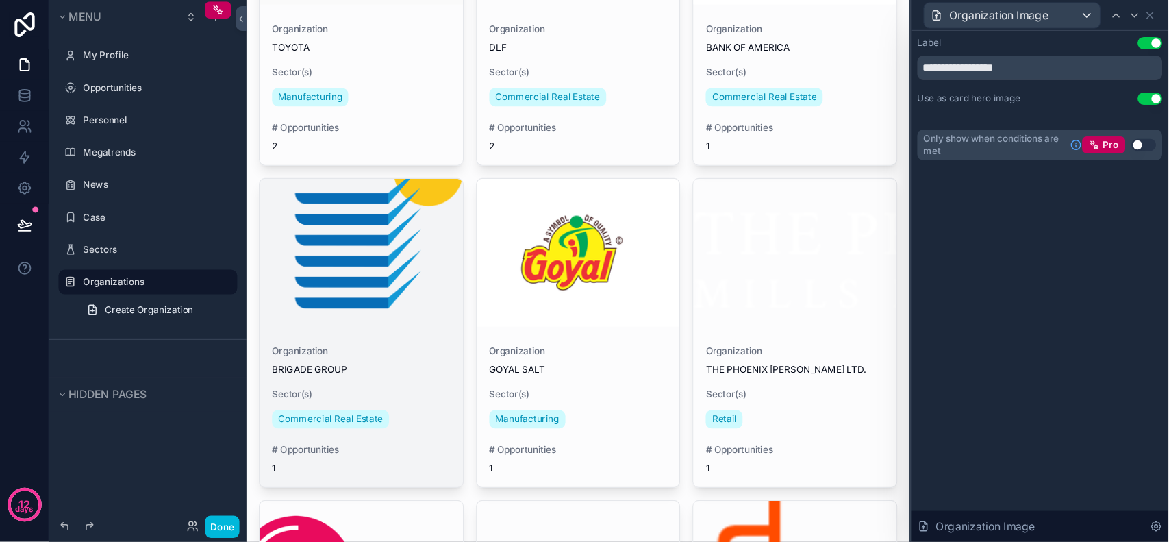
scroll to position [228, 0]
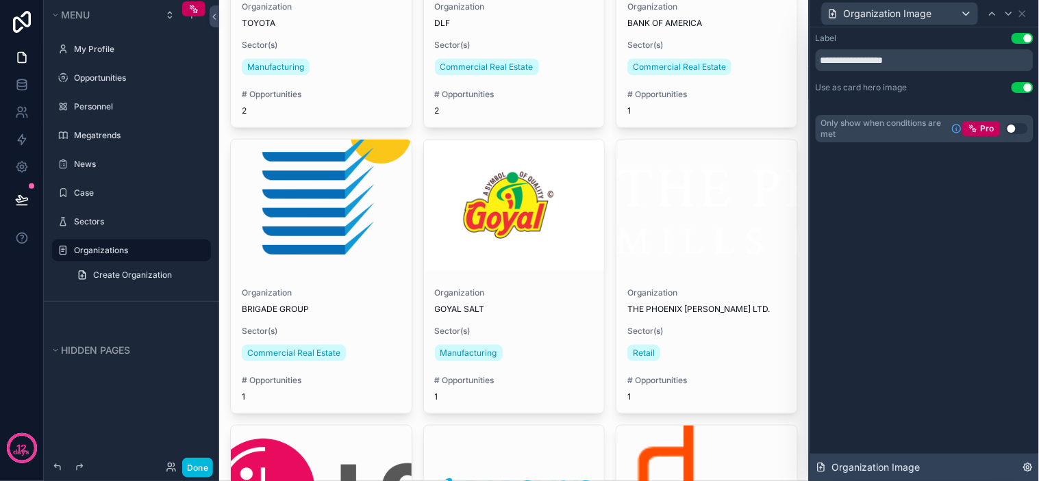
click at [997, 458] on div "Organization Image" at bounding box center [924, 467] width 229 height 27
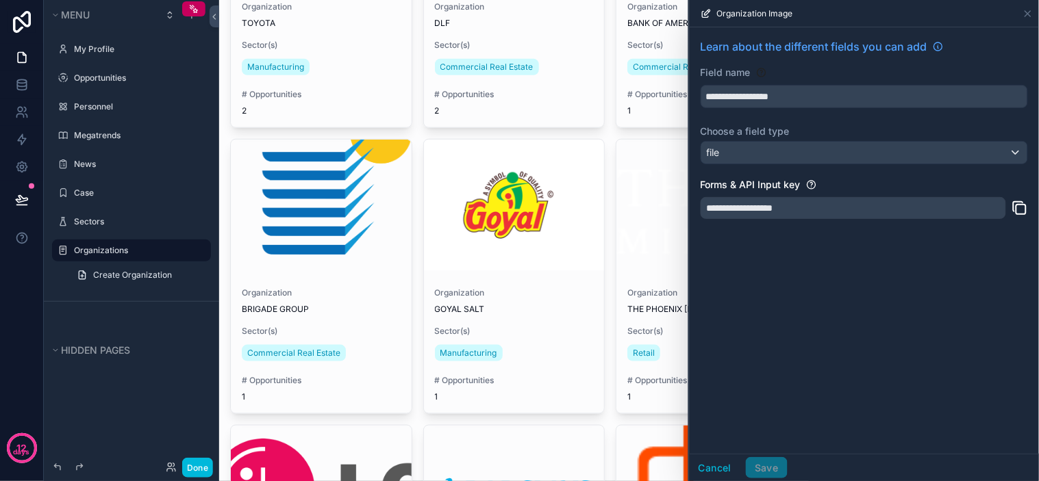
click at [710, 12] on icon at bounding box center [706, 13] width 11 height 11
click at [731, 8] on span "Organization Image" at bounding box center [755, 13] width 76 height 11
click at [749, 12] on span "Organization Image" at bounding box center [755, 13] width 76 height 11
click at [792, 21] on div "Organization Image" at bounding box center [864, 13] width 338 height 27
click at [1023, 14] on icon at bounding box center [1028, 13] width 11 height 11
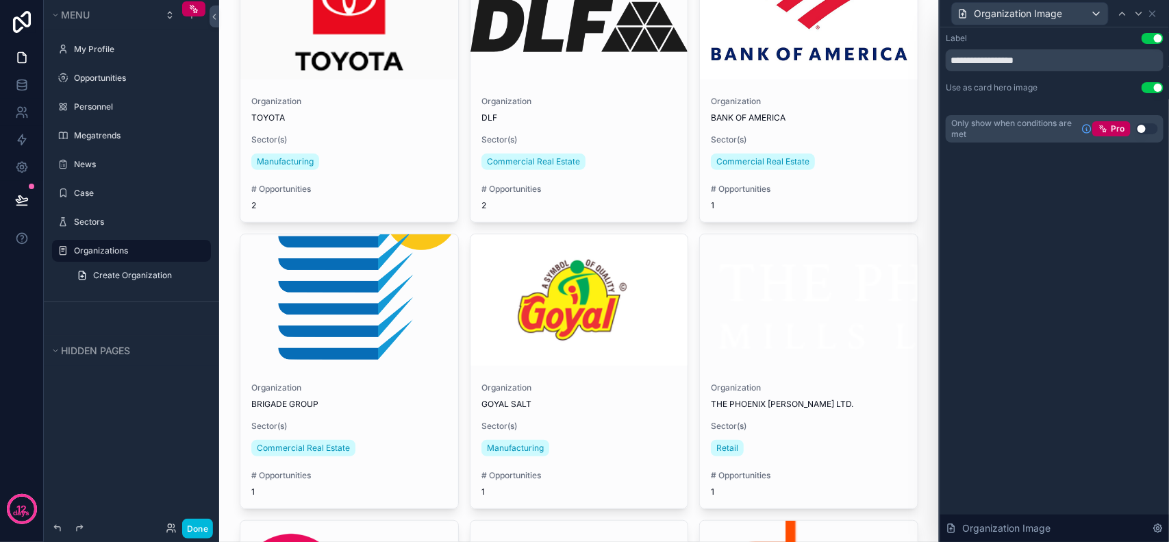
scroll to position [0, 0]
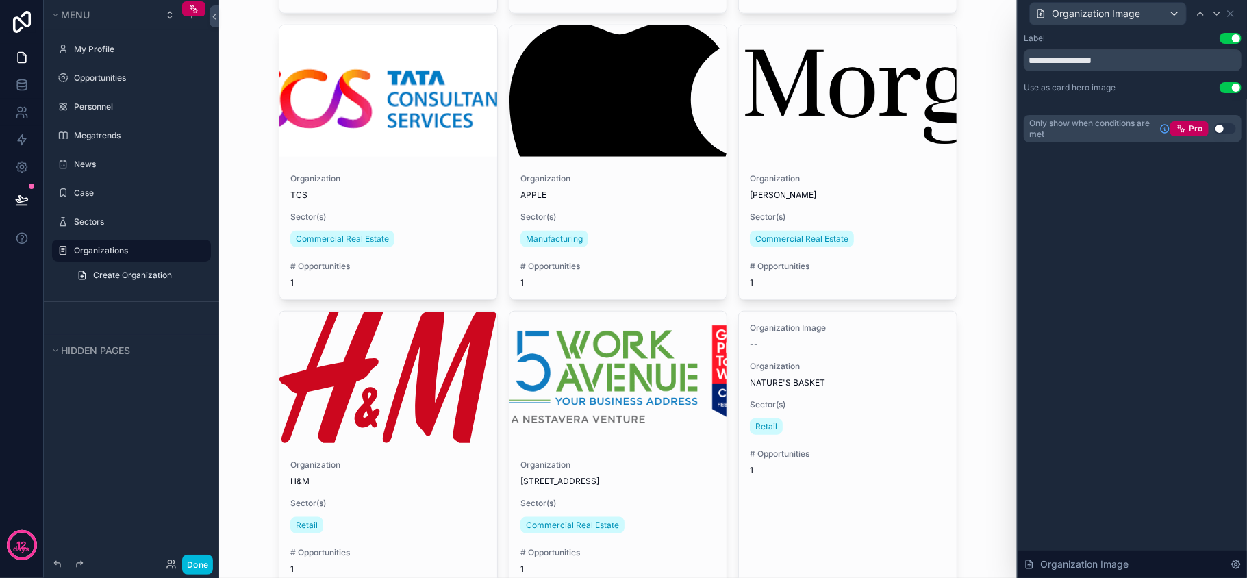
scroll to position [948, 0]
